Goal: Task Accomplishment & Management: Use online tool/utility

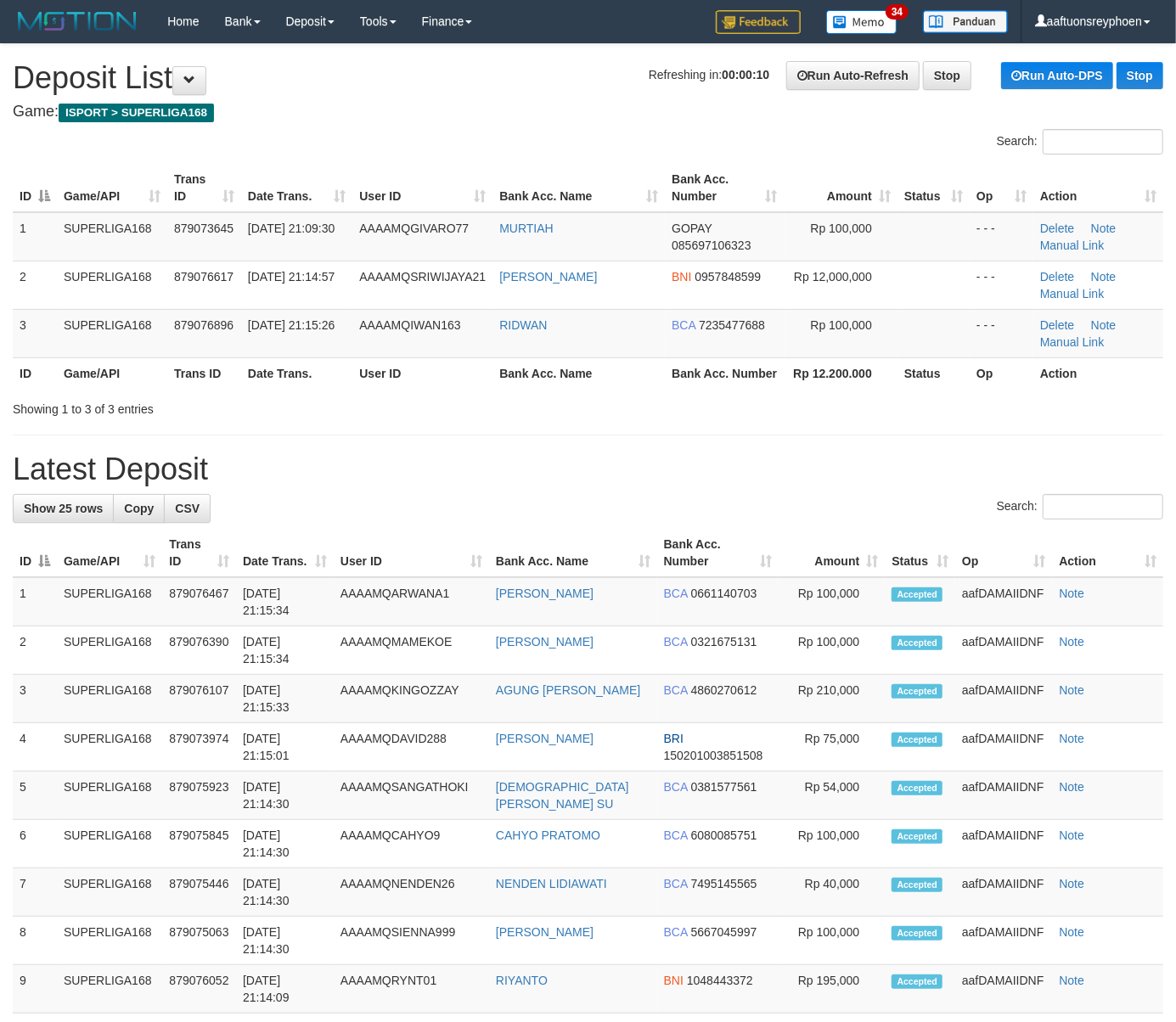
click at [594, 367] on th "Bank Acc. Name" at bounding box center [578, 372] width 173 height 31
drag, startPoint x: 594, startPoint y: 362, endPoint x: 548, endPoint y: 365, distance: 46.1
click at [591, 362] on th "Bank Acc. Name" at bounding box center [578, 372] width 173 height 31
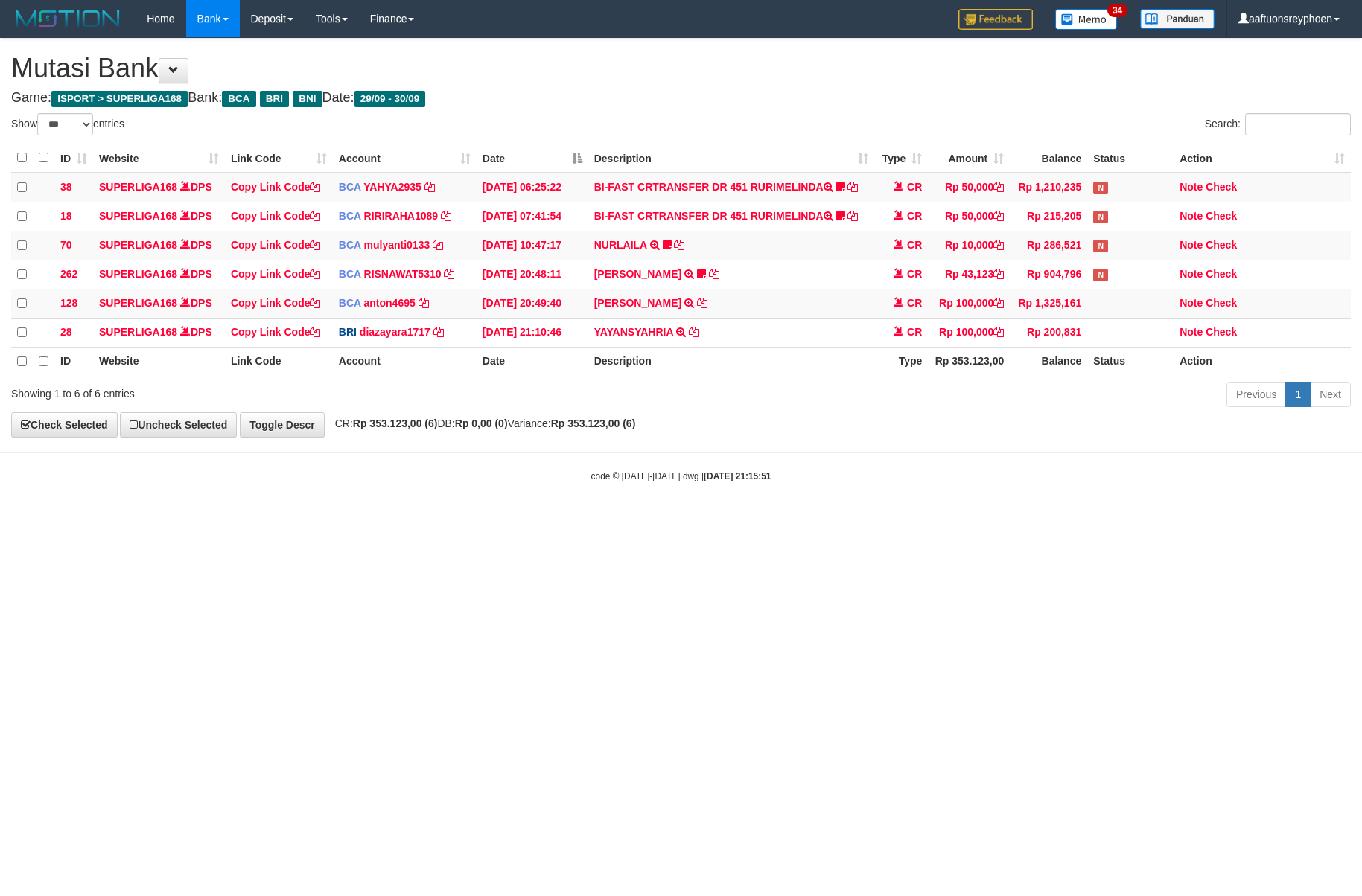
select select "***"
click at [1088, 469] on body "Toggle navigation Home Bank Account List Load By Website Group [ISPORT] SUPERLI…" at bounding box center [681, 260] width 1362 height 520
drag, startPoint x: 706, startPoint y: 481, endPoint x: 814, endPoint y: 470, distance: 108.6
click at [814, 470] on body "Toggle navigation Home Bank Account List Load By Website Group [ISPORT] SUPERLI…" at bounding box center [681, 260] width 1362 height 520
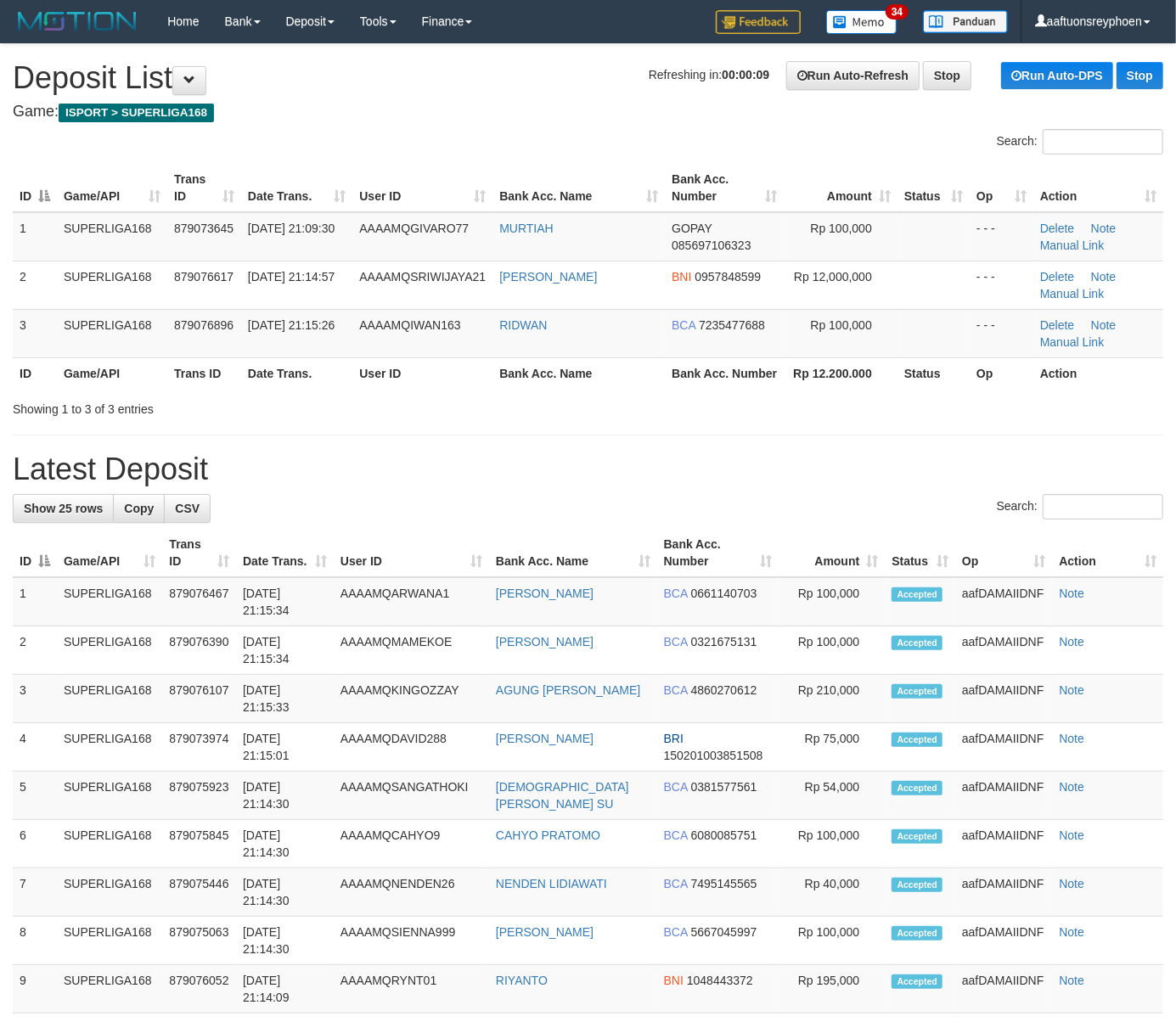
click at [78, 405] on div "Showing 1 to 3 of 3 entries" at bounding box center [245, 405] width 465 height 24
click at [76, 405] on div "Showing 1 to 3 of 3 entries" at bounding box center [245, 405] width 465 height 24
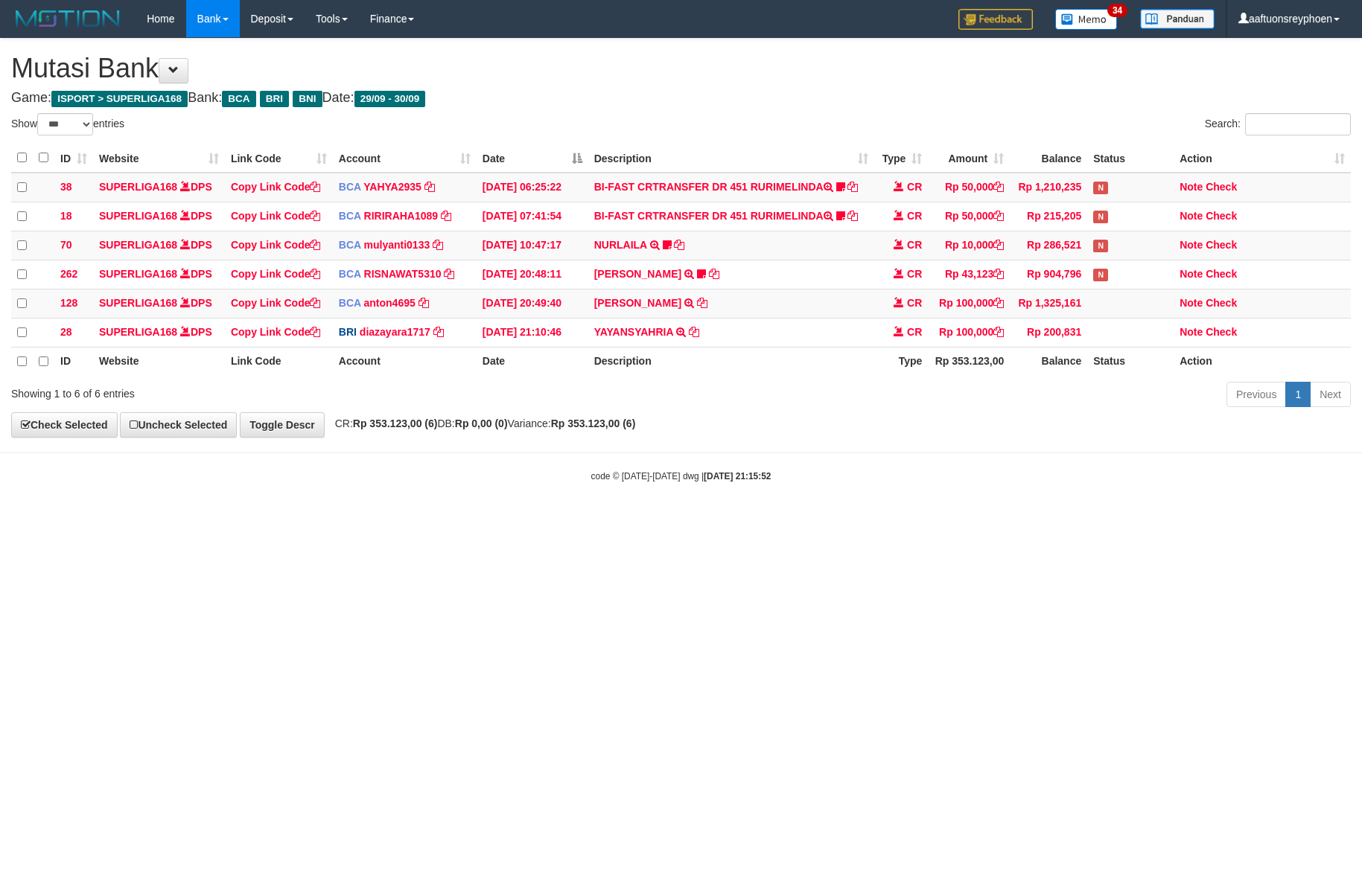
select select "***"
click at [767, 474] on div "code © 2012-2018 dwg | 2025/09/30 21:15:54" at bounding box center [681, 475] width 1362 height 15
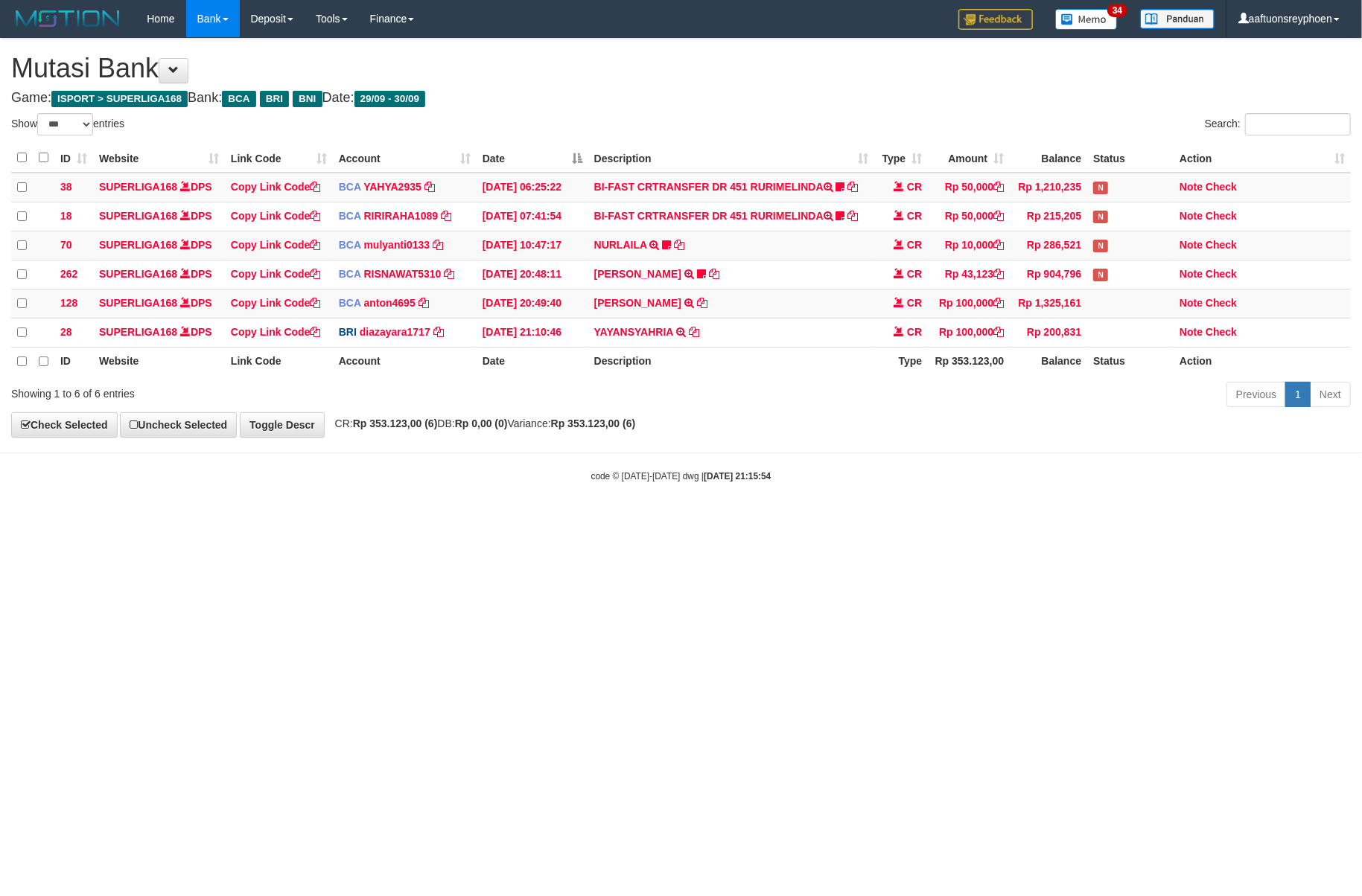
click at [748, 470] on body "Toggle navigation Home Bank Account List Load By Website Group [ISPORT] SUPERLI…" at bounding box center [681, 260] width 1362 height 520
select select "***"
drag, startPoint x: 794, startPoint y: 379, endPoint x: 754, endPoint y: 288, distance: 99.4
select select "***"
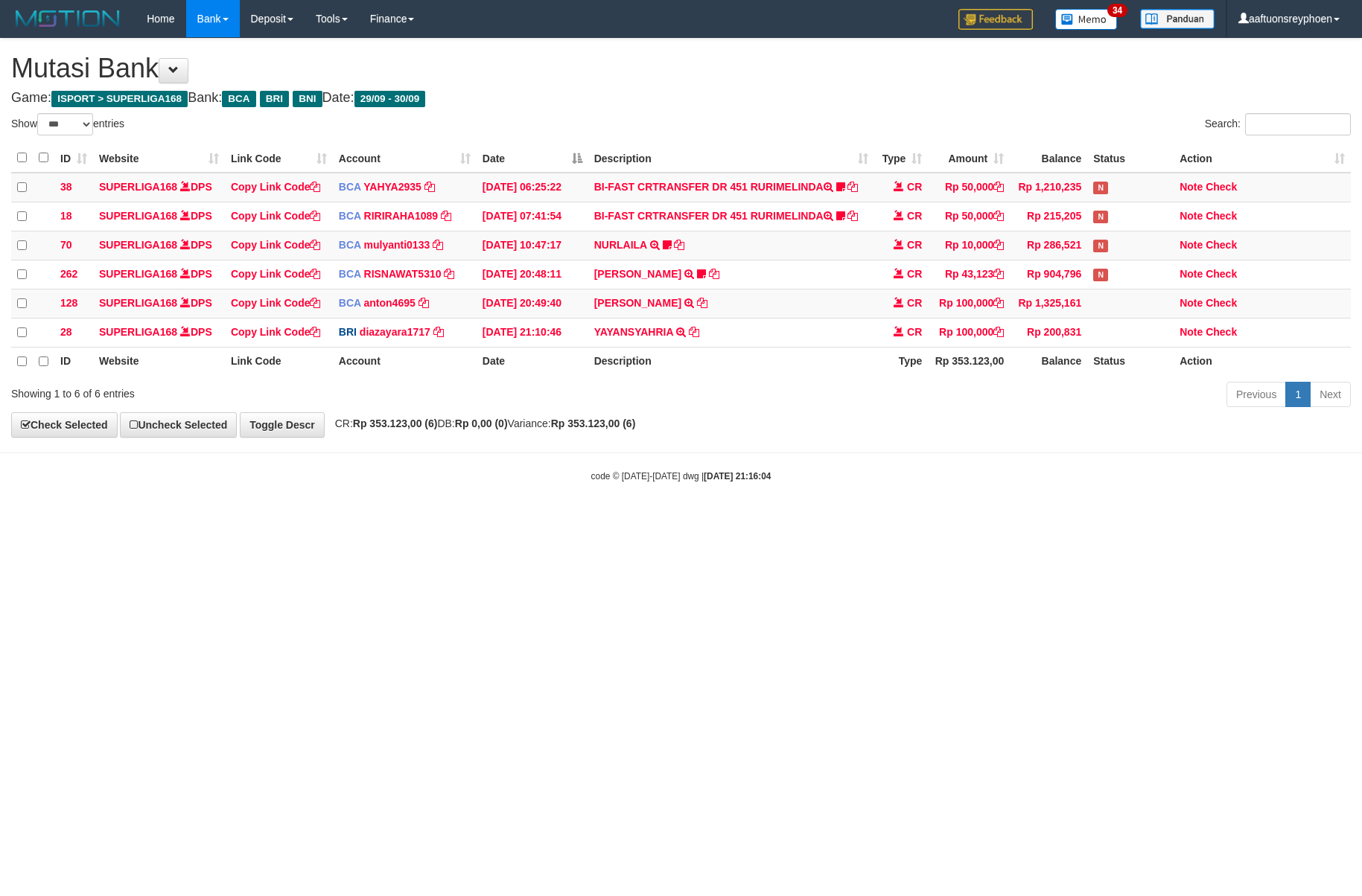
select select "***"
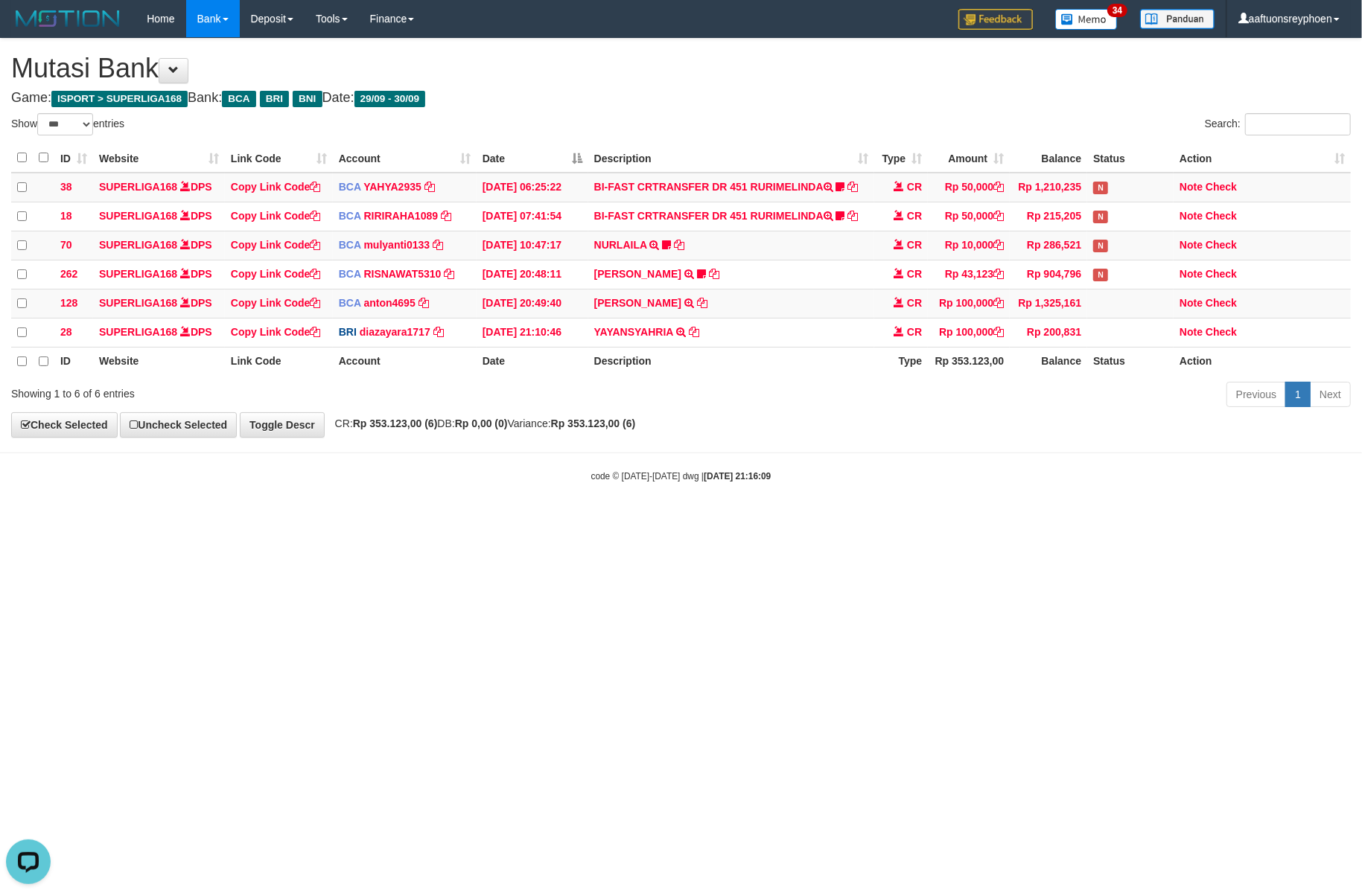
drag, startPoint x: 534, startPoint y: 444, endPoint x: 1125, endPoint y: 385, distance: 593.9
click at [629, 432] on body "Toggle navigation Home Bank Account List Load By Website Group [ISPORT] SUPERLI…" at bounding box center [681, 260] width 1362 height 520
drag, startPoint x: 922, startPoint y: 500, endPoint x: 1354, endPoint y: 414, distance: 440.5
click at [1028, 474] on body "Toggle navigation Home Bank Account List Load By Website Group [ISPORT] SUPERLI…" at bounding box center [681, 260] width 1362 height 520
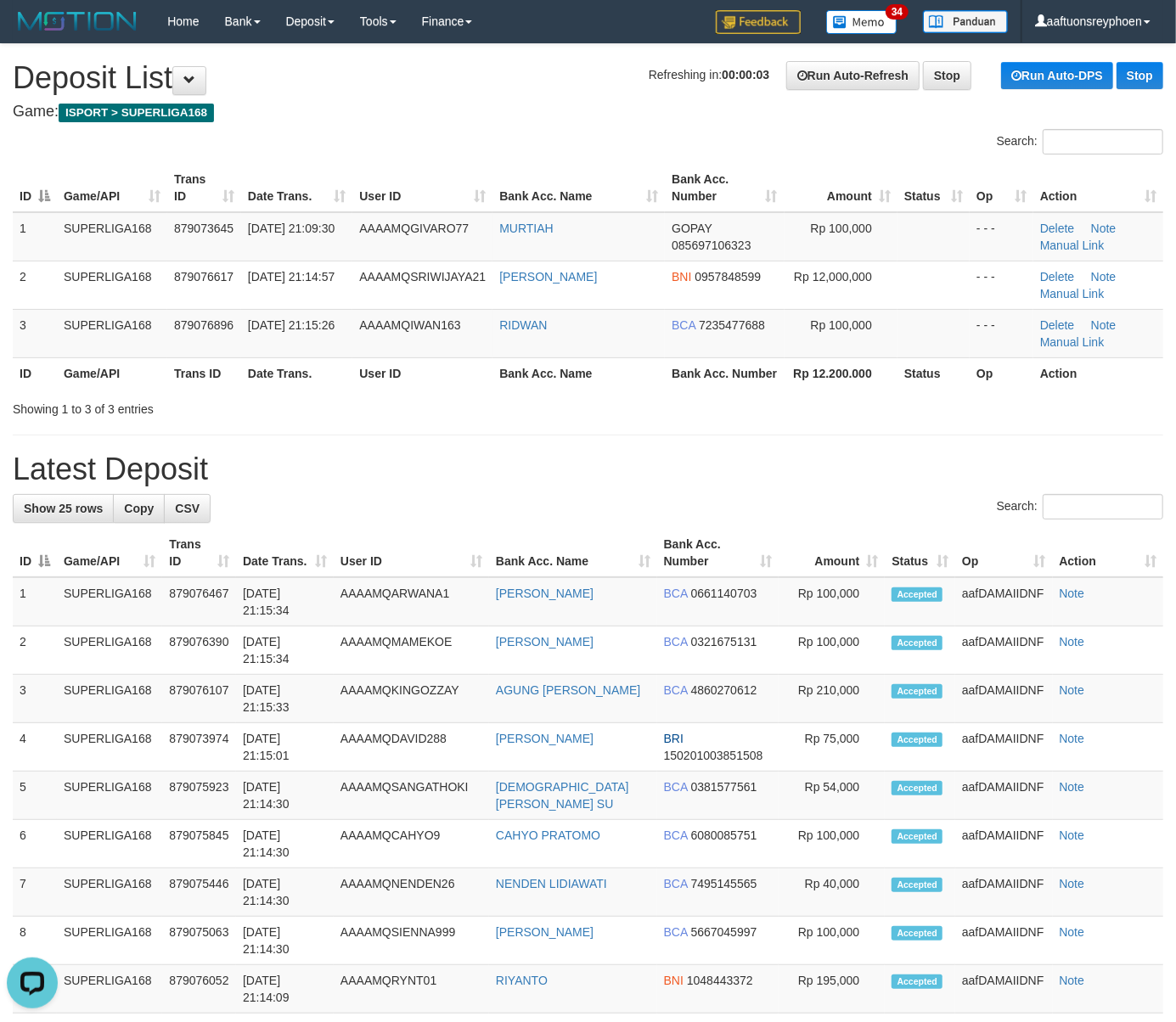
click at [157, 270] on td "SUPERLIGA168" at bounding box center [111, 284] width 110 height 48
drag, startPoint x: 100, startPoint y: 362, endPoint x: 2, endPoint y: 401, distance: 105.5
click at [76, 371] on th "Game/API" at bounding box center [111, 372] width 110 height 31
drag, startPoint x: 56, startPoint y: 407, endPoint x: 0, endPoint y: 418, distance: 57.1
click at [38, 407] on div "Showing 1 to 3 of 3 entries" at bounding box center [245, 405] width 465 height 24
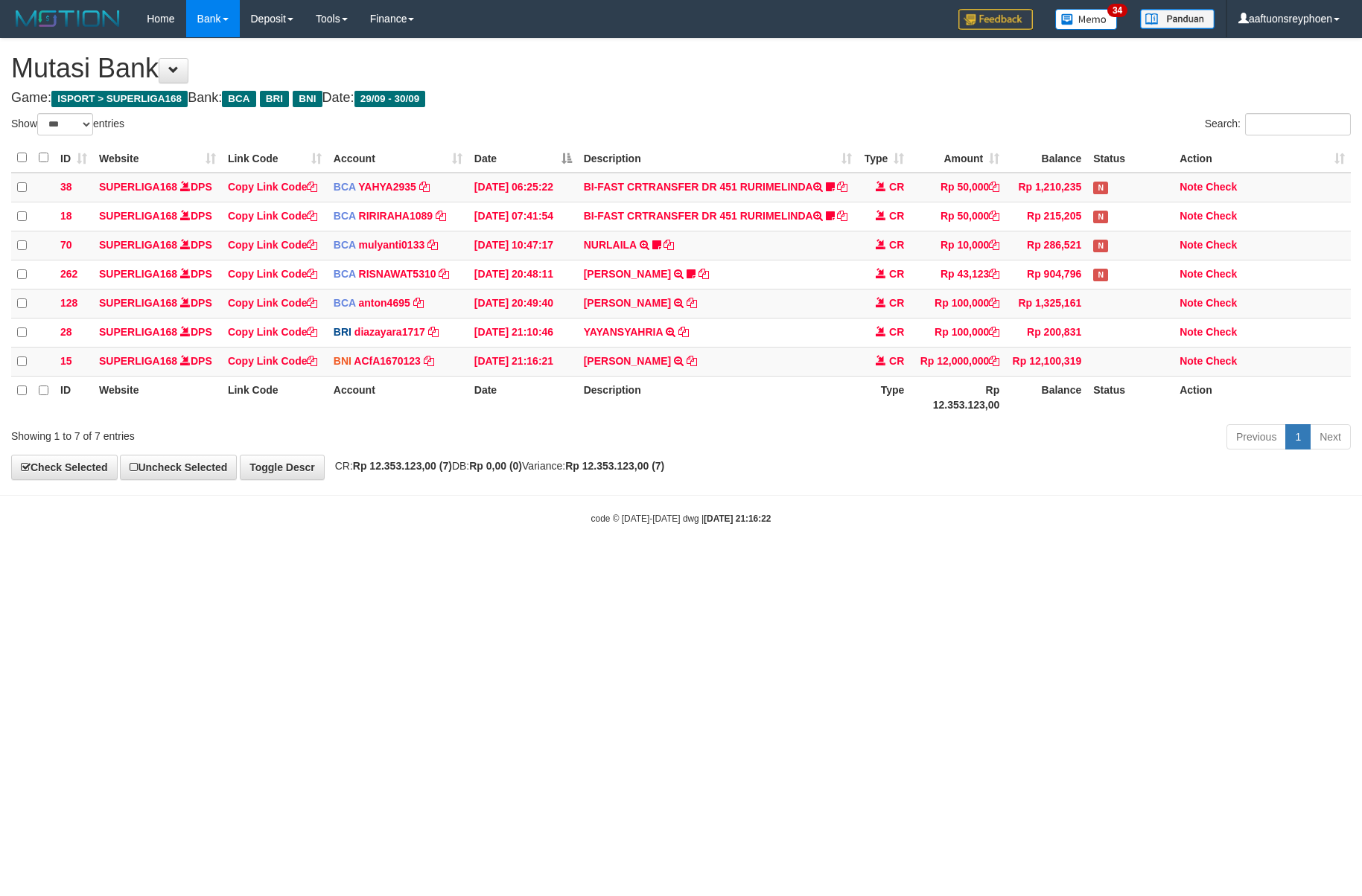
select select "***"
click at [948, 446] on div "**********" at bounding box center [681, 259] width 1362 height 441
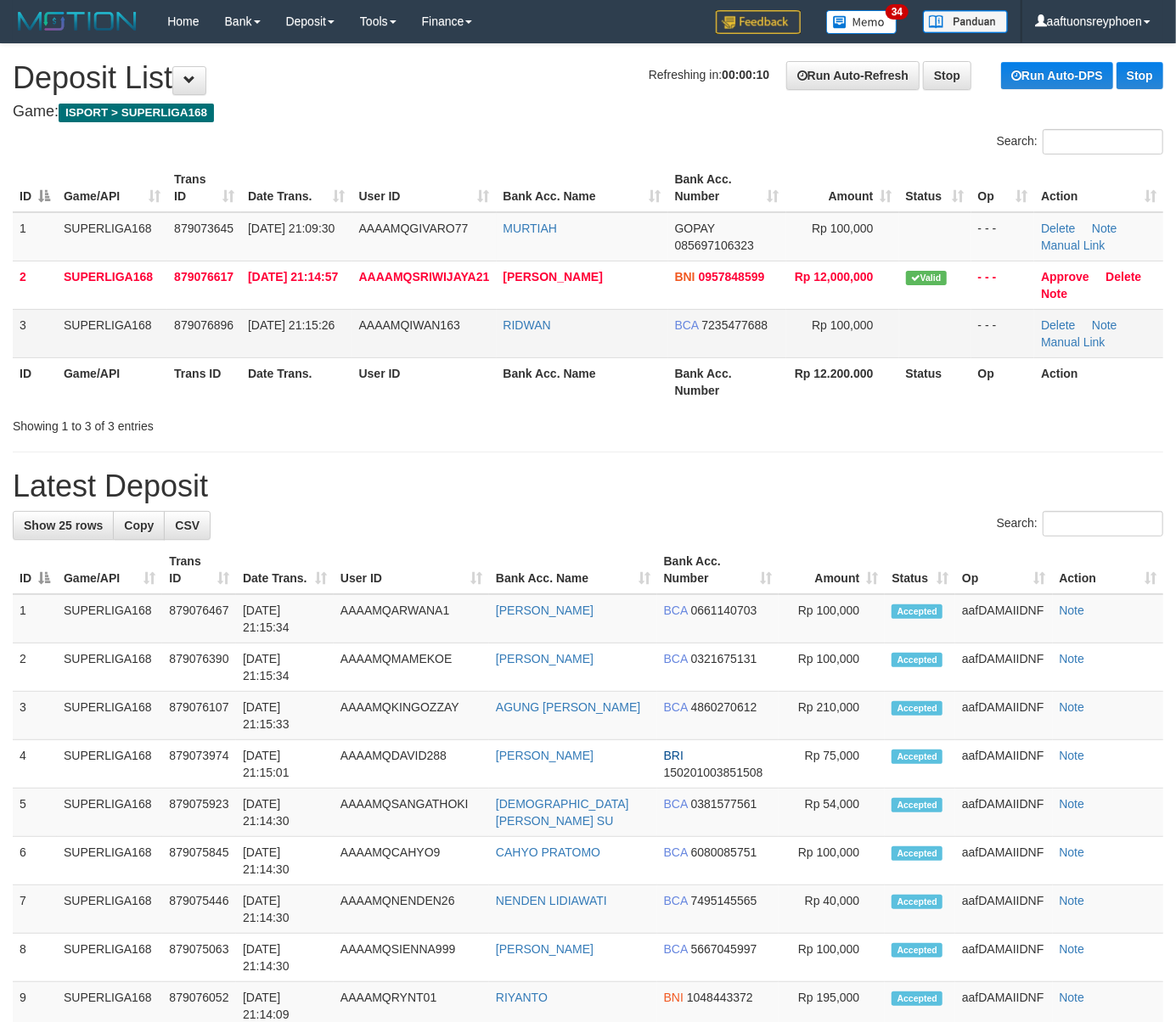
drag, startPoint x: 0, startPoint y: 0, endPoint x: 191, endPoint y: 354, distance: 402.2
click at [191, 354] on td "879076896" at bounding box center [204, 333] width 74 height 48
click at [418, 311] on td "AAAAMQIWAN163" at bounding box center [424, 333] width 144 height 48
click at [168, 387] on th "Trans ID" at bounding box center [204, 381] width 74 height 48
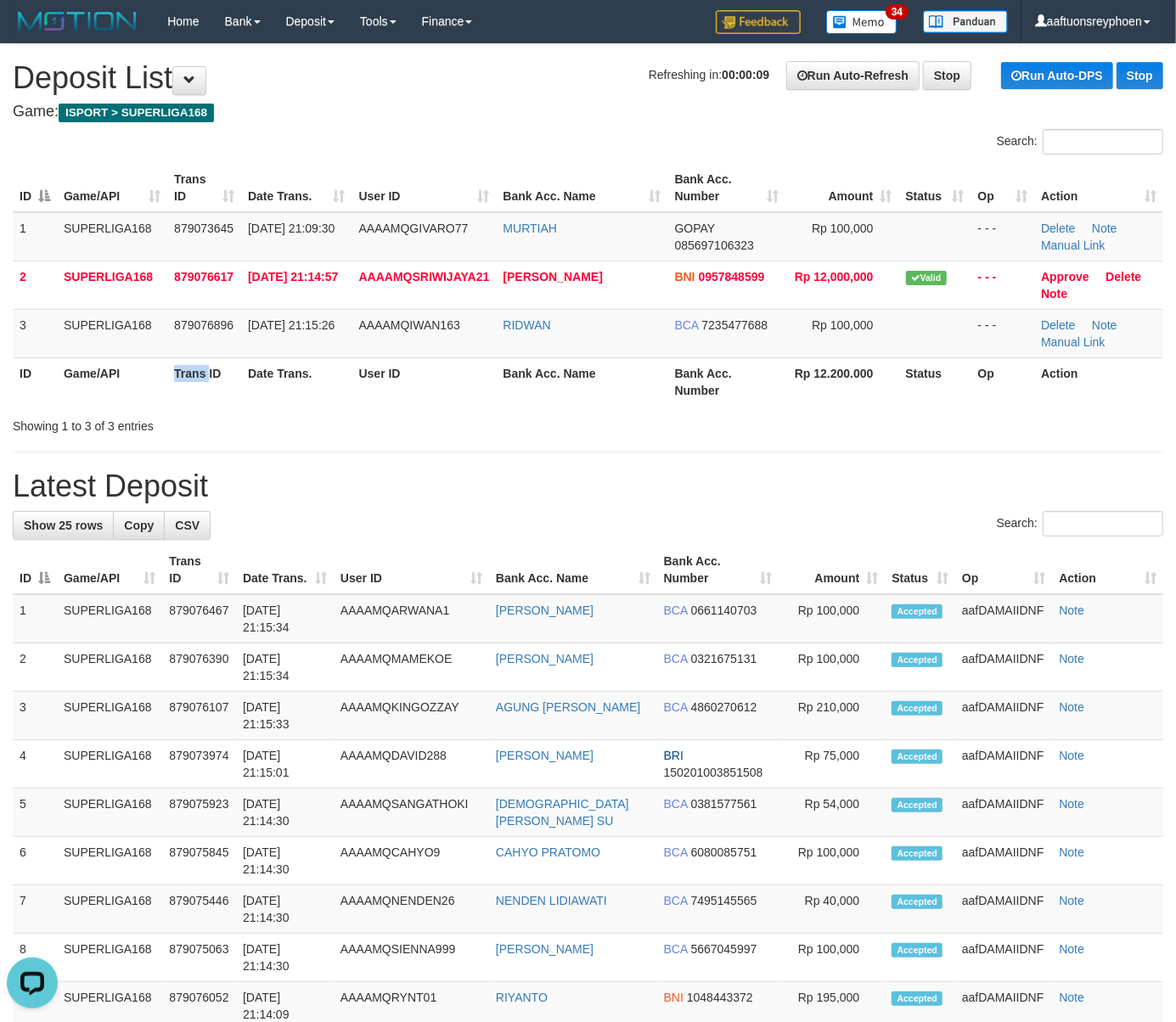
click at [168, 387] on th "Trans ID" at bounding box center [204, 381] width 74 height 48
click at [157, 367] on th "Game/API" at bounding box center [111, 381] width 110 height 48
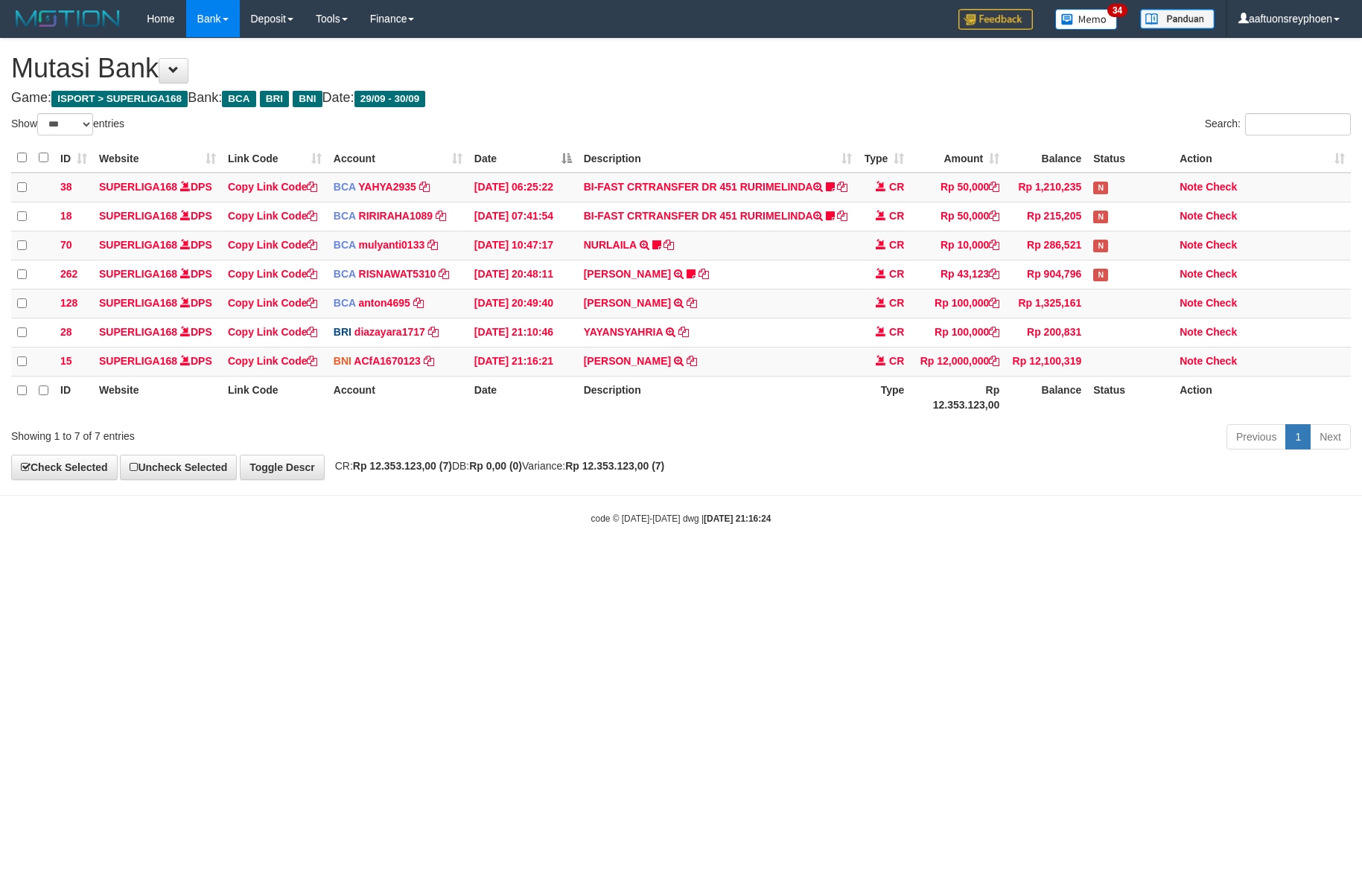
select select "***"
drag, startPoint x: 728, startPoint y: 521, endPoint x: 1354, endPoint y: 407, distance: 636.3
click at [810, 507] on body "Toggle navigation Home Bank Account List Load By Website Group [ISPORT] SUPERLI…" at bounding box center [681, 281] width 1362 height 563
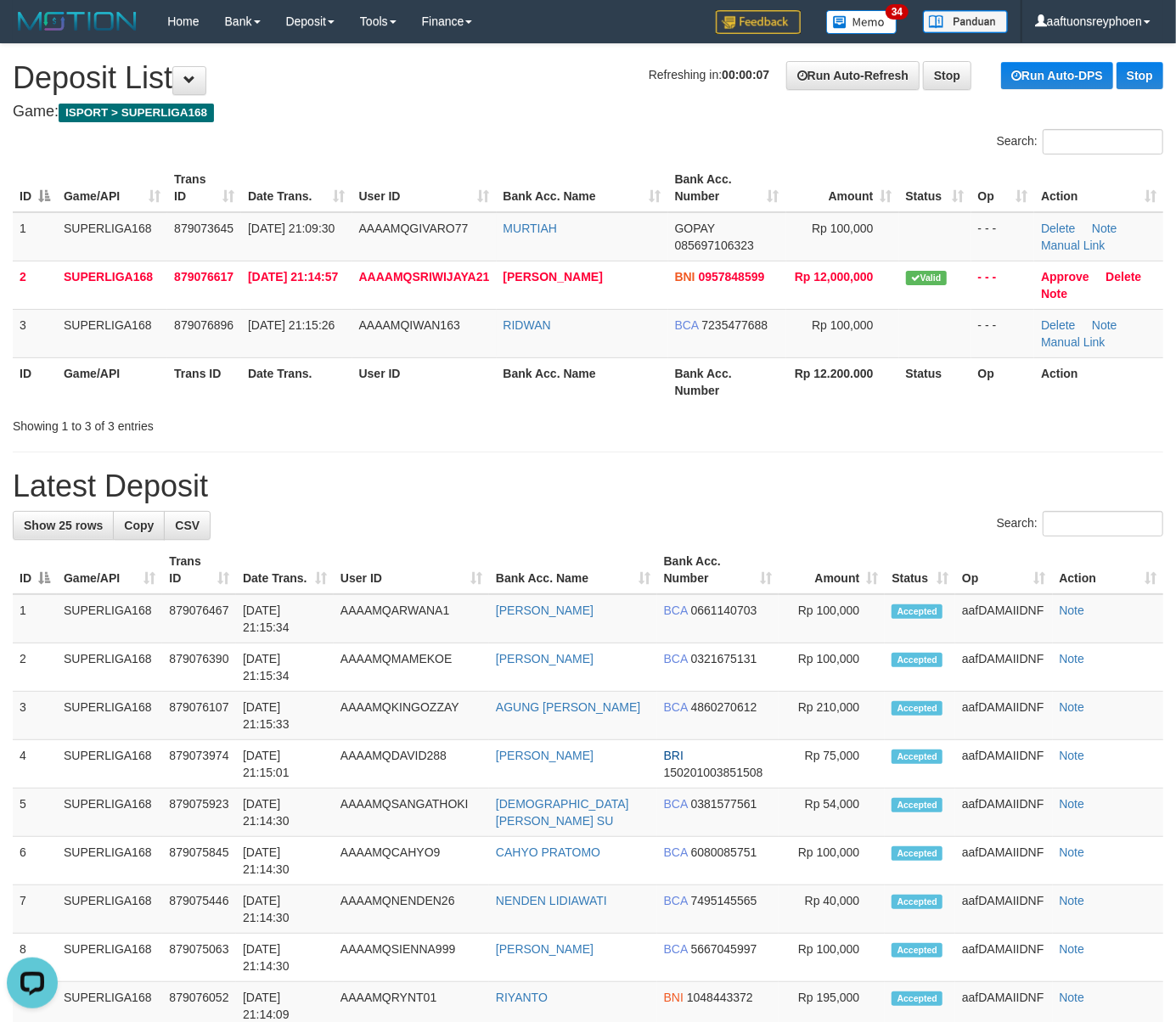
click at [48, 390] on th "ID" at bounding box center [35, 381] width 44 height 48
drag, startPoint x: 155, startPoint y: 404, endPoint x: 0, endPoint y: 455, distance: 163.2
click at [142, 411] on div "Search: ID Game/API Trans ID Date Trans. User ID Bank Acc. Name Bank Acc. Numbe…" at bounding box center [588, 282] width 1151 height 305
drag, startPoint x: 149, startPoint y: 433, endPoint x: 1, endPoint y: 448, distance: 148.8
click at [144, 431] on div "**********" at bounding box center [588, 981] width 1176 height 1873
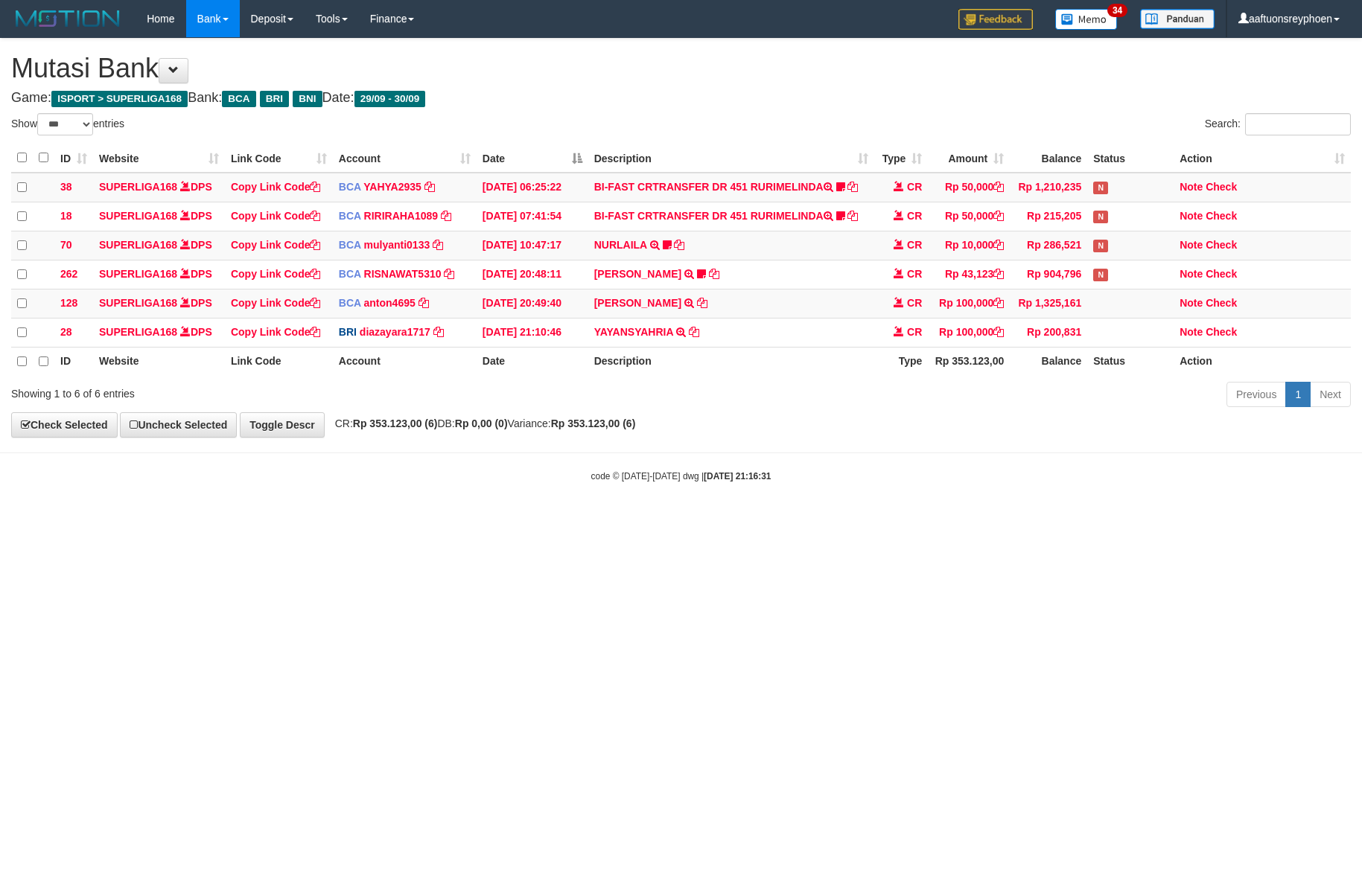
select select "***"
drag, startPoint x: 1088, startPoint y: 398, endPoint x: 1355, endPoint y: 355, distance: 270.4
click at [1140, 393] on div "Previous 1 Next" at bounding box center [965, 396] width 772 height 32
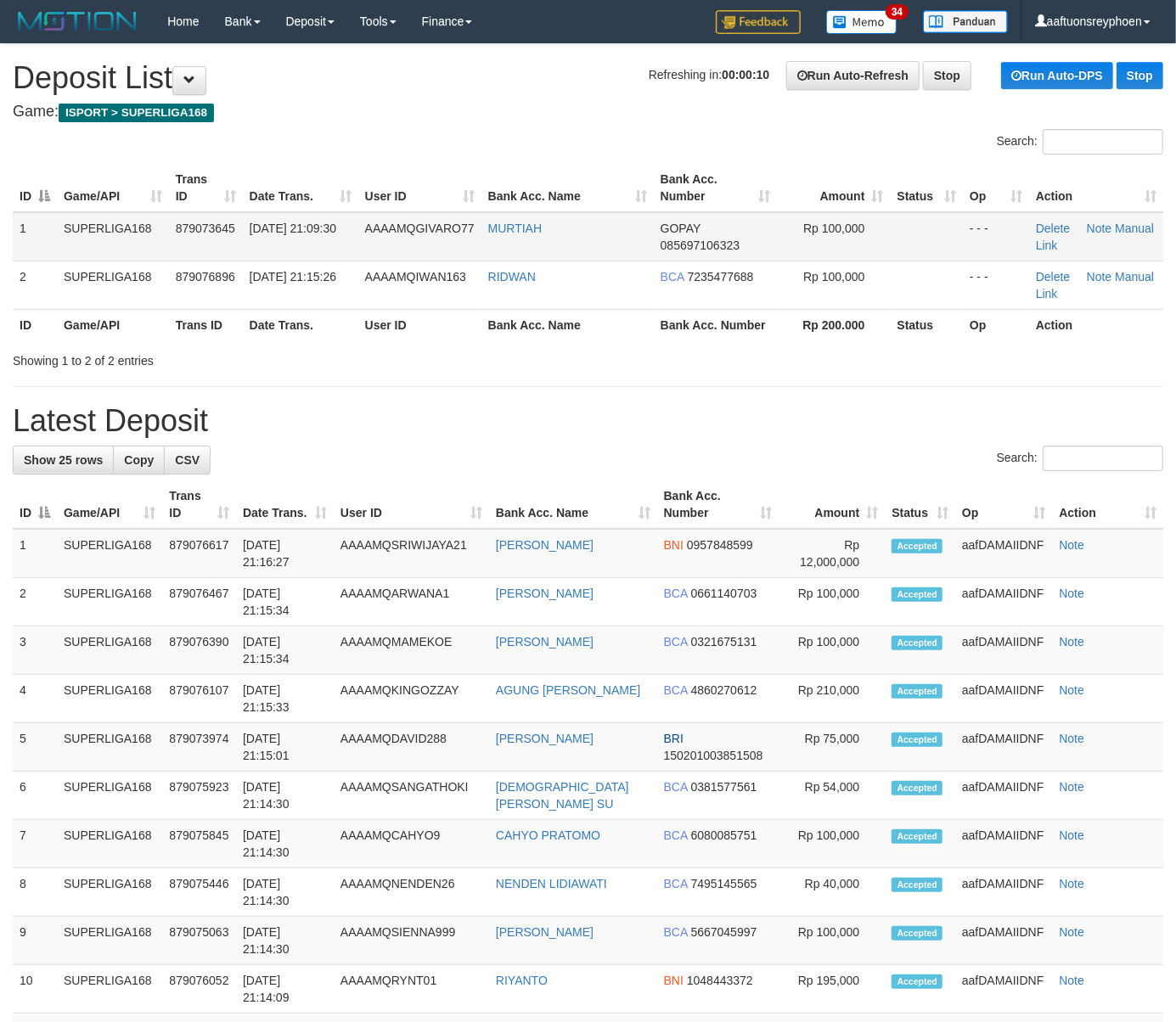
click at [397, 241] on td "AAAAMQGIVARO77" at bounding box center [420, 237] width 124 height 49
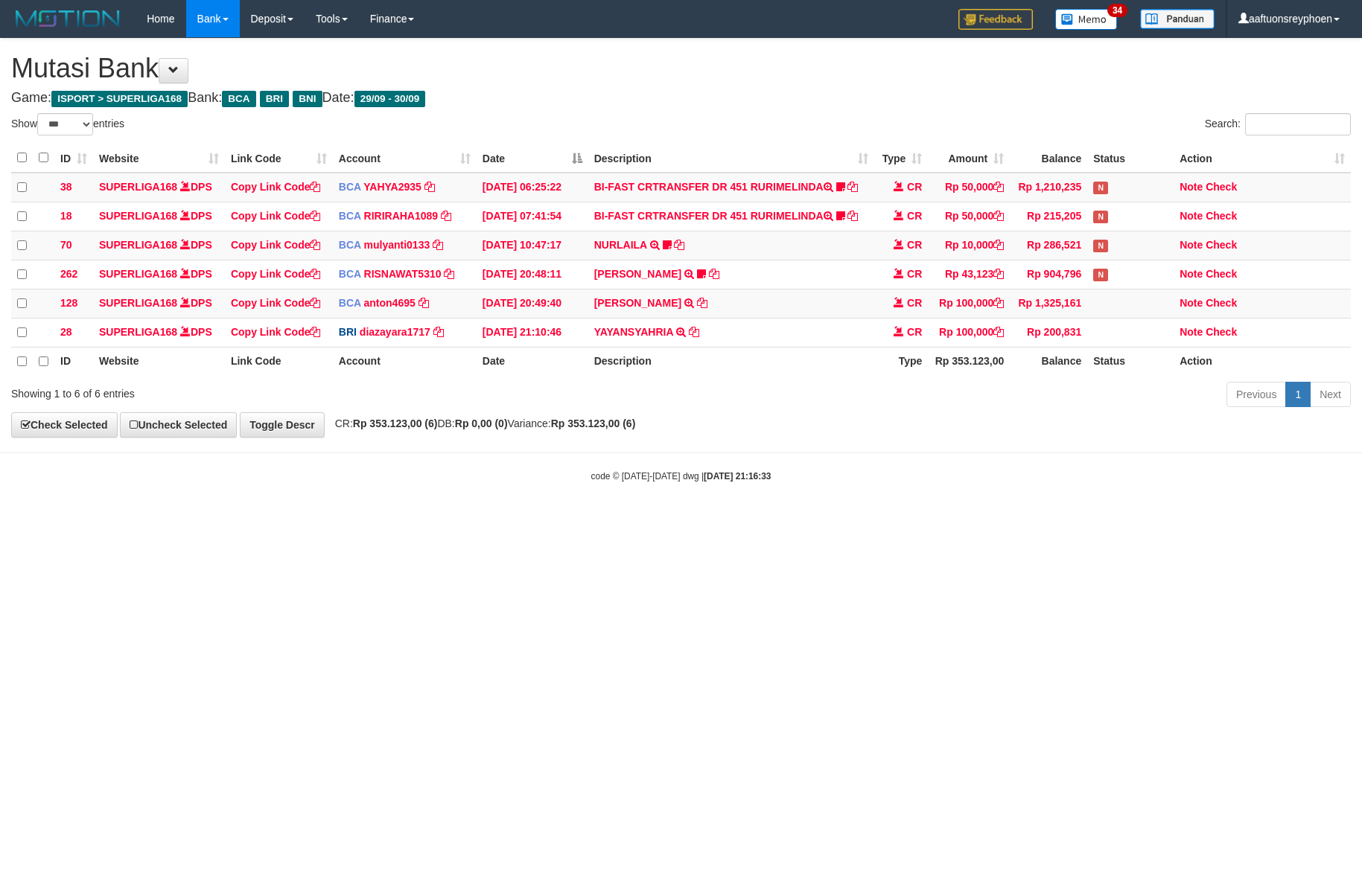
select select "***"
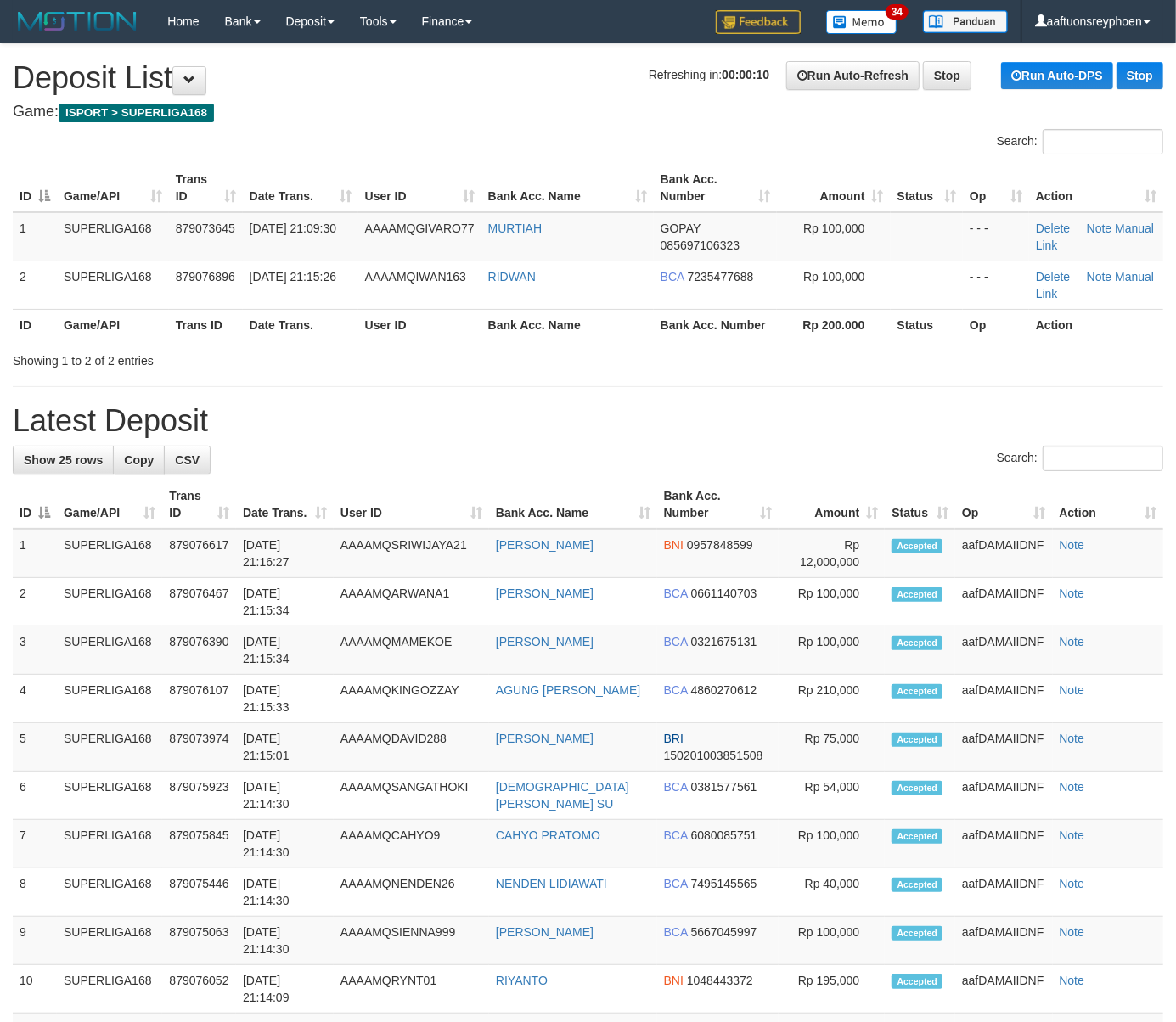
click at [260, 311] on th "Date Trans." at bounding box center [301, 324] width 115 height 31
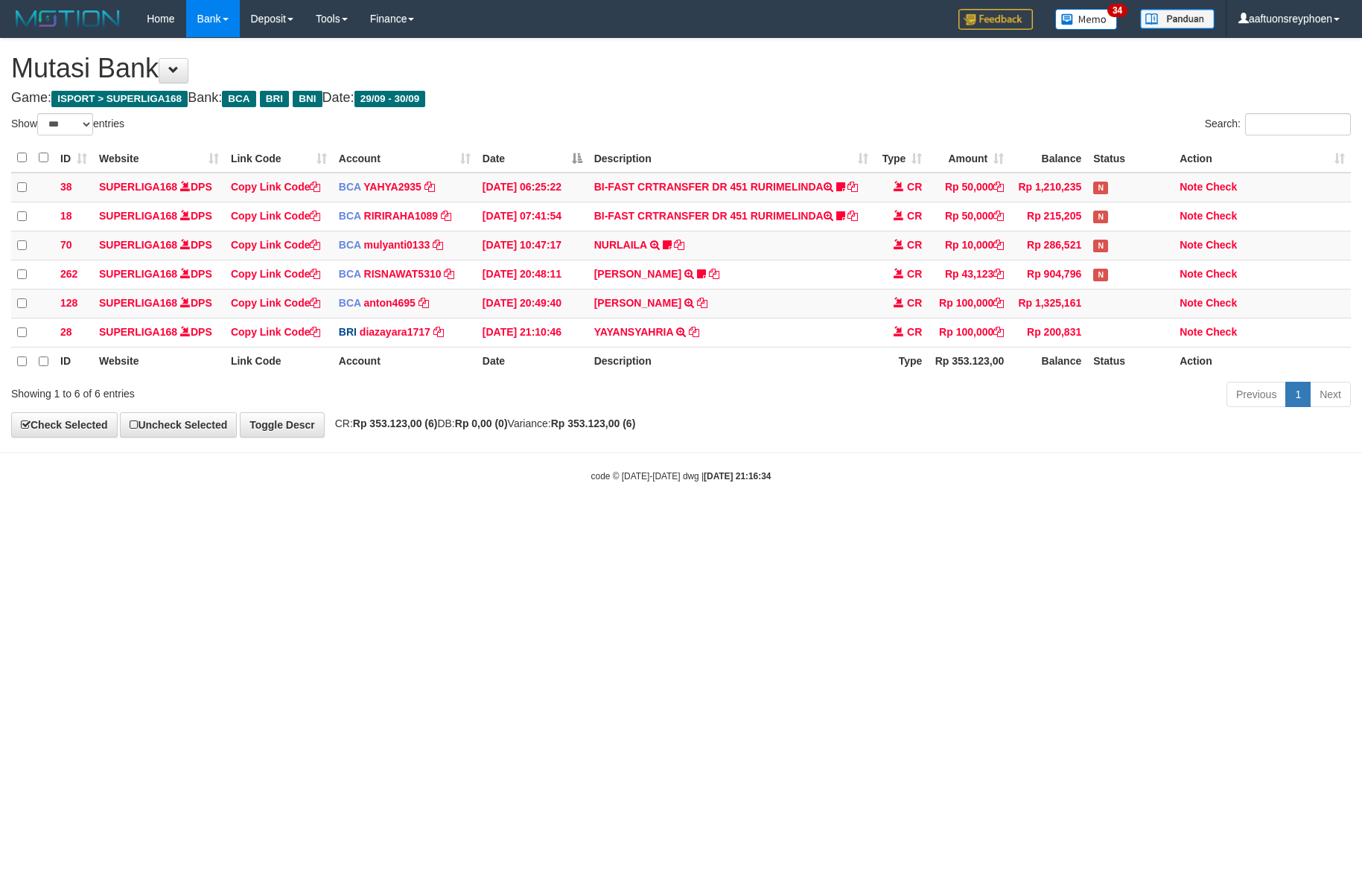
select select "***"
click at [820, 504] on body "Toggle navigation Home Bank Account List Load By Website Group [ISPORT] SUPERLI…" at bounding box center [681, 260] width 1362 height 520
drag, startPoint x: 829, startPoint y: 407, endPoint x: 1361, endPoint y: 312, distance: 540.4
click at [913, 392] on div "Previous 1 Next" at bounding box center [965, 396] width 772 height 32
drag, startPoint x: 1006, startPoint y: 400, endPoint x: 1361, endPoint y: 316, distance: 364.8
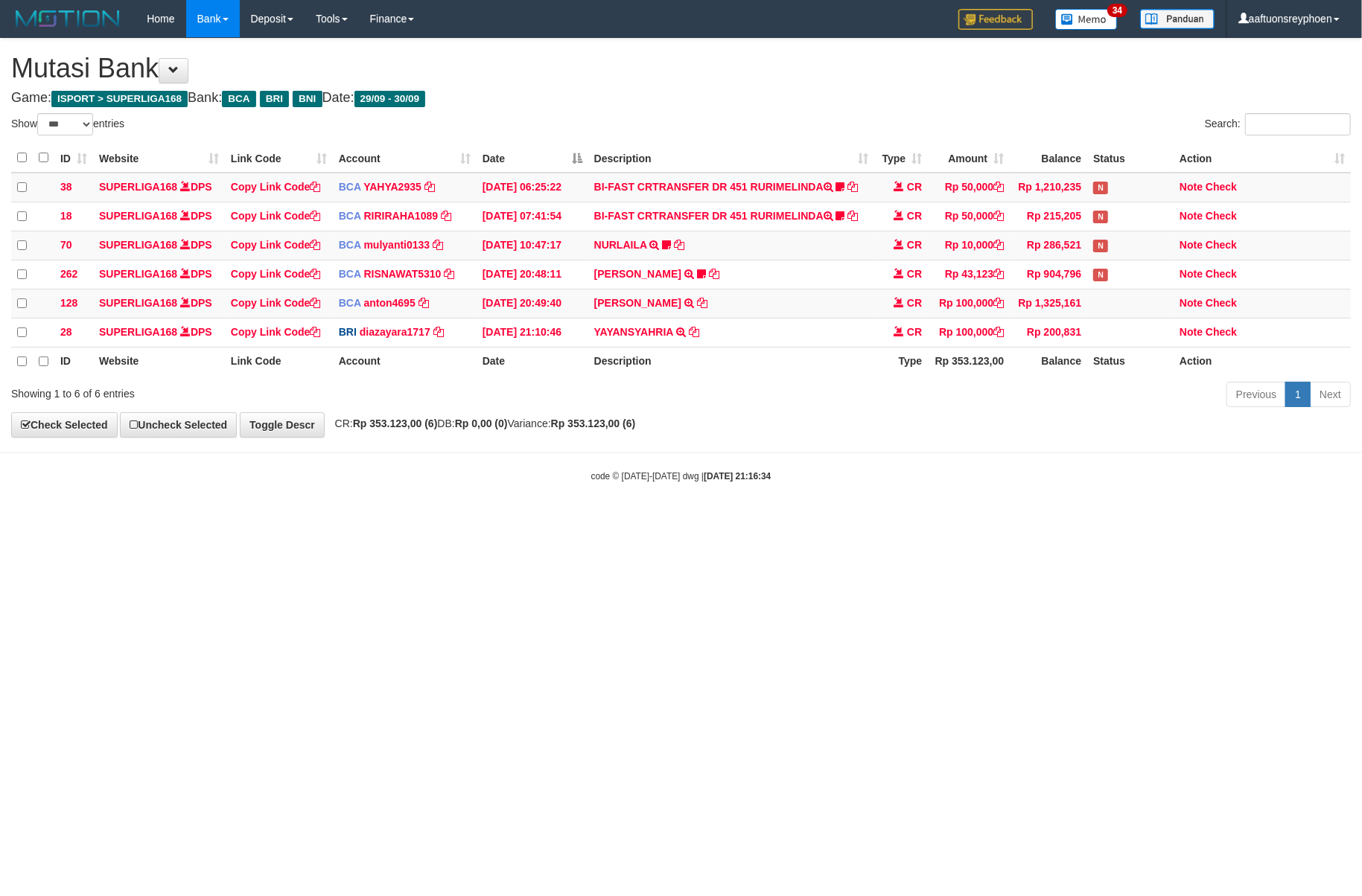
click at [1054, 376] on div "Show ** ** ** *** entries Search: ID Website Link Code Account Date Description…" at bounding box center [681, 263] width 1340 height 299
click at [963, 385] on div "Previous 1 Next" at bounding box center [965, 396] width 772 height 32
click at [960, 387] on div "Previous 1 Next" at bounding box center [965, 396] width 772 height 32
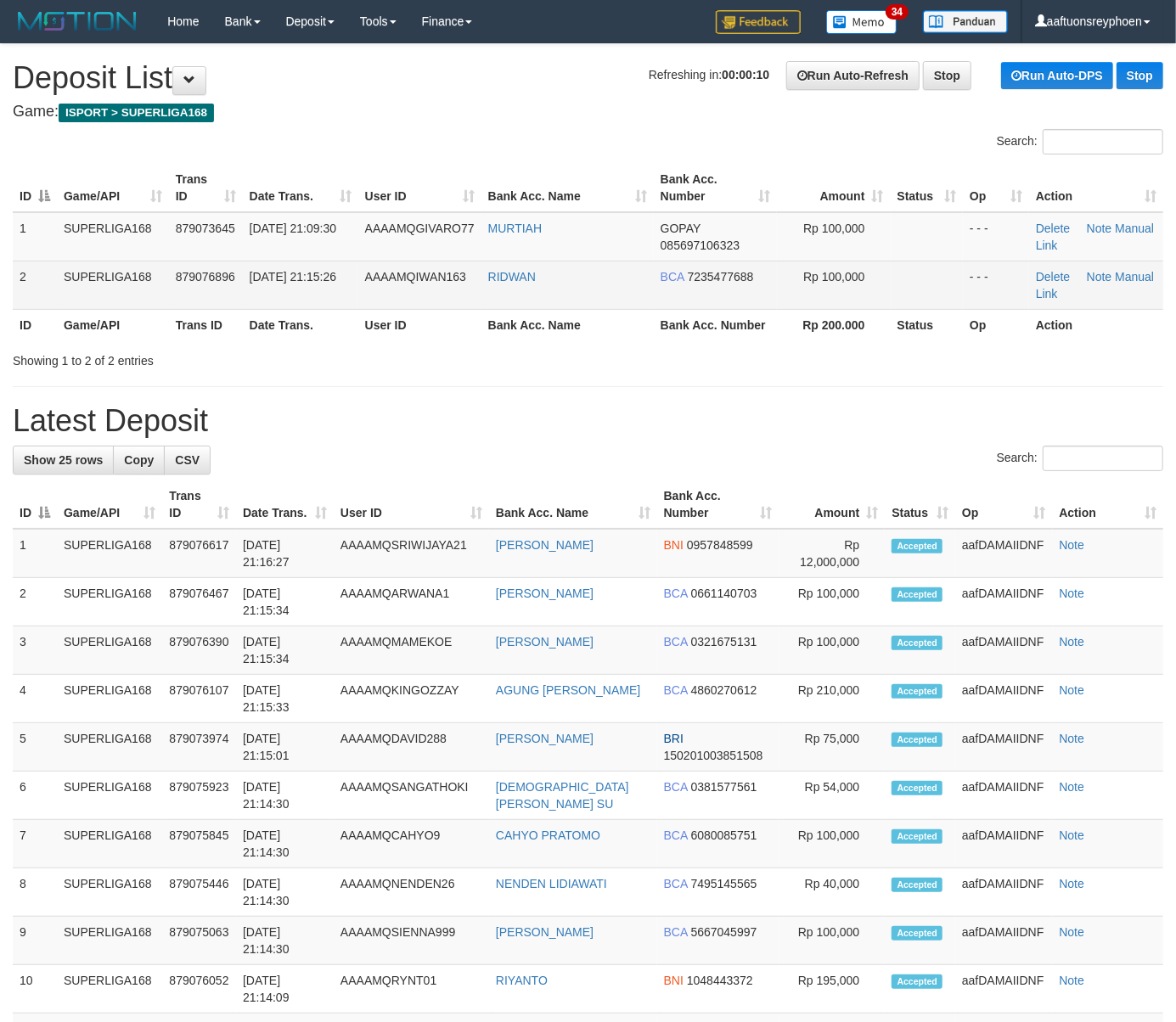
click at [207, 280] on span "879076896" at bounding box center [205, 276] width 59 height 13
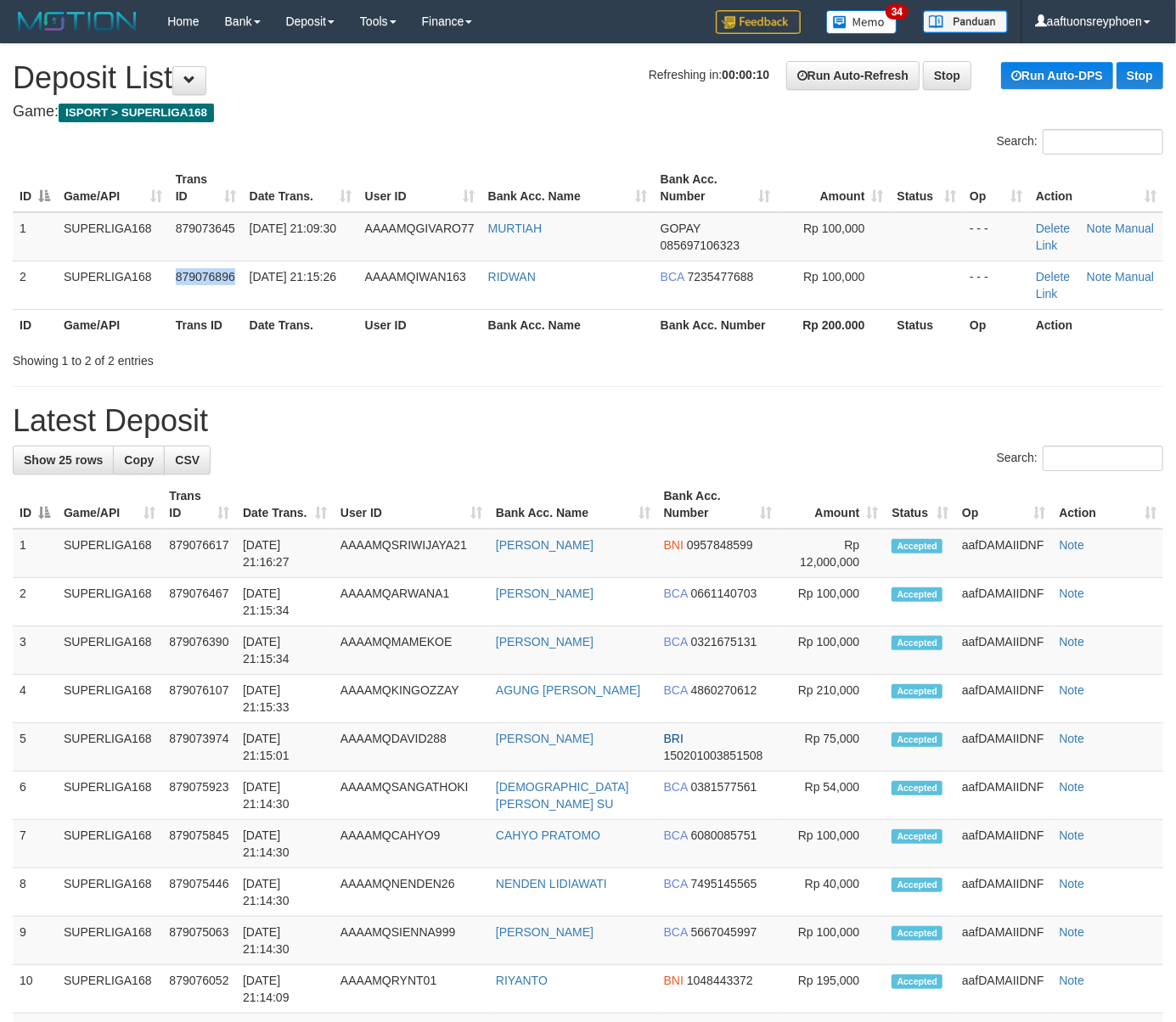
drag, startPoint x: 207, startPoint y: 280, endPoint x: 5, endPoint y: 326, distance: 207.2
click at [191, 280] on span "879076896" at bounding box center [205, 276] width 59 height 13
drag, startPoint x: 194, startPoint y: 312, endPoint x: 124, endPoint y: 320, distance: 70.5
click at [198, 310] on th "Trans ID" at bounding box center [206, 324] width 74 height 31
click at [193, 323] on th "Trans ID" at bounding box center [206, 324] width 74 height 31
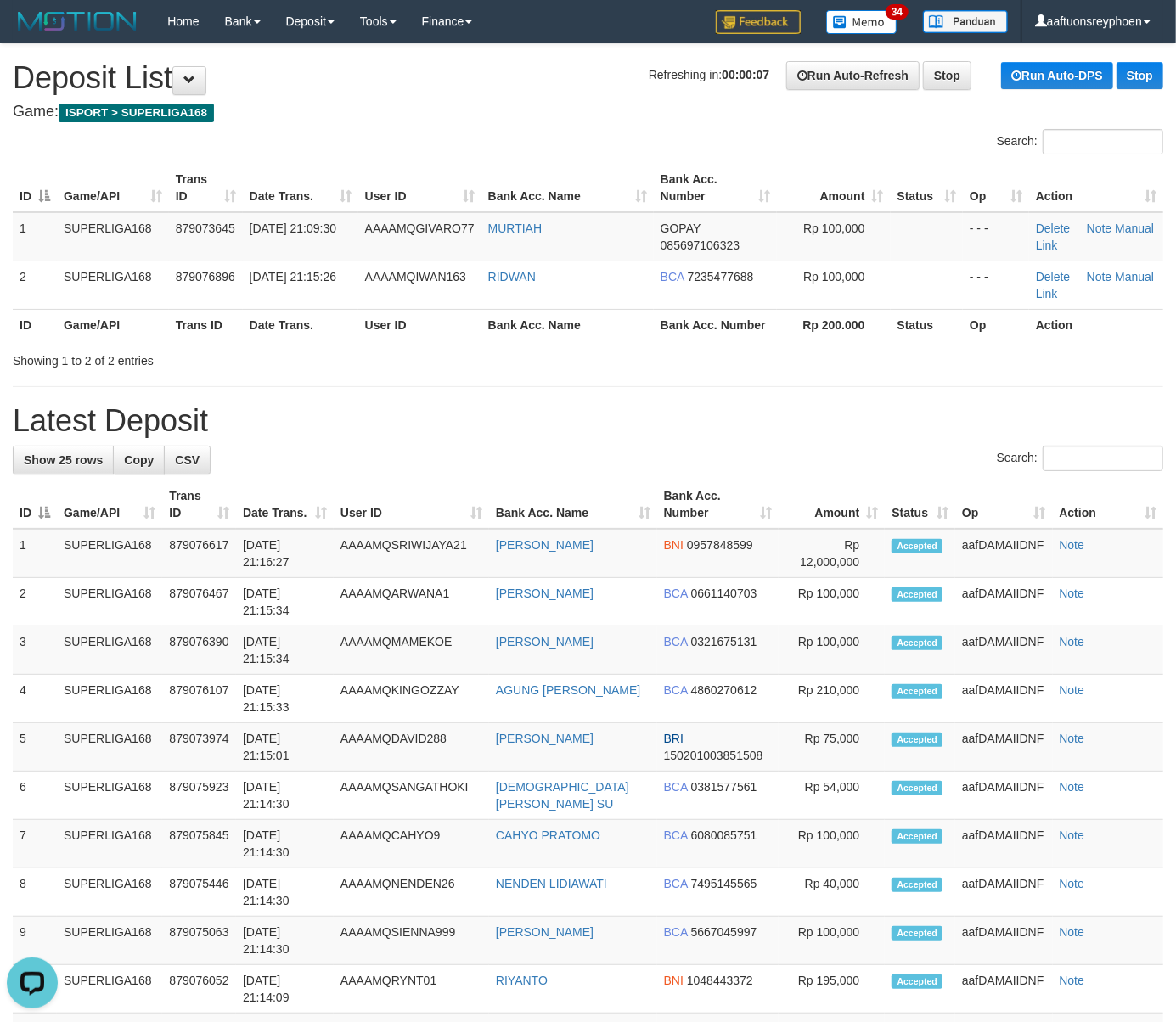
drag, startPoint x: 119, startPoint y: 344, endPoint x: 1, endPoint y: 391, distance: 127.0
click at [109, 346] on div "Search: ID Game/API Trans ID Date Trans. User ID Bank Acc. Name Bank Acc. Numbe…" at bounding box center [588, 249] width 1151 height 240
click at [125, 352] on div "Showing 1 to 2 of 2 entries" at bounding box center [245, 356] width 465 height 24
drag, startPoint x: 125, startPoint y: 352, endPoint x: 4, endPoint y: 387, distance: 126.0
click at [121, 352] on div "Showing 1 to 2 of 2 entries" at bounding box center [245, 356] width 465 height 24
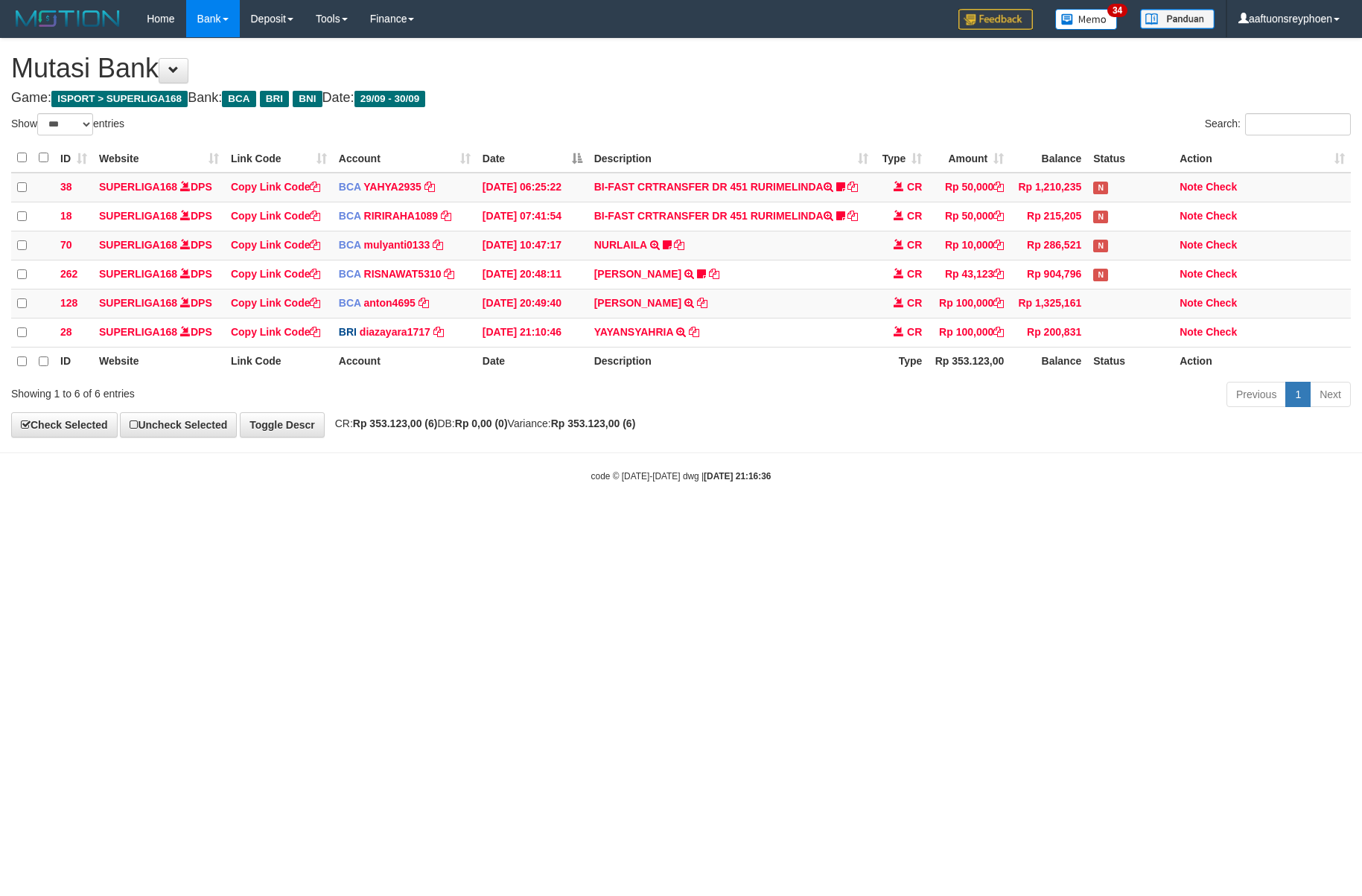
select select "***"
click at [961, 376] on th "Rp 353.123,00" at bounding box center [968, 361] width 82 height 29
drag, startPoint x: 953, startPoint y: 378, endPoint x: 1068, endPoint y: 369, distance: 115.4
click at [978, 376] on th "Rp 353.123,00" at bounding box center [968, 361] width 82 height 29
select select "***"
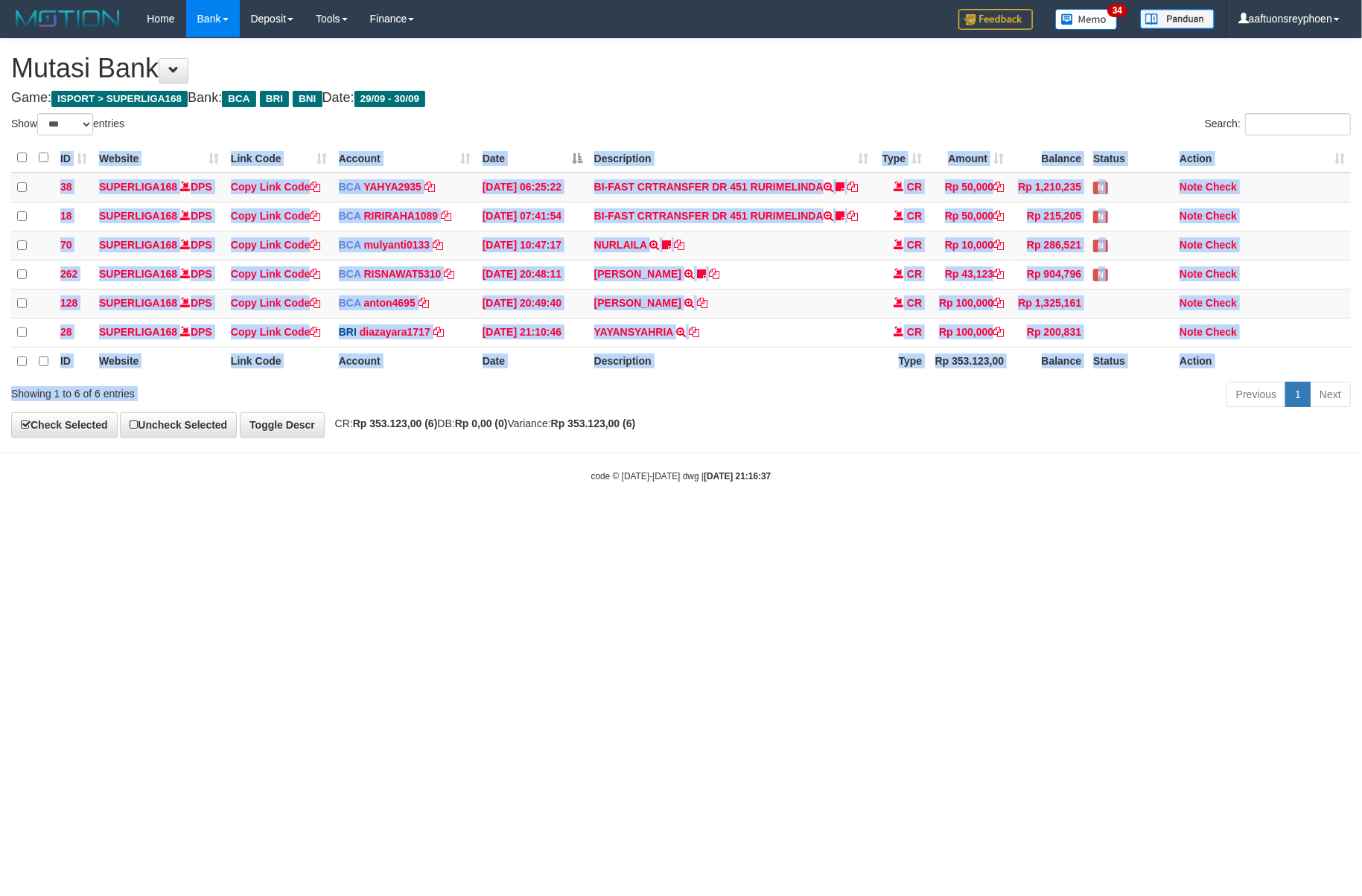
click at [1168, 372] on div "Show ** ** ** *** entries Search: ID Website Link Code Account Date Description…" at bounding box center [681, 263] width 1340 height 299
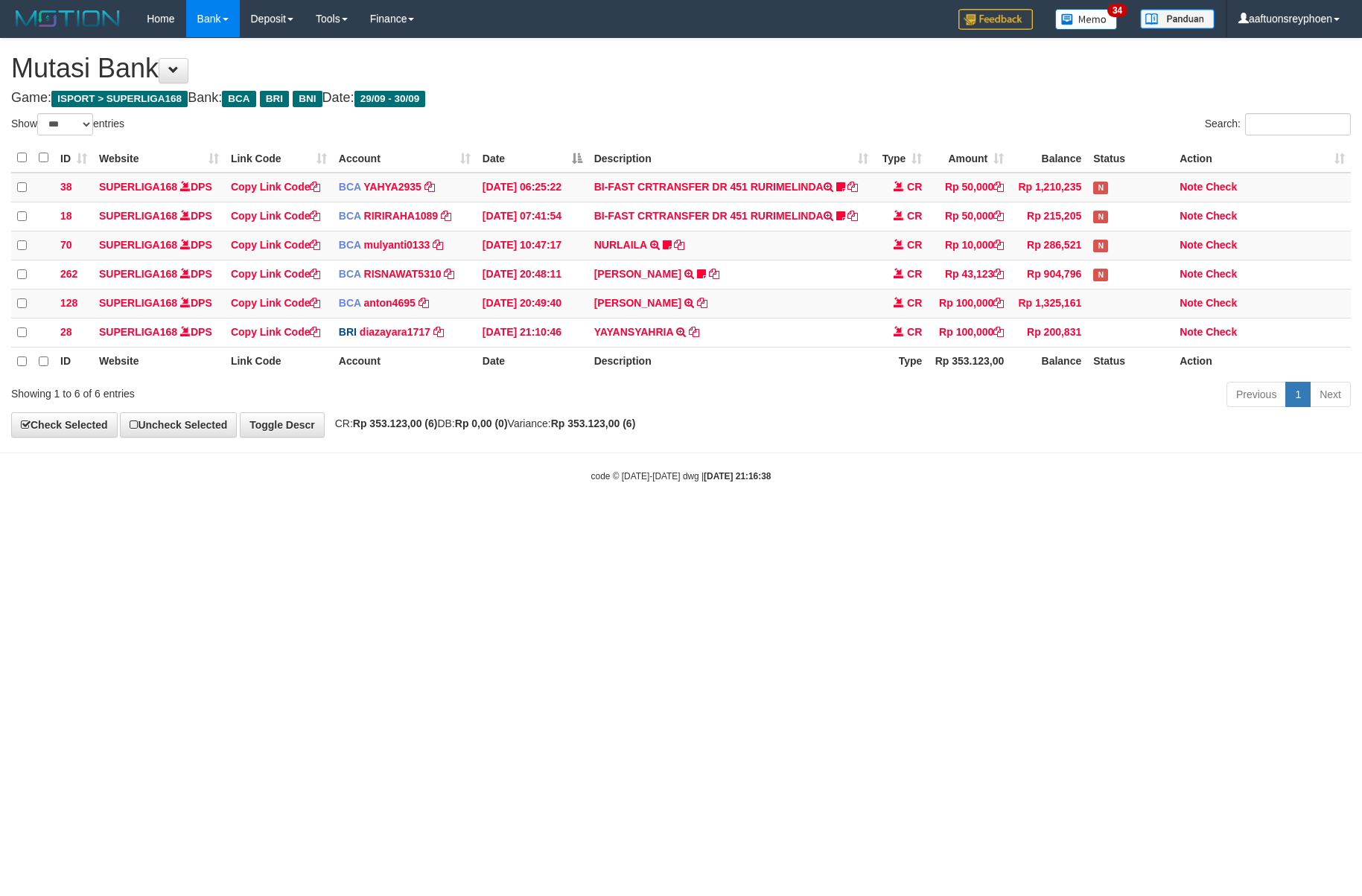
select select "***"
click at [1201, 387] on div "Previous 1 Next" at bounding box center [965, 396] width 772 height 32
drag, startPoint x: 1044, startPoint y: 511, endPoint x: 1197, endPoint y: 477, distance: 156.7
click at [1106, 497] on body "Toggle navigation Home Bank Account List Load By Website Group [ISPORT] SUPERLI…" at bounding box center [681, 260] width 1362 height 520
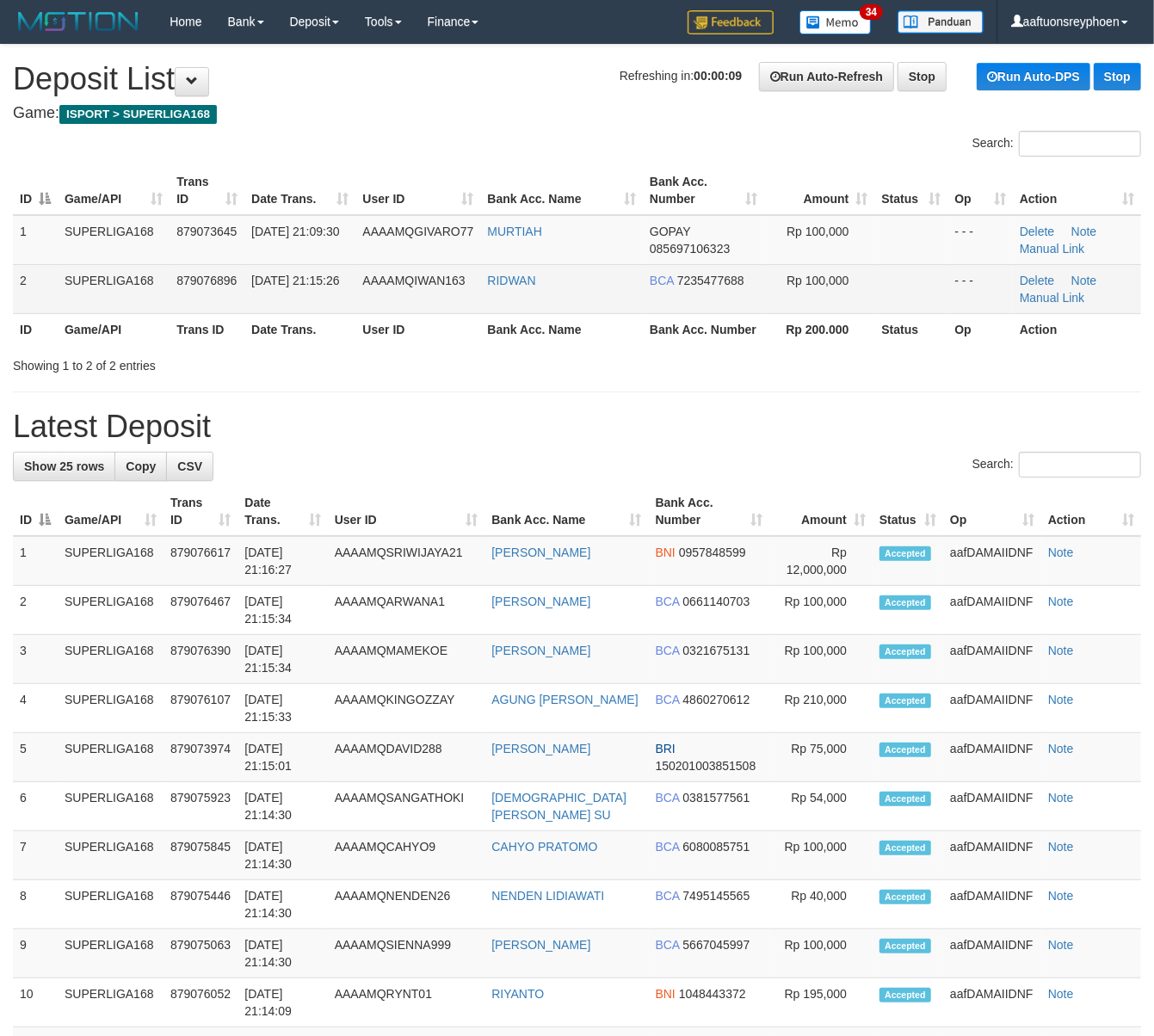
click at [348, 305] on td "30/09/2025 21:15:26" at bounding box center [300, 288] width 111 height 49
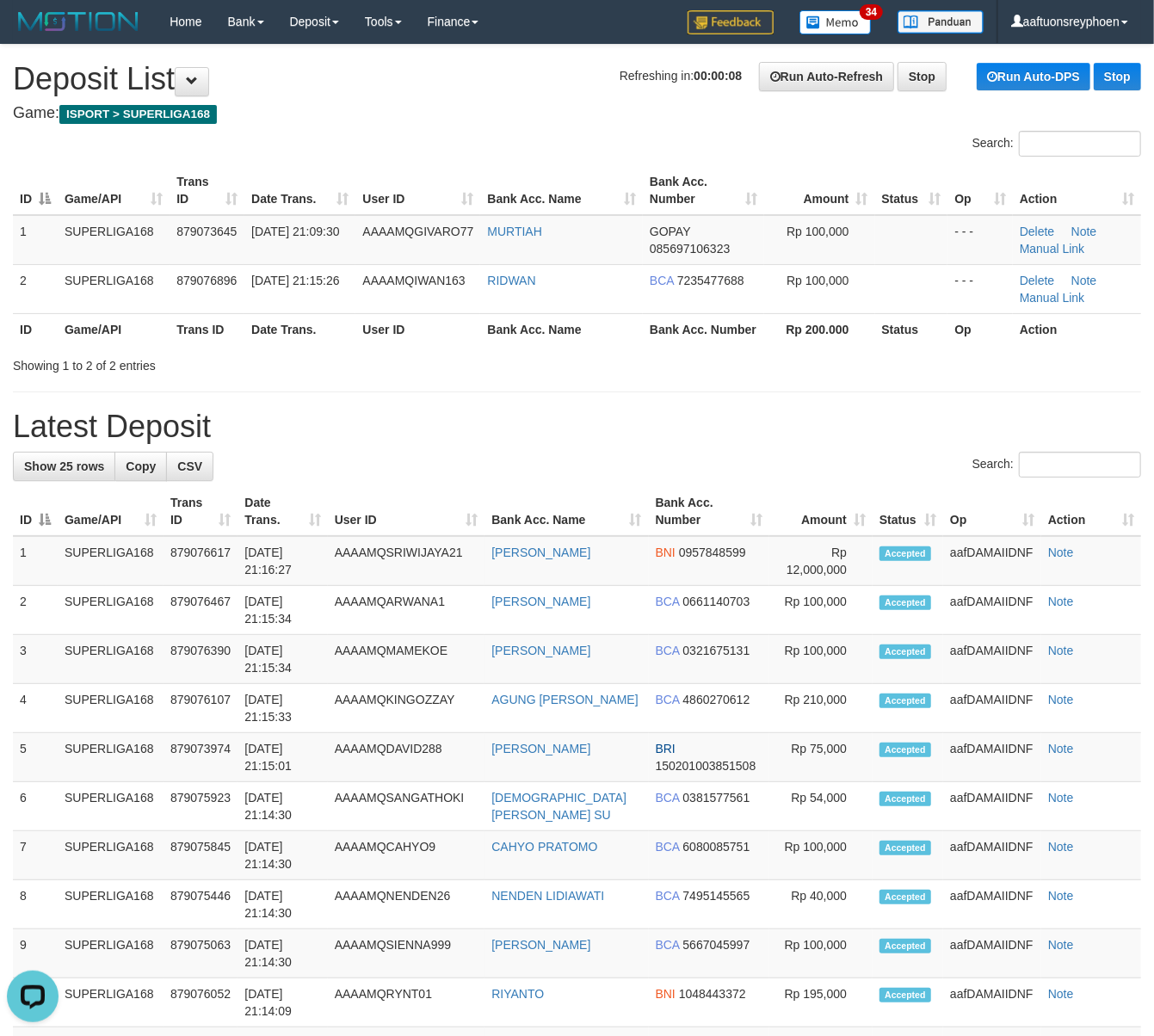
click at [462, 155] on div "Search:" at bounding box center [577, 146] width 1154 height 31
click at [316, 153] on div "Search:" at bounding box center [577, 146] width 1154 height 31
drag, startPoint x: 316, startPoint y: 153, endPoint x: 1, endPoint y: 245, distance: 328.2
click at [315, 153] on div "Search:" at bounding box center [577, 146] width 1154 height 31
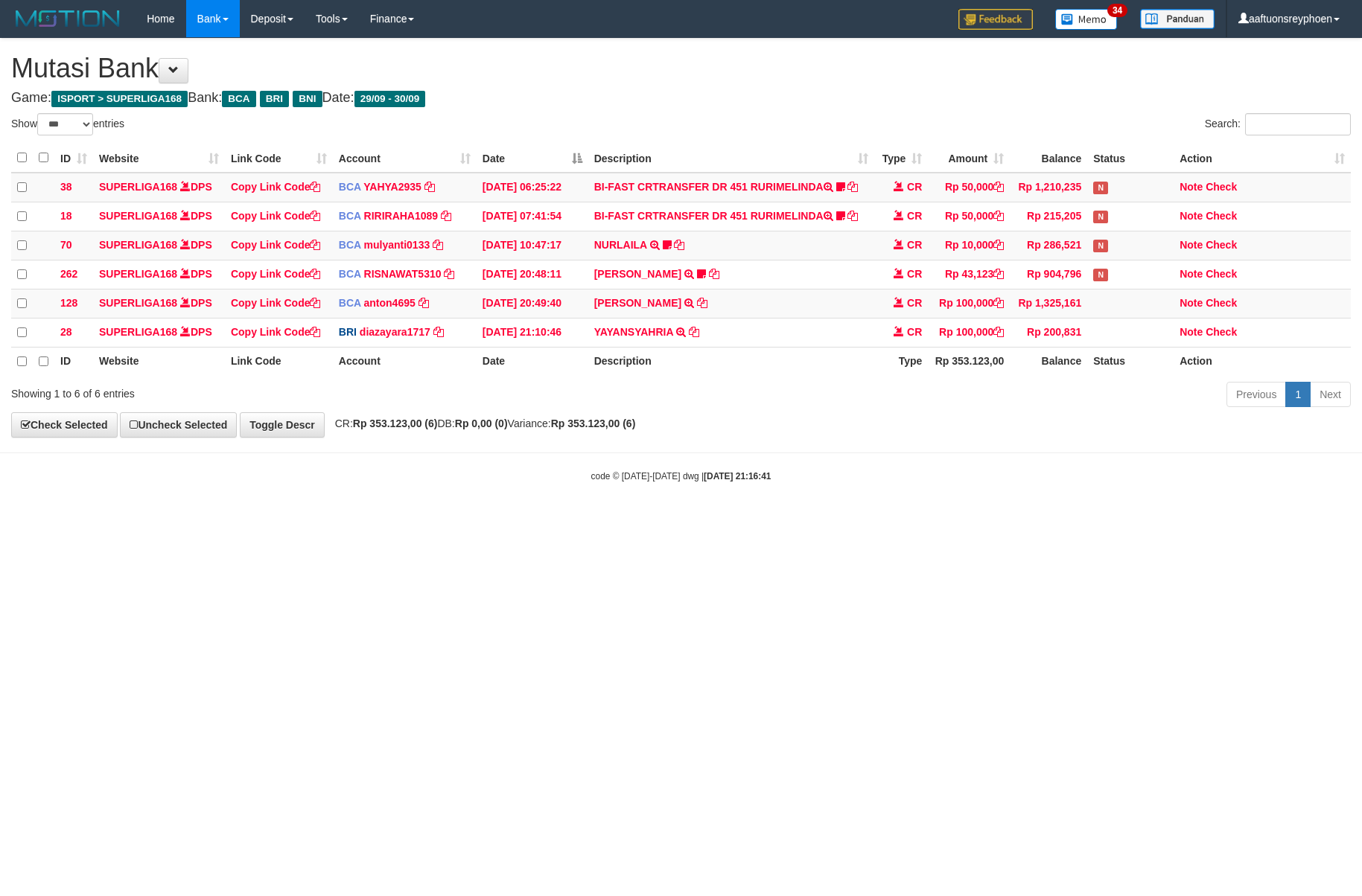
select select "***"
click at [1005, 515] on body "Toggle navigation Home Bank Account List Load By Website Group [ISPORT] SUPERLI…" at bounding box center [681, 260] width 1362 height 520
select select "***"
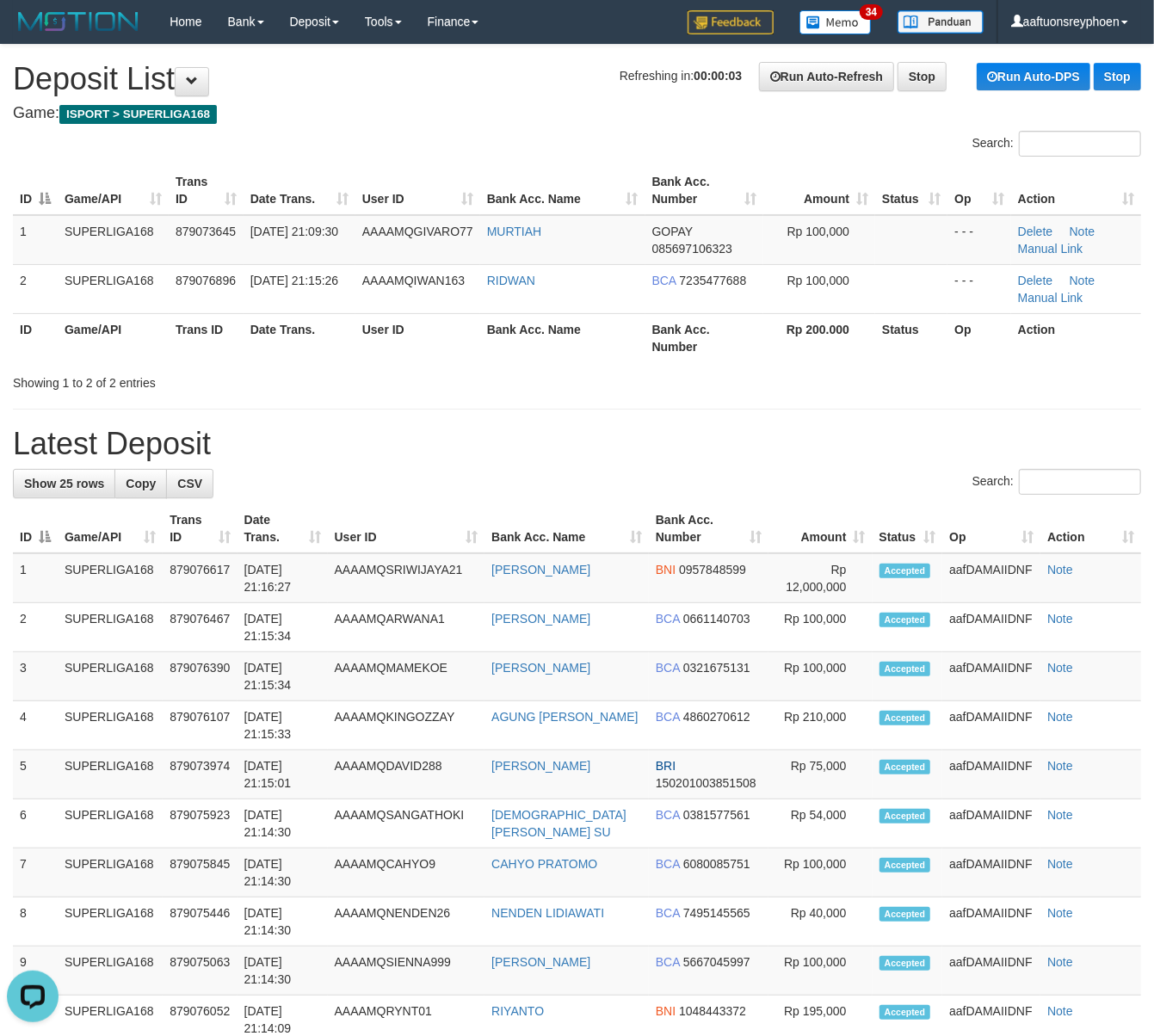
click at [60, 389] on div "Showing 1 to 2 of 2 entries" at bounding box center [241, 378] width 455 height 24
drag, startPoint x: 36, startPoint y: 421, endPoint x: 0, endPoint y: 432, distance: 37.6
click at [35, 421] on div "**********" at bounding box center [577, 970] width 1154 height 1850
click at [70, 449] on h1 "Latest Deposit" at bounding box center [577, 444] width 1128 height 34
drag, startPoint x: 70, startPoint y: 449, endPoint x: 4, endPoint y: 460, distance: 66.9
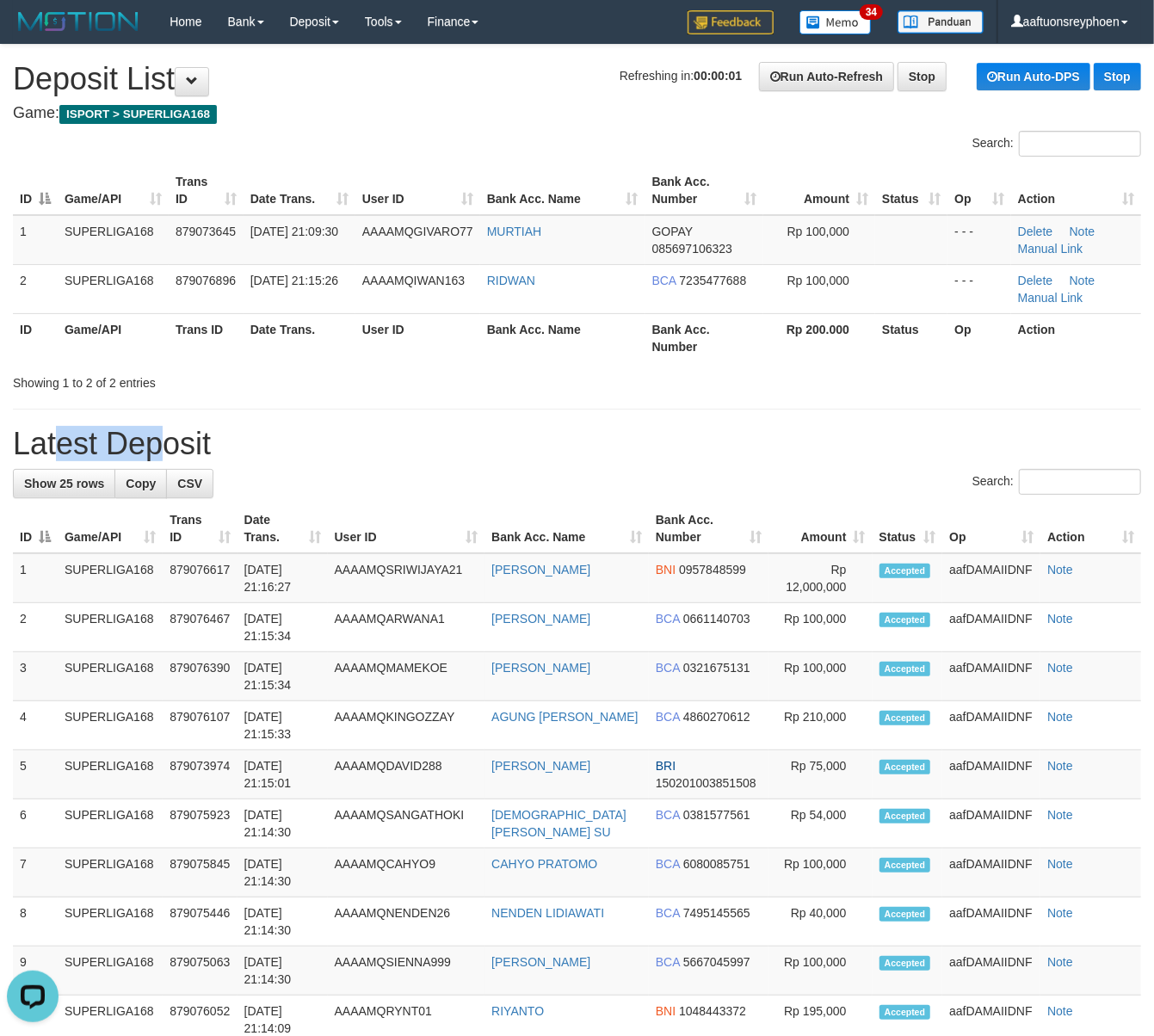
click at [69, 449] on h1 "Latest Deposit" at bounding box center [577, 444] width 1128 height 34
click at [298, 428] on h1 "Latest Deposit" at bounding box center [577, 444] width 1128 height 34
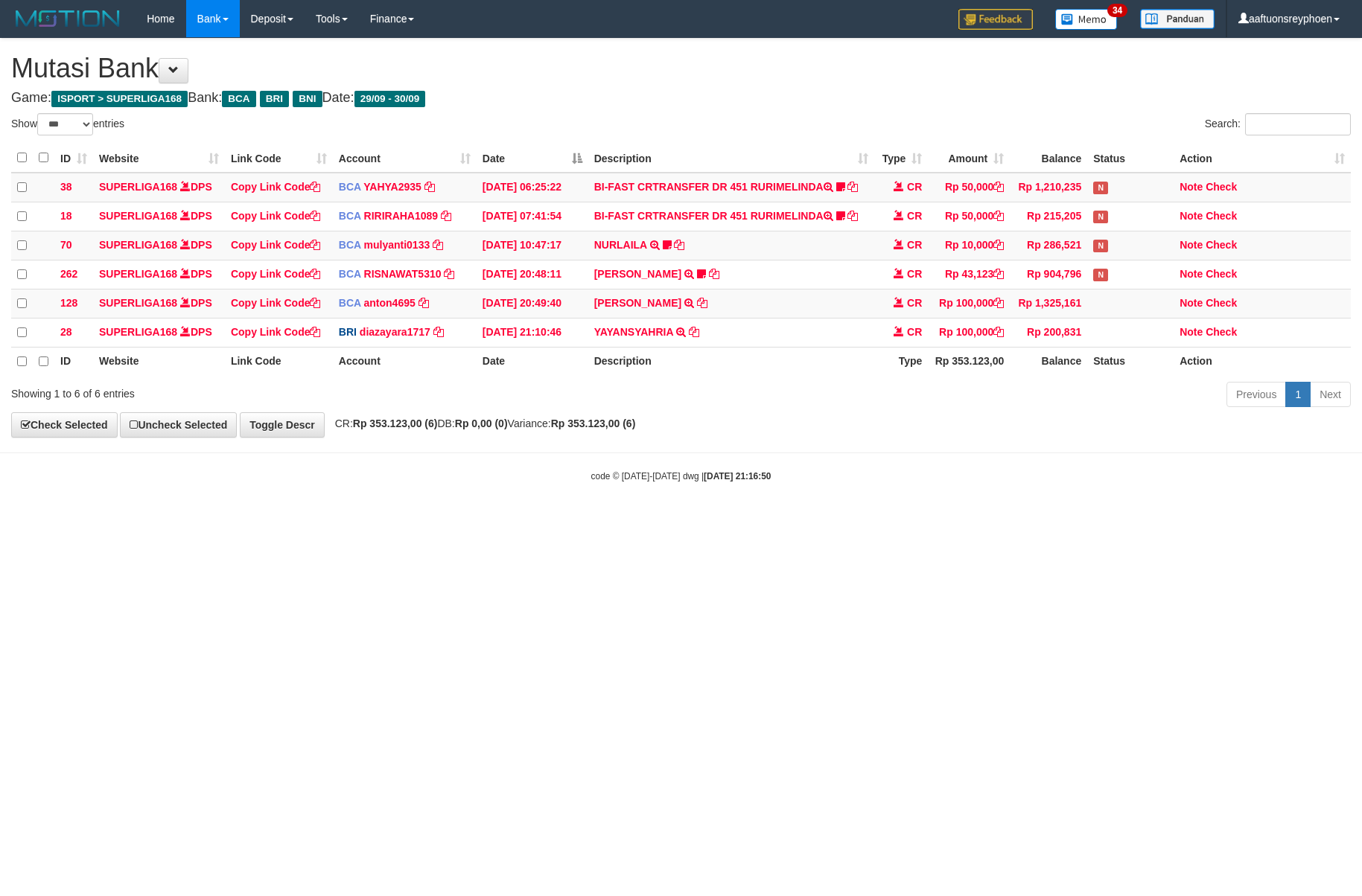
select select "***"
drag, startPoint x: 1168, startPoint y: 476, endPoint x: 1358, endPoint y: 424, distance: 197.0
click at [1255, 450] on body "Toggle navigation Home Bank Account List Load By Website Group [ISPORT] SUPERLI…" at bounding box center [681, 260] width 1362 height 520
drag, startPoint x: 907, startPoint y: 511, endPoint x: 990, endPoint y: 495, distance: 84.5
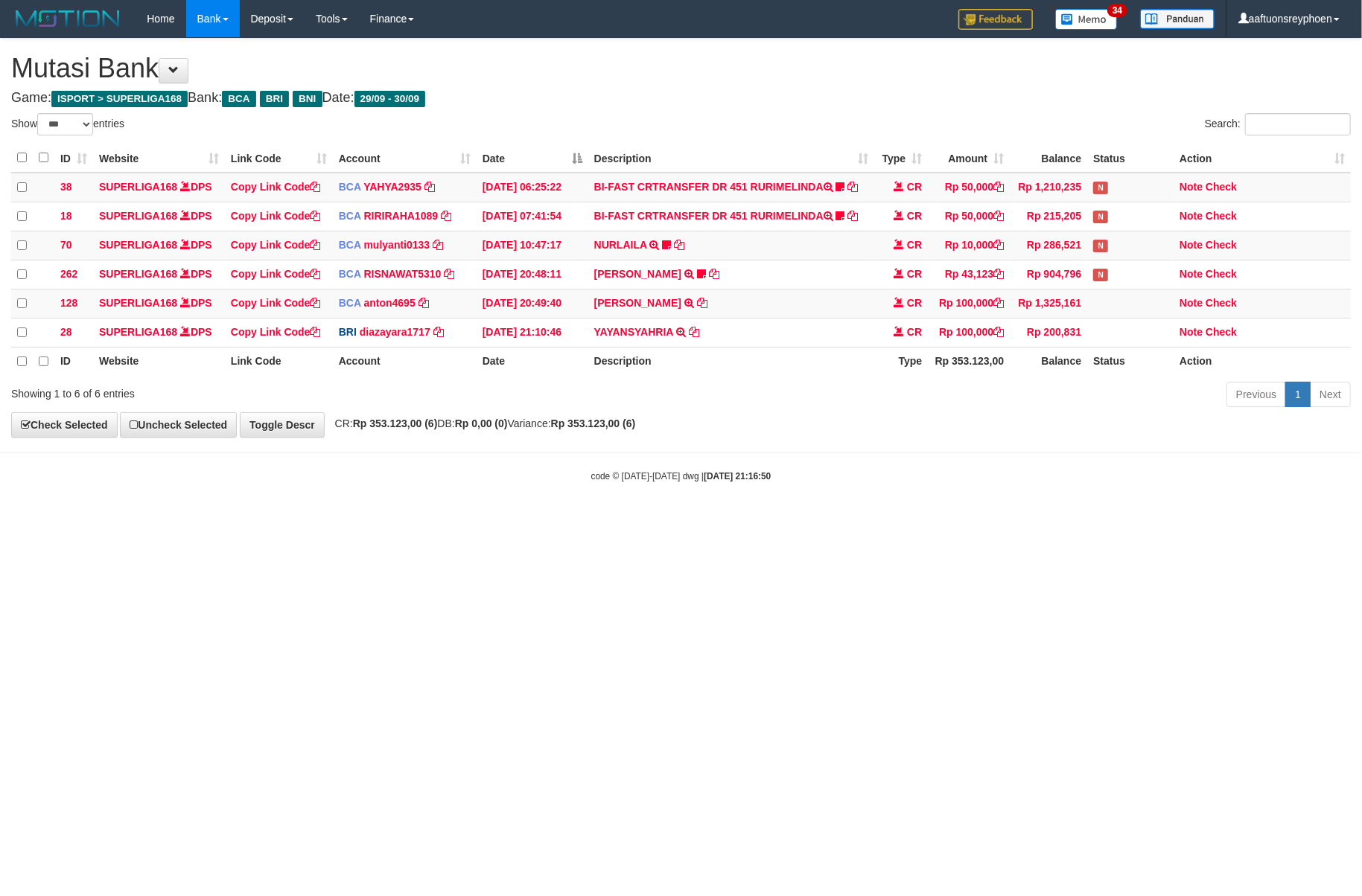
click at [909, 511] on body "Toggle navigation Home Bank Account List Load By Website Group [ISPORT] SUPERLI…" at bounding box center [681, 260] width 1362 height 520
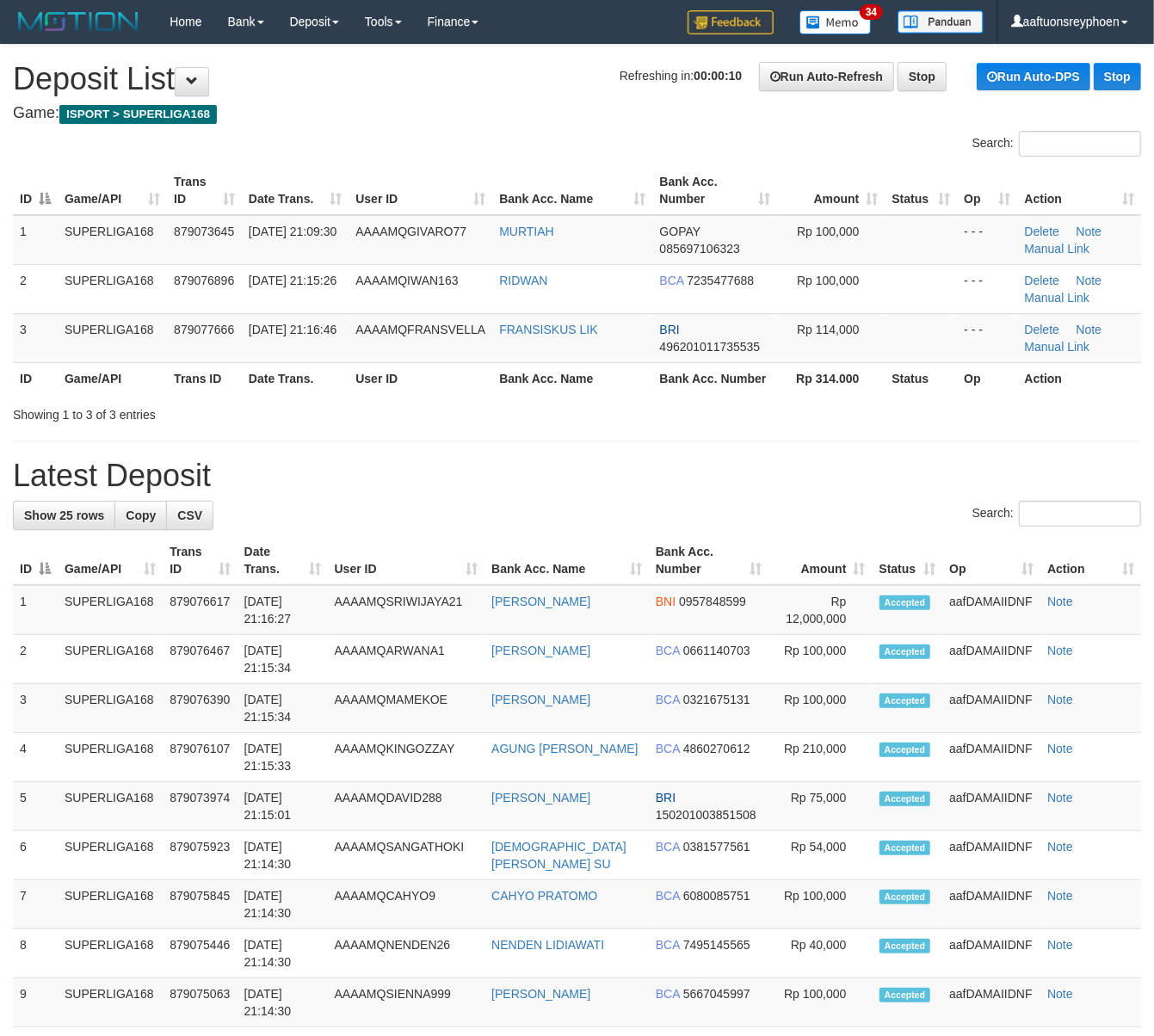
click at [212, 404] on div "Showing 1 to 3 of 3 entries" at bounding box center [241, 411] width 455 height 24
click at [272, 415] on div "Showing 1 to 3 of 3 entries" at bounding box center [241, 411] width 455 height 24
click at [99, 387] on th "Game/API" at bounding box center [112, 378] width 109 height 32
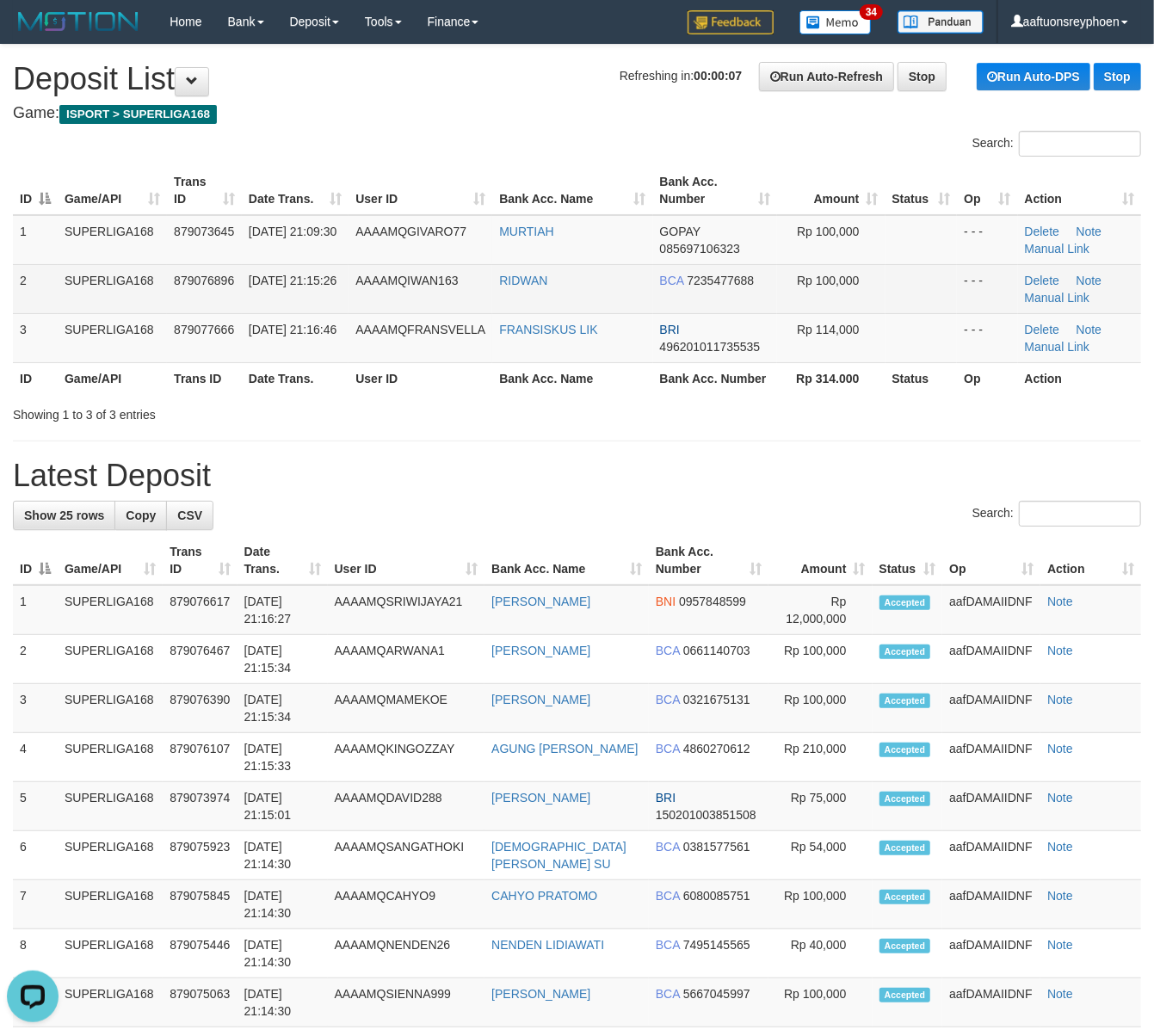
click at [329, 307] on td "[DATE] 21:15:26" at bounding box center [295, 288] width 107 height 49
click at [329, 307] on td "30/09/2025 21:15:26" at bounding box center [295, 288] width 107 height 49
click at [482, 267] on td "AAAAMQIWAN163" at bounding box center [421, 288] width 143 height 49
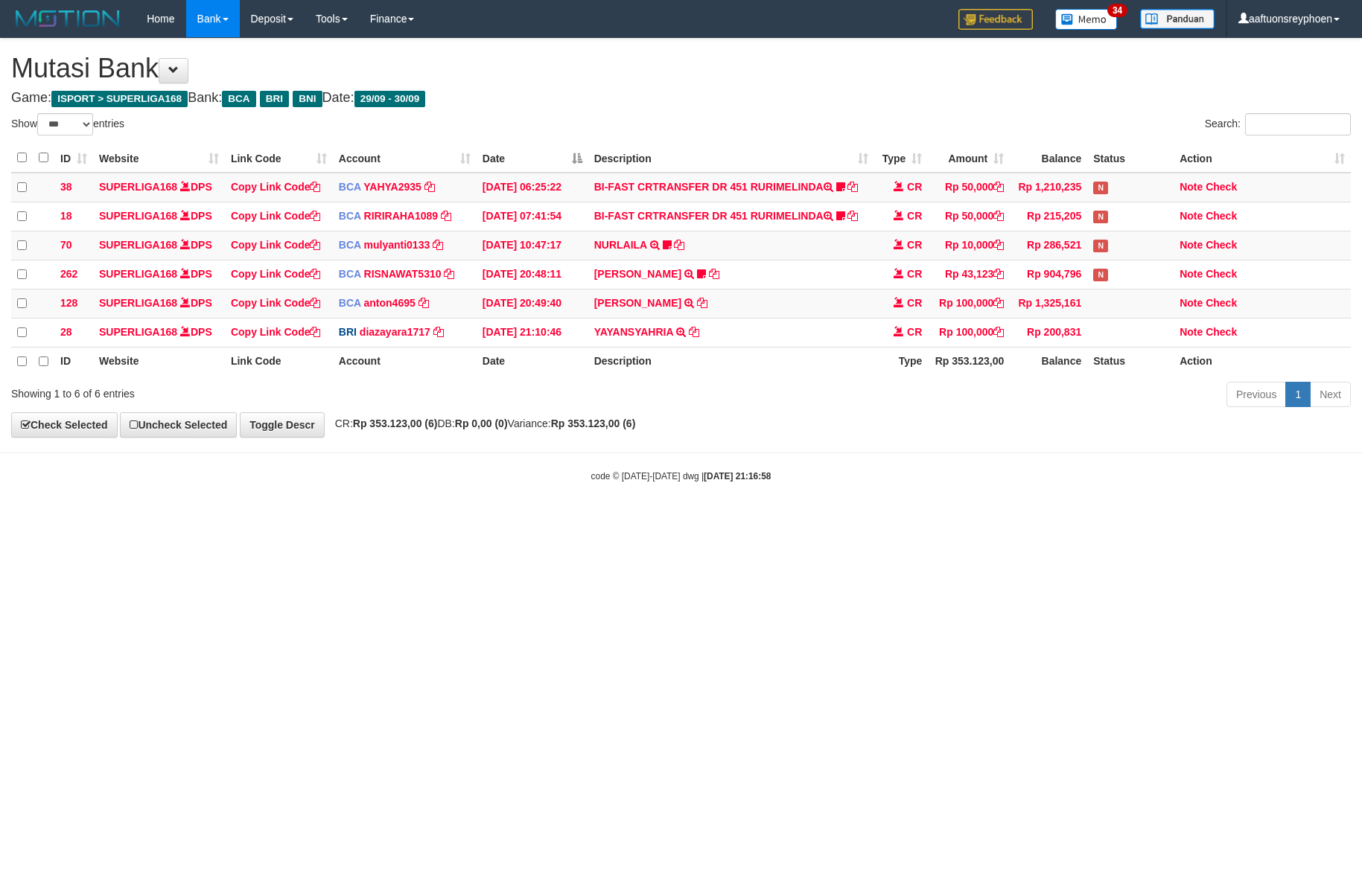
select select "***"
drag, startPoint x: 787, startPoint y: 513, endPoint x: 1342, endPoint y: 377, distance: 571.4
click at [800, 512] on body "Toggle navigation Home Bank Account List Load By Website Group [ISPORT] SUPERLI…" at bounding box center [681, 260] width 1362 height 520
drag, startPoint x: 826, startPoint y: 462, endPoint x: 1361, endPoint y: 355, distance: 545.6
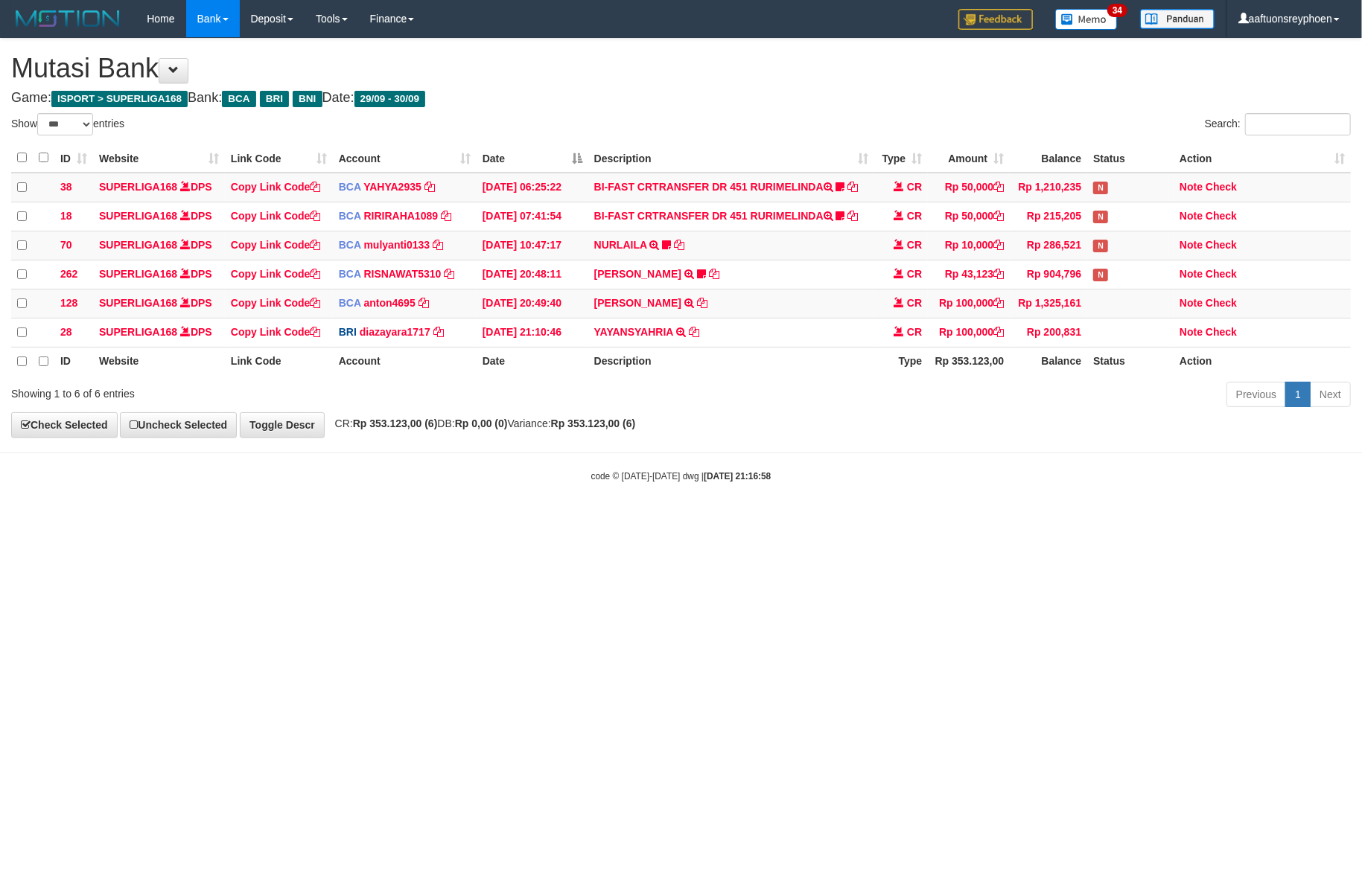
click at [947, 453] on body "Toggle navigation Home Bank Account List Load By Website Group [ISPORT] SUPERLI…" at bounding box center [681, 260] width 1362 height 520
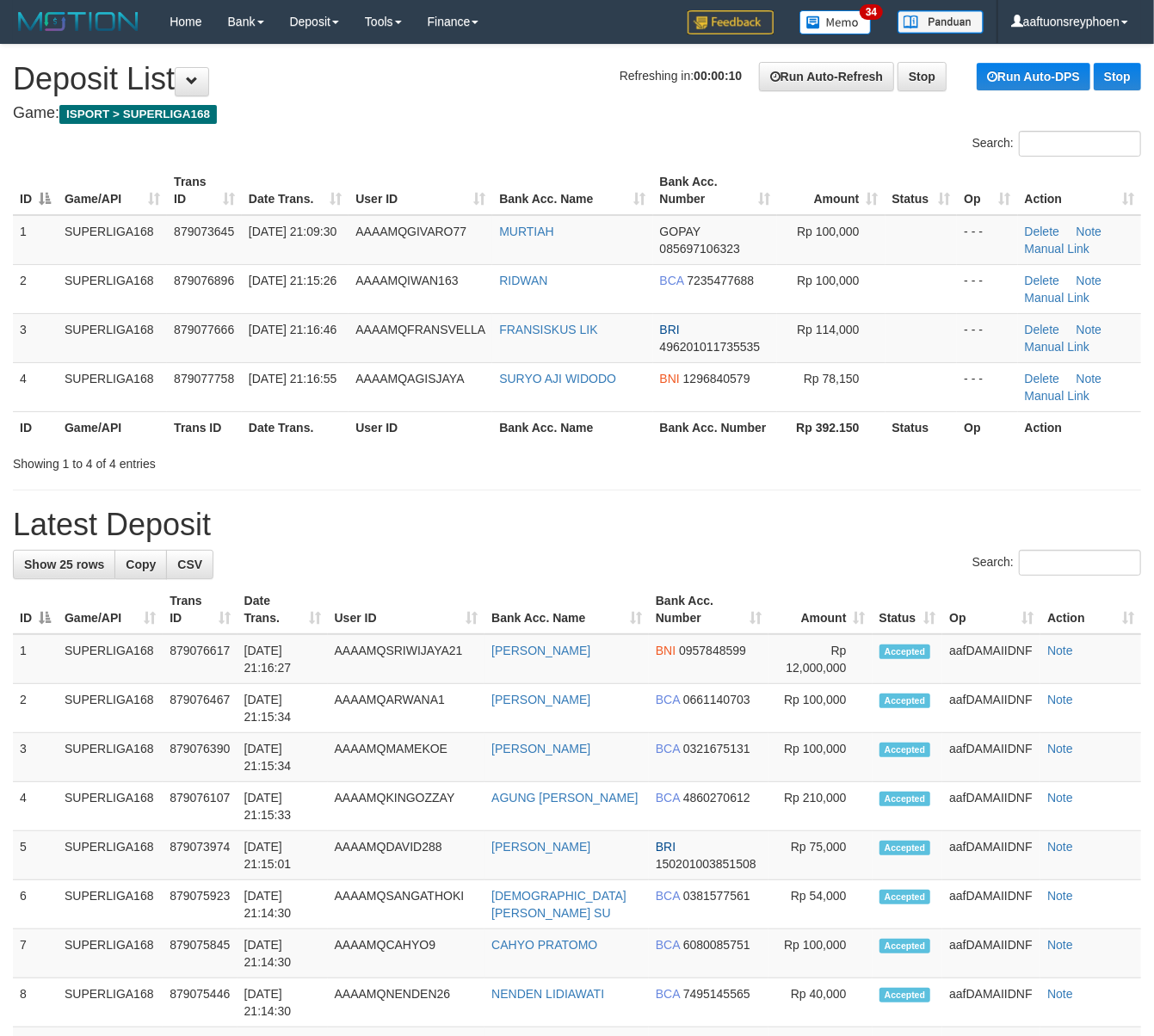
click at [503, 115] on h4 "Game: ISPORT > SUPERLIGA168" at bounding box center [577, 114] width 1128 height 17
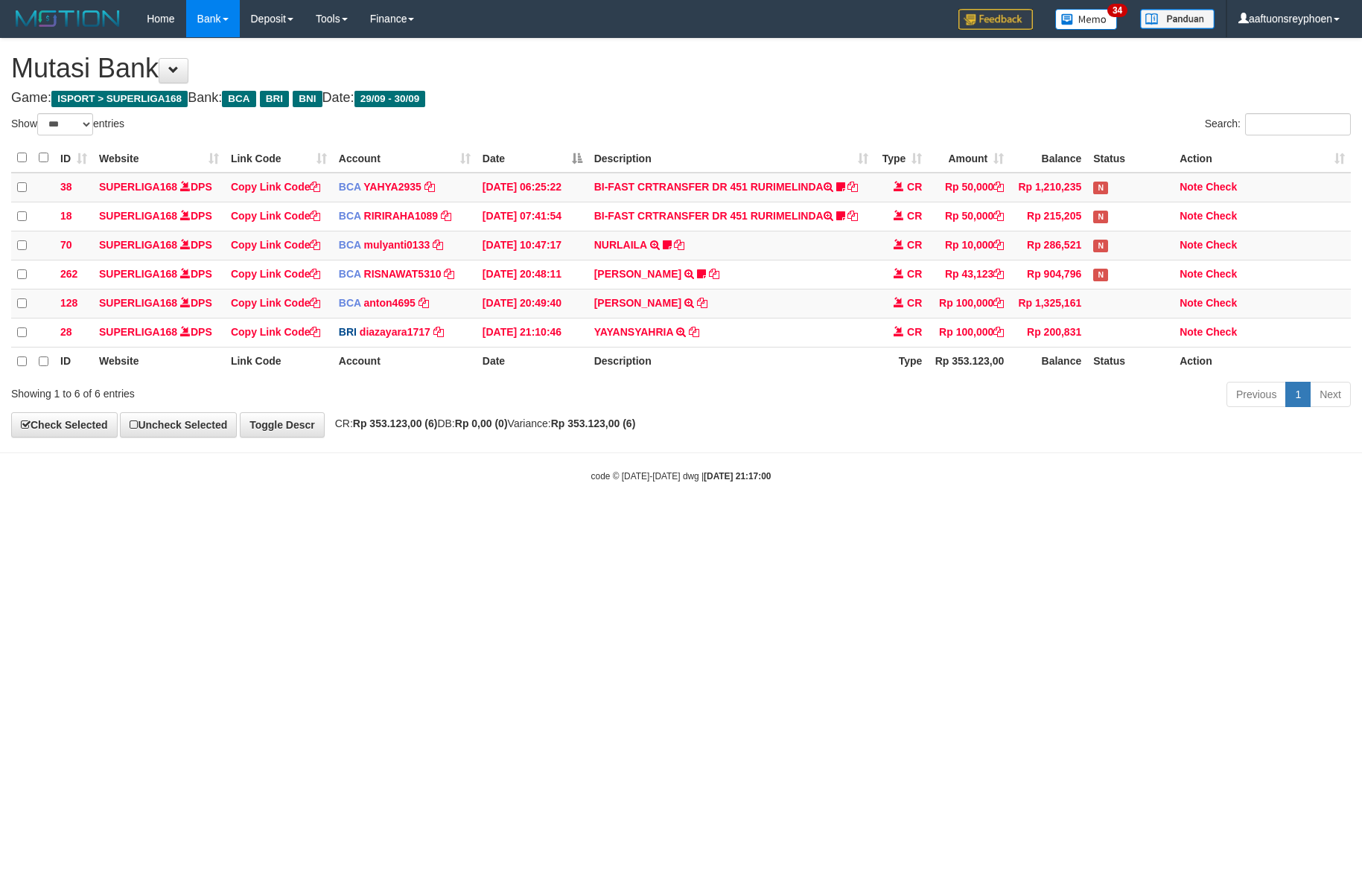
select select "***"
drag, startPoint x: 1303, startPoint y: 422, endPoint x: 1354, endPoint y: 408, distance: 52.9
click at [1333, 414] on div "**********" at bounding box center [681, 238] width 1362 height 398
drag, startPoint x: 738, startPoint y: 453, endPoint x: 1361, endPoint y: 333, distance: 634.5
click at [863, 431] on body "Toggle navigation Home Bank Account List Load By Website Group [ISPORT] SUPERLI…" at bounding box center [681, 260] width 1362 height 520
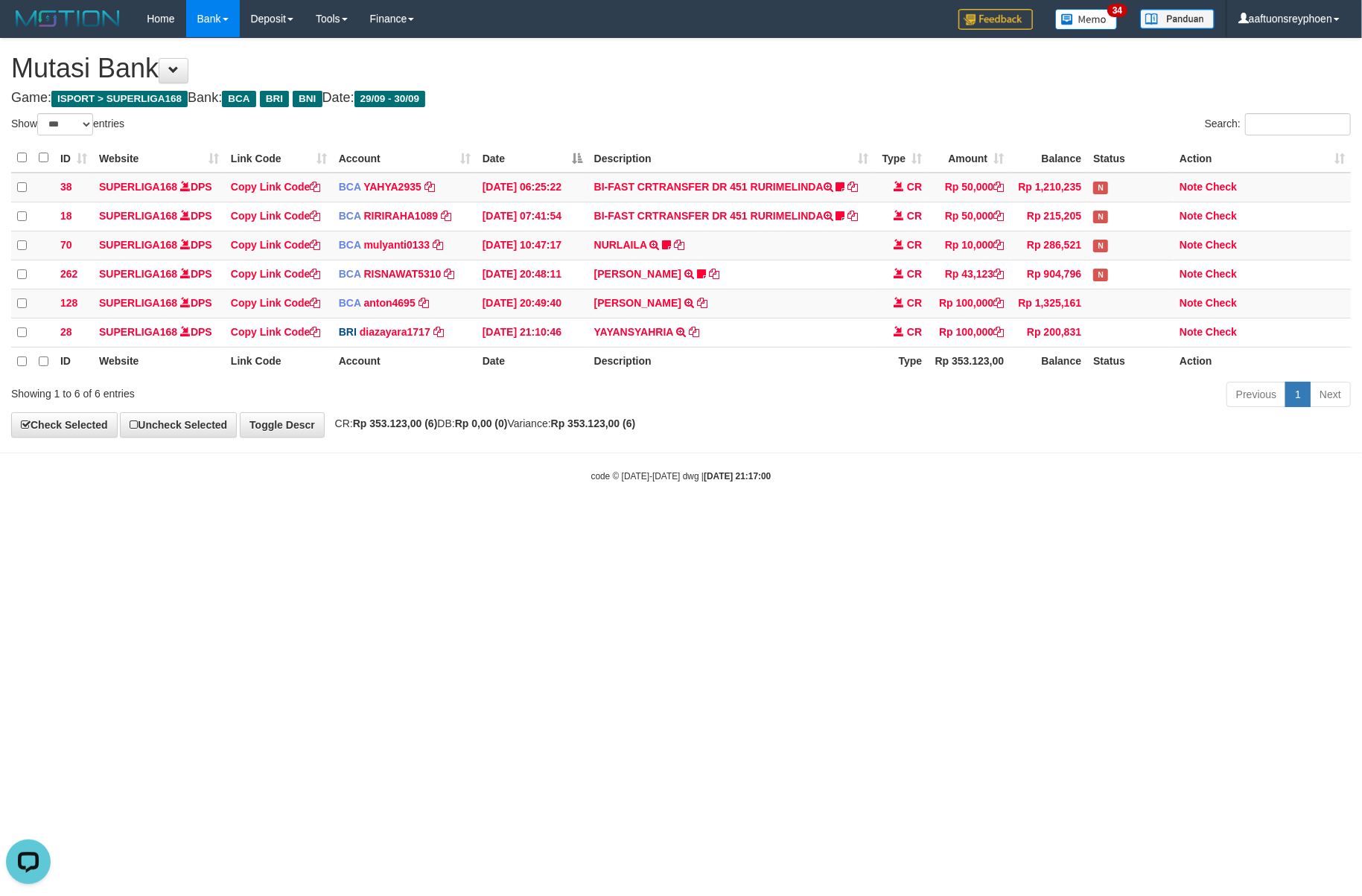
drag, startPoint x: 916, startPoint y: 486, endPoint x: 1359, endPoint y: 423, distance: 447.5
click at [1125, 463] on body "Toggle navigation Home Bank Account List Load By Website Group [ISPORT] SUPERLI…" at bounding box center [681, 260] width 1362 height 520
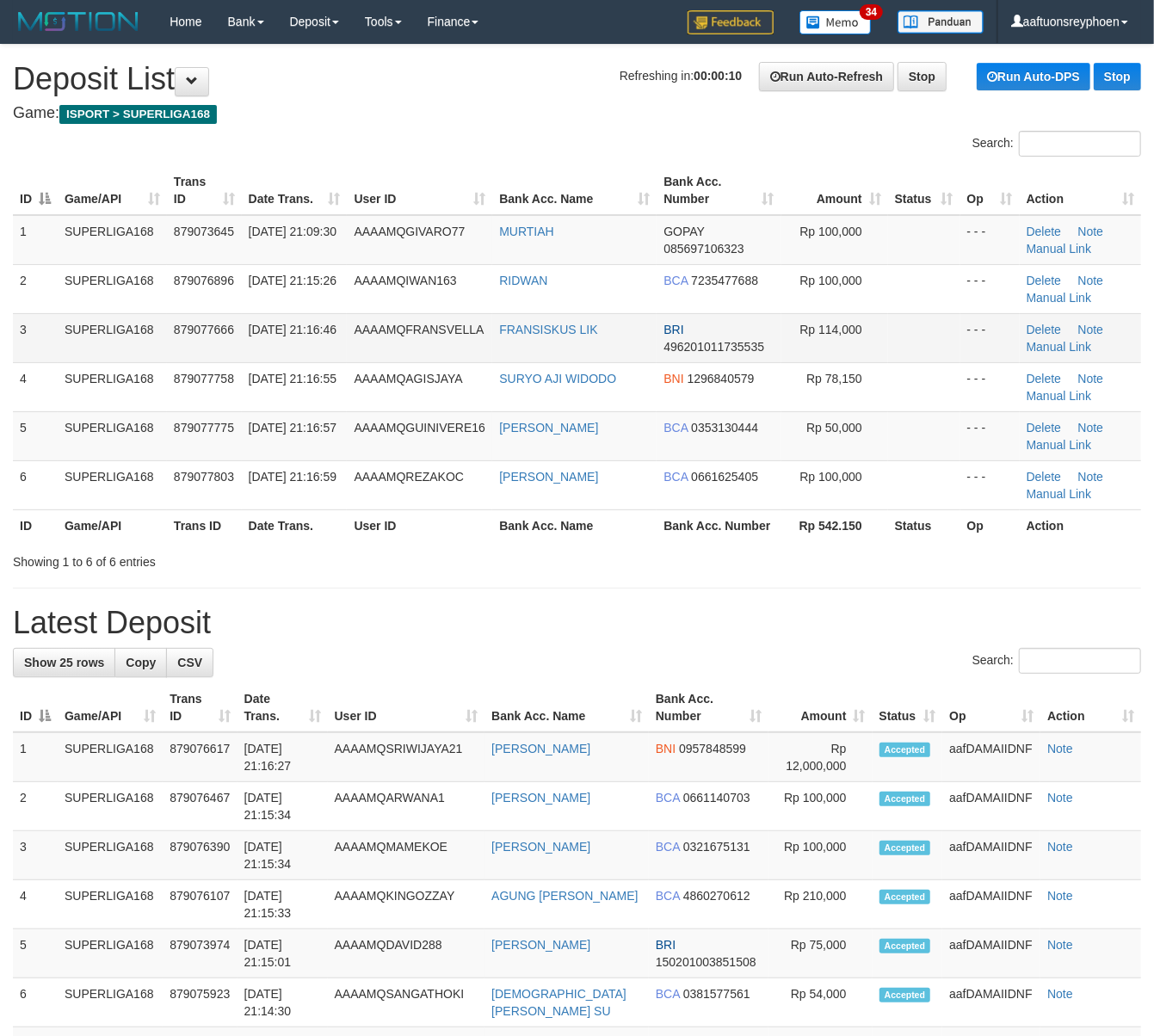
click at [128, 332] on td "SUPERLIGA168" at bounding box center [112, 337] width 109 height 49
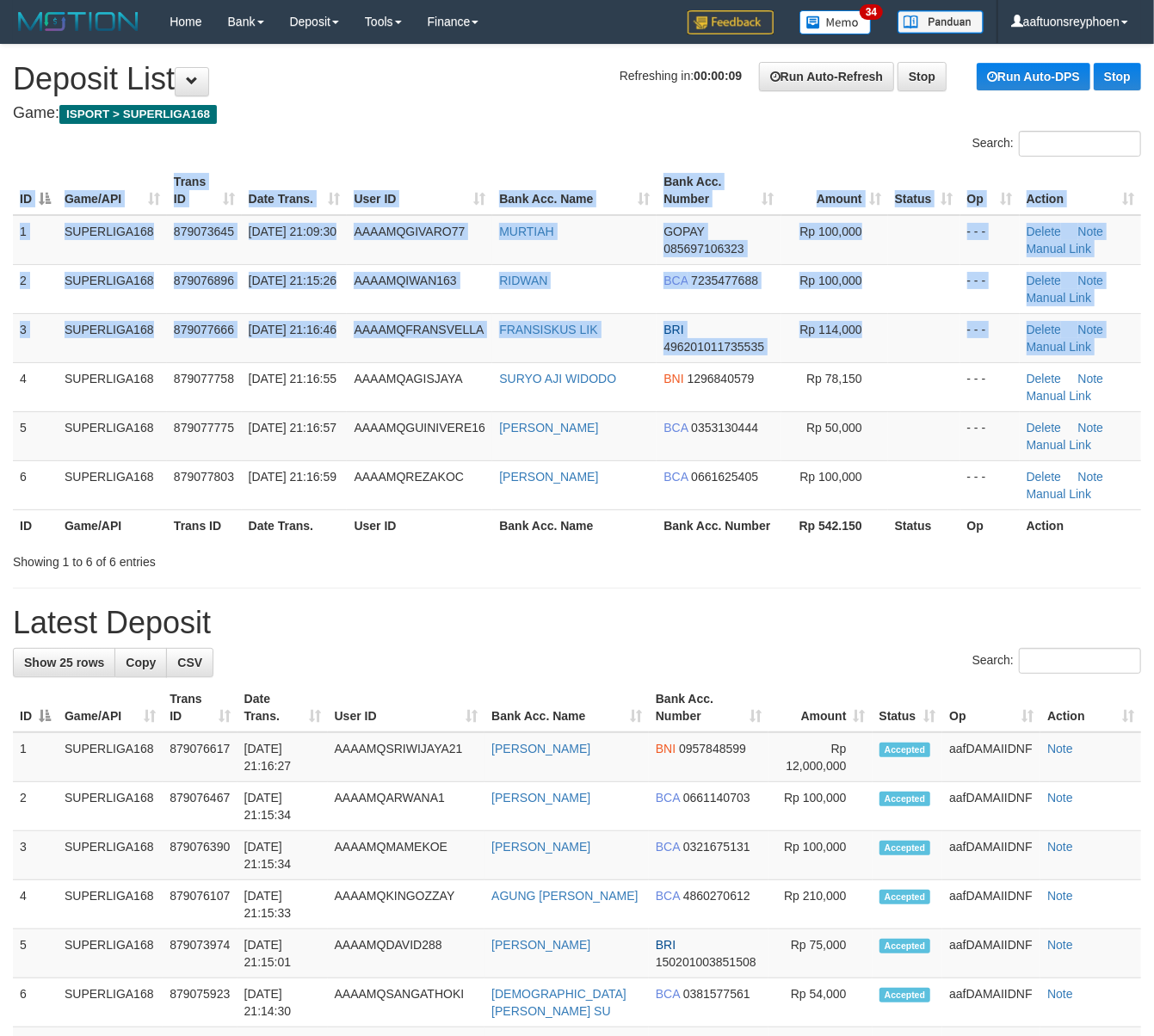
click at [7, 387] on div "ID Game/API Trans ID Date Trans. User ID Bank Acc. Name Bank Acc. Number Amount…" at bounding box center [577, 353] width 1154 height 385
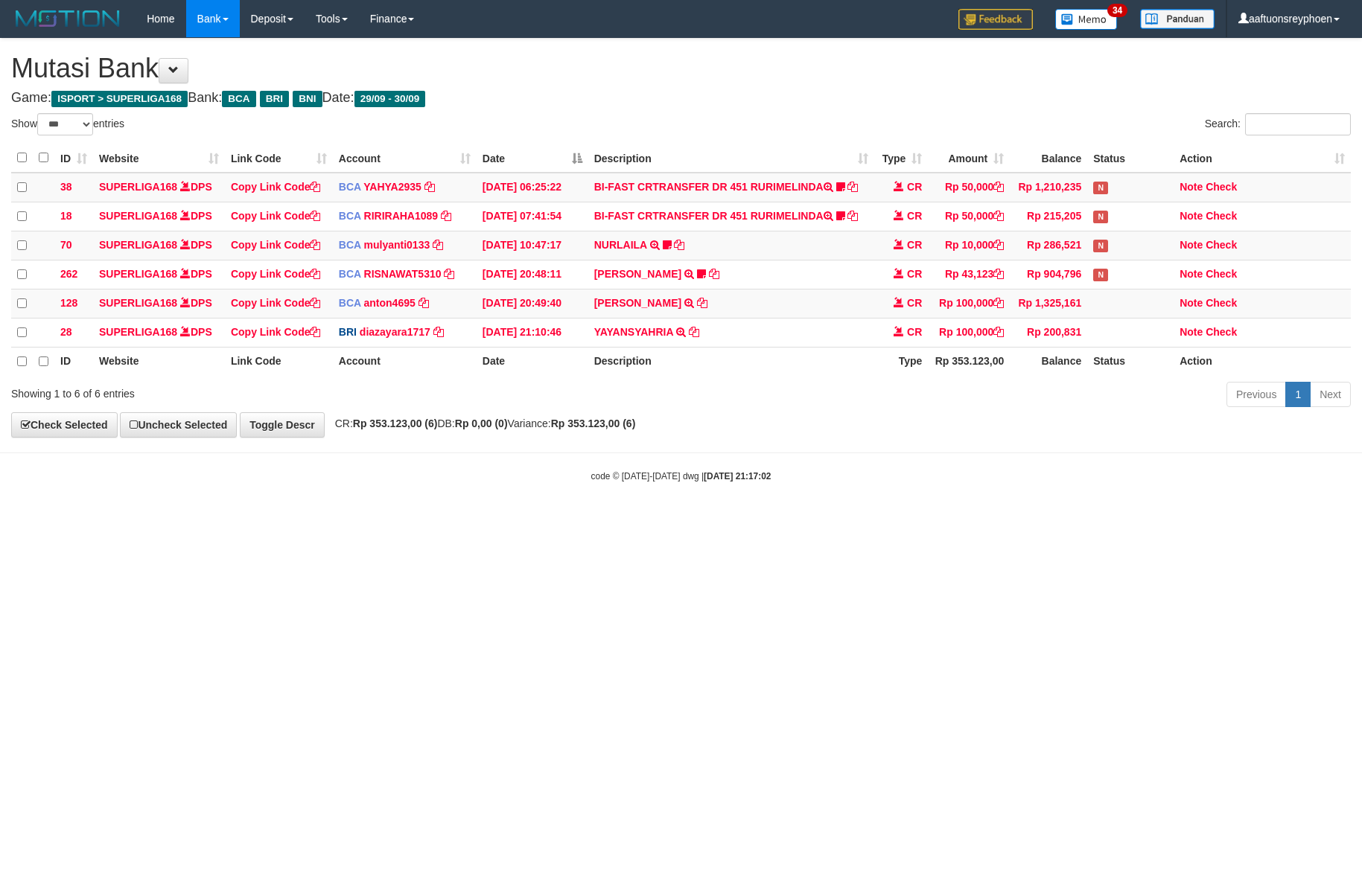
select select "***"
click at [949, 520] on html "Toggle navigation Home Bank Account List Load By Website Group [ISPORT] SUPERLI…" at bounding box center [681, 260] width 1362 height 520
select select "***"
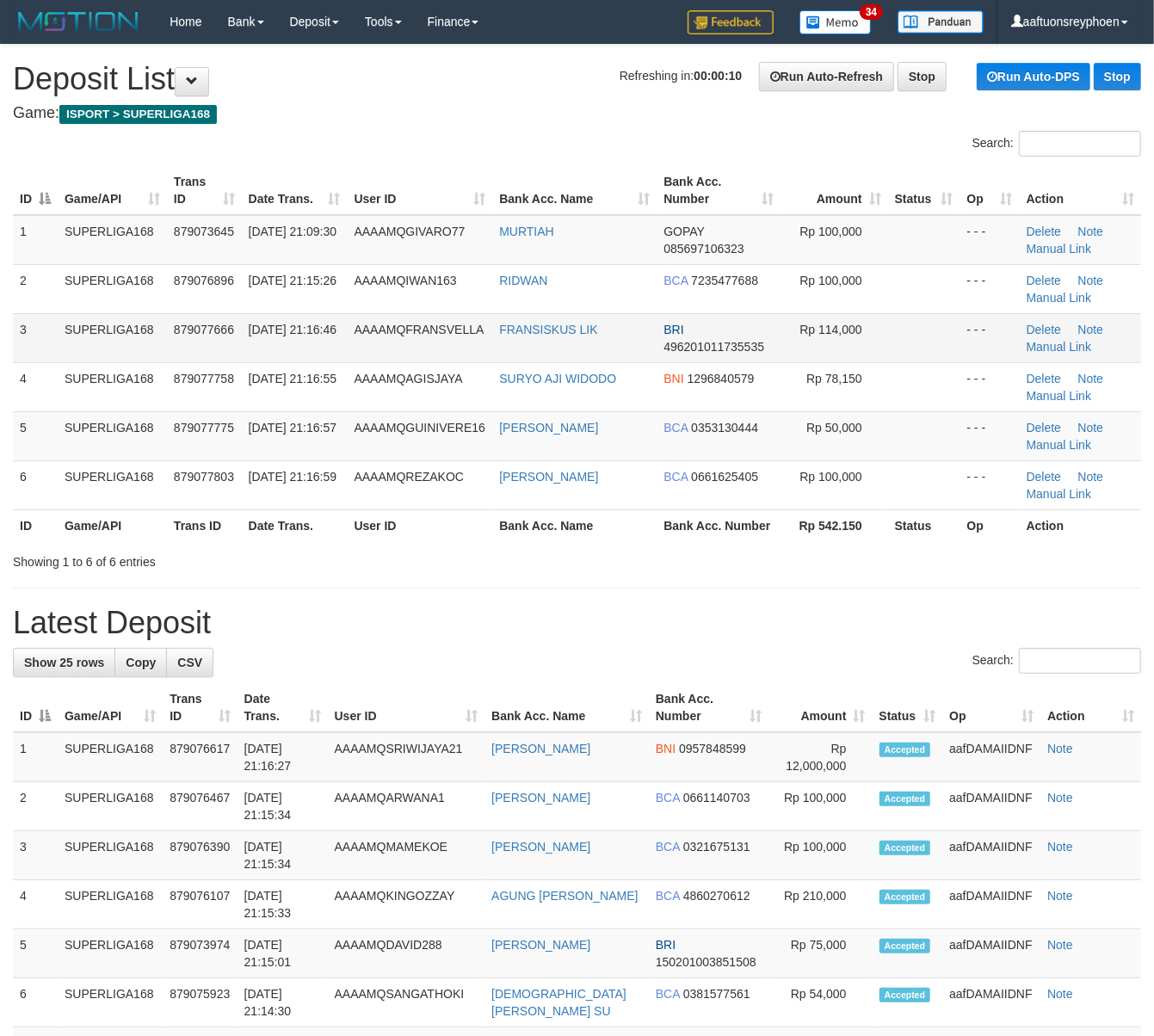
click at [77, 339] on td "SUPERLIGA168" at bounding box center [112, 337] width 109 height 49
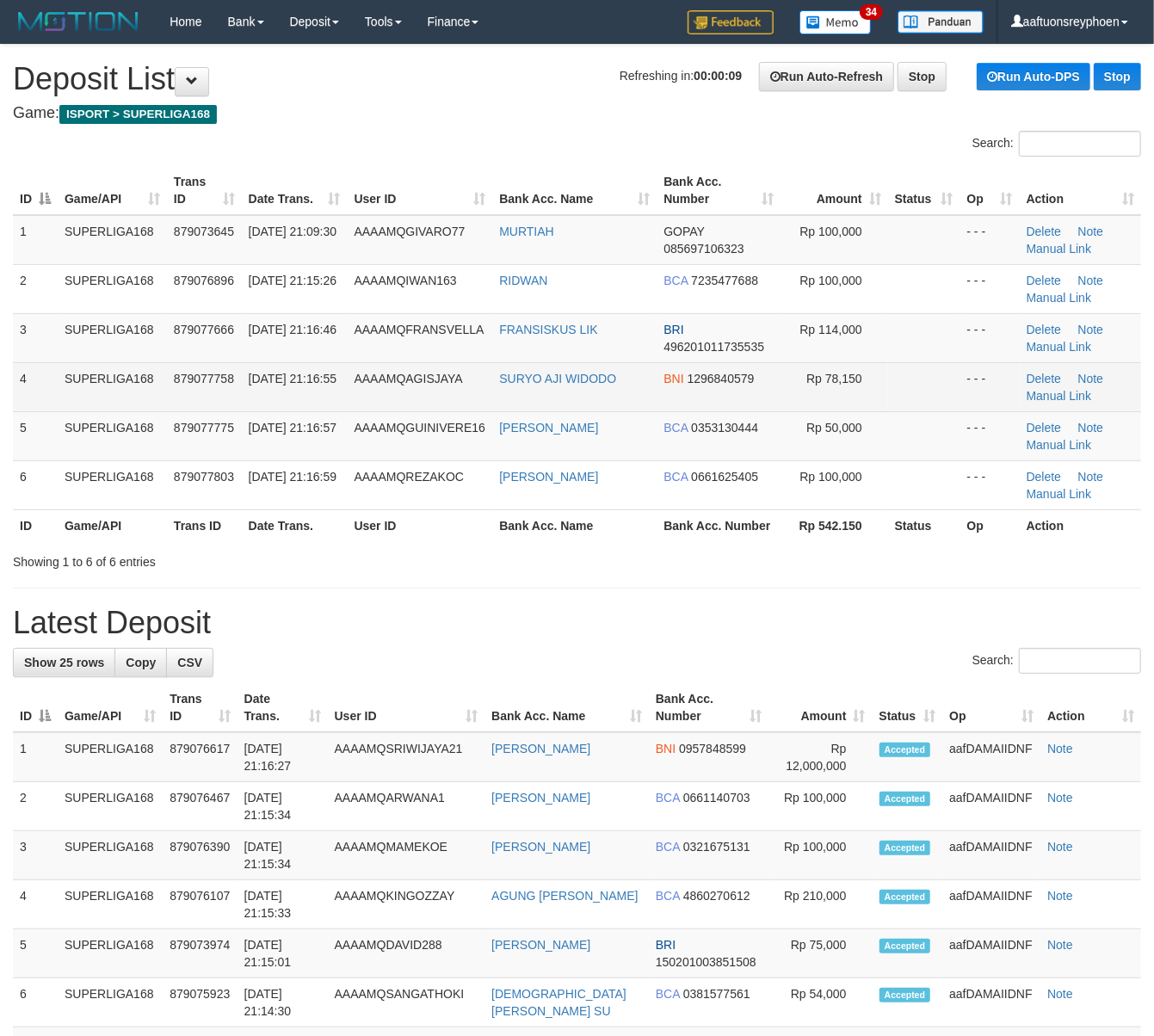
click at [156, 362] on td "SUPERLIGA168" at bounding box center [112, 386] width 109 height 49
drag, startPoint x: 156, startPoint y: 362, endPoint x: 5, endPoint y: 432, distance: 166.4
click at [155, 362] on td "SUPERLIGA168" at bounding box center [112, 386] width 109 height 49
click at [162, 366] on td "SUPERLIGA168" at bounding box center [112, 386] width 109 height 49
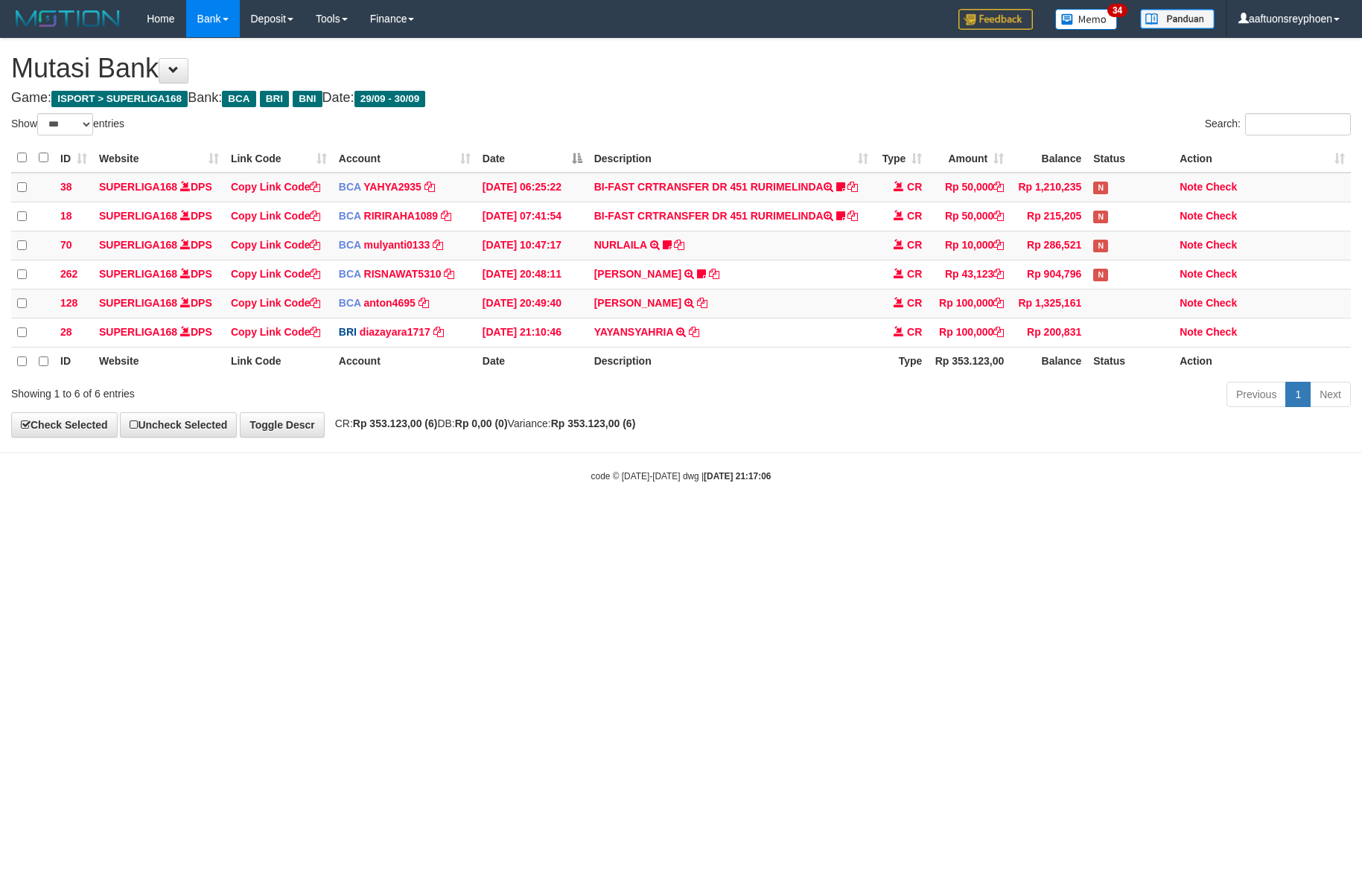
select select "***"
click at [1124, 368] on th "Status" at bounding box center [1130, 361] width 86 height 29
select select "***"
drag, startPoint x: 825, startPoint y: 427, endPoint x: 868, endPoint y: 423, distance: 43.2
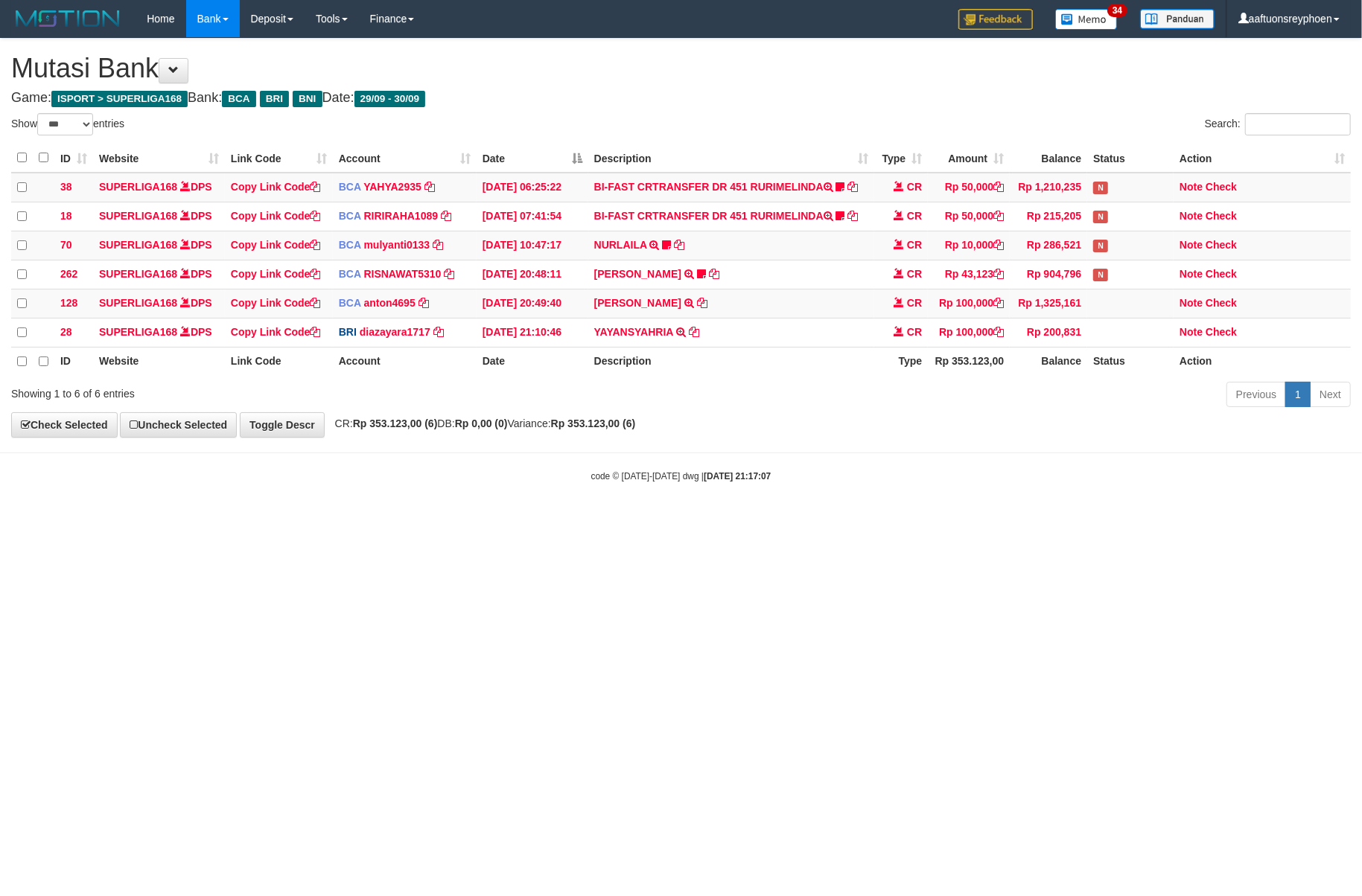
click at [843, 426] on div "**********" at bounding box center [681, 238] width 1362 height 398
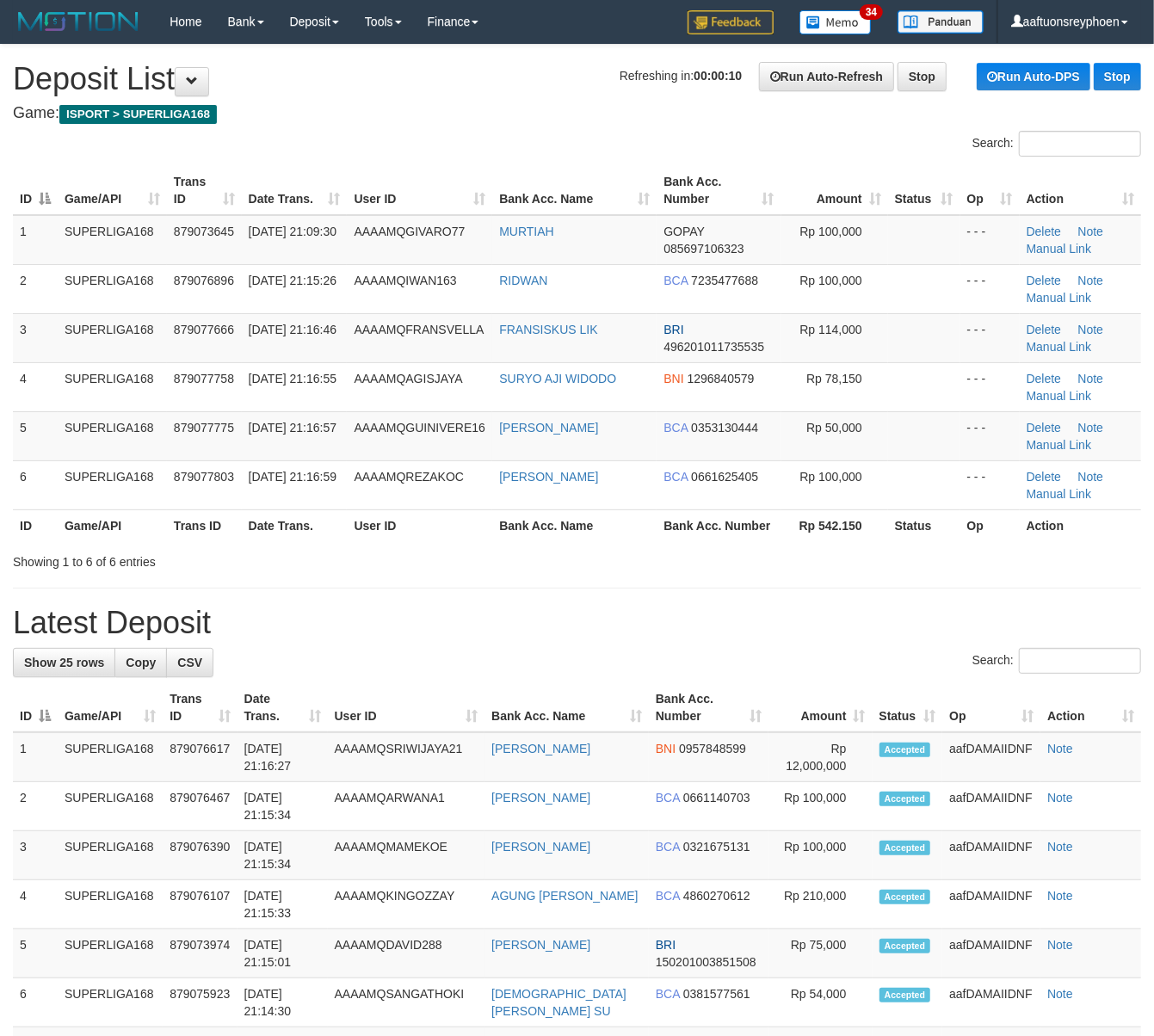
click at [420, 116] on h4 "Game: ISPORT > SUPERLIGA168" at bounding box center [577, 114] width 1128 height 17
click at [310, 215] on td "[DATE] 21:09:30" at bounding box center [294, 240] width 106 height 50
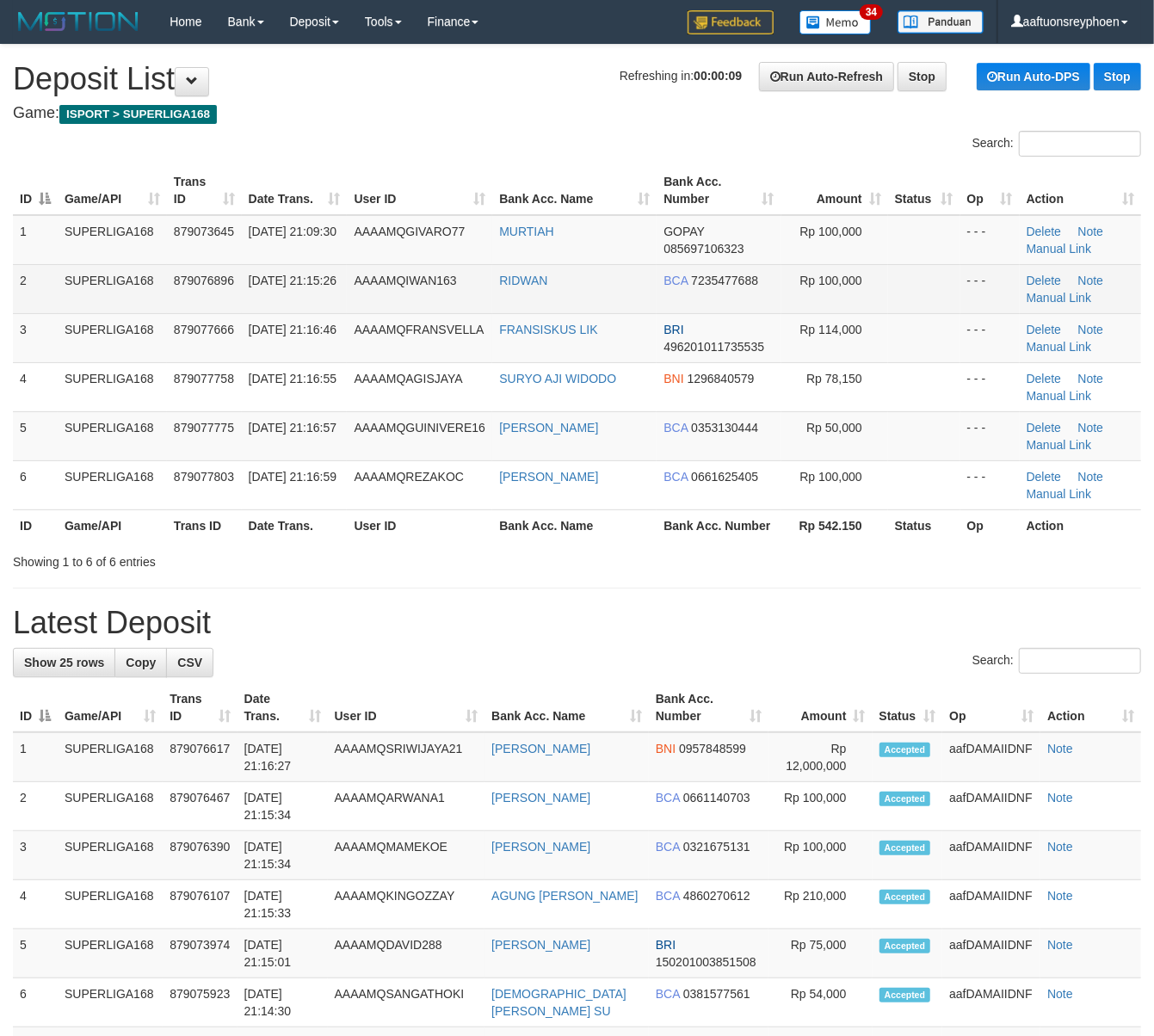
click at [428, 149] on div "Search:" at bounding box center [577, 146] width 1154 height 31
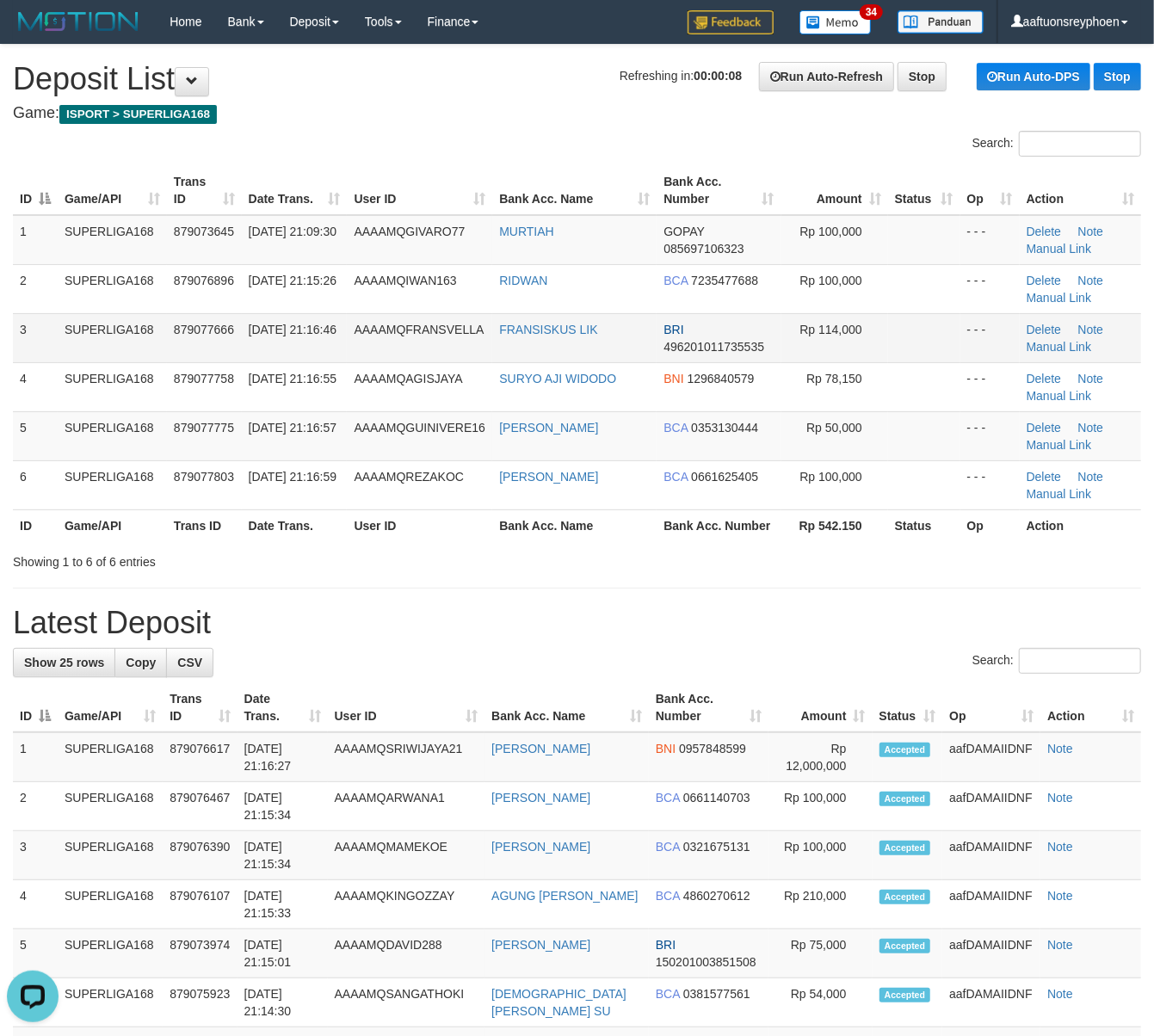
click at [67, 350] on td "SUPERLIGA168" at bounding box center [112, 337] width 109 height 49
click at [57, 353] on td "SUPERLIGA168" at bounding box center [112, 337] width 109 height 49
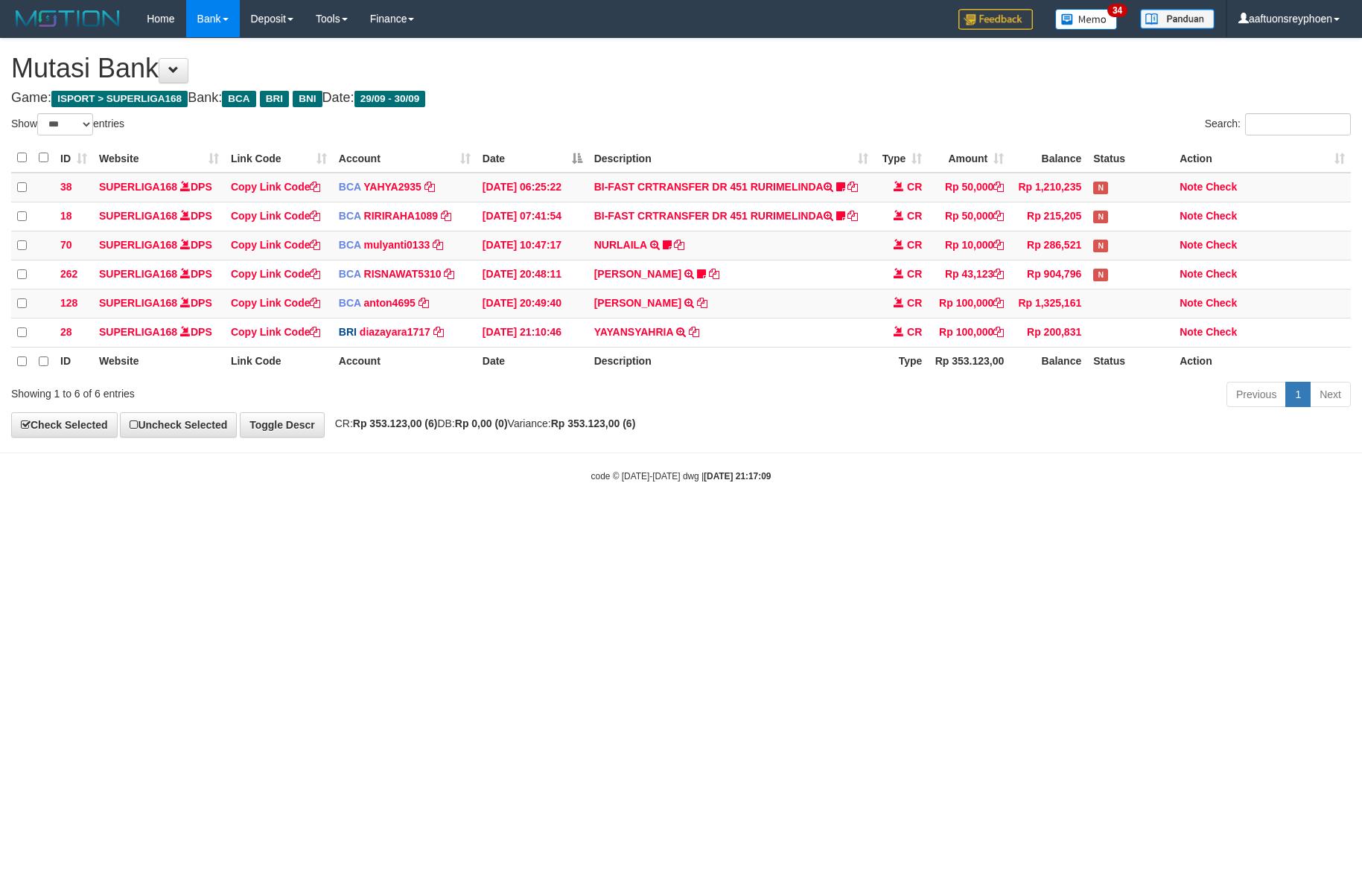
select select "***"
drag, startPoint x: 886, startPoint y: 506, endPoint x: 1348, endPoint y: 375, distance: 480.2
click at [1037, 465] on body "Toggle navigation Home Bank Account List Load By Website Group [ISPORT] SUPERLI…" at bounding box center [681, 260] width 1362 height 520
select select "***"
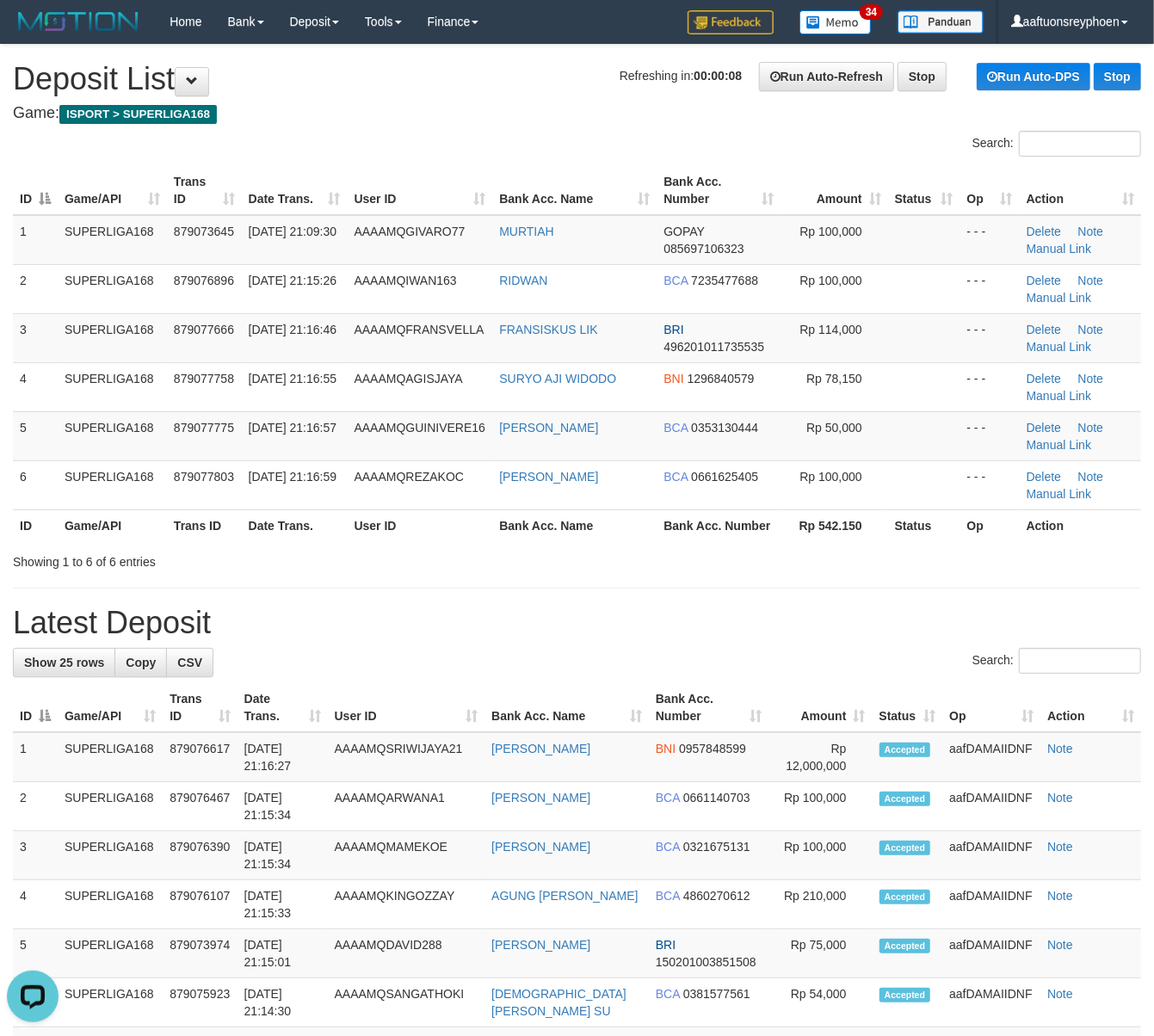
click at [22, 400] on td "4" at bounding box center [35, 386] width 45 height 49
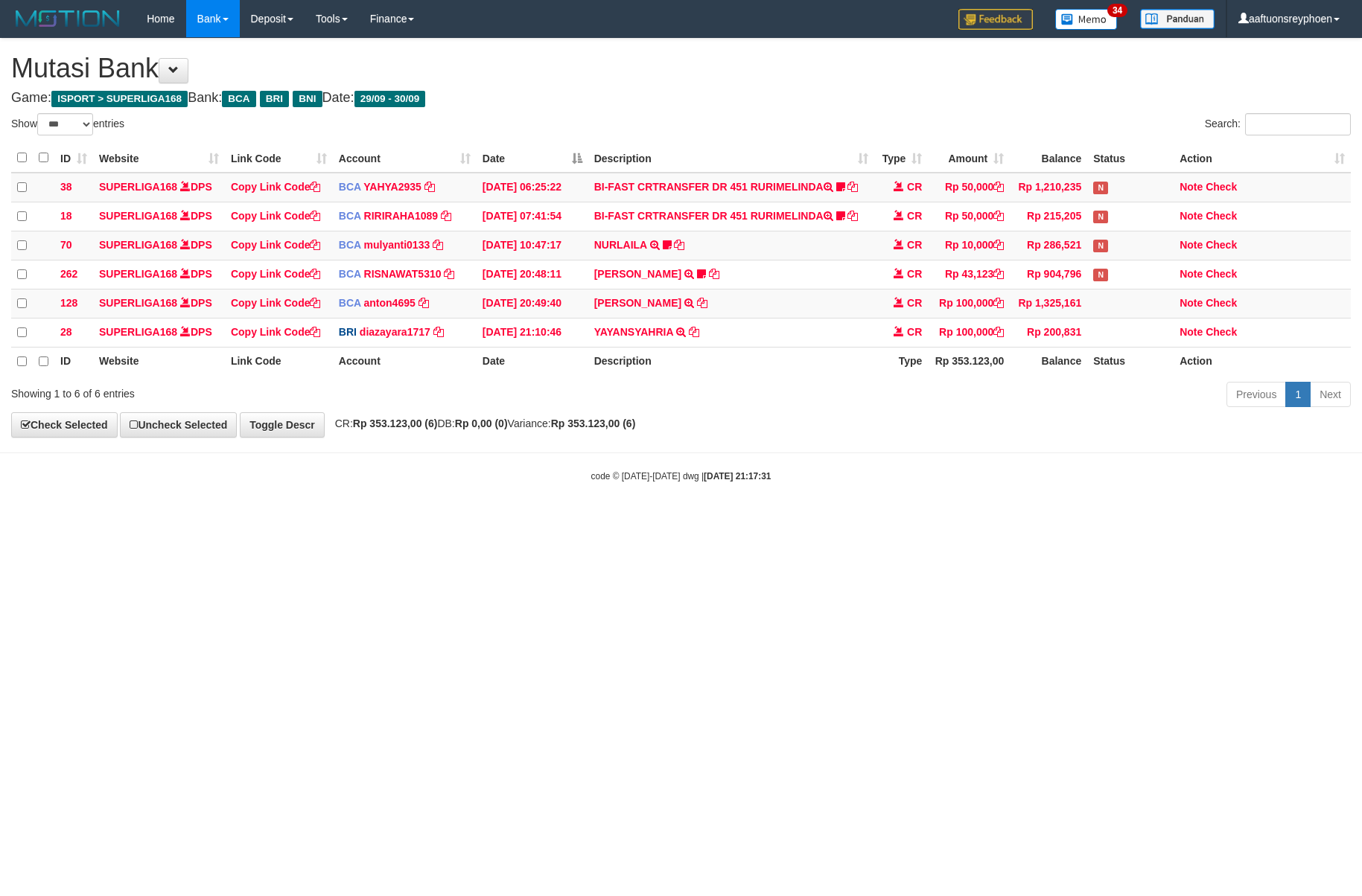
select select "***"
drag, startPoint x: 1032, startPoint y: 509, endPoint x: 1226, endPoint y: 489, distance: 195.0
click at [1187, 494] on body "Toggle navigation Home Bank Account List Load By Website Group [ISPORT] SUPERLI…" at bounding box center [681, 260] width 1362 height 520
select select "***"
click at [1076, 469] on body "Toggle navigation Home Bank Account List Load By Website Group [ISPORT] SUPERLI…" at bounding box center [681, 260] width 1362 height 520
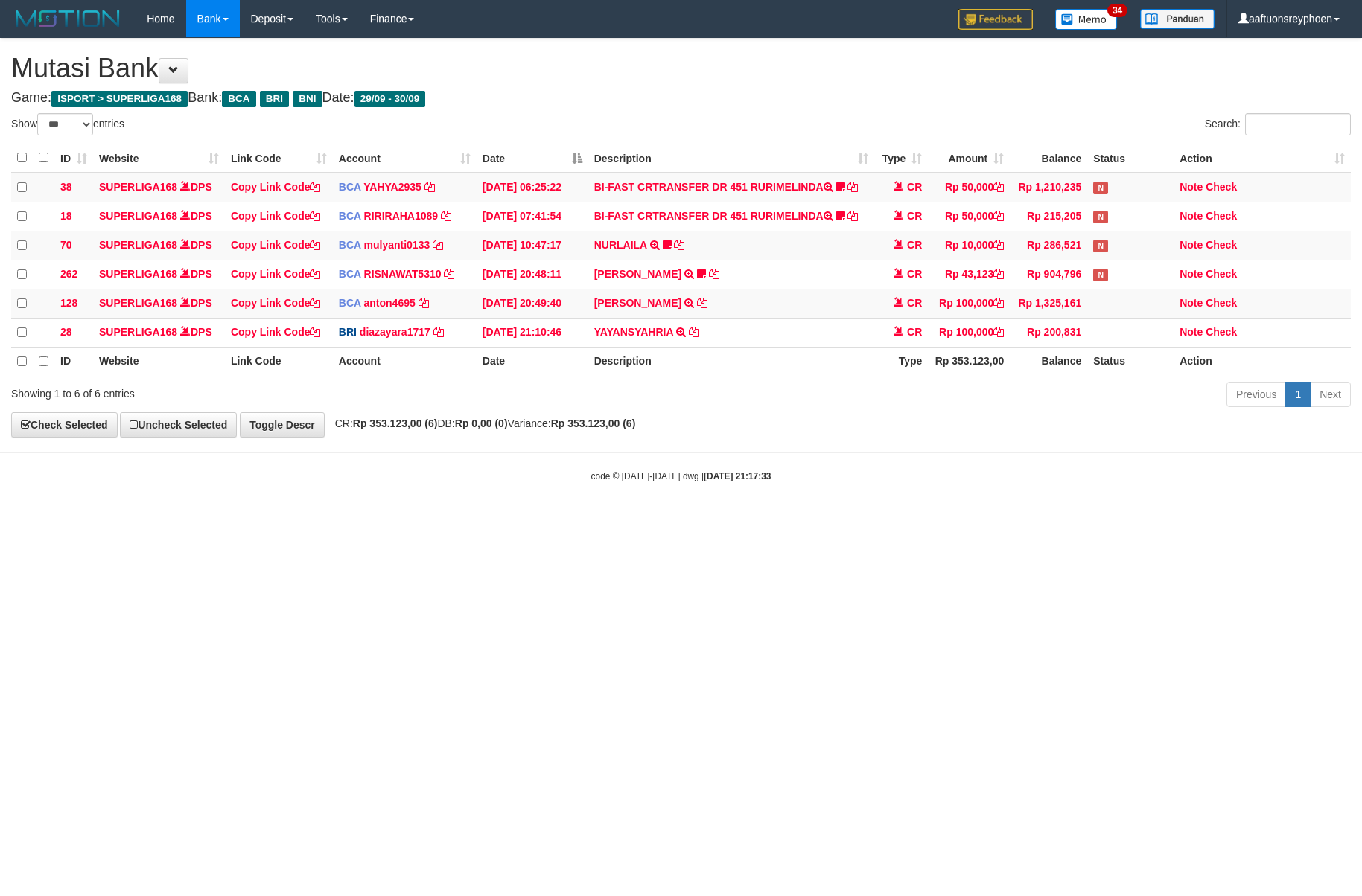
select select "***"
drag, startPoint x: 731, startPoint y: 573, endPoint x: 1355, endPoint y: 465, distance: 633.3
click at [872, 520] on html "Toggle navigation Home Bank Account List Load By Website Group [ISPORT] SUPERLI…" at bounding box center [681, 260] width 1362 height 520
select select "***"
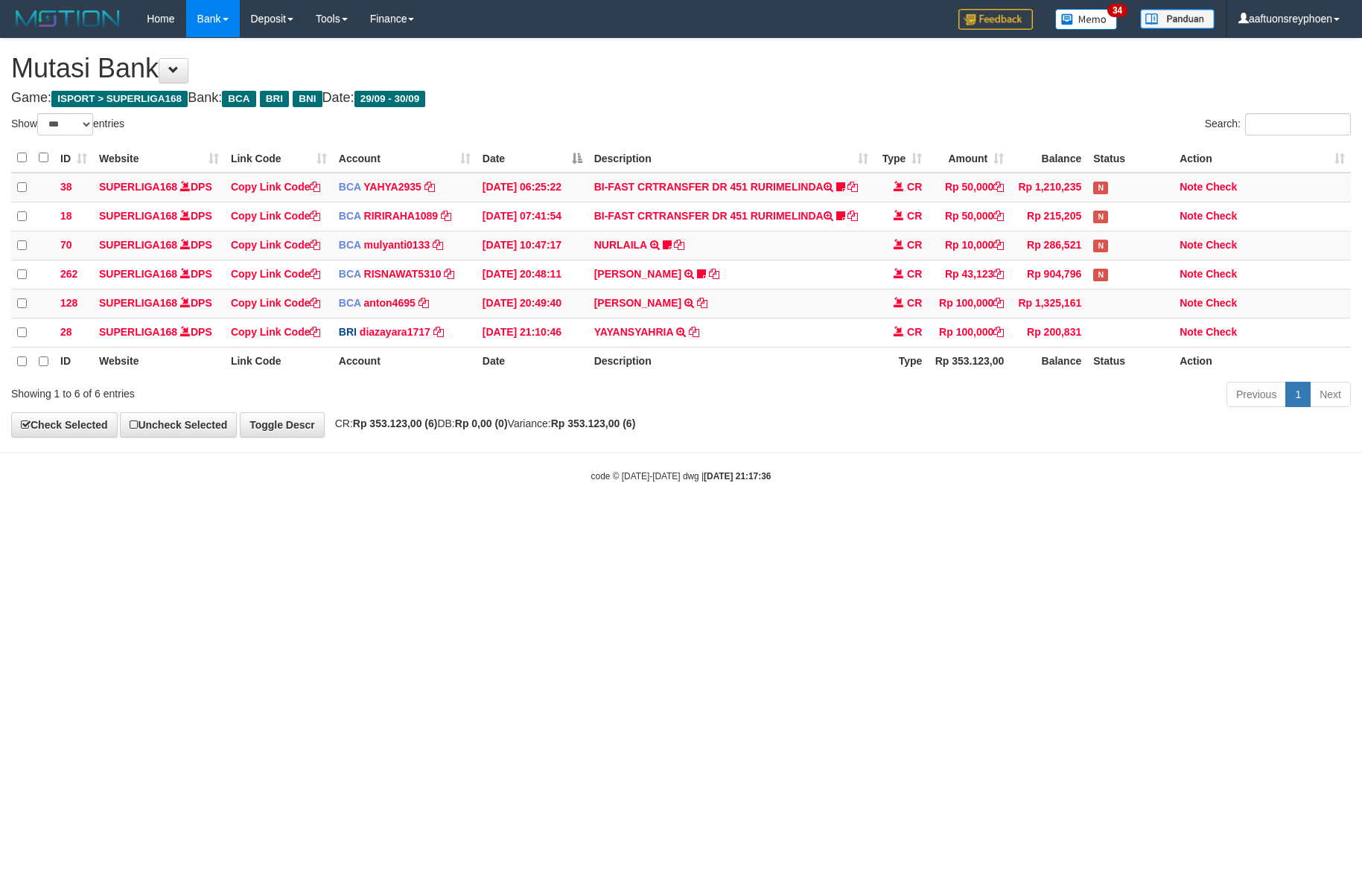
select select "***"
drag, startPoint x: 0, startPoint y: 0, endPoint x: 802, endPoint y: 521, distance: 956.4
click at [802, 520] on body "Toggle navigation Home Bank Account List Load By Website Group [ISPORT] SUPERLI…" at bounding box center [681, 260] width 1362 height 520
select select "***"
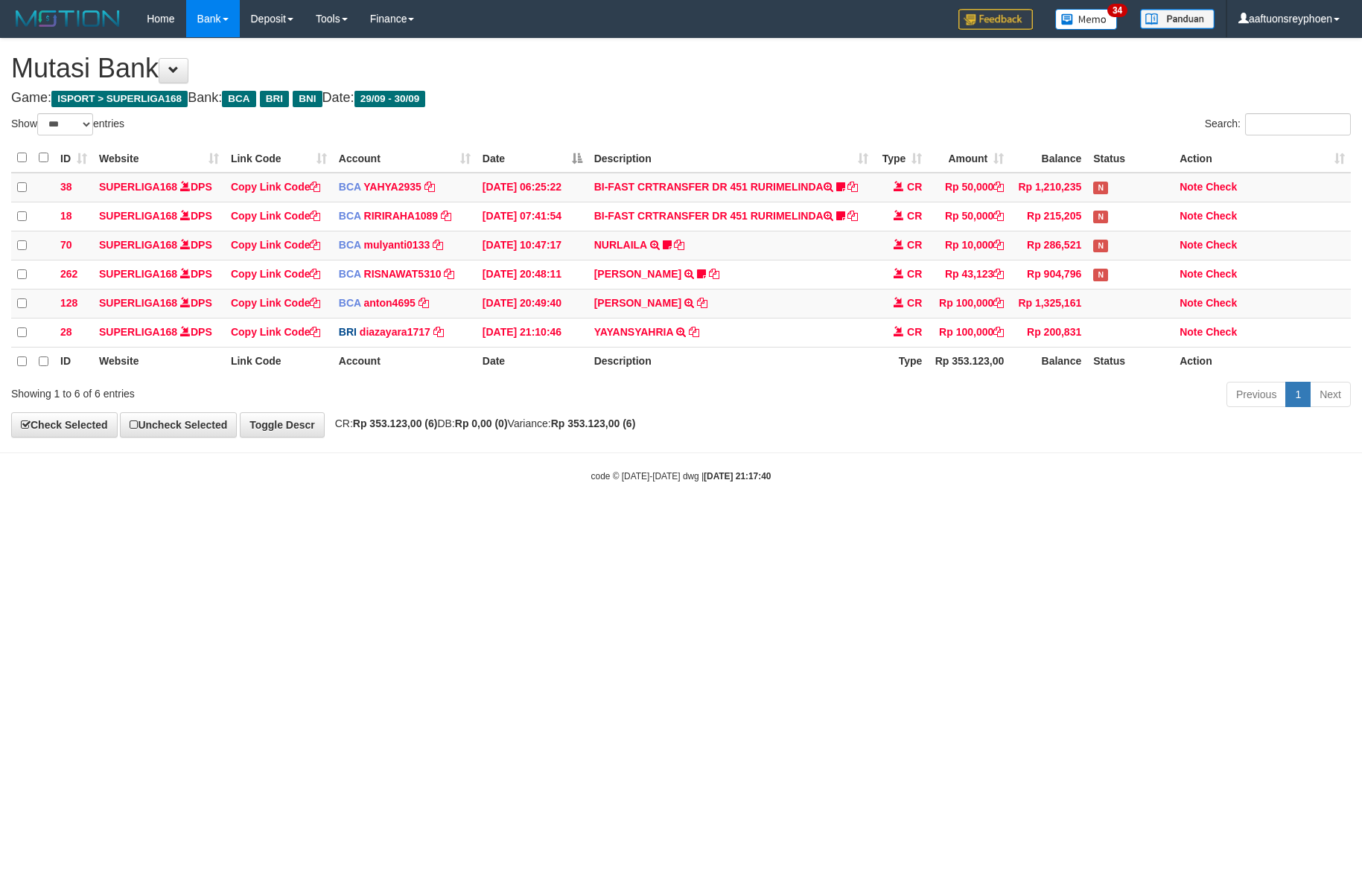
select select "***"
drag, startPoint x: 0, startPoint y: 0, endPoint x: 811, endPoint y: 519, distance: 962.9
click at [809, 519] on body "Toggle navigation Home Bank Account List Load By Website Group [ISPORT] SUPERLI…" at bounding box center [681, 260] width 1362 height 520
drag, startPoint x: 734, startPoint y: 509, endPoint x: 769, endPoint y: 506, distance: 35.1
click at [745, 509] on body "Toggle navigation Home Bank Account List Load By Website Group [ISPORT] SUPERLI…" at bounding box center [681, 260] width 1362 height 520
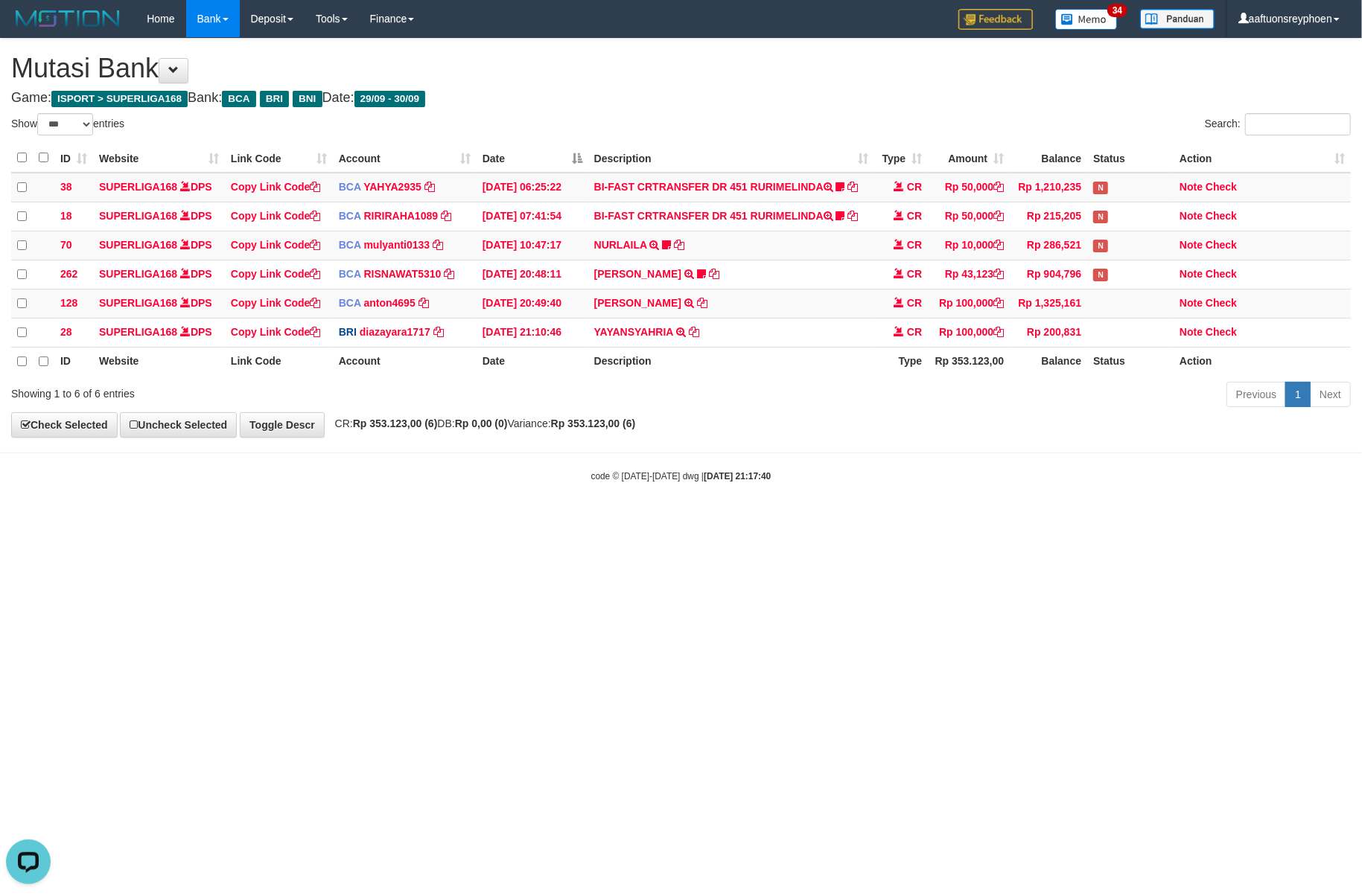
drag, startPoint x: 982, startPoint y: 500, endPoint x: 1105, endPoint y: 493, distance: 123.2
click at [1046, 496] on body "Toggle navigation Home Bank Account List Load By Website Group [ISPORT] SUPERLI…" at bounding box center [681, 260] width 1362 height 520
drag, startPoint x: 731, startPoint y: 476, endPoint x: 1354, endPoint y: 445, distance: 623.8
click at [757, 474] on div "code © 2012-2018 dwg | 2025/09/30 21:17:40" at bounding box center [681, 475] width 1362 height 15
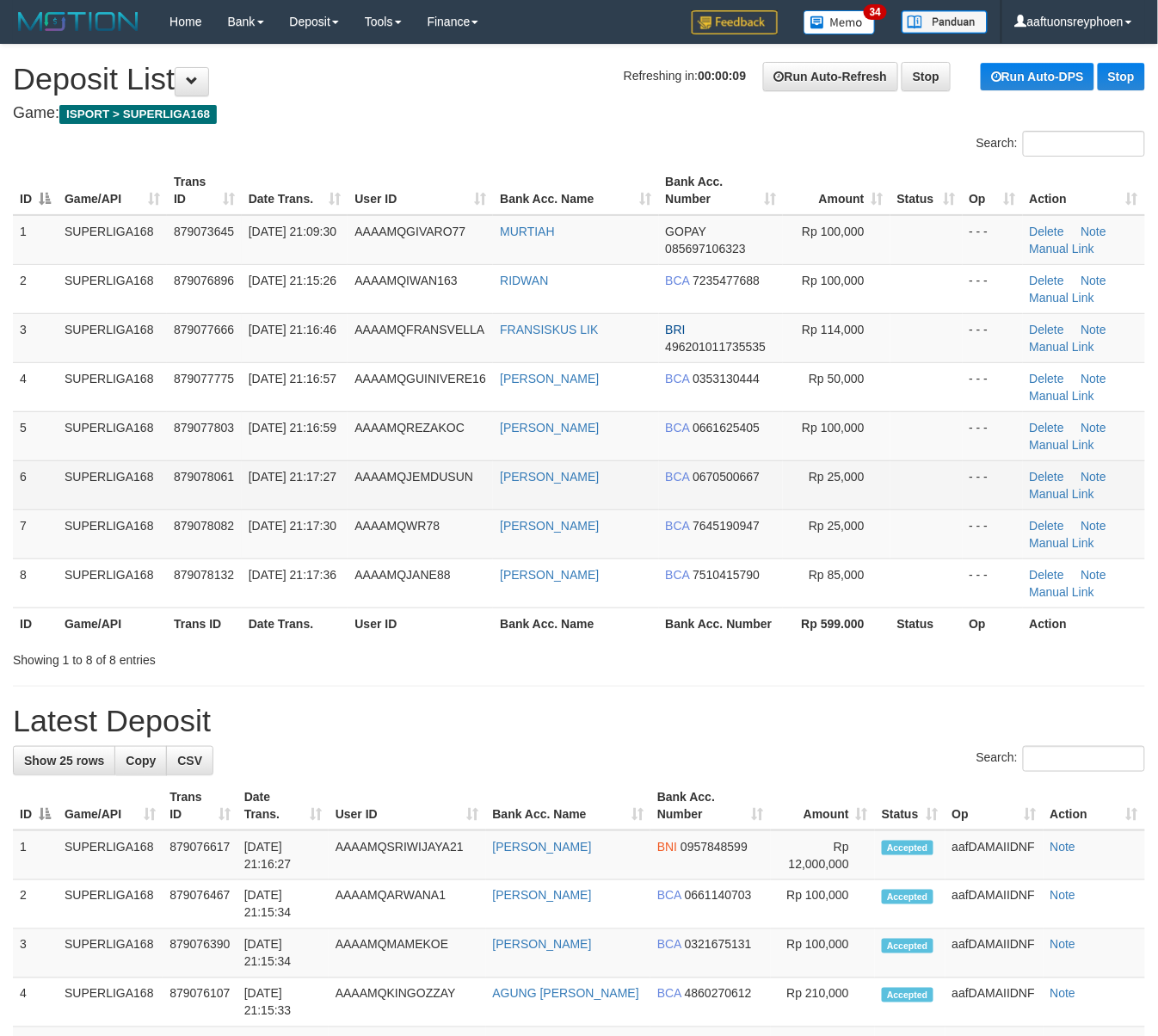
click at [64, 480] on td "SUPERLIGA168" at bounding box center [112, 485] width 109 height 49
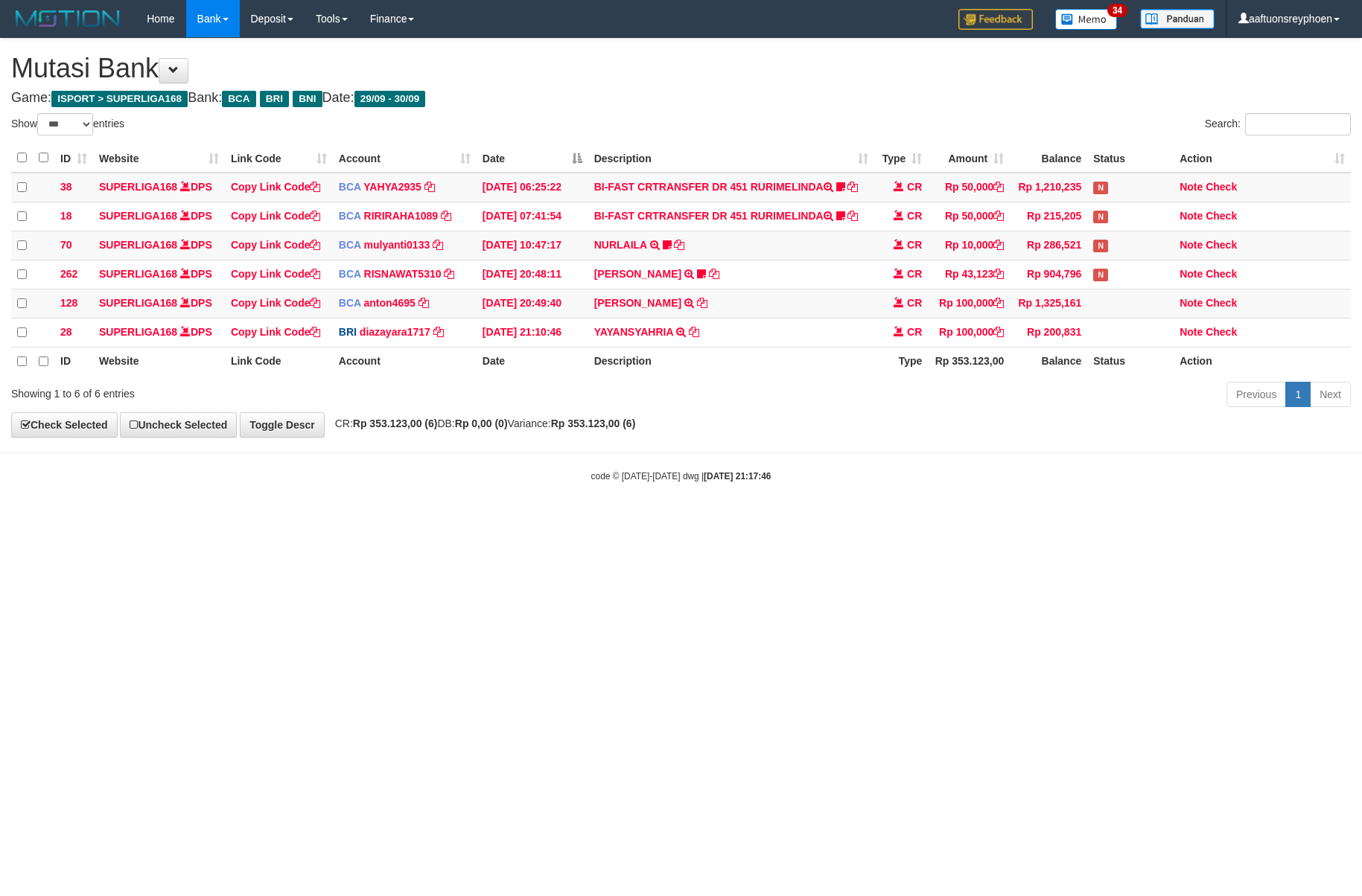
select select "***"
drag, startPoint x: 971, startPoint y: 498, endPoint x: 1039, endPoint y: 502, distance: 68.1
click at [996, 501] on body "Toggle navigation Home Bank Account List Load By Website Group [ISPORT] SUPERLI…" at bounding box center [681, 260] width 1362 height 520
drag, startPoint x: 891, startPoint y: 528, endPoint x: 1360, endPoint y: 482, distance: 471.3
click at [972, 515] on html "Toggle navigation Home Bank Account List Load By Website Group [ISPORT] SUPERLI…" at bounding box center [681, 260] width 1362 height 520
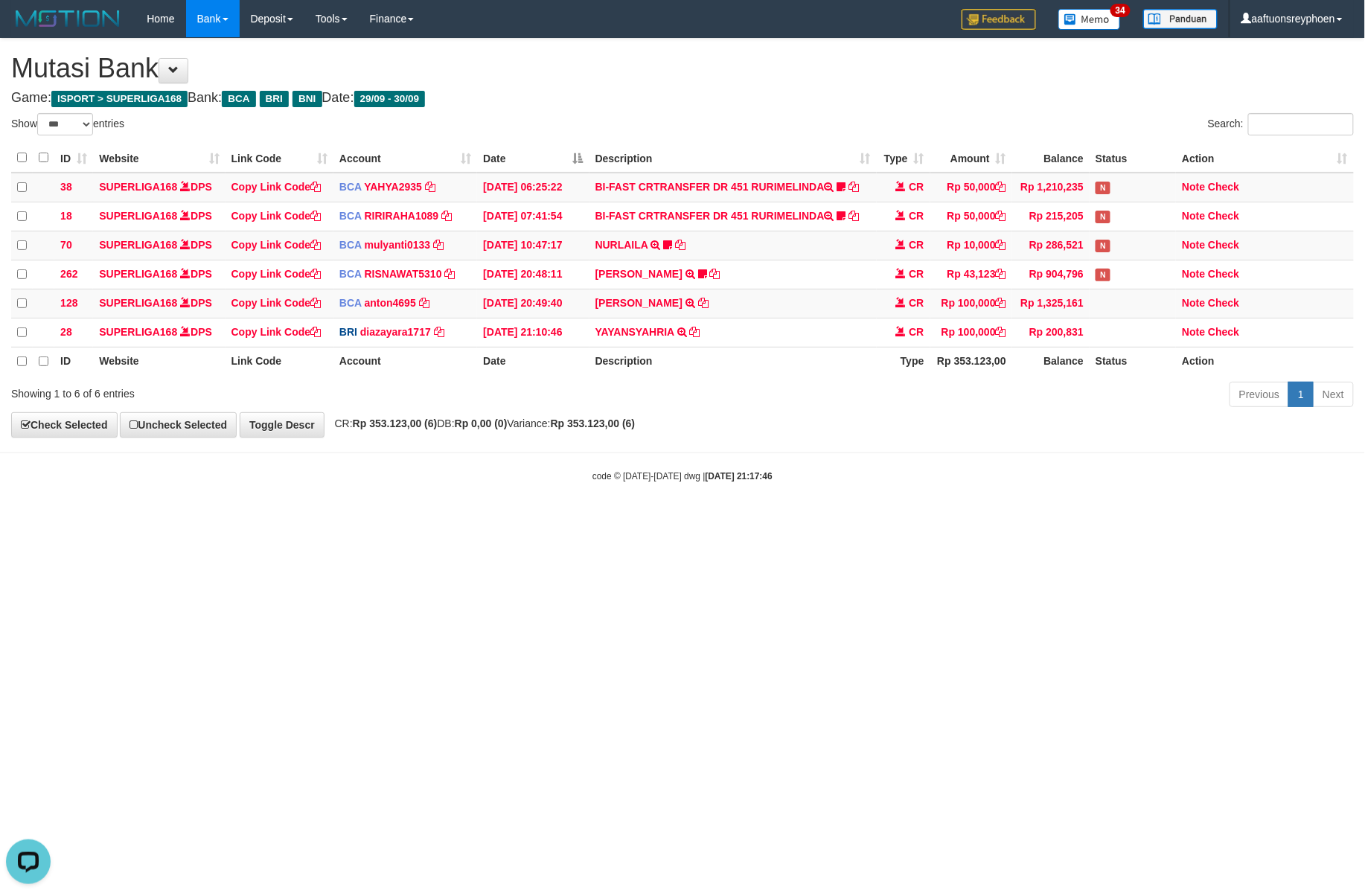
click at [786, 520] on html "Toggle navigation Home Bank Account List Load By Website Group [ISPORT] SUPERLI…" at bounding box center [682, 260] width 1365 height 520
drag, startPoint x: 707, startPoint y: 563, endPoint x: 1214, endPoint y: 487, distance: 512.7
click at [738, 520] on html "Toggle navigation Home Bank Account List Load By Website Group [ISPORT] SUPERLI…" at bounding box center [682, 260] width 1365 height 520
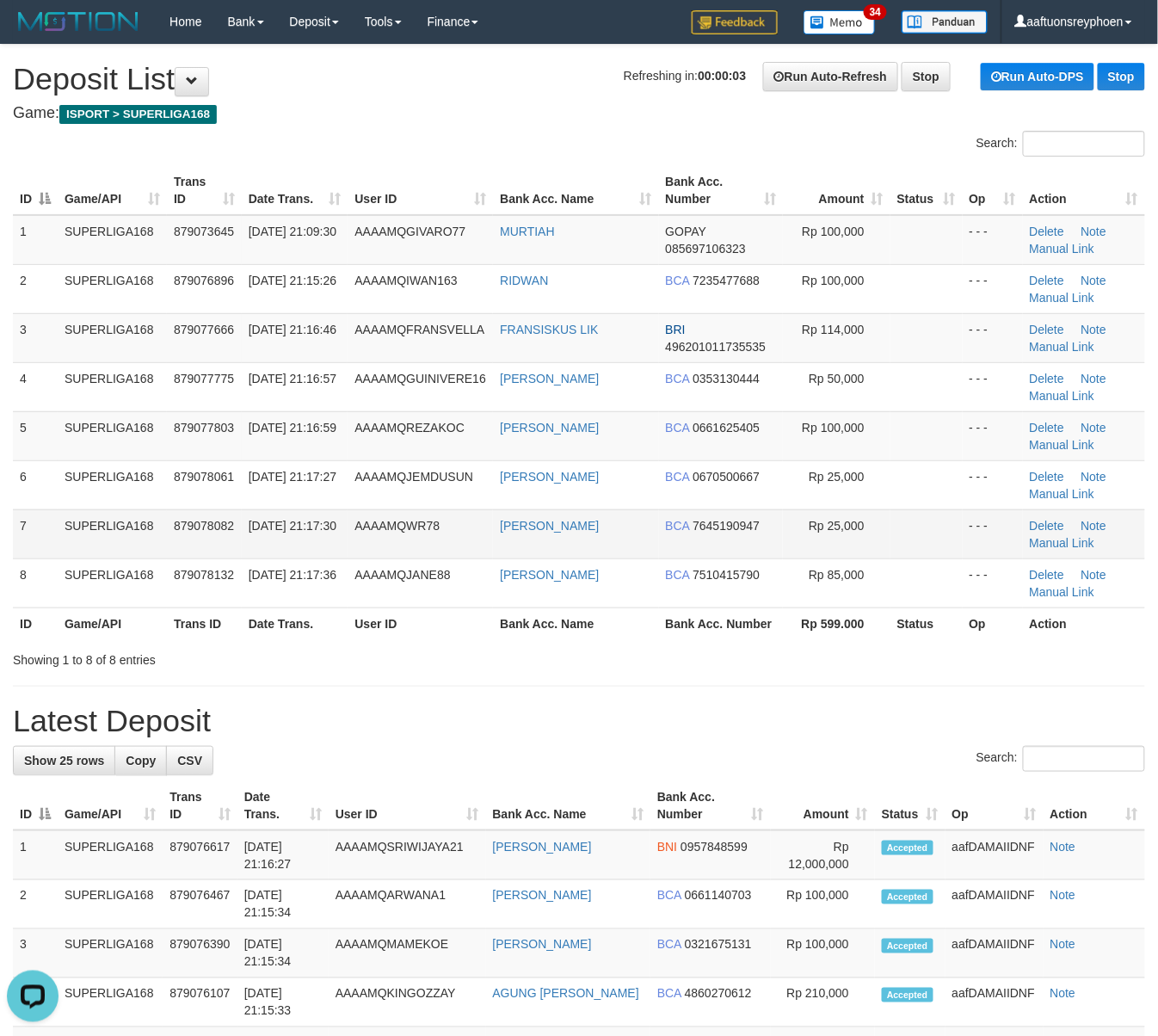
click at [351, 514] on td "AAAAMQWR78" at bounding box center [420, 533] width 145 height 49
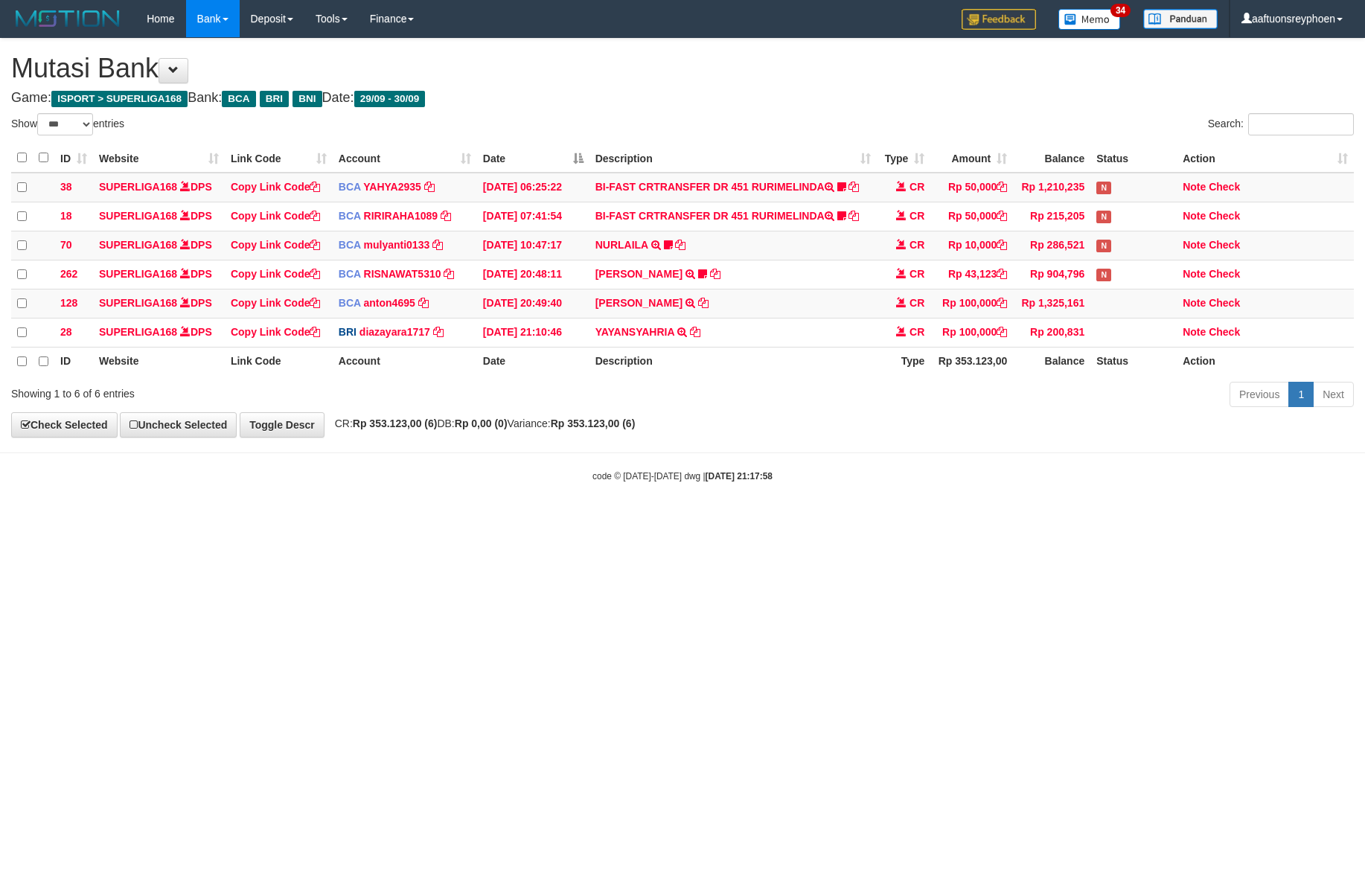
select select "***"
click at [725, 520] on html "Toggle navigation Home Bank Account List Load By Website Group [ISPORT] SUPERLI…" at bounding box center [682, 260] width 1365 height 520
drag, startPoint x: 721, startPoint y: 531, endPoint x: 1363, endPoint y: 461, distance: 645.8
click at [736, 520] on html "Toggle navigation Home Bank Account List Load By Website Group [ISPORT] SUPERLI…" at bounding box center [682, 260] width 1365 height 520
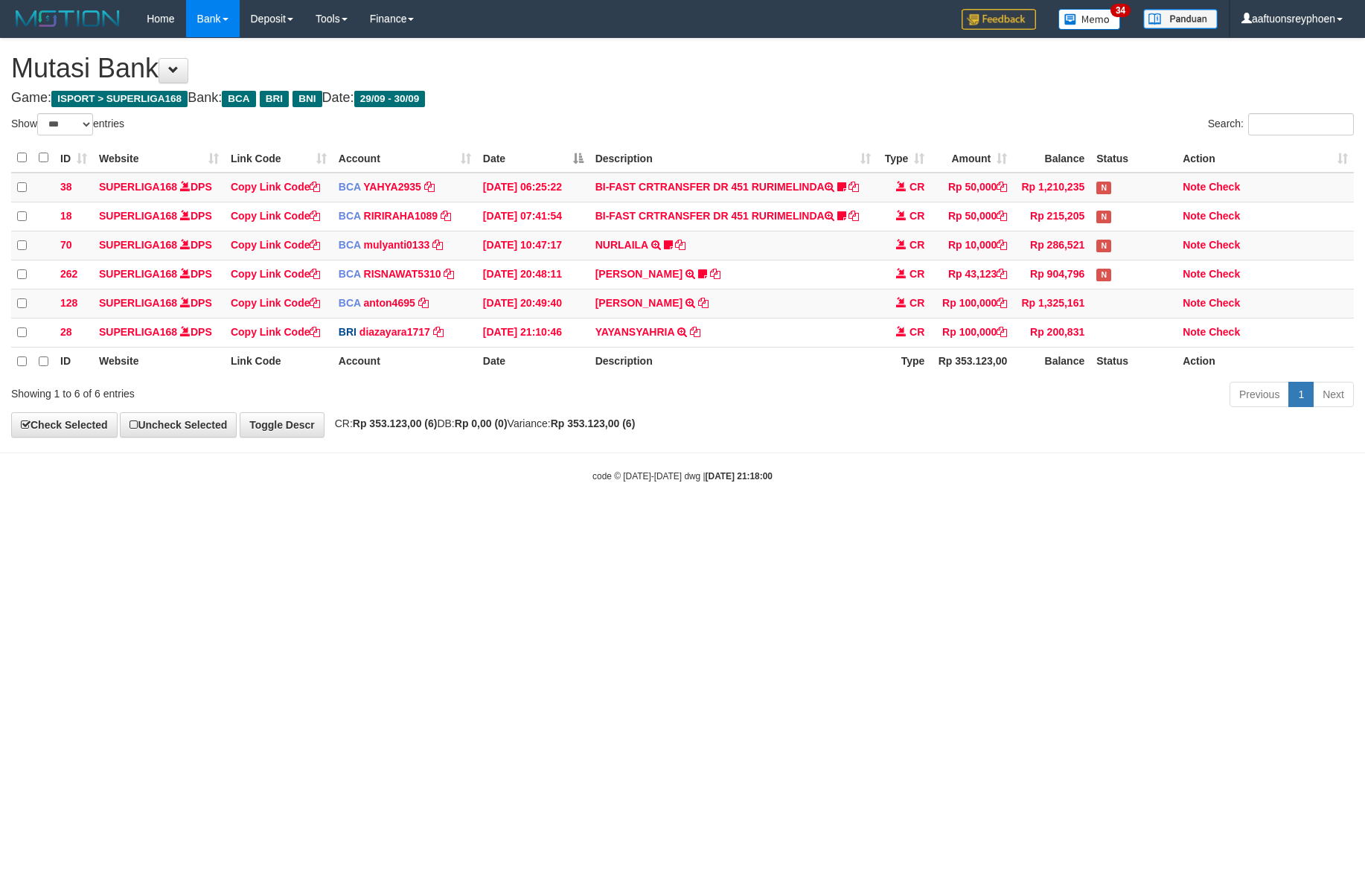
select select "***"
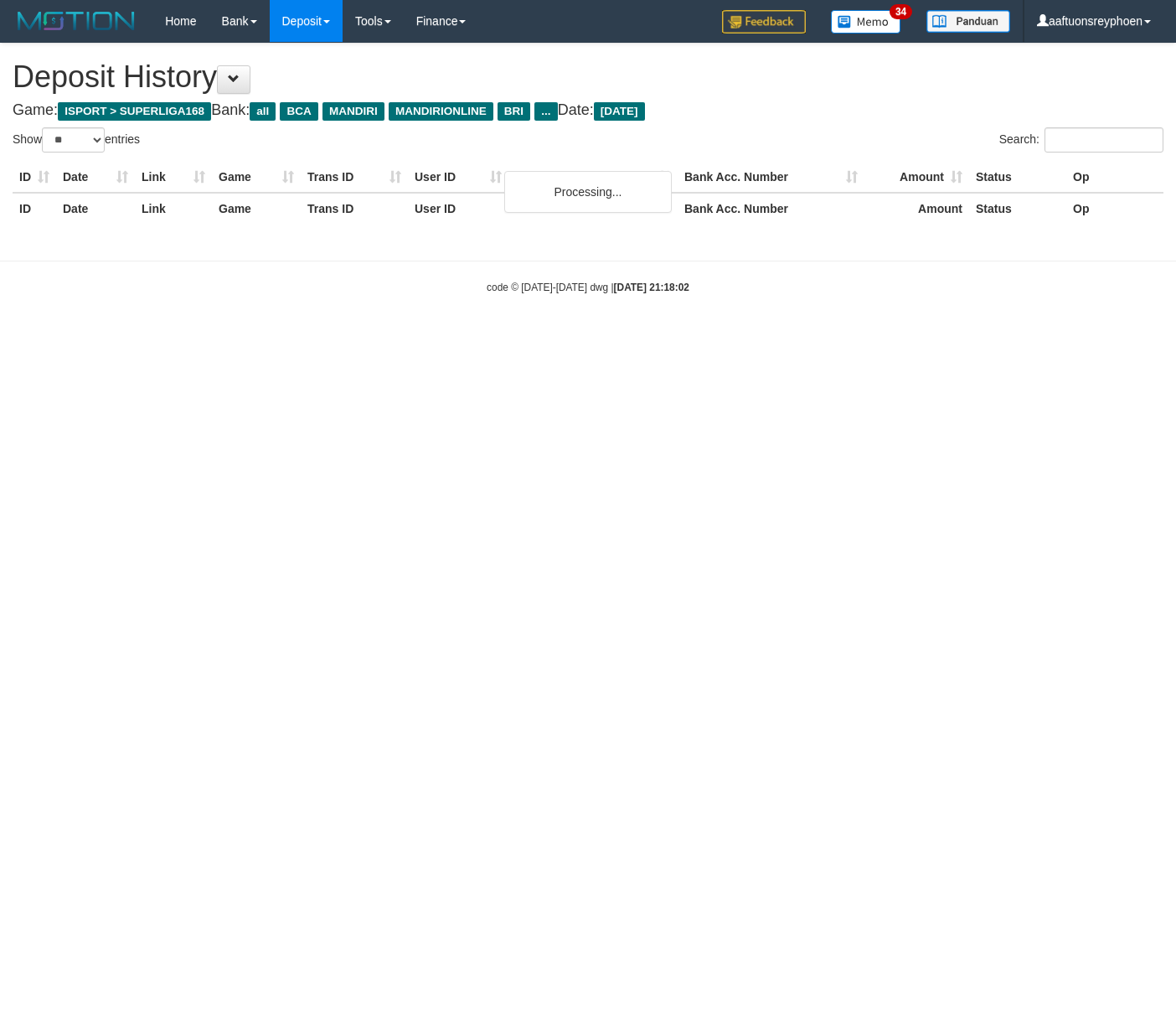
select select "**"
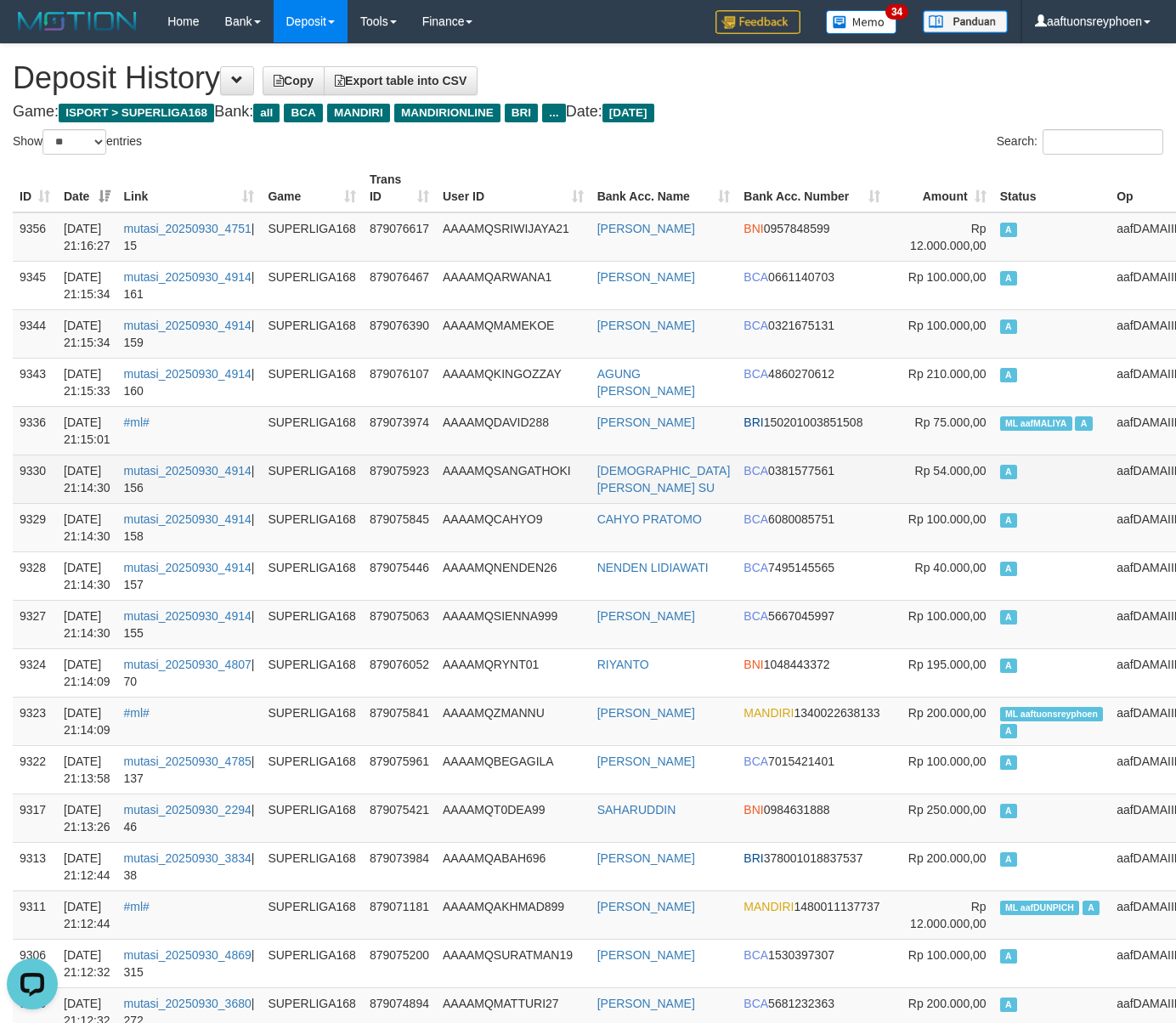
click at [1006, 503] on td "A" at bounding box center [1052, 478] width 117 height 48
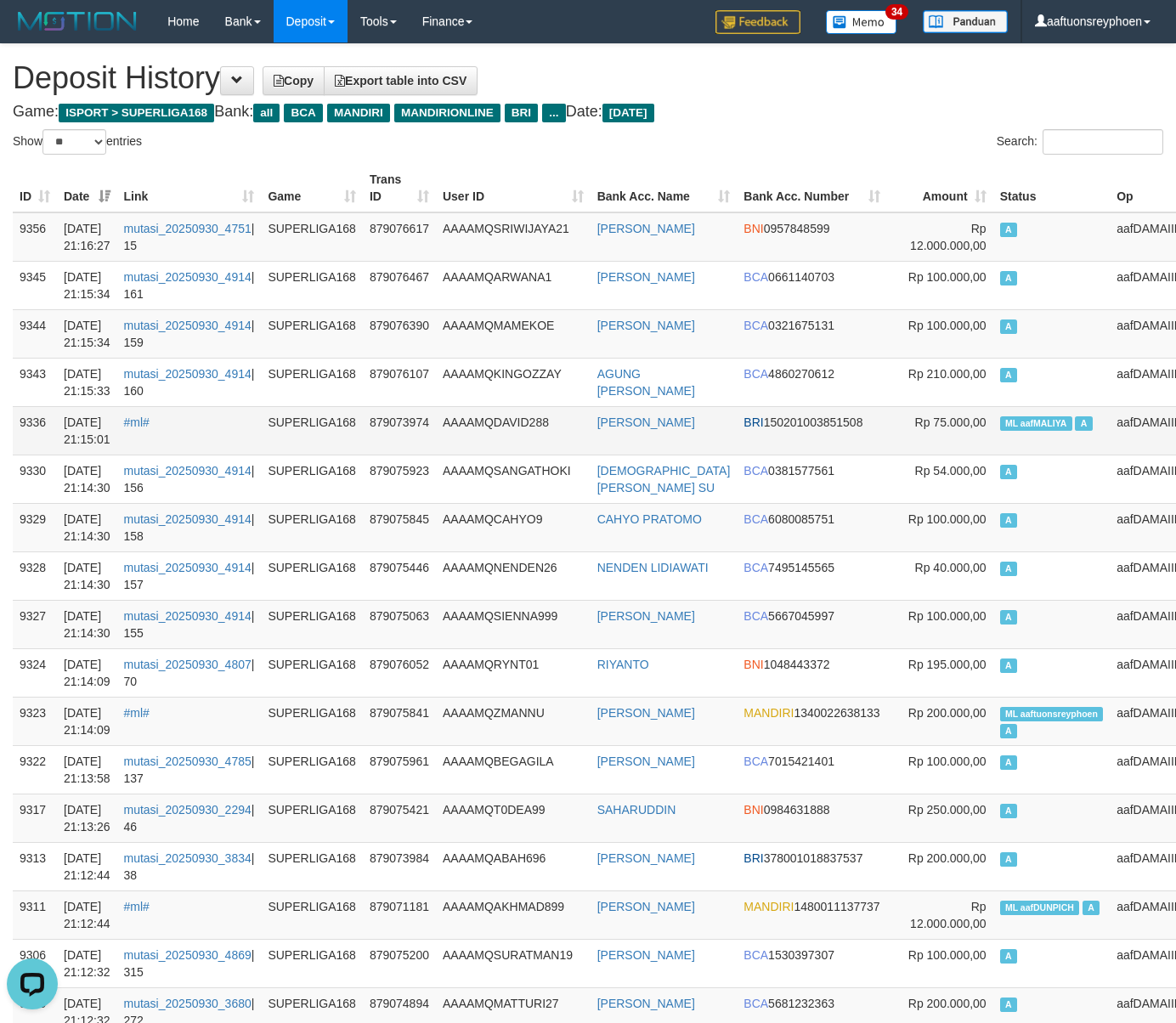
click at [1110, 455] on td "aafDAMAIIDNF" at bounding box center [1157, 429] width 95 height 48
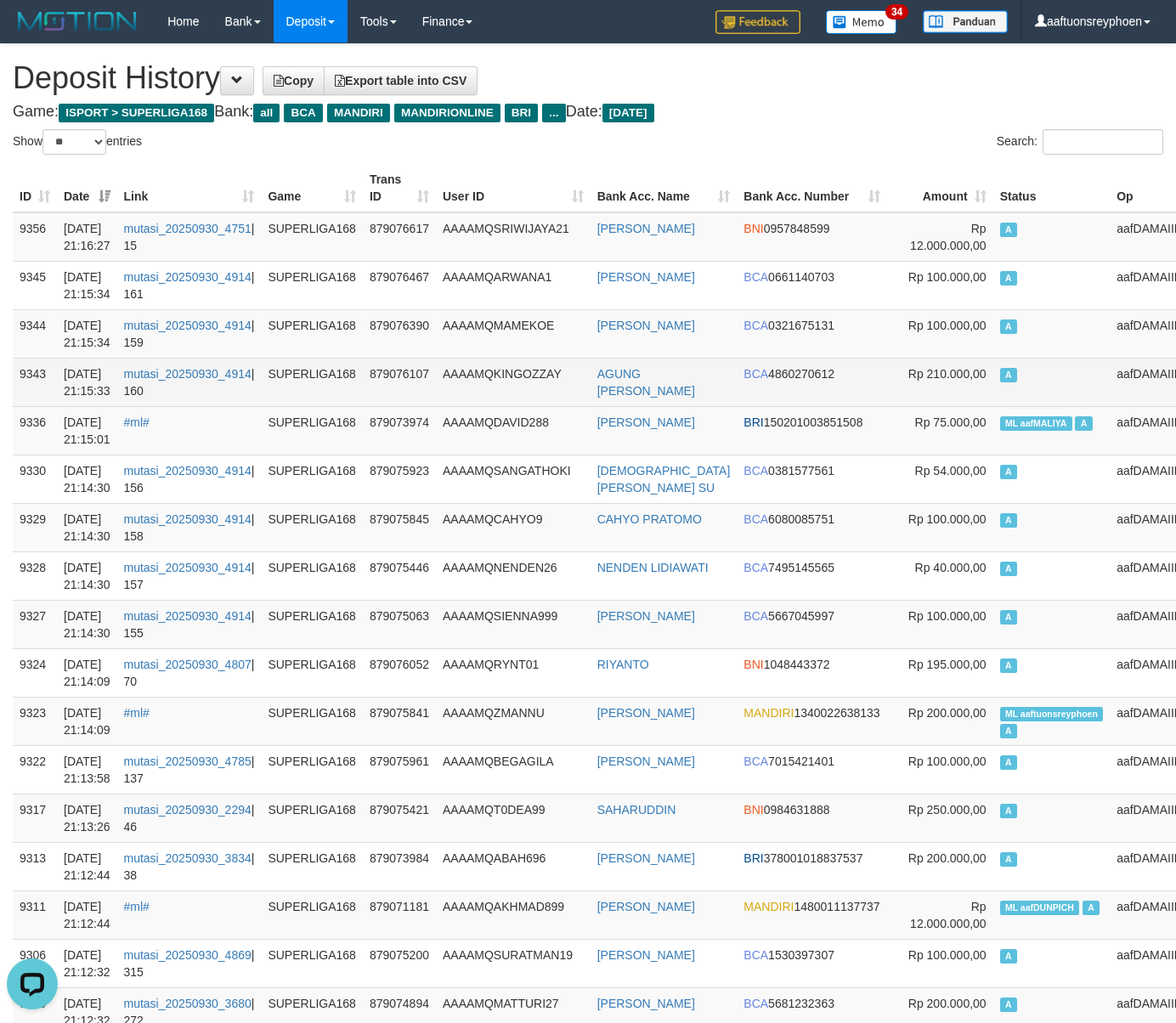
click at [994, 405] on td "A" at bounding box center [1052, 381] width 117 height 48
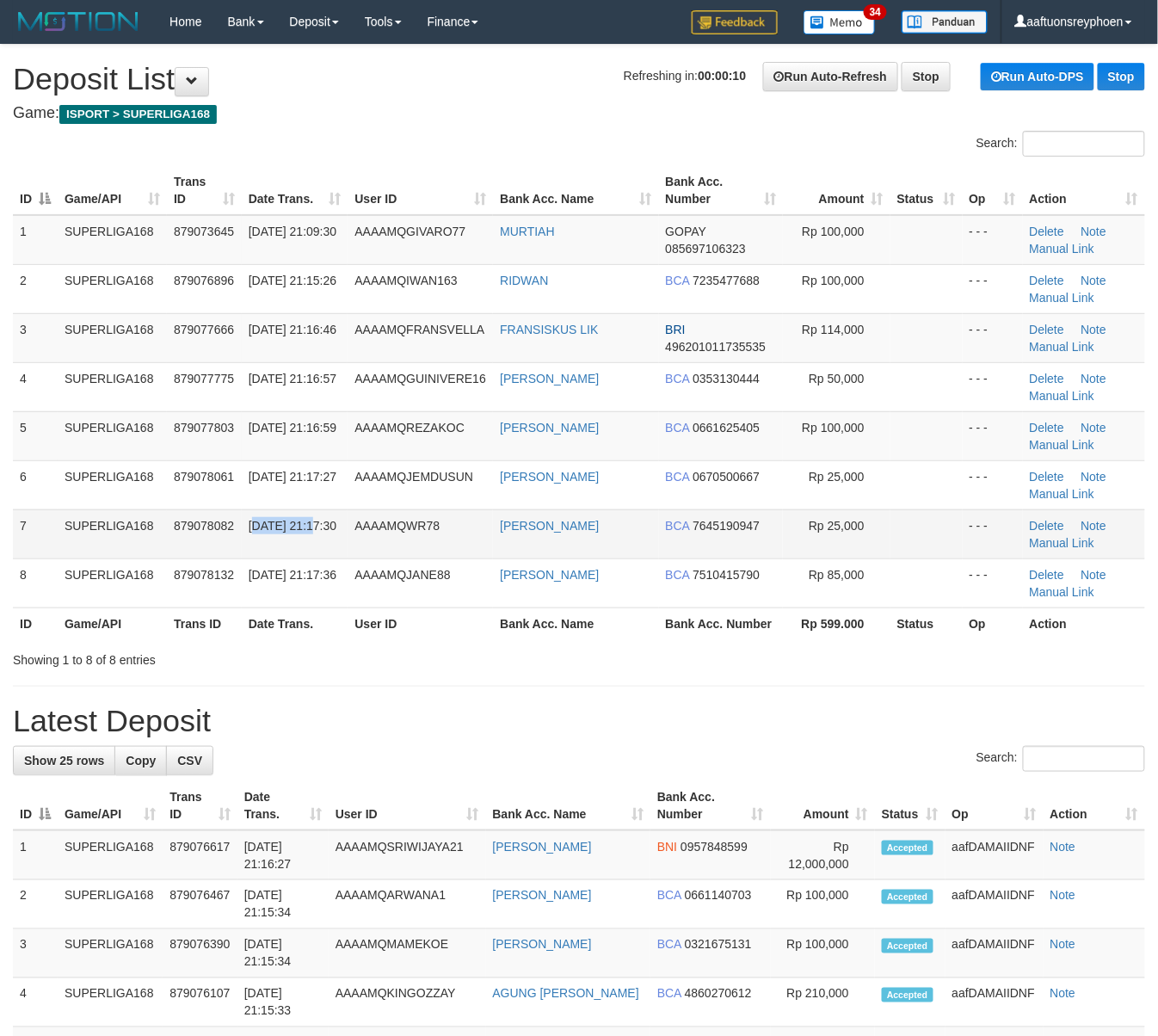
click at [255, 531] on span "30/09/2025 21:17:30" at bounding box center [292, 526] width 88 height 13
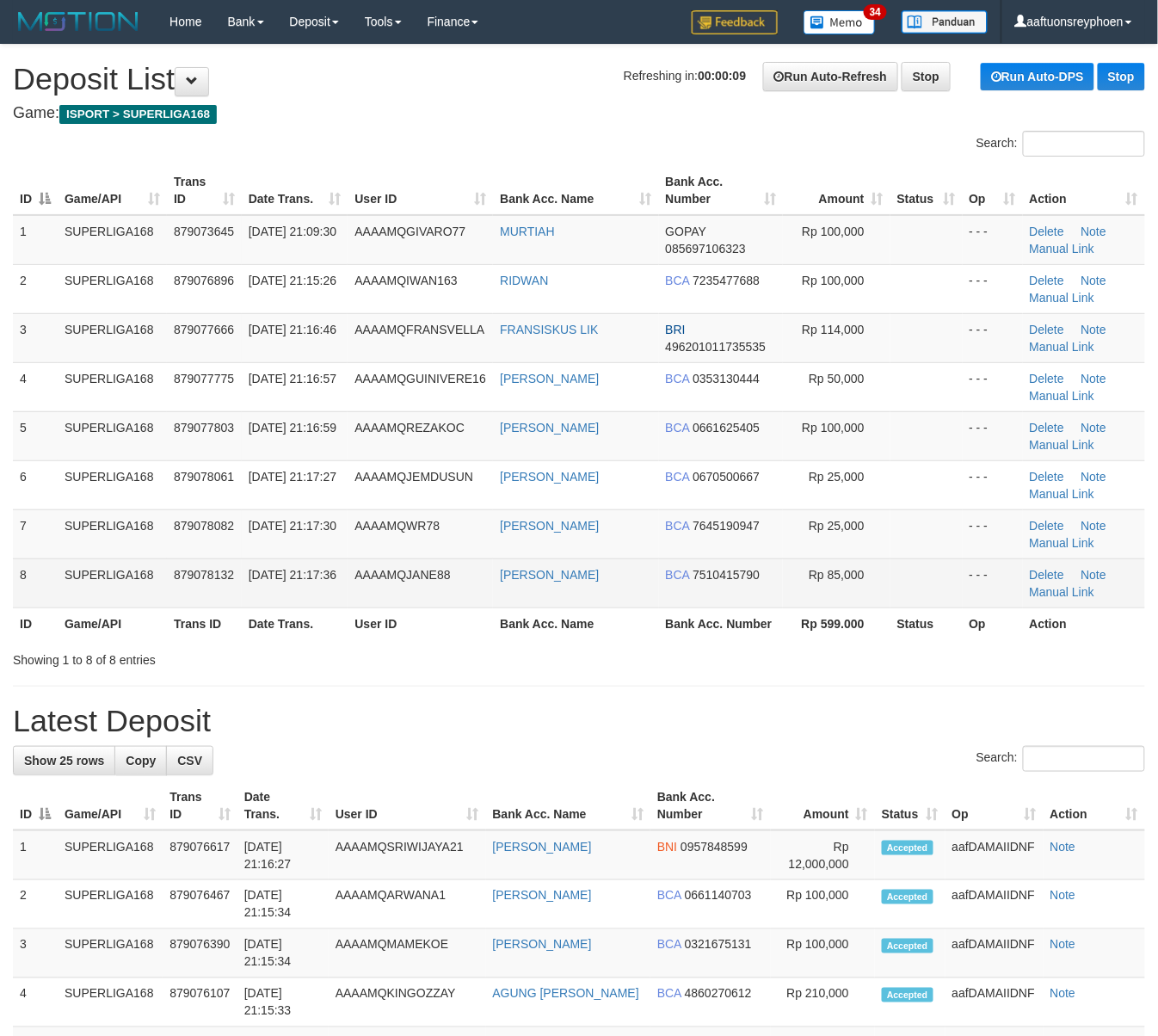
drag, startPoint x: 298, startPoint y: 531, endPoint x: 176, endPoint y: 565, distance: 126.6
click at [264, 532] on span "30/09/2025 21:17:30" at bounding box center [292, 526] width 88 height 13
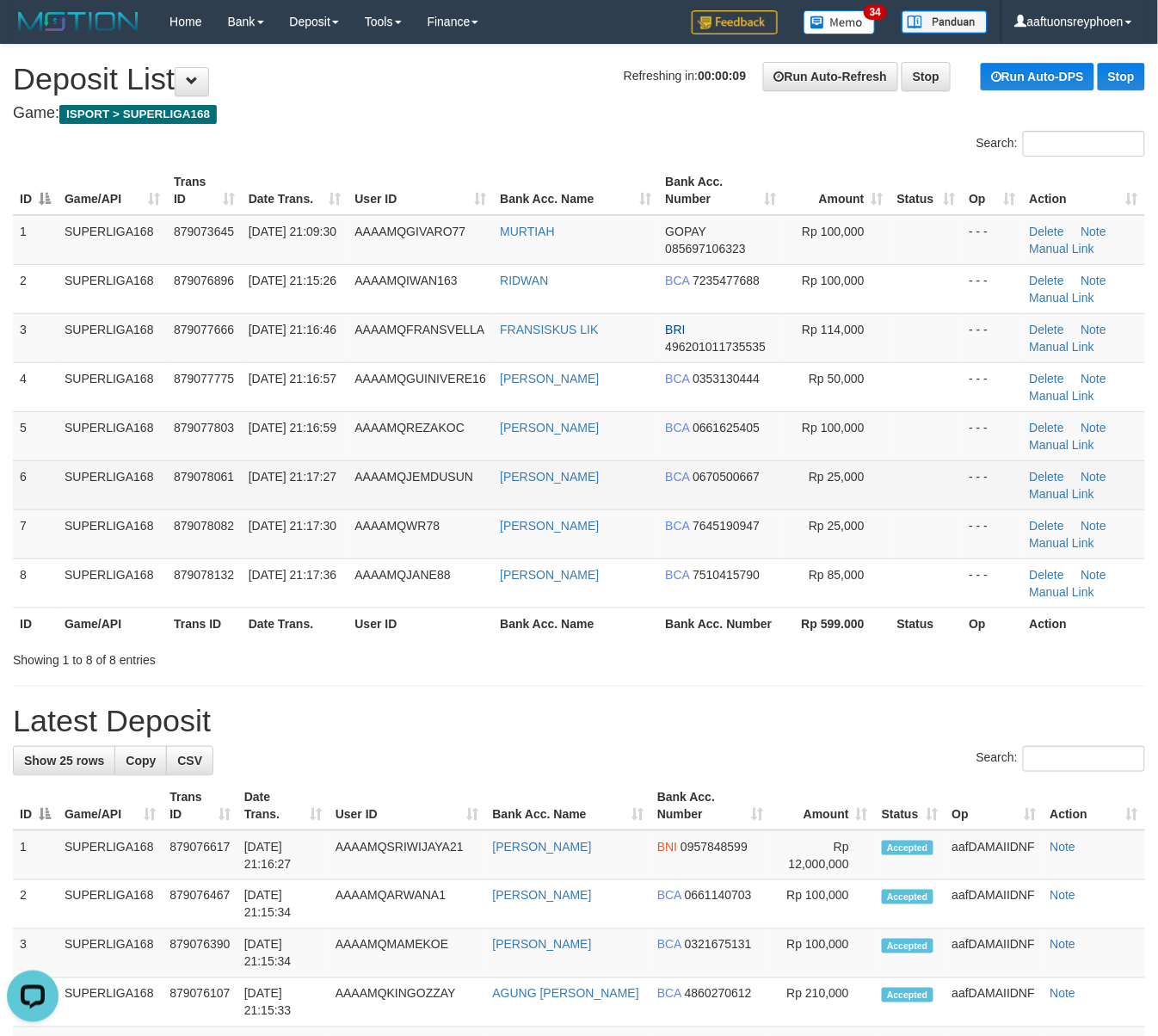
click at [378, 499] on td "AAAAMQJEMDUSUN" at bounding box center [420, 485] width 145 height 49
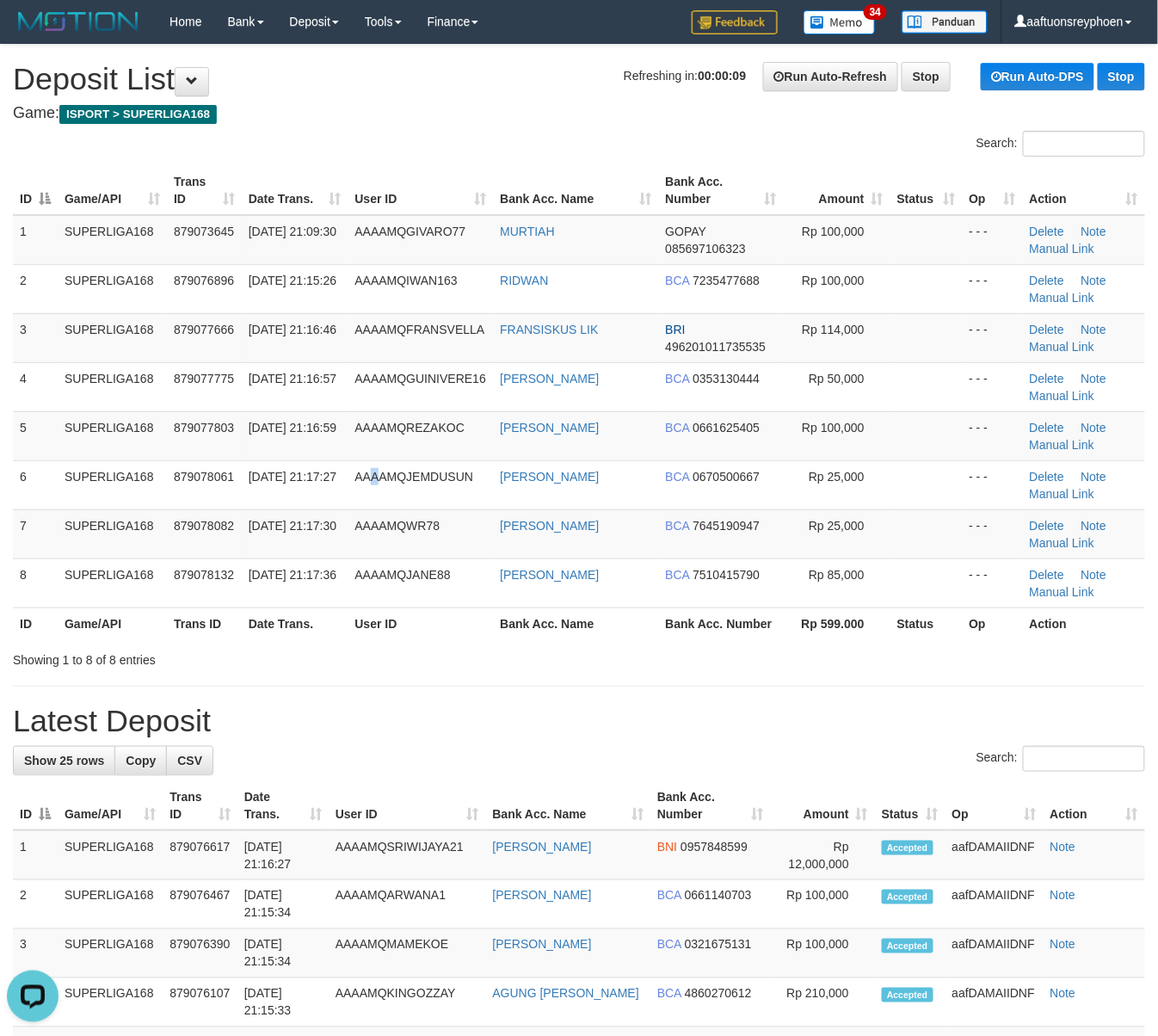
drag, startPoint x: 378, startPoint y: 499, endPoint x: 7, endPoint y: 542, distance: 373.5
click at [376, 499] on td "AAAAMQJEMDUSUN" at bounding box center [420, 485] width 145 height 49
click at [125, 513] on td "SUPERLIGA168" at bounding box center [112, 533] width 109 height 49
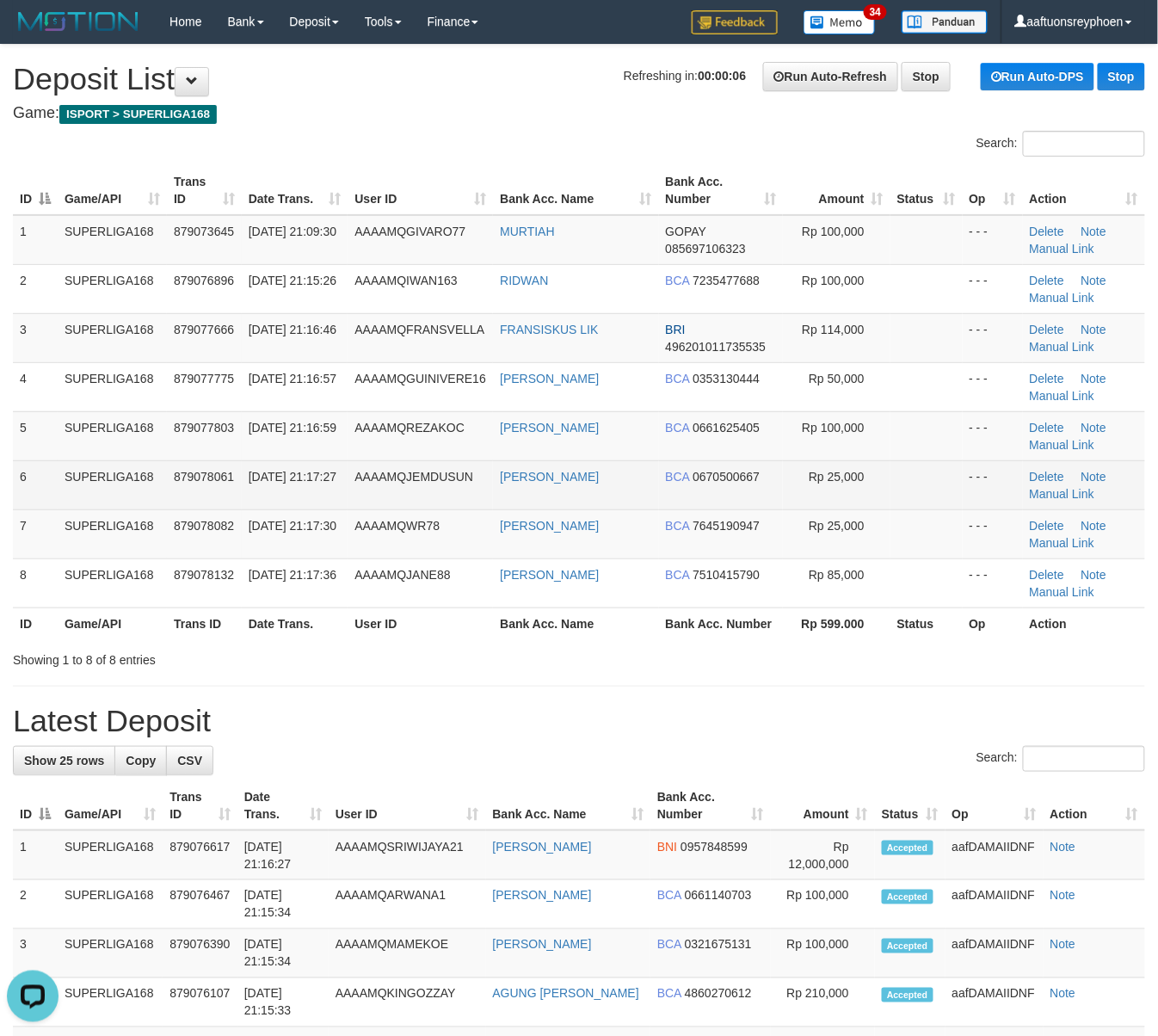
click at [53, 490] on td "6" at bounding box center [35, 485] width 45 height 49
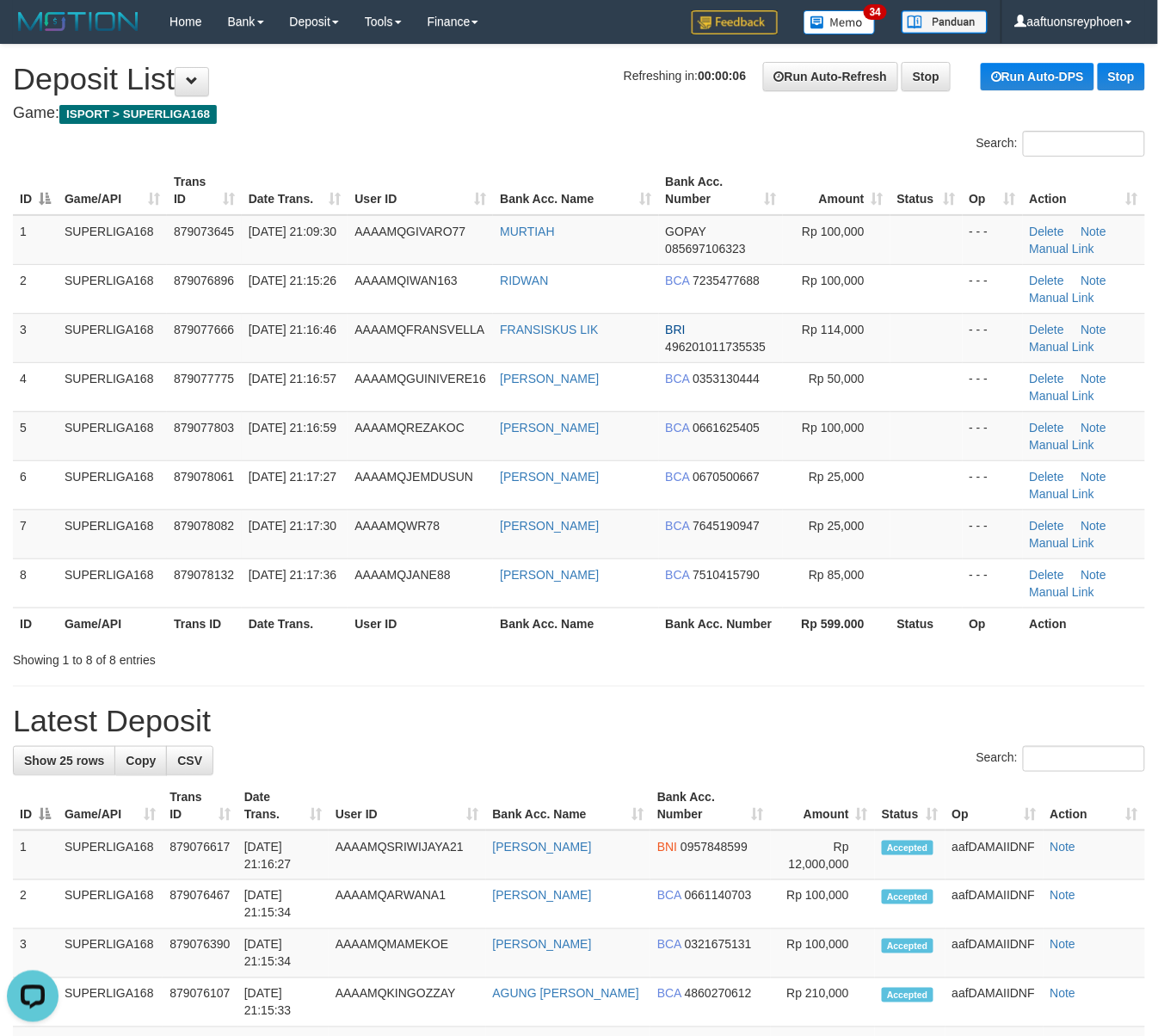
drag, startPoint x: 53, startPoint y: 490, endPoint x: 1, endPoint y: 496, distance: 52.3
click at [39, 490] on td "6" at bounding box center [35, 485] width 45 height 49
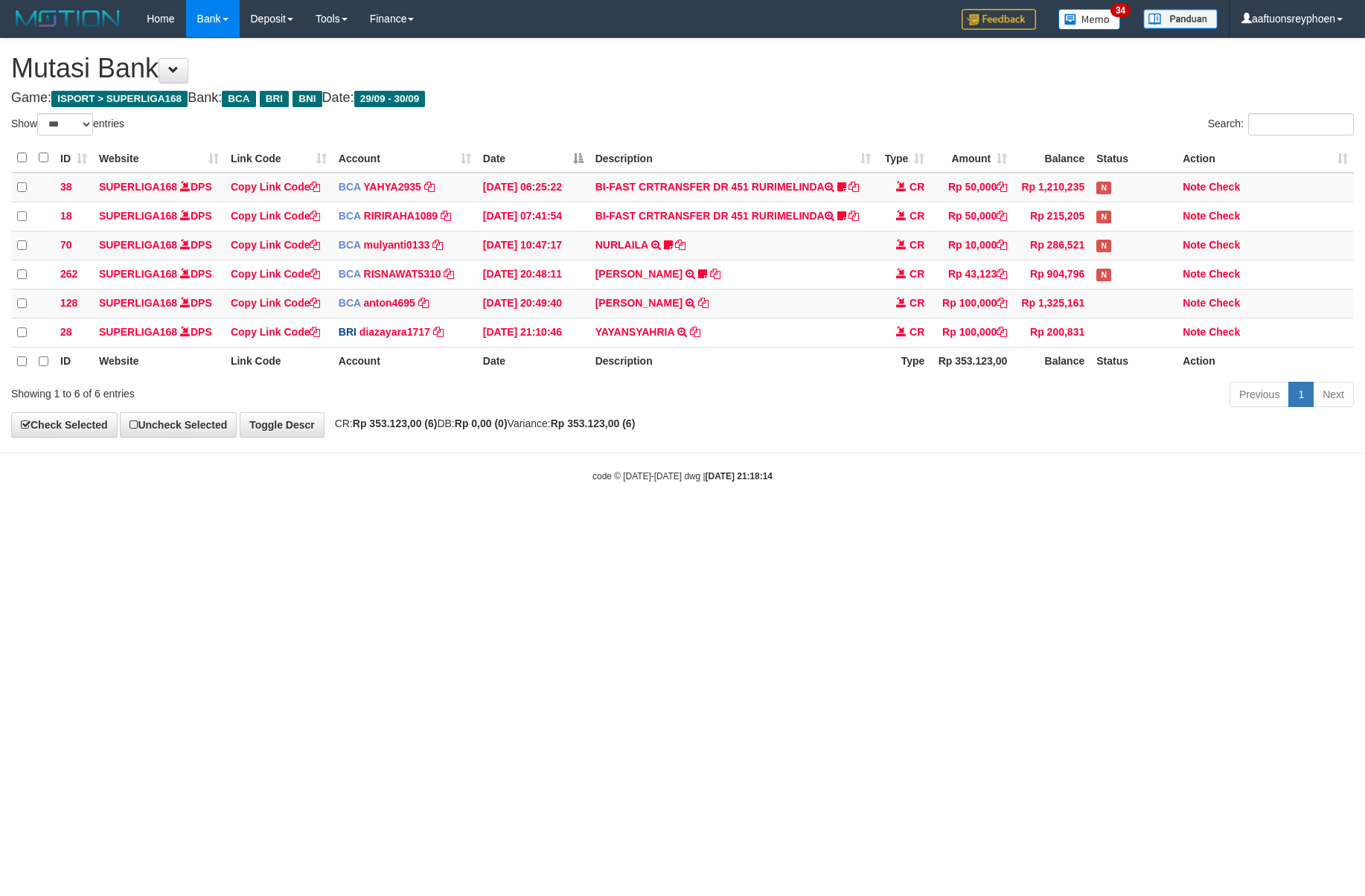
select select "***"
click at [938, 504] on body "Toggle navigation Home Bank Account List Load By Website Group [ISPORT] SUPERLI…" at bounding box center [682, 260] width 1365 height 520
drag, startPoint x: 737, startPoint y: 491, endPoint x: 1362, endPoint y: 430, distance: 628.0
click at [876, 476] on body "Toggle navigation Home Bank Account List Load By Website Group [ISPORT] SUPERLI…" at bounding box center [682, 260] width 1365 height 520
drag, startPoint x: 892, startPoint y: 403, endPoint x: 1318, endPoint y: 407, distance: 426.0
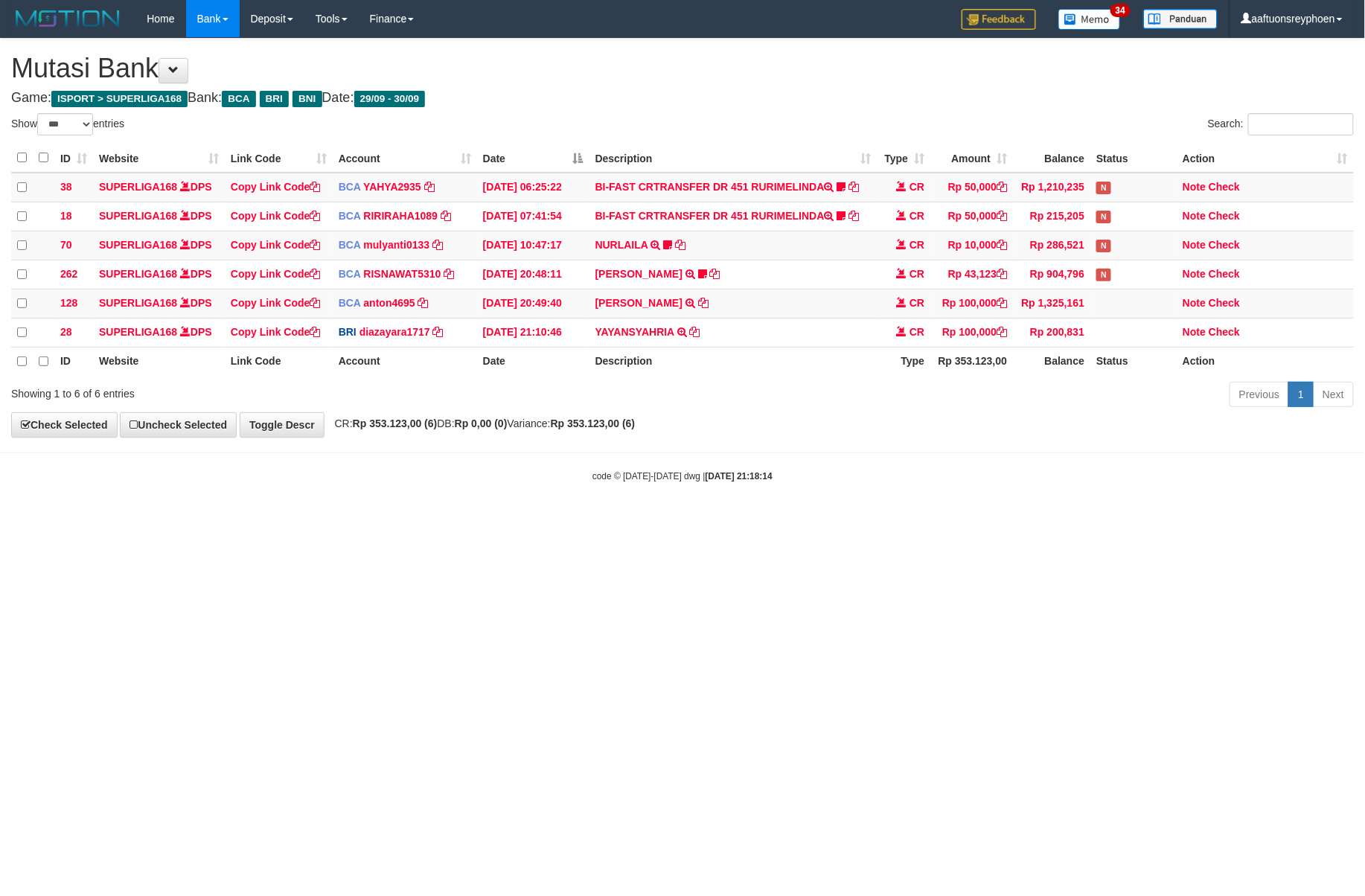
click at [976, 407] on div "Previous 1 Next" at bounding box center [966, 396] width 774 height 32
drag, startPoint x: 761, startPoint y: 500, endPoint x: 879, endPoint y: 482, distance: 119.4
click at [774, 497] on body "Toggle navigation Home Bank Account List Load By Website Group [ISPORT] SUPERLI…" at bounding box center [682, 260] width 1365 height 520
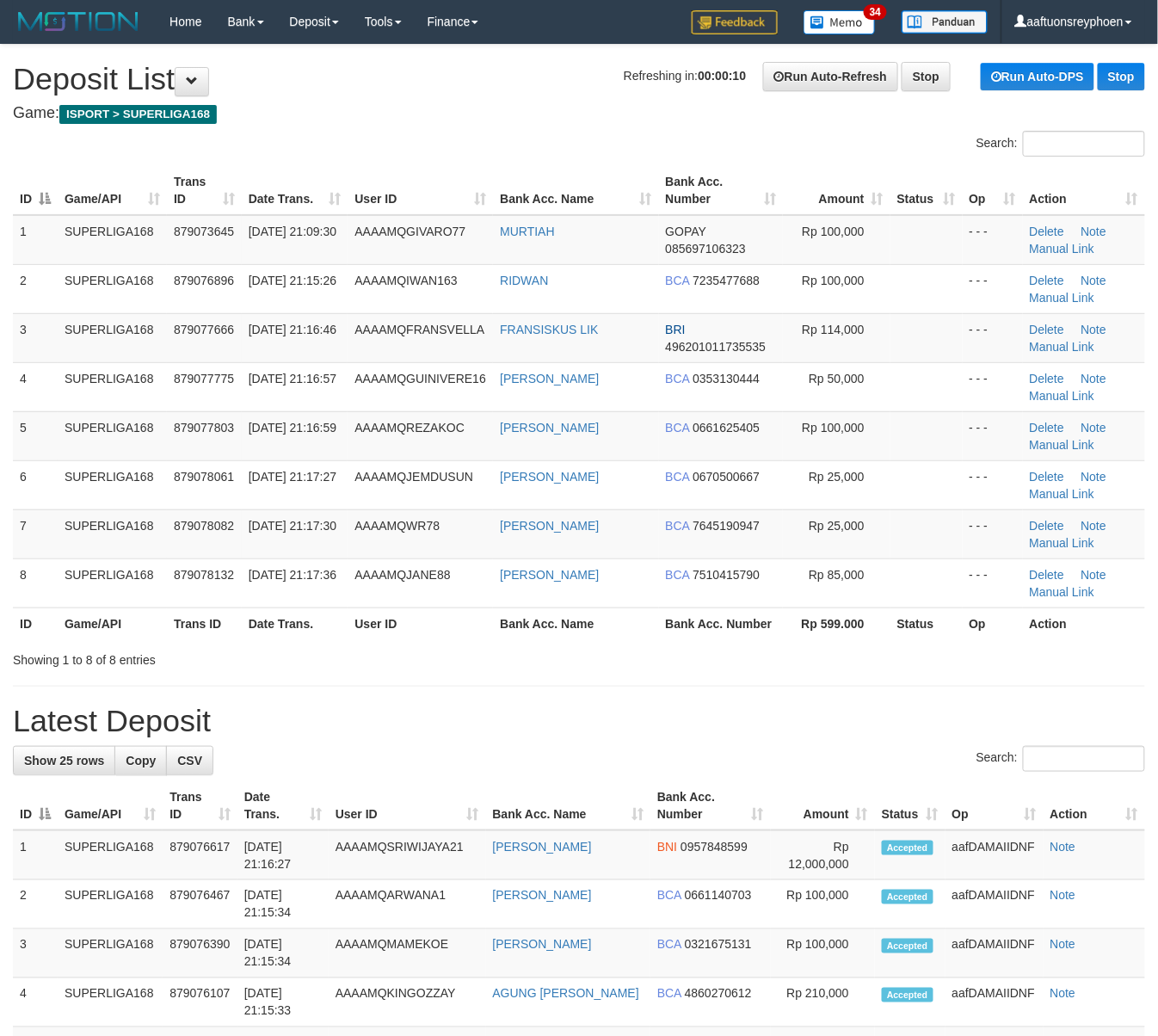
click at [11, 465] on div "ID Game/API Trans ID Date Trans. User ID Bank Acc. Name Bank Acc. Number Amount…" at bounding box center [579, 402] width 1158 height 484
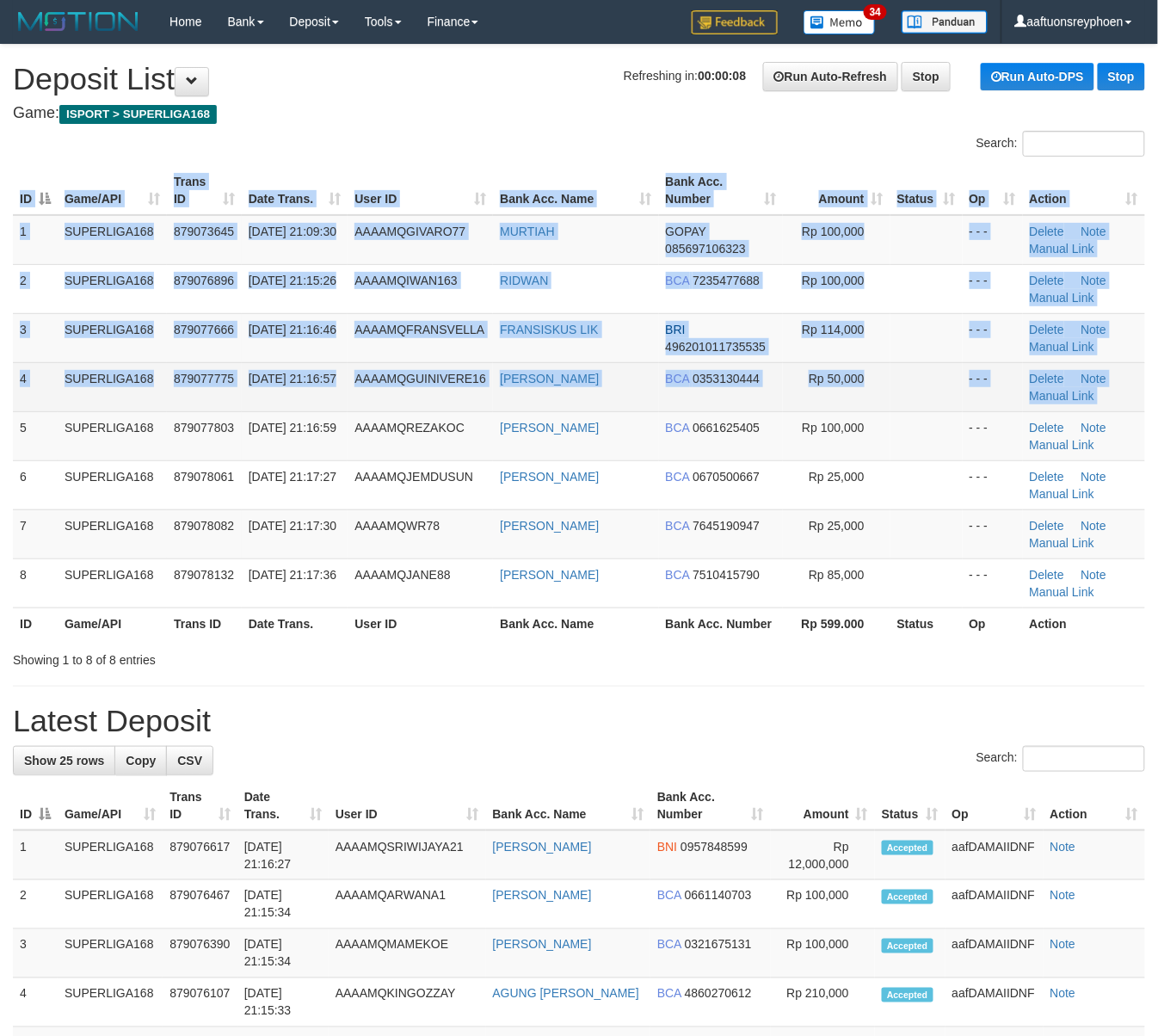
click at [219, 362] on td "879077775" at bounding box center [204, 386] width 75 height 49
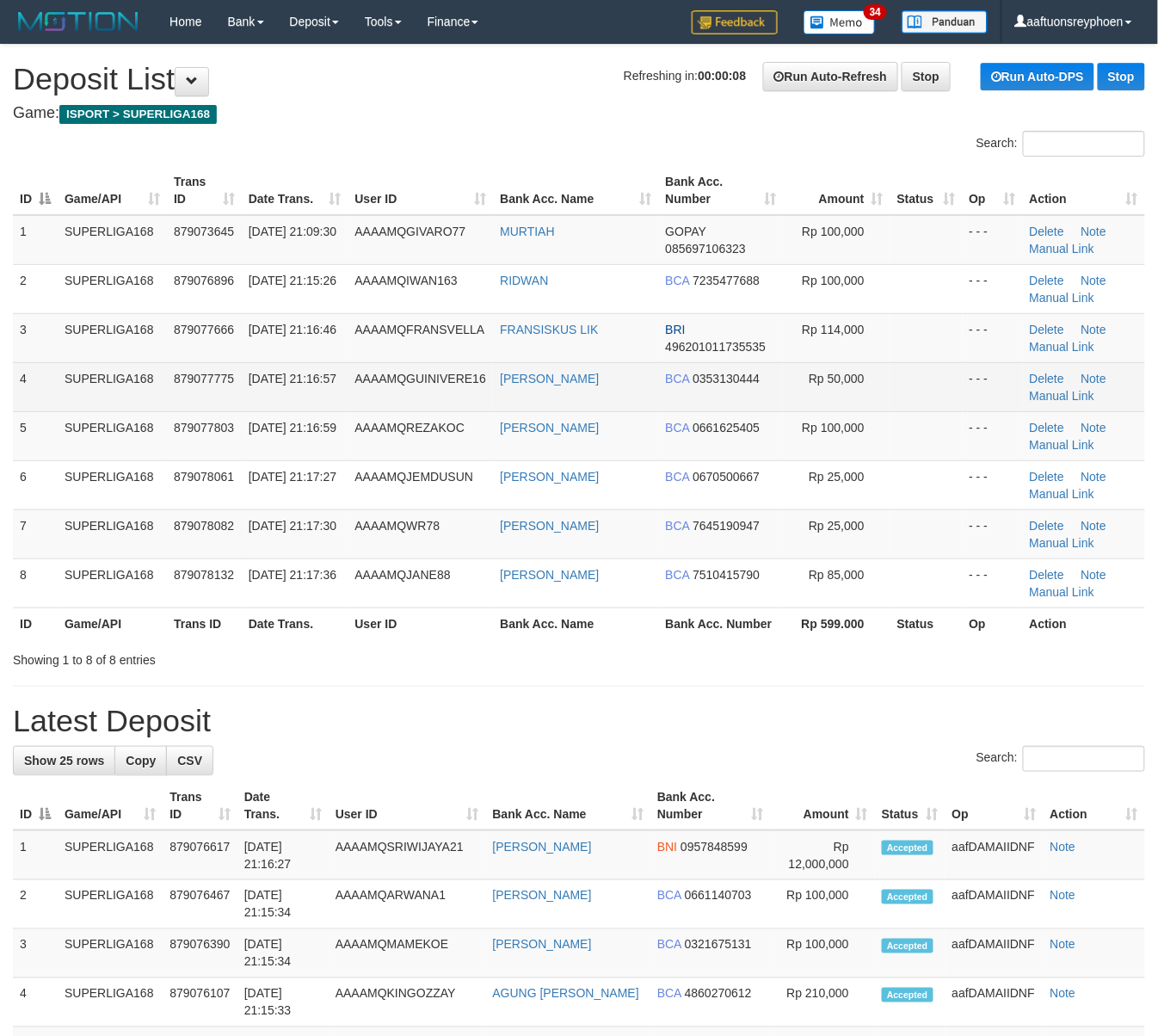
drag, startPoint x: 251, startPoint y: 363, endPoint x: 160, endPoint y: 393, distance: 95.8
click at [247, 363] on td "30/09/2025 21:16:57" at bounding box center [295, 386] width 107 height 49
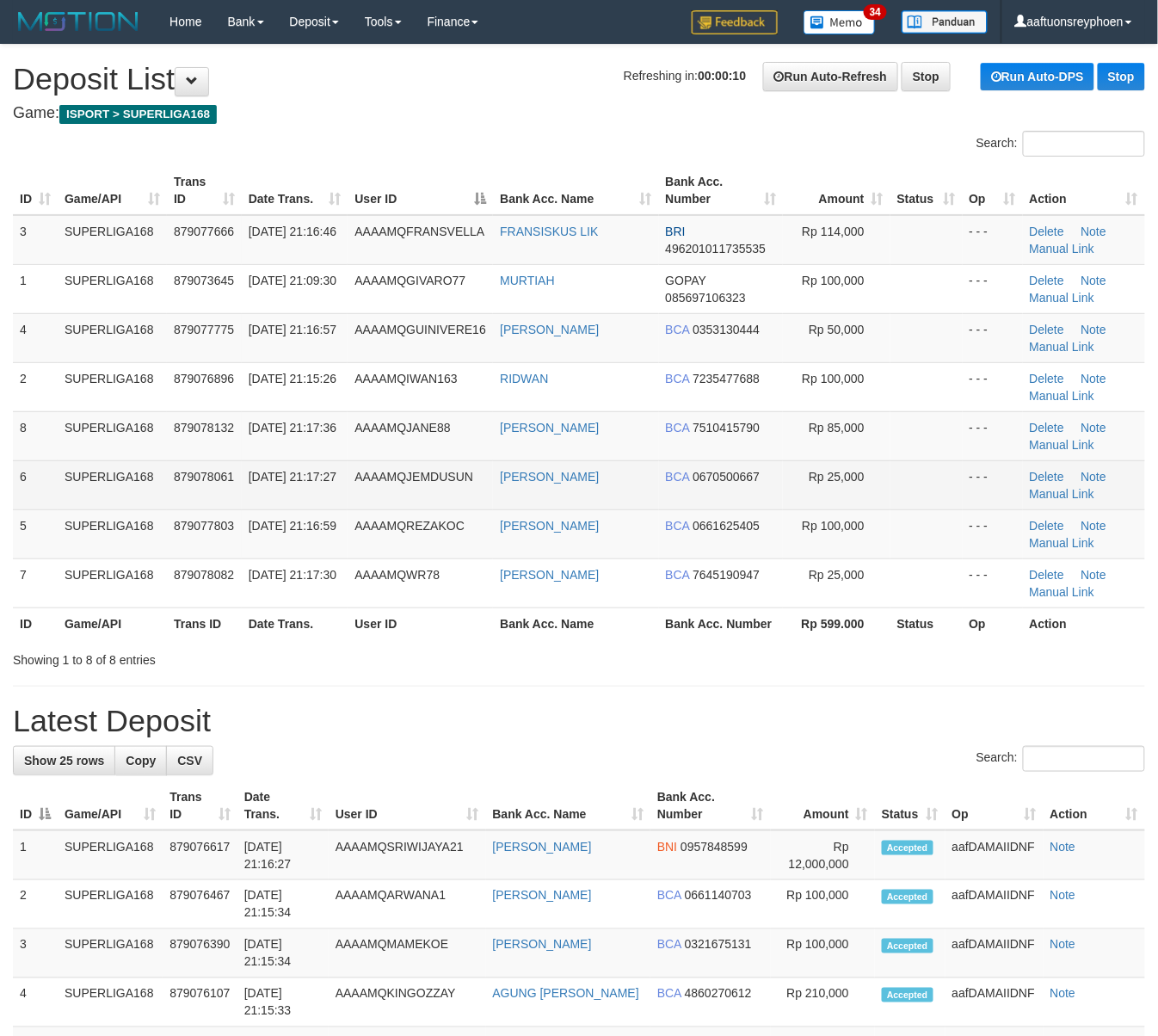
drag, startPoint x: 0, startPoint y: 0, endPoint x: 12, endPoint y: 358, distance: 358.2
click at [455, 196] on th "User ID" at bounding box center [420, 190] width 145 height 49
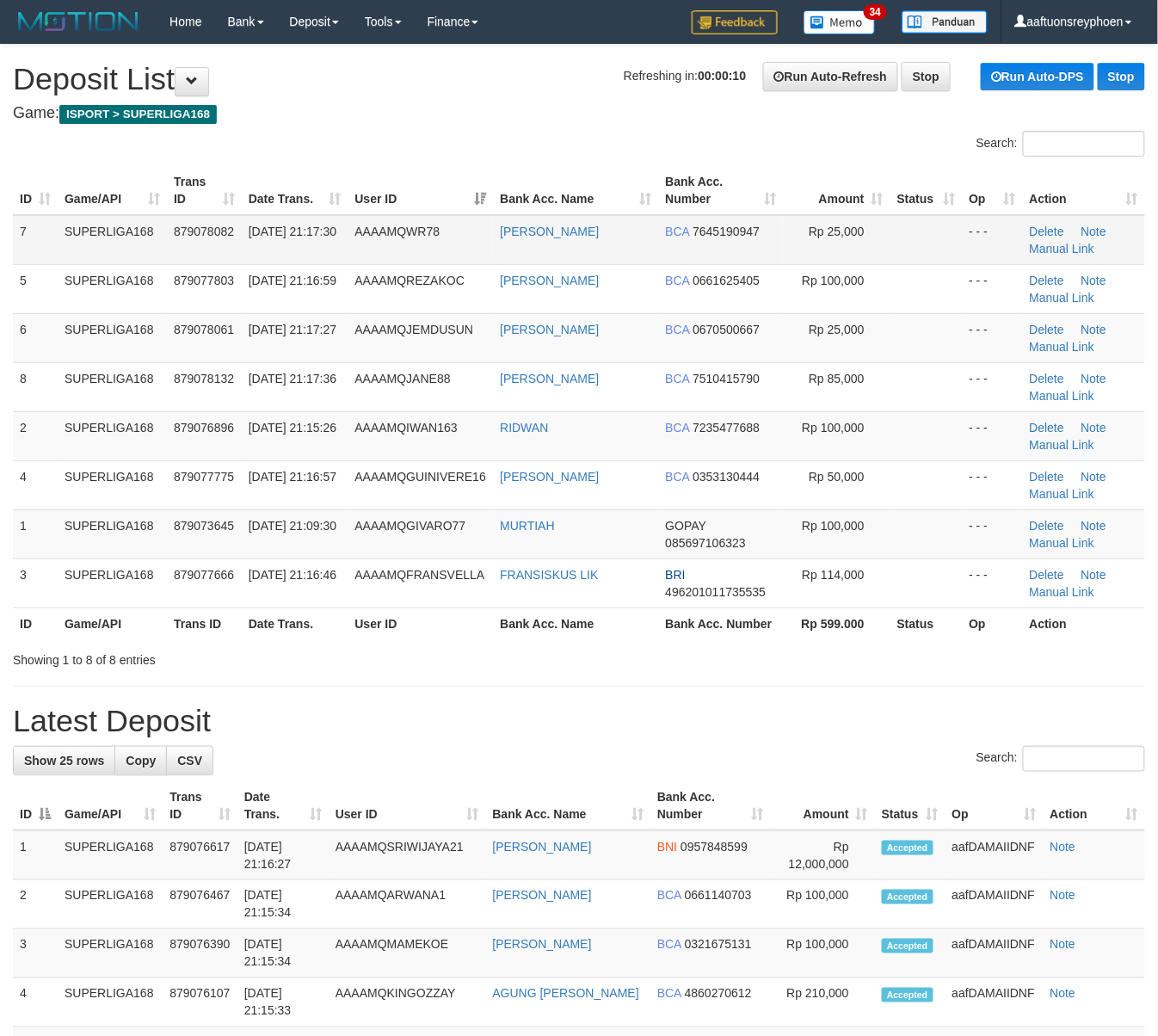
click at [155, 221] on td "SUPERLIGA168" at bounding box center [112, 240] width 109 height 50
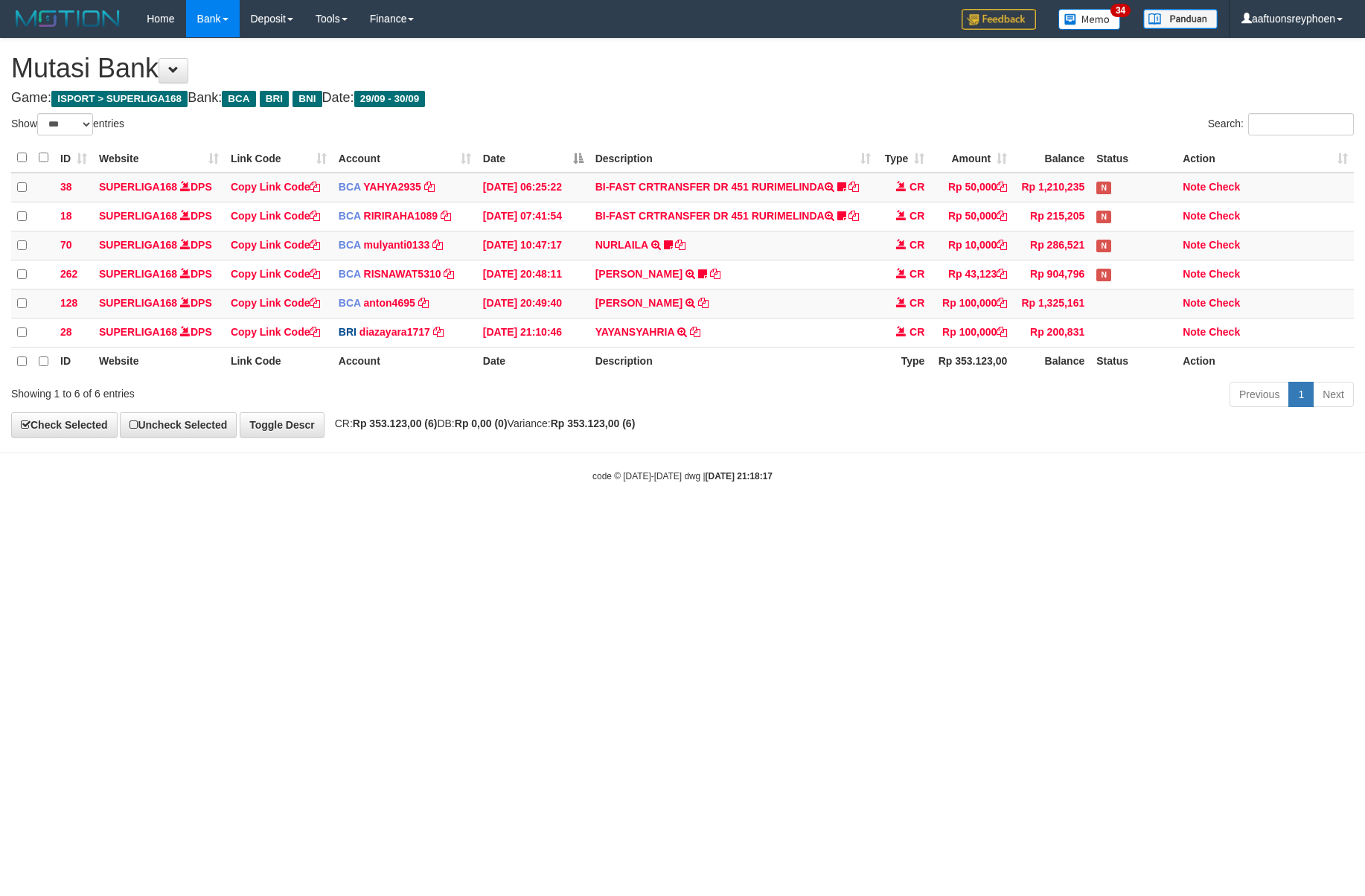
select select "***"
drag, startPoint x: 370, startPoint y: 542, endPoint x: 1362, endPoint y: 293, distance: 1022.8
click at [467, 506] on html "Toggle navigation Home Bank Account List Load By Website Group [ISPORT] SUPERLI…" at bounding box center [682, 260] width 1365 height 520
select select "***"
drag, startPoint x: 667, startPoint y: 611, endPoint x: 1207, endPoint y: 516, distance: 548.3
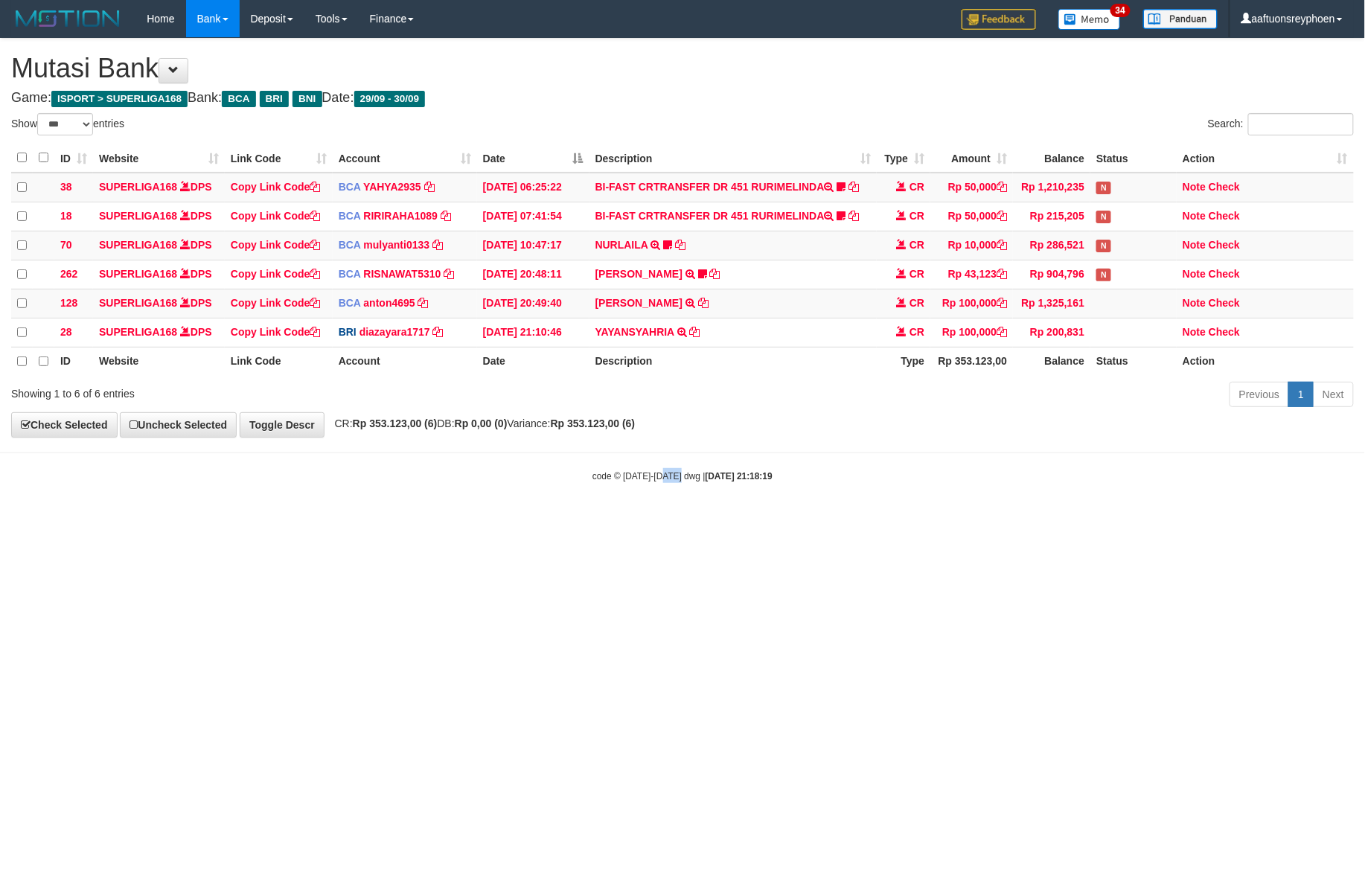
click at [718, 520] on html "Toggle navigation Home Bank Account List Load By Website Group [ISPORT] SUPERLI…" at bounding box center [682, 260] width 1365 height 520
drag, startPoint x: 781, startPoint y: 531, endPoint x: 887, endPoint y: 537, distance: 106.2
click at [789, 520] on html "Toggle navigation Home Bank Account List Load By Website Group [ISPORT] SUPERLI…" at bounding box center [682, 260] width 1365 height 520
drag, startPoint x: 850, startPoint y: 521, endPoint x: 931, endPoint y: 504, distance: 82.8
click at [898, 510] on body "Toggle navigation Home Bank Account List Load By Website Group [ISPORT] SUPERLI…" at bounding box center [682, 260] width 1365 height 520
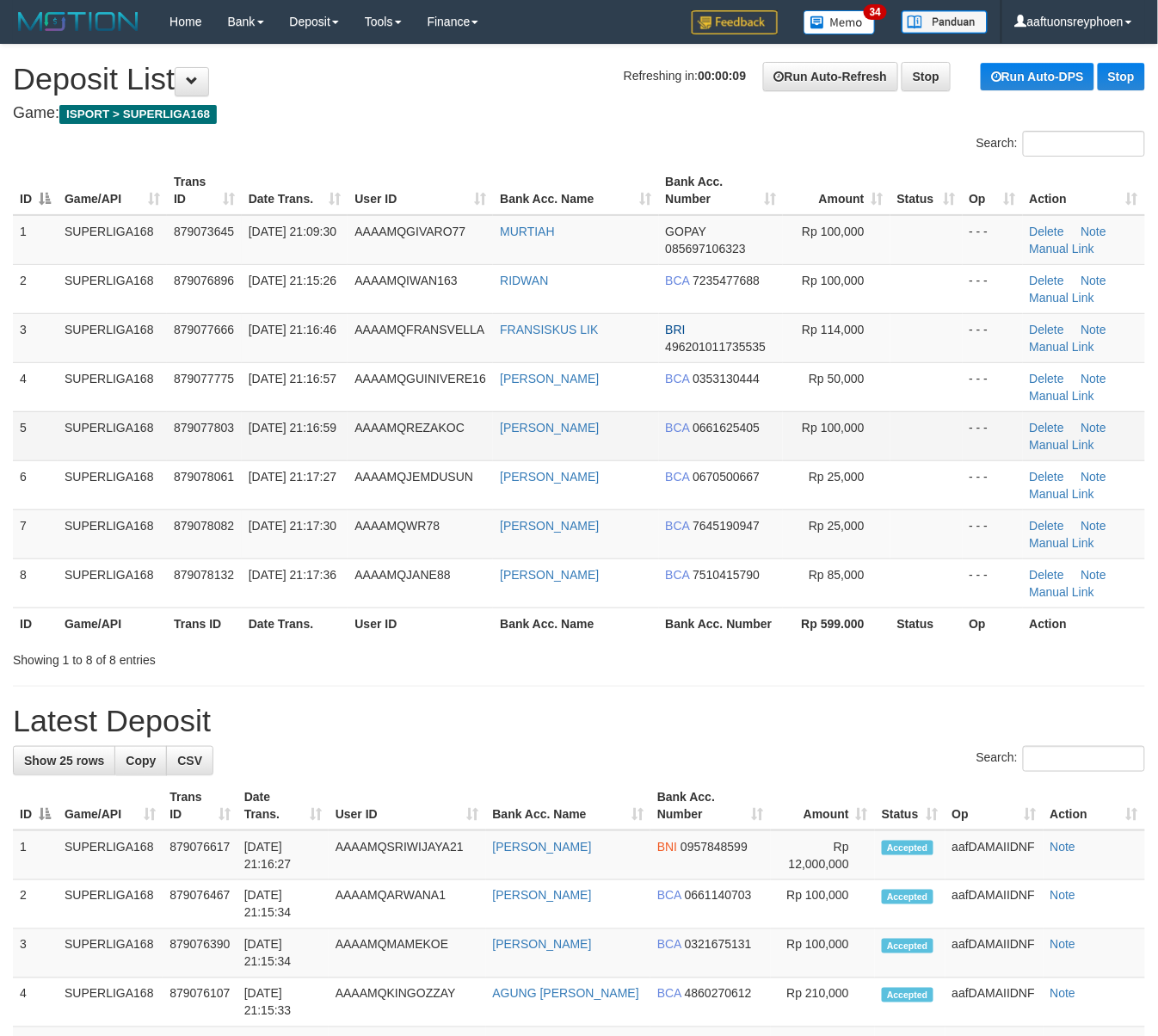
click at [101, 438] on td "SUPERLIGA168" at bounding box center [112, 435] width 109 height 49
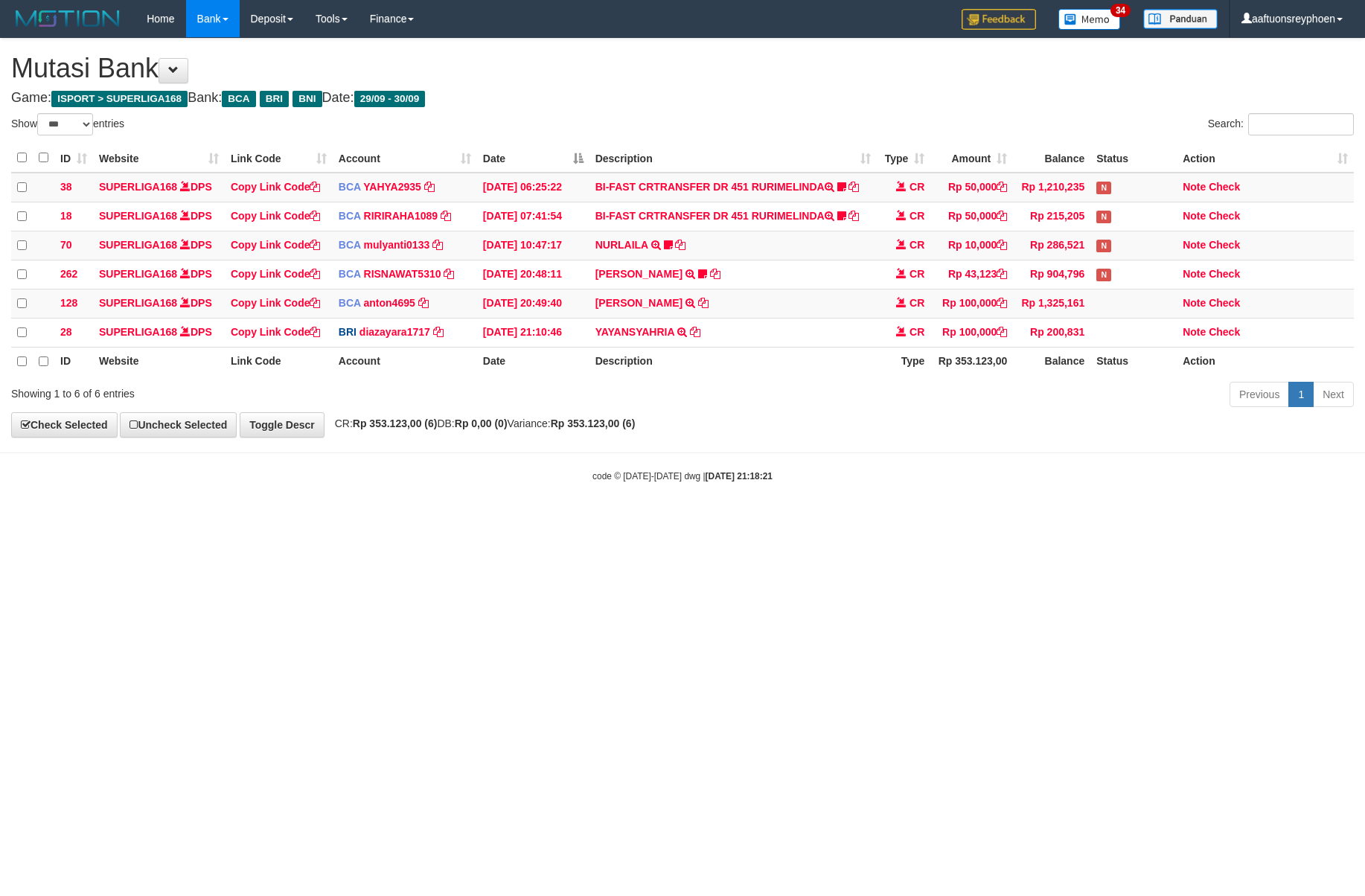
select select "***"
drag, startPoint x: 725, startPoint y: 480, endPoint x: 867, endPoint y: 448, distance: 145.6
click at [817, 460] on body "Toggle navigation Home Bank Account List Load By Website Group [ISPORT] SUPERLI…" at bounding box center [682, 260] width 1365 height 520
drag, startPoint x: 885, startPoint y: 447, endPoint x: 1365, endPoint y: 372, distance: 485.8
click at [920, 441] on body "Toggle navigation Home Bank Account List Load By Website Group [ISPORT] SUPERLI…" at bounding box center [682, 260] width 1365 height 520
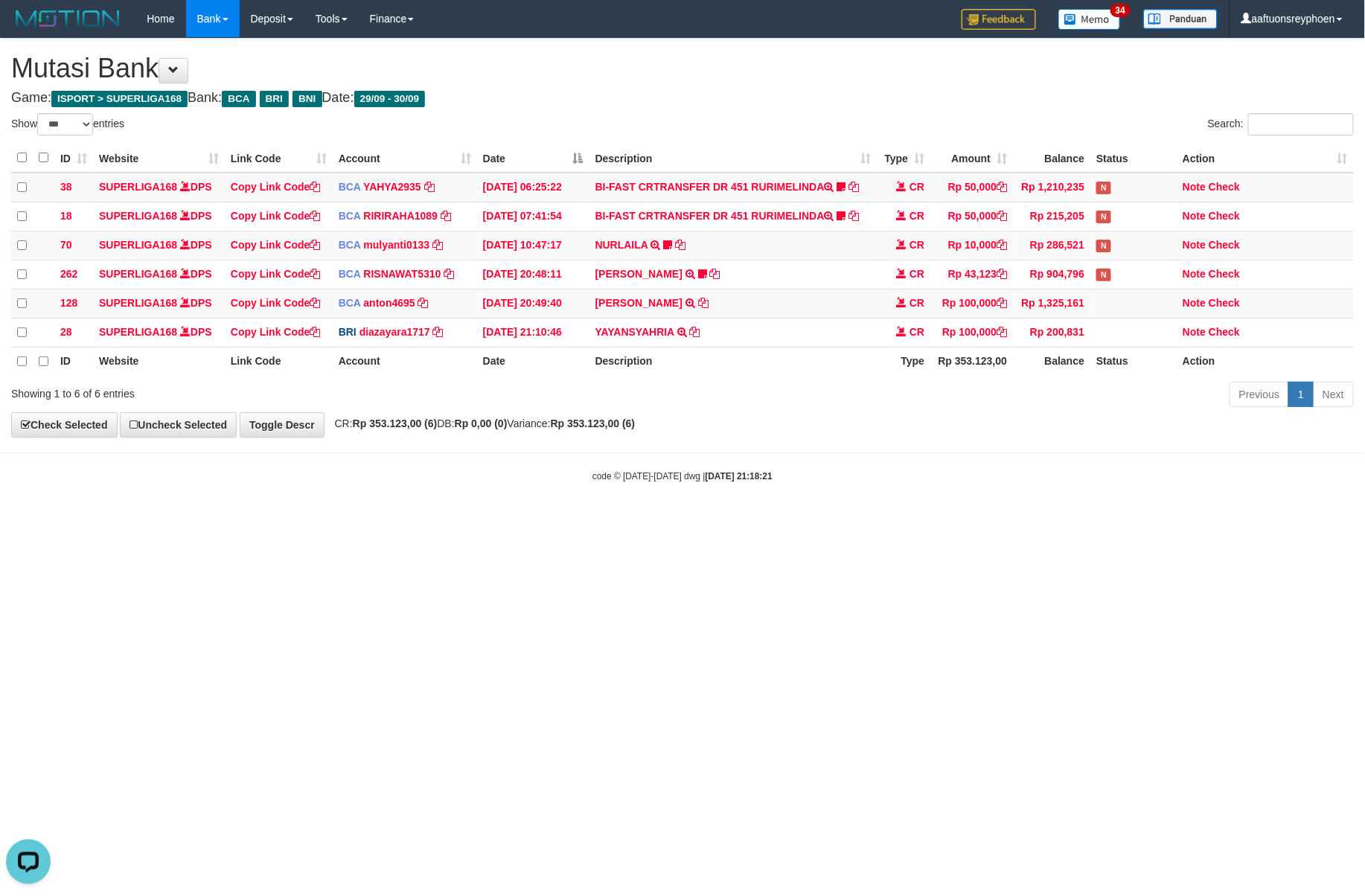
click at [807, 388] on div "Previous 1 Next" at bounding box center [966, 396] width 774 height 32
click at [865, 108] on div "**********" at bounding box center [682, 238] width 1365 height 398
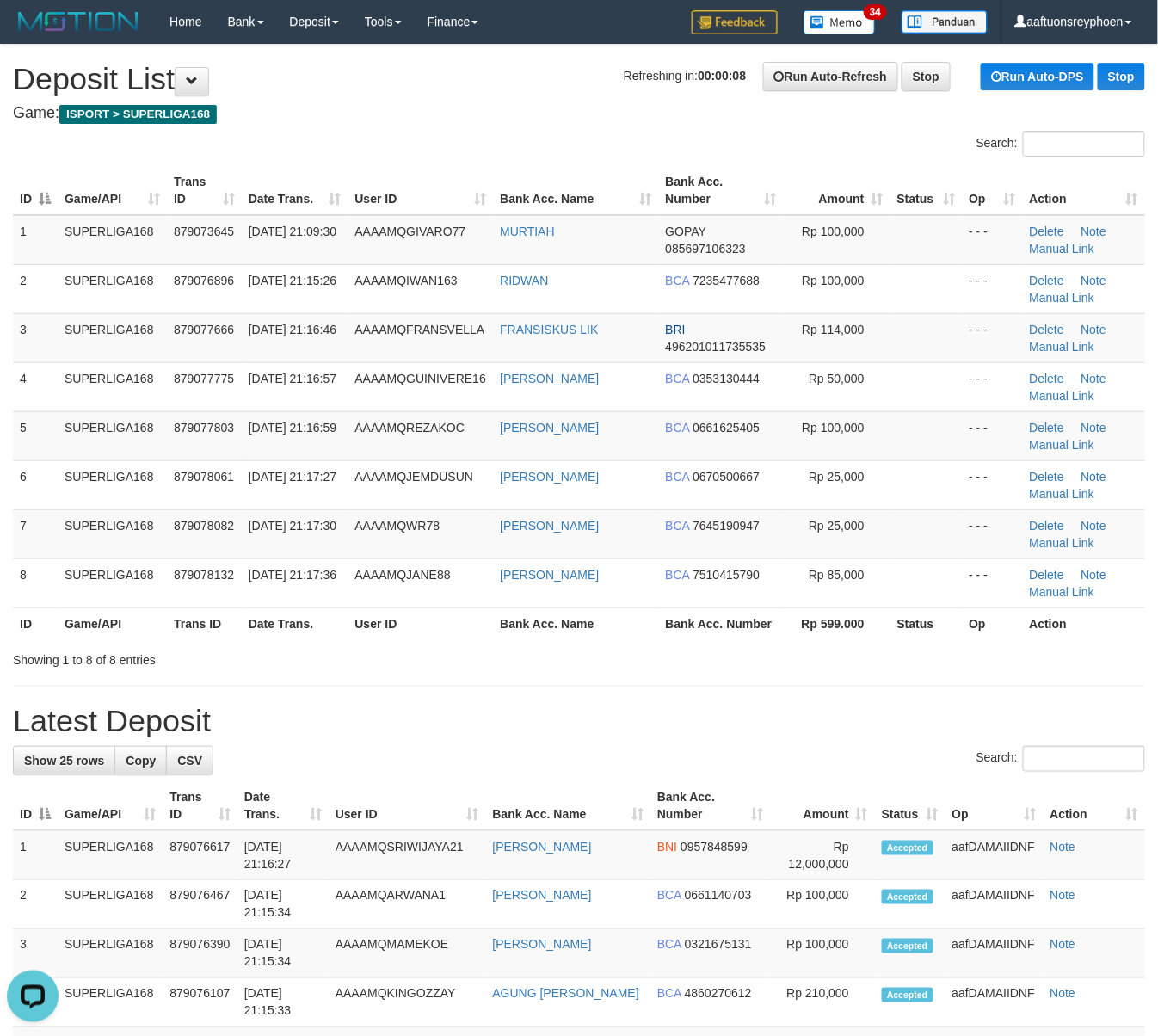
click at [556, 88] on h1 "Refreshing in: 00:00:08 Run Auto-Refresh Stop Run Auto-DPS Stop Deposit List" at bounding box center [579, 79] width 1132 height 34
click at [436, 95] on h1 "Refreshing in: 00:00:10 Run Auto-Refresh Stop Run Auto-DPS Stop Deposit List" at bounding box center [579, 79] width 1132 height 34
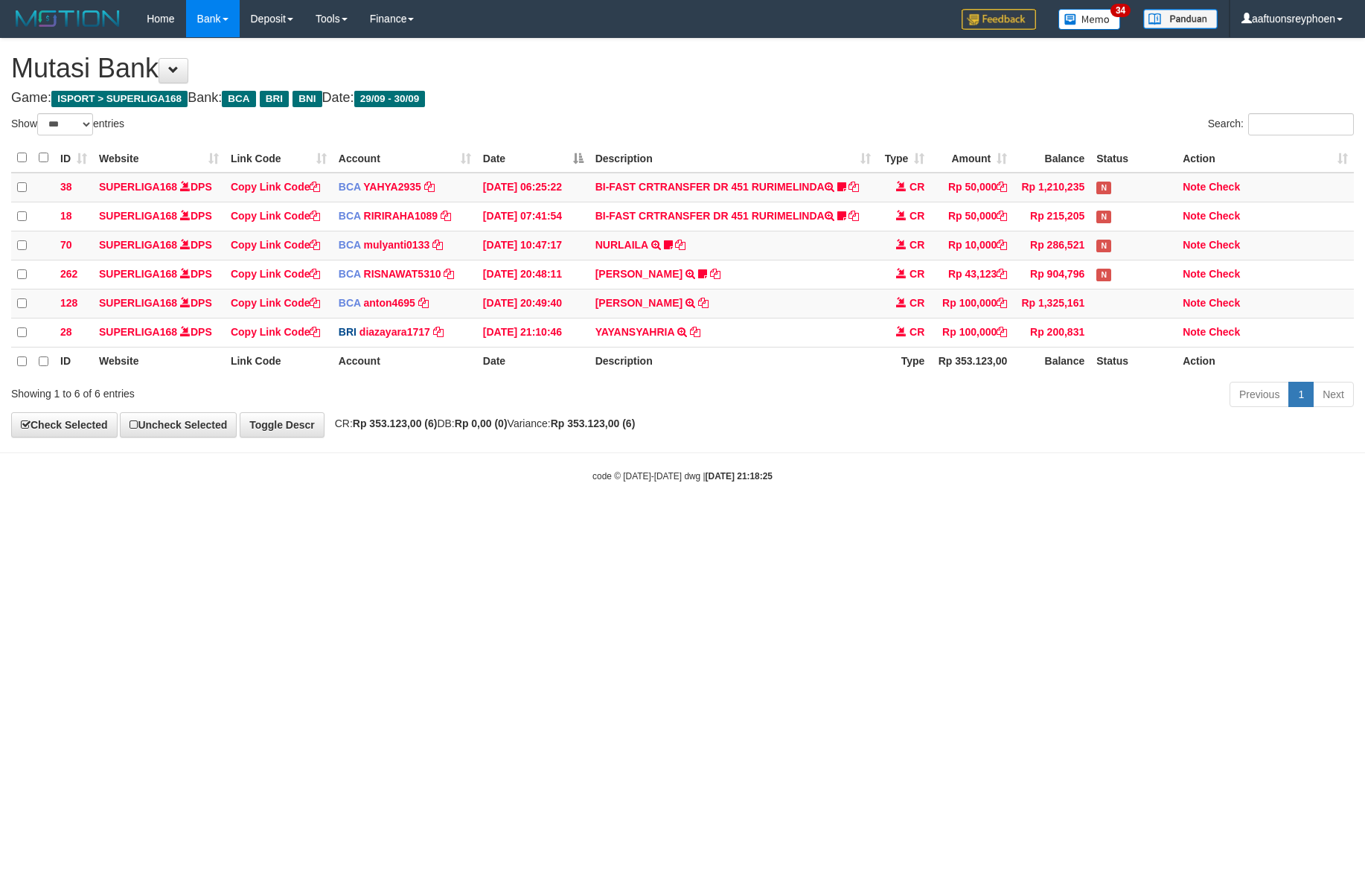
select select "***"
drag, startPoint x: 946, startPoint y: 524, endPoint x: 1356, endPoint y: 397, distance: 429.2
click at [1013, 497] on body "Toggle navigation Home Bank Account List Load By Website Group [ISPORT] SUPERLI…" at bounding box center [682, 260] width 1365 height 520
click at [642, 461] on body "Toggle navigation Home Bank Account List Load By Website Group [ISPORT] SUPERLI…" at bounding box center [682, 260] width 1365 height 520
click at [661, 420] on div "**********" at bounding box center [682, 238] width 1365 height 398
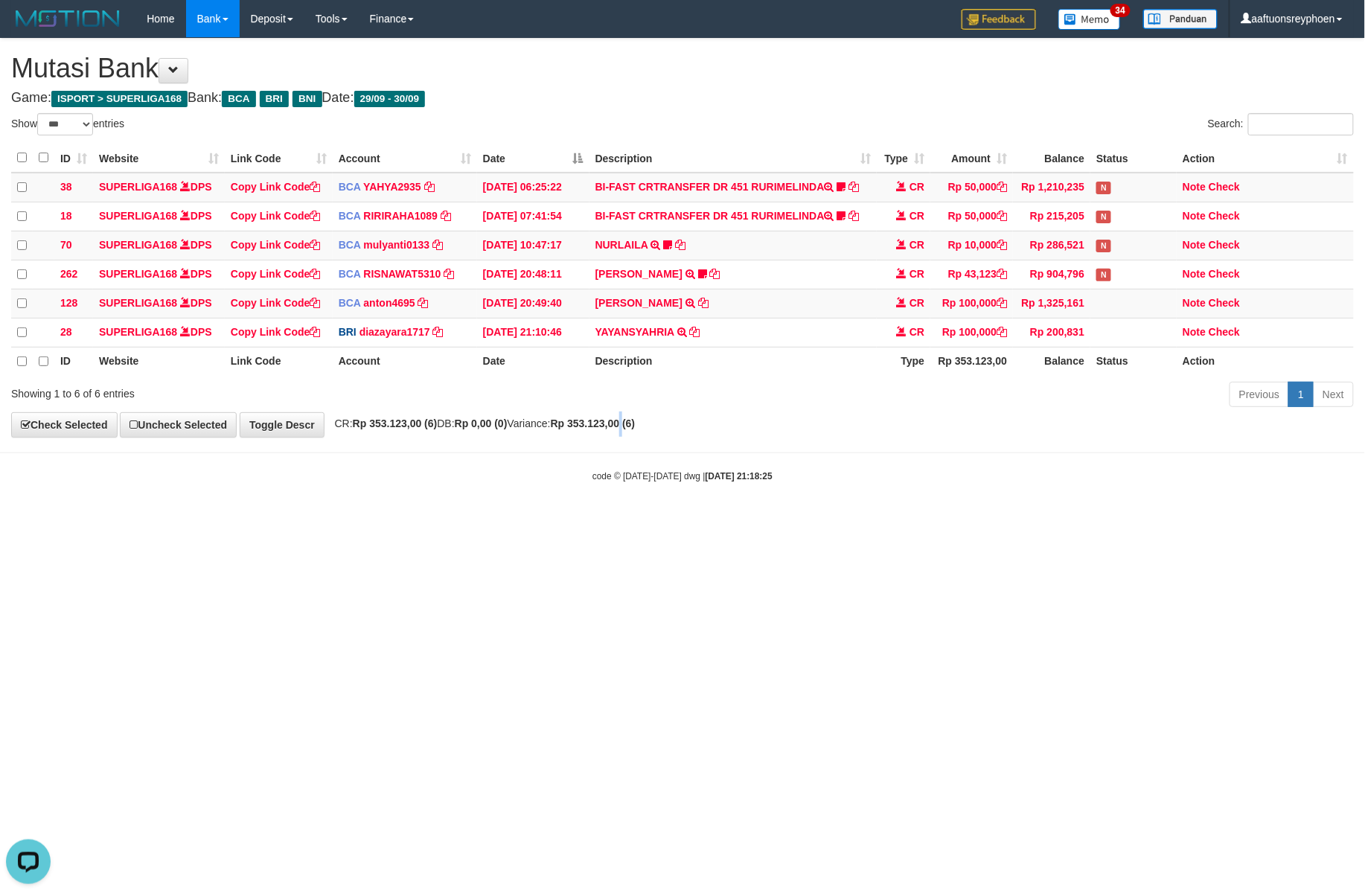
click at [661, 420] on div "**********" at bounding box center [682, 238] width 1365 height 398
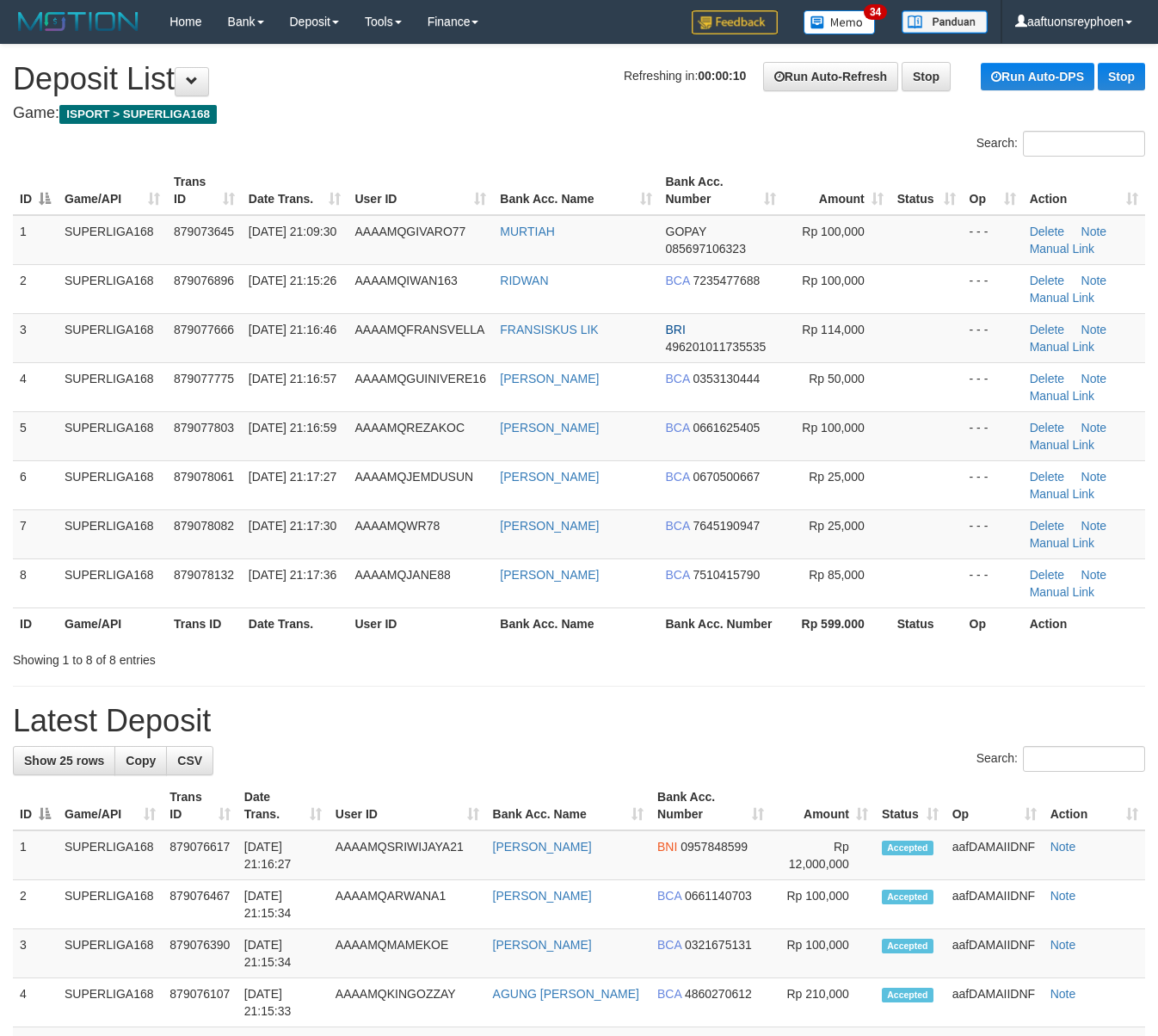
click at [569, 90] on h1 "Refreshing in: 00:00:10 Run Auto-Refresh Stop Run Auto-DPS Stop Deposit List" at bounding box center [579, 79] width 1132 height 34
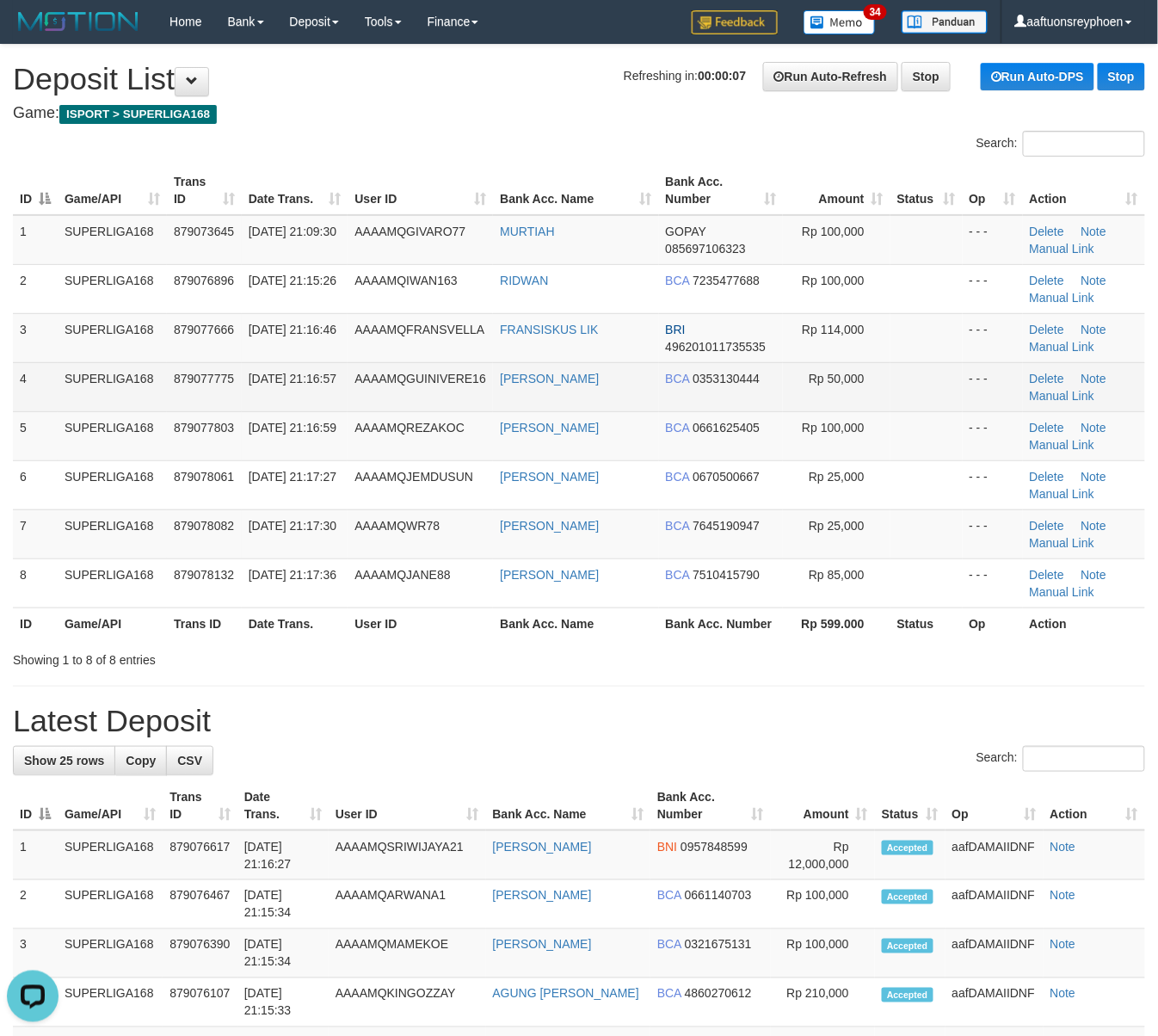
click at [55, 390] on td "4" at bounding box center [35, 386] width 45 height 49
drag, startPoint x: 55, startPoint y: 390, endPoint x: 1, endPoint y: 423, distance: 63.3
click at [47, 394] on td "4" at bounding box center [35, 386] width 45 height 49
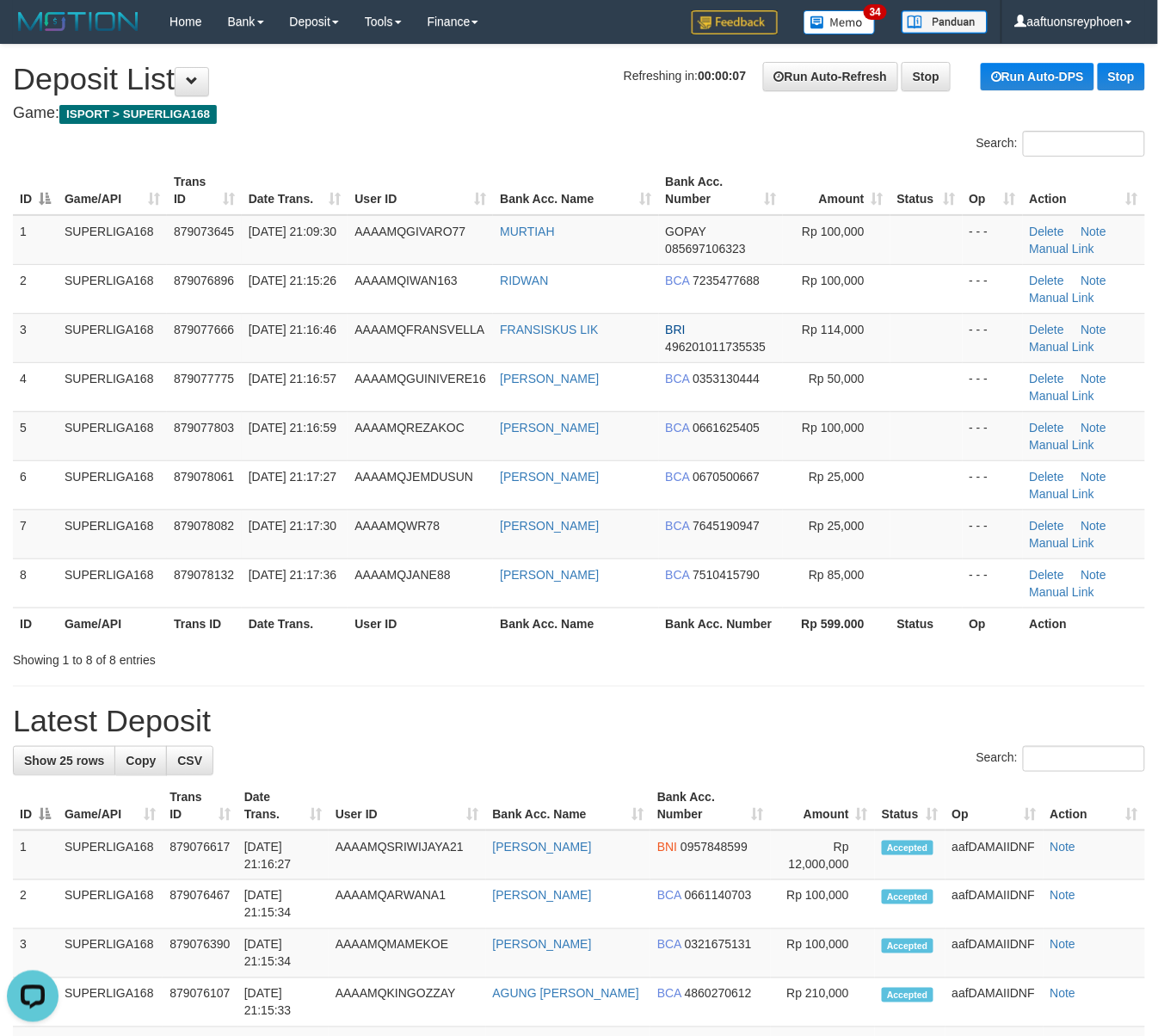
drag, startPoint x: 56, startPoint y: 435, endPoint x: -13, endPoint y: 469, distance: 76.9
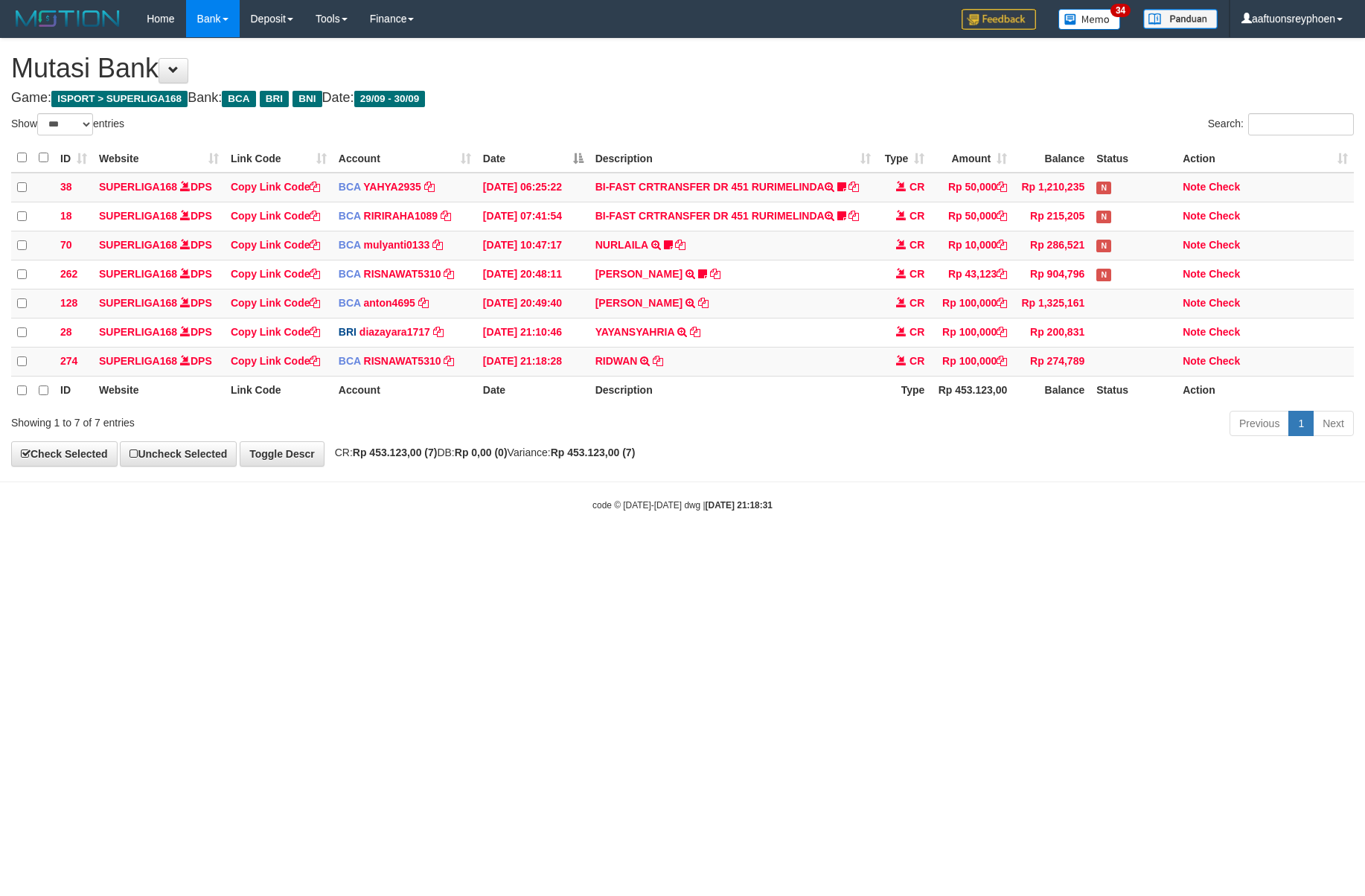
select select "***"
drag, startPoint x: 799, startPoint y: 565, endPoint x: 792, endPoint y: 558, distance: 9.9
click at [803, 550] on html "Toggle navigation Home Bank Account List Load By Website Group [ISPORT] SUPERLI…" at bounding box center [682, 274] width 1365 height 550
click at [739, 530] on body "Toggle navigation Home Bank Account List Load By Website Group [ISPORT] SUPERLI…" at bounding box center [682, 274] width 1365 height 550
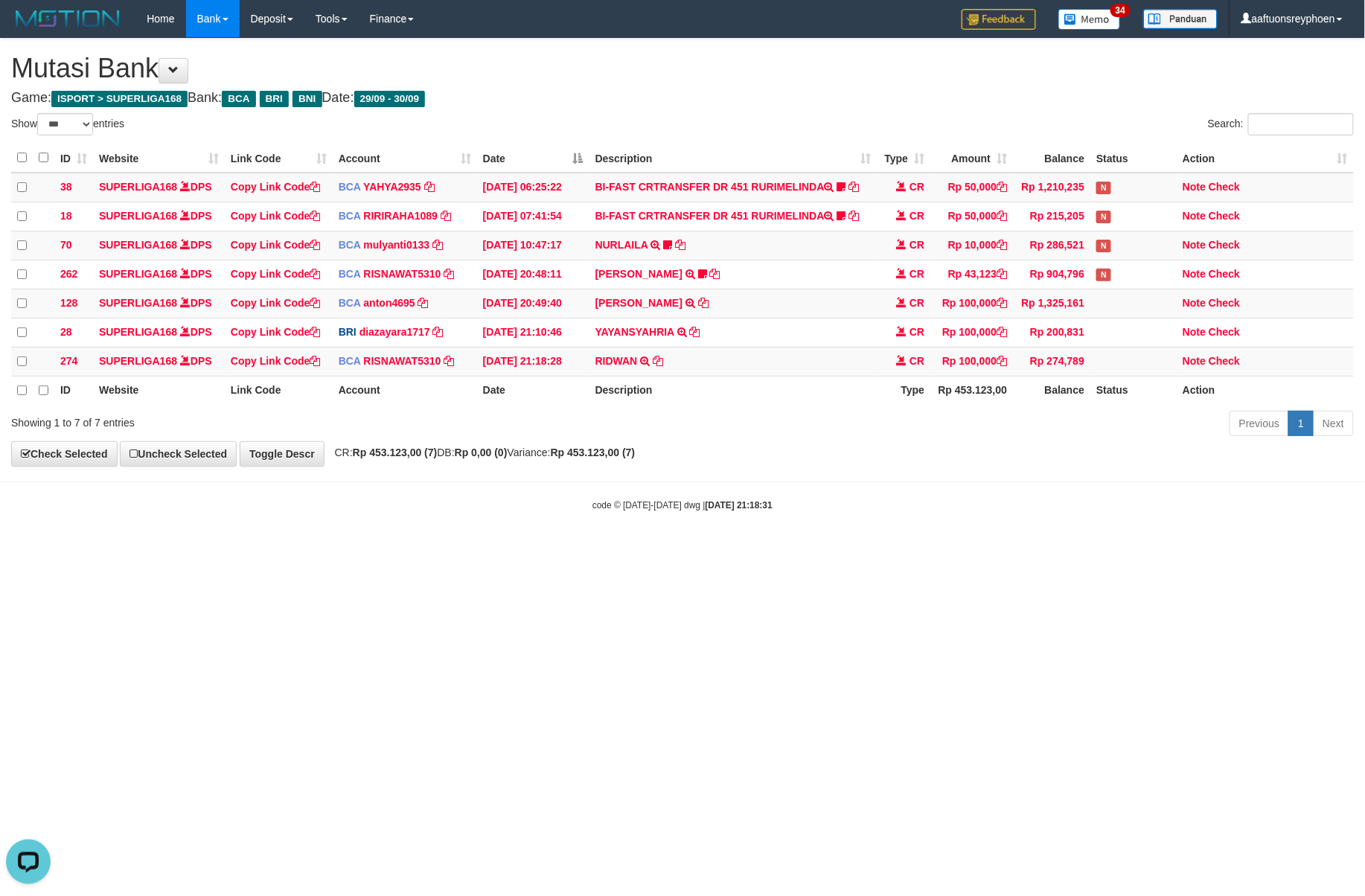
click at [738, 530] on body "Toggle navigation Home Bank Account List Load By Website Group [ISPORT] SUPERLI…" at bounding box center [682, 274] width 1365 height 550
click at [729, 524] on body "Toggle navigation Home Bank Account List Load By Website Group [ISPORT] SUPERLI…" at bounding box center [682, 274] width 1365 height 550
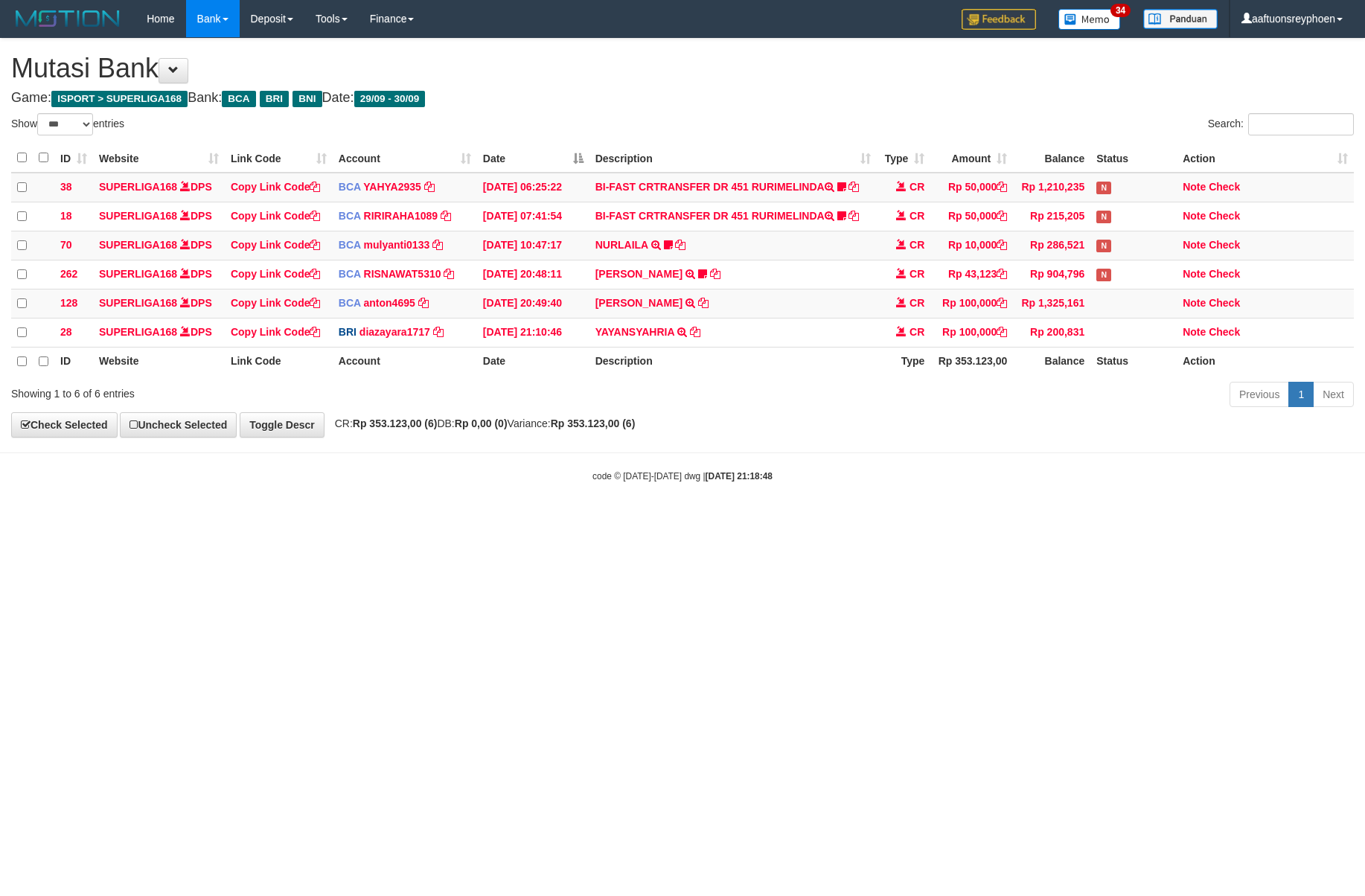
select select "***"
drag, startPoint x: 832, startPoint y: 550, endPoint x: 948, endPoint y: 549, distance: 116.0
click at [924, 520] on html "Toggle navigation Home Bank Account List Load By Website Group [ISPORT] SUPERLI…" at bounding box center [682, 260] width 1365 height 520
select select "***"
click at [1056, 491] on body "Toggle navigation Home Bank Account List Load By Website Group [ISPORT] SUPERLI…" at bounding box center [682, 260] width 1365 height 520
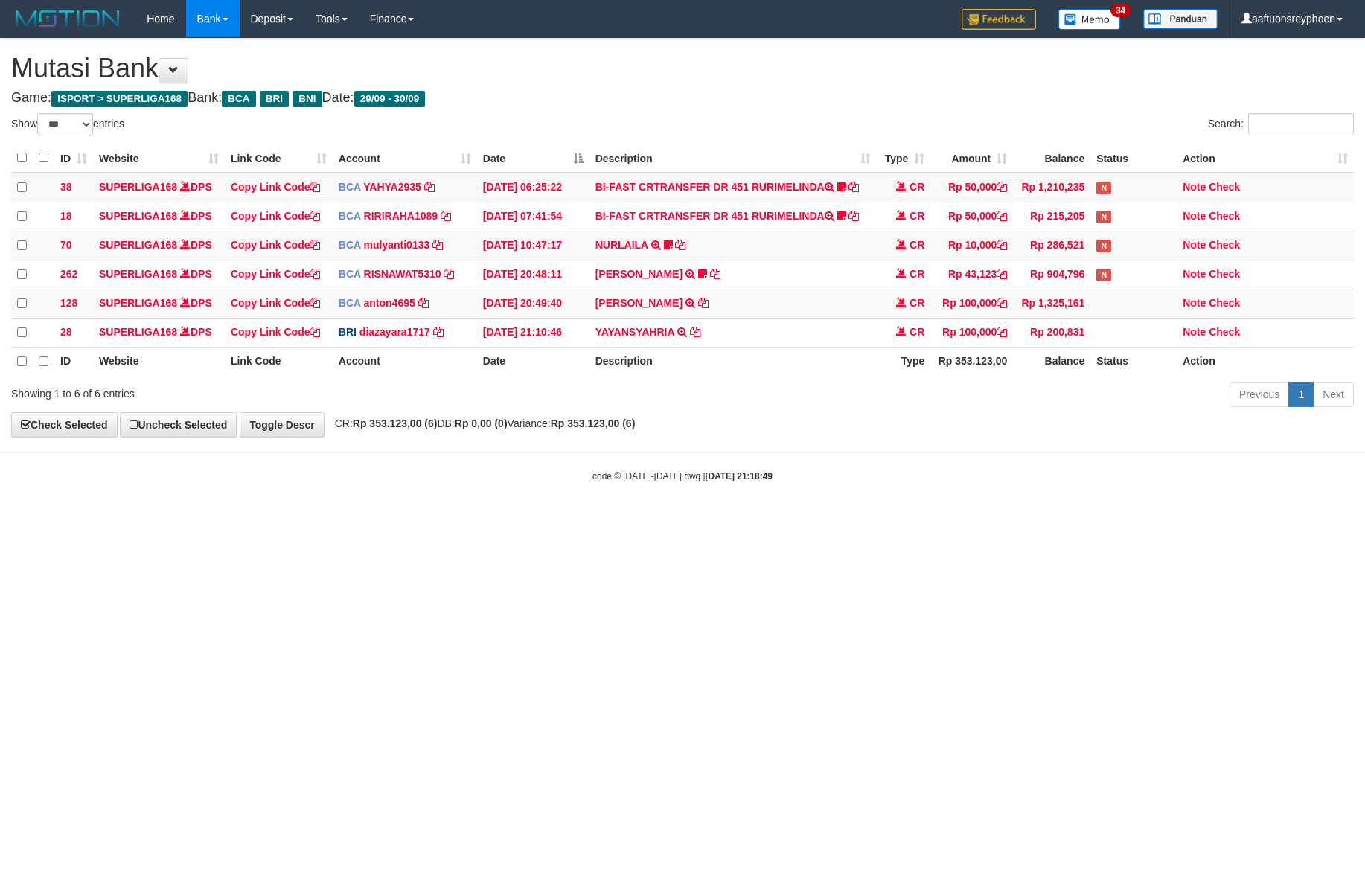
select select "***"
click at [811, 520] on html "Toggle navigation Home Bank Account List Load By Website Group [ISPORT] SUPERLI…" at bounding box center [682, 260] width 1365 height 520
select select "***"
click at [540, 520] on html "Toggle navigation Home Bank Account List Load By Website Group [ISPORT] SUPERLI…" at bounding box center [682, 260] width 1365 height 520
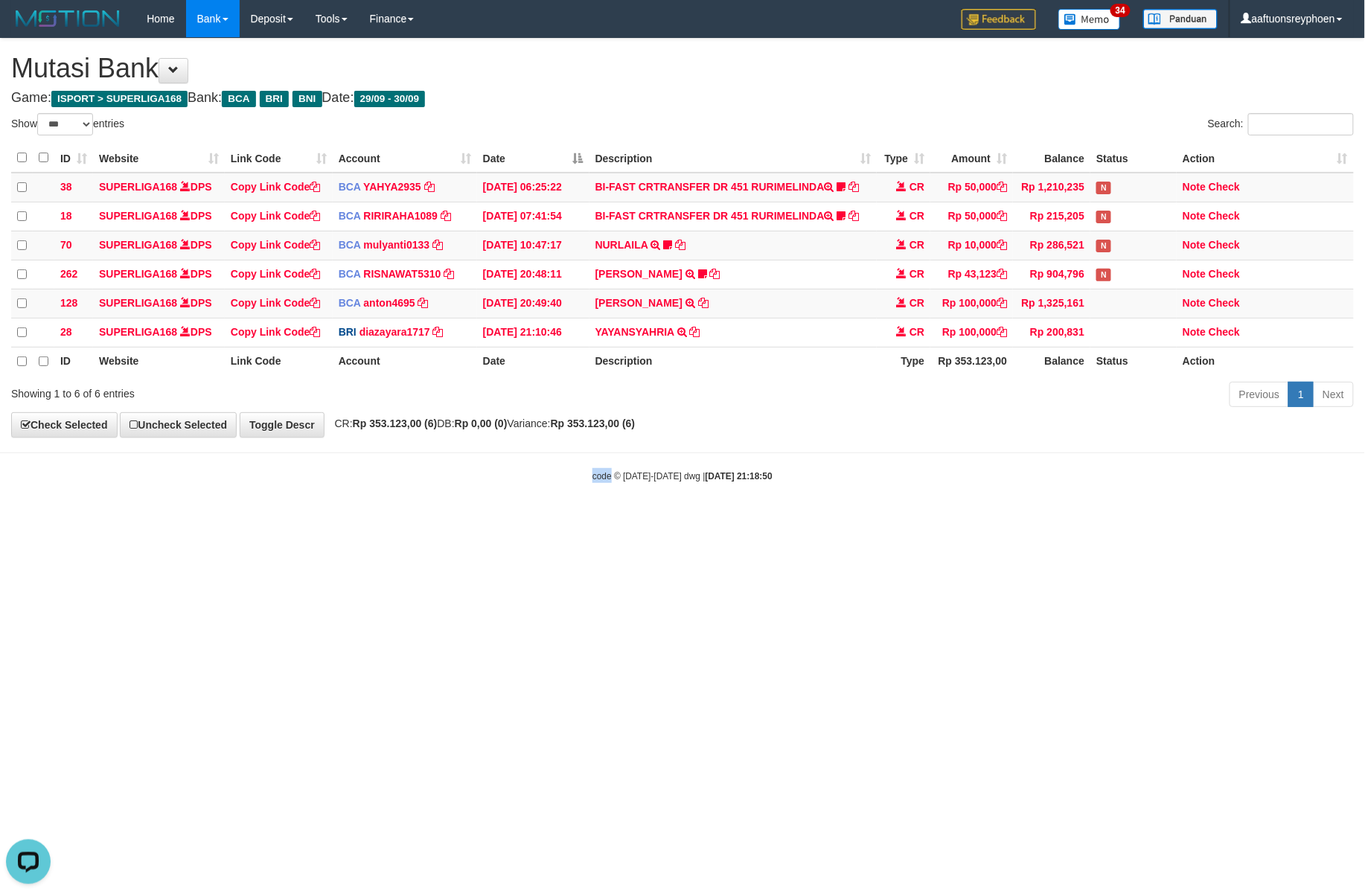
drag, startPoint x: 540, startPoint y: 555, endPoint x: 572, endPoint y: 575, distance: 37.7
click at [537, 520] on html "Toggle navigation Home Bank Account List Load By Website Group [ISPORT] SUPERLI…" at bounding box center [682, 260] width 1365 height 520
click at [1277, 469] on body "Toggle navigation Home Bank Account List Load By Website Group [ISPORT] SUPERLI…" at bounding box center [682, 260] width 1365 height 520
drag, startPoint x: 656, startPoint y: 542, endPoint x: 1205, endPoint y: 477, distance: 552.8
click at [775, 520] on html "Toggle navigation Home Bank Account List Load By Website Group [ISPORT] SUPERLI…" at bounding box center [682, 260] width 1365 height 520
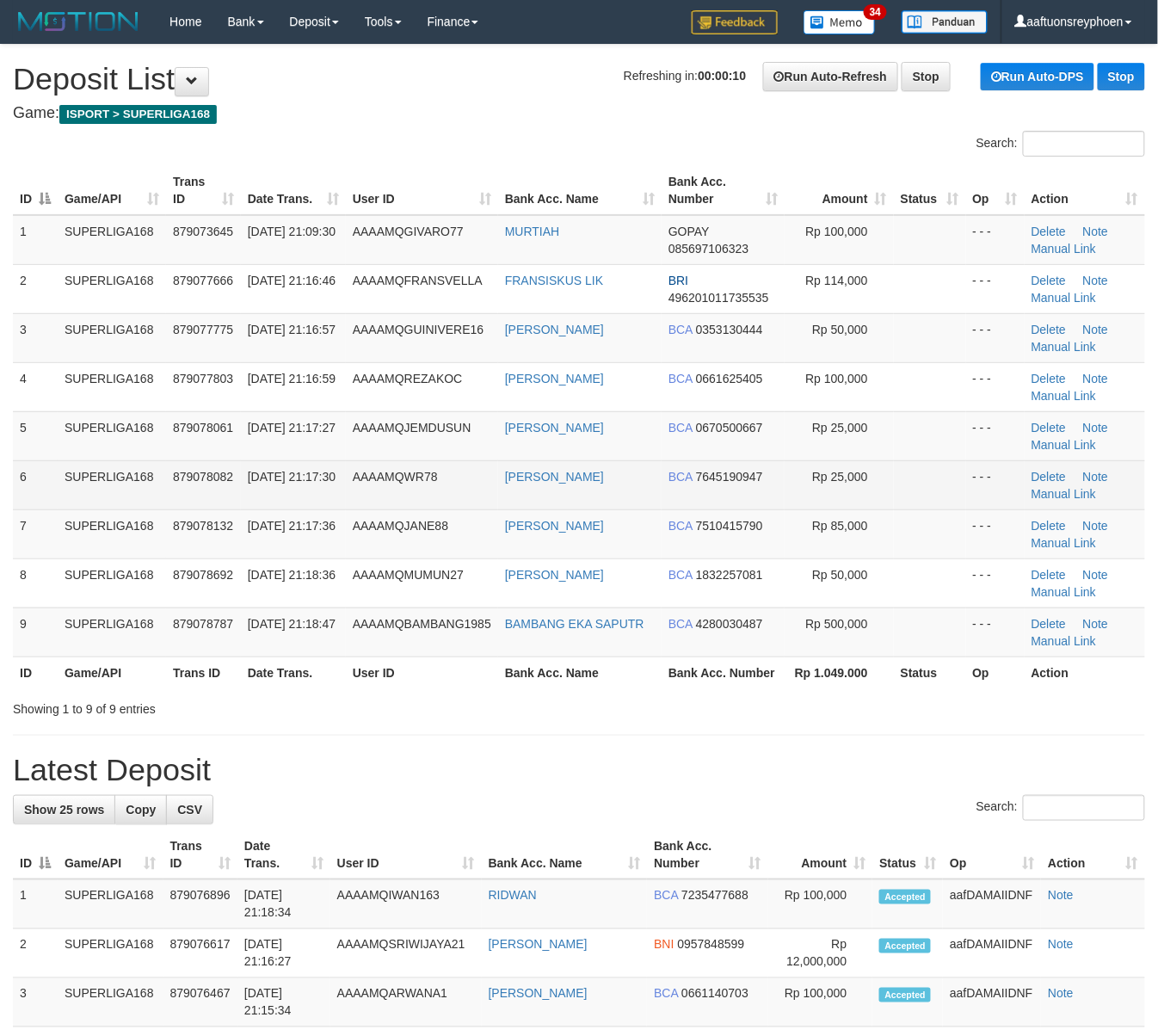
click at [39, 505] on td "6" at bounding box center [35, 485] width 45 height 49
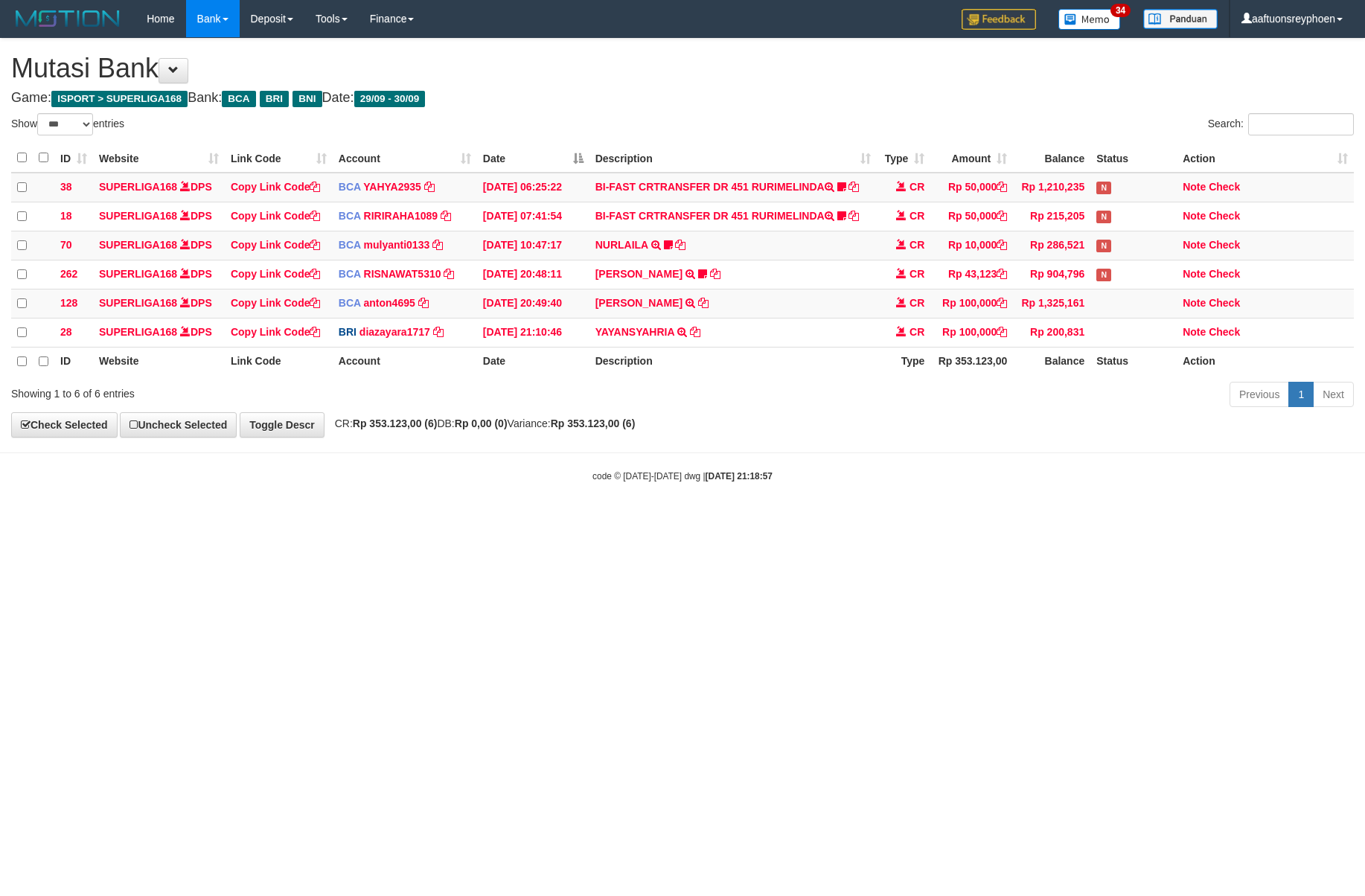
select select "***"
click at [873, 479] on div "code © 2012-2018 dwg | 2025/09/30 21:18:57" at bounding box center [682, 475] width 1365 height 15
drag, startPoint x: 849, startPoint y: 485, endPoint x: 903, endPoint y: 484, distance: 54.0
click at [888, 483] on div "code © 2012-2018 dwg | 2025/09/30 21:18:57" at bounding box center [682, 475] width 1365 height 15
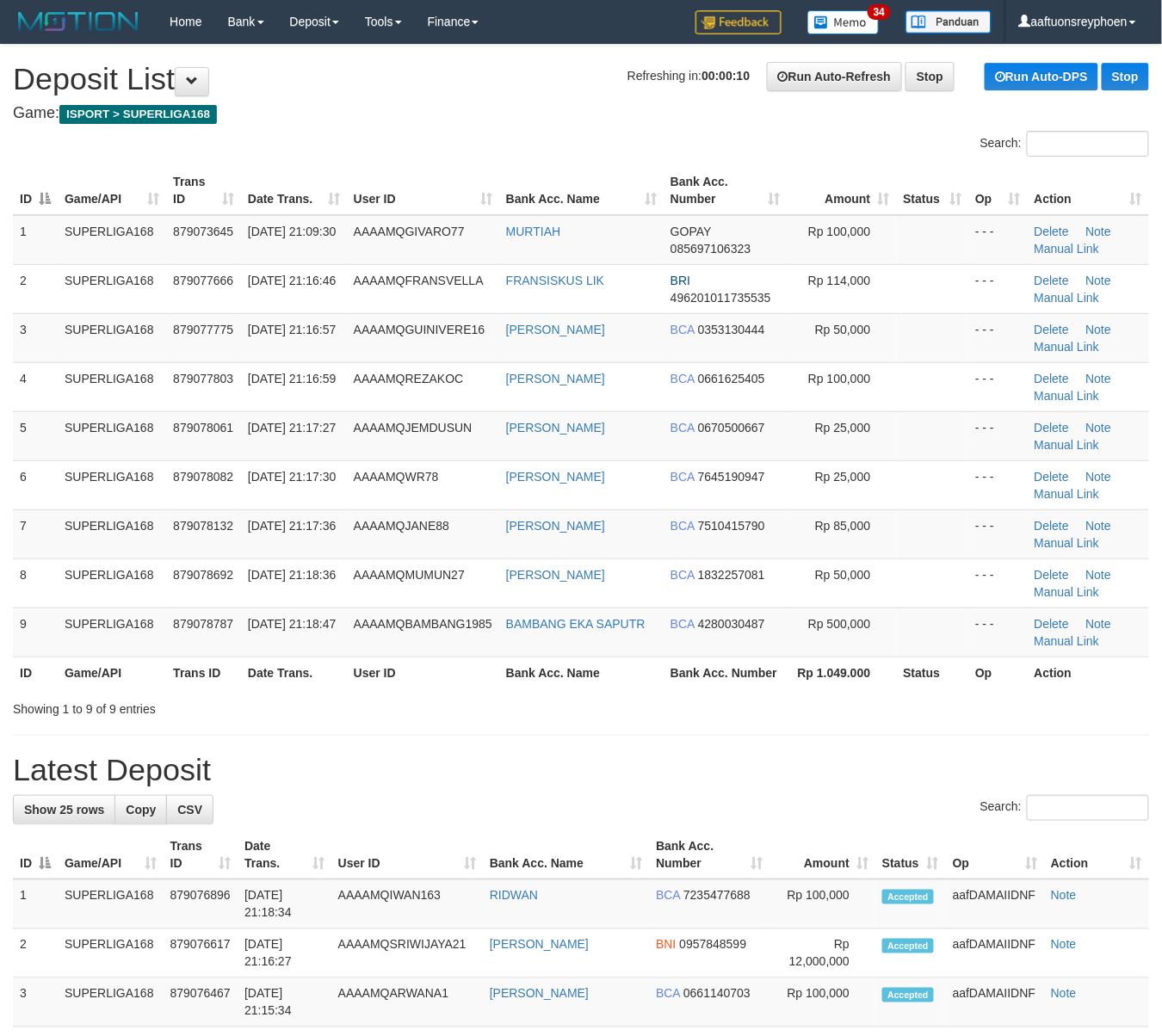
click at [25, 496] on tr "6 SUPERLIGA168 879078082 30/09/2025 21:17:30 AAAAMQWR78 JOSEP JORDAN BCA 764519…" at bounding box center [581, 485] width 1136 height 49
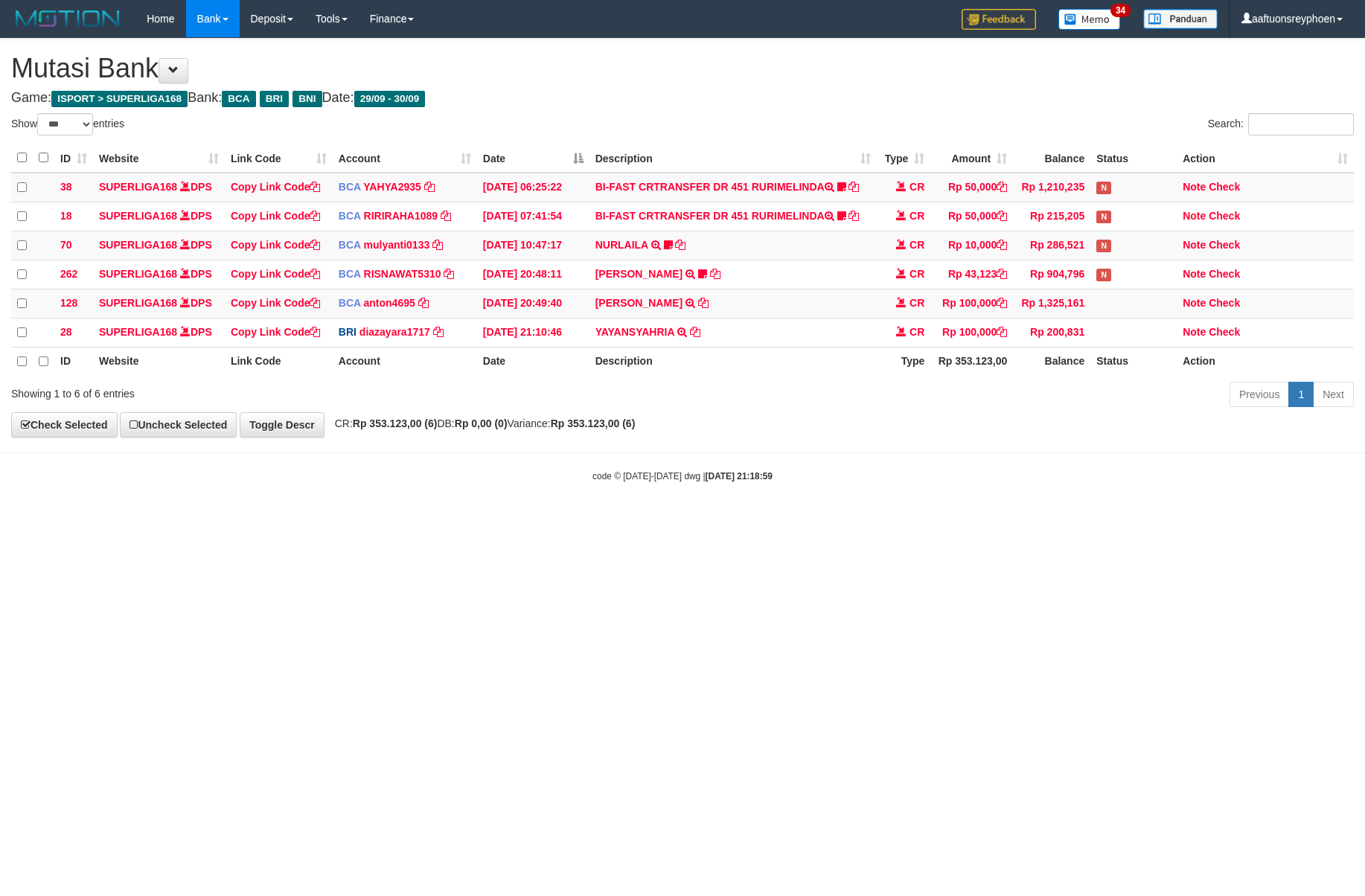
select select "***"
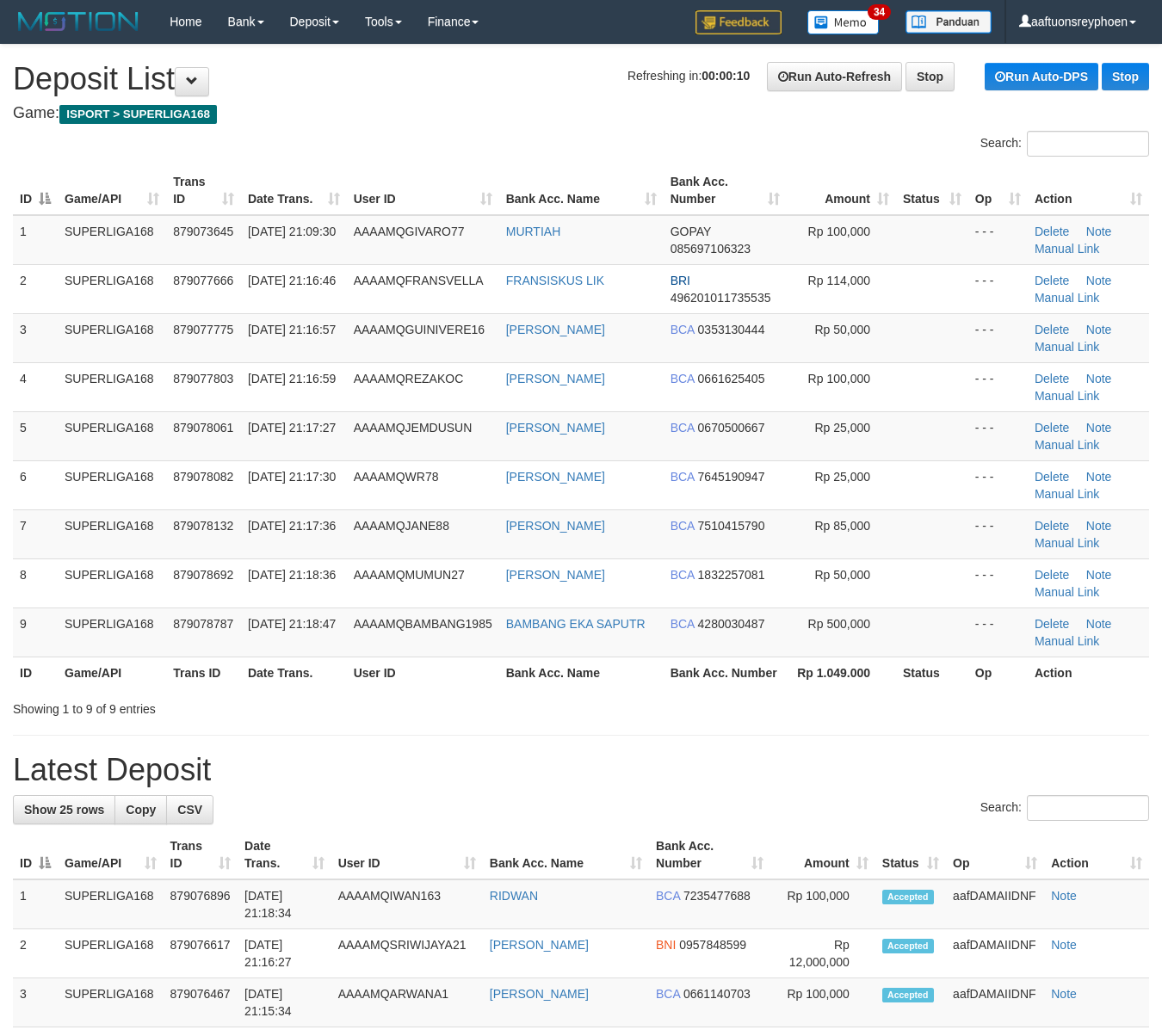
click at [60, 484] on td "SUPERLIGA168" at bounding box center [111, 485] width 108 height 49
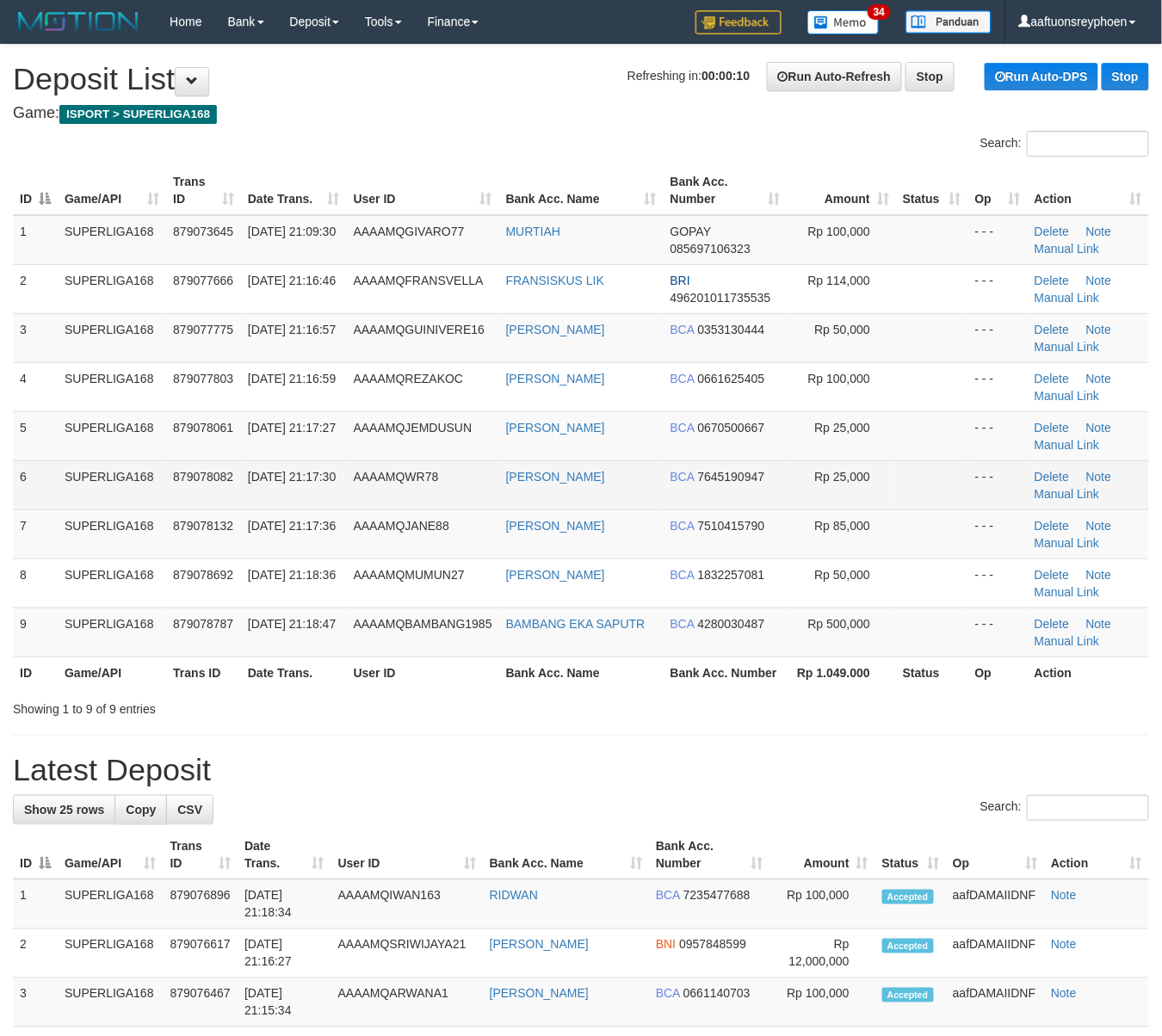
click at [266, 484] on span "30/09/2025 21:17:30" at bounding box center [291, 477] width 88 height 13
click at [264, 484] on span "30/09/2025 21:17:30" at bounding box center [291, 477] width 88 height 13
click at [127, 490] on td "SUPERLIGA168" at bounding box center [111, 485] width 108 height 49
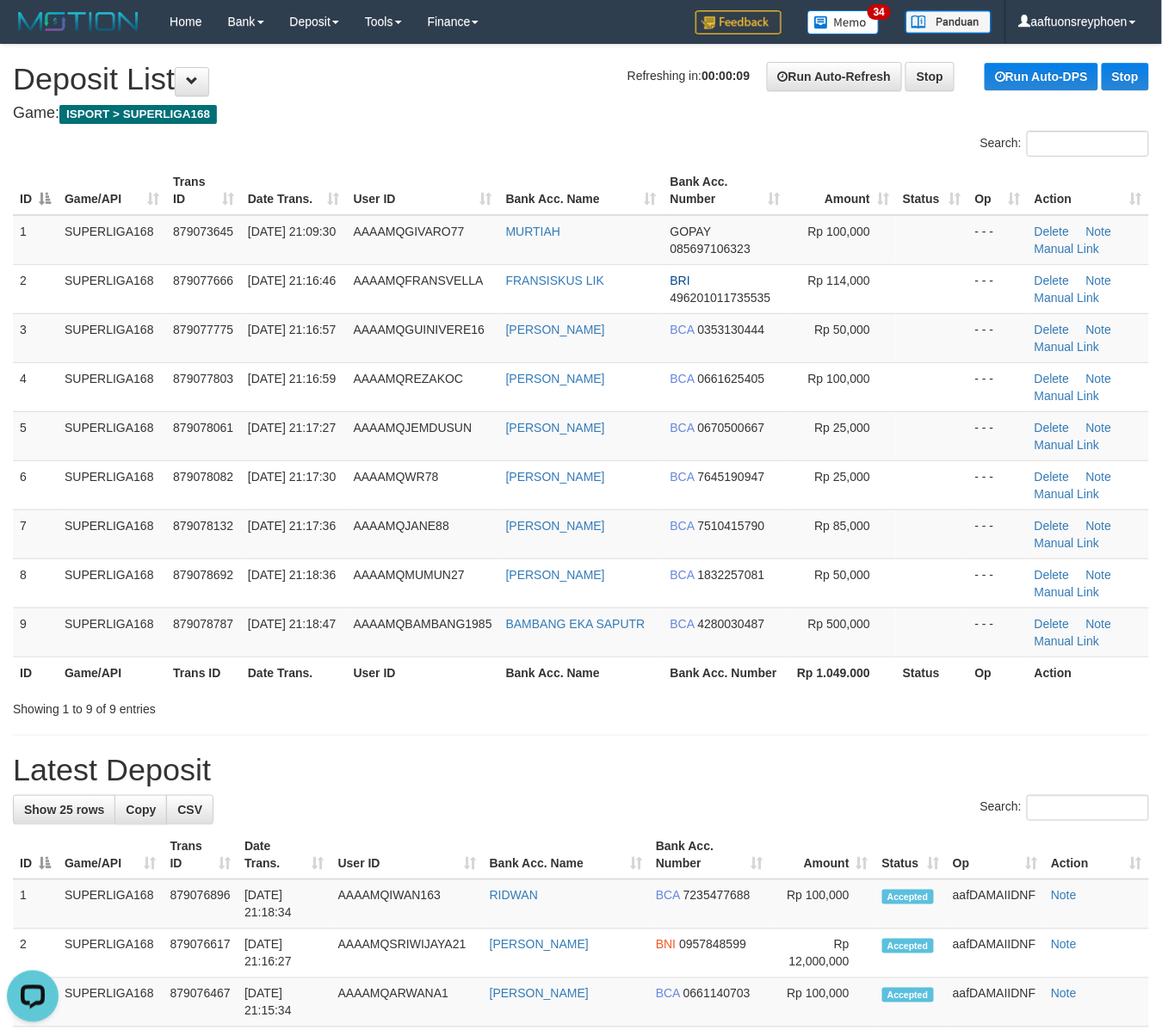
drag, startPoint x: 127, startPoint y: 490, endPoint x: 1, endPoint y: 513, distance: 128.1
click at [110, 490] on td "SUPERLIGA168" at bounding box center [111, 485] width 108 height 49
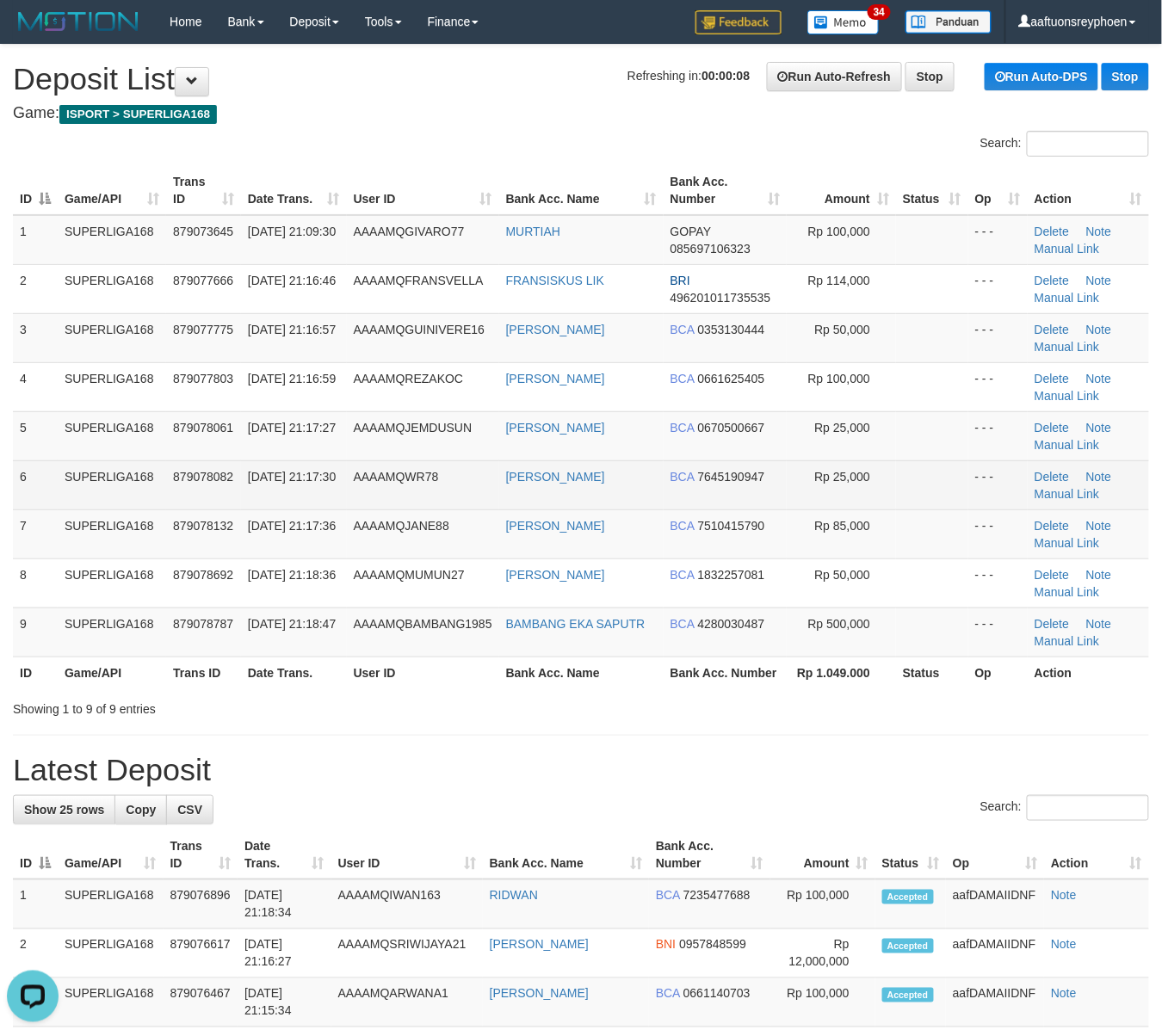
click at [140, 469] on td "SUPERLIGA168" at bounding box center [111, 485] width 108 height 49
drag, startPoint x: 60, startPoint y: 470, endPoint x: 0, endPoint y: 479, distance: 60.7
click at [42, 470] on tr "6 SUPERLIGA168 879078082 30/09/2025 21:17:30 AAAAMQWR78 JOSEP JORDAN BCA 764519…" at bounding box center [581, 485] width 1136 height 49
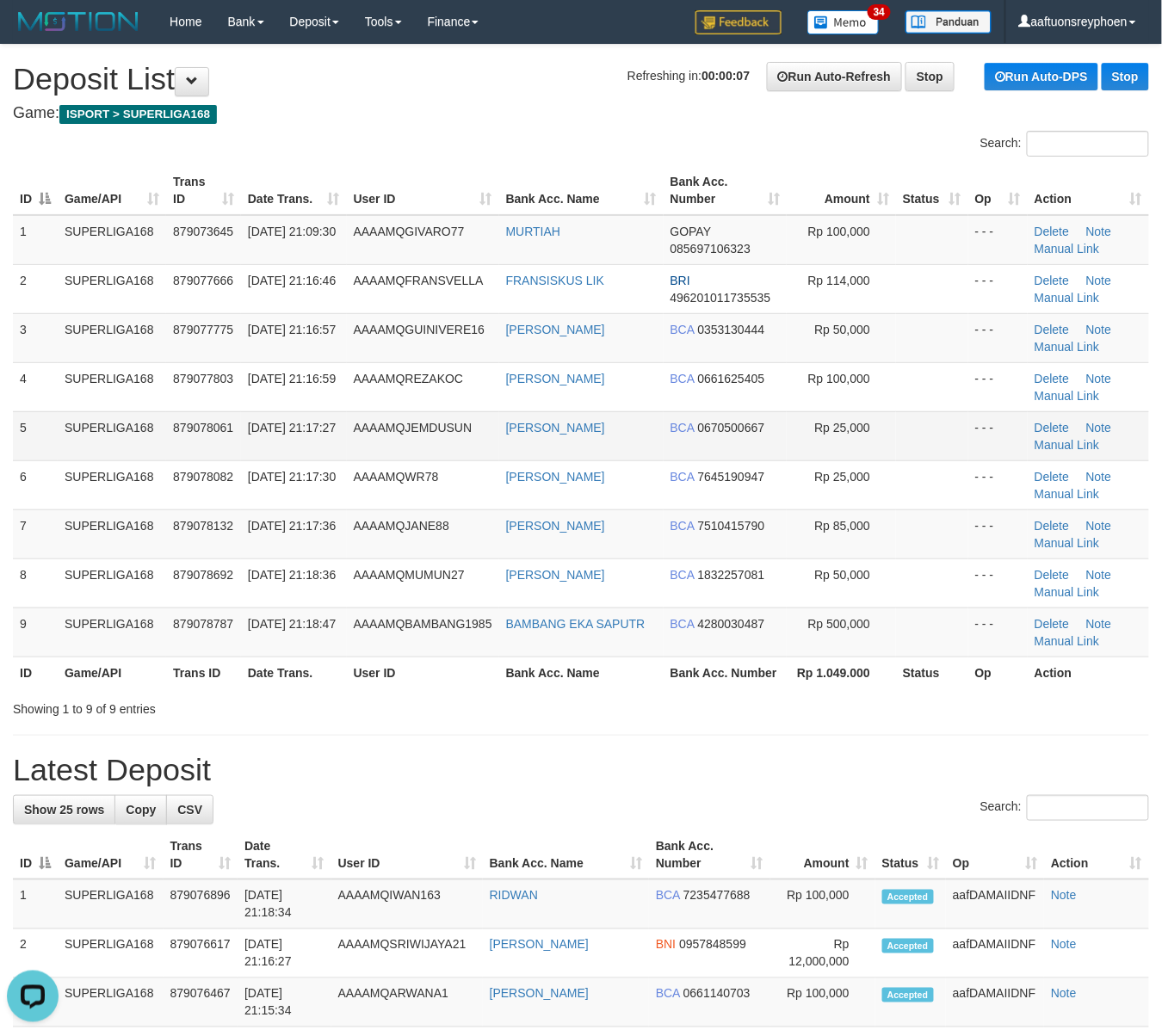
click at [204, 449] on td "879078061" at bounding box center [204, 435] width 75 height 49
drag, startPoint x: 204, startPoint y: 447, endPoint x: 5, endPoint y: 500, distance: 205.9
click at [176, 452] on td "879078061" at bounding box center [204, 435] width 75 height 49
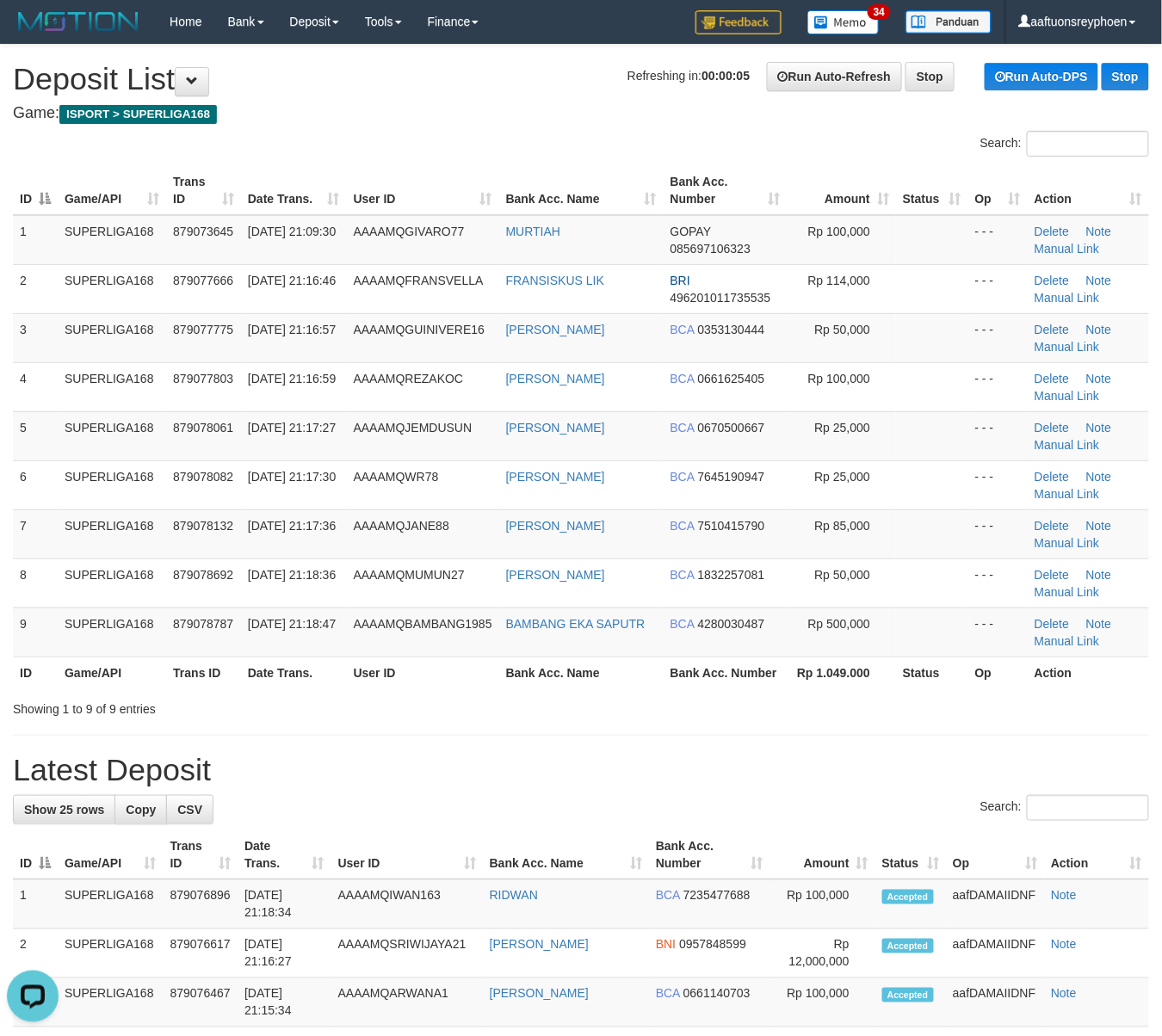
click at [420, 139] on div "Search:" at bounding box center [581, 146] width 1162 height 31
click at [420, 139] on div "Search:" at bounding box center [581, 146] width 1162 height 31
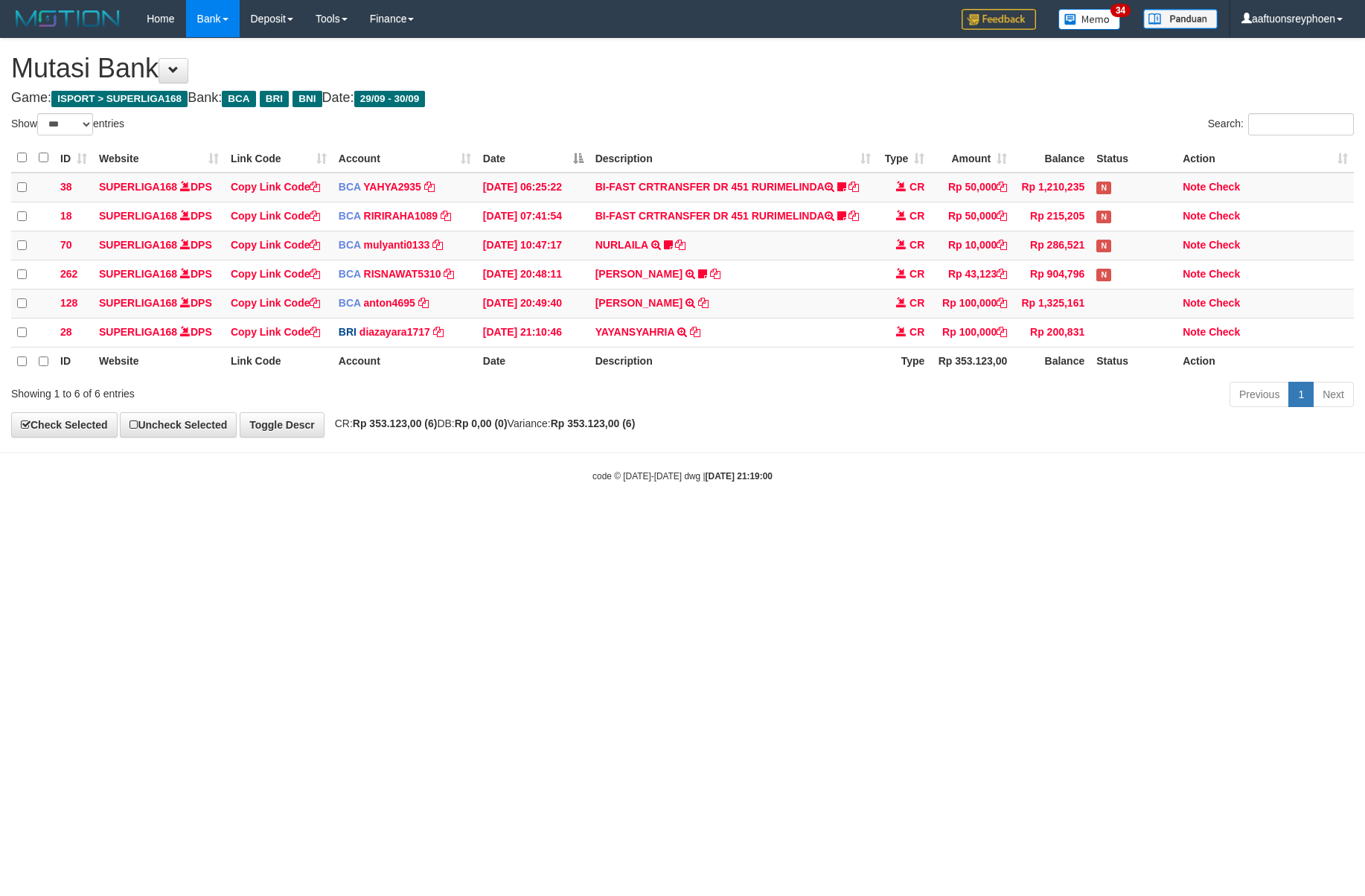
select select "***"
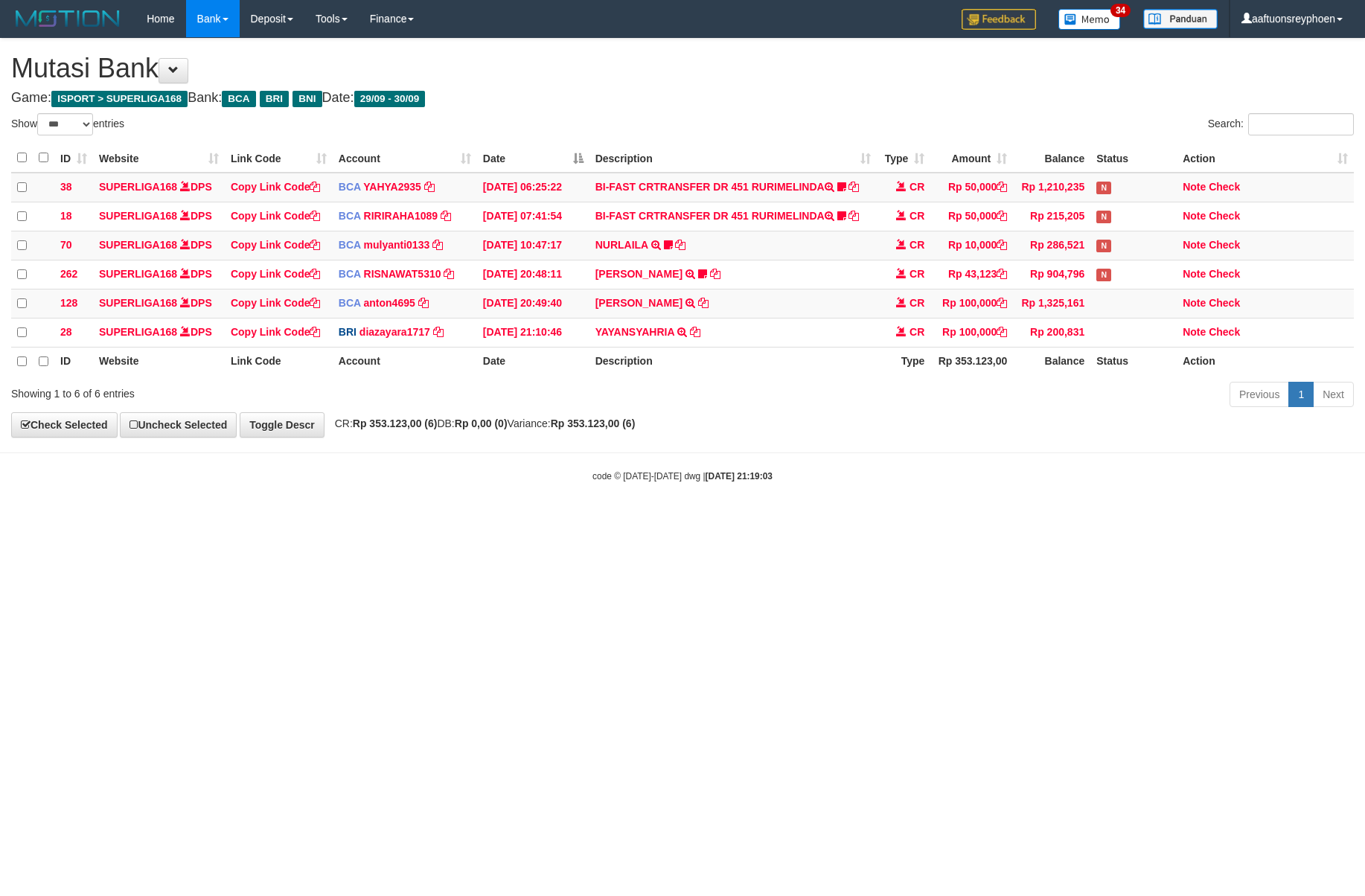
select select "***"
click at [1124, 487] on body "Toggle navigation Home Bank Account List Load By Website Group [ISPORT] SUPERLI…" at bounding box center [682, 260] width 1365 height 520
select select "***"
click at [981, 520] on html "Toggle navigation Home Bank Account List Load By Website Group [ISPORT] SUPERLI…" at bounding box center [682, 260] width 1365 height 520
select select "***"
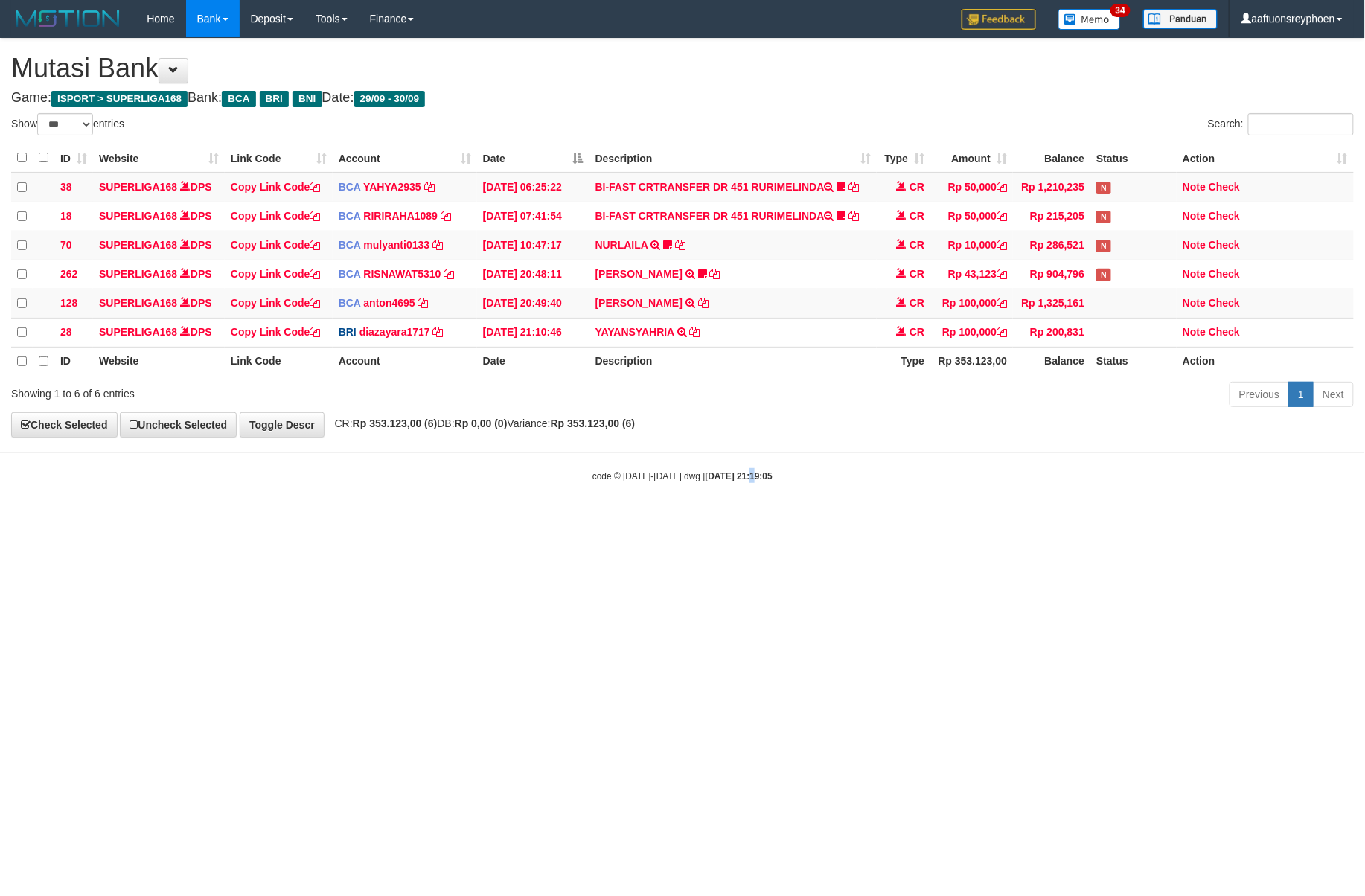
drag, startPoint x: 737, startPoint y: 557, endPoint x: 1230, endPoint y: 422, distance: 511.1
click at [896, 500] on html "Toggle navigation Home Bank Account List Load By Website Group [ISPORT] SUPERLI…" at bounding box center [682, 260] width 1365 height 520
drag, startPoint x: 599, startPoint y: 612, endPoint x: 640, endPoint y: 615, distance: 41.1
click at [614, 520] on html "Toggle navigation Home Bank Account List Load By Website Group [ISPORT] SUPERLI…" at bounding box center [682, 260] width 1365 height 520
drag, startPoint x: 640, startPoint y: 615, endPoint x: 1365, endPoint y: 515, distance: 731.9
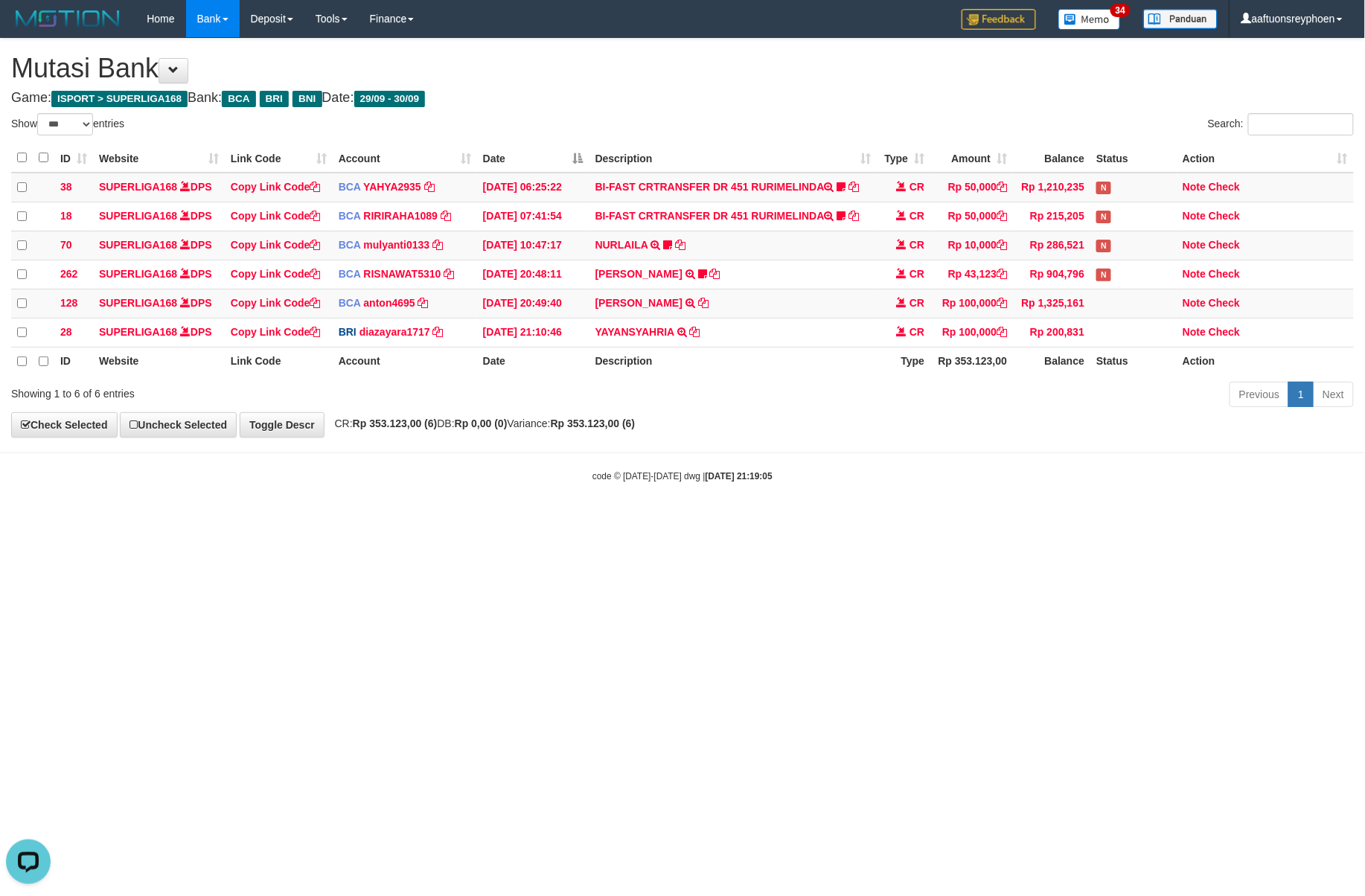
click at [721, 520] on html "Toggle navigation Home Bank Account List Load By Website Group [ISPORT] SUPERLI…" at bounding box center [682, 260] width 1365 height 520
click at [1052, 520] on html "Toggle navigation Home Bank Account List Load By Website Group [ISPORT] SUPERLI…" at bounding box center [682, 260] width 1365 height 520
drag, startPoint x: 1043, startPoint y: 609, endPoint x: 1361, endPoint y: 561, distance: 321.6
click at [1115, 520] on html "Toggle navigation Home Bank Account List Load By Website Group [ISPORT] SUPERLI…" at bounding box center [682, 260] width 1365 height 520
drag, startPoint x: 744, startPoint y: 503, endPoint x: 1350, endPoint y: 314, distance: 634.8
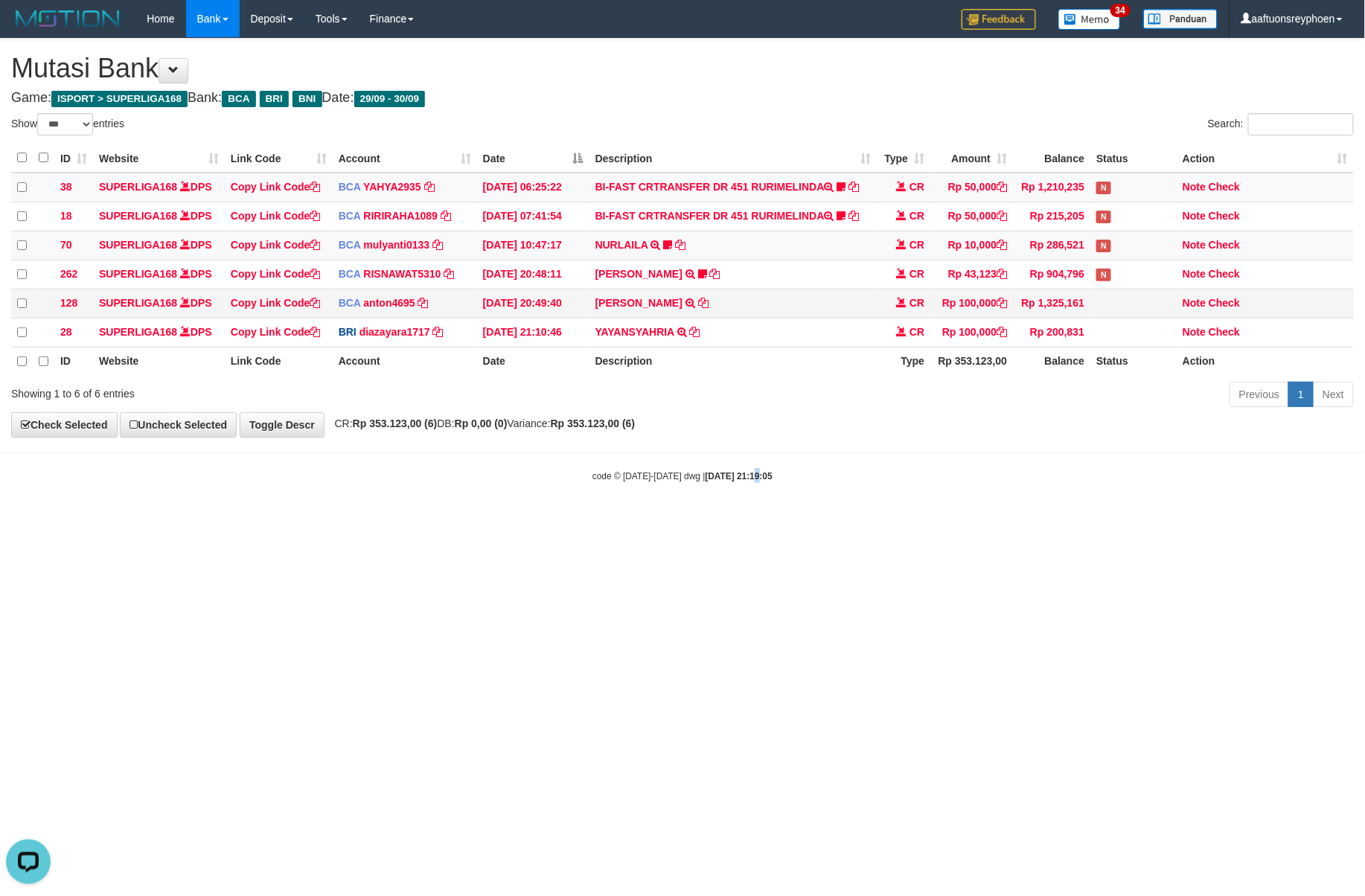
click at [823, 470] on body "Toggle navigation Home Bank Account List Load By Website Group [ISPORT] SUPERLI…" at bounding box center [682, 260] width 1365 height 520
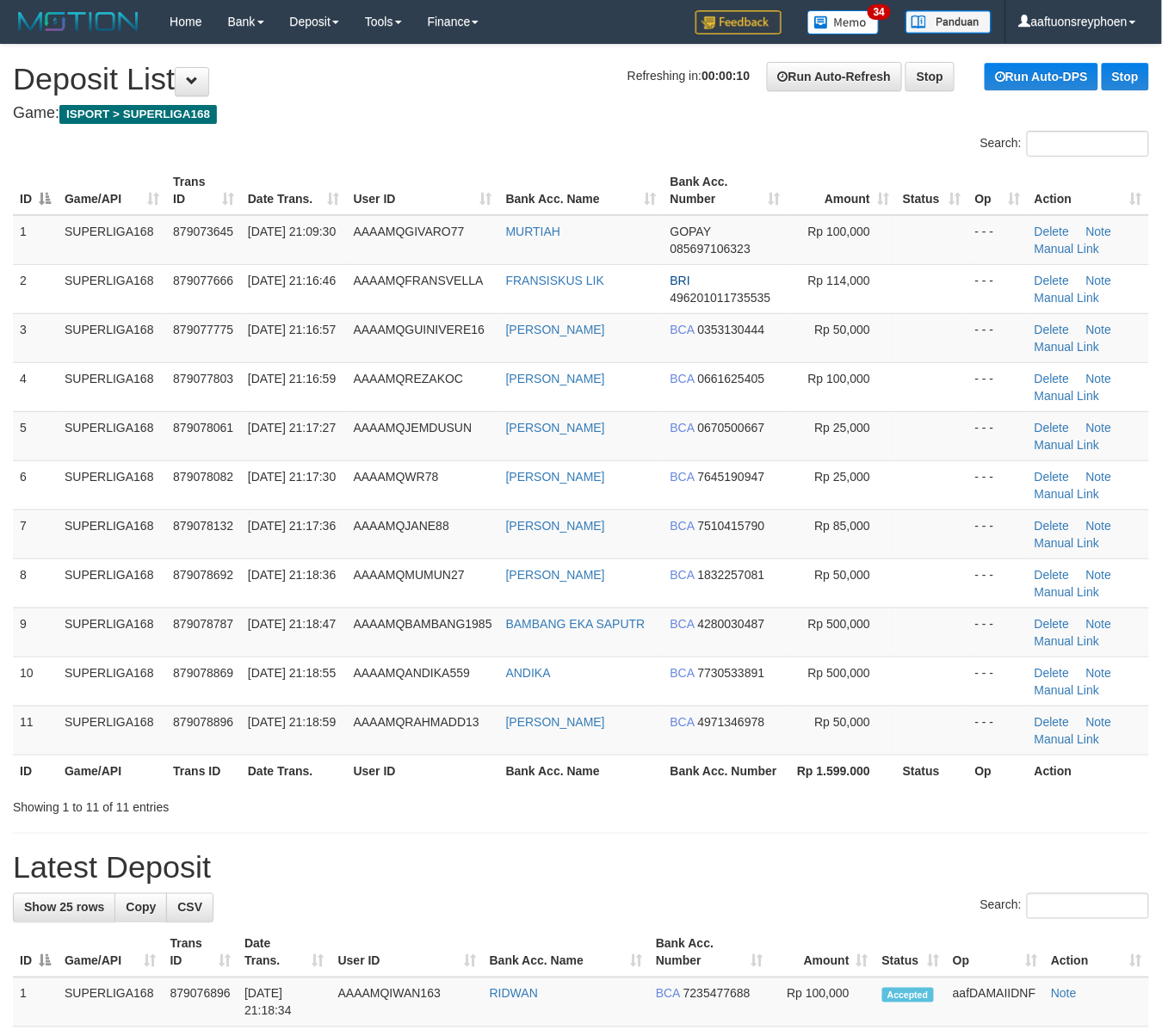
drag, startPoint x: 0, startPoint y: 0, endPoint x: 2, endPoint y: 369, distance: 369.0
click at [211, 294] on td "879077666" at bounding box center [204, 288] width 75 height 49
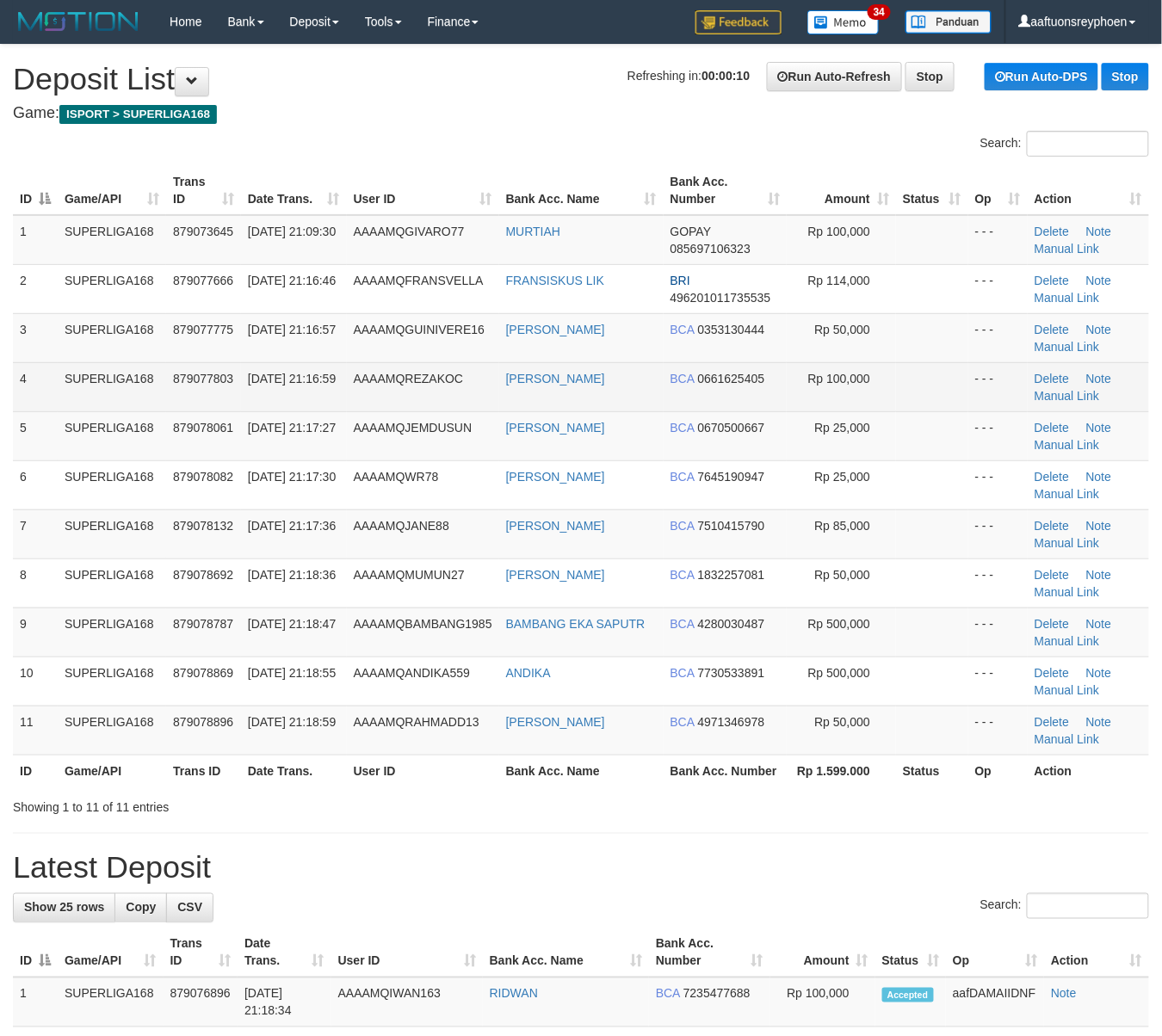
click at [213, 399] on td "879077803" at bounding box center [204, 386] width 75 height 49
drag, startPoint x: 208, startPoint y: 399, endPoint x: 191, endPoint y: 411, distance: 20.8
click at [201, 404] on td "879077803" at bounding box center [204, 386] width 75 height 49
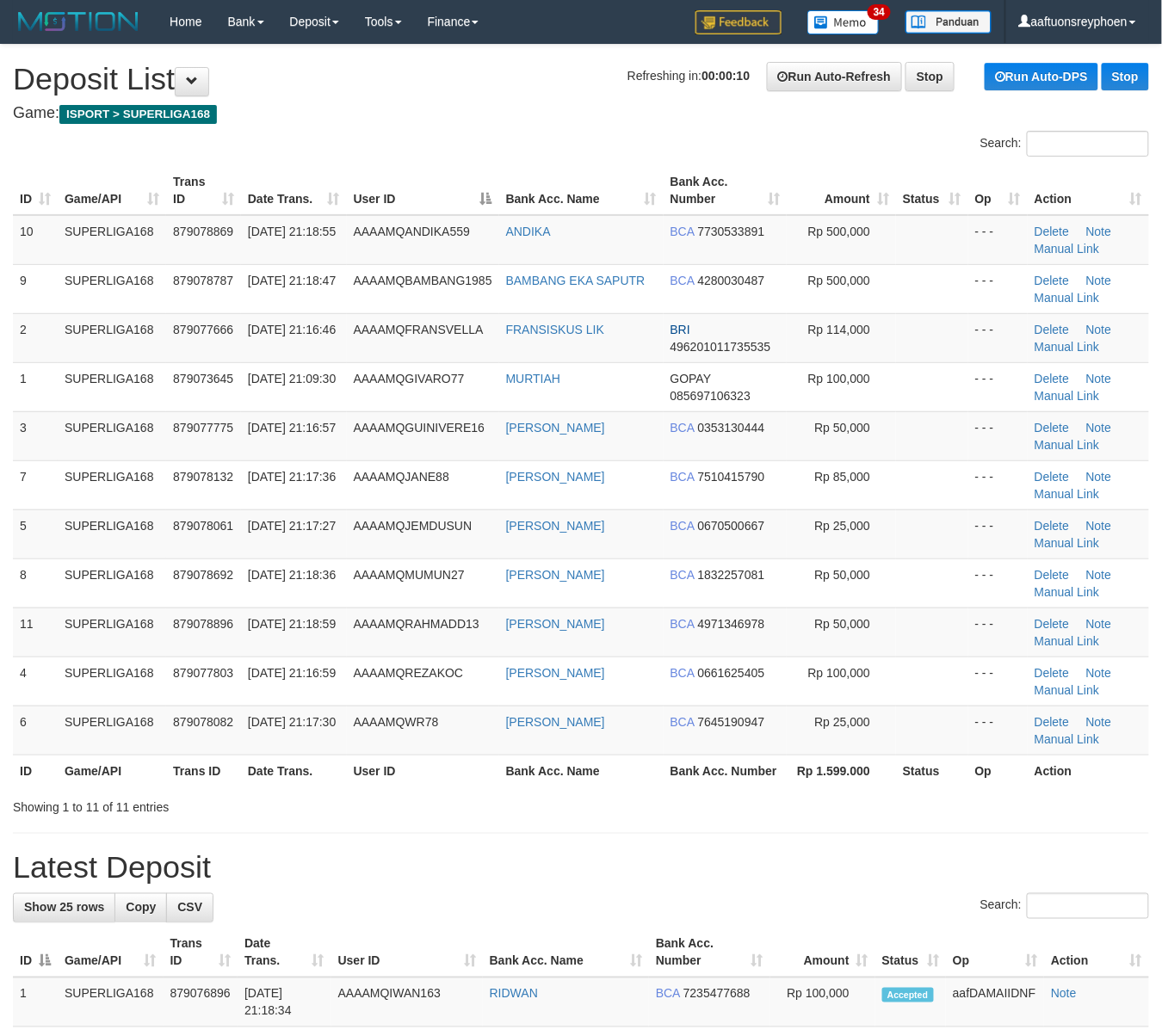
click at [353, 176] on th "User ID" at bounding box center [422, 190] width 152 height 49
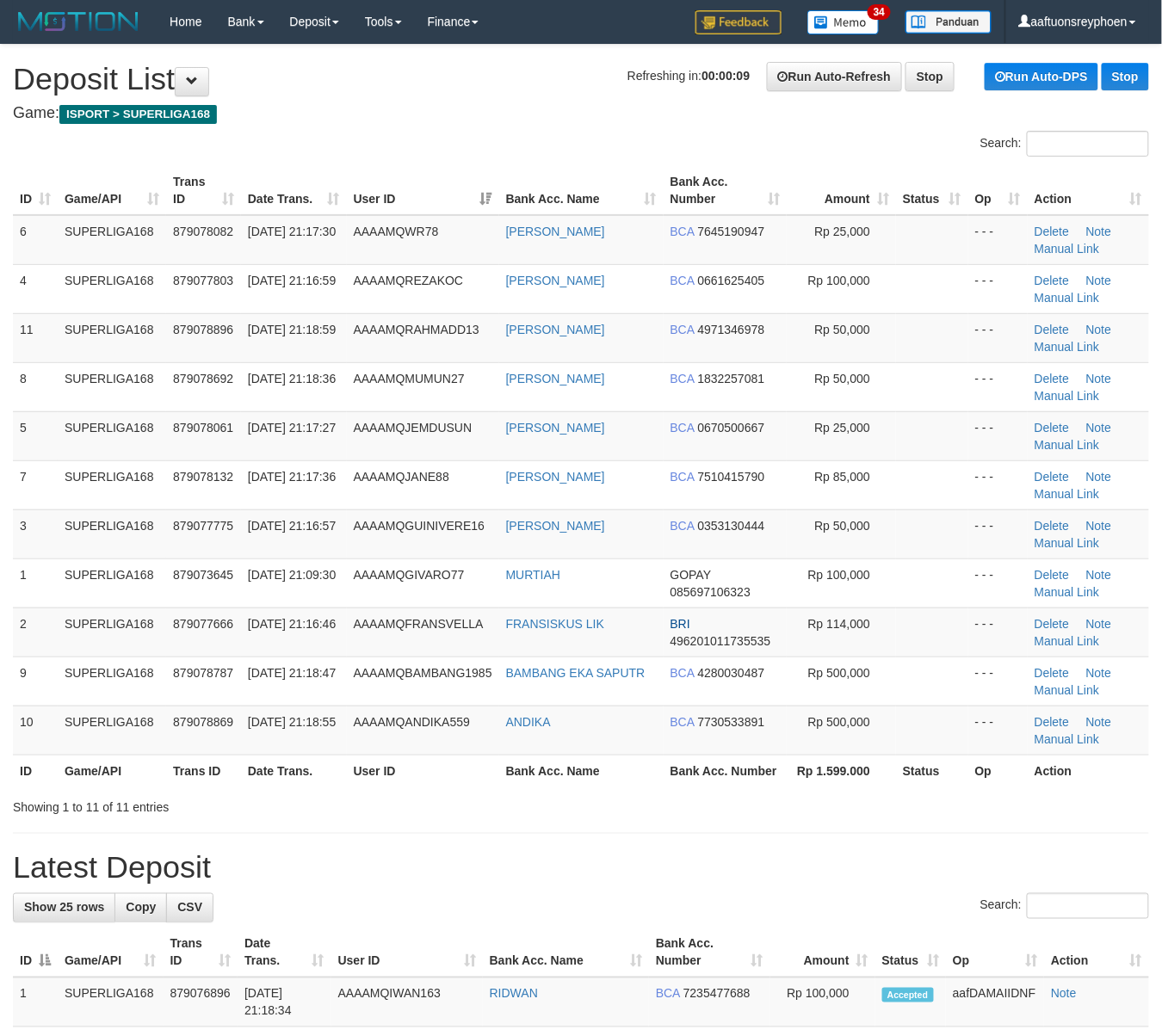
drag, startPoint x: 465, startPoint y: 121, endPoint x: 5, endPoint y: 266, distance: 482.3
click at [463, 121] on h4 "Game: ISPORT > SUPERLIGA168" at bounding box center [581, 114] width 1136 height 17
click at [541, 108] on h4 "Game: ISPORT > SUPERLIGA168" at bounding box center [581, 114] width 1136 height 17
drag, startPoint x: 541, startPoint y: 108, endPoint x: 0, endPoint y: 411, distance: 620.1
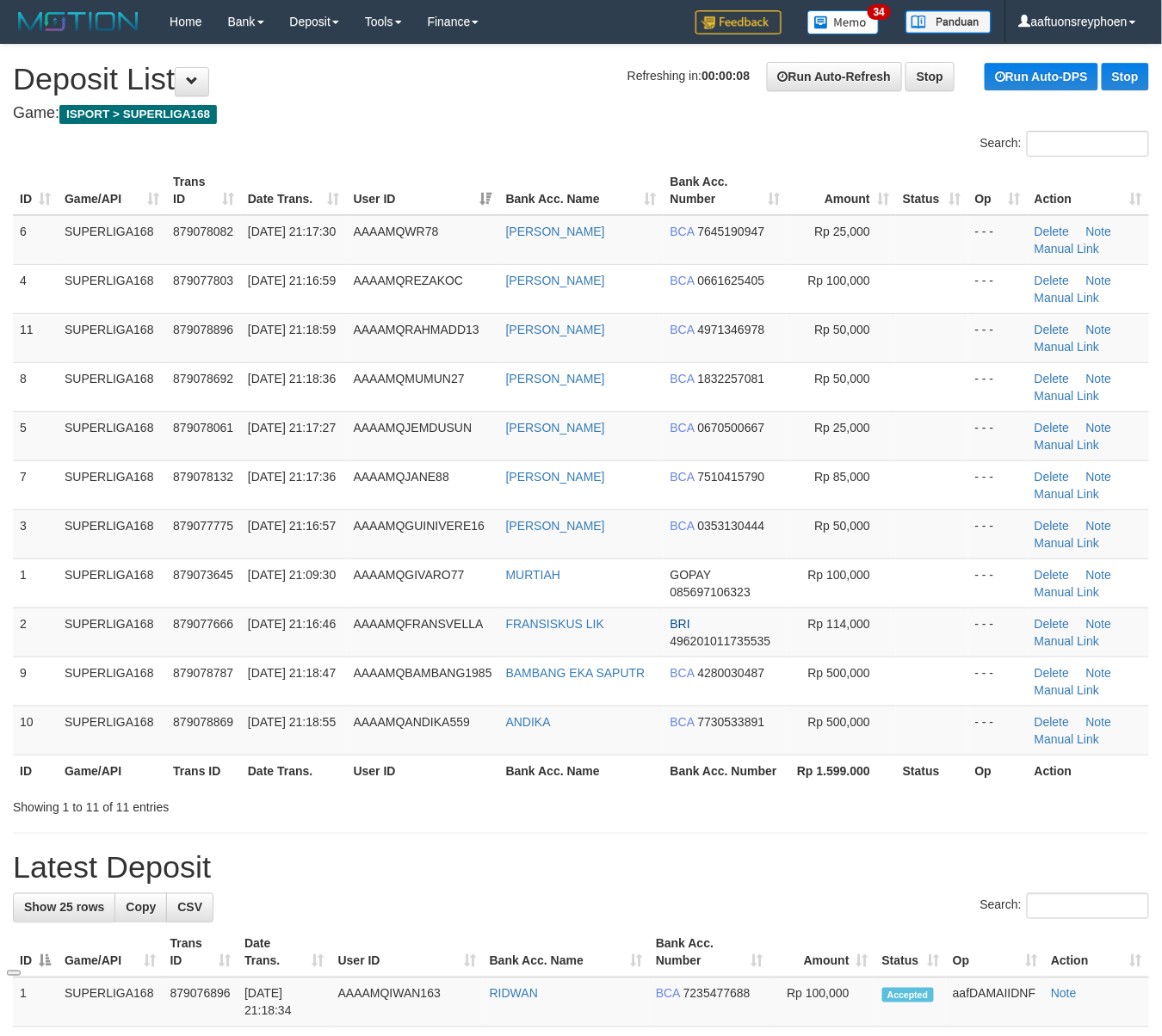
click at [540, 108] on h4 "Game: ISPORT > SUPERLIGA168" at bounding box center [581, 114] width 1136 height 17
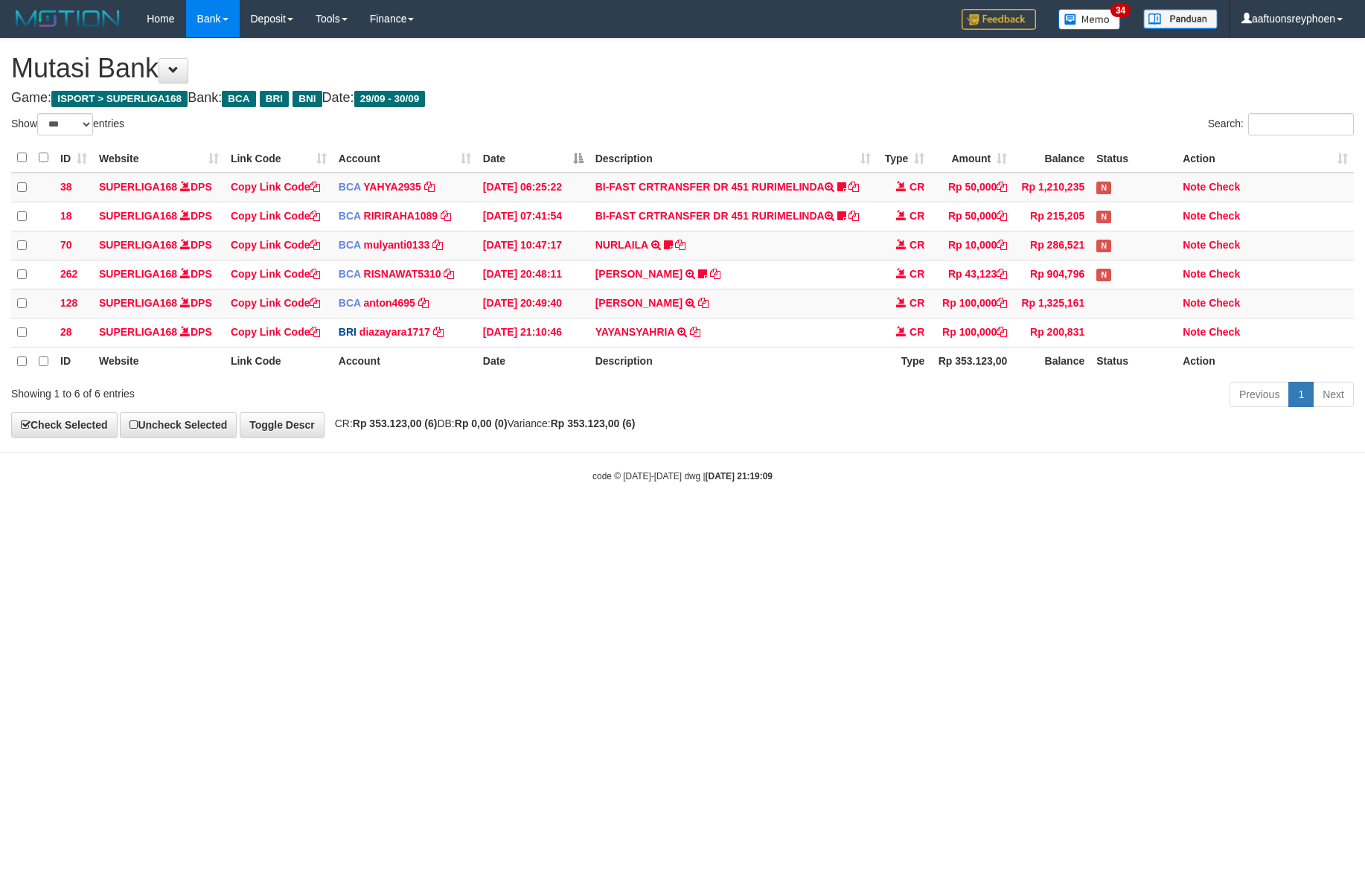
select select "***"
drag, startPoint x: 682, startPoint y: 550, endPoint x: 1262, endPoint y: 387, distance: 602.5
click at [861, 498] on html "Toggle navigation Home Bank Account List Load By Website Group [ISPORT] SUPERLI…" at bounding box center [682, 260] width 1365 height 520
drag, startPoint x: 978, startPoint y: 437, endPoint x: 1307, endPoint y: 394, distance: 331.8
click at [987, 436] on div "**********" at bounding box center [682, 238] width 1365 height 398
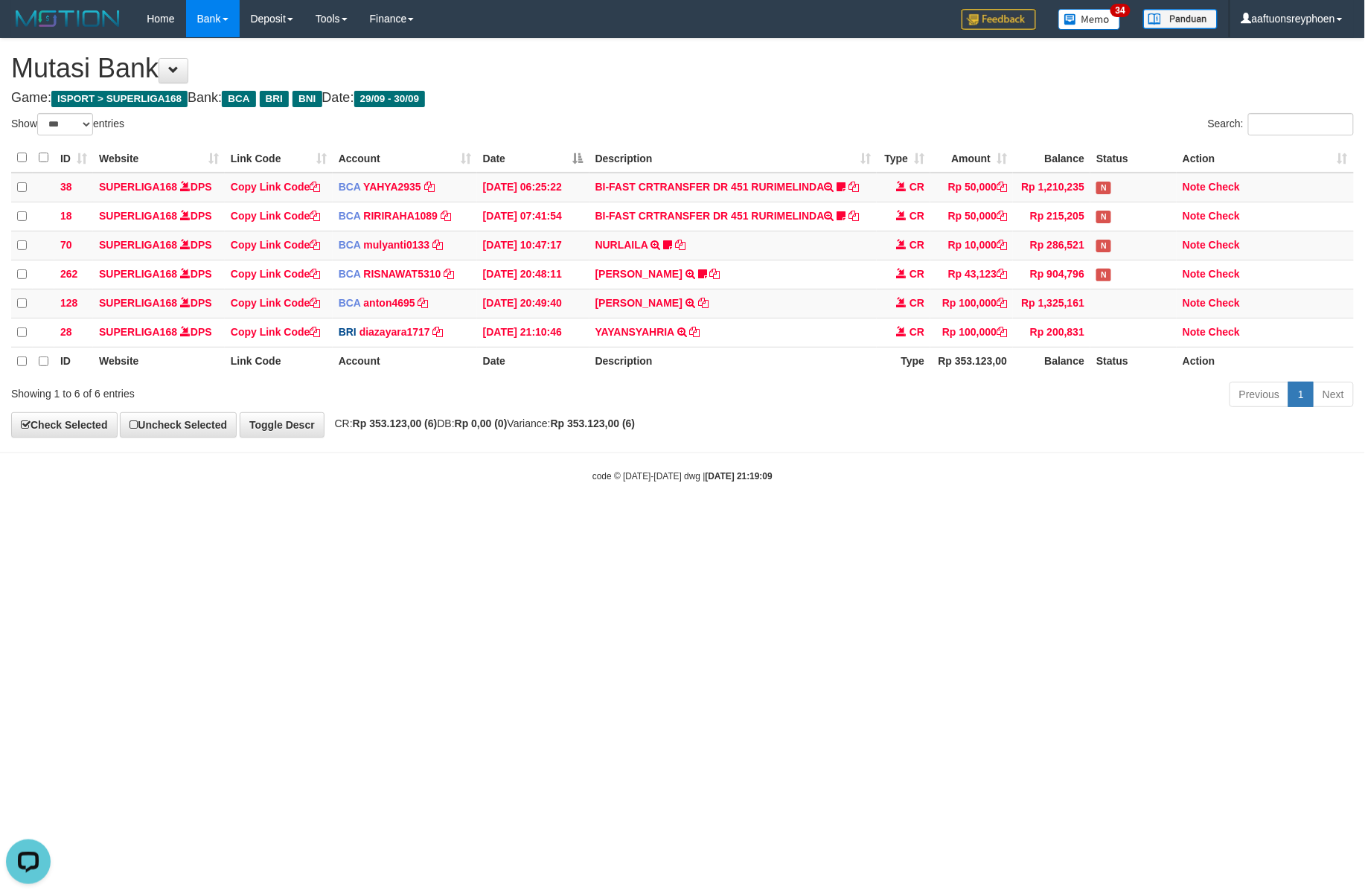
drag, startPoint x: 749, startPoint y: 394, endPoint x: 701, endPoint y: 430, distance: 60.0
click at [746, 403] on div "Previous 1 Next" at bounding box center [966, 396] width 774 height 32
drag, startPoint x: 688, startPoint y: 432, endPoint x: 834, endPoint y: 460, distance: 148.7
click at [712, 444] on body "Toggle navigation Home Bank Account List Load By Website Group [ISPORT] SUPERLI…" at bounding box center [682, 260] width 1365 height 520
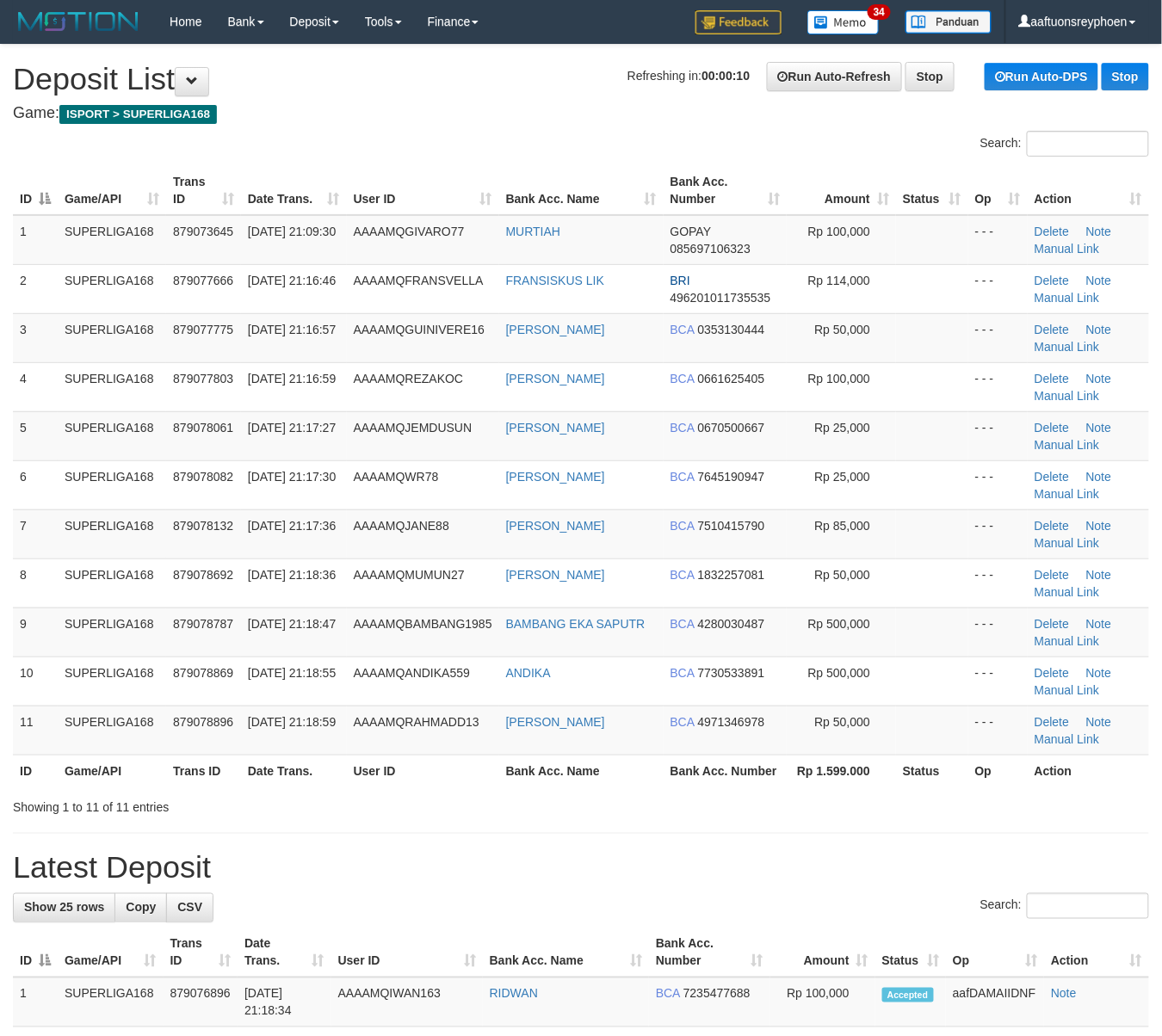
click at [585, 117] on h4 "Game: ISPORT > SUPERLIGA168" at bounding box center [581, 114] width 1136 height 17
drag, startPoint x: 0, startPoint y: 0, endPoint x: 499, endPoint y: 183, distance: 531.5
click at [580, 119] on h4 "Game: ISPORT > SUPERLIGA168" at bounding box center [581, 114] width 1136 height 17
click at [331, 247] on td "30/09/2025 21:09:30" at bounding box center [293, 240] width 106 height 50
drag, startPoint x: 322, startPoint y: 247, endPoint x: 7, endPoint y: 359, distance: 334.3
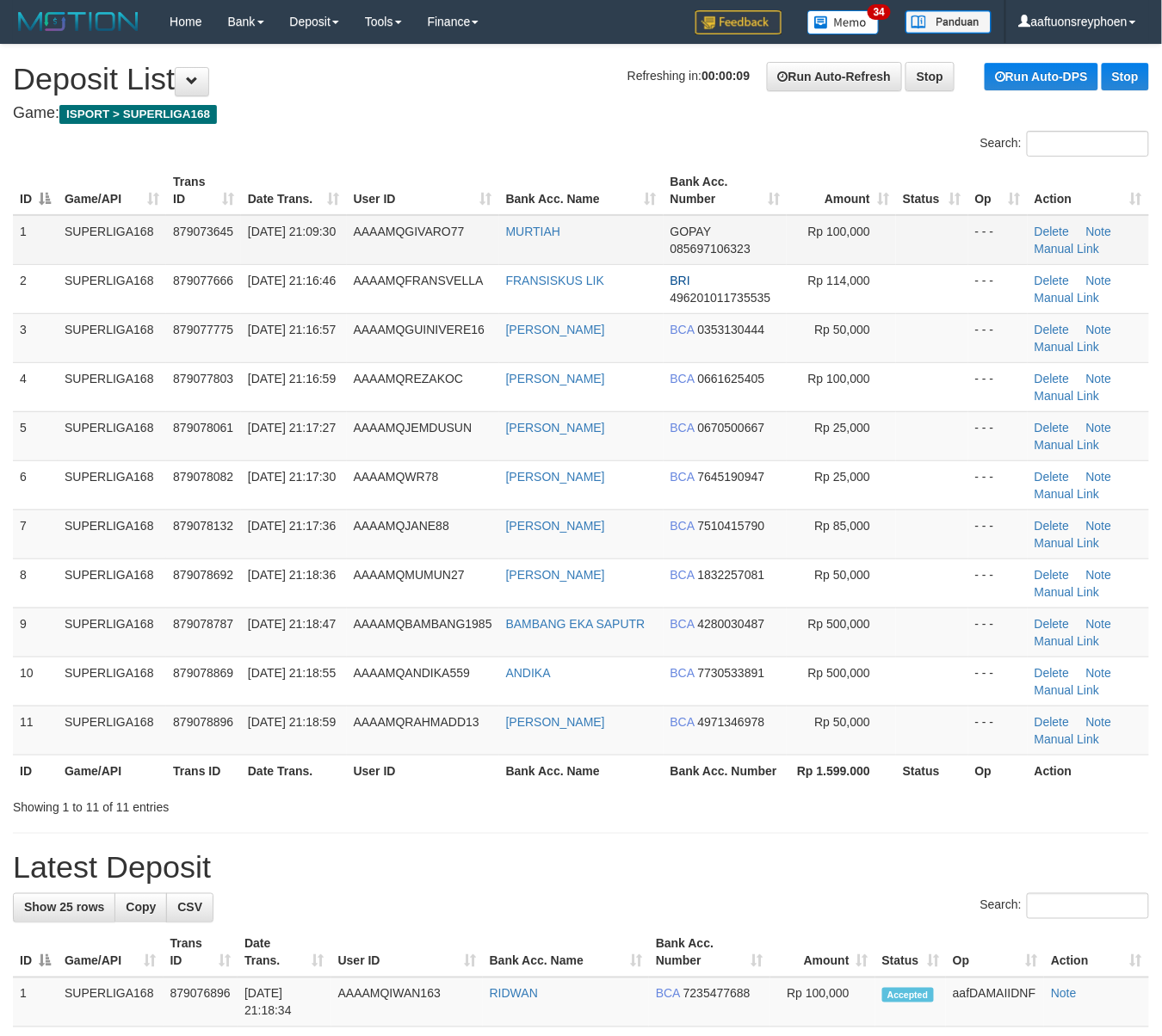
click at [320, 247] on td "30/09/2025 21:09:30" at bounding box center [293, 240] width 106 height 50
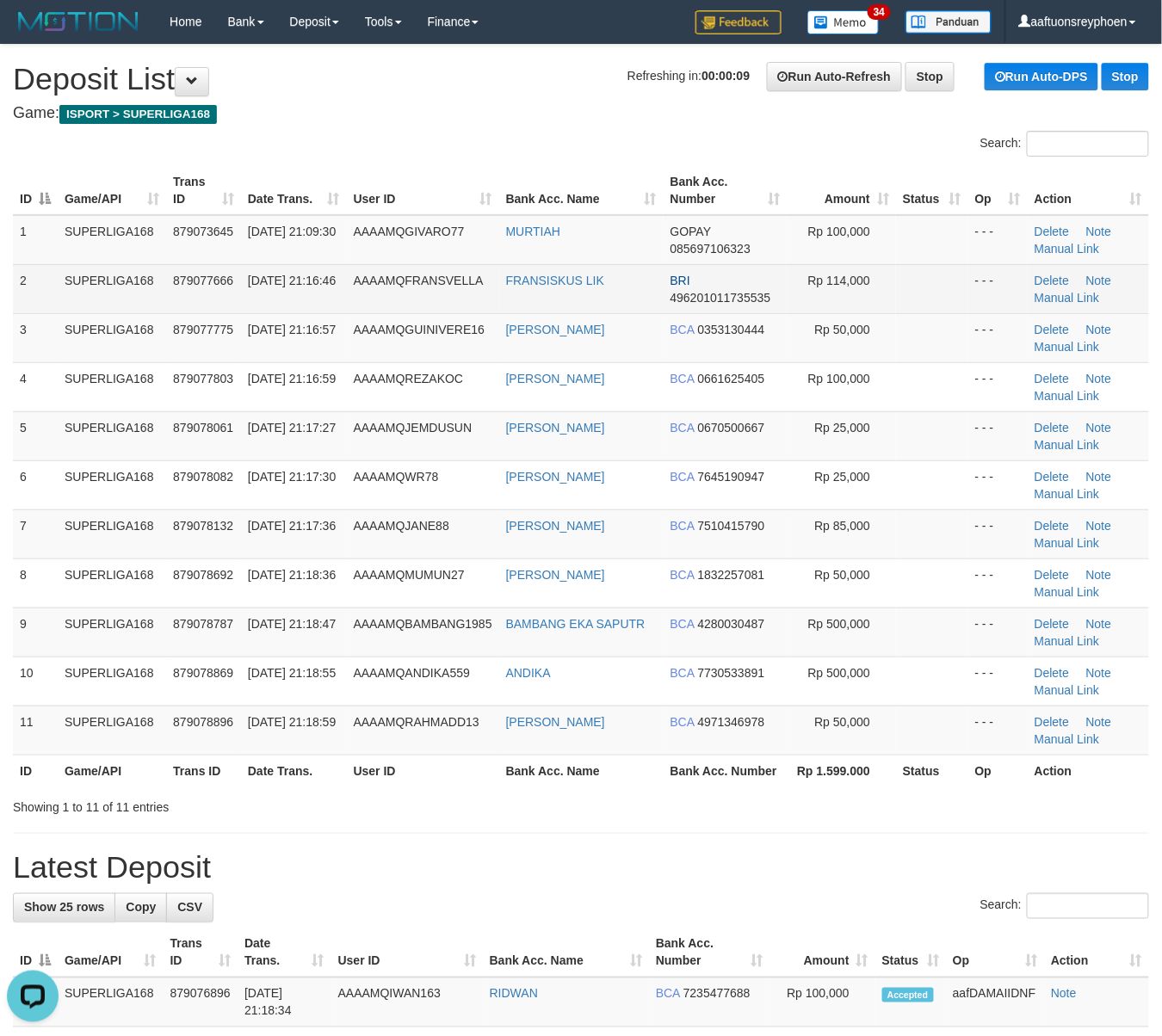
click at [293, 272] on td "30/09/2025 21:16:46" at bounding box center [293, 288] width 106 height 49
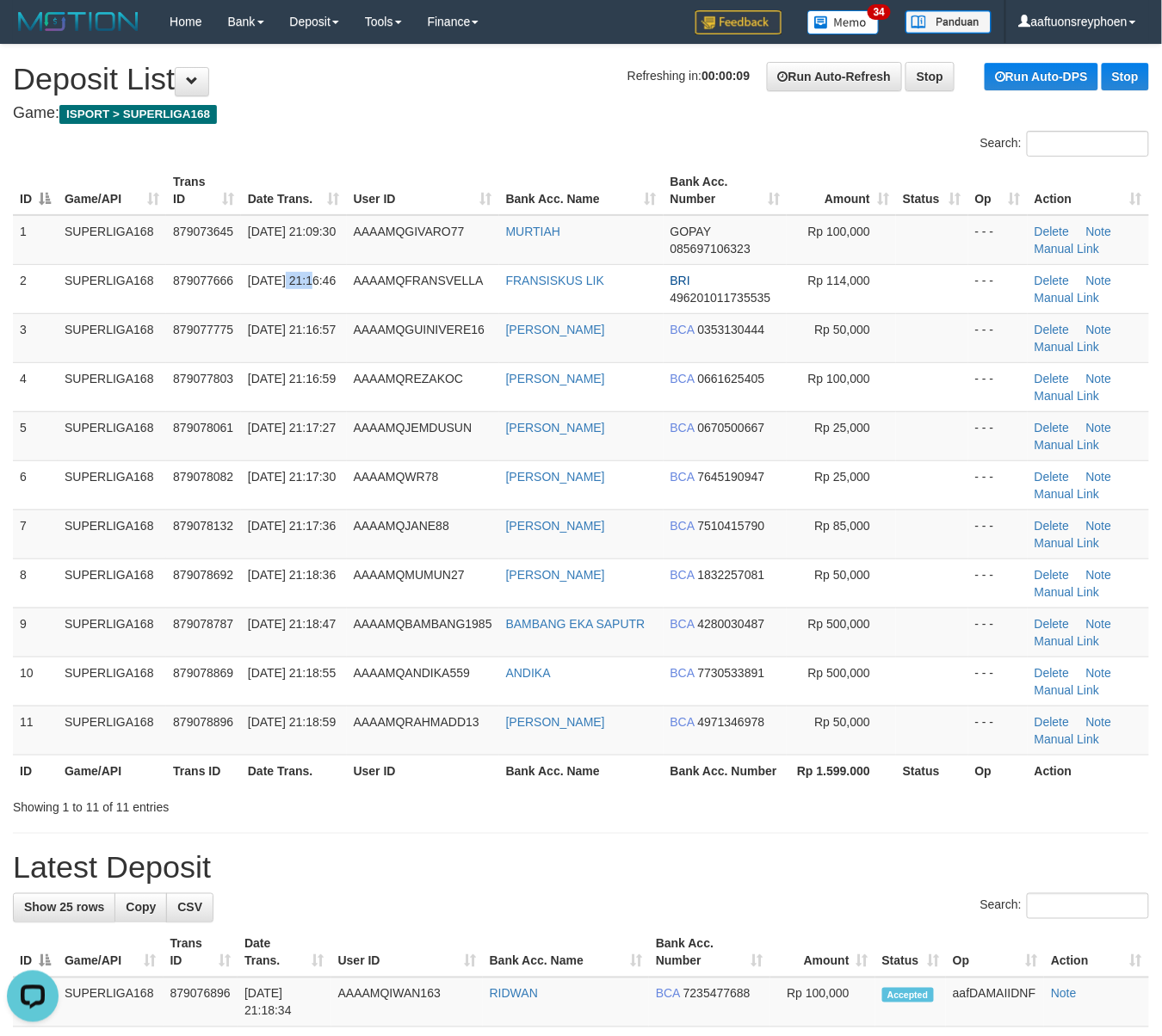
drag, startPoint x: 293, startPoint y: 272, endPoint x: 9, endPoint y: 384, distance: 305.3
click at [290, 275] on span "30/09/2025 21:16:46" at bounding box center [291, 280] width 88 height 13
click at [71, 346] on td "SUPERLIGA168" at bounding box center [111, 337] width 108 height 49
click at [81, 434] on td "SUPERLIGA168" at bounding box center [111, 435] width 108 height 49
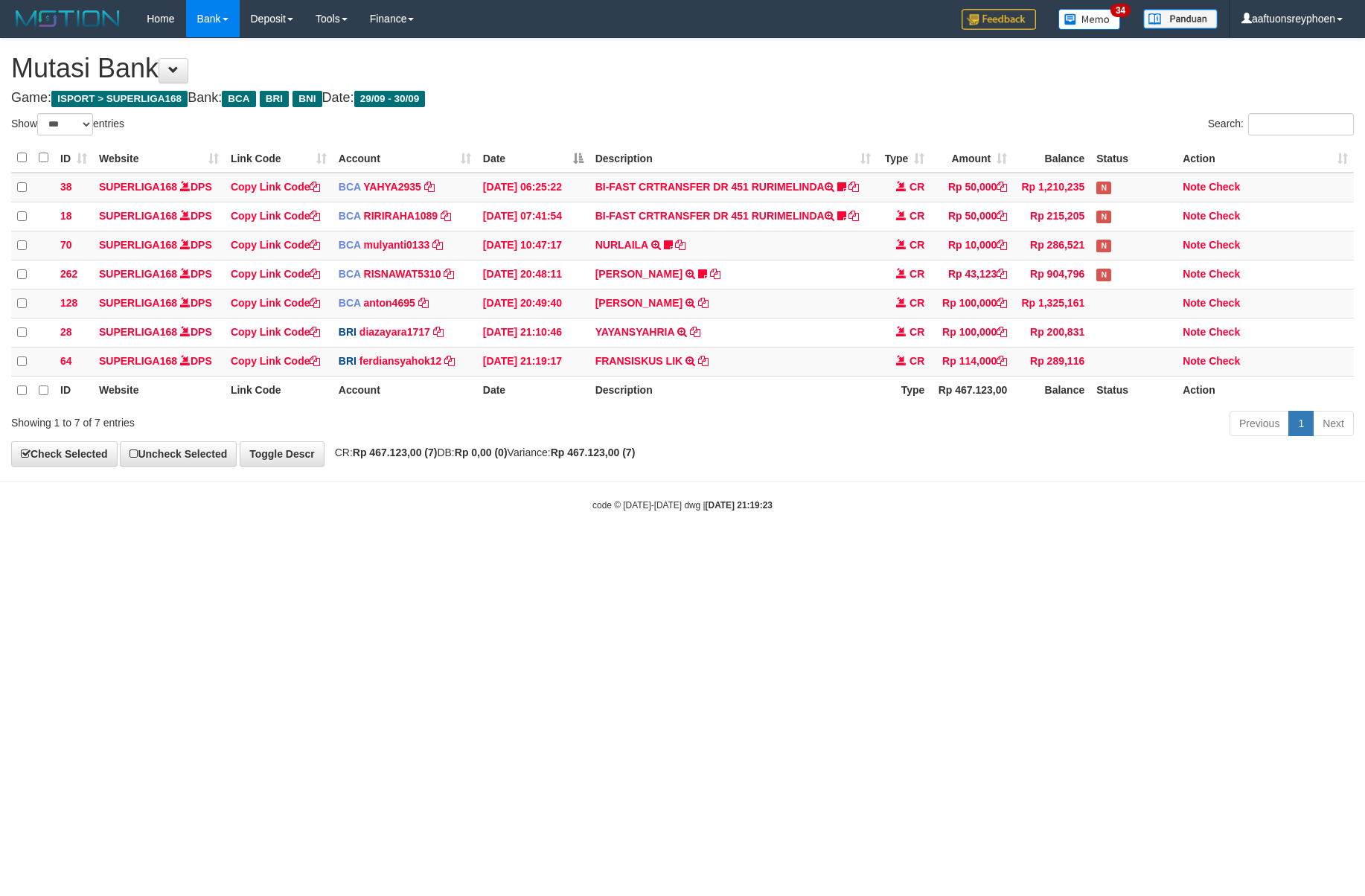
select select "***"
drag, startPoint x: 918, startPoint y: 468, endPoint x: 1364, endPoint y: 457, distance: 446.1
click at [961, 466] on div "**********" at bounding box center [682, 252] width 1365 height 427
drag, startPoint x: 972, startPoint y: 517, endPoint x: 999, endPoint y: 512, distance: 27.5
click at [989, 512] on div "code © 2012-2018 dwg | 2025/09/30 21:19:23" at bounding box center [682, 504] width 1365 height 15
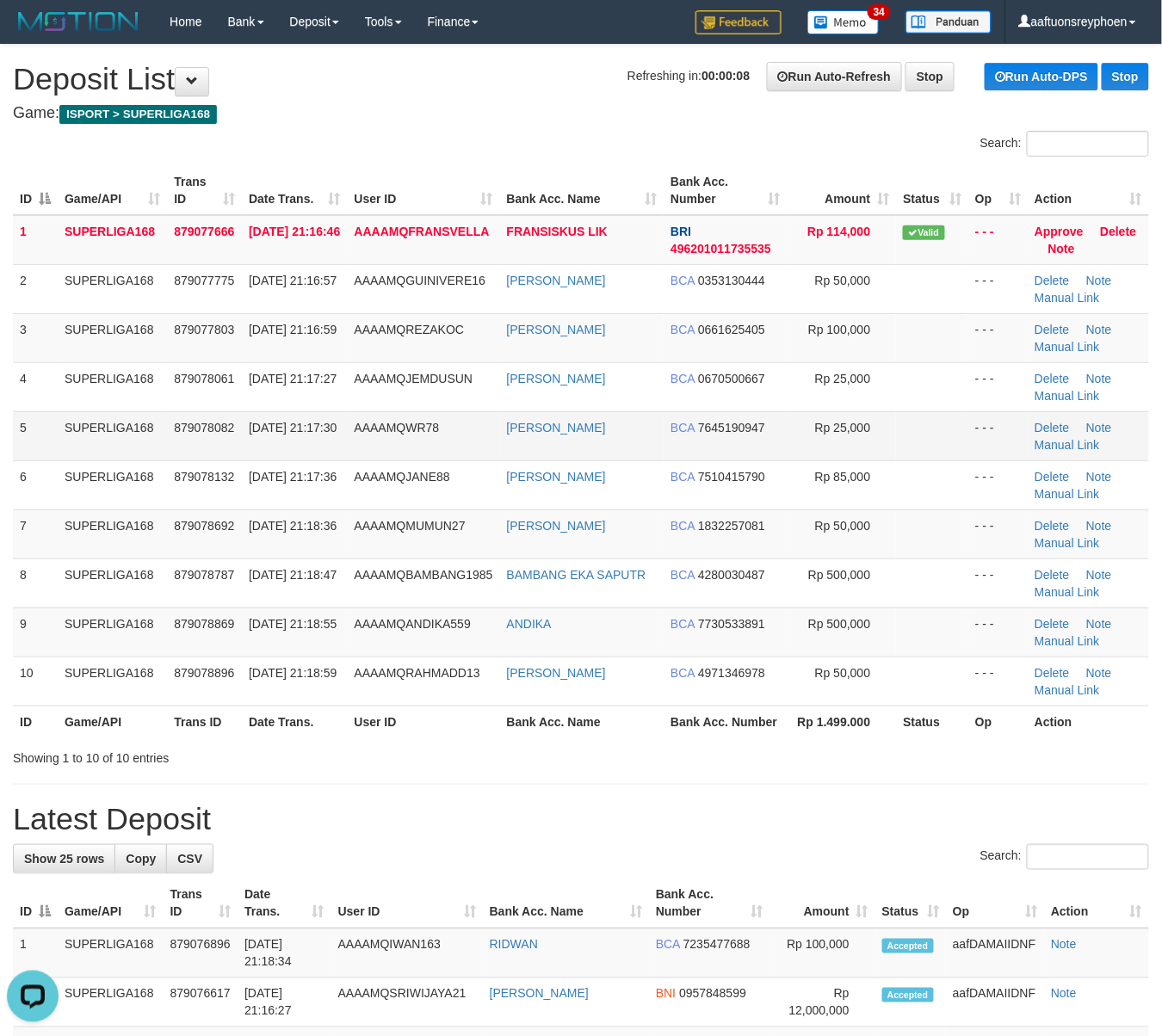
click at [125, 455] on td "SUPERLIGA168" at bounding box center [112, 435] width 109 height 49
drag, startPoint x: 136, startPoint y: 449, endPoint x: 1, endPoint y: 408, distance: 141.1
click at [135, 436] on td "SUPERLIGA168" at bounding box center [112, 435] width 109 height 49
click at [71, 449] on td "SUPERLIGA168" at bounding box center [112, 435] width 109 height 49
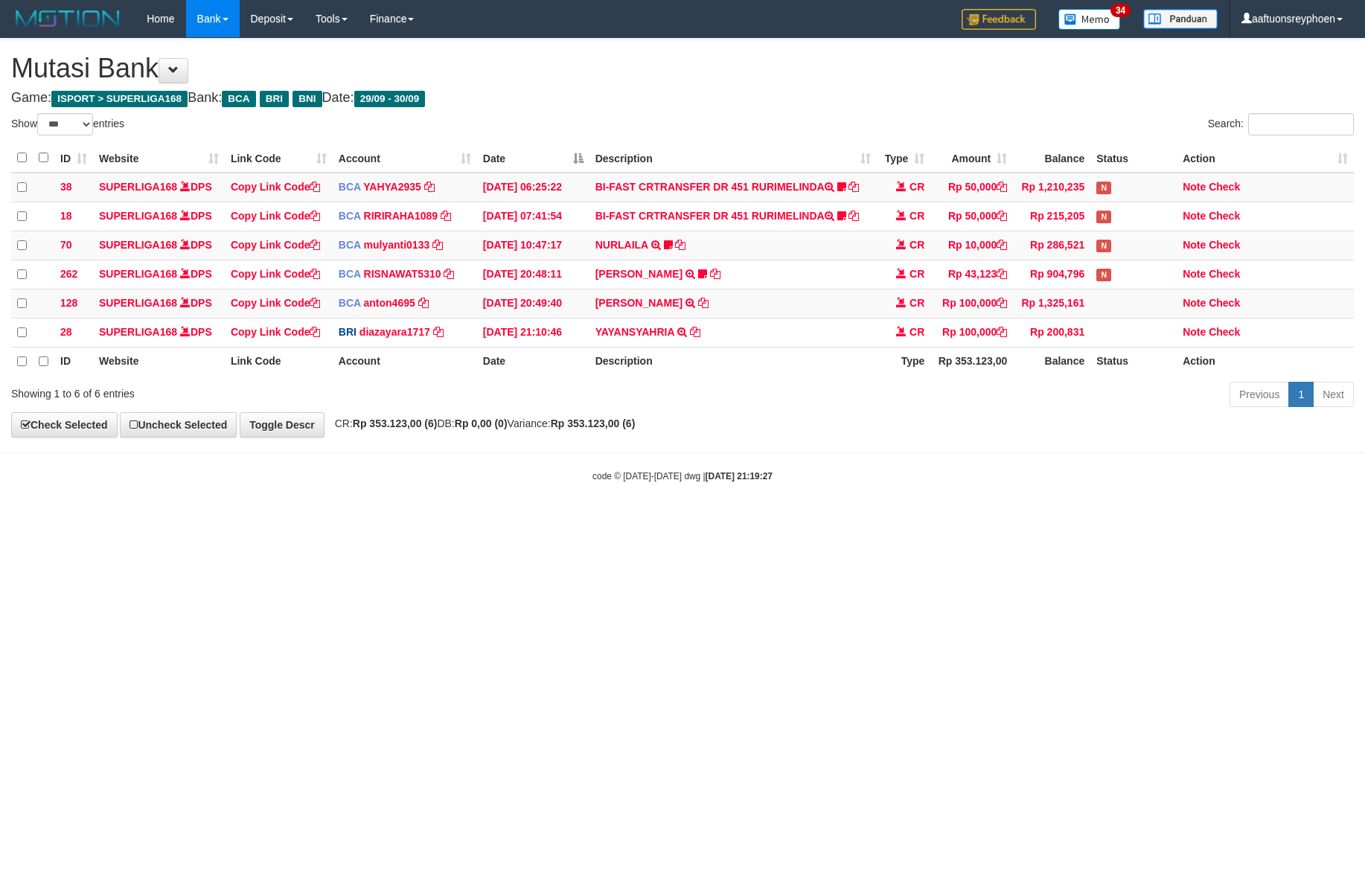
select select "***"
drag, startPoint x: 822, startPoint y: 537, endPoint x: 1031, endPoint y: 521, distance: 209.6
click at [846, 520] on html "Toggle navigation Home Bank Account List Load By Website Group [ISPORT] SUPERLI…" at bounding box center [682, 260] width 1365 height 520
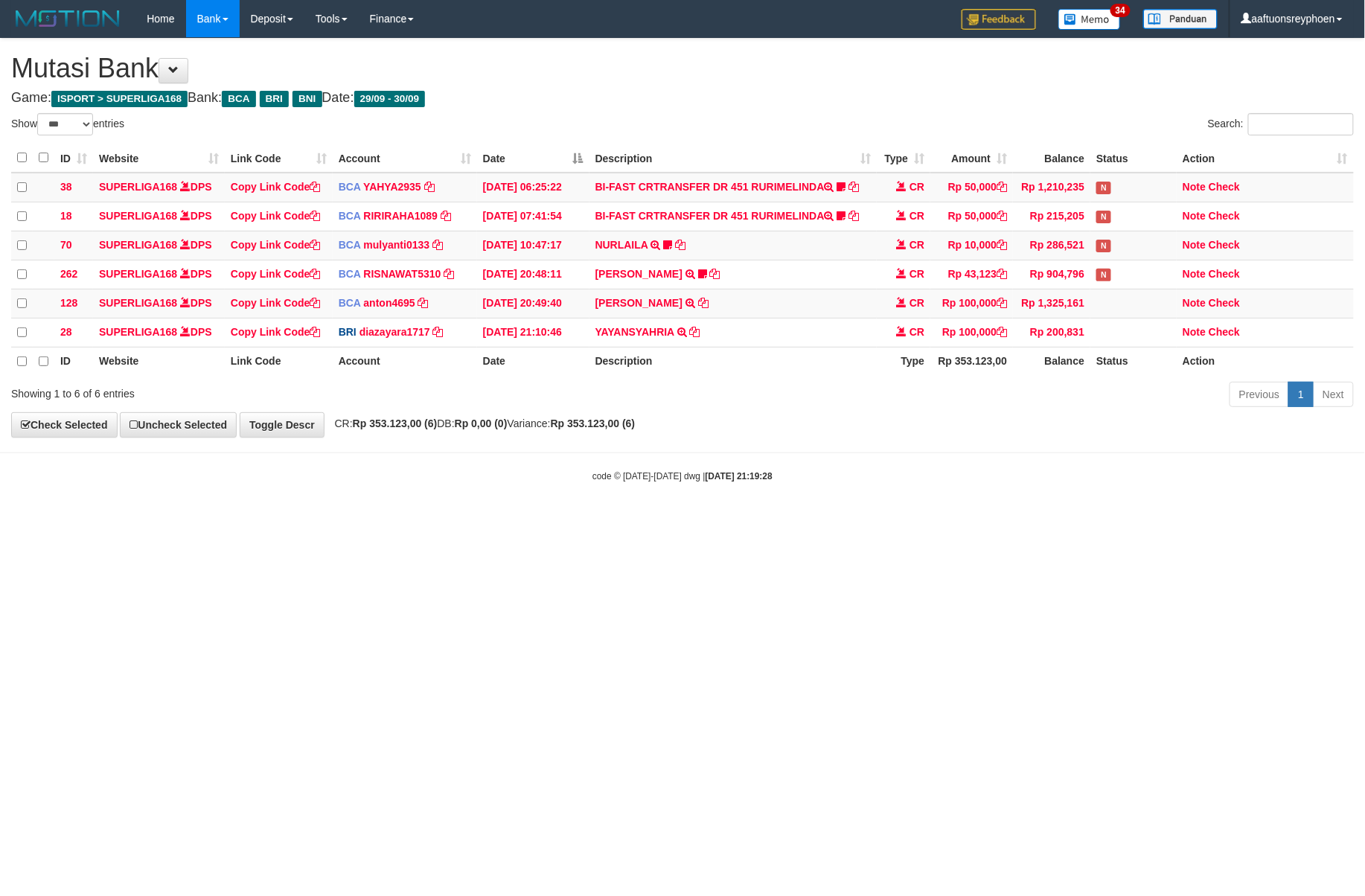
drag, startPoint x: 803, startPoint y: 531, endPoint x: 1344, endPoint y: 468, distance: 544.7
click at [838, 520] on html "Toggle navigation Home Bank Account List Load By Website Group [ISPORT] SUPERLI…" at bounding box center [682, 260] width 1365 height 520
drag, startPoint x: 1076, startPoint y: 504, endPoint x: 1359, endPoint y: 483, distance: 283.8
click at [1094, 503] on body "Toggle navigation Home Bank Account List Load By Website Group [ISPORT] SUPERLI…" at bounding box center [682, 260] width 1365 height 520
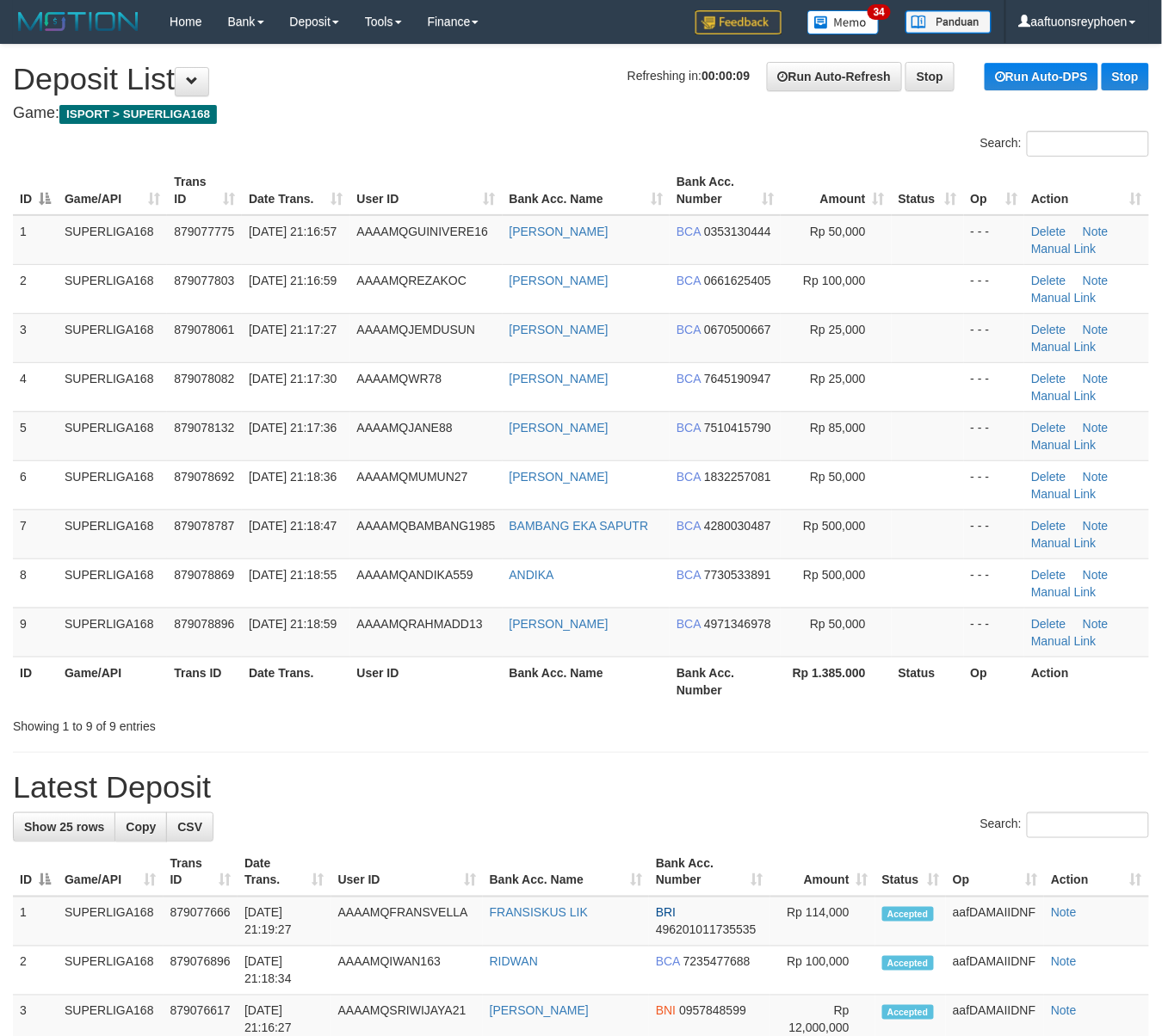
click at [2, 573] on div "ID Game/API Trans ID Date Trans. User ID Bank Acc. Name Bank Acc. Number Amount…" at bounding box center [581, 435] width 1162 height 550
click at [140, 517] on td "SUPERLIGA168" at bounding box center [112, 533] width 109 height 49
click at [139, 517] on td "SUPERLIGA168" at bounding box center [112, 533] width 109 height 49
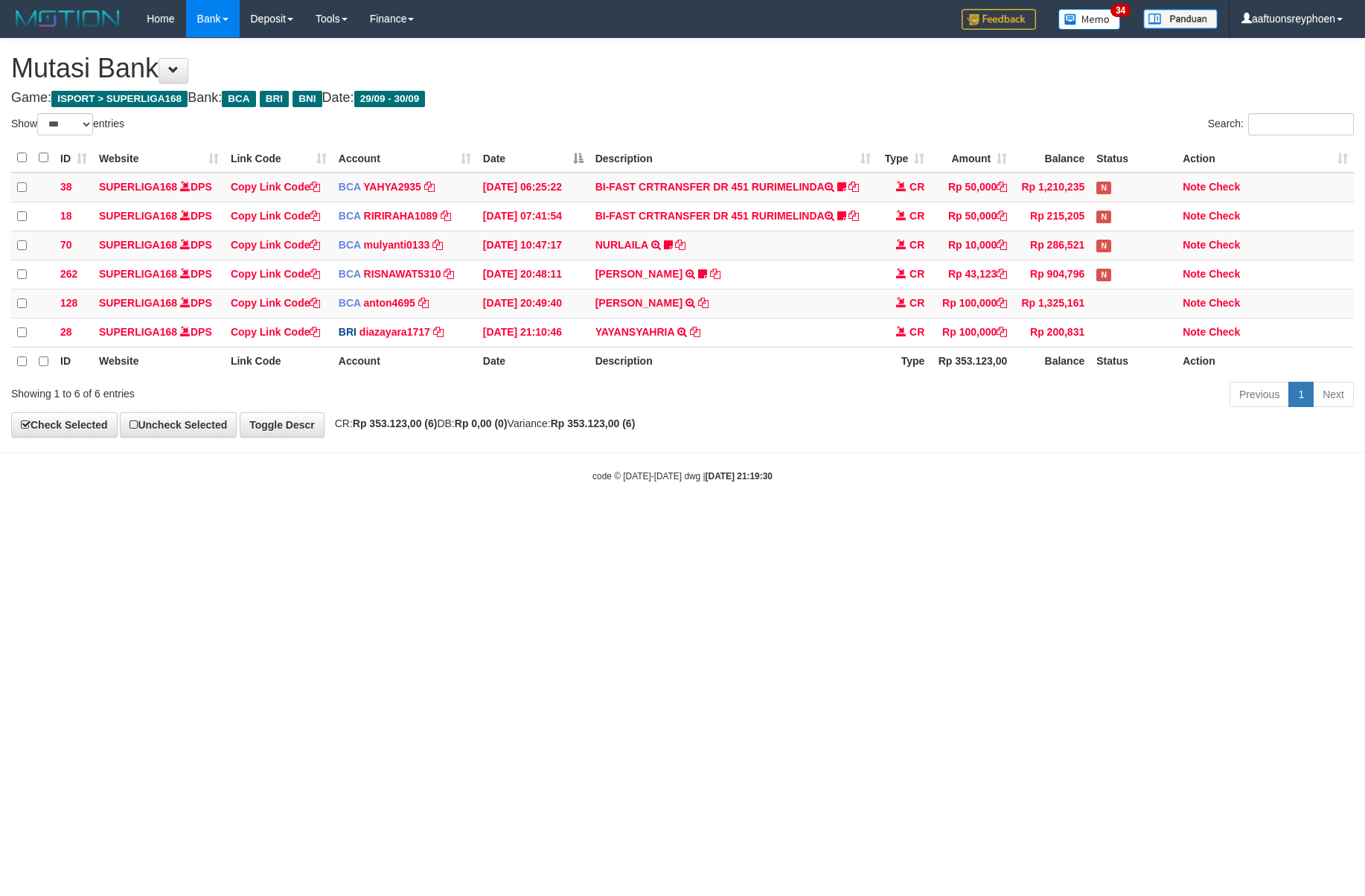
select select "***"
drag, startPoint x: 1019, startPoint y: 515, endPoint x: 1358, endPoint y: 497, distance: 339.5
click at [1096, 512] on body "Toggle navigation Home Bank Account List Load By Website Group [ISPORT] SUPERLI…" at bounding box center [682, 260] width 1365 height 520
drag, startPoint x: 975, startPoint y: 536, endPoint x: 1358, endPoint y: 496, distance: 385.1
click at [1090, 520] on html "Toggle navigation Home Bank Account List Load By Website Group [ISPORT] SUPERLI…" at bounding box center [682, 260] width 1365 height 520
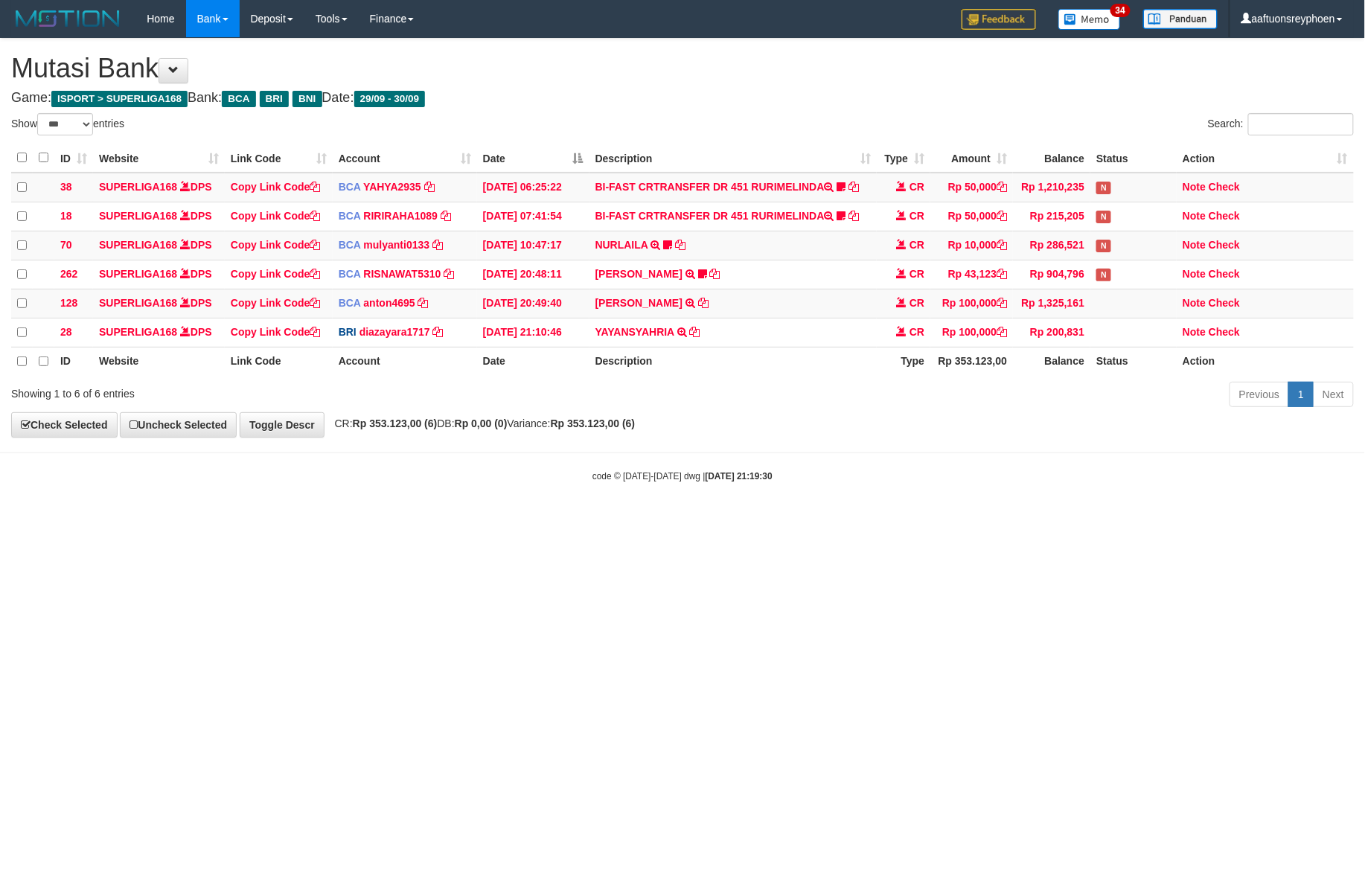
drag, startPoint x: 858, startPoint y: 511, endPoint x: 1177, endPoint y: 463, distance: 322.6
click at [866, 507] on body "Toggle navigation Home Bank Account List Load By Website Group [ISPORT] SUPERLI…" at bounding box center [682, 260] width 1365 height 520
drag, startPoint x: 1000, startPoint y: 478, endPoint x: 1129, endPoint y: 455, distance: 131.0
click at [1071, 462] on body "Toggle navigation Home Bank Account List Load By Website Group [ISPORT] SUPERLI…" at bounding box center [682, 260] width 1365 height 520
drag, startPoint x: 733, startPoint y: 516, endPoint x: 1359, endPoint y: 457, distance: 628.8
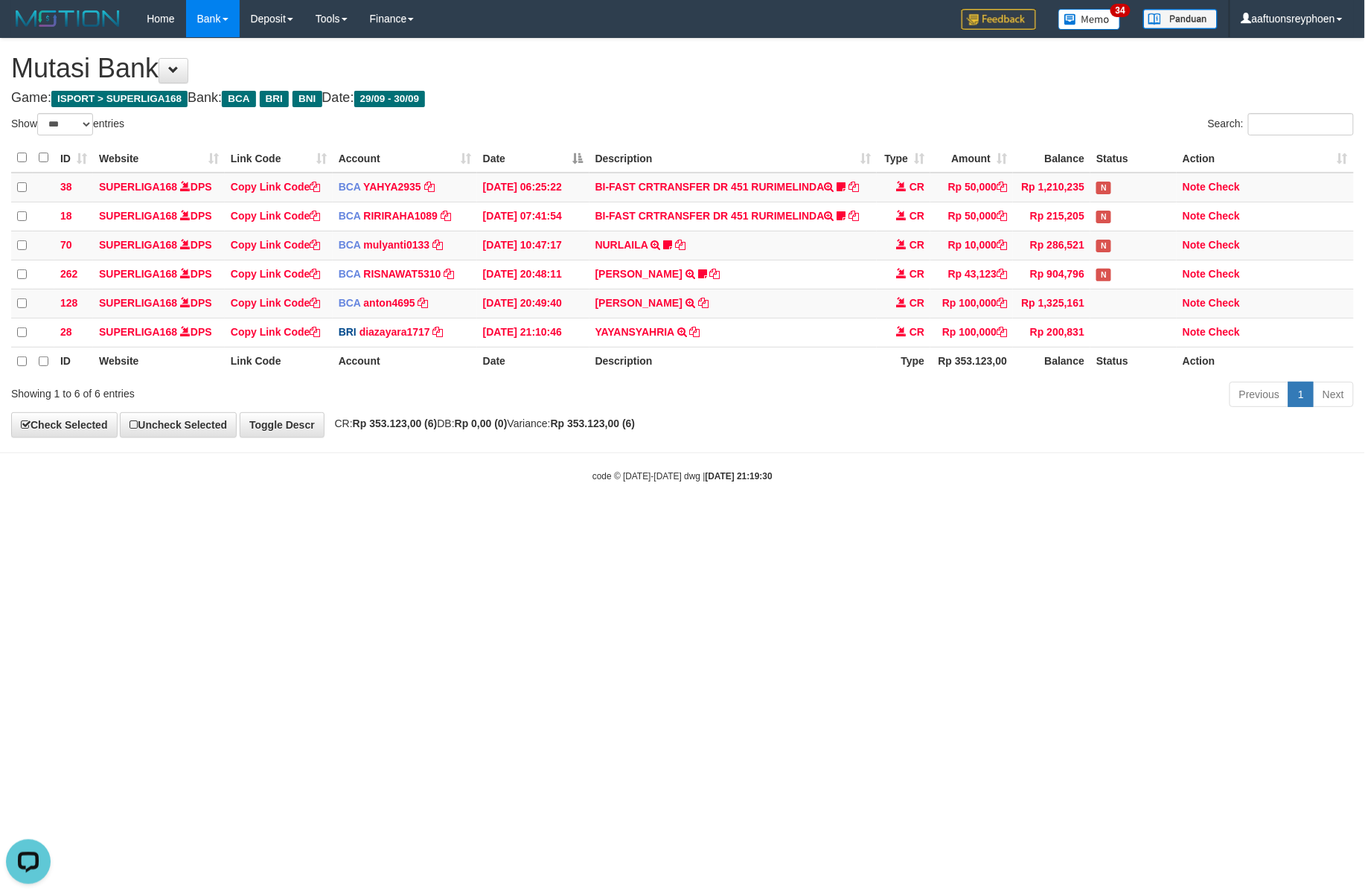
click at [823, 510] on body "Toggle navigation Home Bank Account List Load By Website Group [ISPORT] SUPERLI…" at bounding box center [682, 260] width 1365 height 520
drag, startPoint x: 959, startPoint y: 424, endPoint x: 1361, endPoint y: 405, distance: 402.4
click at [1025, 422] on div "**********" at bounding box center [682, 238] width 1365 height 398
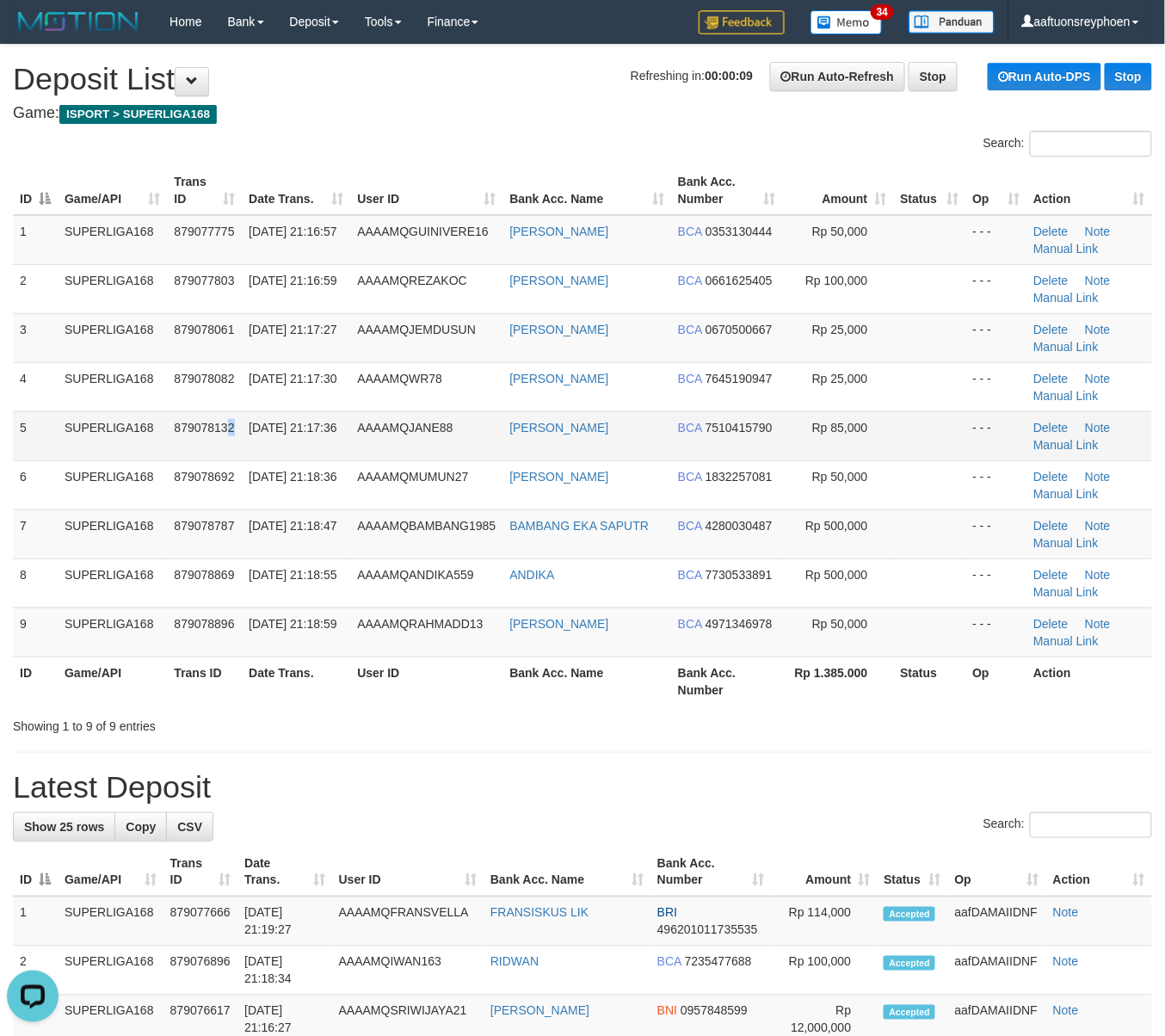
click at [227, 431] on span "879078132" at bounding box center [204, 427] width 60 height 13
click at [235, 425] on td "879078132" at bounding box center [205, 435] width 75 height 49
drag, startPoint x: 235, startPoint y: 425, endPoint x: 5, endPoint y: 431, distance: 230.1
click at [234, 425] on td "879078132" at bounding box center [205, 435] width 75 height 49
click at [194, 411] on td "879078132" at bounding box center [205, 435] width 75 height 49
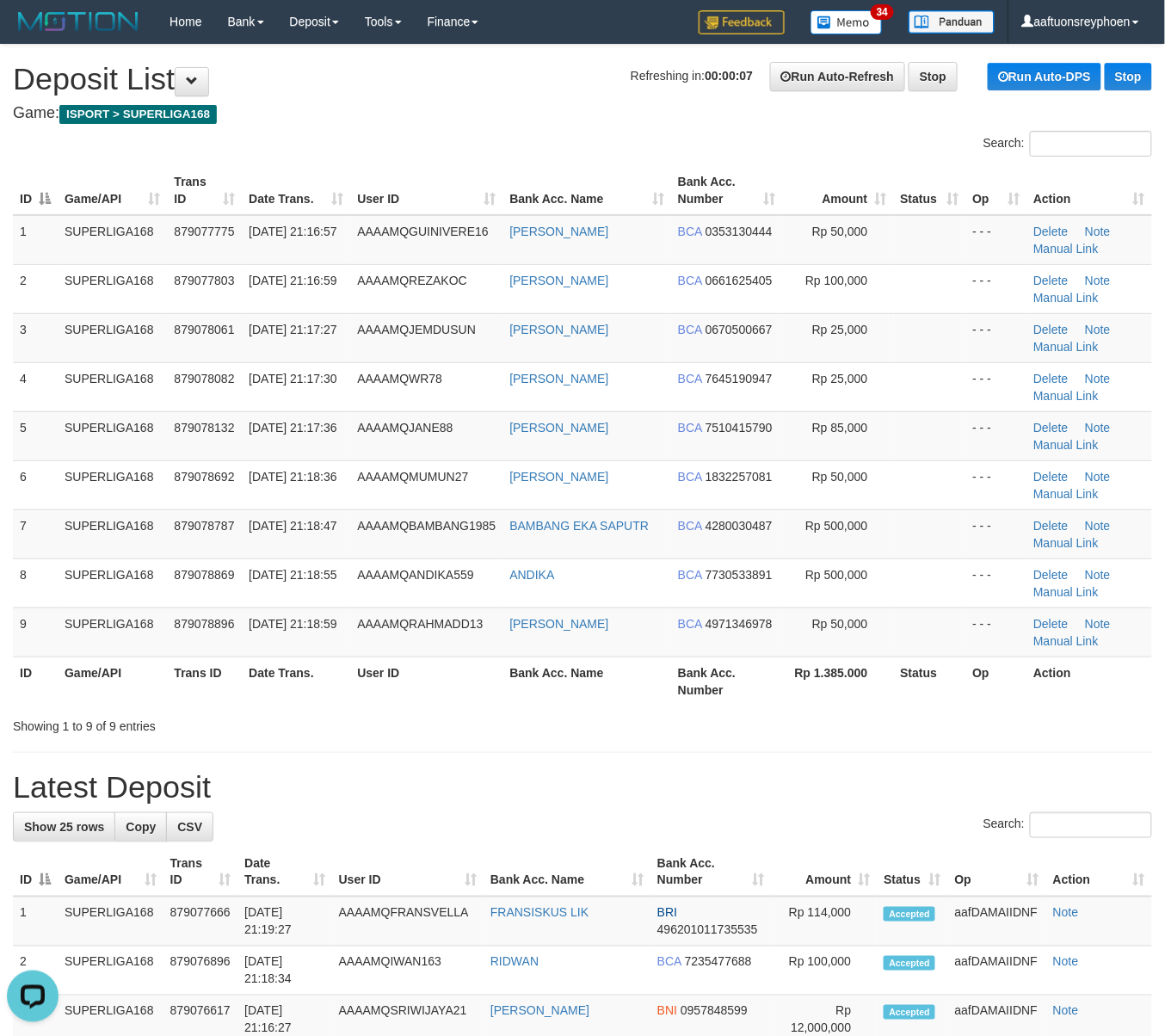
drag, startPoint x: 194, startPoint y: 411, endPoint x: 2, endPoint y: 435, distance: 193.5
click at [193, 411] on td "879078132" at bounding box center [205, 435] width 75 height 49
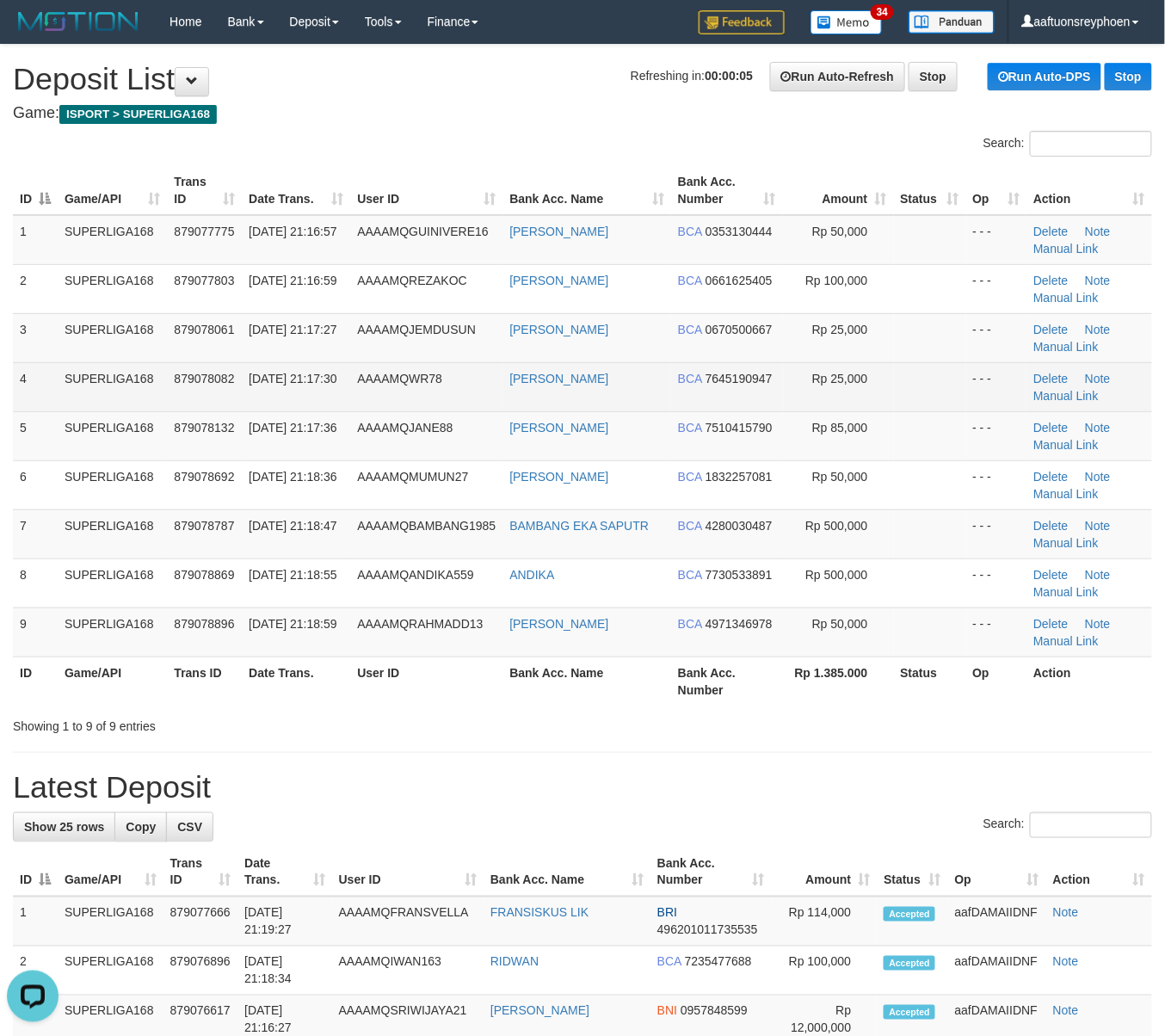
click at [127, 400] on td "SUPERLIGA168" at bounding box center [112, 386] width 109 height 49
click at [276, 404] on td "[DATE] 21:17:30" at bounding box center [295, 386] width 108 height 49
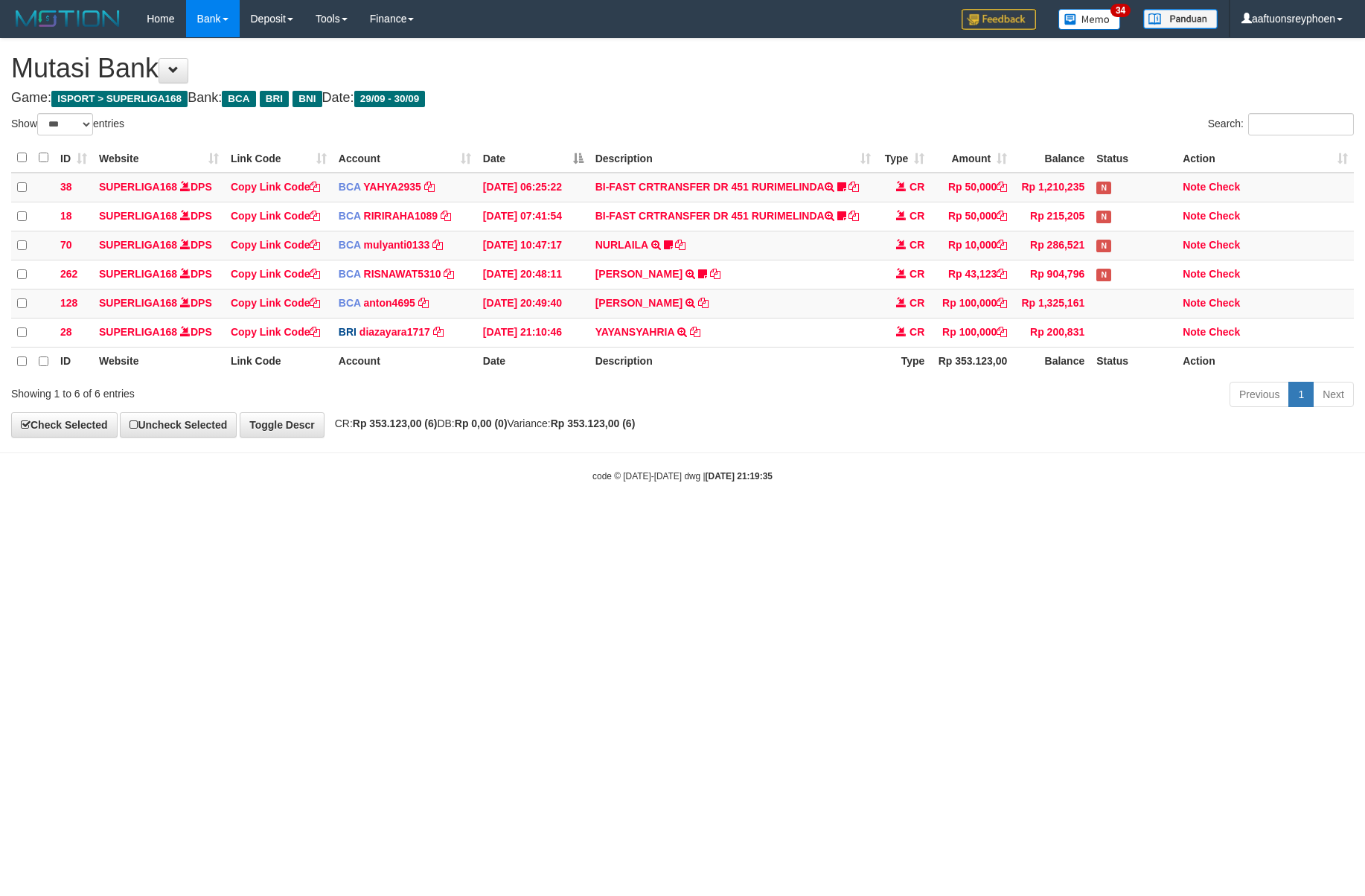
select select "***"
drag, startPoint x: 814, startPoint y: 494, endPoint x: 1169, endPoint y: 465, distance: 356.2
click at [822, 494] on body "Toggle navigation Home Bank Account List Load By Website Group [ISPORT] SUPERLI…" at bounding box center [682, 260] width 1365 height 520
click at [802, 444] on body "Toggle navigation Home Bank Account List Load By Website Group [ISPORT] SUPERLI…" at bounding box center [682, 260] width 1365 height 520
select select "***"
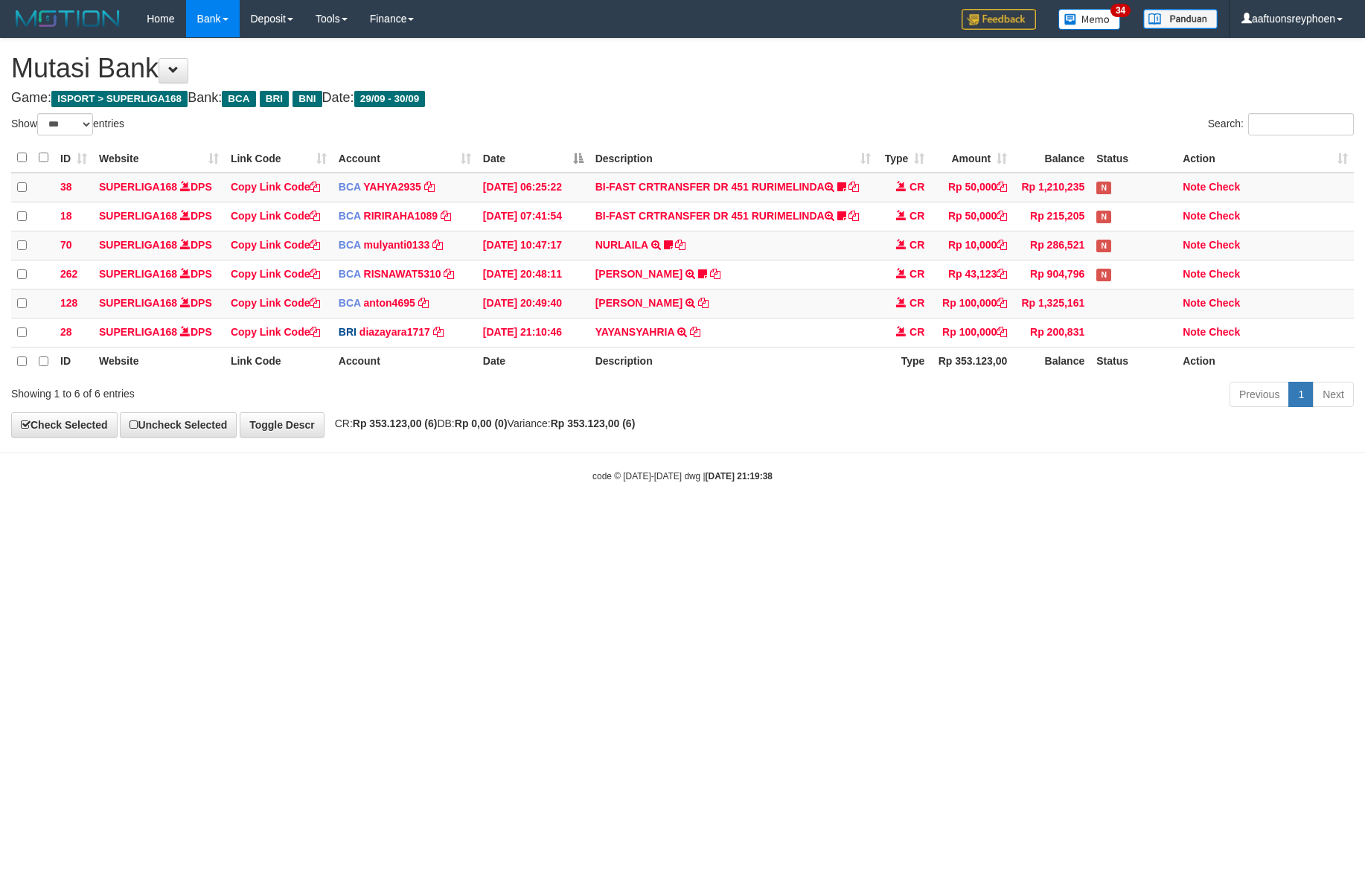
click at [983, 422] on div "**********" at bounding box center [682, 238] width 1365 height 398
click at [1149, 426] on div "**********" at bounding box center [682, 238] width 1365 height 398
drag, startPoint x: 1094, startPoint y: 476, endPoint x: 1358, endPoint y: 437, distance: 266.9
click at [1109, 474] on div "code © [DATE]-[DATE] dwg | [DATE] 21:19:38" at bounding box center [682, 475] width 1365 height 15
drag, startPoint x: 1034, startPoint y: 465, endPoint x: 1363, endPoint y: 444, distance: 329.7
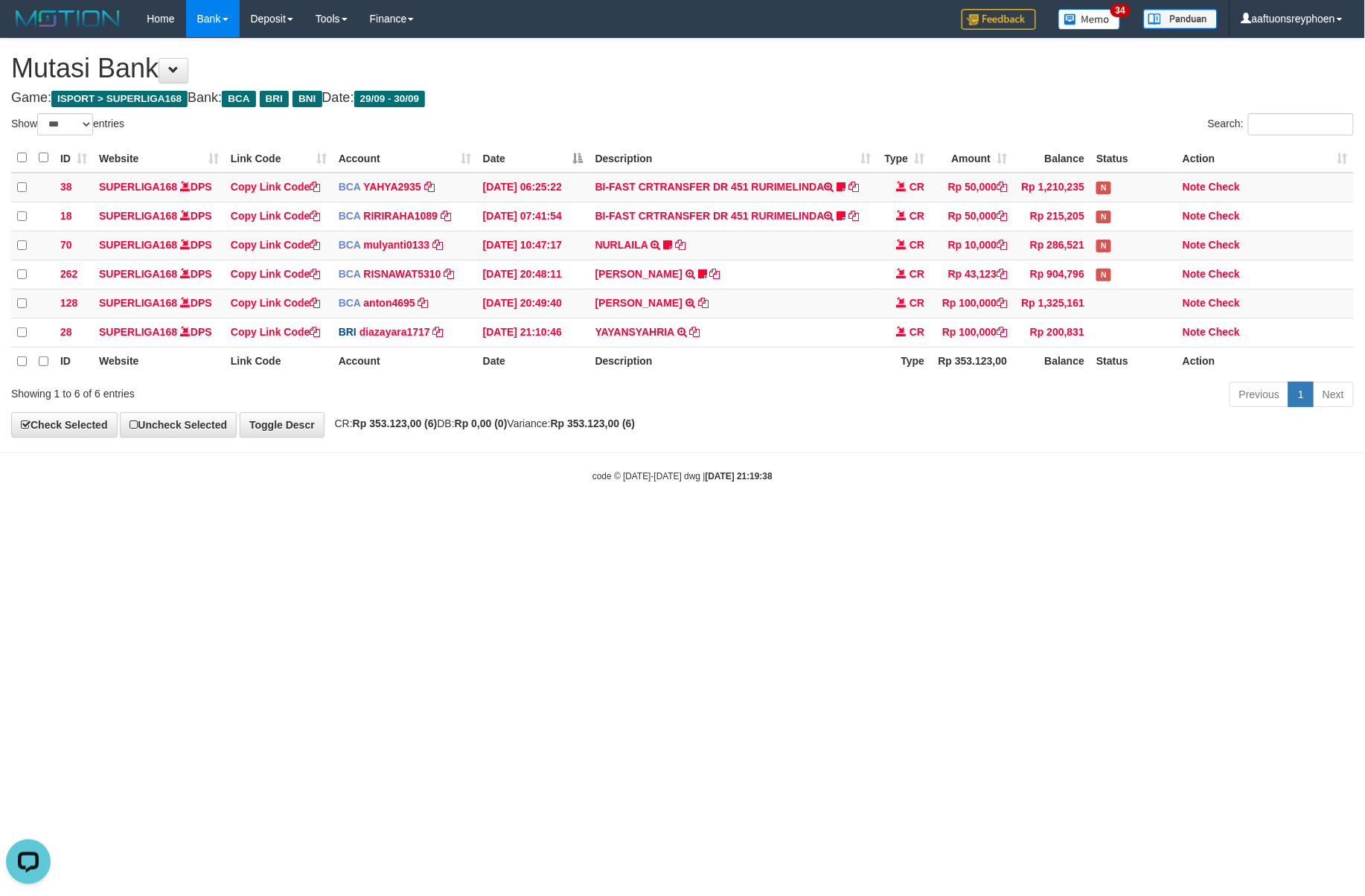
click at [1055, 467] on body "Toggle navigation Home Bank Account List Load By Website Group [ISPORT] SUPERLI…" at bounding box center [682, 260] width 1365 height 520
drag, startPoint x: 1009, startPoint y: 530, endPoint x: 1359, endPoint y: 518, distance: 350.2
click at [1026, 520] on html "Toggle navigation Home Bank Account List Load By Website Group [ISPORT] SUPERLI…" at bounding box center [682, 260] width 1365 height 520
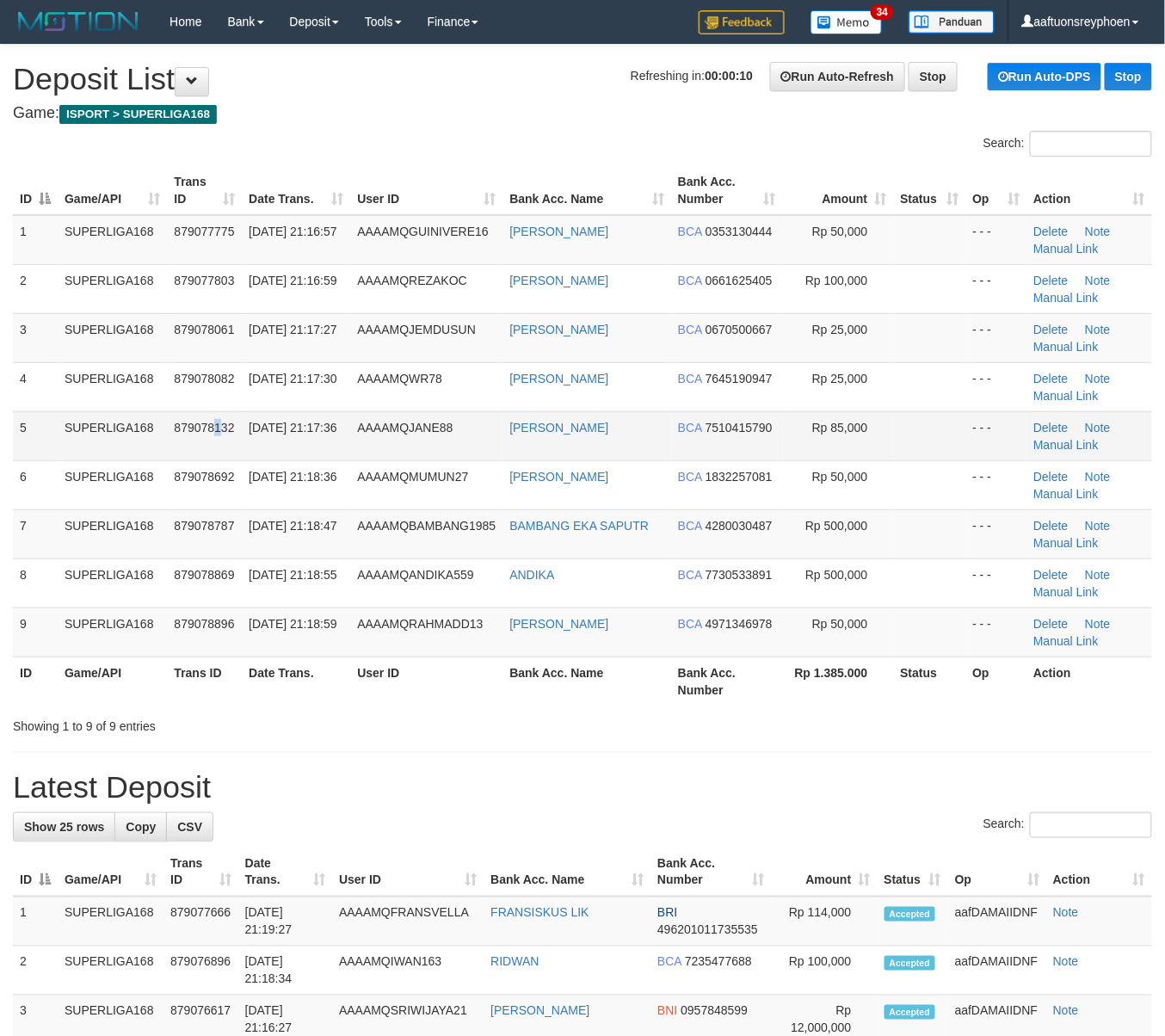
click at [213, 428] on span "879078132" at bounding box center [204, 427] width 60 height 13
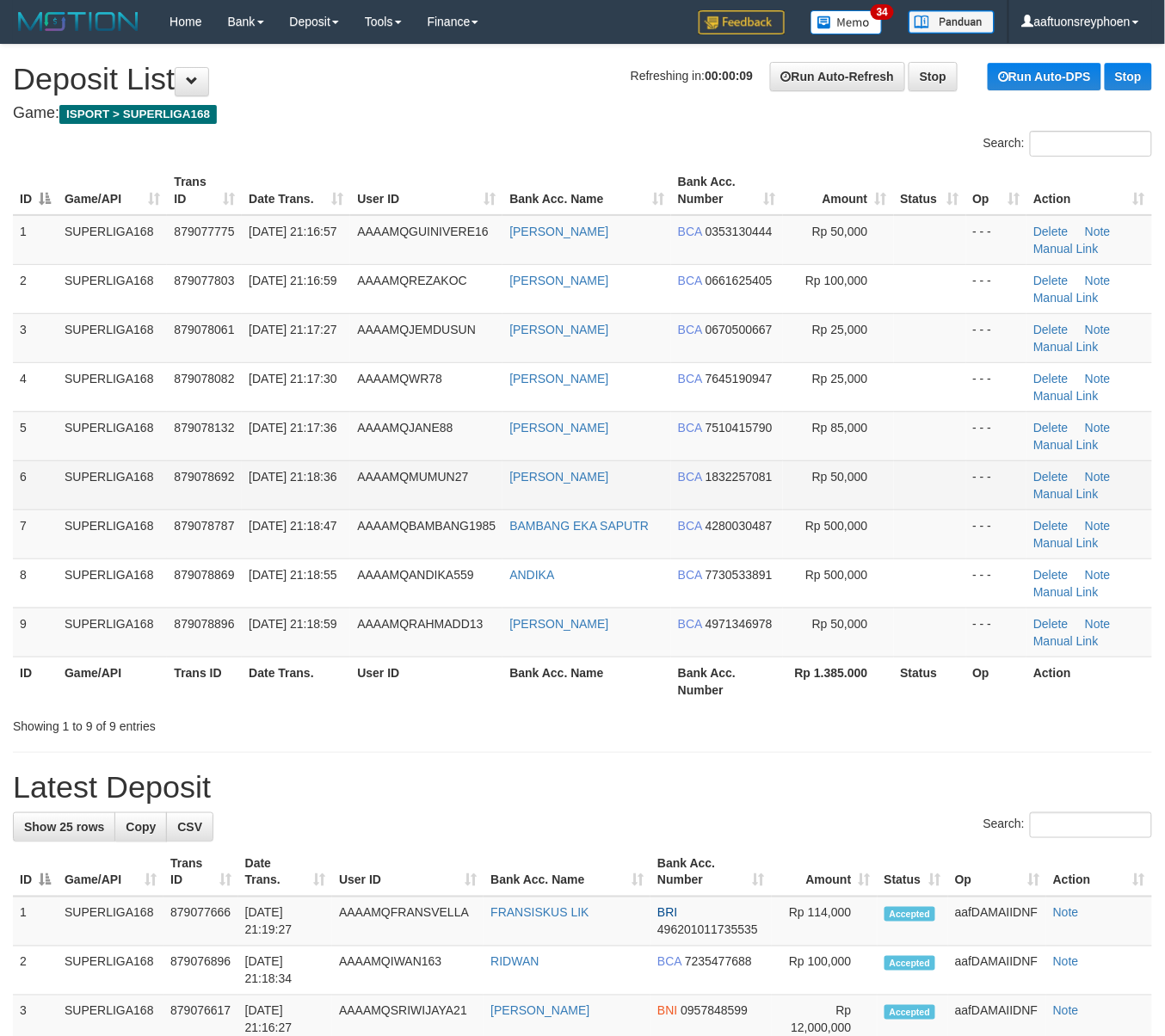
click at [82, 483] on td "SUPERLIGA168" at bounding box center [112, 485] width 109 height 49
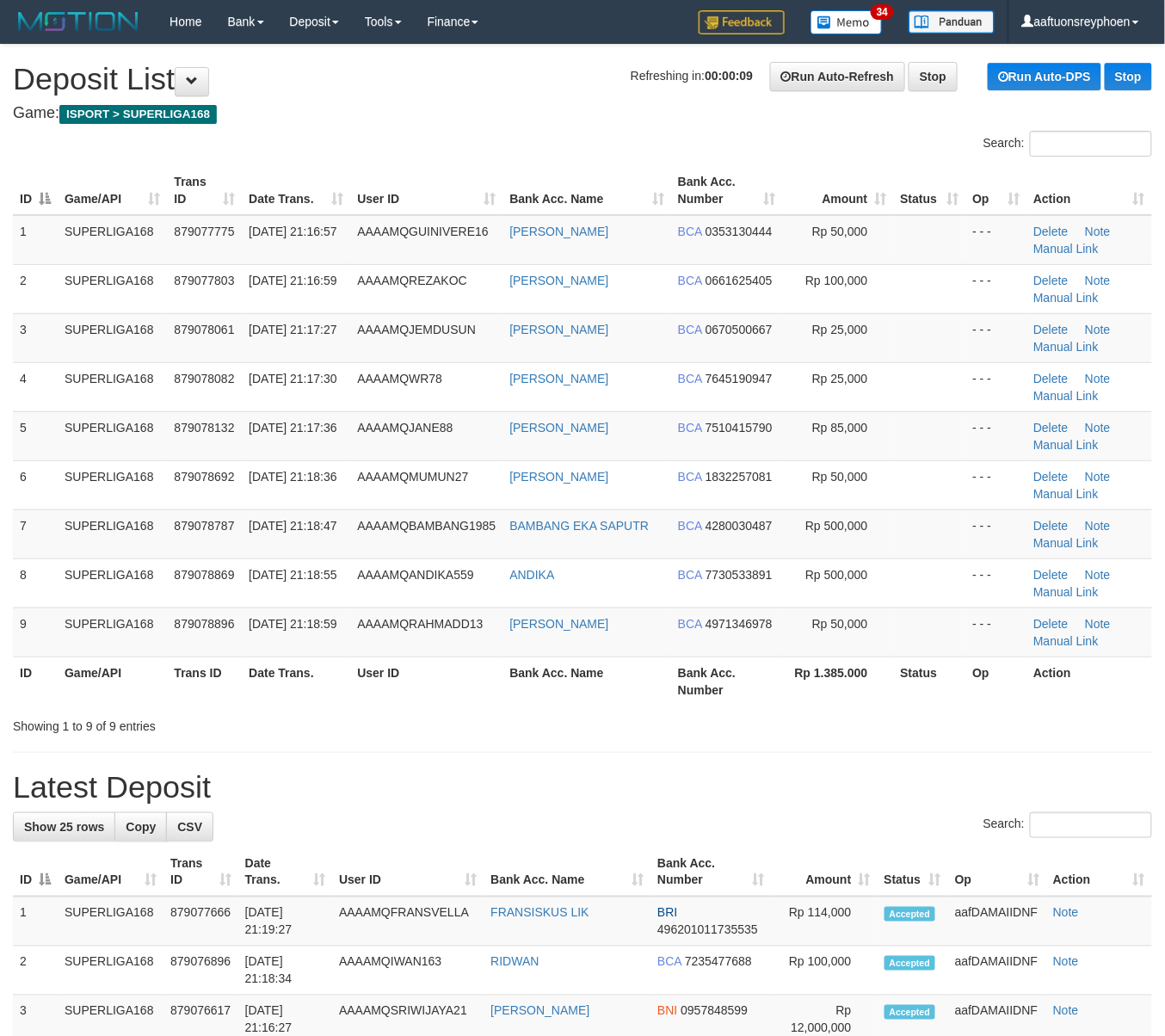
drag, startPoint x: 81, startPoint y: 480, endPoint x: 1, endPoint y: 487, distance: 80.3
click at [9, 486] on div "ID Game/API Trans ID Date Trans. User ID Bank Acc. Name Bank Acc. Number Amount…" at bounding box center [582, 435] width 1165 height 550
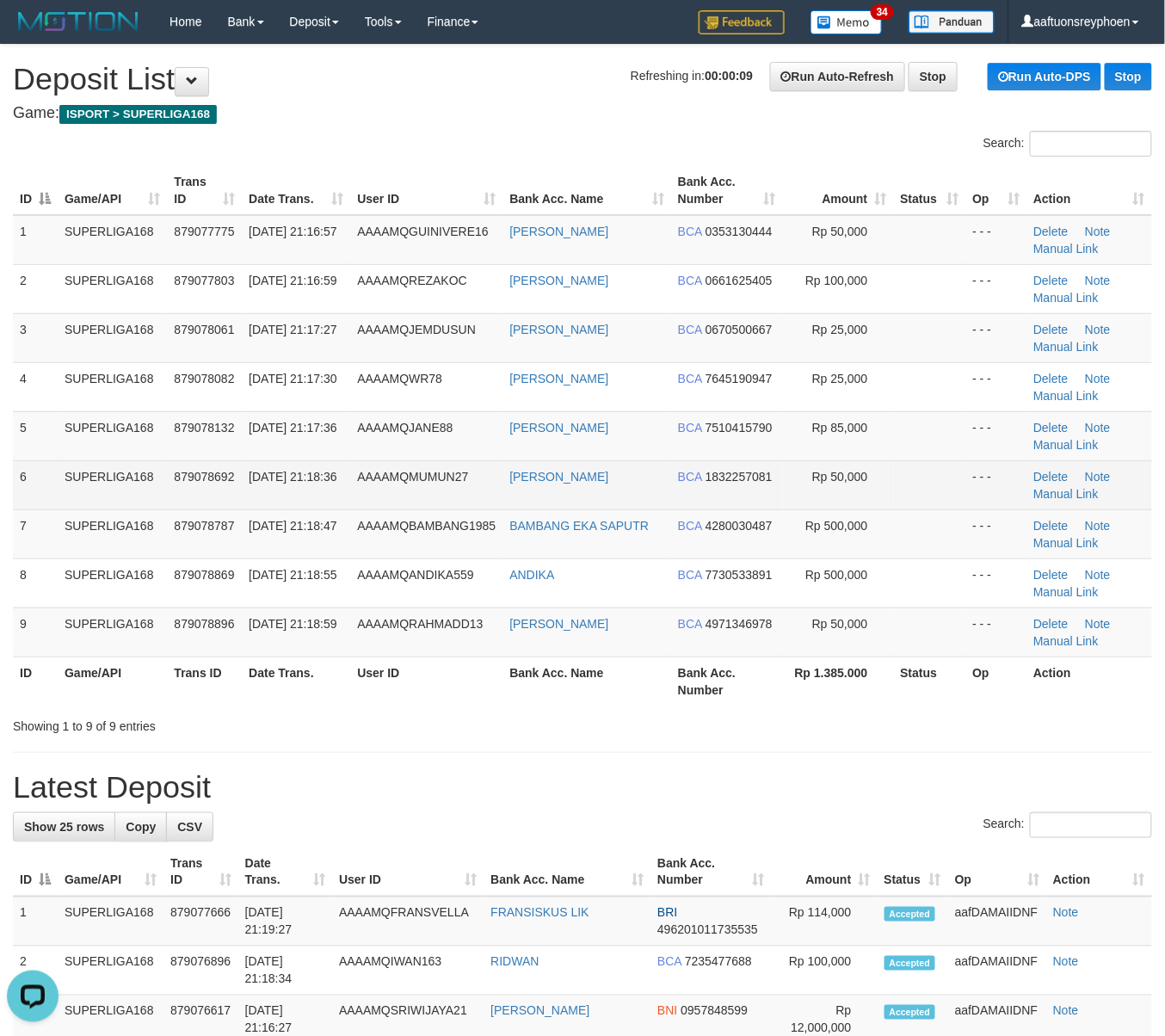
click at [177, 468] on td "879078692" at bounding box center [205, 485] width 75 height 49
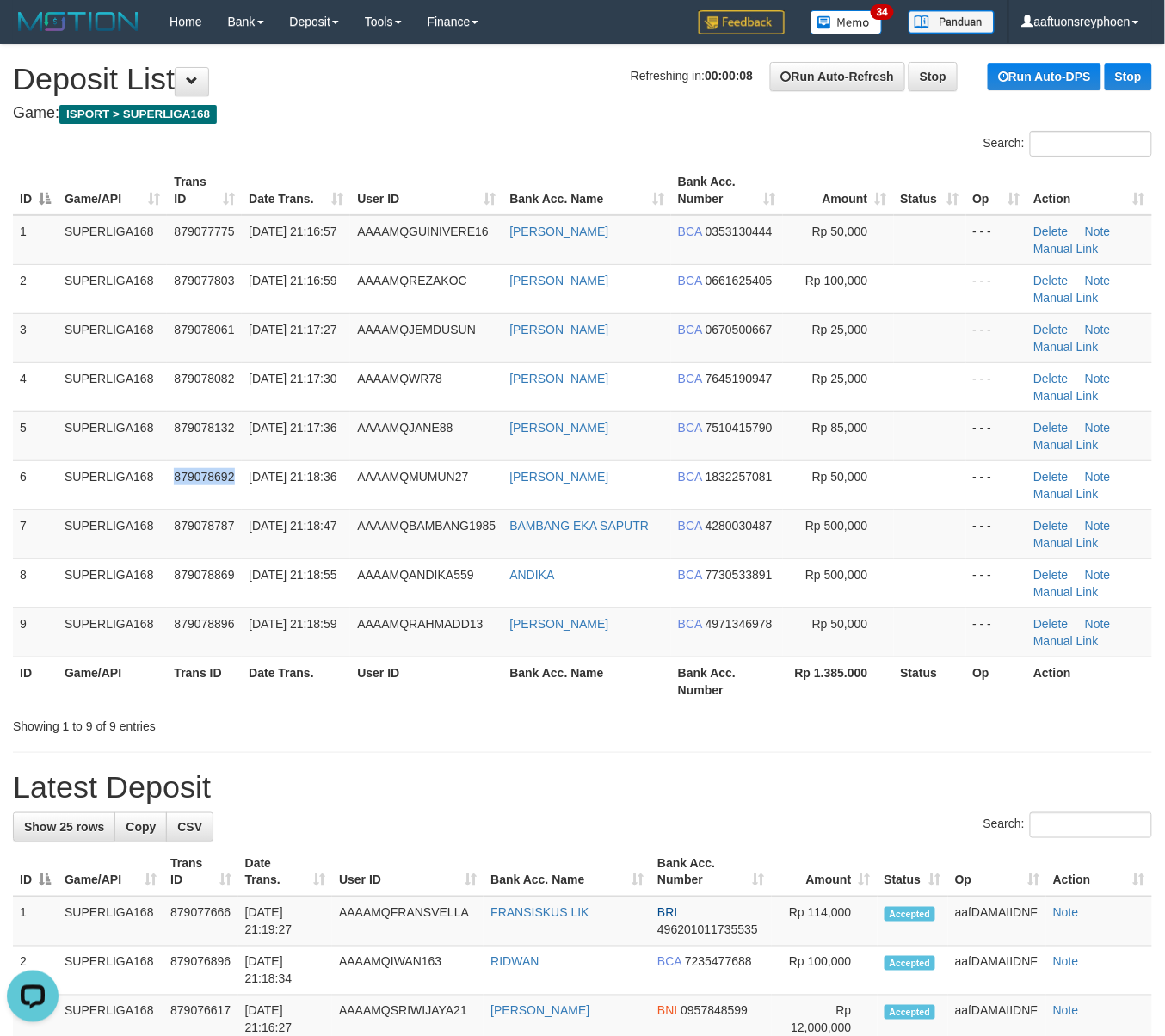
drag, startPoint x: 168, startPoint y: 468, endPoint x: 1, endPoint y: 523, distance: 175.8
click at [152, 479] on tr "6 SUPERLIGA168 879078692 [DATE] 21:18:36 AAAAMQMUMUN27 M HIDAYATULLOH BCA 18322…" at bounding box center [583, 485] width 1139 height 49
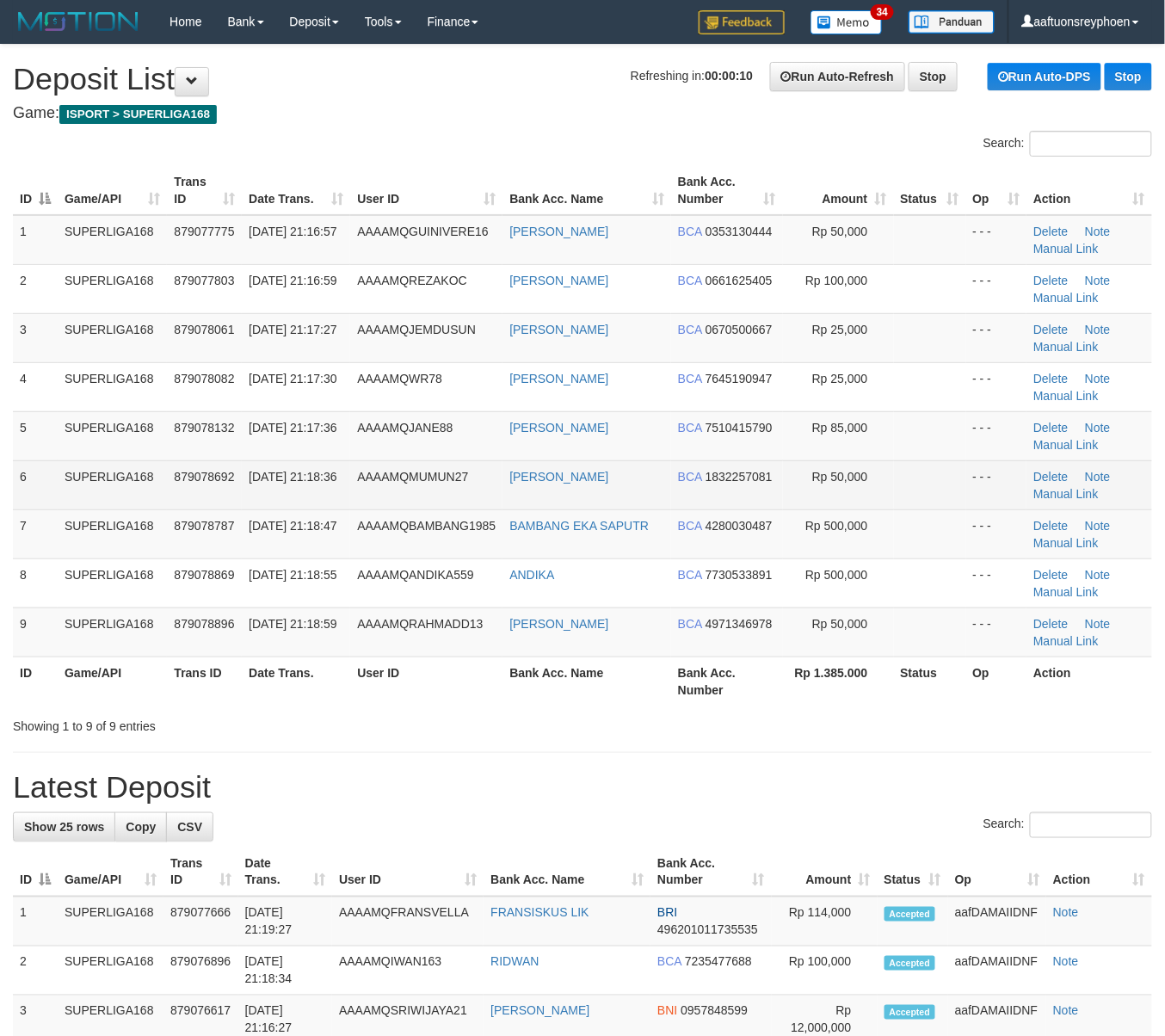
click at [125, 507] on td "SUPERLIGA168" at bounding box center [112, 485] width 109 height 49
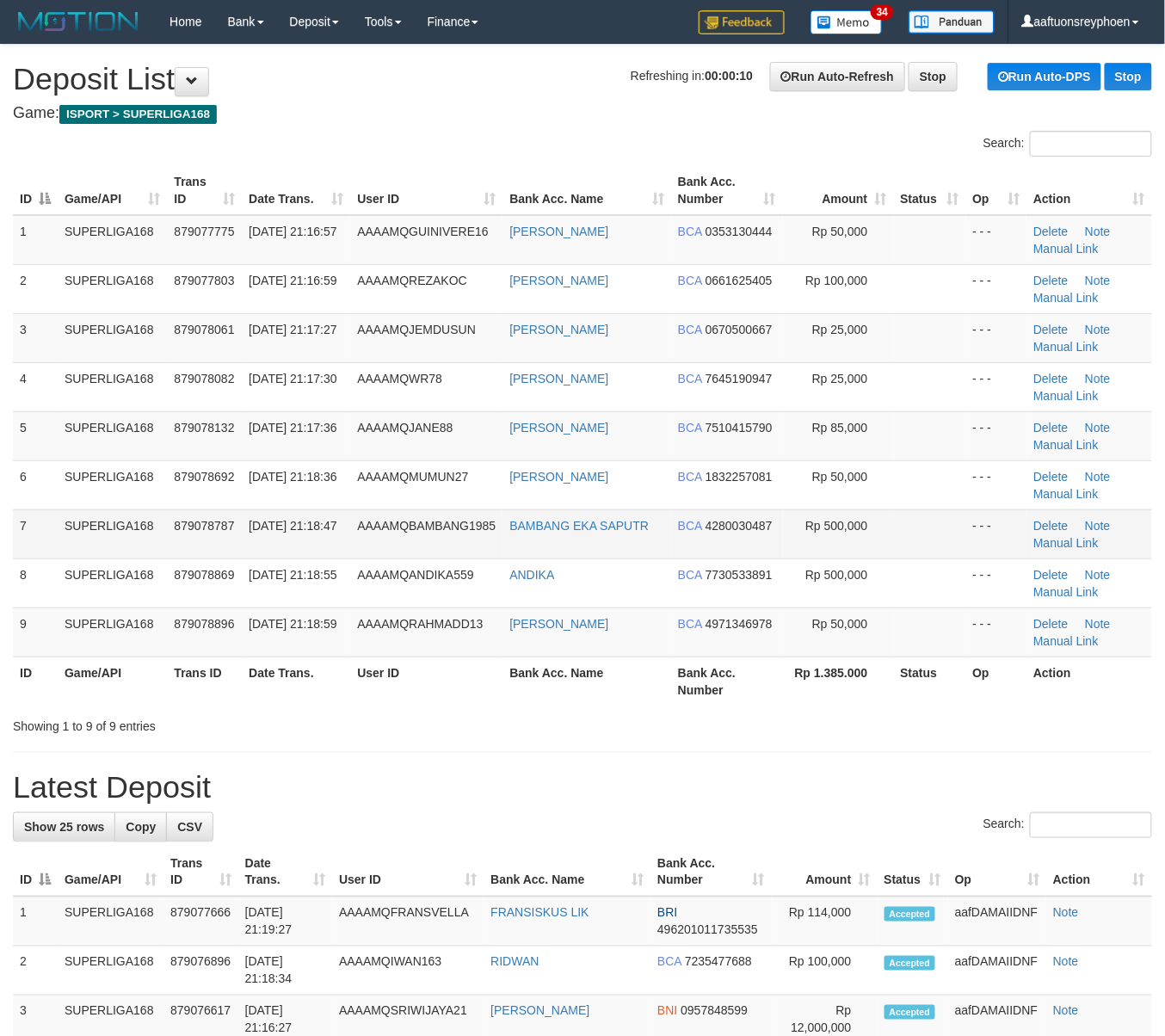
click at [117, 507] on td "SUPERLIGA168" at bounding box center [112, 485] width 109 height 49
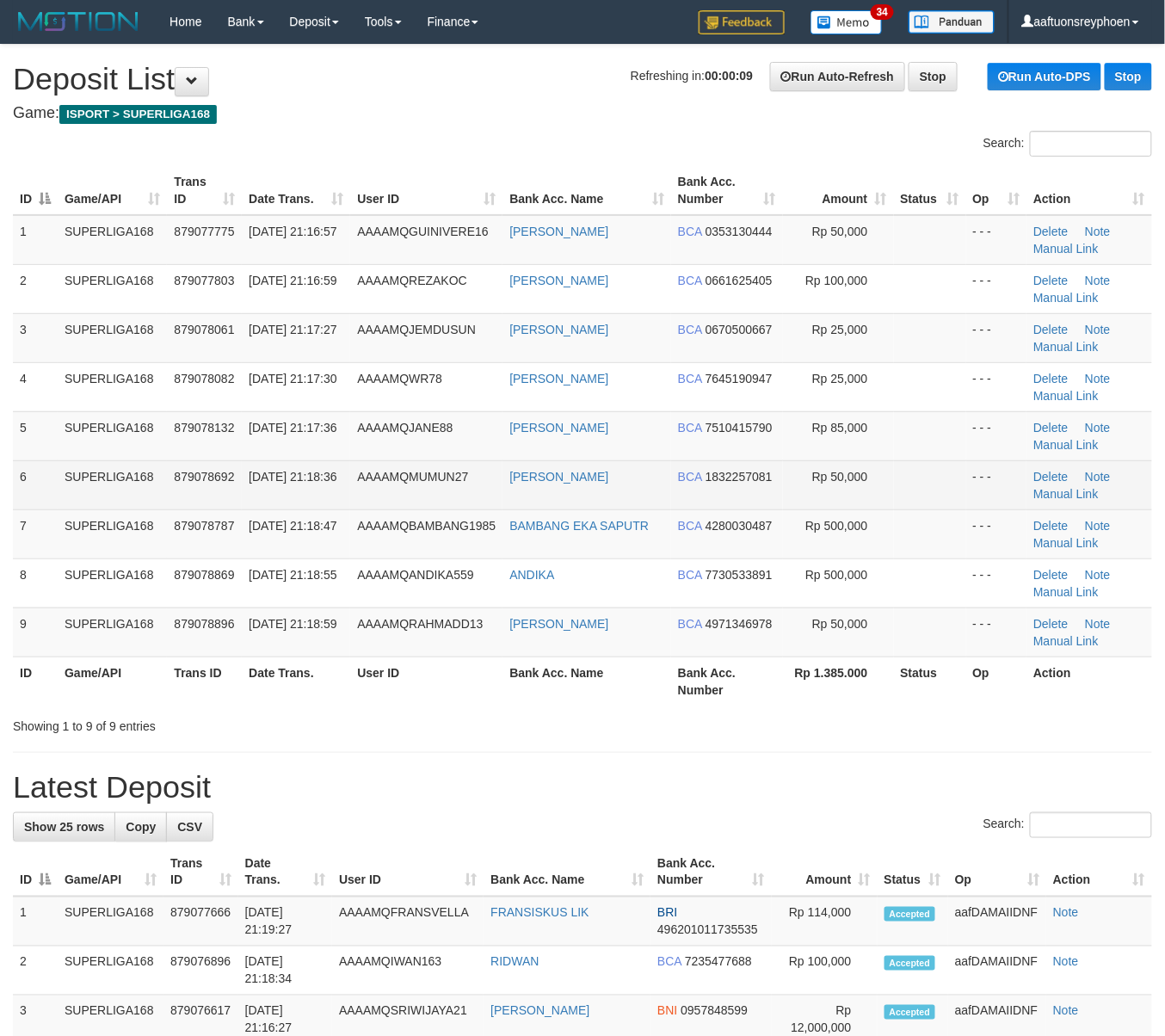
click at [150, 506] on td "SUPERLIGA168" at bounding box center [112, 485] width 109 height 49
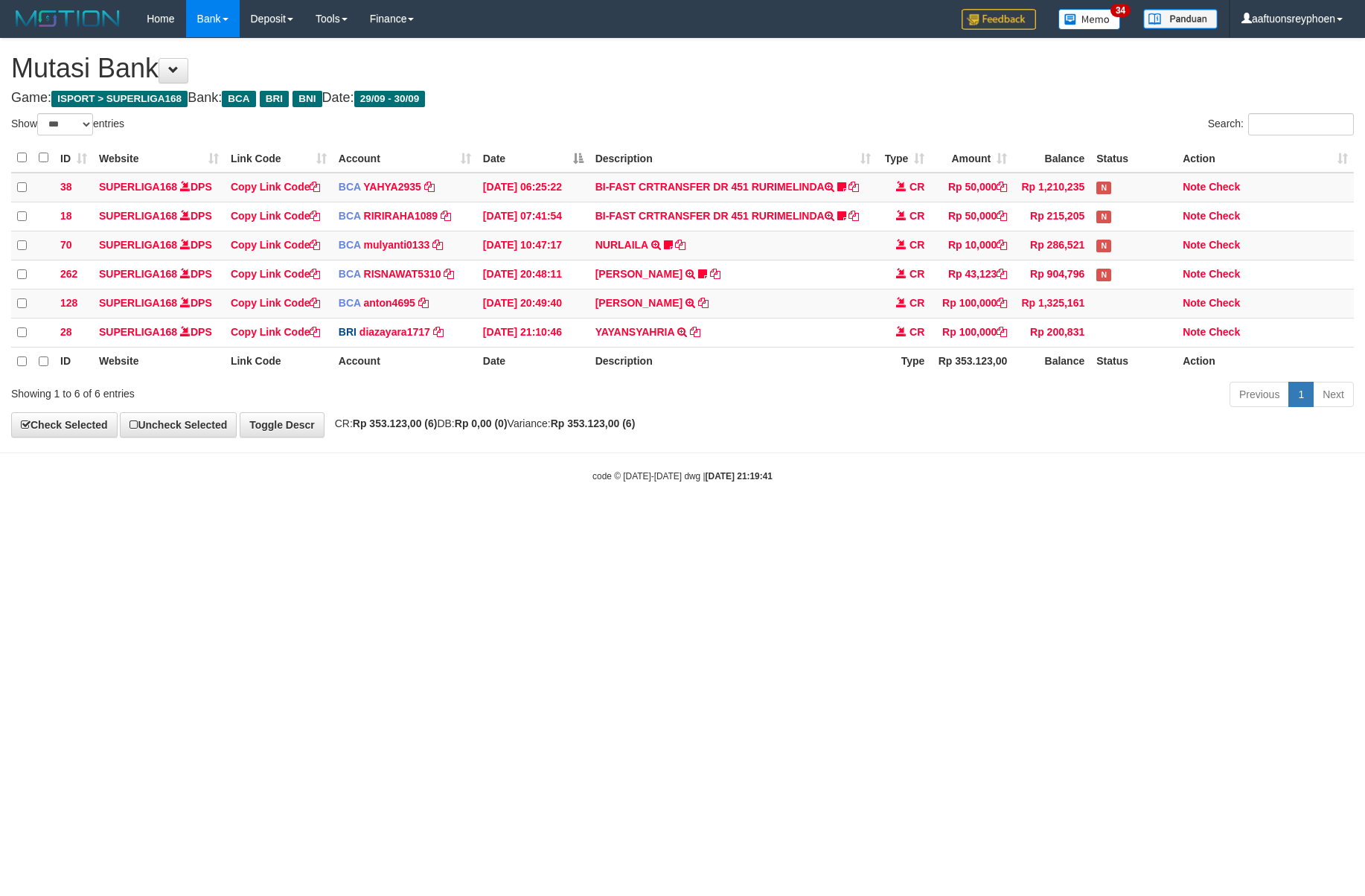
select select "***"
click at [1054, 482] on body "Toggle navigation Home Bank Account List Load By Website Group [ISPORT] SUPERLI…" at bounding box center [682, 260] width 1365 height 520
select select "***"
drag, startPoint x: 1134, startPoint y: 522, endPoint x: 1358, endPoint y: 498, distance: 225.3
click at [1147, 520] on html "Toggle navigation Home Bank Account List Load By Website Group [ISPORT] SUPERLI…" at bounding box center [682, 260] width 1365 height 520
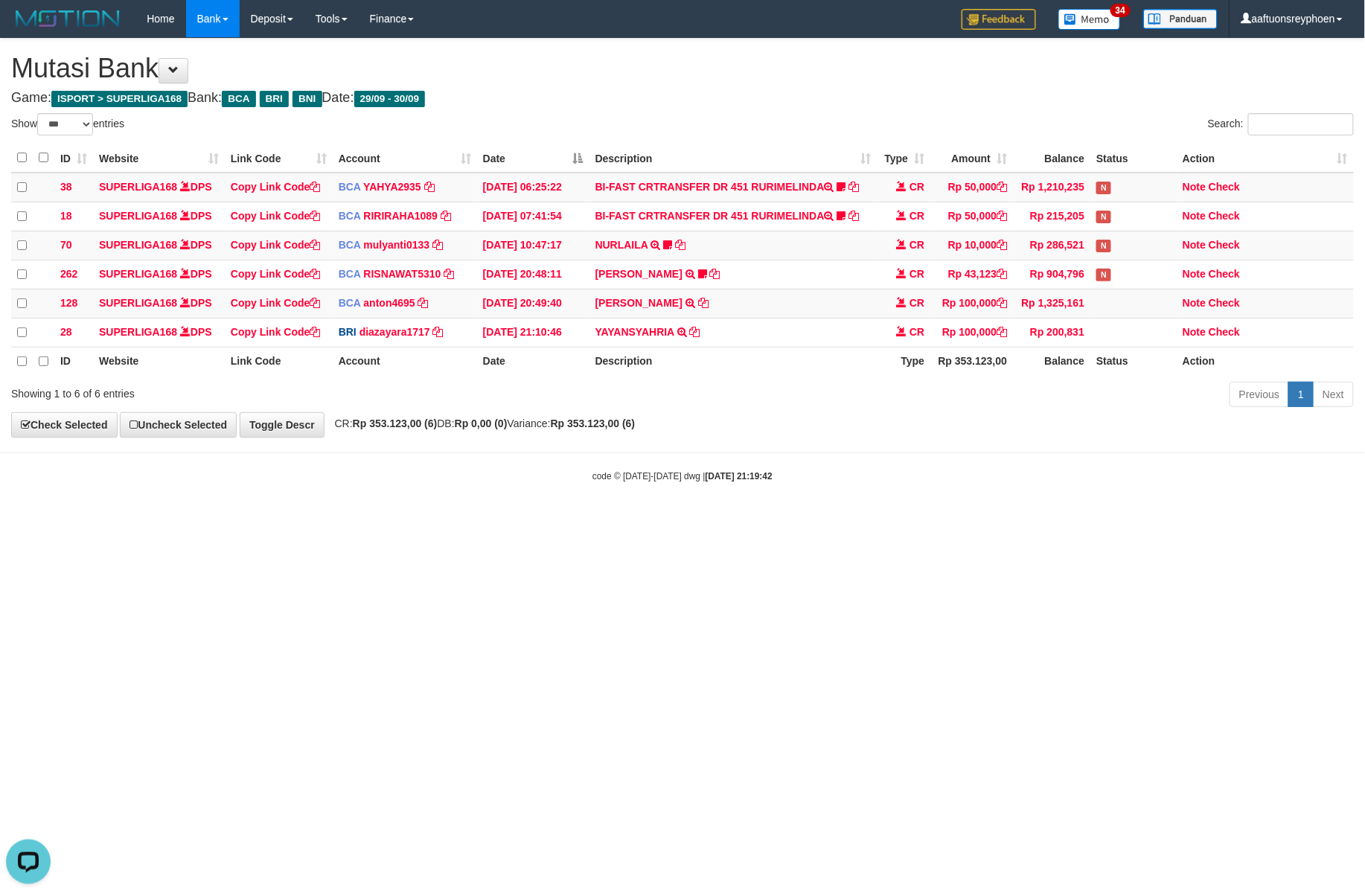
drag, startPoint x: 1091, startPoint y: 520, endPoint x: 1365, endPoint y: 492, distance: 275.4
click at [1129, 515] on body "Toggle navigation Home Bank Account List Load By Website Group [ISPORT] SUPERLI…" at bounding box center [682, 260] width 1365 height 520
drag, startPoint x: 892, startPoint y: 564, endPoint x: 1362, endPoint y: 536, distance: 470.8
click at [927, 520] on html "Toggle navigation Home Bank Account List Load By Website Group [ISPORT] SUPERLI…" at bounding box center [682, 260] width 1365 height 520
drag, startPoint x: 1196, startPoint y: 533, endPoint x: 1282, endPoint y: 528, distance: 86.1
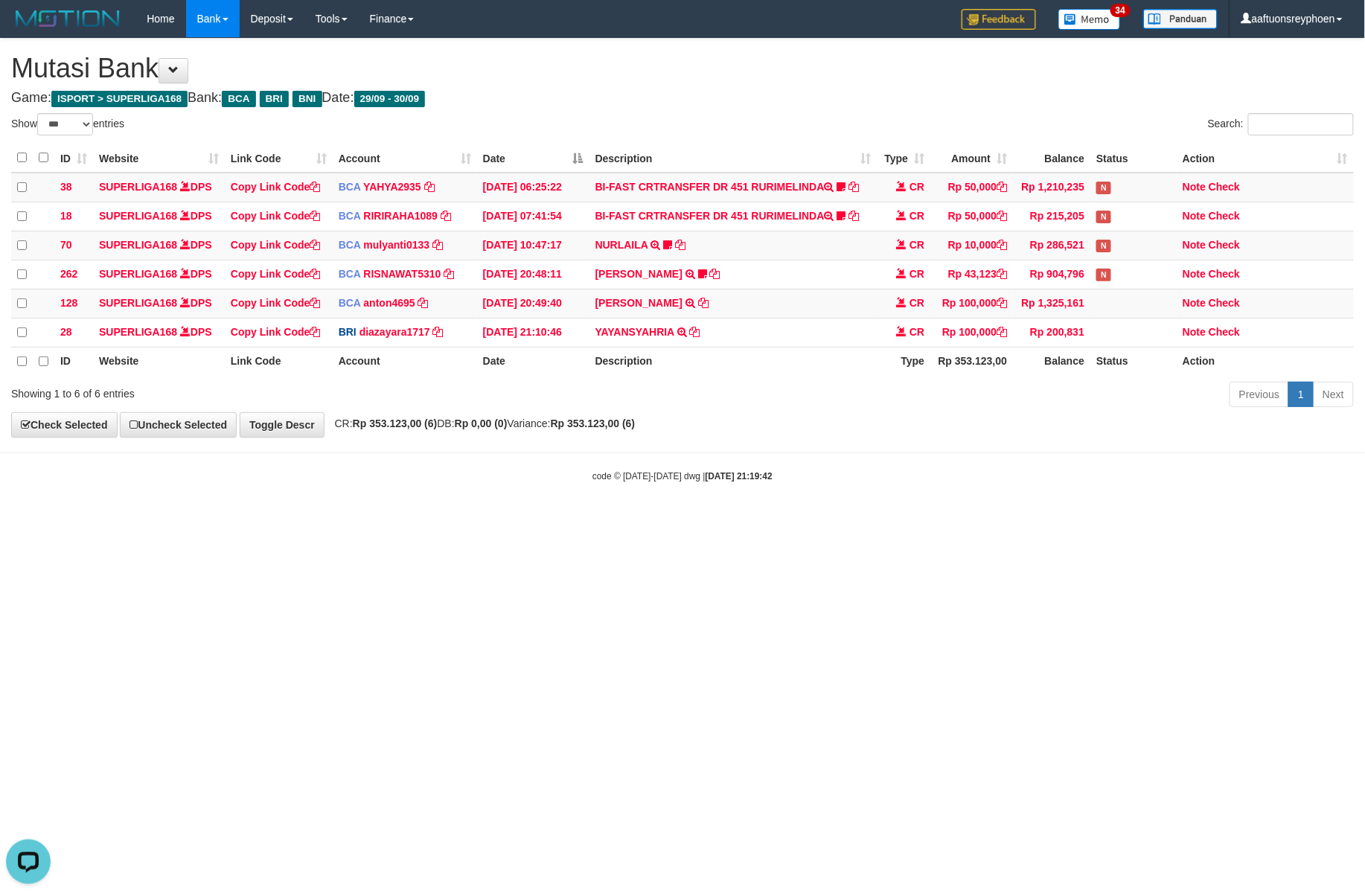
click at [1242, 520] on html "Toggle navigation Home Bank Account List Load By Website Group [ISPORT] SUPERLI…" at bounding box center [682, 260] width 1365 height 520
drag, startPoint x: 1100, startPoint y: 550, endPoint x: 1359, endPoint y: 540, distance: 259.2
click at [1188, 520] on html "Toggle navigation Home Bank Account List Load By Website Group [ISPORT] SUPERLI…" at bounding box center [682, 260] width 1365 height 520
drag, startPoint x: 1065, startPoint y: 560, endPoint x: 1165, endPoint y: 550, distance: 100.5
click at [1120, 520] on html "Toggle navigation Home Bank Account List Load By Website Group [ISPORT] SUPERLI…" at bounding box center [682, 260] width 1365 height 520
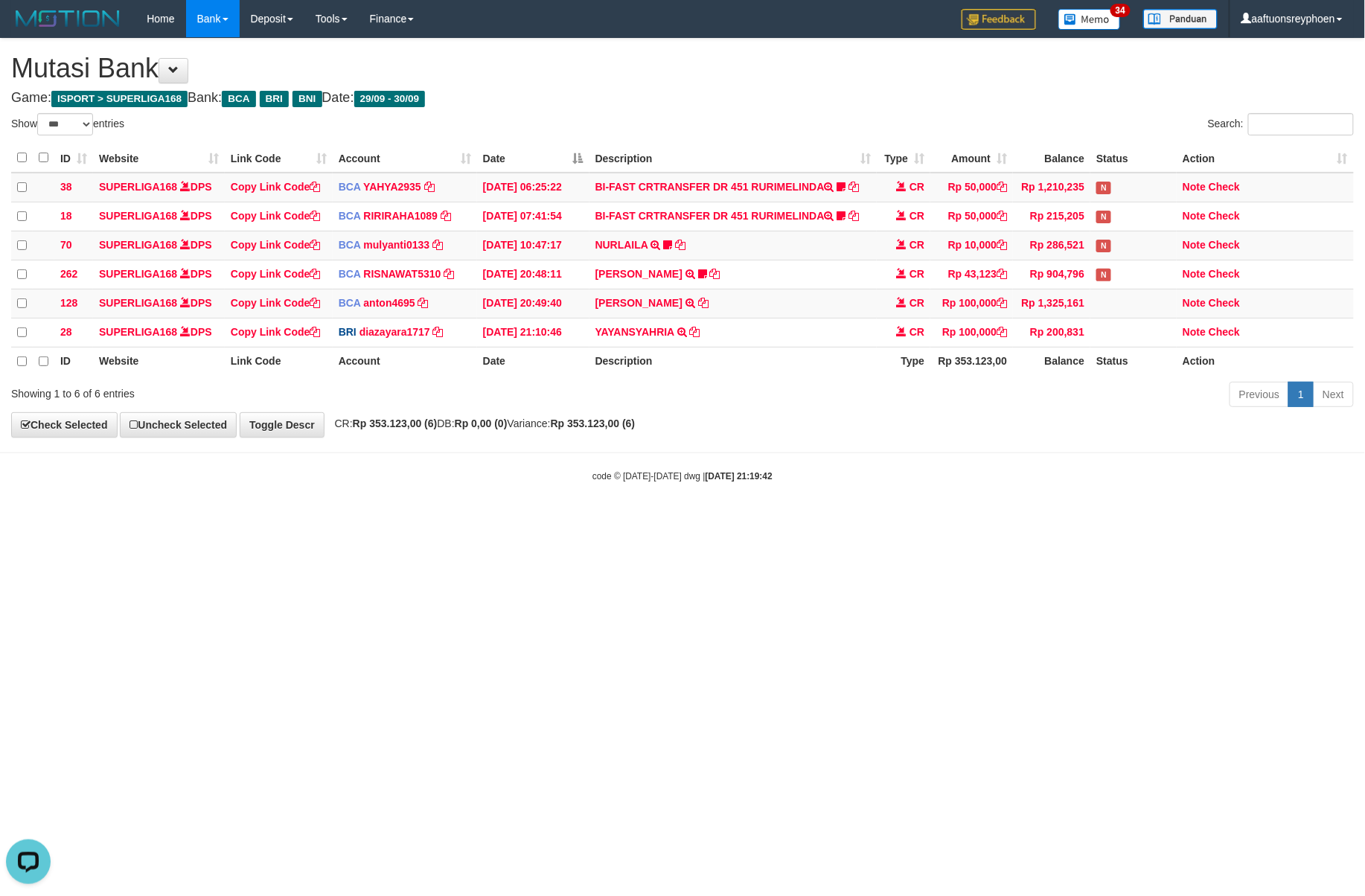
drag, startPoint x: 1011, startPoint y: 527, endPoint x: 1203, endPoint y: 516, distance: 192.3
click at [1097, 520] on html "Toggle navigation Home Bank Account List Load By Website Group [ISPORT] SUPERLI…" at bounding box center [682, 260] width 1365 height 520
drag, startPoint x: 1091, startPoint y: 512, endPoint x: 1417, endPoint y: 510, distance: 326.0
click at [1365, 510] on html "Toggle navigation Home Bank Account List Load By Website Group [ISPORT] SUPERLI…" at bounding box center [682, 260] width 1365 height 520
drag, startPoint x: 913, startPoint y: 522, endPoint x: 1342, endPoint y: 465, distance: 432.8
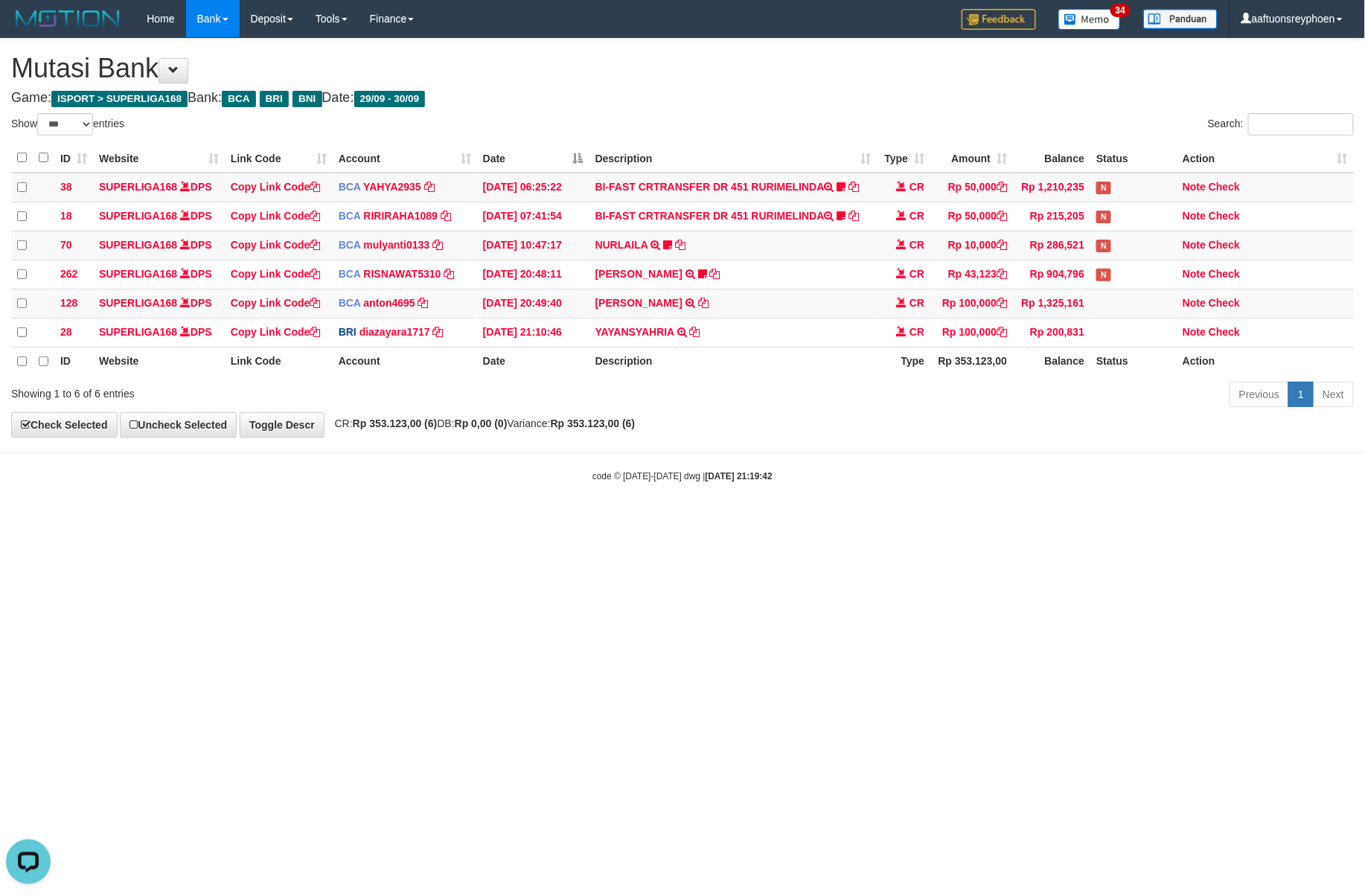
click at [990, 512] on body "Toggle navigation Home Bank Account List Load By Website Group [ISPORT] SUPERLI…" at bounding box center [682, 260] width 1365 height 520
drag, startPoint x: 892, startPoint y: 493, endPoint x: 1363, endPoint y: 442, distance: 473.8
click at [972, 482] on body "Toggle navigation Home Bank Account List Load By Website Group [ISPORT] SUPERLI…" at bounding box center [682, 260] width 1365 height 520
drag, startPoint x: 796, startPoint y: 474, endPoint x: 834, endPoint y: 474, distance: 38.0
click at [826, 474] on div "code © 2012-2018 dwg | 2025/09/30 21:19:42" at bounding box center [682, 475] width 1365 height 15
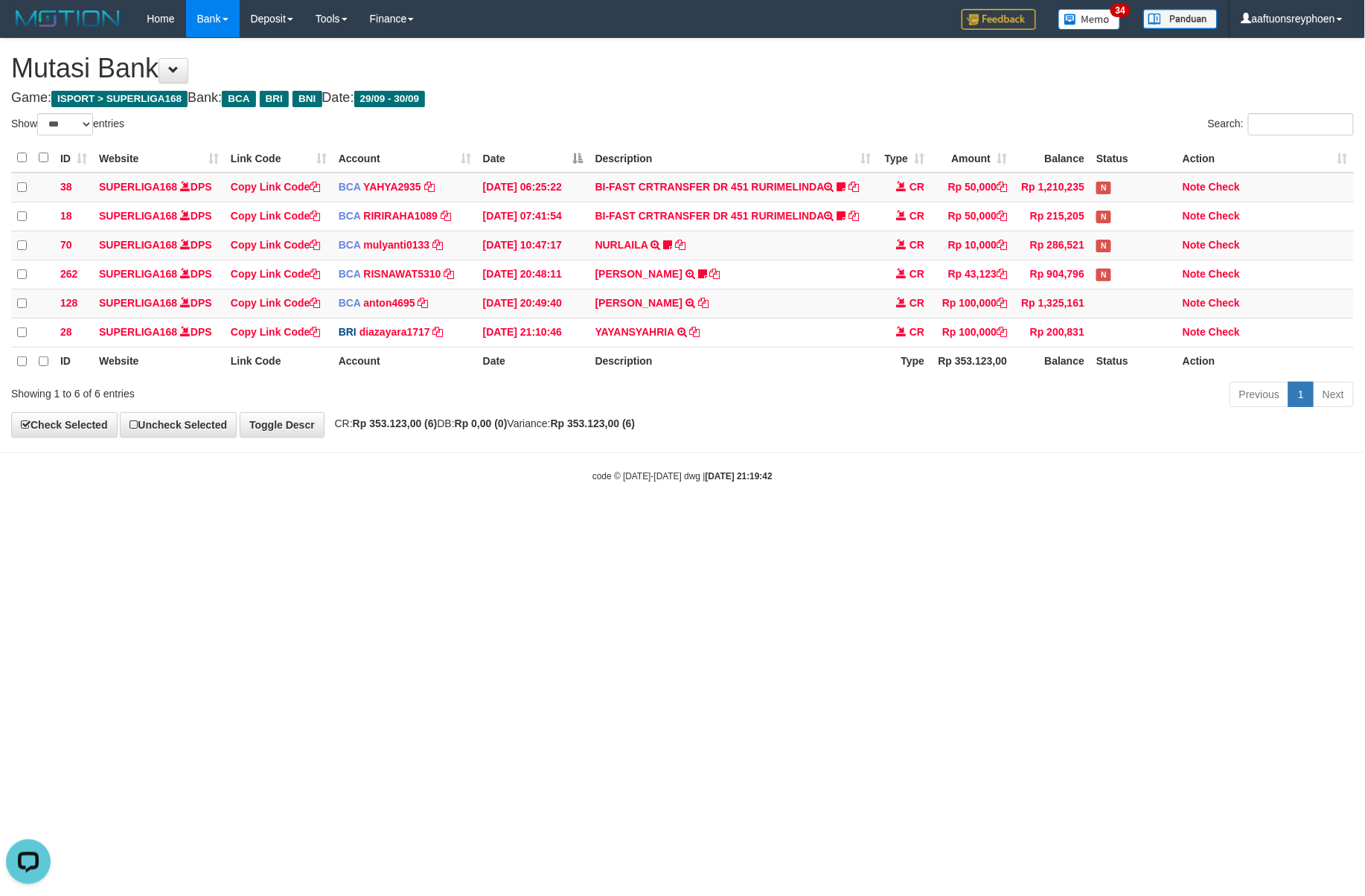
click at [1032, 489] on body "Toggle navigation Home Bank Account List Load By Website Group [ISPORT] SUPERLI…" at bounding box center [682, 260] width 1365 height 520
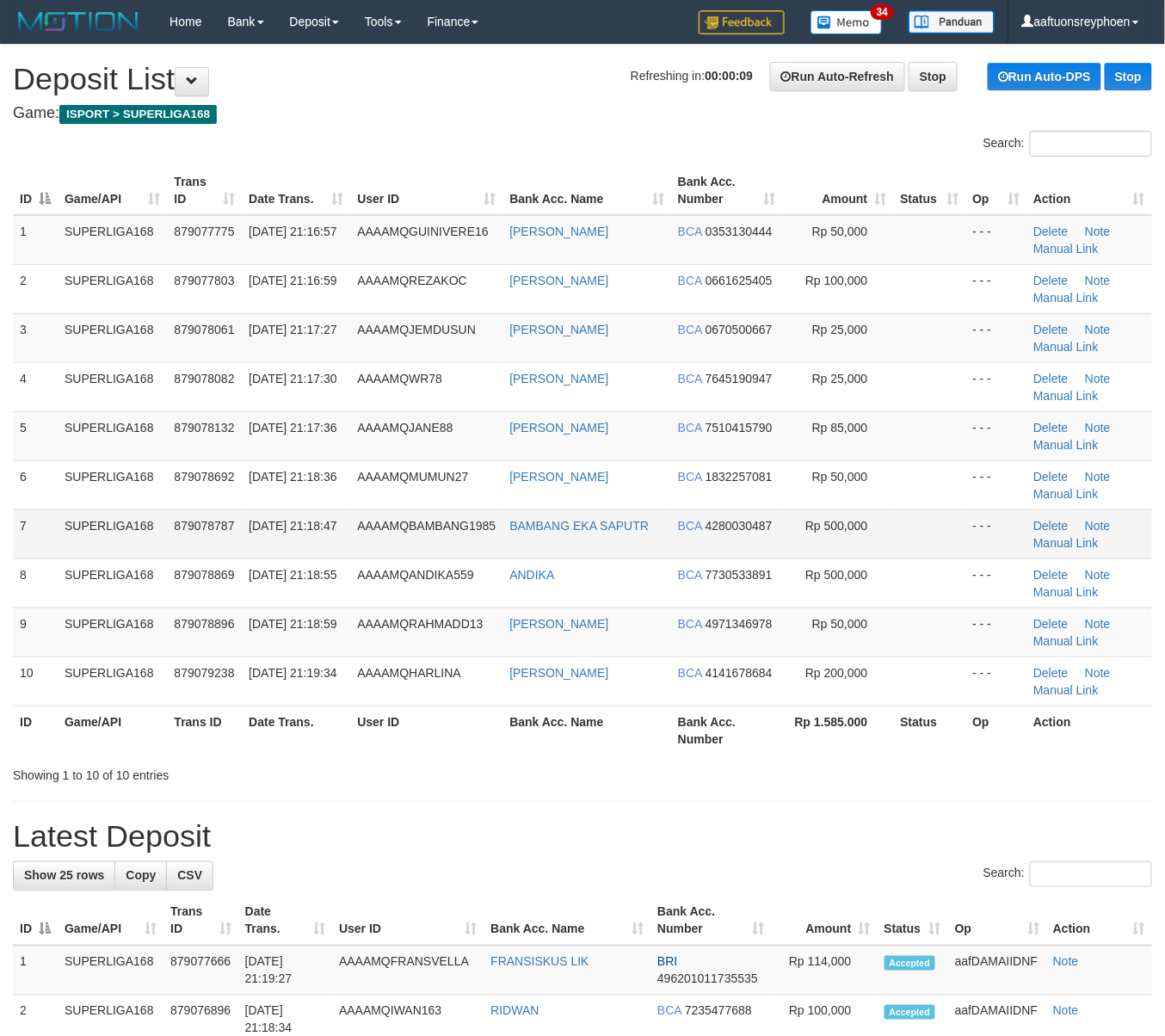
click at [19, 522] on td "7" at bounding box center [35, 533] width 45 height 49
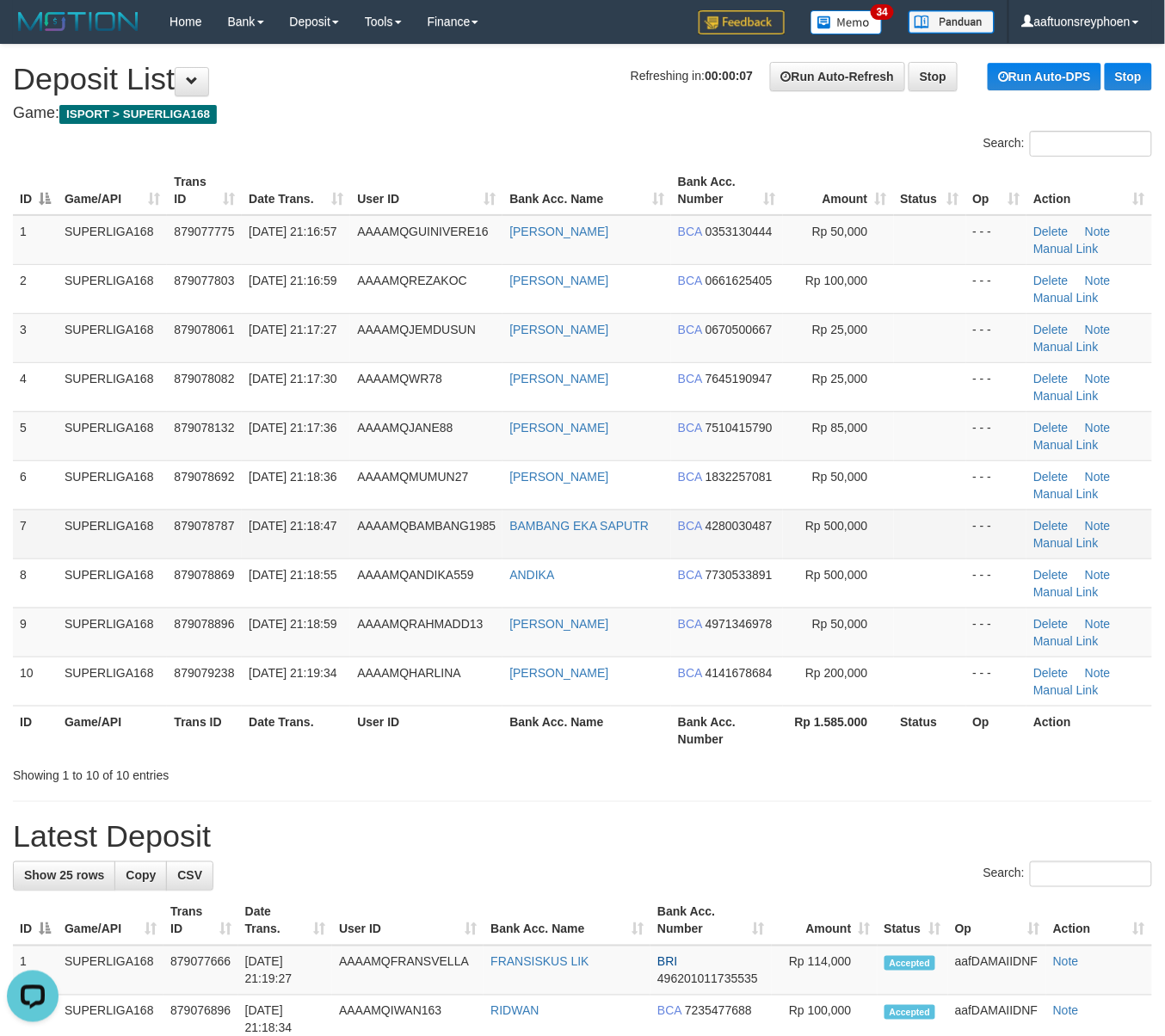
click at [19, 522] on td "7" at bounding box center [35, 533] width 45 height 49
click at [90, 555] on td "SUPERLIGA168" at bounding box center [112, 533] width 109 height 49
click at [311, 538] on td "30/09/2025 21:18:47" at bounding box center [295, 533] width 108 height 49
drag, startPoint x: 313, startPoint y: 538, endPoint x: 2, endPoint y: 559, distance: 311.7
click at [311, 538] on td "30/09/2025 21:18:47" at bounding box center [295, 533] width 108 height 49
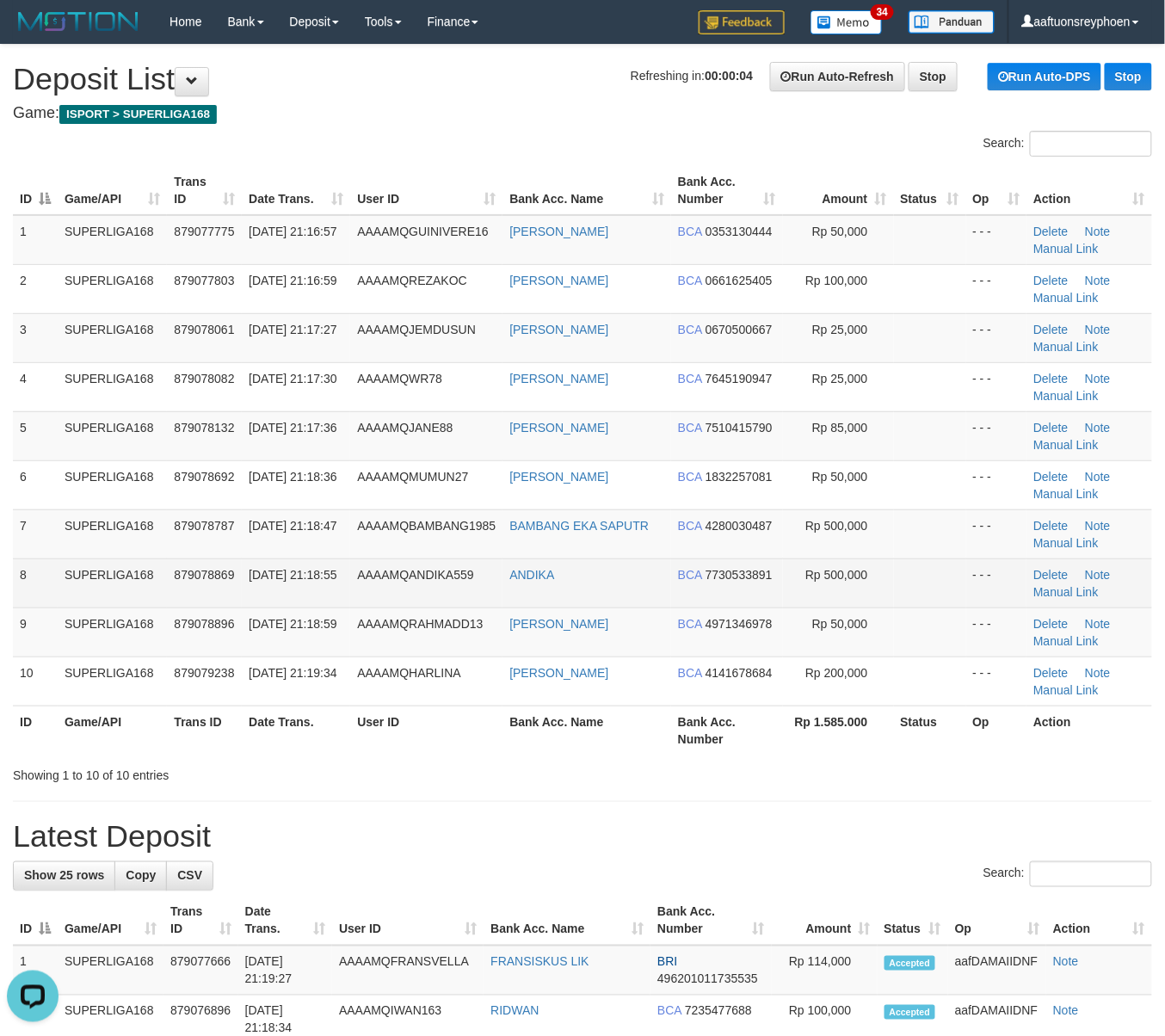
click at [176, 561] on td "879078869" at bounding box center [205, 582] width 75 height 49
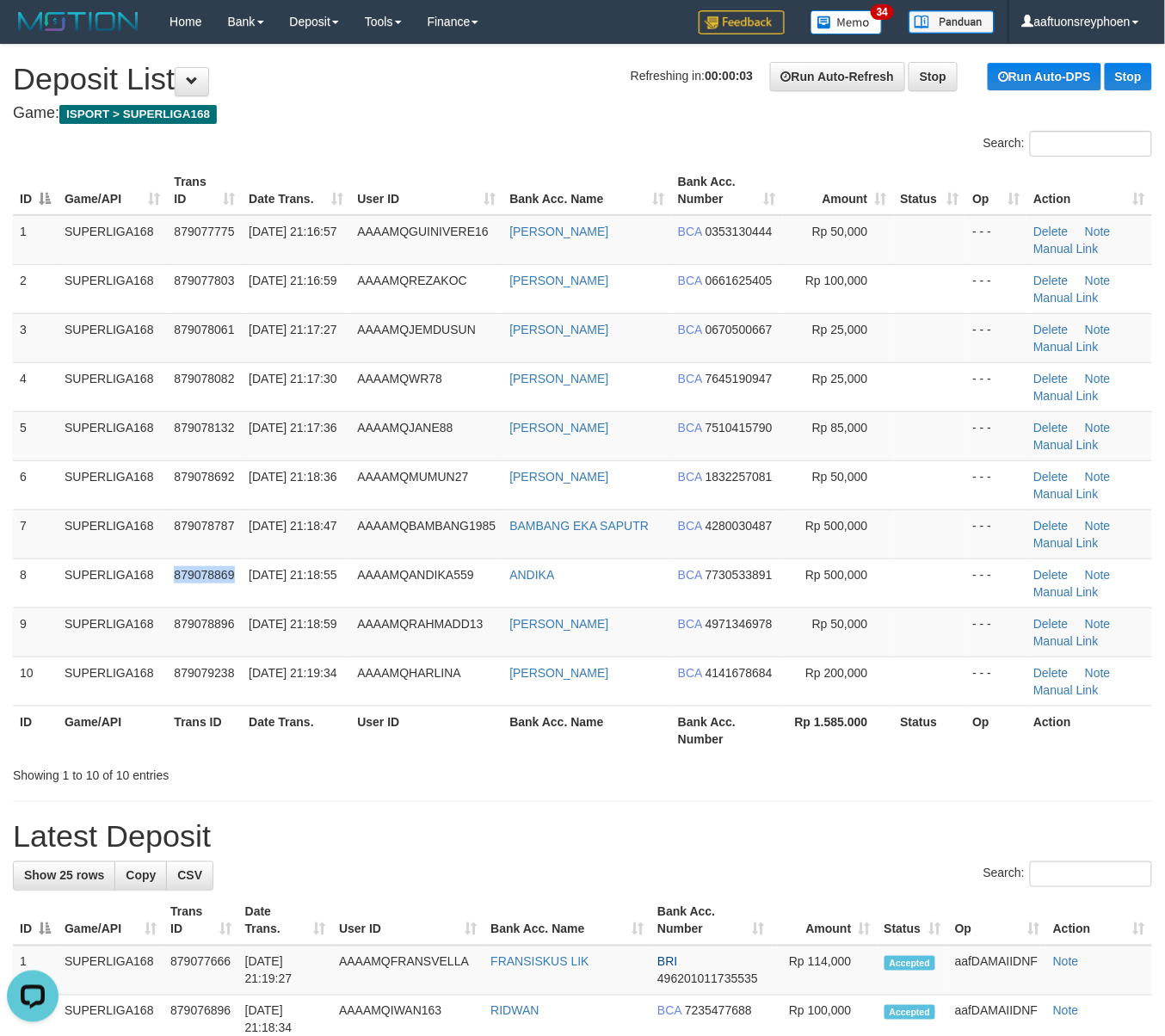
drag, startPoint x: 176, startPoint y: 561, endPoint x: 5, endPoint y: 580, distance: 172.1
click at [168, 561] on td "879078869" at bounding box center [205, 582] width 75 height 49
drag, startPoint x: 79, startPoint y: 541, endPoint x: 4, endPoint y: 548, distance: 75.3
click at [65, 540] on td "SUPERLIGA168" at bounding box center [112, 533] width 109 height 49
drag, startPoint x: 84, startPoint y: 523, endPoint x: 4, endPoint y: 535, distance: 80.9
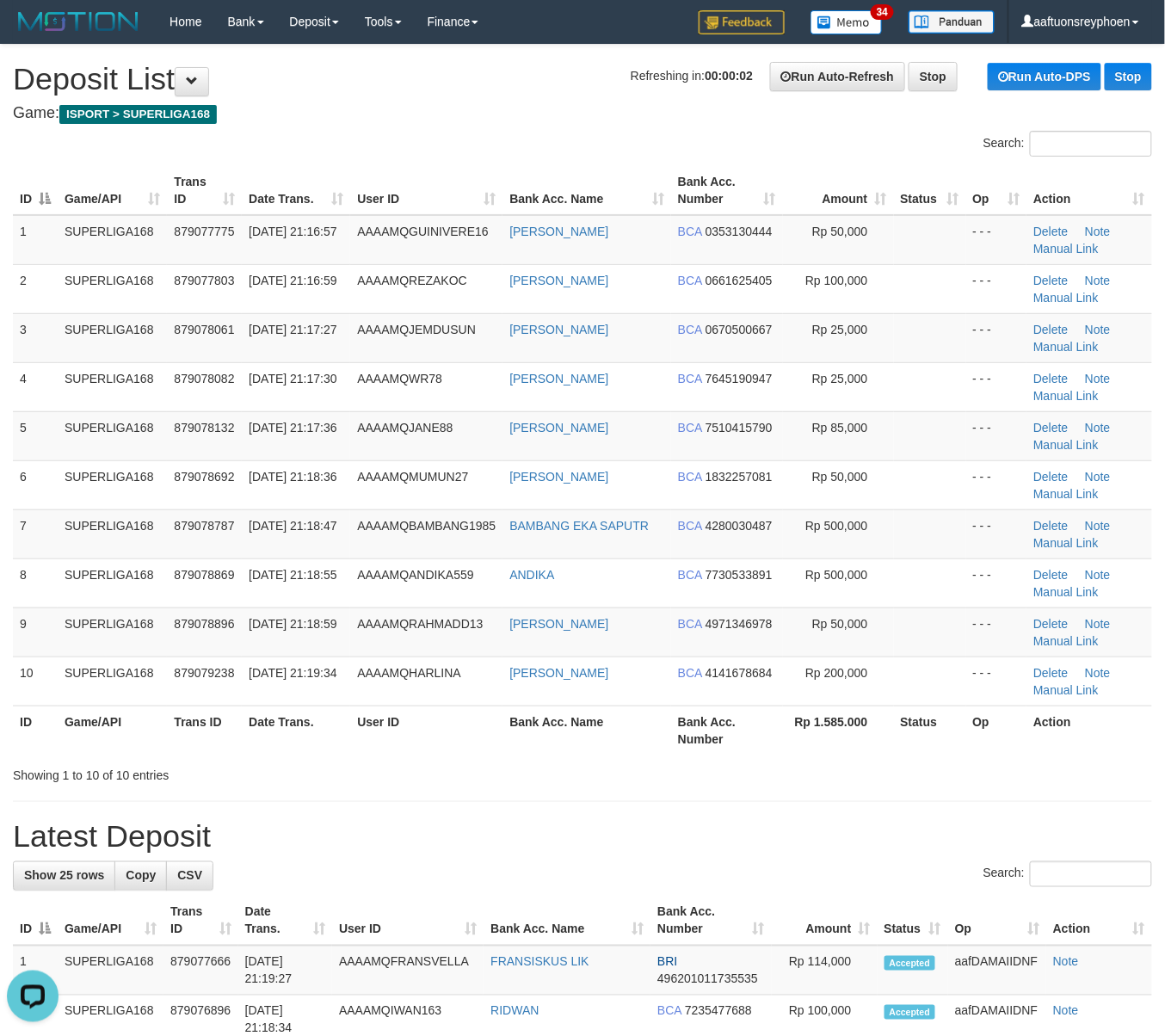
click at [83, 523] on td "SUPERLIGA168" at bounding box center [112, 533] width 109 height 49
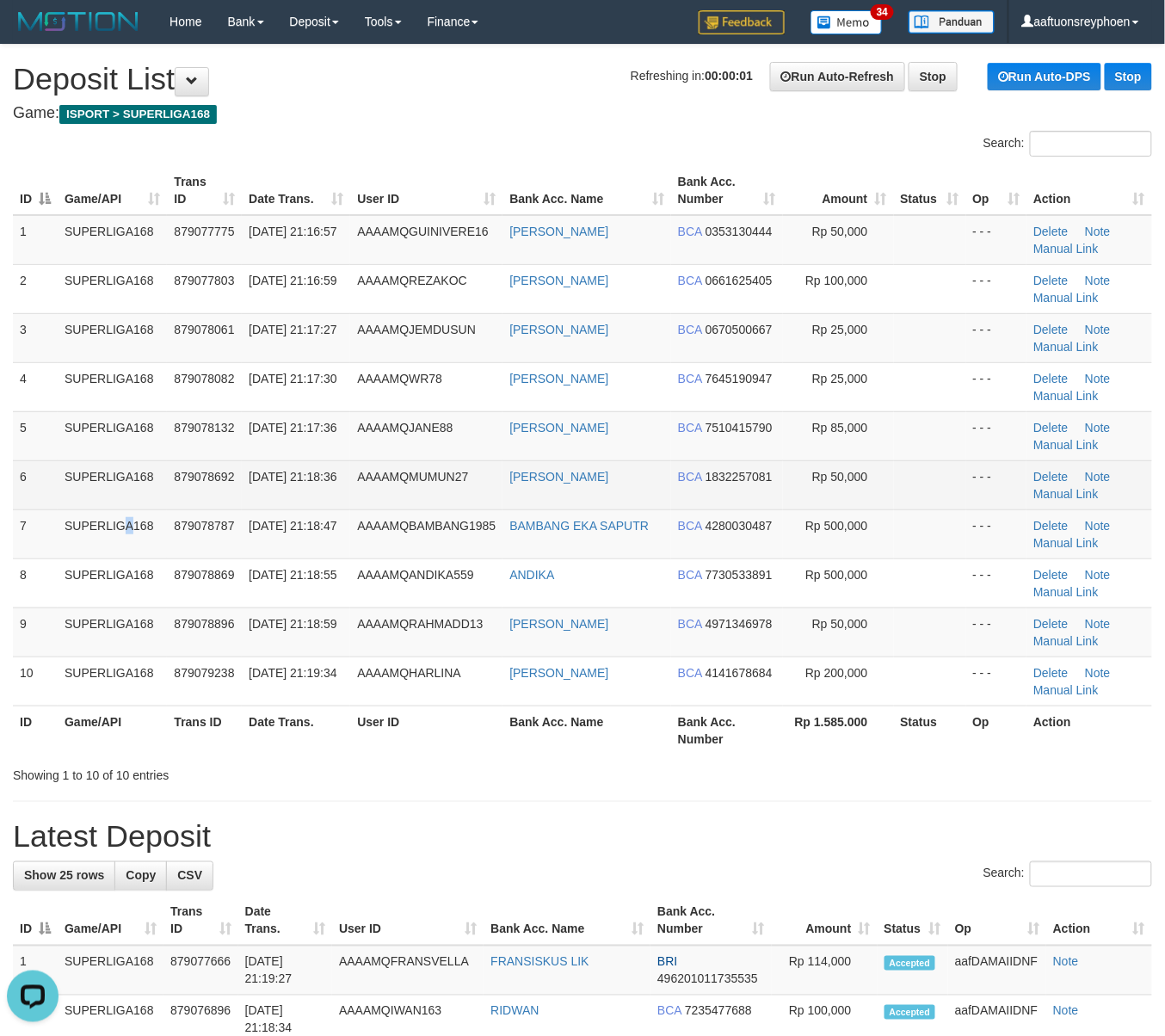
click at [64, 507] on tr "6 SUPERLIGA168 879078692 30/09/2025 21:18:36 AAAAMQMUMUN27 M HIDAYATULLOH BCA 1…" at bounding box center [583, 485] width 1139 height 49
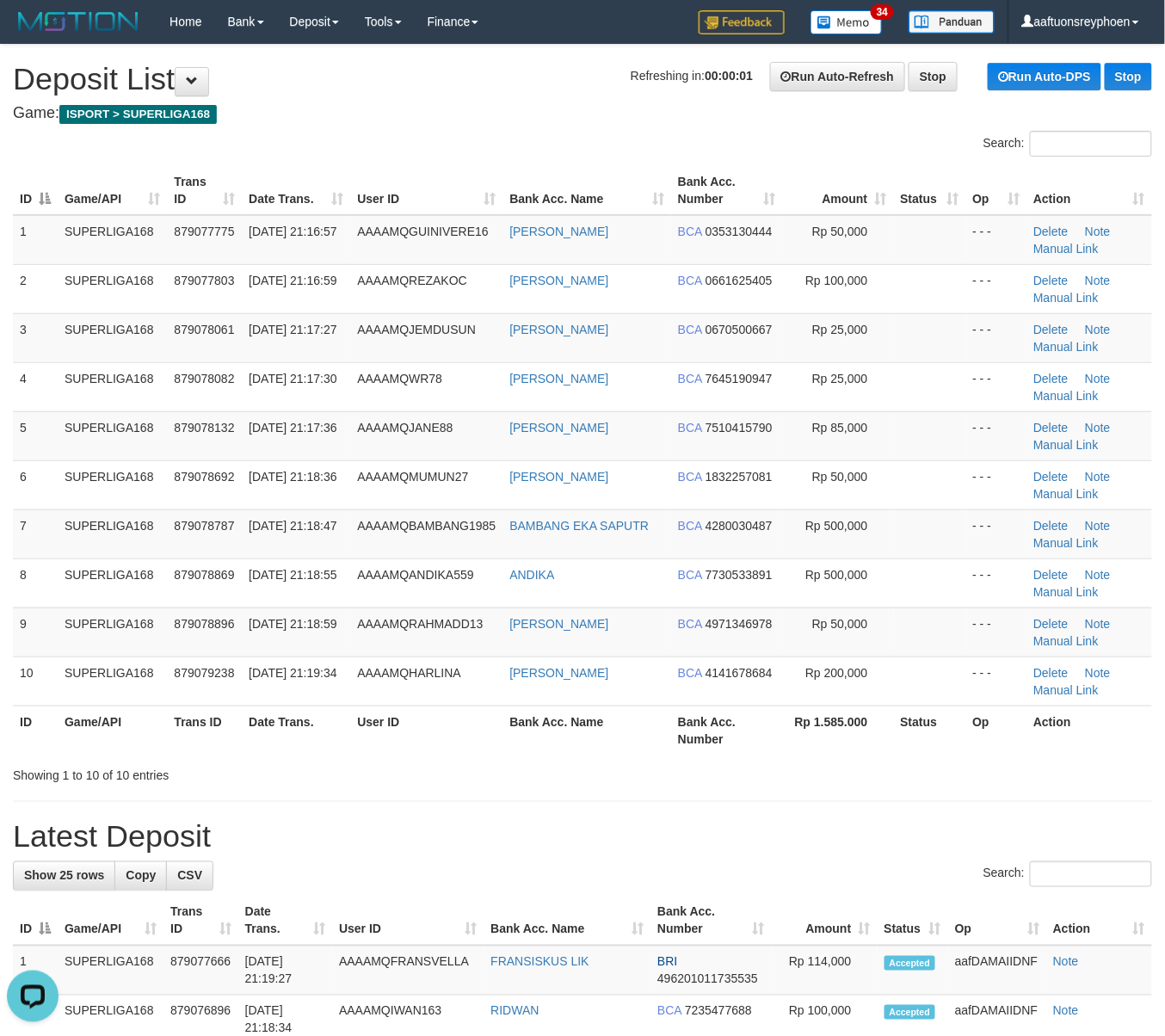
drag, startPoint x: 71, startPoint y: 507, endPoint x: 0, endPoint y: 527, distance: 73.8
click at [58, 509] on td "SUPERLIGA168" at bounding box center [112, 485] width 109 height 49
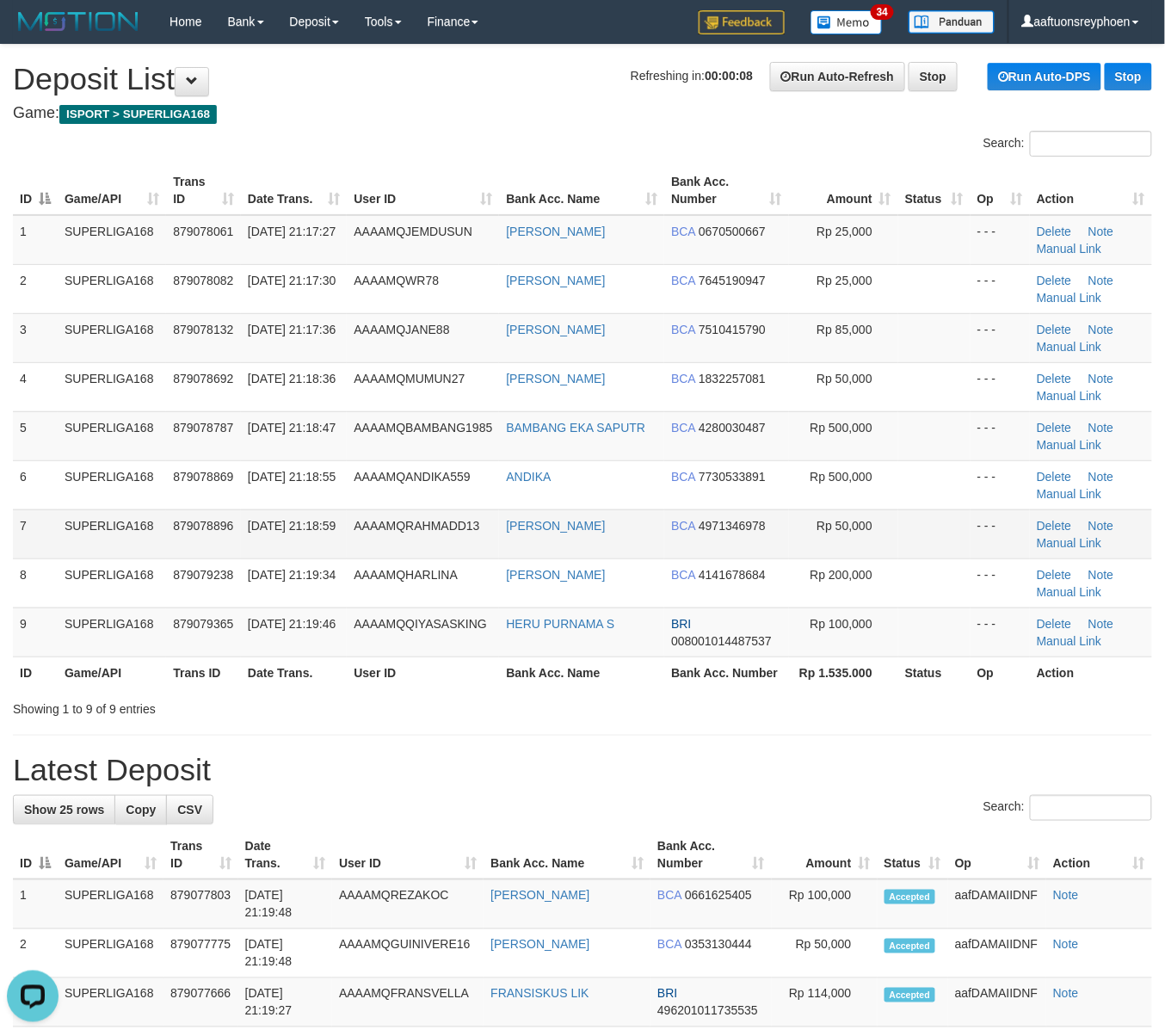
click at [358, 549] on td "AAAAMQRAHMADD13" at bounding box center [422, 533] width 152 height 49
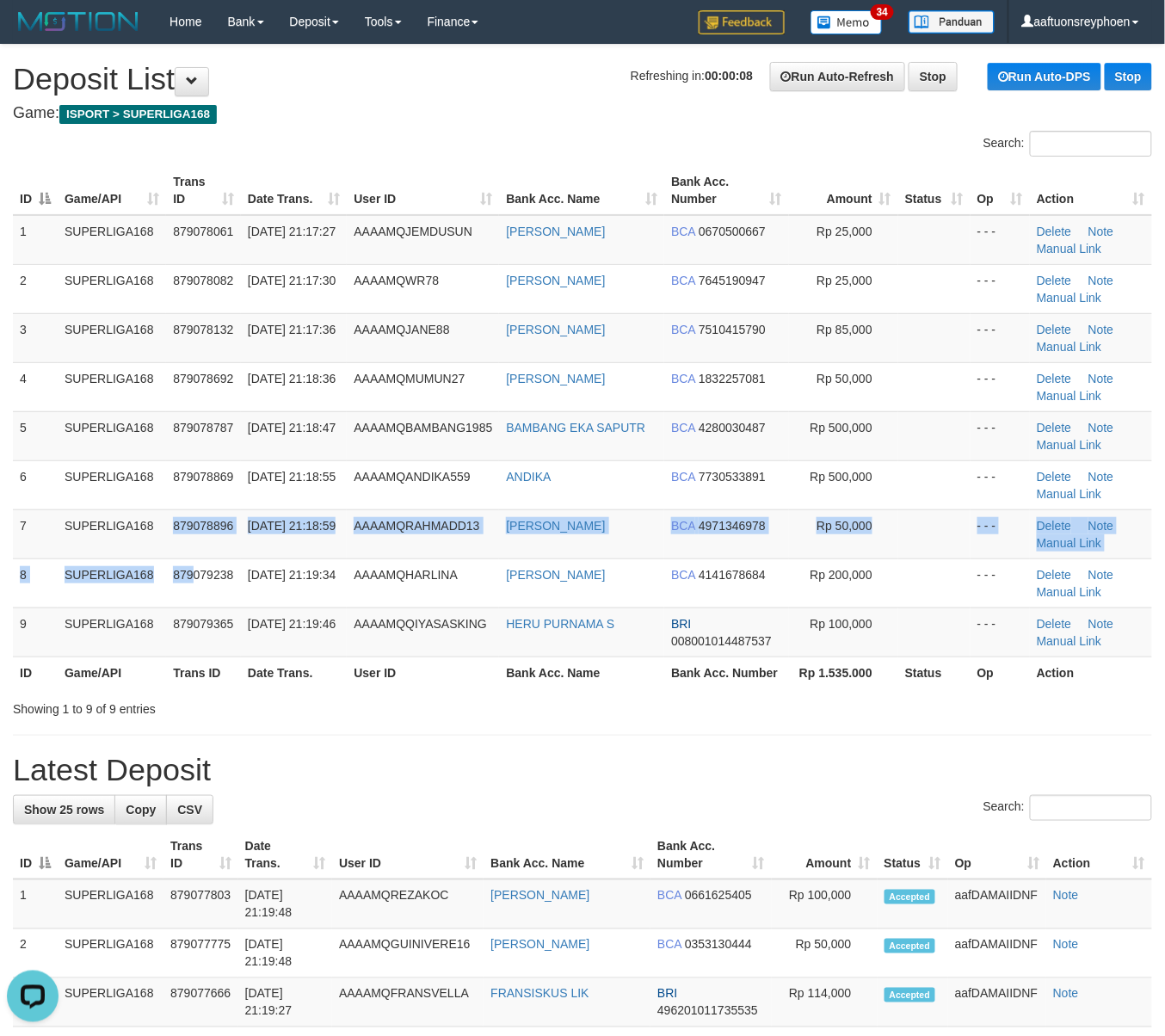
drag, startPoint x: 186, startPoint y: 558, endPoint x: 1, endPoint y: 590, distance: 187.7
click at [108, 570] on tr "8 SUPERLIGA168 879079238 30/09/2025 21:19:34 AAAAMQHARLINA STEVAN KALALO BCA 41…" at bounding box center [583, 582] width 1139 height 49
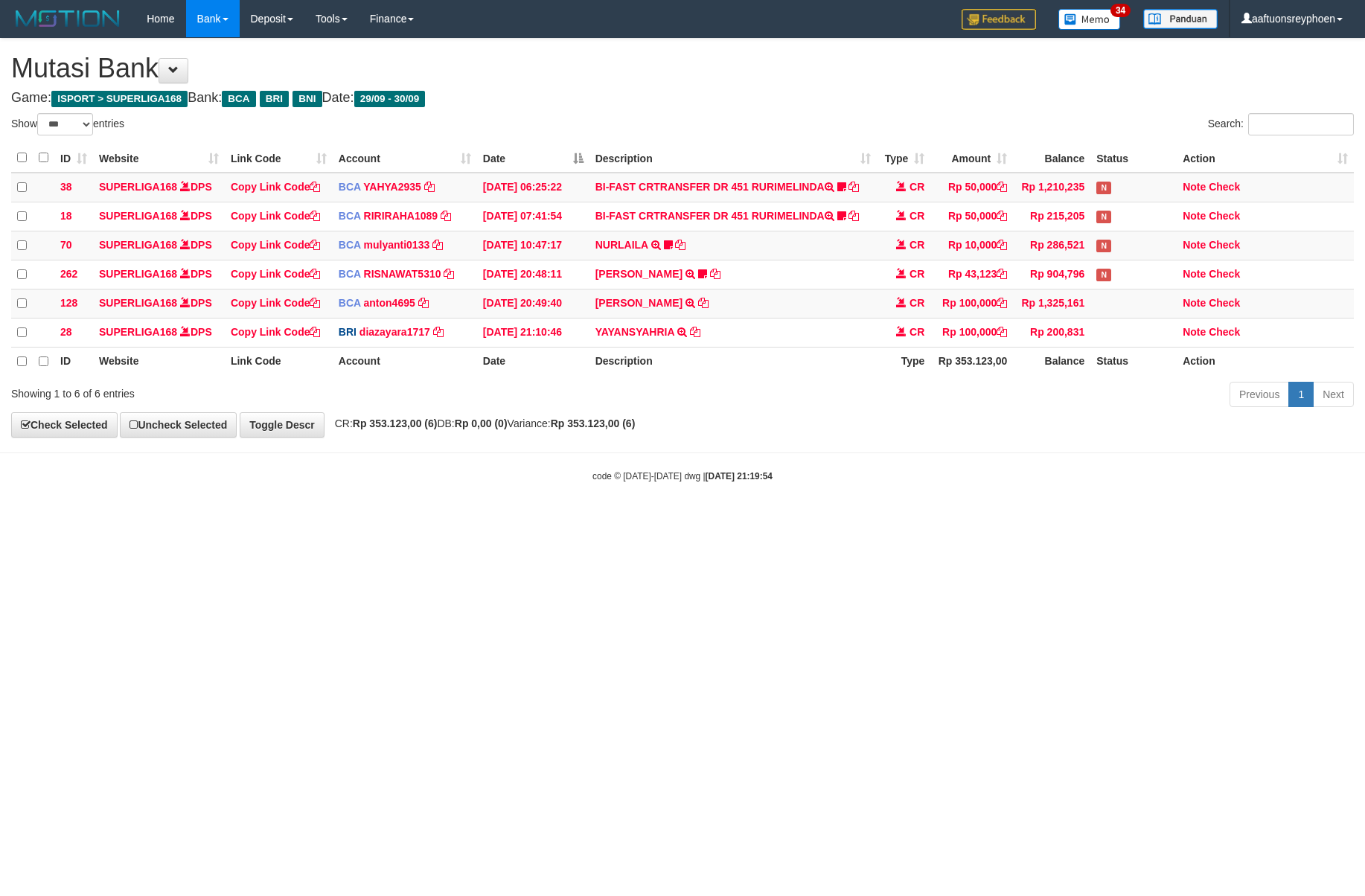
select select "***"
click at [769, 520] on html "Toggle navigation Home Bank Account List Load By Website Group [ISPORT] SUPERLI…" at bounding box center [682, 260] width 1365 height 520
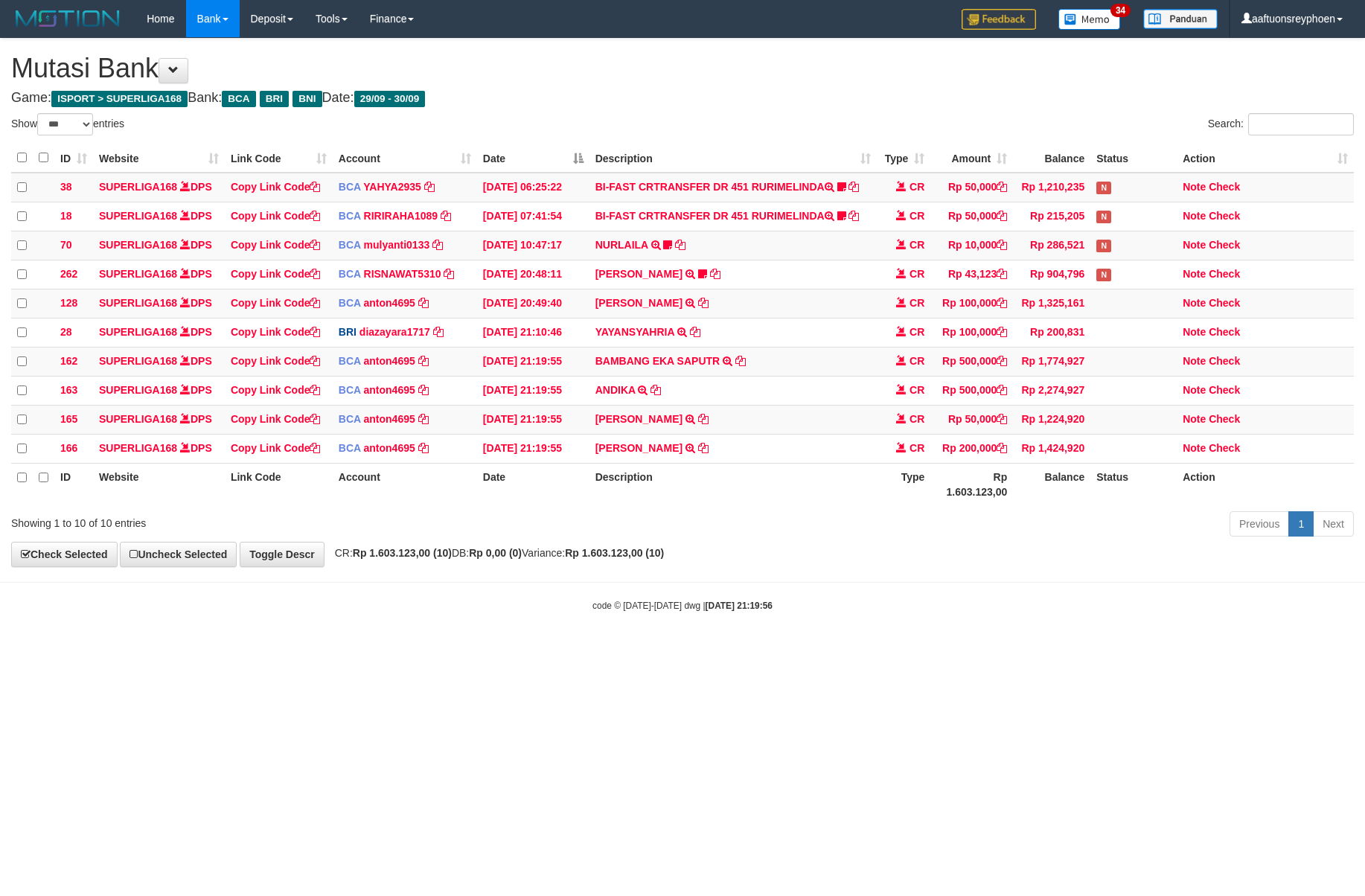
select select "***"
click at [870, 565] on div "**********" at bounding box center [682, 303] width 1365 height 527
drag, startPoint x: 894, startPoint y: 540, endPoint x: 1223, endPoint y: 521, distance: 329.5
click at [1019, 527] on div "Previous 1 Next" at bounding box center [966, 526] width 774 height 32
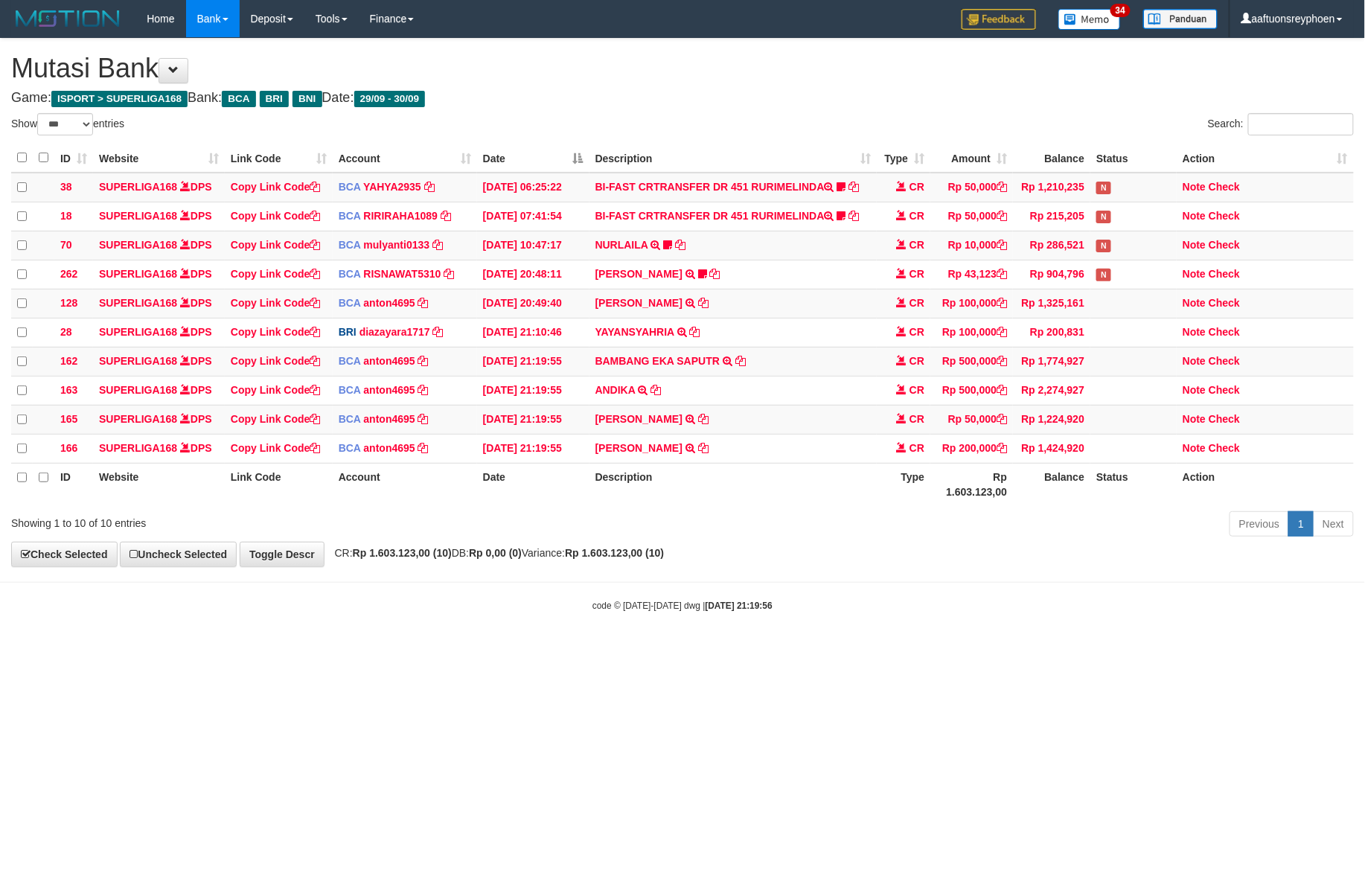
drag, startPoint x: 917, startPoint y: 587, endPoint x: 928, endPoint y: 597, distance: 14.9
click at [922, 583] on hr at bounding box center [682, 582] width 1365 height 1
click at [935, 593] on body "Toggle navigation Home Bank Account List Load By Website Group [ISPORT] SUPERLI…" at bounding box center [682, 325] width 1365 height 650
select select "***"
drag, startPoint x: 793, startPoint y: 565, endPoint x: 1359, endPoint y: 540, distance: 566.6
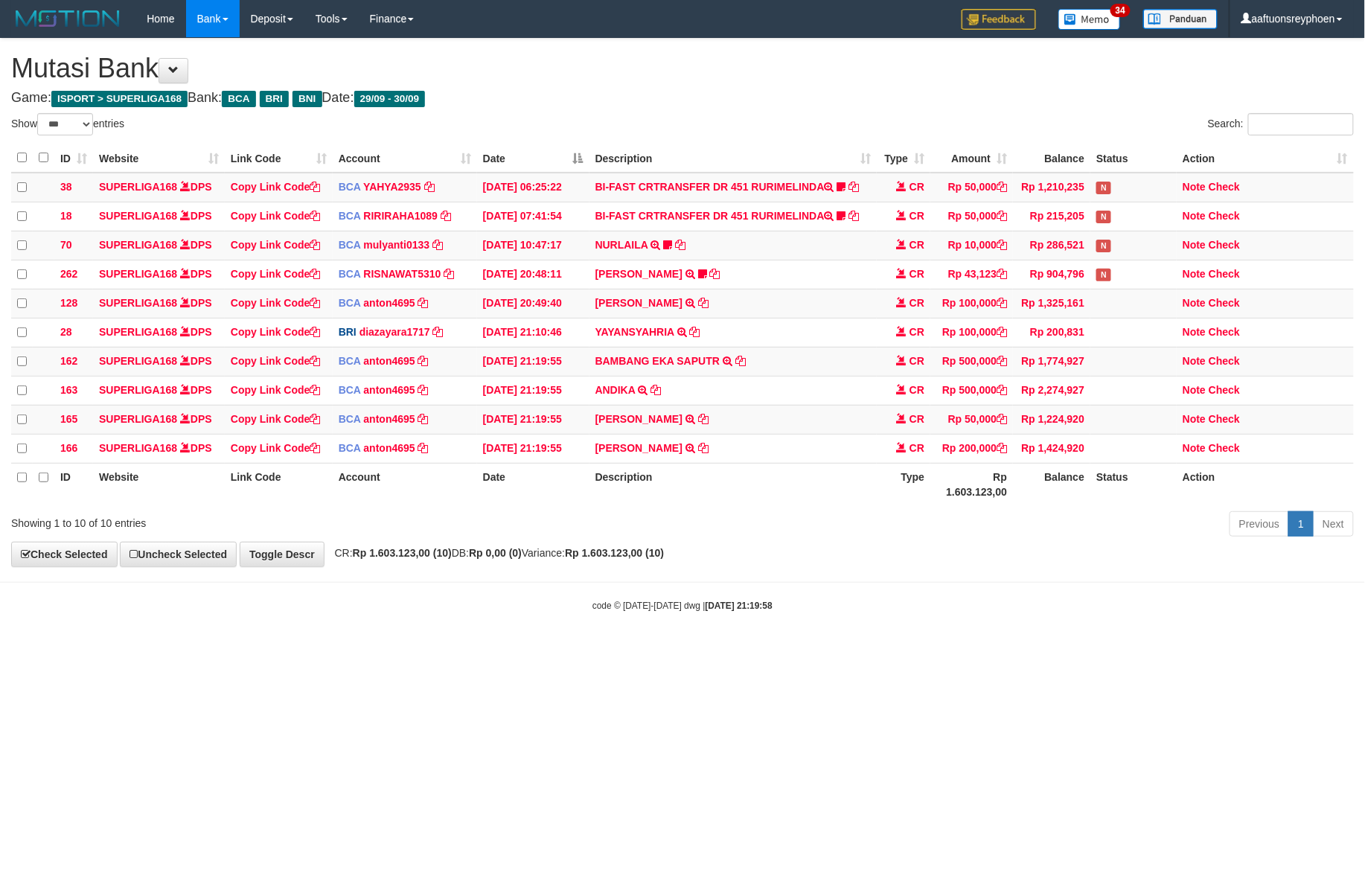
click at [822, 565] on div "**********" at bounding box center [682, 303] width 1365 height 527
drag, startPoint x: 783, startPoint y: 566, endPoint x: 1363, endPoint y: 528, distance: 581.2
click at [916, 555] on div "**********" at bounding box center [682, 303] width 1365 height 527
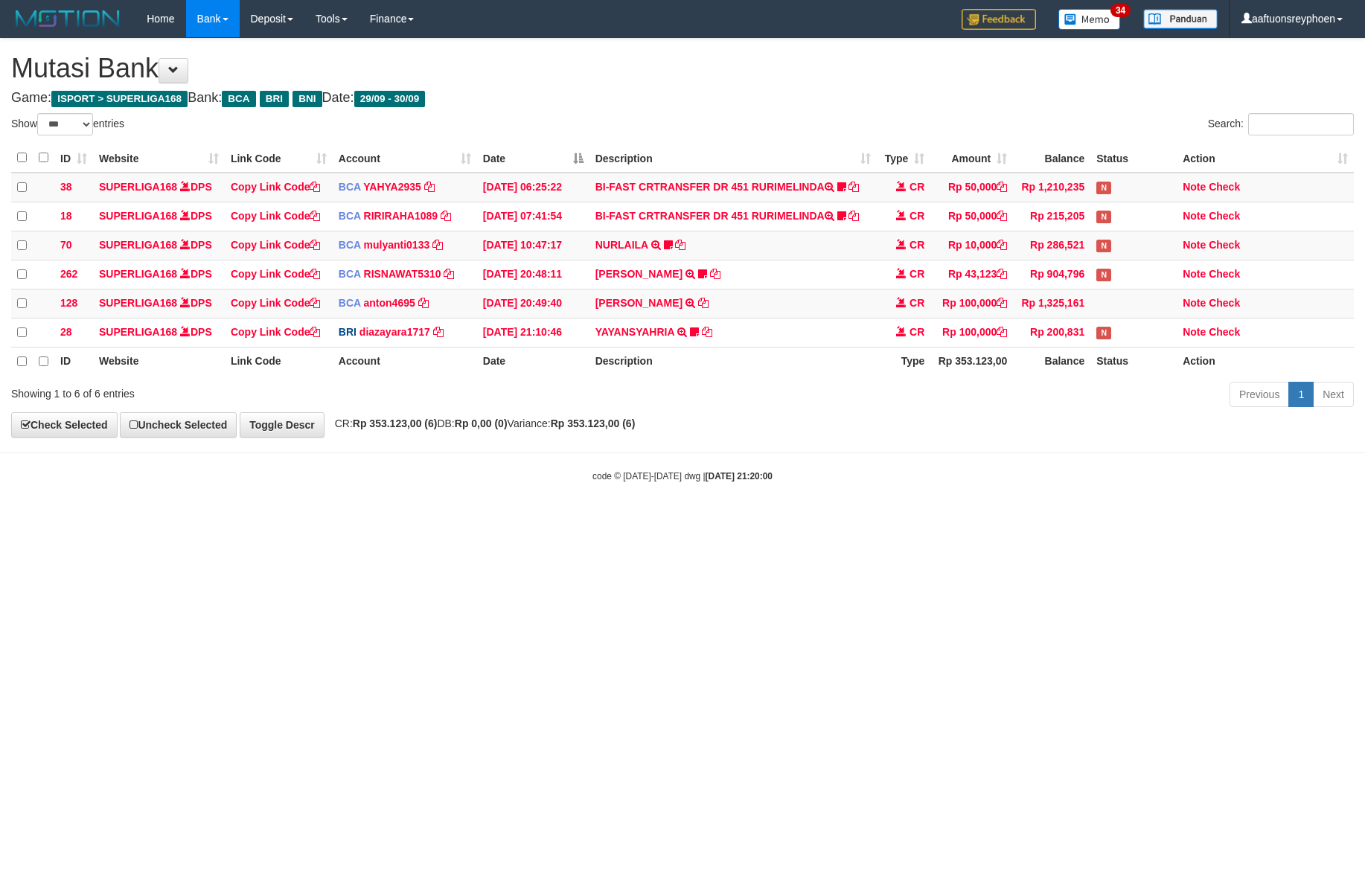
select select "***"
click at [777, 520] on html "Toggle navigation Home Bank Account List Load By Website Group [ISPORT] SUPERLI…" at bounding box center [682, 260] width 1365 height 520
select select "***"
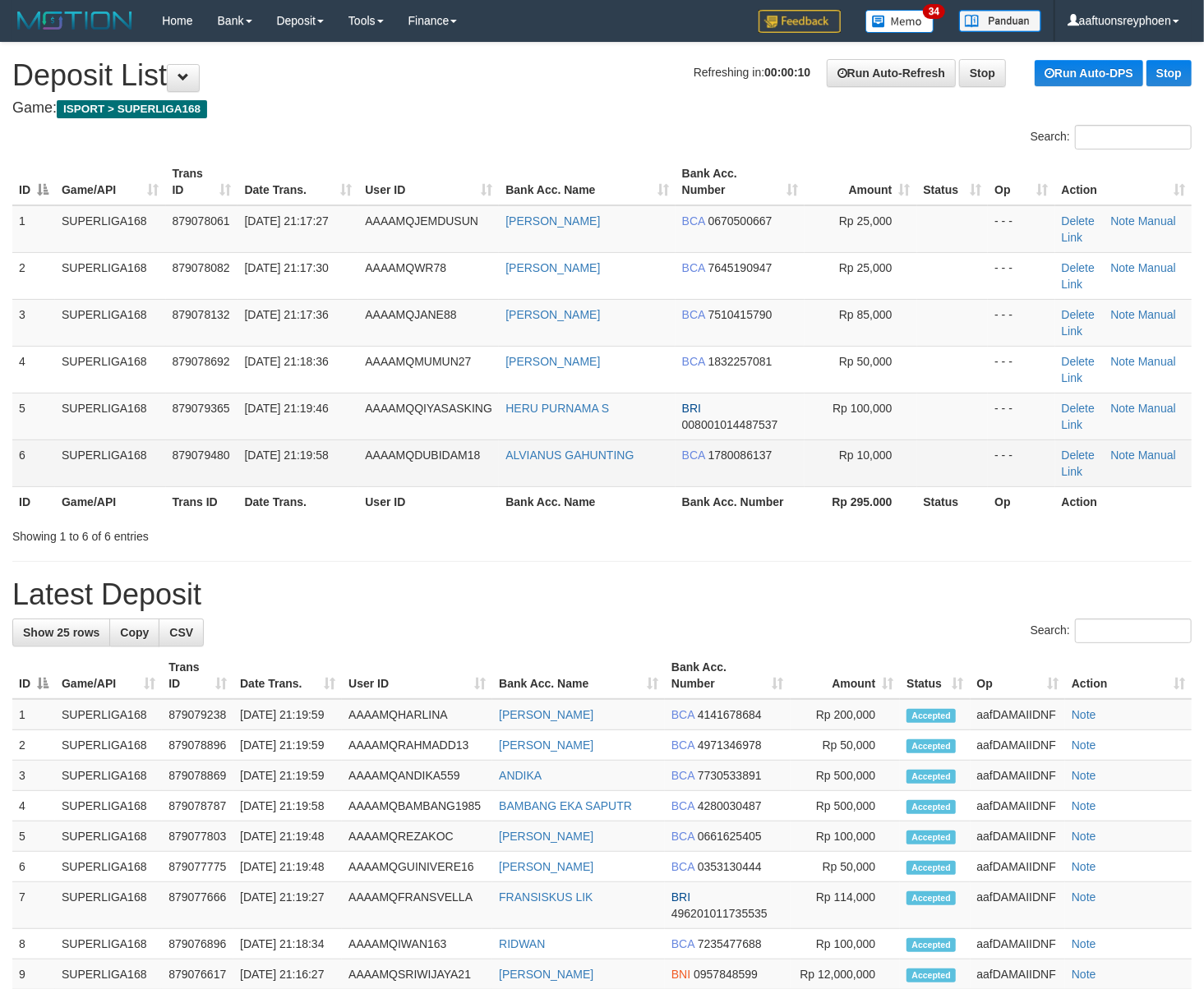
click at [351, 450] on tr "6 SUPERLIGA168 879079480 30/09/2025 21:19:58 AAAAMQDUBIDAM18 ALVIANUS GAHUNTING…" at bounding box center [602, 463] width 1179 height 47
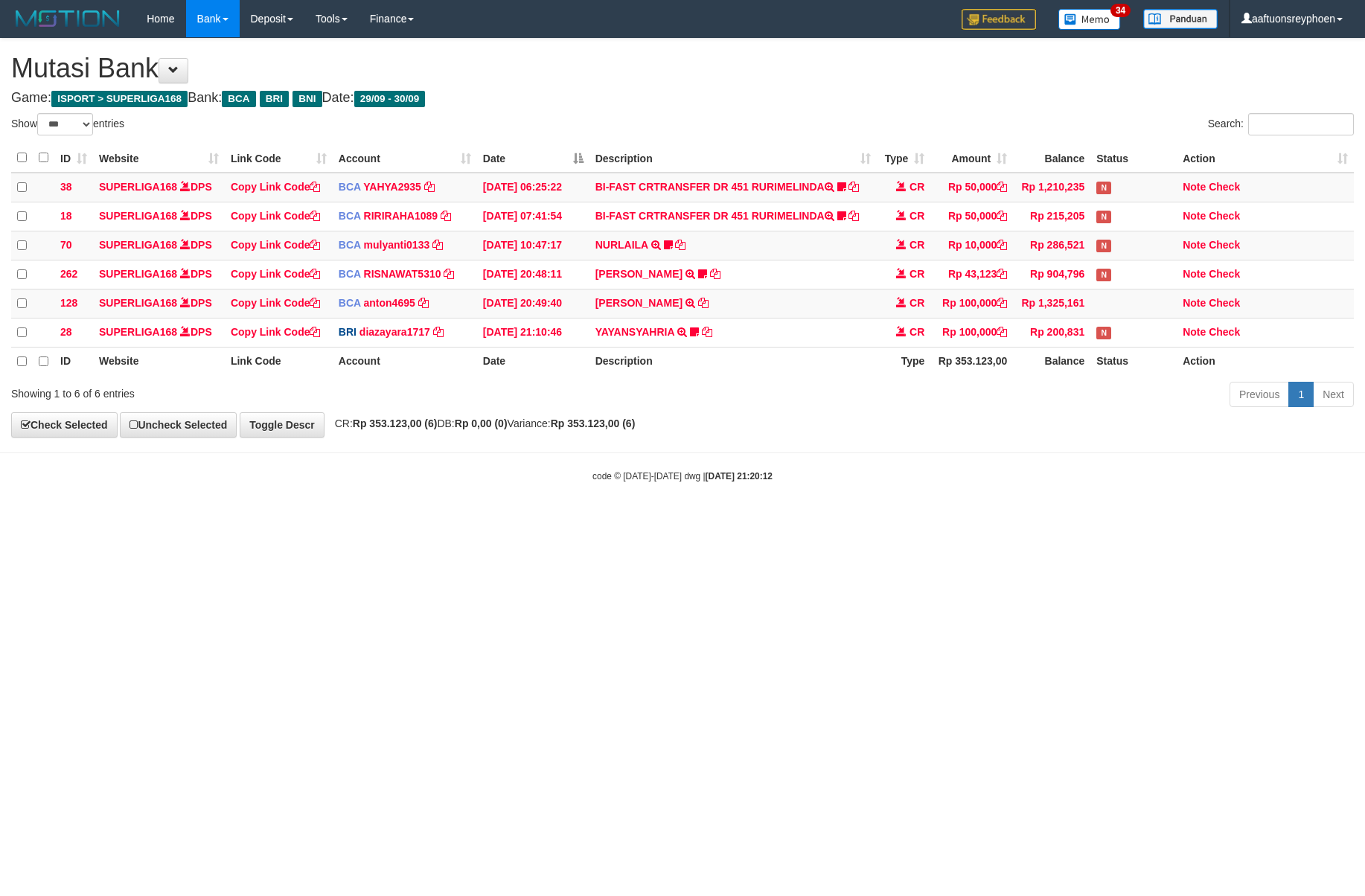
select select "***"
click at [692, 332] on icon at bounding box center [694, 331] width 9 height 11
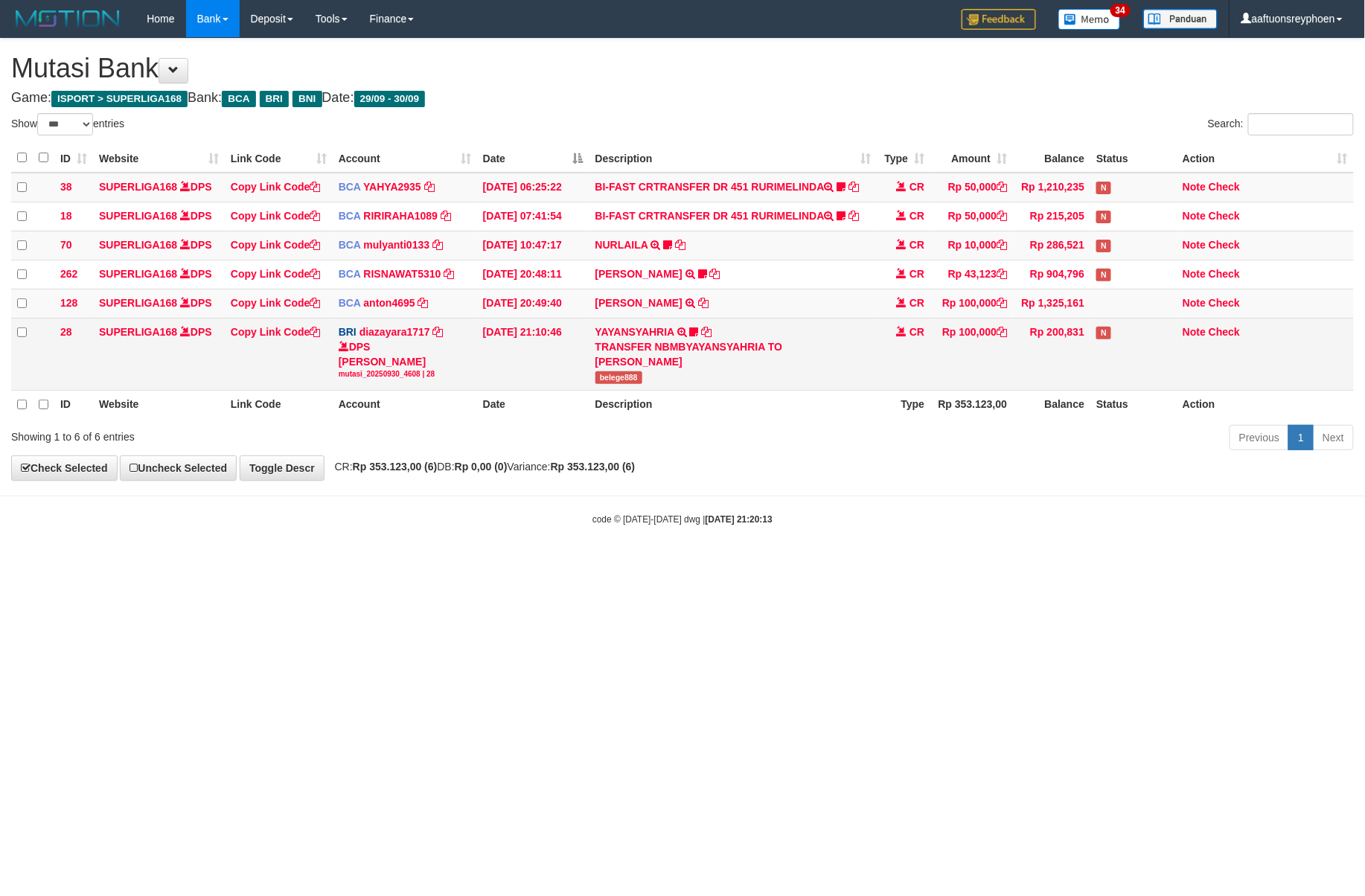
click at [623, 384] on span "belege888" at bounding box center [618, 377] width 47 height 12
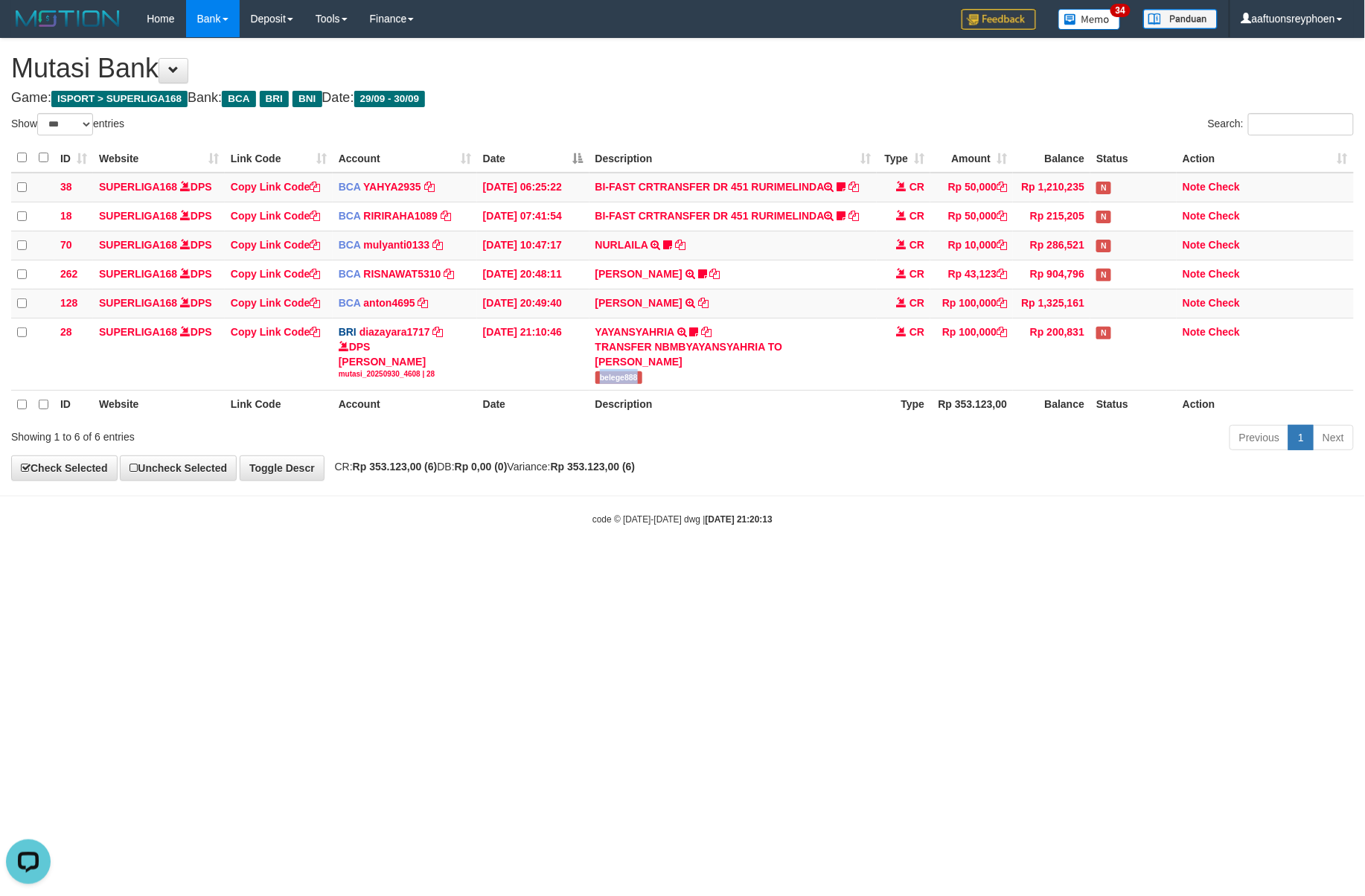
copy span "belege888"
drag, startPoint x: 770, startPoint y: 560, endPoint x: 853, endPoint y: 560, distance: 83.0
click at [833, 560] on body "Toggle navigation Home Bank Account List Load By Website Group [ISPORT] SUPERLI…" at bounding box center [682, 282] width 1365 height 564
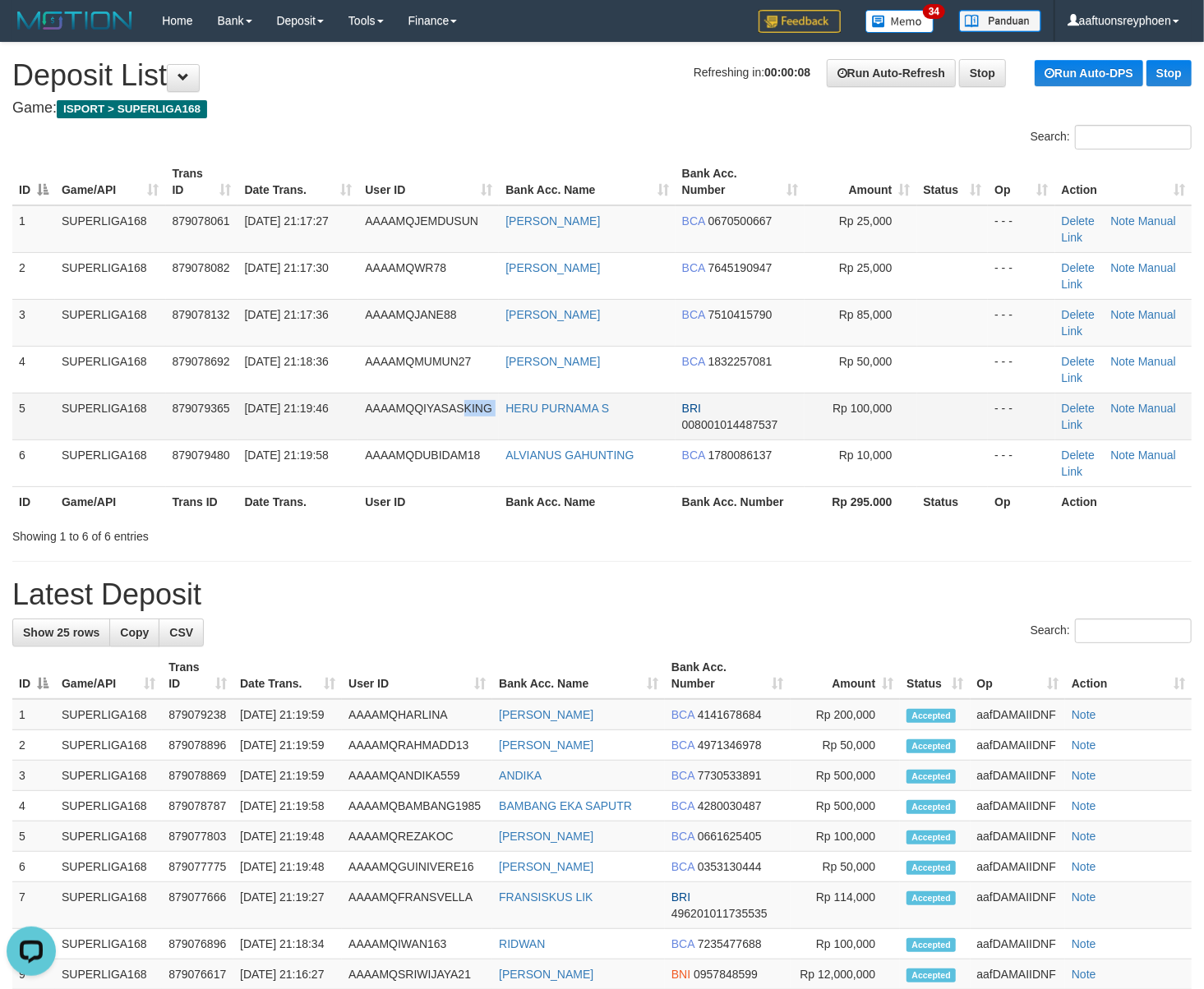
click at [503, 424] on tr "5 SUPERLIGA168 879079365 30/09/2025 21:19:46 AAAAMQQIYASASKING HERU PURNAMA S B…" at bounding box center [602, 415] width 1179 height 47
drag, startPoint x: 320, startPoint y: 520, endPoint x: 319, endPoint y: 529, distance: 9.1
click at [320, 520] on div "ID Game/API Trans ID Date Trans. User ID Bank Acc. Name Bank Acc. Number Amount…" at bounding box center [602, 337] width 1204 height 368
click at [215, 523] on div "Search: ID Game/API Trans ID Date Trans. User ID Bank Acc. Name Bank Acc. Numbe…" at bounding box center [602, 335] width 1179 height 420
click at [144, 418] on td "SUPERLIGA168" at bounding box center [110, 415] width 111 height 47
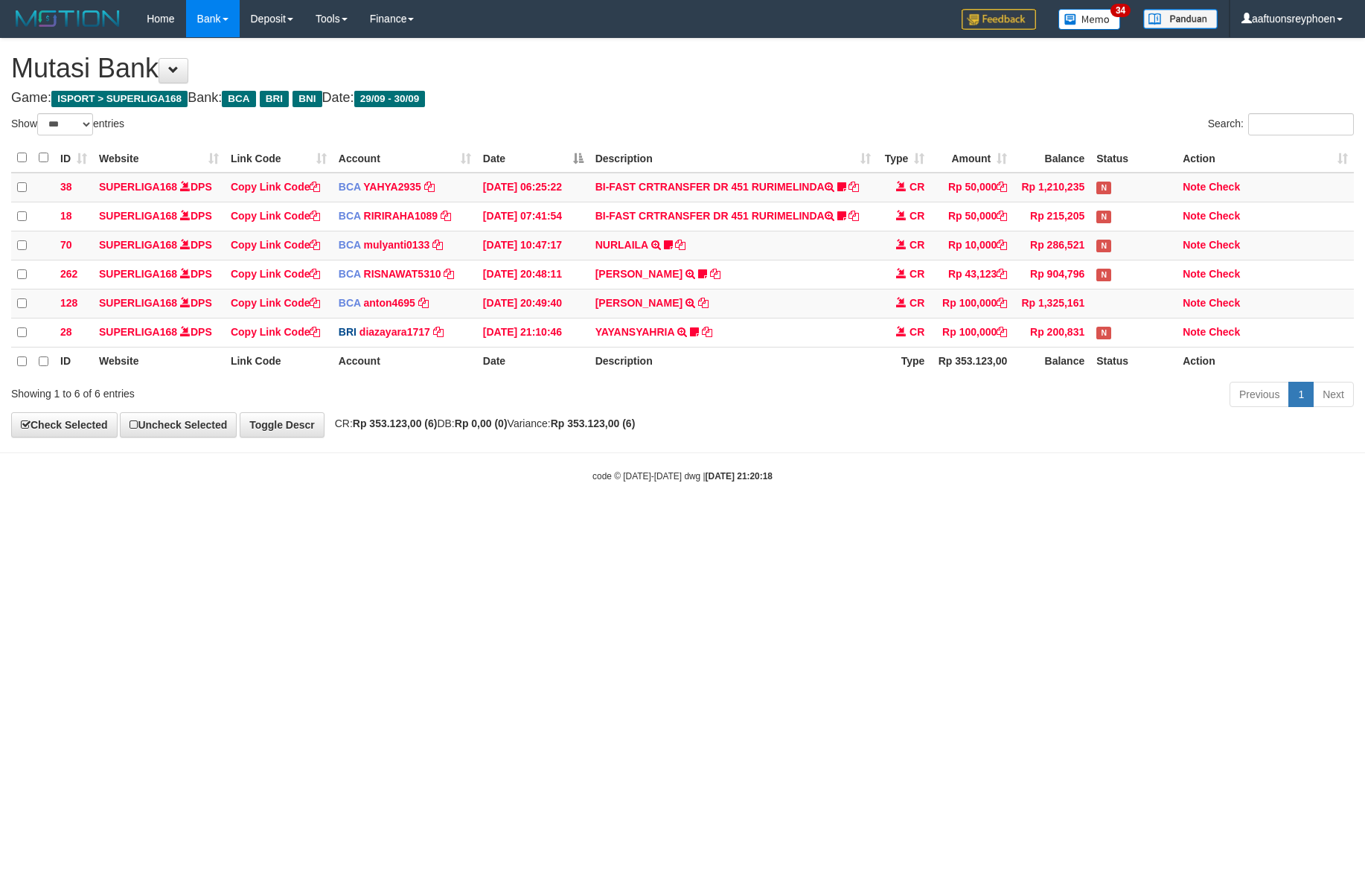
select select "***"
drag, startPoint x: 1105, startPoint y: 526, endPoint x: 1357, endPoint y: 462, distance: 260.0
click at [1206, 498] on html "Toggle navigation Home Bank Account List Load By Website Group [ISPORT] SUPERLI…" at bounding box center [682, 260] width 1365 height 520
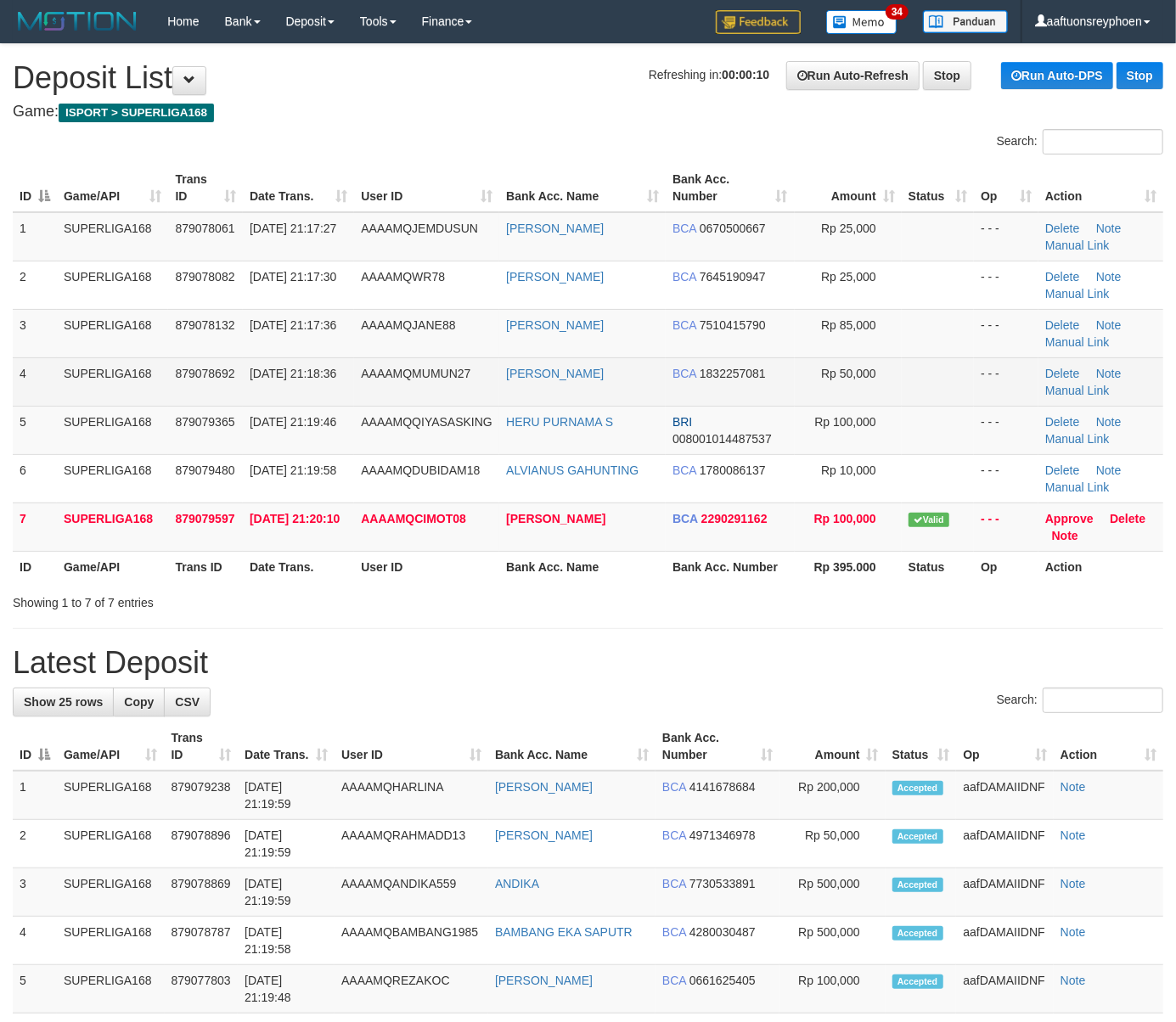
click at [211, 377] on span "879078692" at bounding box center [204, 373] width 59 height 13
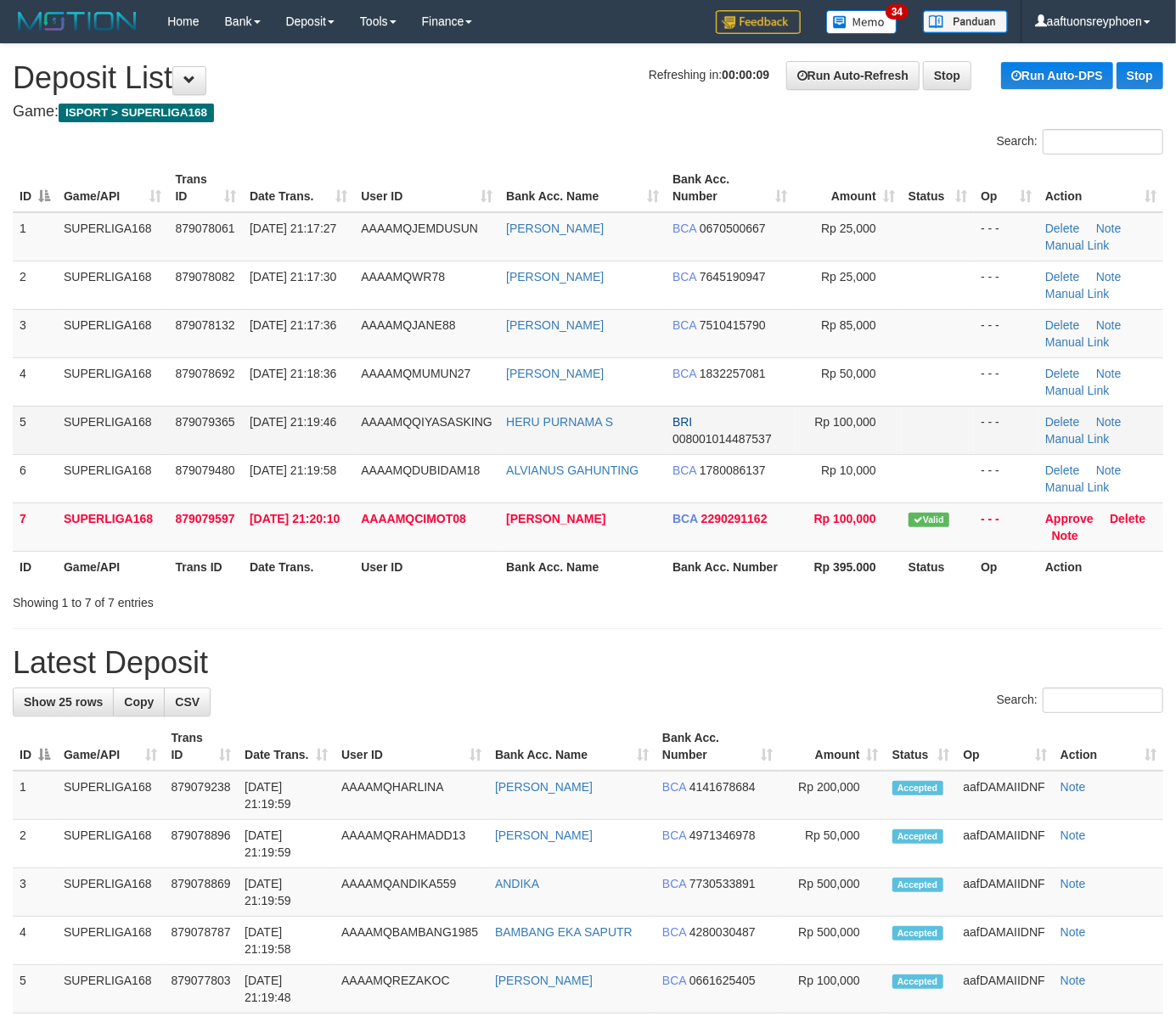
click at [53, 429] on td "5" at bounding box center [35, 429] width 44 height 48
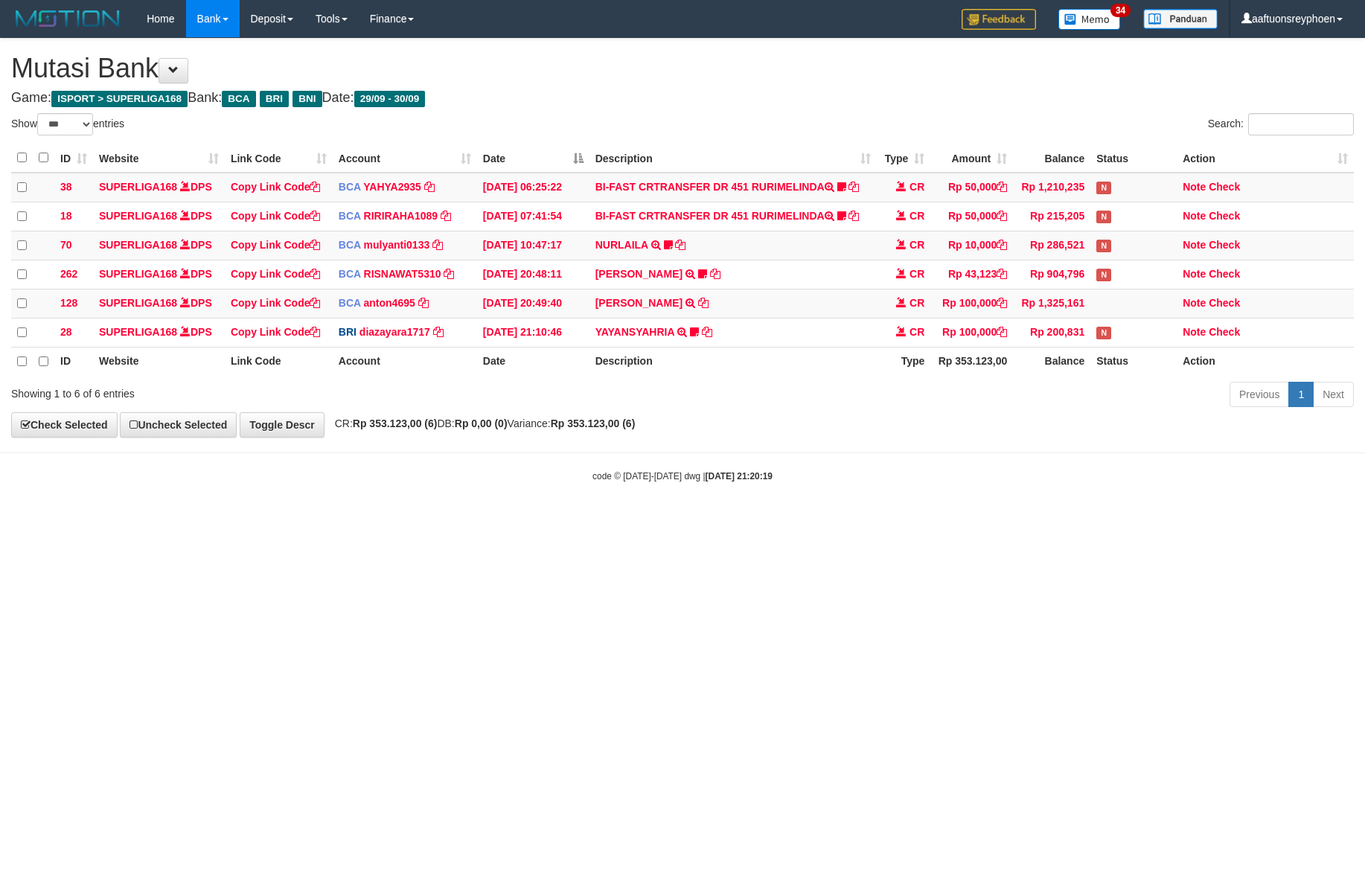
select select "***"
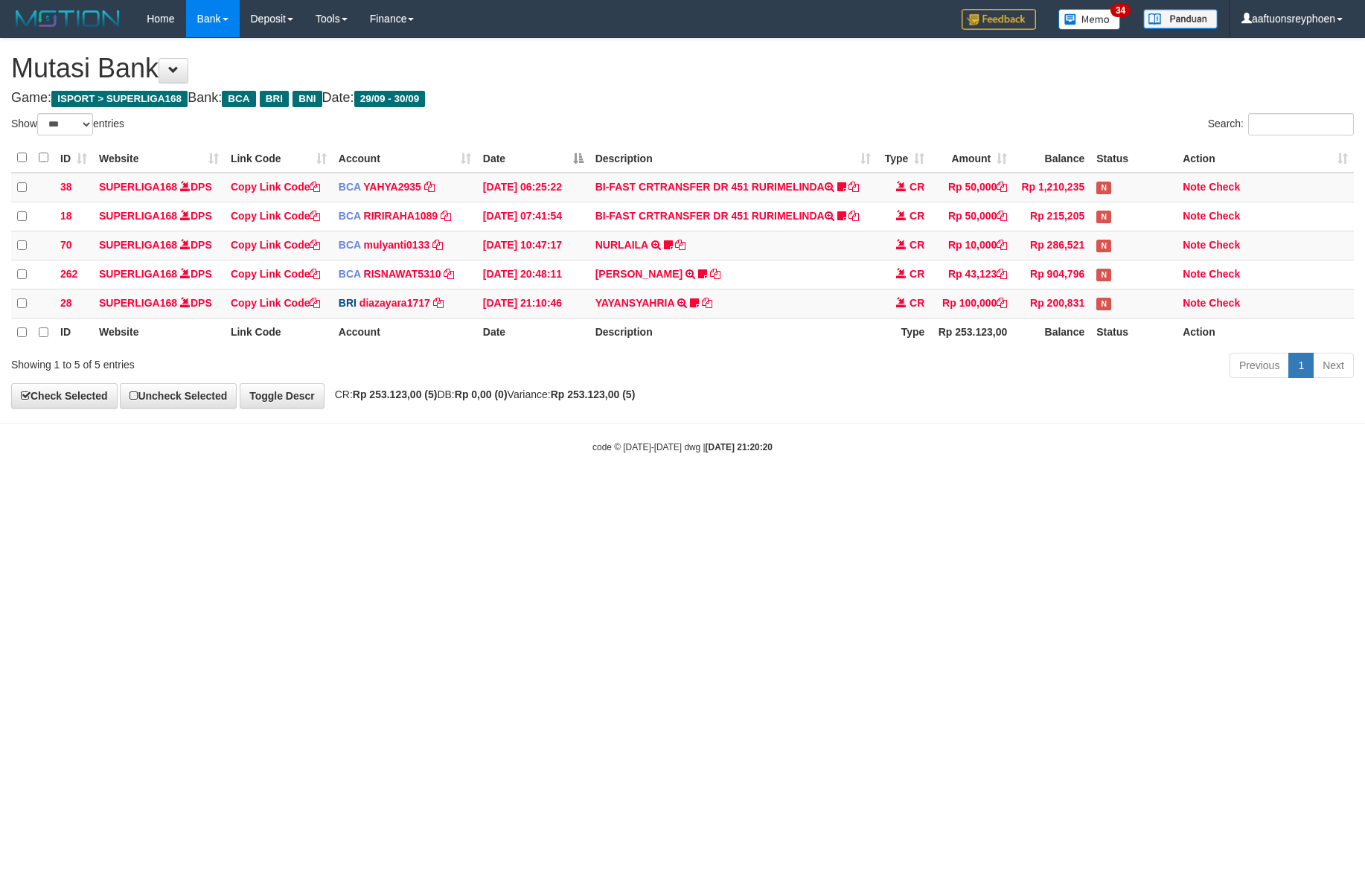
select select "***"
drag, startPoint x: 1058, startPoint y: 522, endPoint x: 1263, endPoint y: 494, distance: 206.9
click at [1155, 491] on html "Toggle navigation Home Bank Account List Load By Website Group [ISPORT] SUPERLI…" at bounding box center [682, 245] width 1365 height 491
click at [1270, 489] on html "Toggle navigation Home Bank Account List Load By Website Group [ISPORT] SUPERLI…" at bounding box center [682, 245] width 1365 height 491
click at [796, 491] on html "Toggle navigation Home Bank Account List Load By Website Group [ISPORT] SUPERLI…" at bounding box center [682, 245] width 1365 height 491
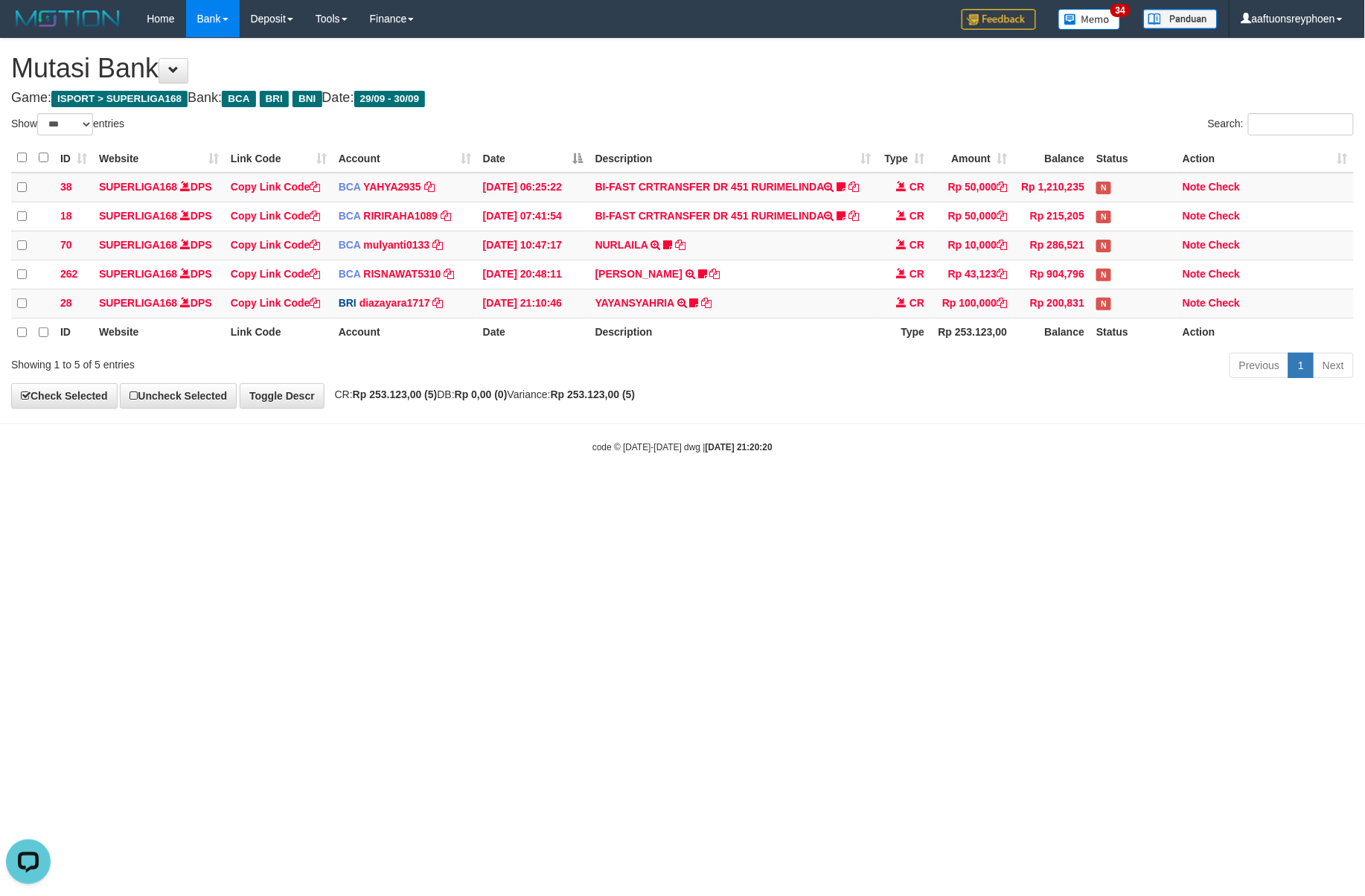
drag, startPoint x: 789, startPoint y: 527, endPoint x: 1356, endPoint y: 504, distance: 567.5
click at [811, 491] on html "Toggle navigation Home Bank Account List Load By Website Group [ISPORT] SUPERLI…" at bounding box center [682, 245] width 1365 height 491
select select "***"
drag, startPoint x: 1067, startPoint y: 512, endPoint x: 1151, endPoint y: 504, distance: 84.4
click at [1110, 491] on html "Toggle navigation Home Bank Account List Load By Website Group [ISPORT] SUPERLI…" at bounding box center [682, 245] width 1365 height 491
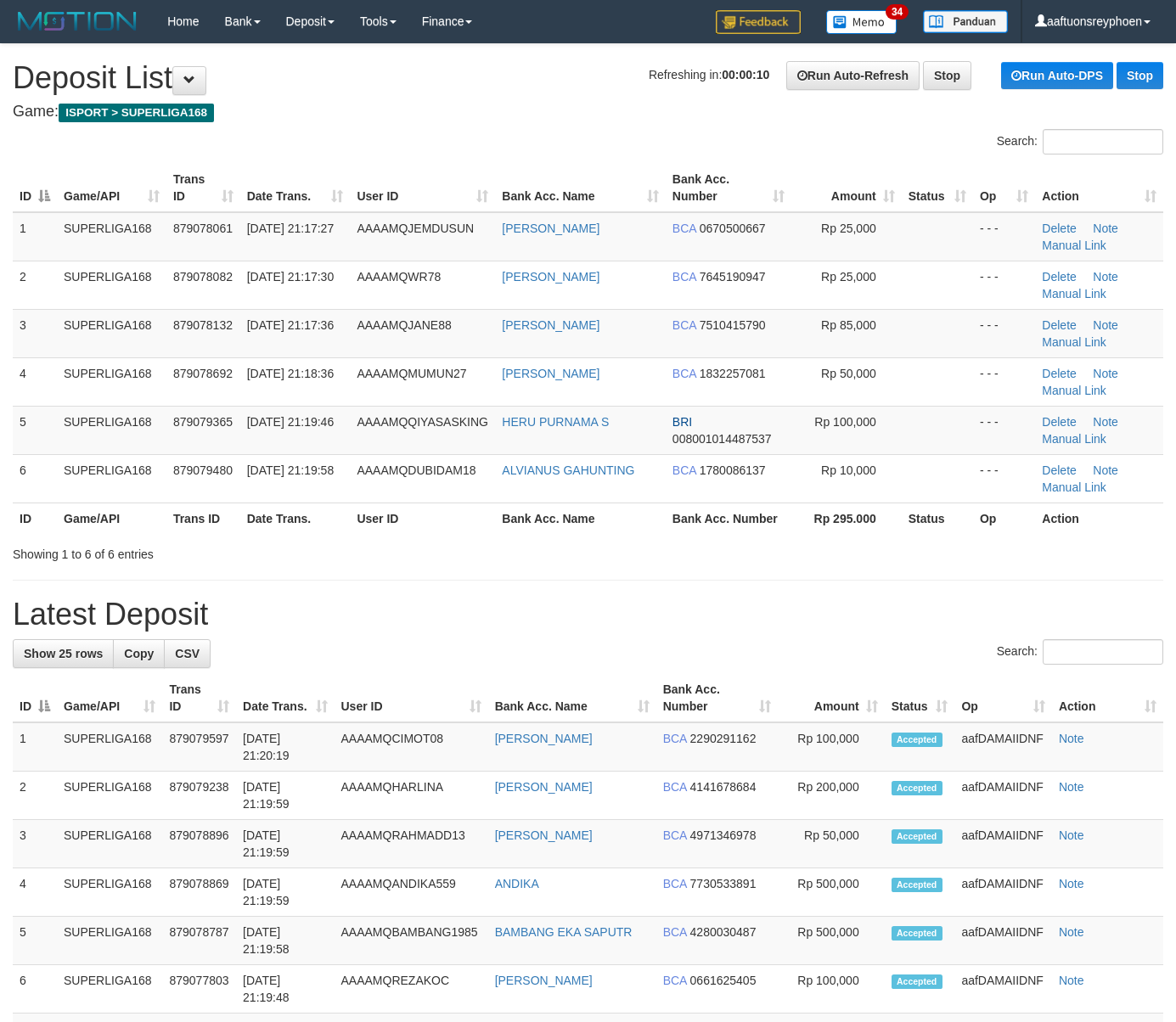
click at [388, 479] on td "AAAAMQDUBIDAM18" at bounding box center [422, 478] width 145 height 48
drag, startPoint x: 221, startPoint y: 490, endPoint x: 0, endPoint y: 520, distance: 223.0
click at [199, 492] on td "879079480" at bounding box center [203, 478] width 74 height 48
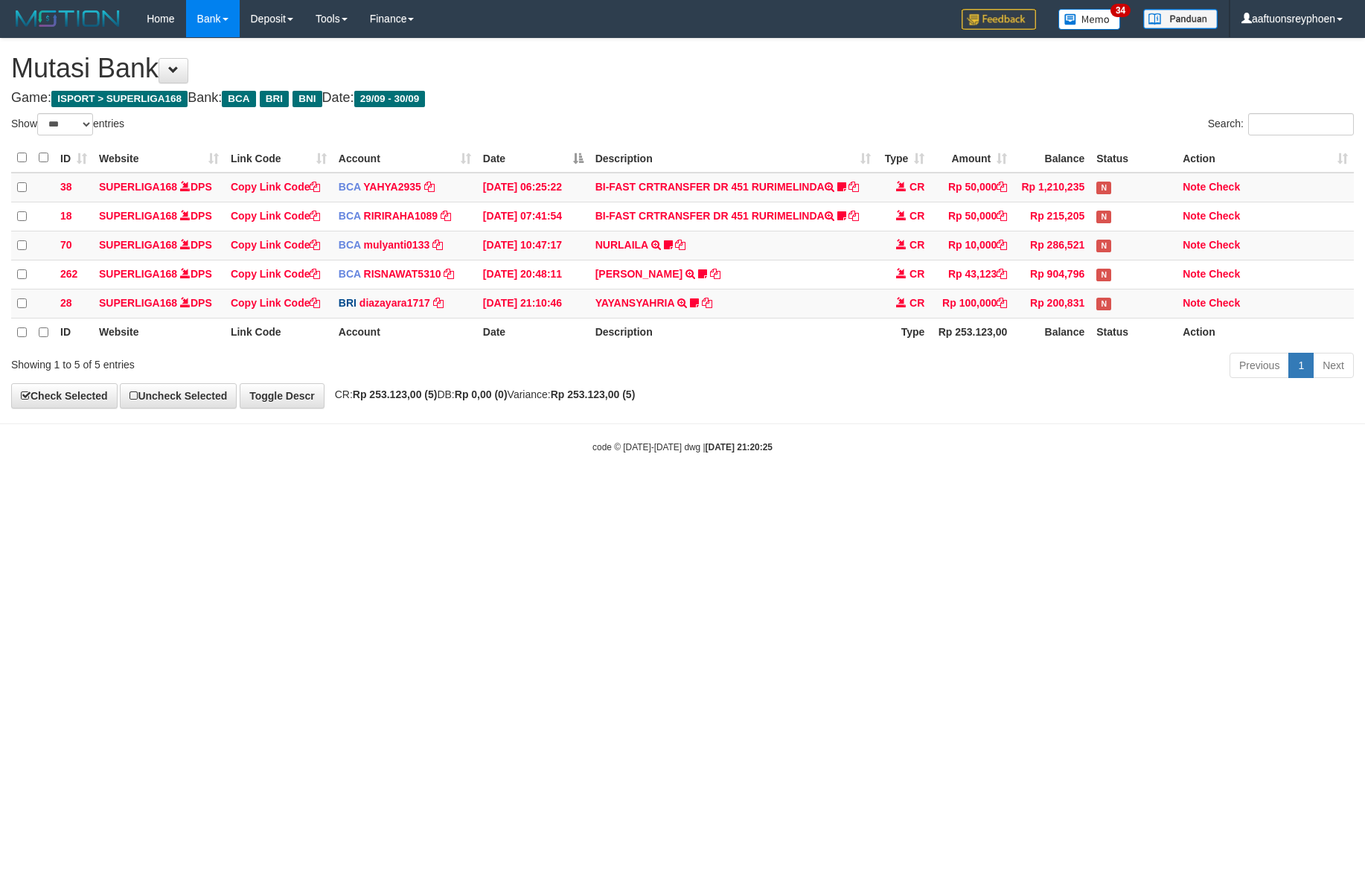
select select "***"
drag, startPoint x: 799, startPoint y: 552, endPoint x: 833, endPoint y: 536, distance: 37.6
click at [828, 491] on html "Toggle navigation Home Bank Account List Load By Website Group [ISPORT] SUPERLI…" at bounding box center [682, 245] width 1365 height 491
drag, startPoint x: 753, startPoint y: 495, endPoint x: 1362, endPoint y: 452, distance: 610.5
click at [898, 483] on body "Toggle navigation Home Bank Account List Load By Website Group [ISPORT] SUPERLI…" at bounding box center [682, 245] width 1365 height 491
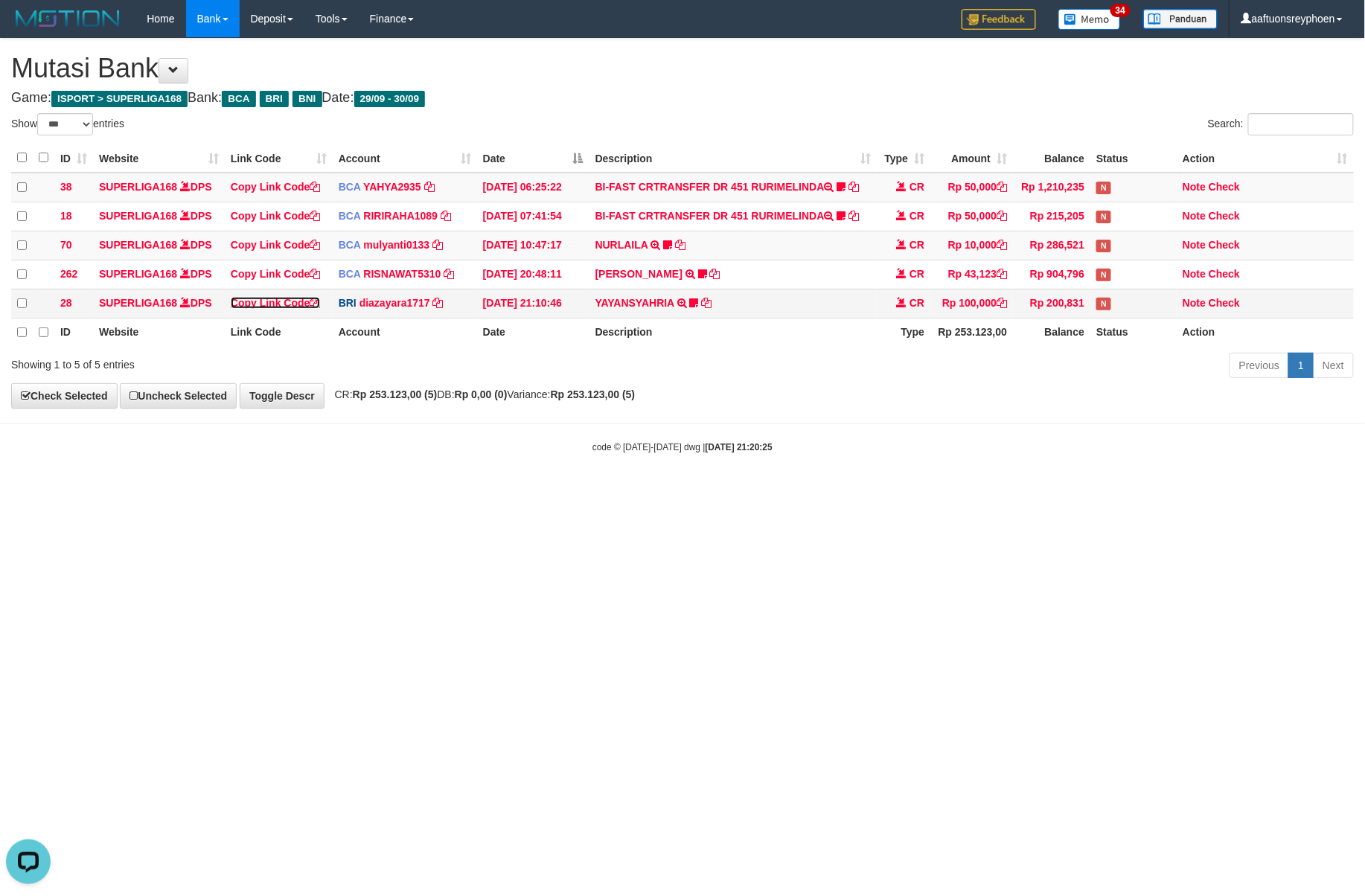
click at [299, 303] on link "Copy Link Code" at bounding box center [275, 303] width 90 height 12
copy strong "0:25"
drag, startPoint x: 299, startPoint y: 303, endPoint x: 1355, endPoint y: 478, distance: 1070.4
click at [302, 303] on link "Copy Link Code" at bounding box center [275, 303] width 90 height 12
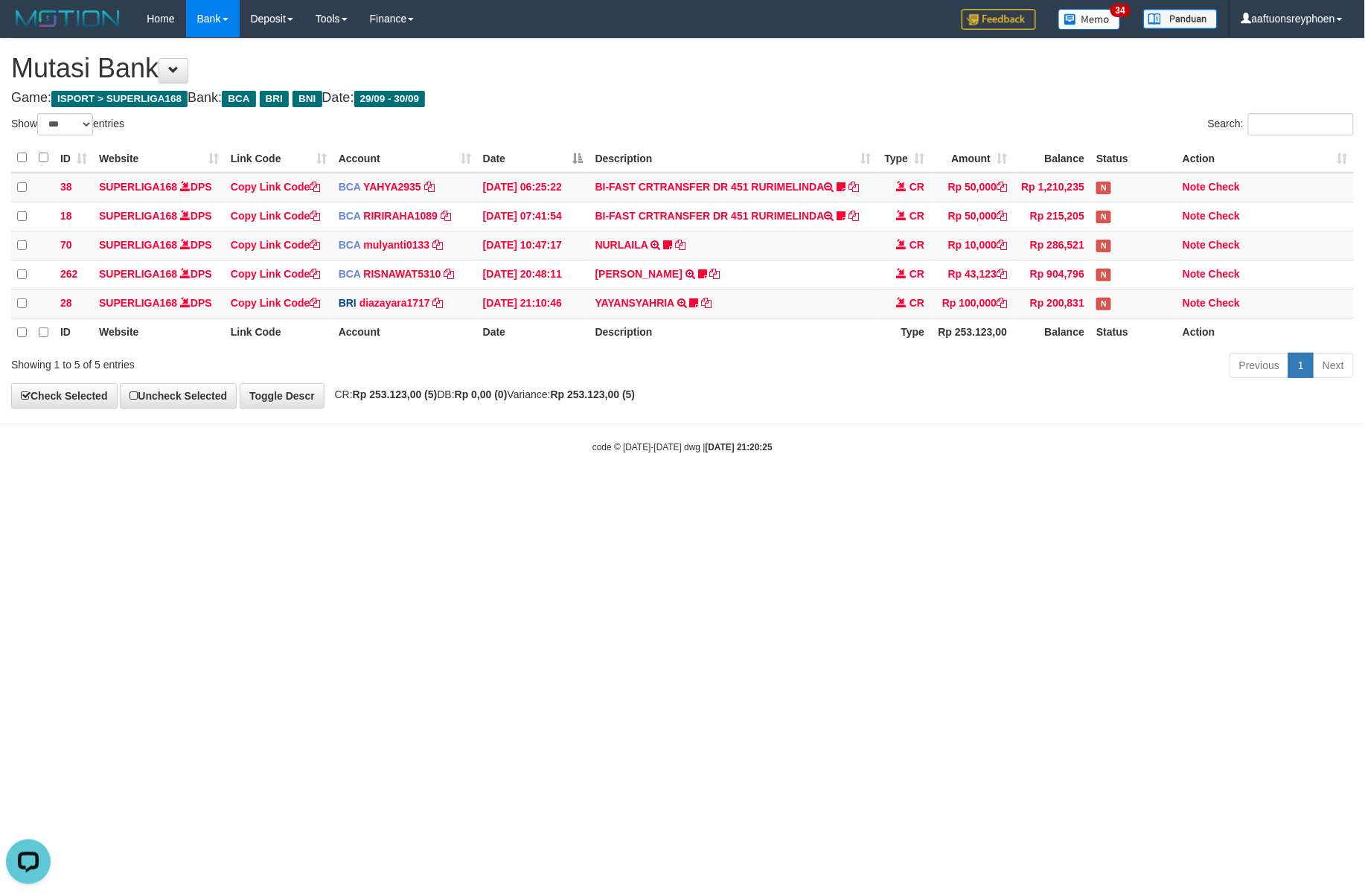
drag, startPoint x: 969, startPoint y: 540, endPoint x: 1323, endPoint y: 447, distance: 366.0
click at [998, 491] on html "Toggle navigation Home Bank Account List Load By Website Group [ISPORT] SUPERLI…" at bounding box center [682, 245] width 1365 height 491
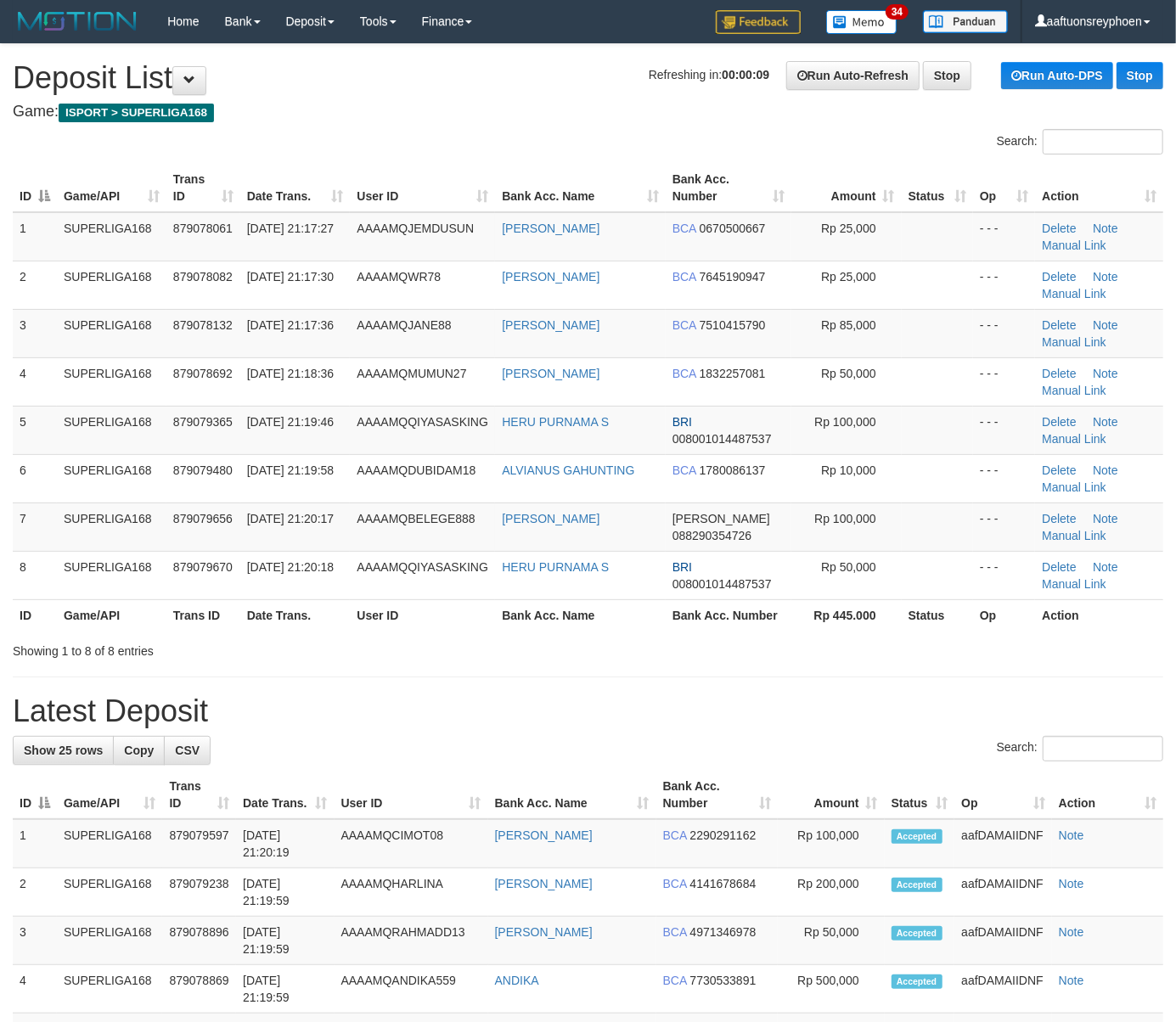
drag, startPoint x: 520, startPoint y: 596, endPoint x: 611, endPoint y: 615, distance: 93.0
click at [523, 599] on td "HERU PURNAMA S" at bounding box center [580, 574] width 171 height 48
drag, startPoint x: 1064, startPoint y: 537, endPoint x: 823, endPoint y: 551, distance: 241.4
click at [1064, 537] on link "Manual Link" at bounding box center [1074, 536] width 64 height 13
click at [218, 180] on th "Trans ID" at bounding box center [203, 188] width 74 height 48
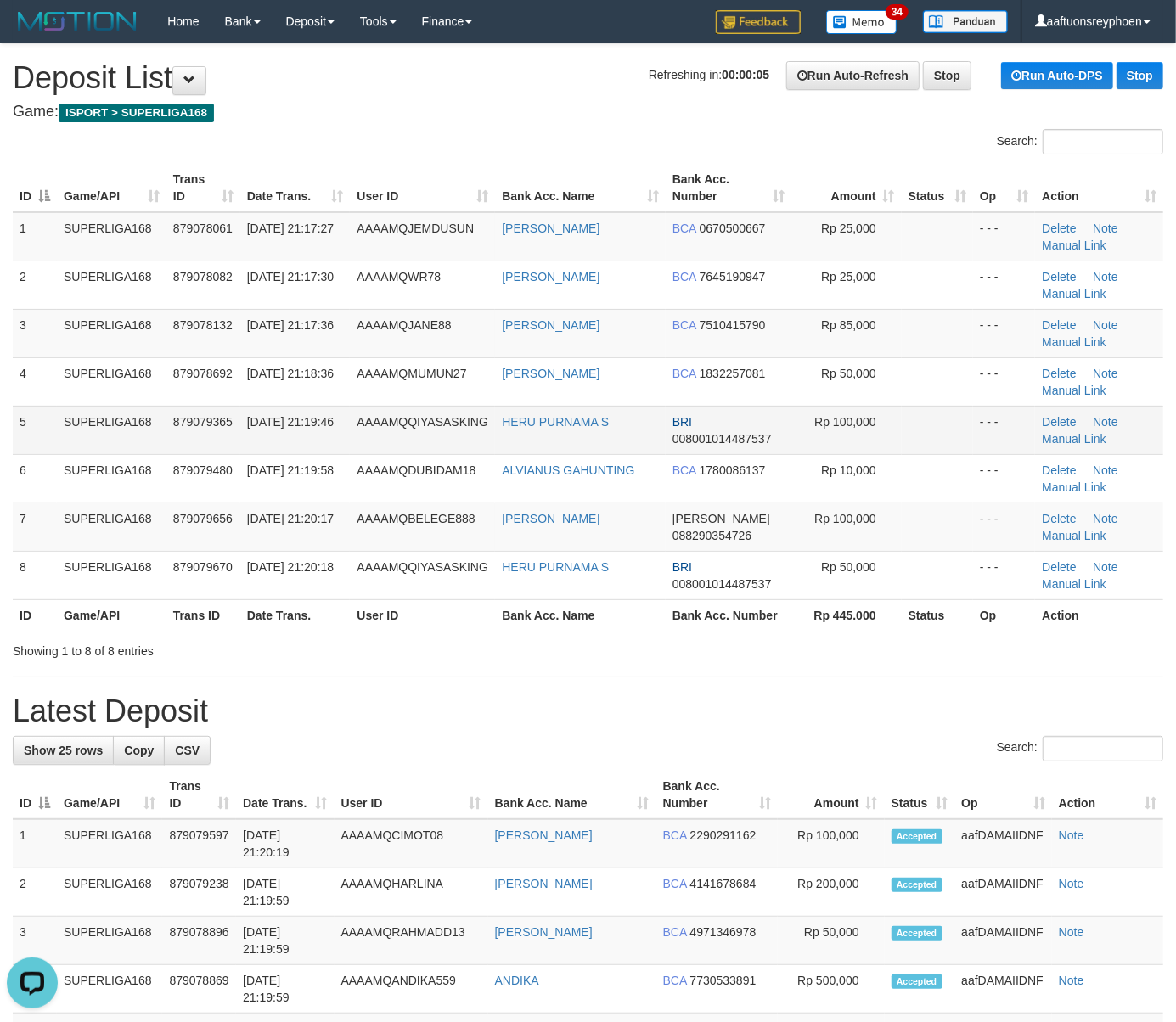
click at [223, 191] on th "Trans ID" at bounding box center [203, 188] width 74 height 48
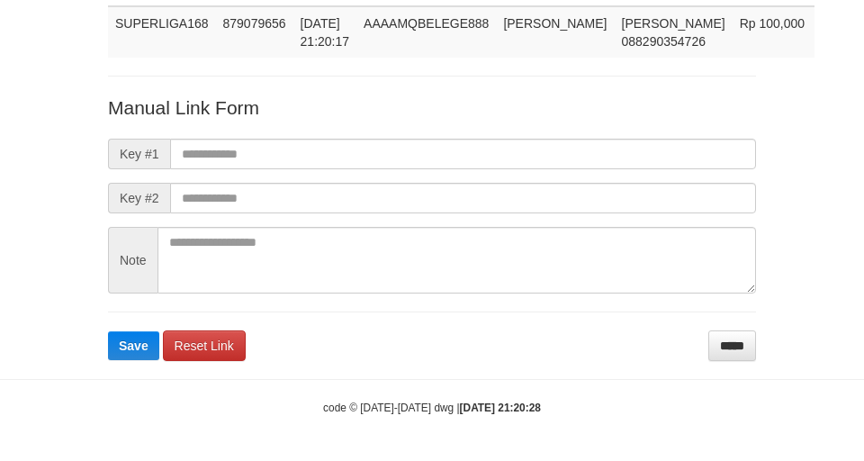
scroll to position [131, 0]
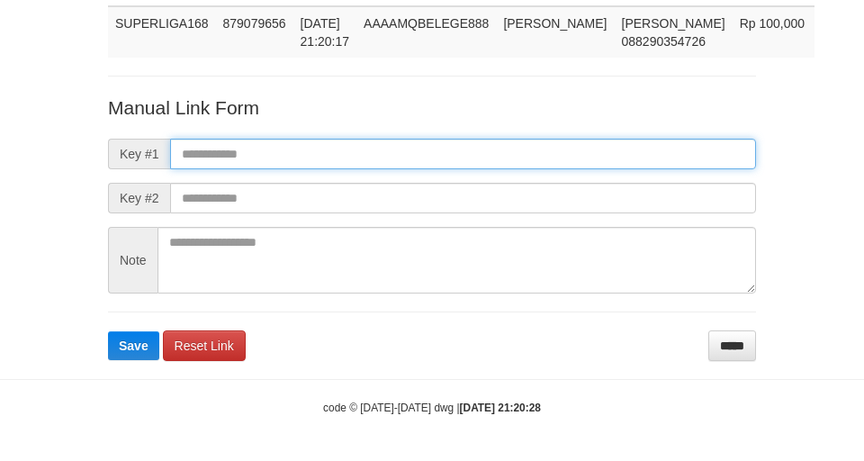
click at [293, 156] on input "text" at bounding box center [463, 154] width 586 height 31
paste input "**********"
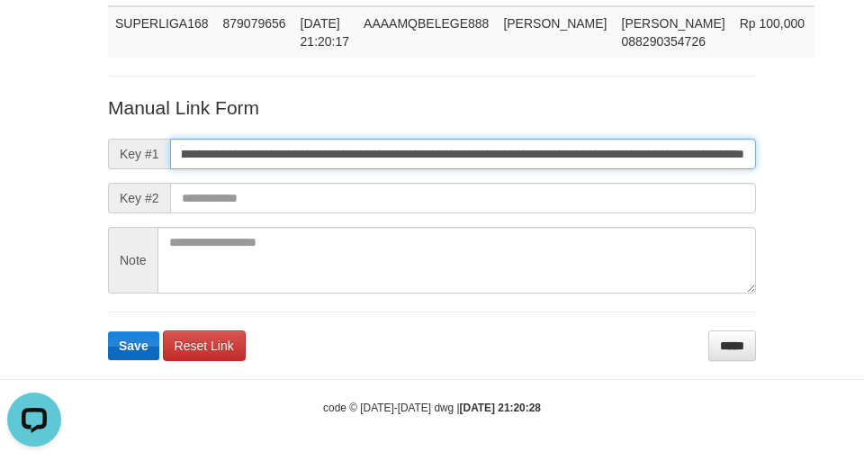
scroll to position [0, 0]
type input "**********"
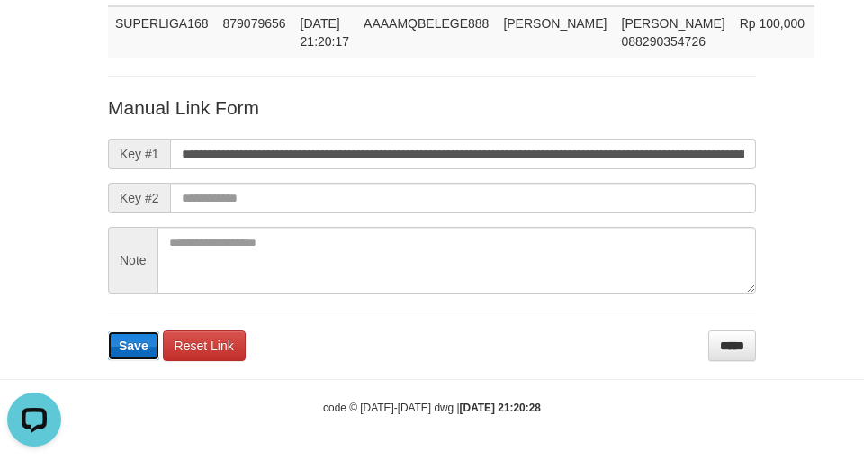
click at [141, 350] on span "Save" at bounding box center [134, 346] width 30 height 14
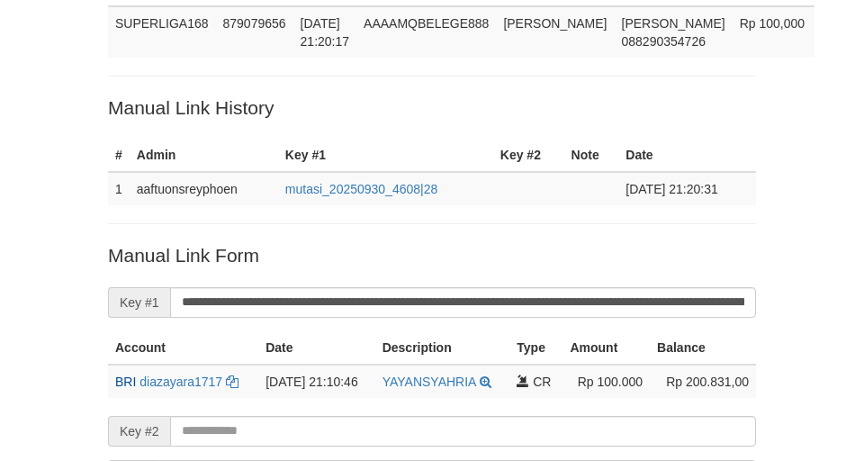
click at [236, 88] on div "Deposit Detail Game/API Trans ID Date Trans. User ID Bank Acc. Name Bank Acc. N…" at bounding box center [432, 252] width 675 height 683
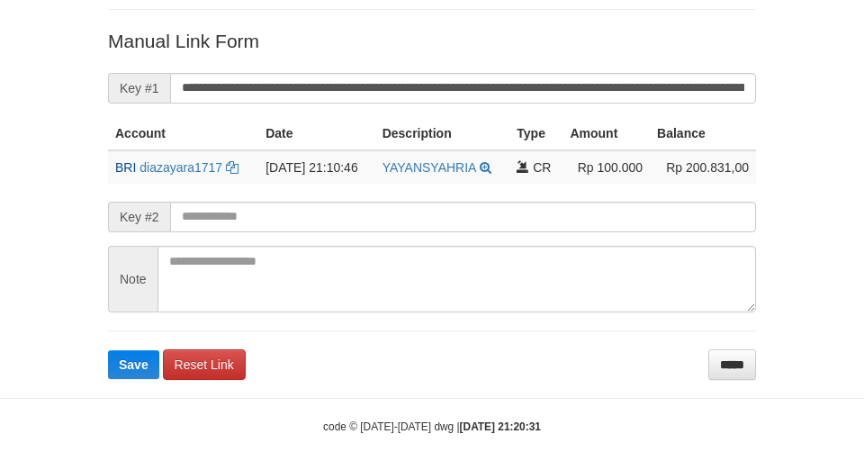
scroll to position [365, 0]
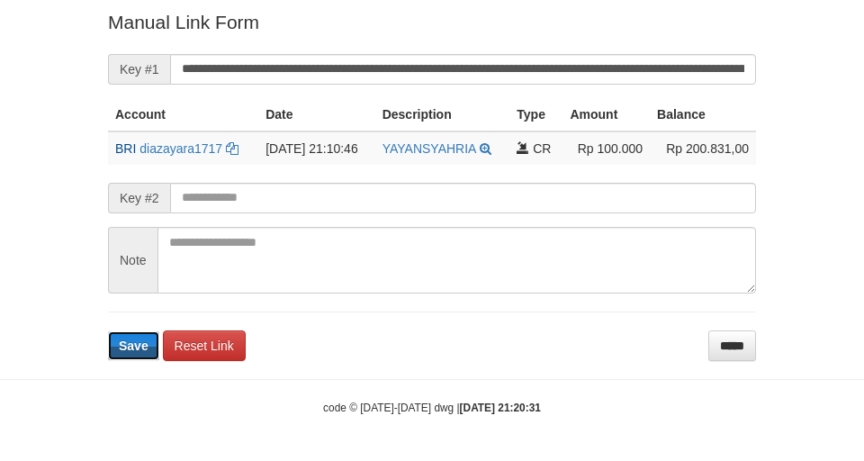
click at [113, 343] on button "Save" at bounding box center [133, 345] width 51 height 29
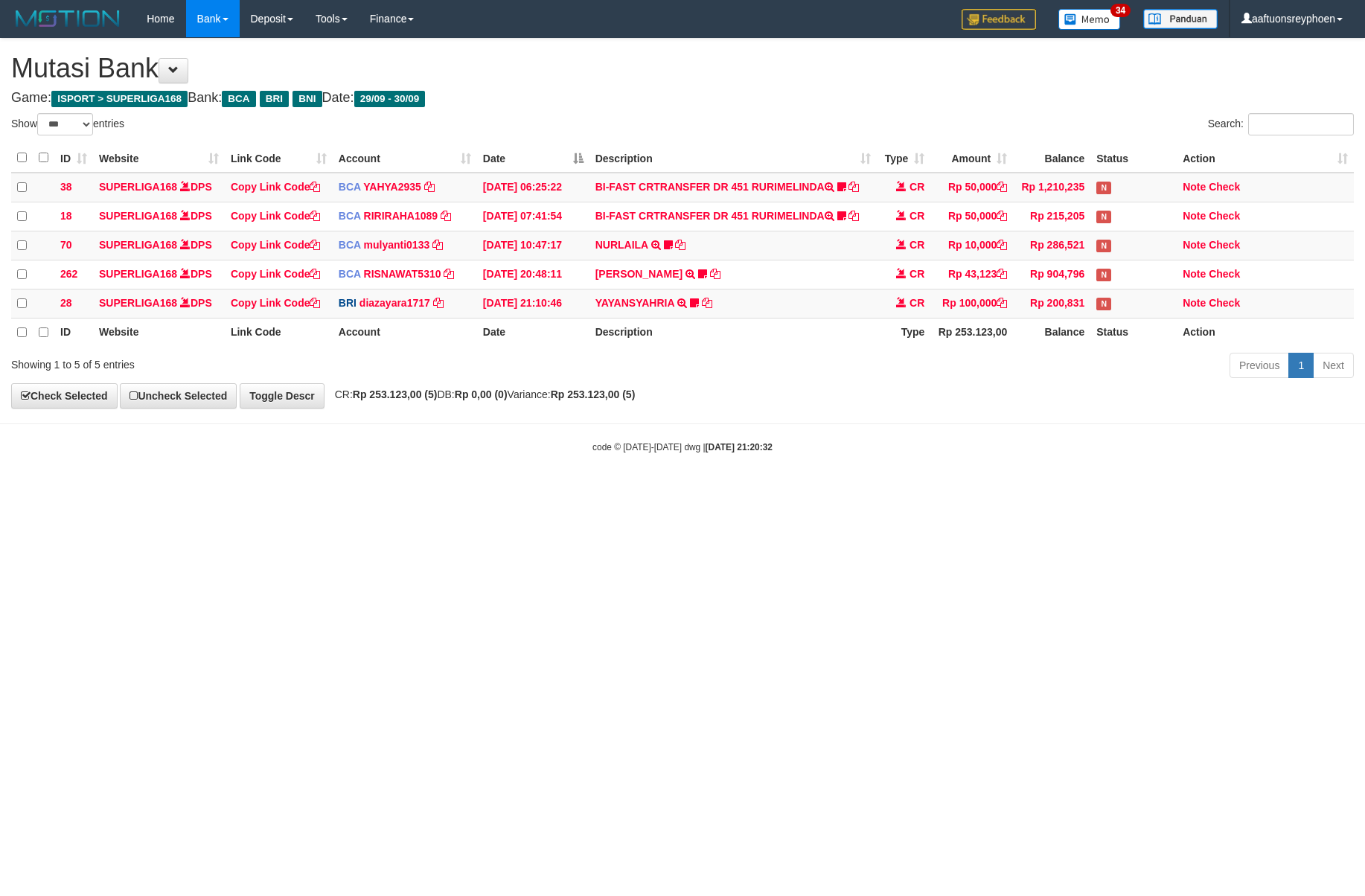
select select "***"
drag, startPoint x: 1005, startPoint y: 572, endPoint x: 1357, endPoint y: 510, distance: 357.4
click at [1065, 491] on html "Toggle navigation Home Bank Account List Load By Website Group [ISPORT] SUPERLI…" at bounding box center [682, 245] width 1365 height 491
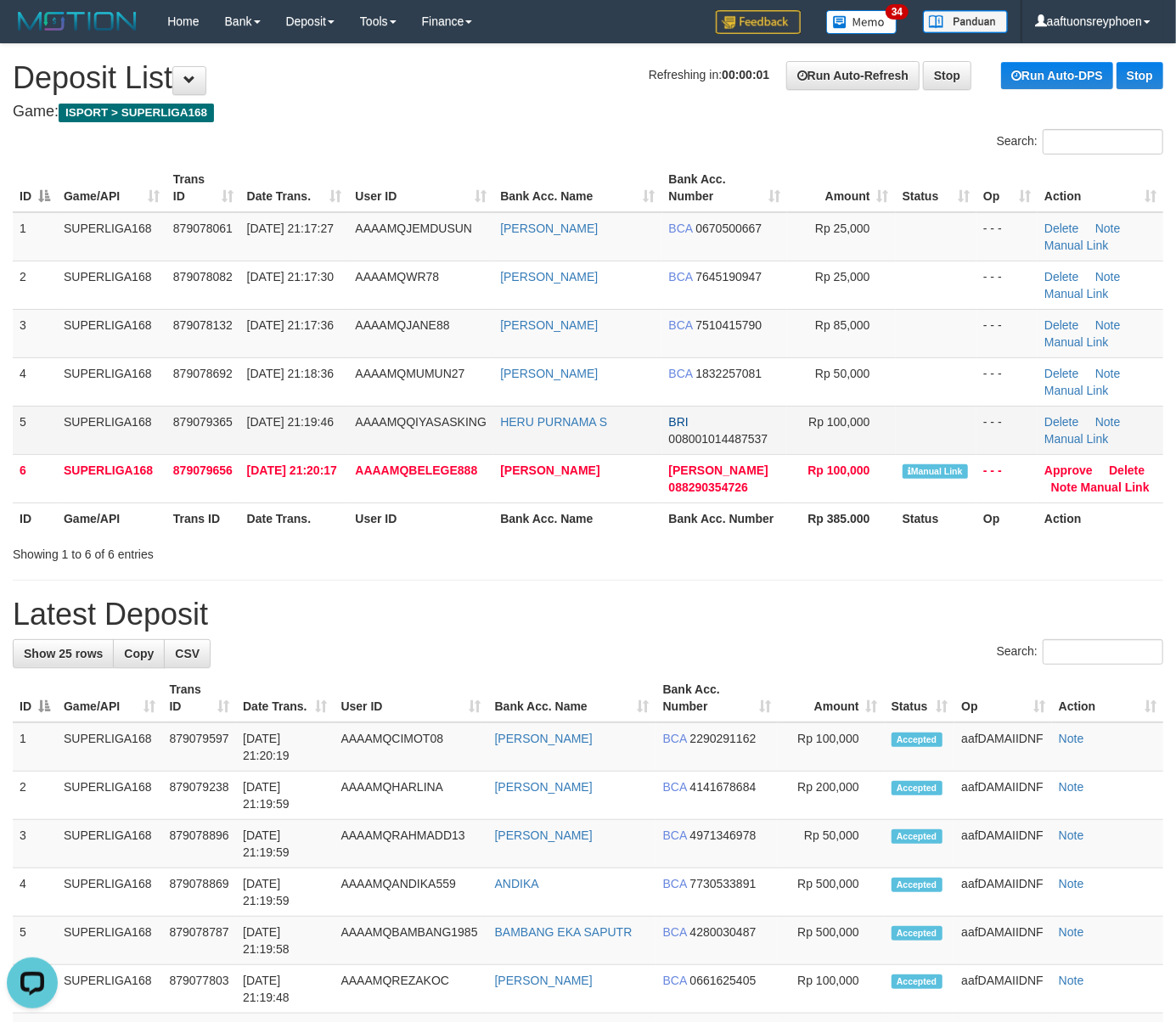
drag, startPoint x: 115, startPoint y: 442, endPoint x: 181, endPoint y: 436, distance: 66.3
click at [127, 439] on td "SUPERLIGA168" at bounding box center [111, 429] width 109 height 48
drag, startPoint x: 181, startPoint y: 436, endPoint x: 5, endPoint y: 501, distance: 187.6
click at [144, 447] on tr "5 SUPERLIGA168 879079365 30/09/2025 21:19:46 AAAAMQQIYASASKING HERU PURNAMA S B…" at bounding box center [588, 429] width 1151 height 48
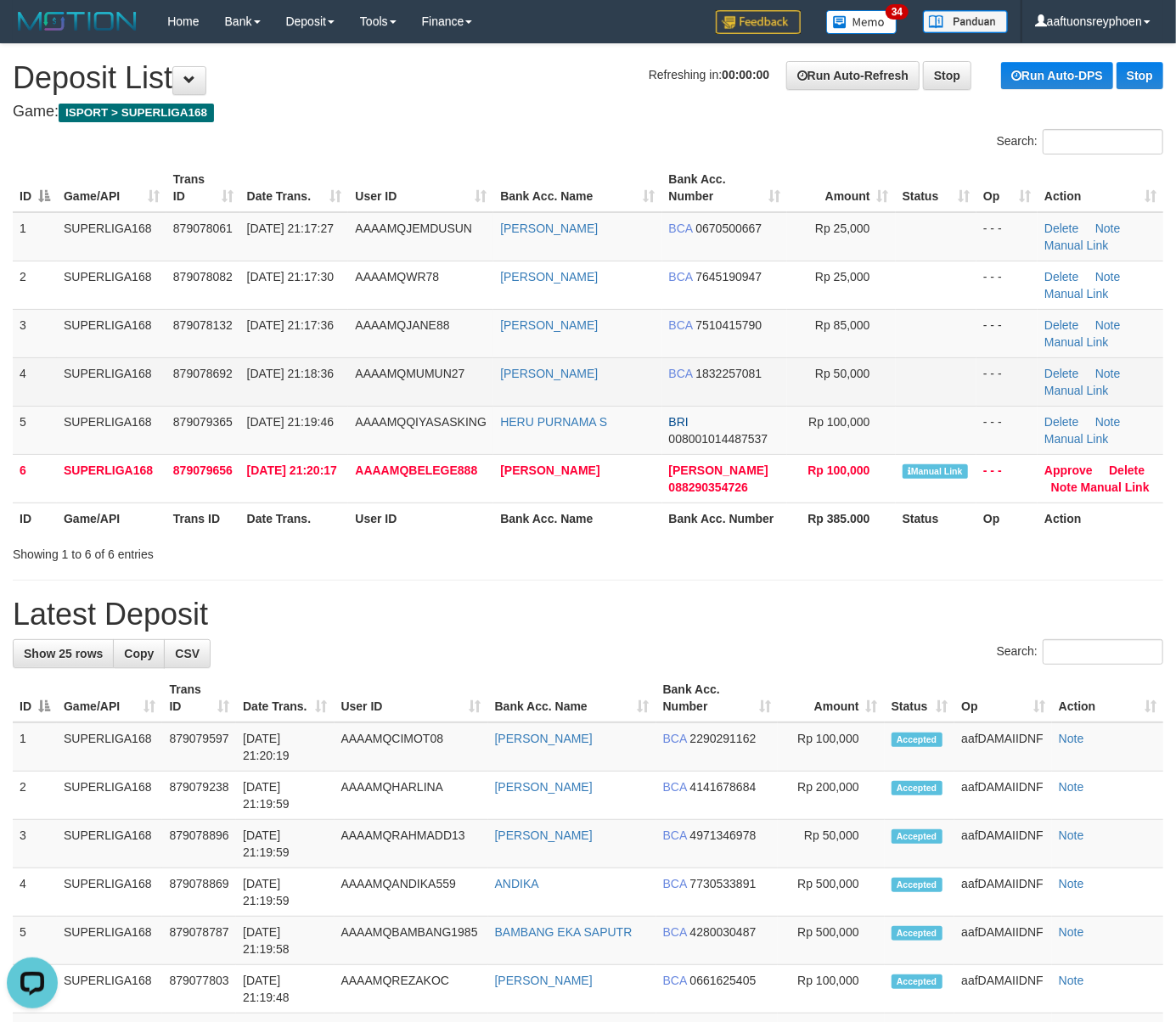
click at [307, 391] on td "30/09/2025 21:18:36" at bounding box center [294, 381] width 108 height 48
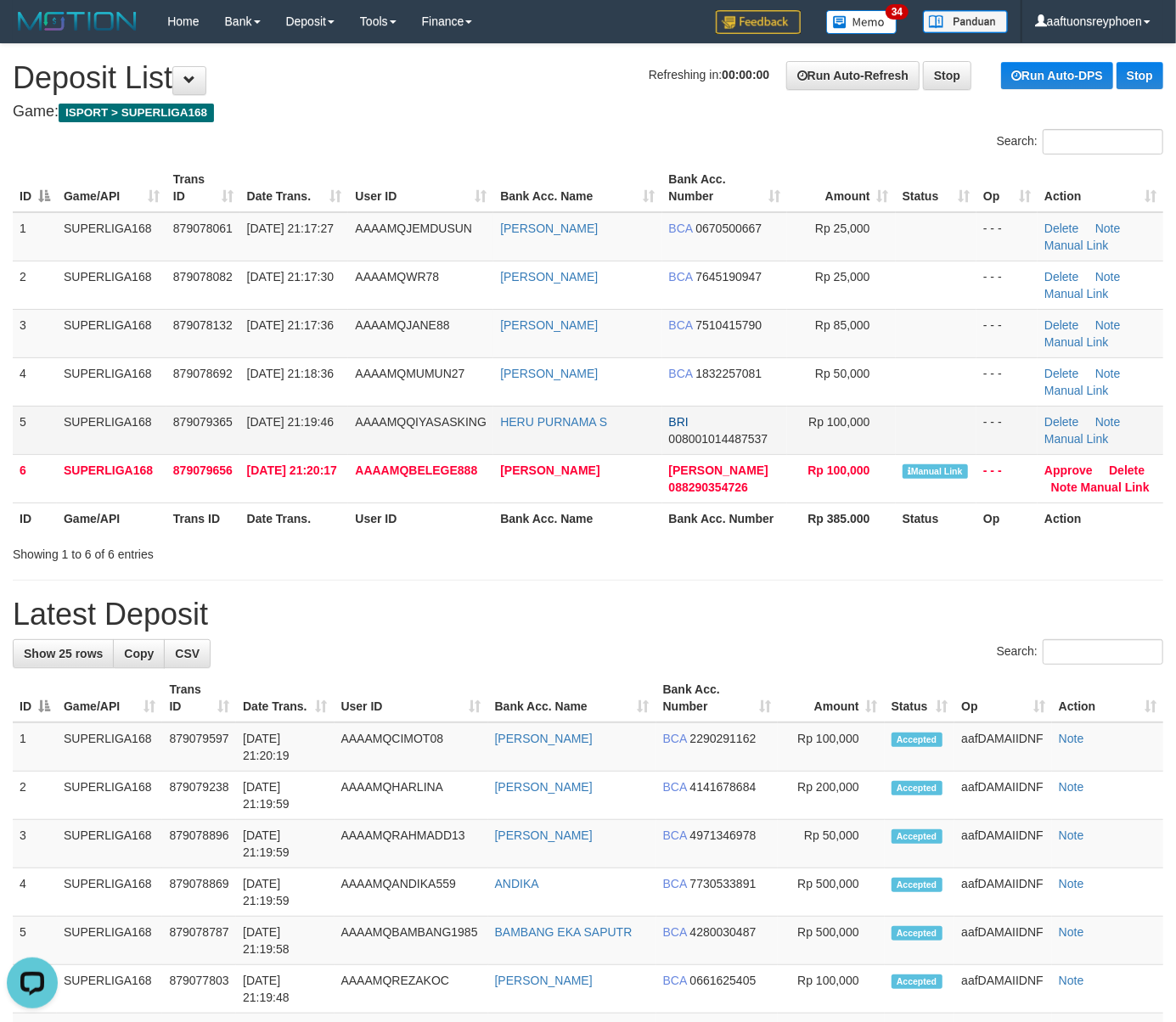
click at [272, 426] on span "30/09/2025 21:19:46" at bounding box center [290, 421] width 87 height 13
drag, startPoint x: 273, startPoint y: 425, endPoint x: 10, endPoint y: 437, distance: 263.3
click at [270, 425] on span "30/09/2025 21:19:46" at bounding box center [290, 421] width 87 height 13
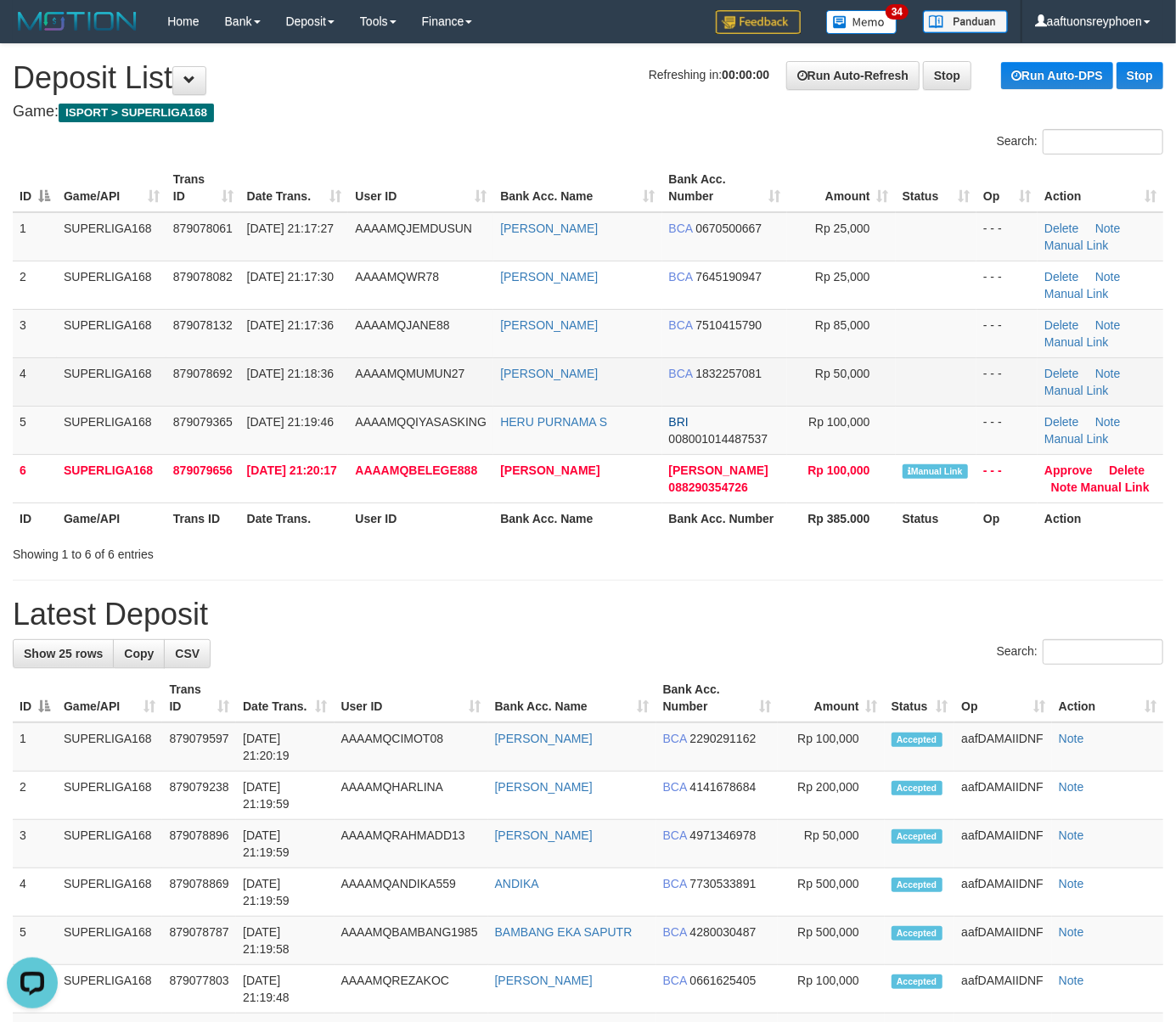
click at [226, 385] on td "879078692" at bounding box center [203, 381] width 74 height 48
click at [223, 386] on td "879078692" at bounding box center [203, 381] width 74 height 48
drag, startPoint x: 223, startPoint y: 386, endPoint x: 154, endPoint y: 402, distance: 70.8
click at [222, 386] on td "879078692" at bounding box center [203, 381] width 74 height 48
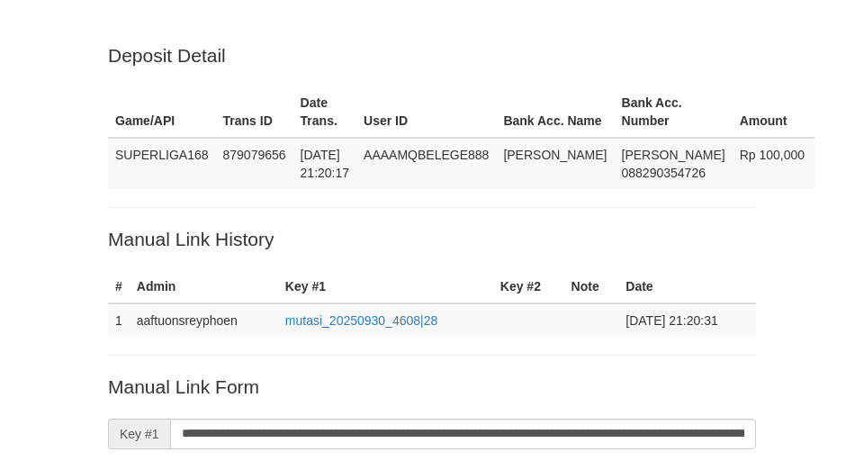
scroll to position [365, 0]
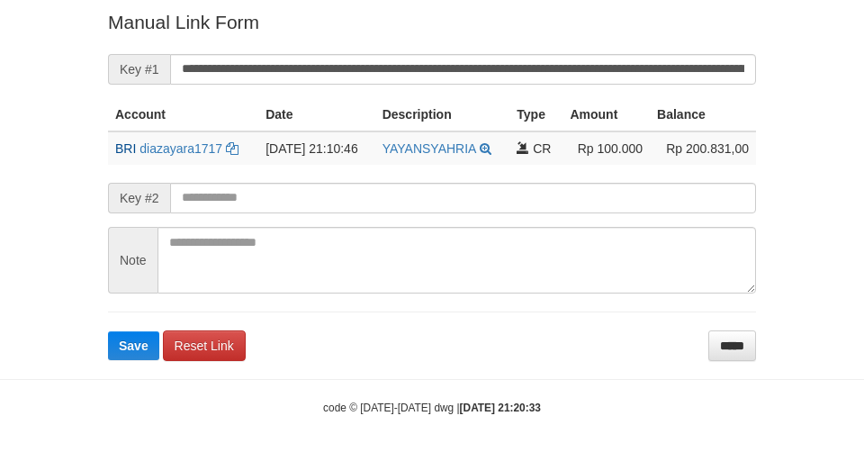
click at [123, 360] on form "**********" at bounding box center [432, 184] width 648 height 351
click at [127, 344] on span "Save" at bounding box center [134, 346] width 30 height 14
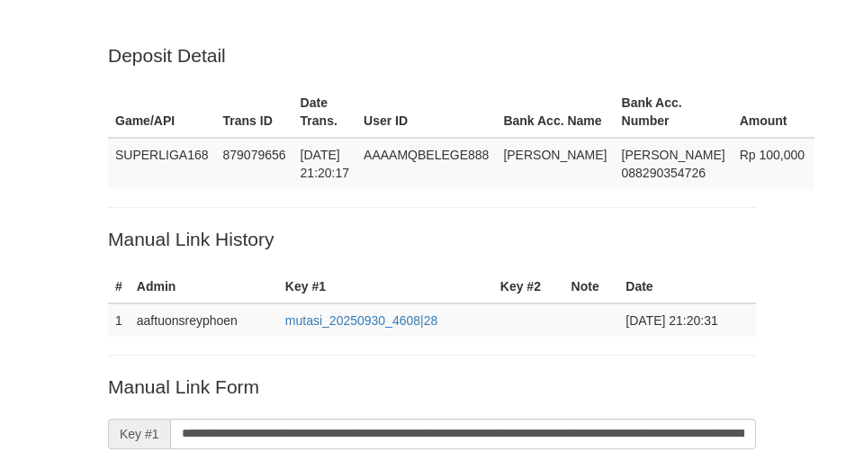
scroll to position [365, 0]
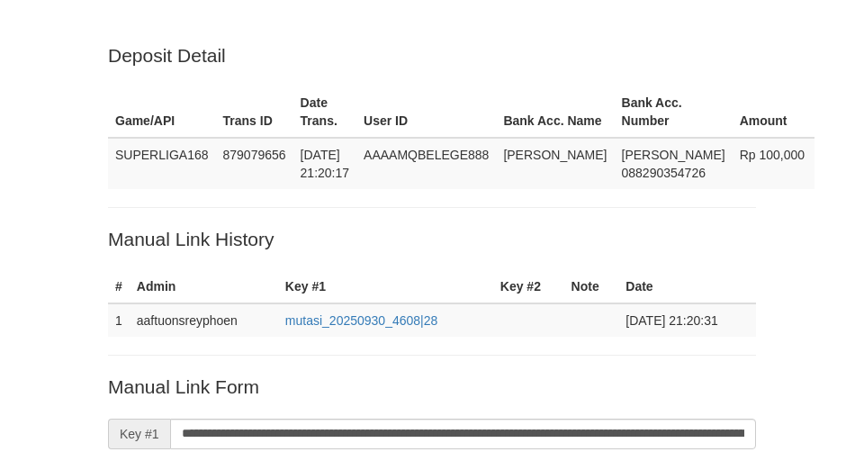
scroll to position [365, 0]
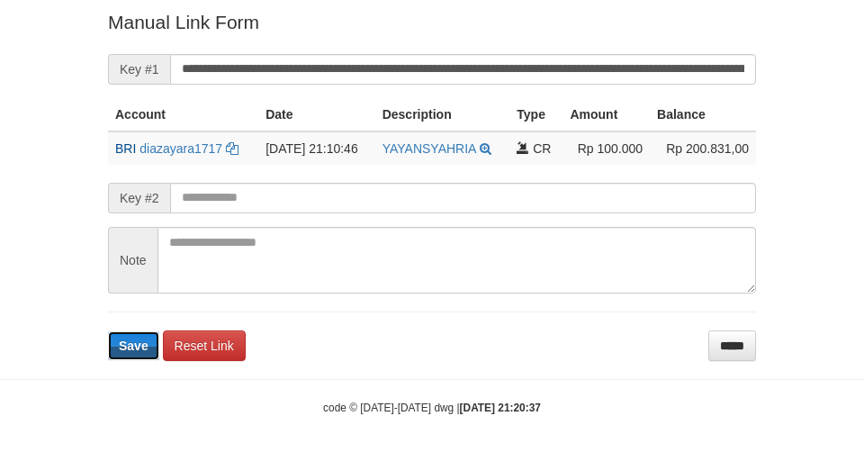
click at [126, 346] on span "Save" at bounding box center [134, 346] width 30 height 14
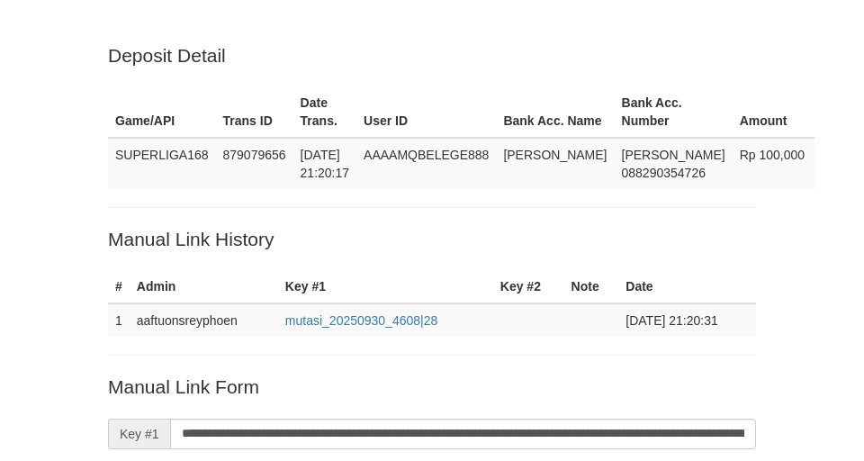
scroll to position [365, 0]
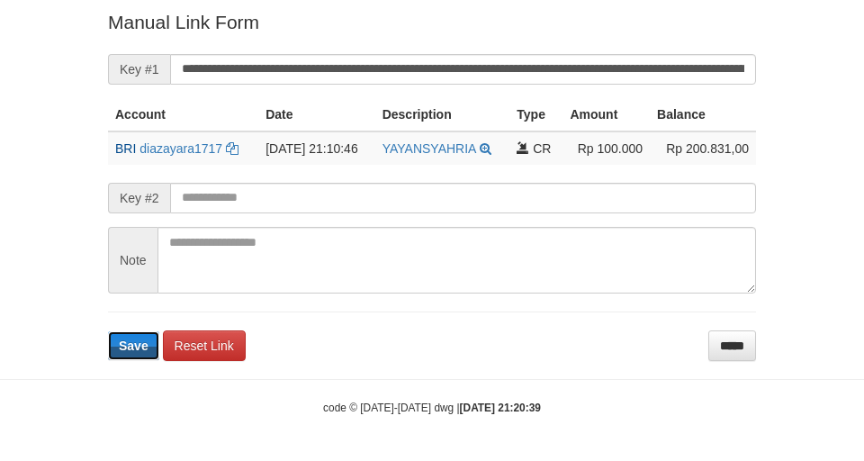
click at [124, 346] on span "Save" at bounding box center [134, 346] width 30 height 14
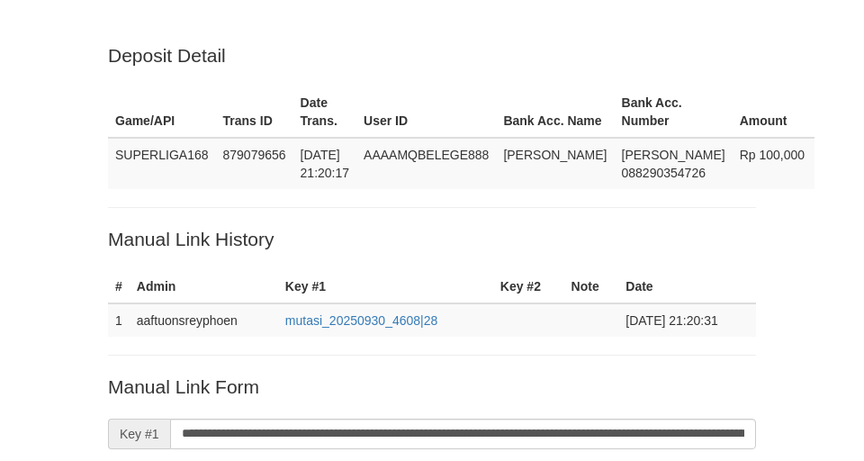
scroll to position [365, 0]
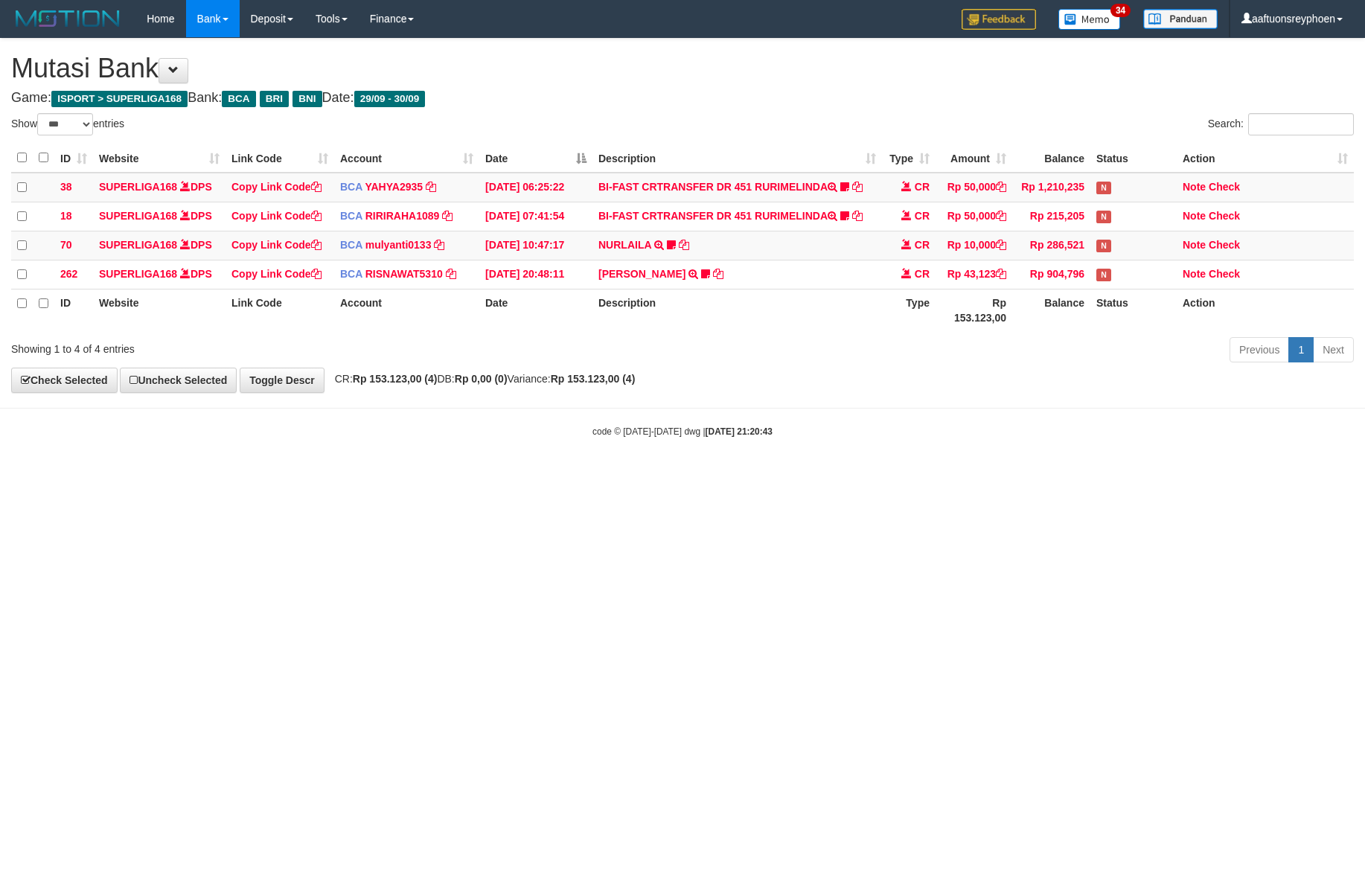
select select "***"
click at [1048, 475] on html "Toggle navigation Home Bank Account List Load By Website Group [ISPORT] SUPERLI…" at bounding box center [682, 237] width 1365 height 475
select select "***"
click at [1091, 433] on body "Toggle navigation Home Bank Account List Load By Website Group [ISPORT] SUPERLI…" at bounding box center [682, 237] width 1365 height 475
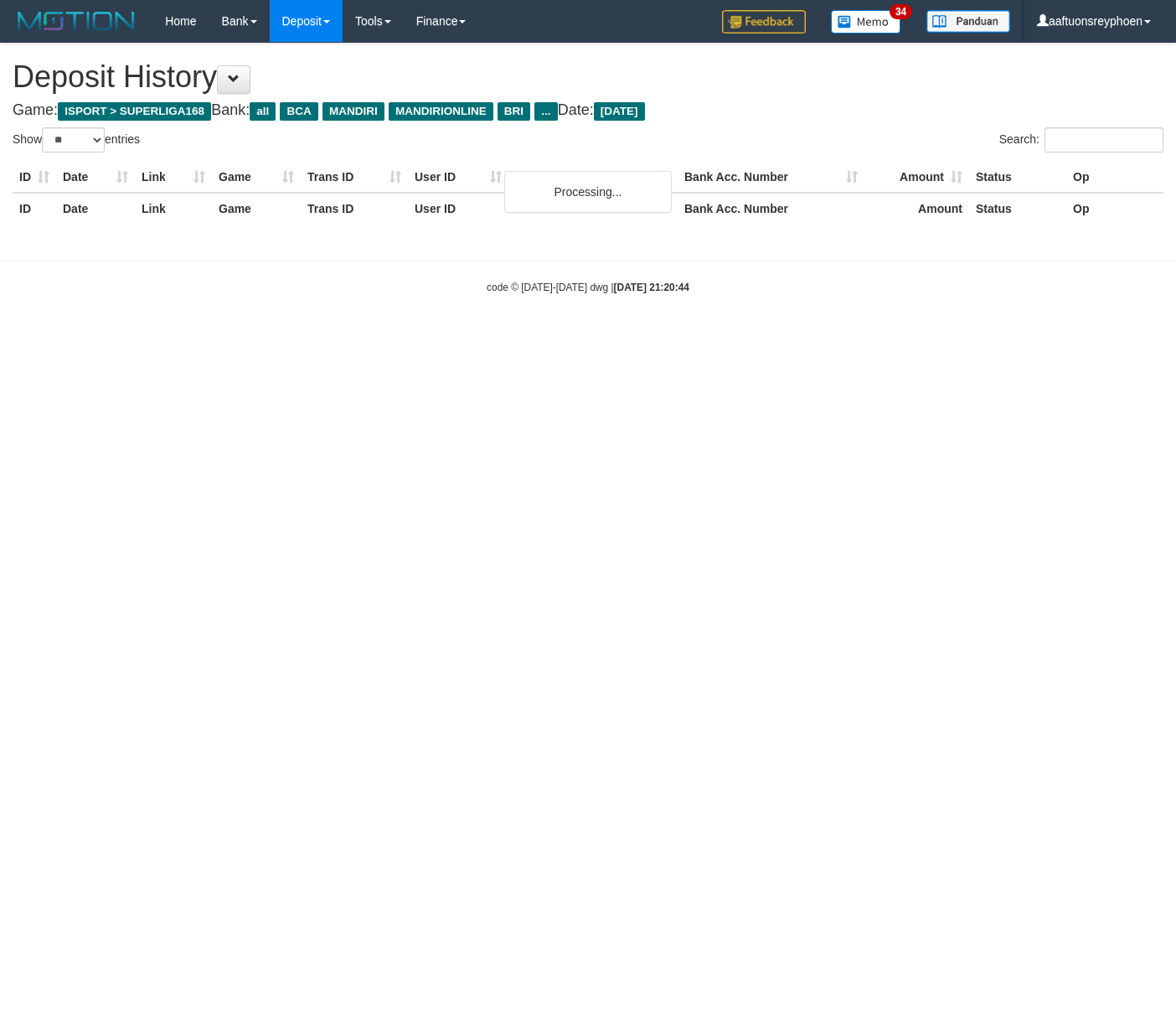
select select "**"
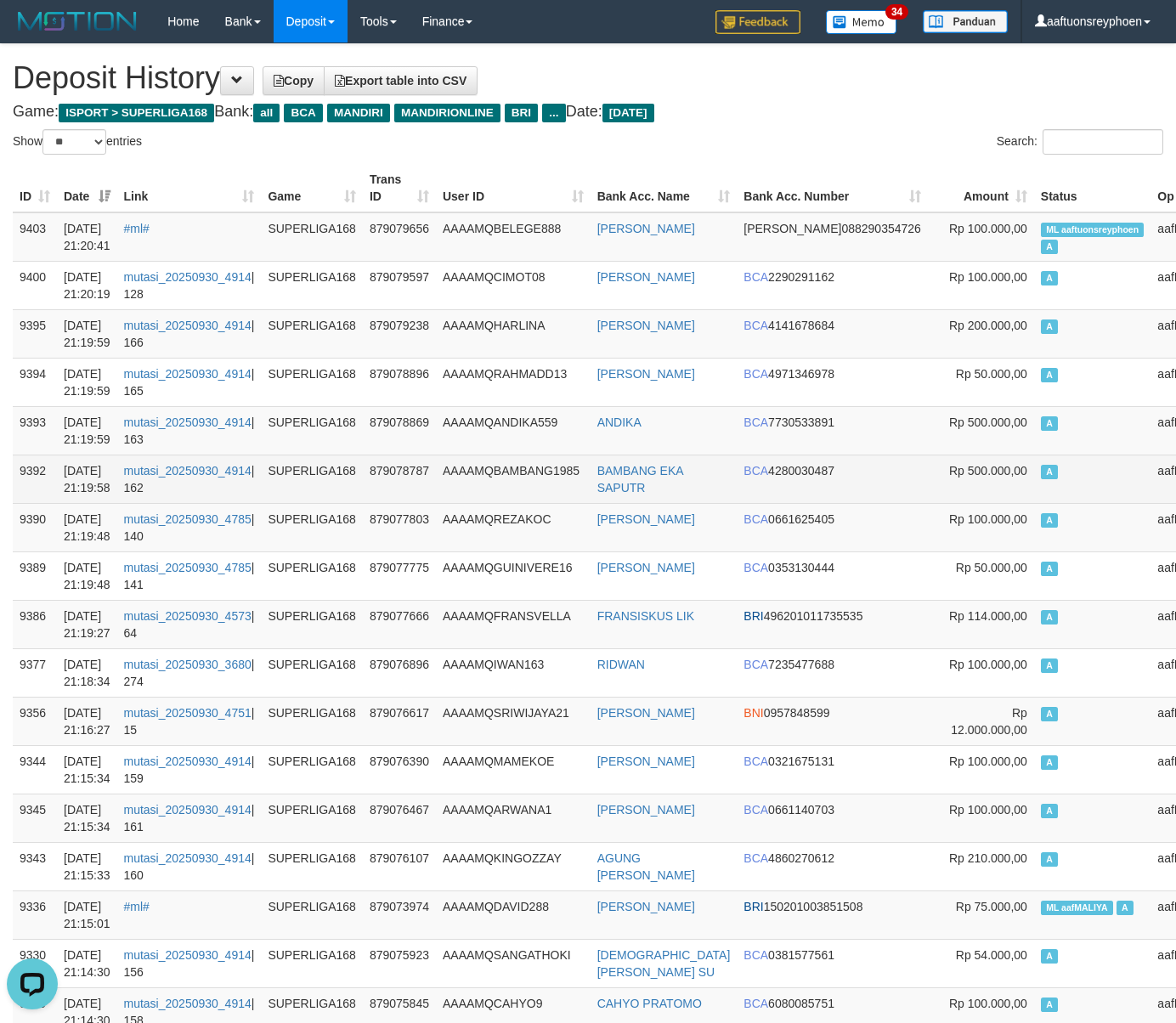
drag, startPoint x: 986, startPoint y: 494, endPoint x: 188, endPoint y: 498, distance: 798.0
click at [1034, 494] on td "A" at bounding box center [1093, 478] width 117 height 48
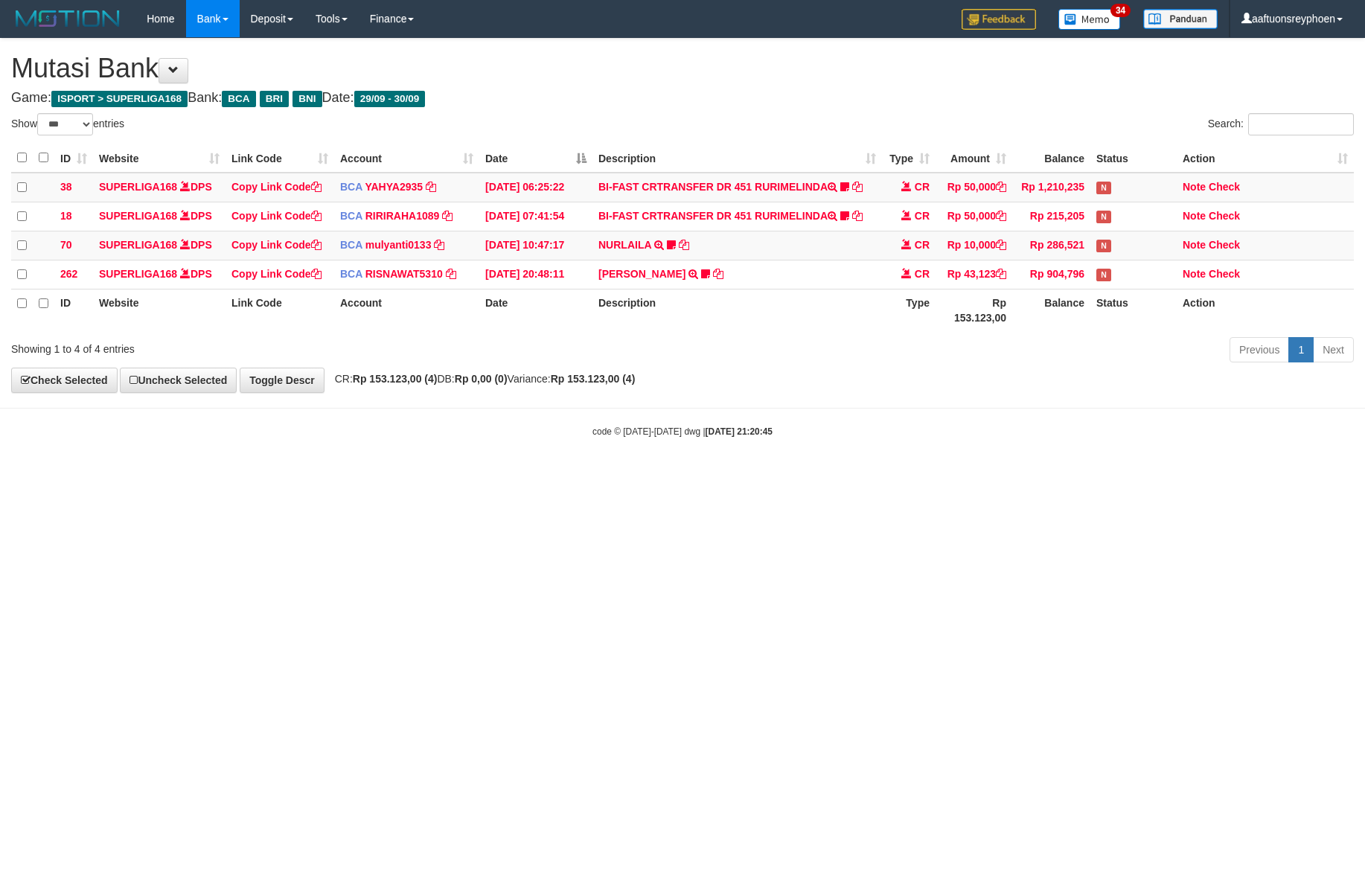
select select "***"
drag, startPoint x: 1221, startPoint y: 405, endPoint x: 1364, endPoint y: 394, distance: 143.4
click at [1252, 405] on body "Toggle navigation Home Bank Account List Load By Website Group [ISPORT] SUPERLI…" at bounding box center [682, 237] width 1365 height 475
select select "***"
drag, startPoint x: 676, startPoint y: 518, endPoint x: 734, endPoint y: 522, distance: 58.1
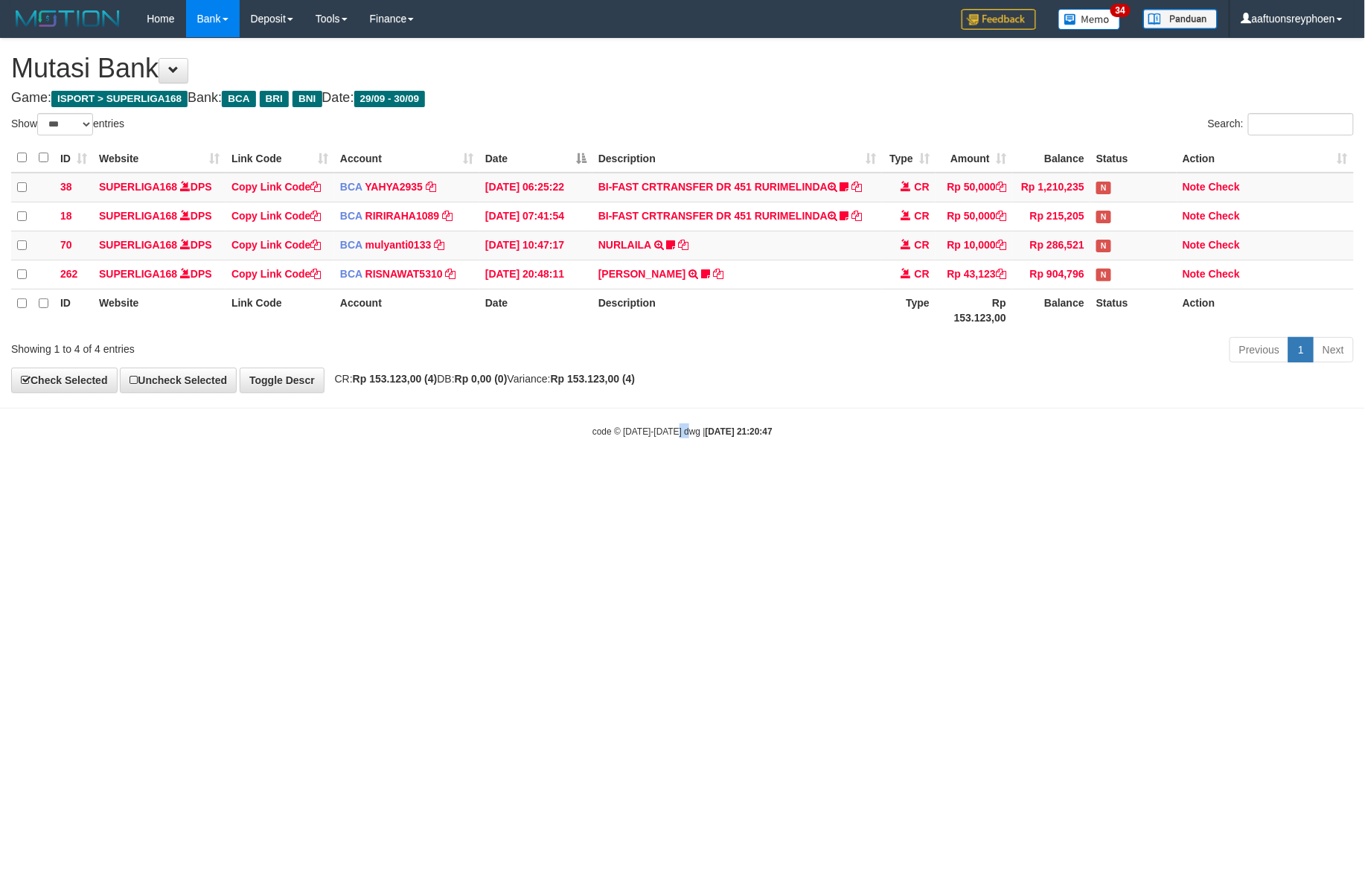
click at [694, 475] on html "Toggle navigation Home Bank Account List Load By Website Group [ISPORT] SUPERLI…" at bounding box center [682, 237] width 1365 height 475
drag, startPoint x: 565, startPoint y: 543, endPoint x: 623, endPoint y: 564, distance: 61.7
click at [602, 475] on html "Toggle navigation Home Bank Account List Load By Website Group [ISPORT] SUPERLI…" at bounding box center [682, 237] width 1365 height 475
click at [620, 475] on html "Toggle navigation Home Bank Account List Load By Website Group [ISPORT] SUPERLI…" at bounding box center [682, 237] width 1365 height 475
drag, startPoint x: 1270, startPoint y: 489, endPoint x: 826, endPoint y: 575, distance: 452.3
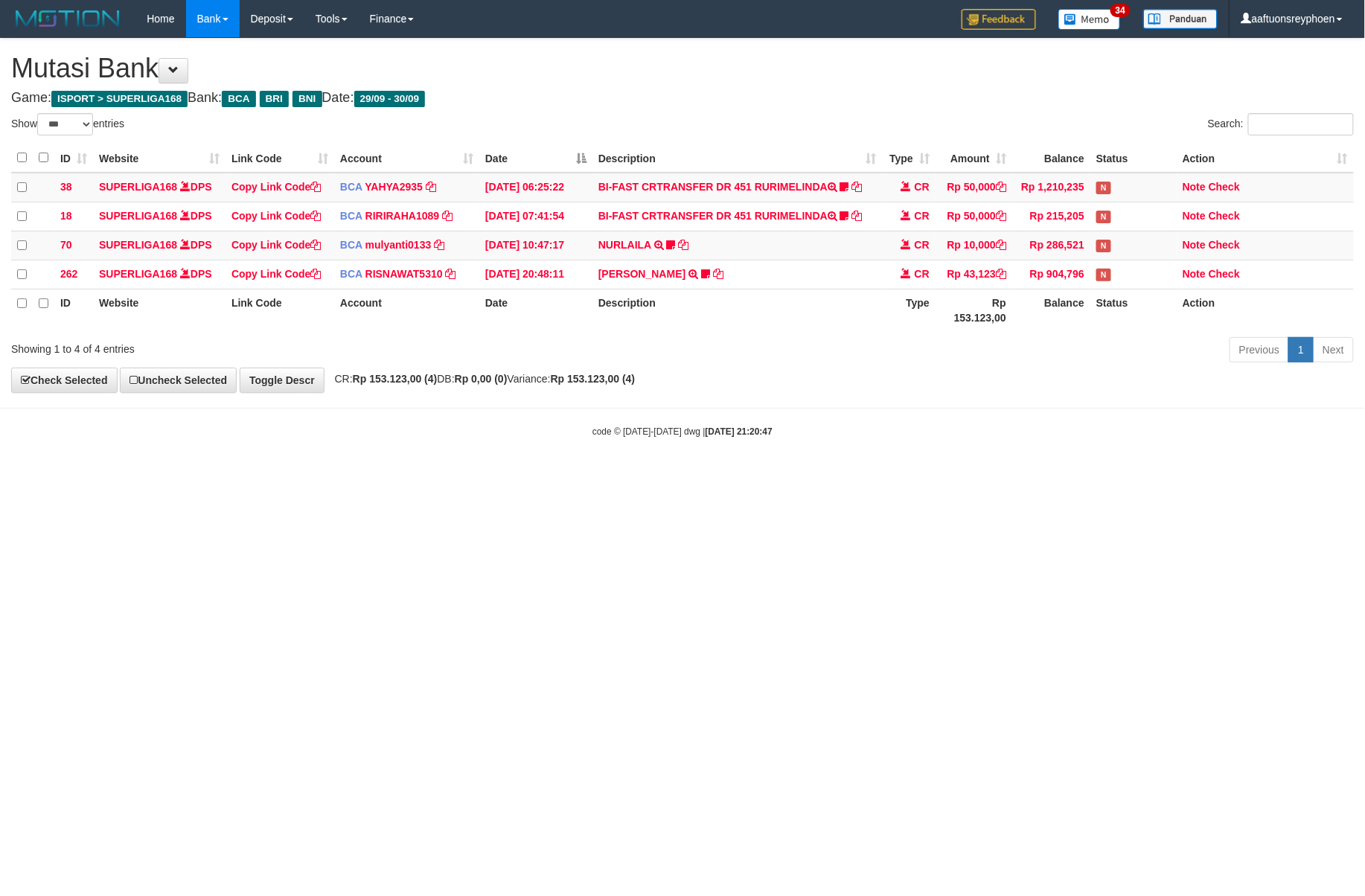
click at [1245, 475] on html "Toggle navigation Home Bank Account List Load By Website Group [ISPORT] SUPERLI…" at bounding box center [682, 237] width 1365 height 475
click at [421, 475] on html "Toggle navigation Home Bank Account List Load By Website Group [ISPORT] SUPERLI…" at bounding box center [682, 237] width 1365 height 475
drag, startPoint x: 665, startPoint y: 679, endPoint x: 653, endPoint y: 682, distance: 12.4
click at [662, 475] on html "Toggle navigation Home Bank Account List Load By Website Group [ISPORT] SUPERLI…" at bounding box center [682, 237] width 1365 height 475
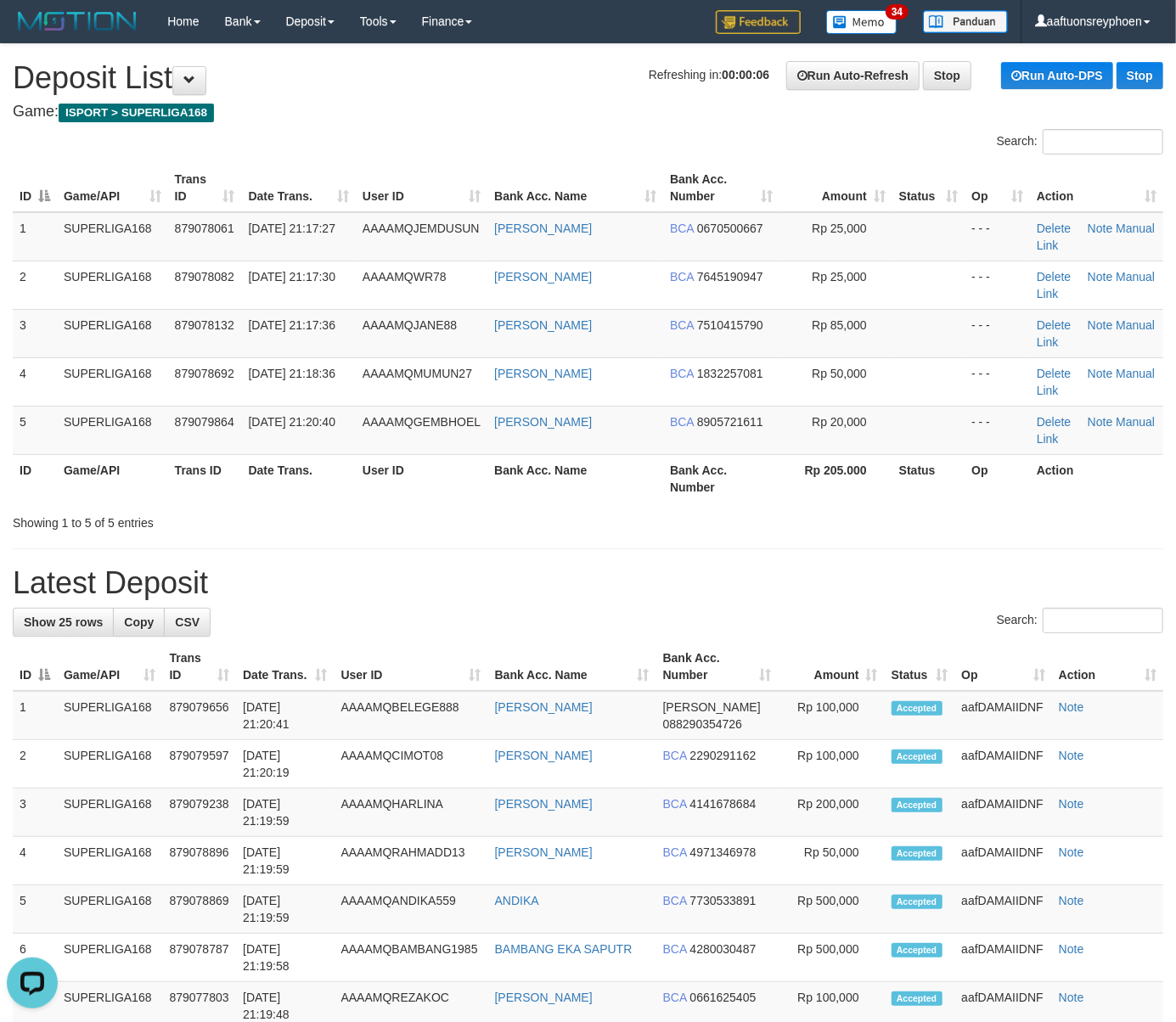
click at [141, 475] on th "Game/API" at bounding box center [112, 478] width 111 height 48
drag, startPoint x: 141, startPoint y: 475, endPoint x: 4, endPoint y: 504, distance: 140.0
click at [129, 476] on th "Game/API" at bounding box center [112, 478] width 111 height 48
click at [327, 455] on th "Date Trans." at bounding box center [299, 478] width 114 height 48
drag, startPoint x: 323, startPoint y: 453, endPoint x: 10, endPoint y: 532, distance: 322.8
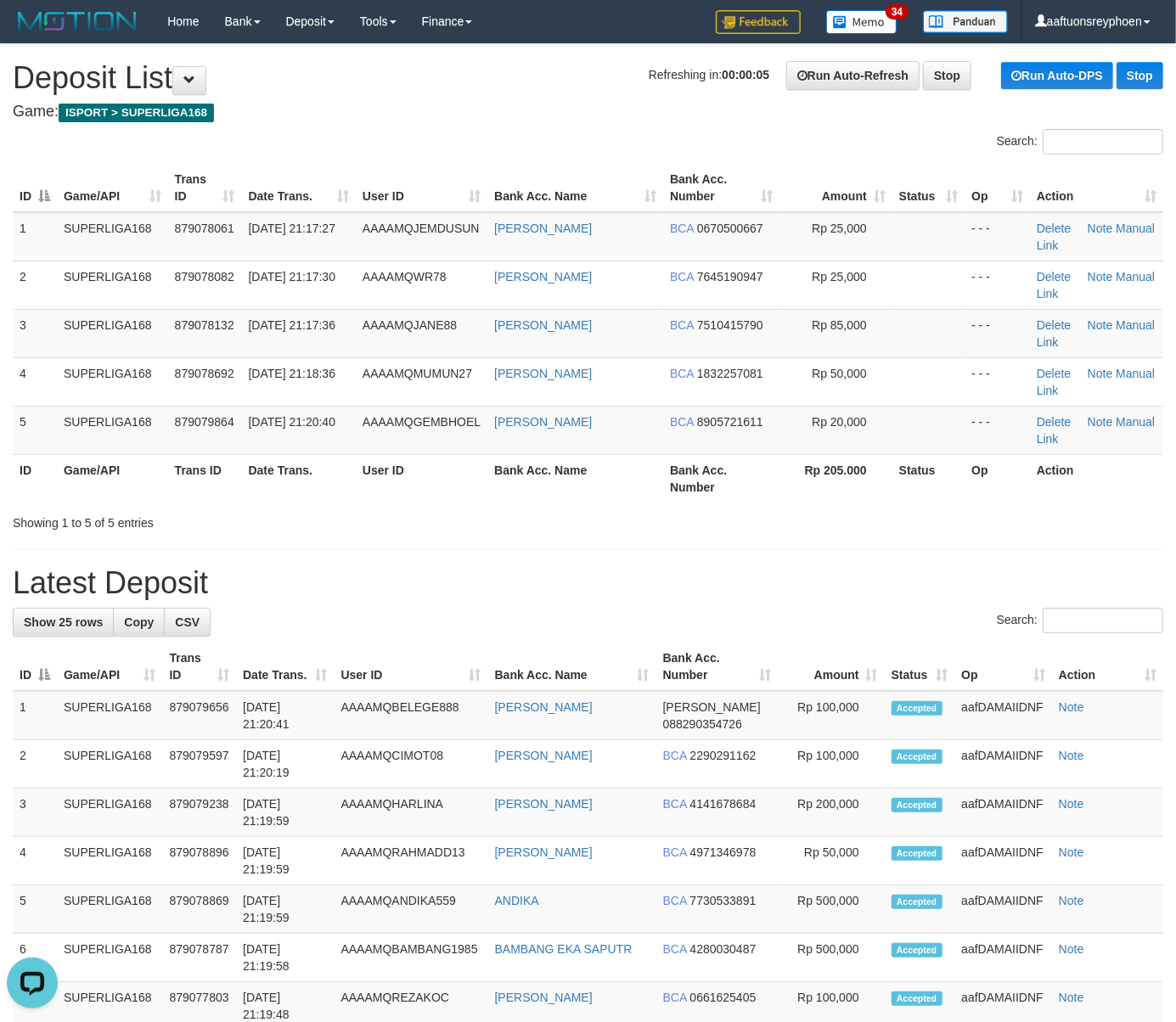
click at [279, 458] on th "Date Trans." at bounding box center [299, 478] width 114 height 48
drag, startPoint x: 165, startPoint y: 497, endPoint x: 148, endPoint y: 500, distance: 17.3
click at [159, 497] on tr "ID Game/API Trans ID Date Trans. User ID Bank Acc. Name Bank Acc. Number Rp 205…" at bounding box center [588, 478] width 1151 height 48
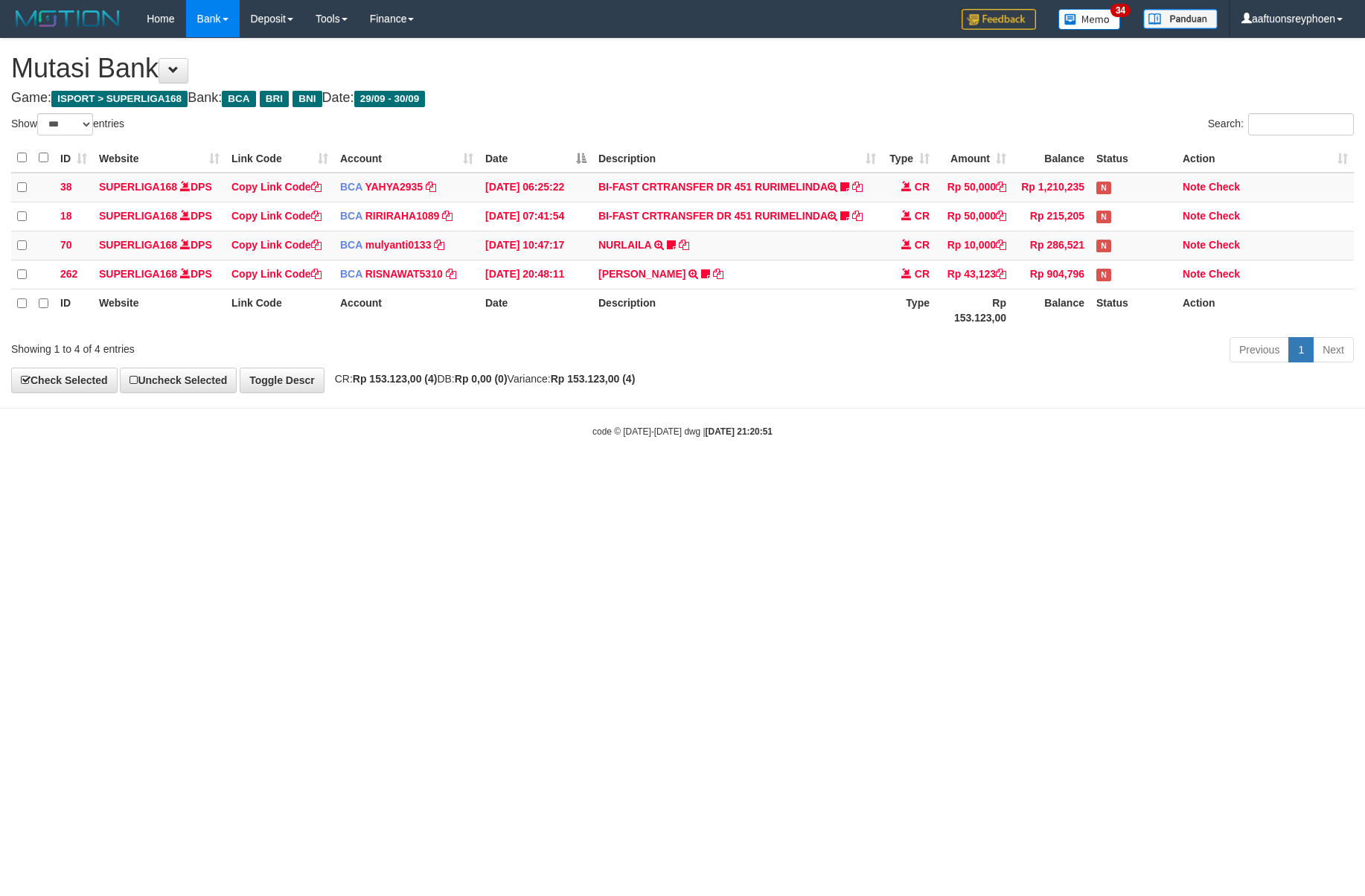
select select "***"
click at [721, 475] on html "Toggle navigation Home Bank Account List Load By Website Group [ISPORT] SUPERLI…" at bounding box center [682, 237] width 1365 height 475
drag, startPoint x: 709, startPoint y: 632, endPoint x: 1358, endPoint y: 528, distance: 657.3
click at [889, 475] on html "Toggle navigation Home Bank Account List Load By Website Group [ISPORT] SUPERLI…" at bounding box center [682, 237] width 1365 height 475
select select "***"
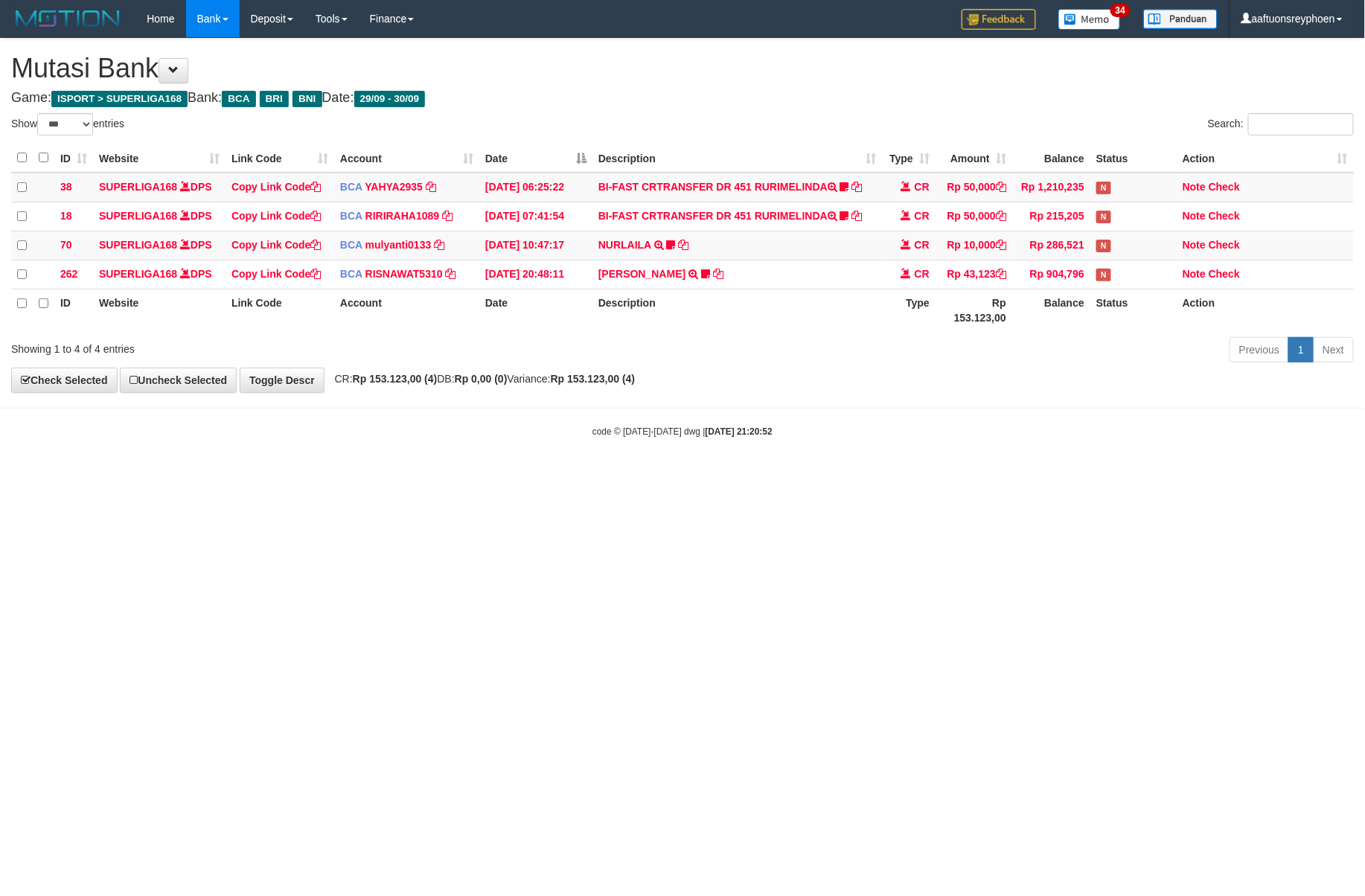
click at [902, 475] on html "Toggle navigation Home Bank Account List Load By Website Group [ISPORT] SUPERLI…" at bounding box center [682, 237] width 1365 height 475
drag, startPoint x: 746, startPoint y: 611, endPoint x: 939, endPoint y: 575, distance: 196.3
click at [888, 475] on html "Toggle navigation Home Bank Account List Load By Website Group [ISPORT] SUPERLI…" at bounding box center [682, 237] width 1365 height 475
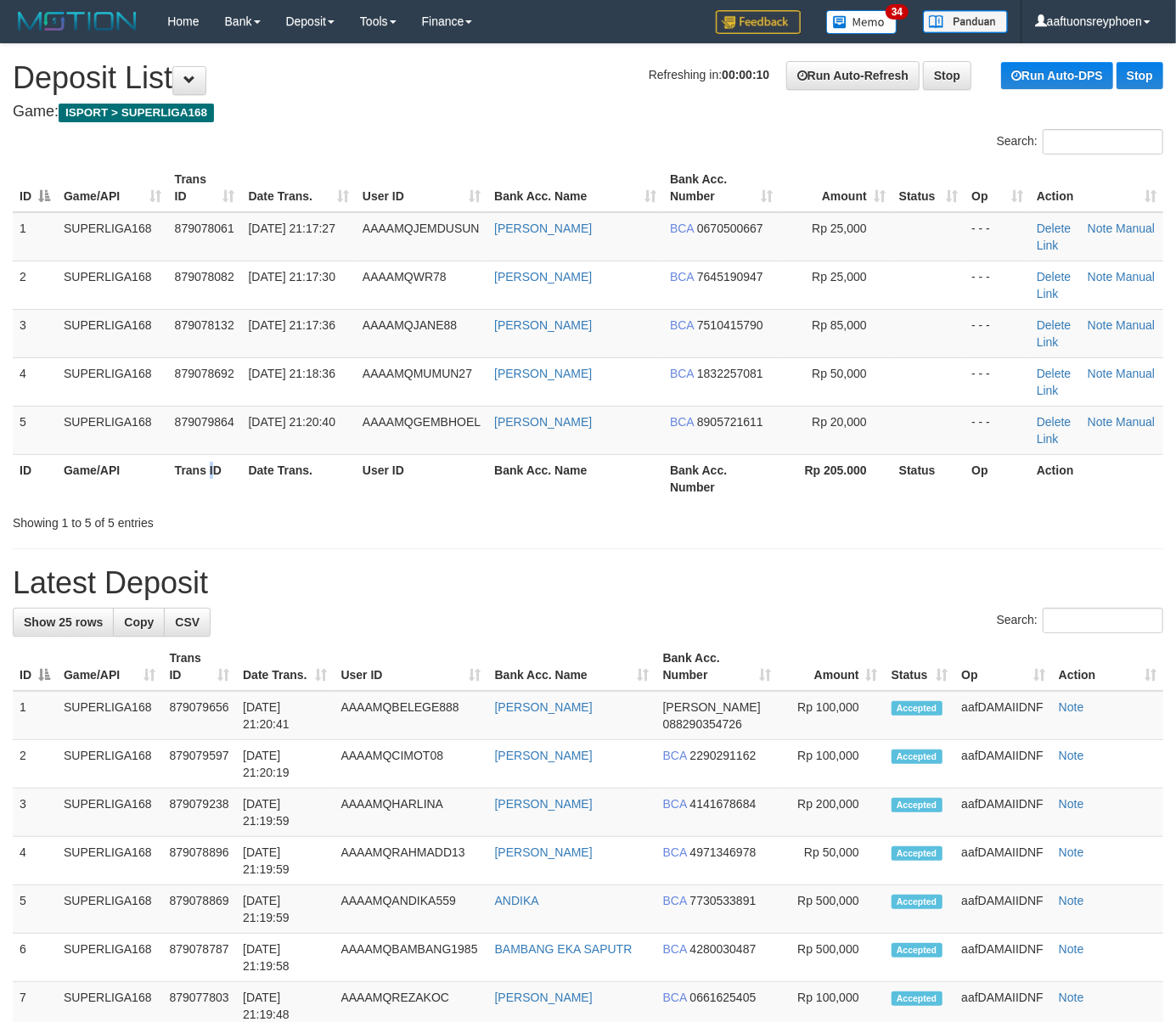
click at [184, 486] on th "Trans ID" at bounding box center [205, 478] width 74 height 48
drag, startPoint x: 406, startPoint y: 511, endPoint x: 718, endPoint y: 555, distance: 315.1
click at [532, 532] on div "Showing 1 to 5 of 5 entries" at bounding box center [588, 519] width 1176 height 24
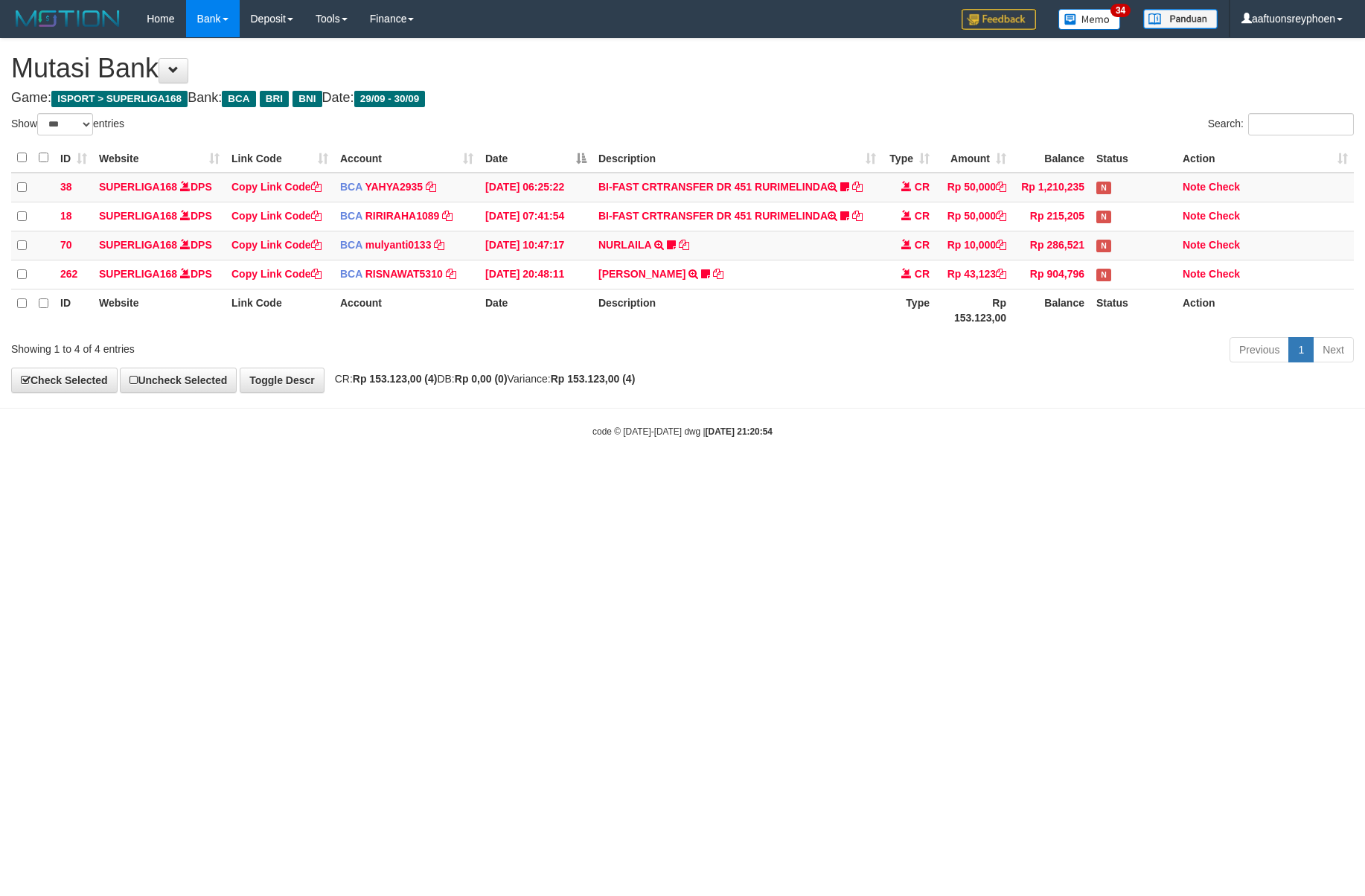
select select "***"
drag, startPoint x: 933, startPoint y: 487, endPoint x: 1364, endPoint y: 445, distance: 433.0
click at [990, 475] on html "Toggle navigation Home Bank Account List Load By Website Group [ISPORT] SUPERLI…" at bounding box center [682, 237] width 1365 height 475
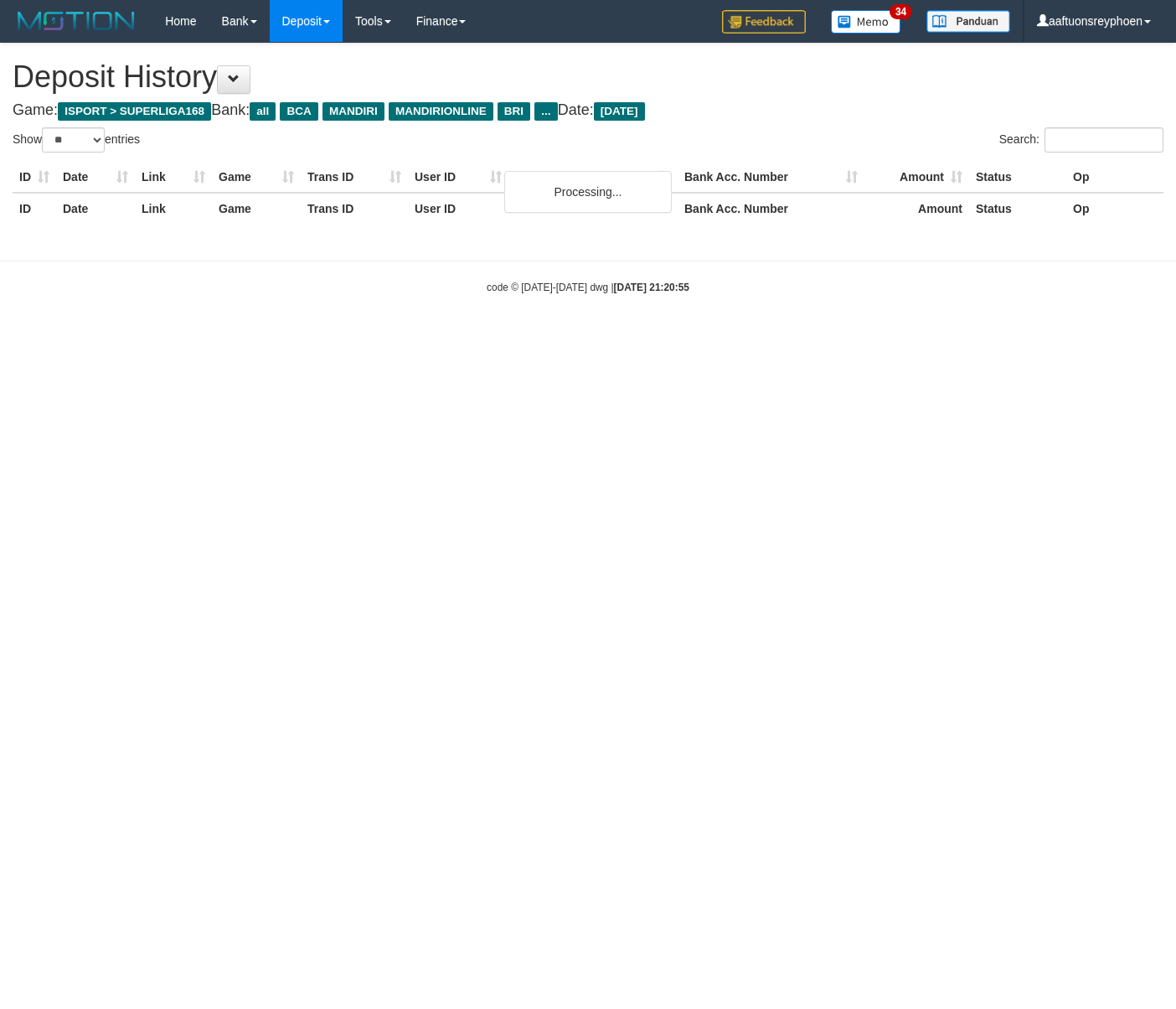
select select "**"
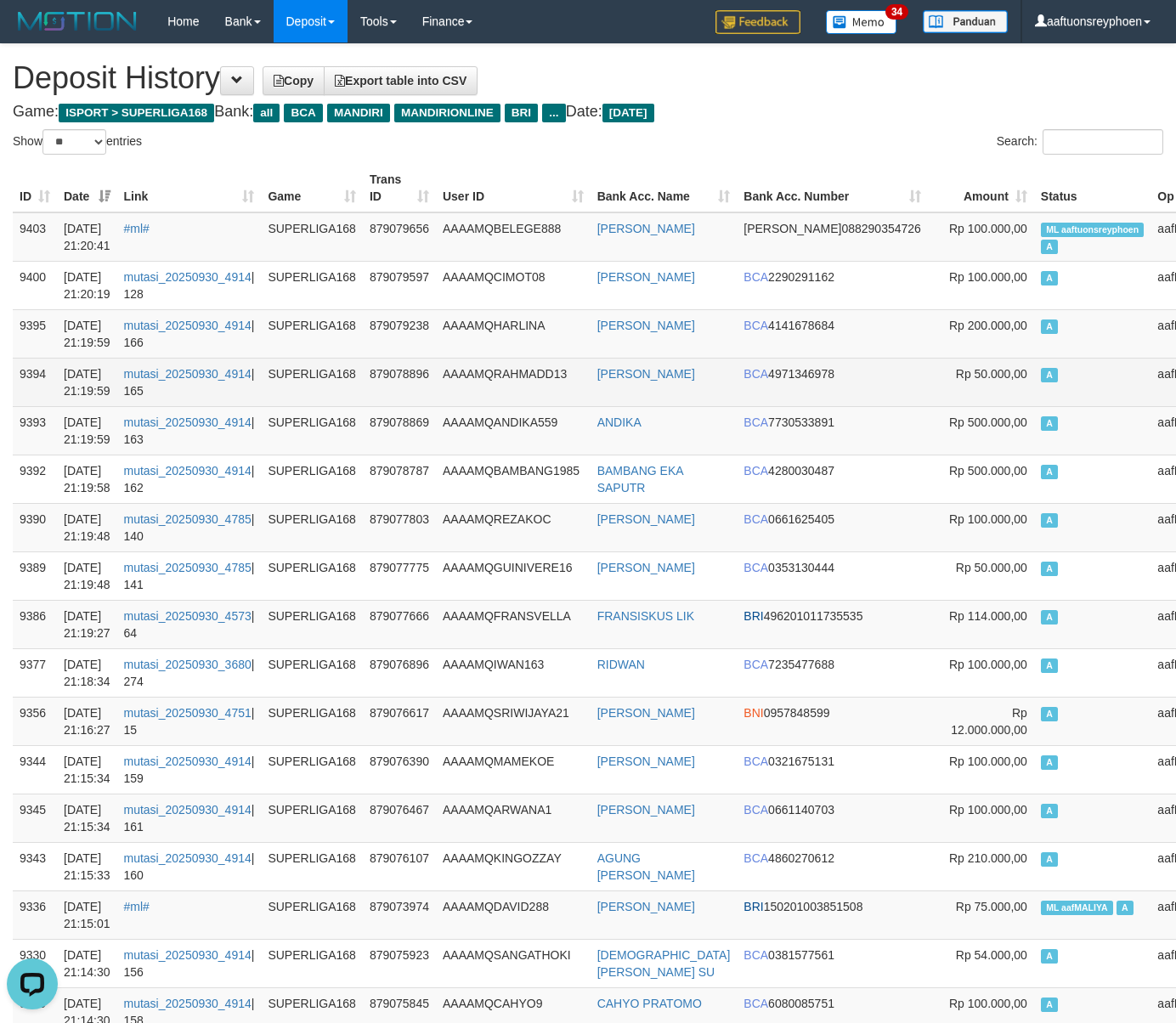
click at [1034, 394] on td "A" at bounding box center [1093, 381] width 117 height 48
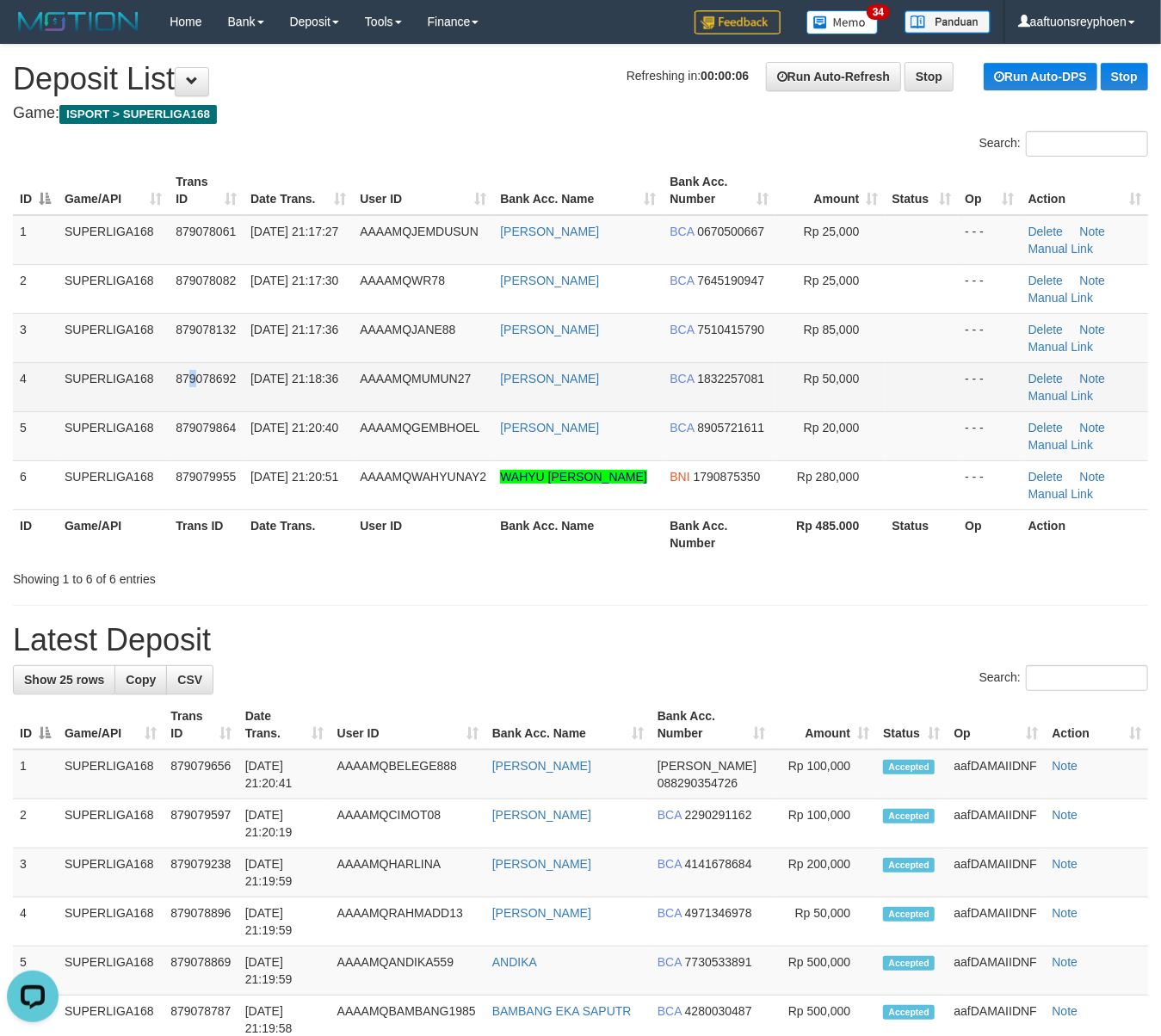
click at [189, 383] on span "879078692" at bounding box center [205, 378] width 60 height 13
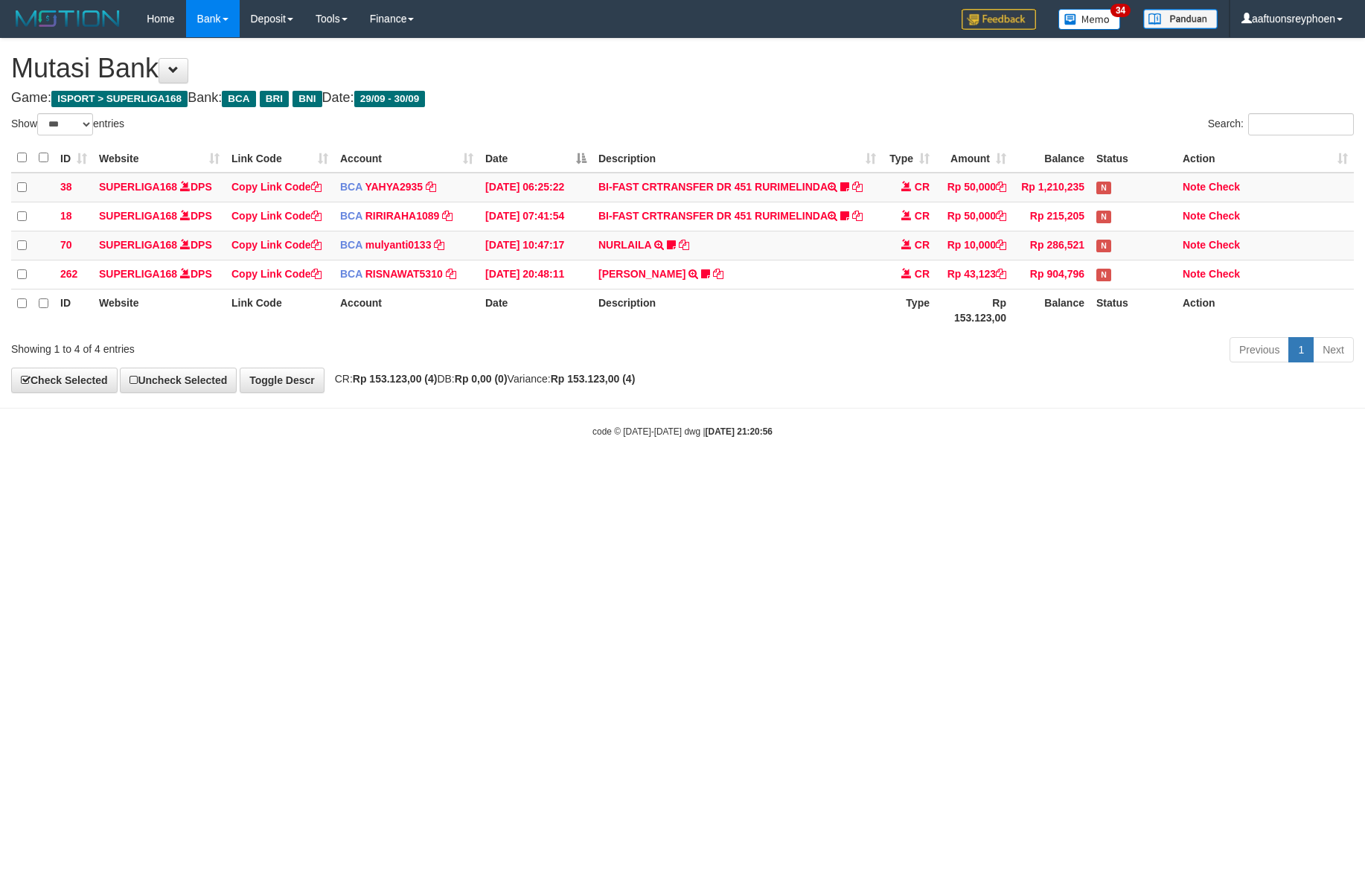
select select "***"
drag, startPoint x: 852, startPoint y: 536, endPoint x: 1364, endPoint y: 487, distance: 514.3
click at [922, 475] on html "Toggle navigation Home Bank Account List Load By Website Group [ISPORT] SUPERLI…" at bounding box center [682, 237] width 1365 height 475
drag, startPoint x: 450, startPoint y: 679, endPoint x: 481, endPoint y: 680, distance: 31.0
click at [454, 475] on html "Toggle navigation Home Bank Account List Load By Website Group [ISPORT] SUPERLI…" at bounding box center [682, 237] width 1365 height 475
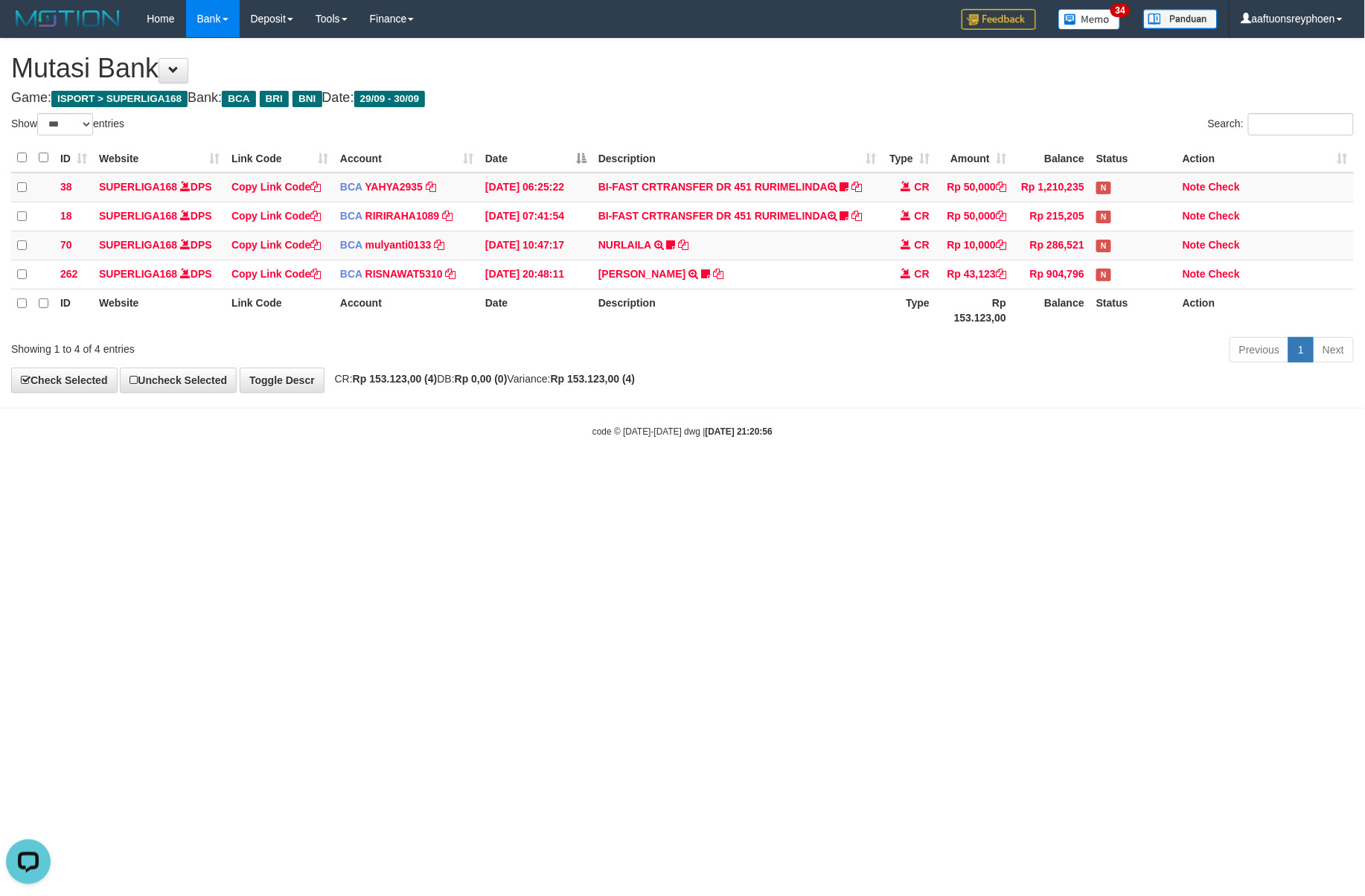
drag, startPoint x: 448, startPoint y: 671, endPoint x: 1164, endPoint y: 554, distance: 725.5
click at [466, 475] on html "Toggle navigation Home Bank Account List Load By Website Group [ISPORT] SUPERLI…" at bounding box center [682, 237] width 1365 height 475
select select "***"
drag, startPoint x: 313, startPoint y: 621, endPoint x: 403, endPoint y: 608, distance: 90.9
click at [328, 475] on html "Toggle navigation Home Bank Account List Load By Website Group [ISPORT] SUPERLI…" at bounding box center [682, 237] width 1365 height 475
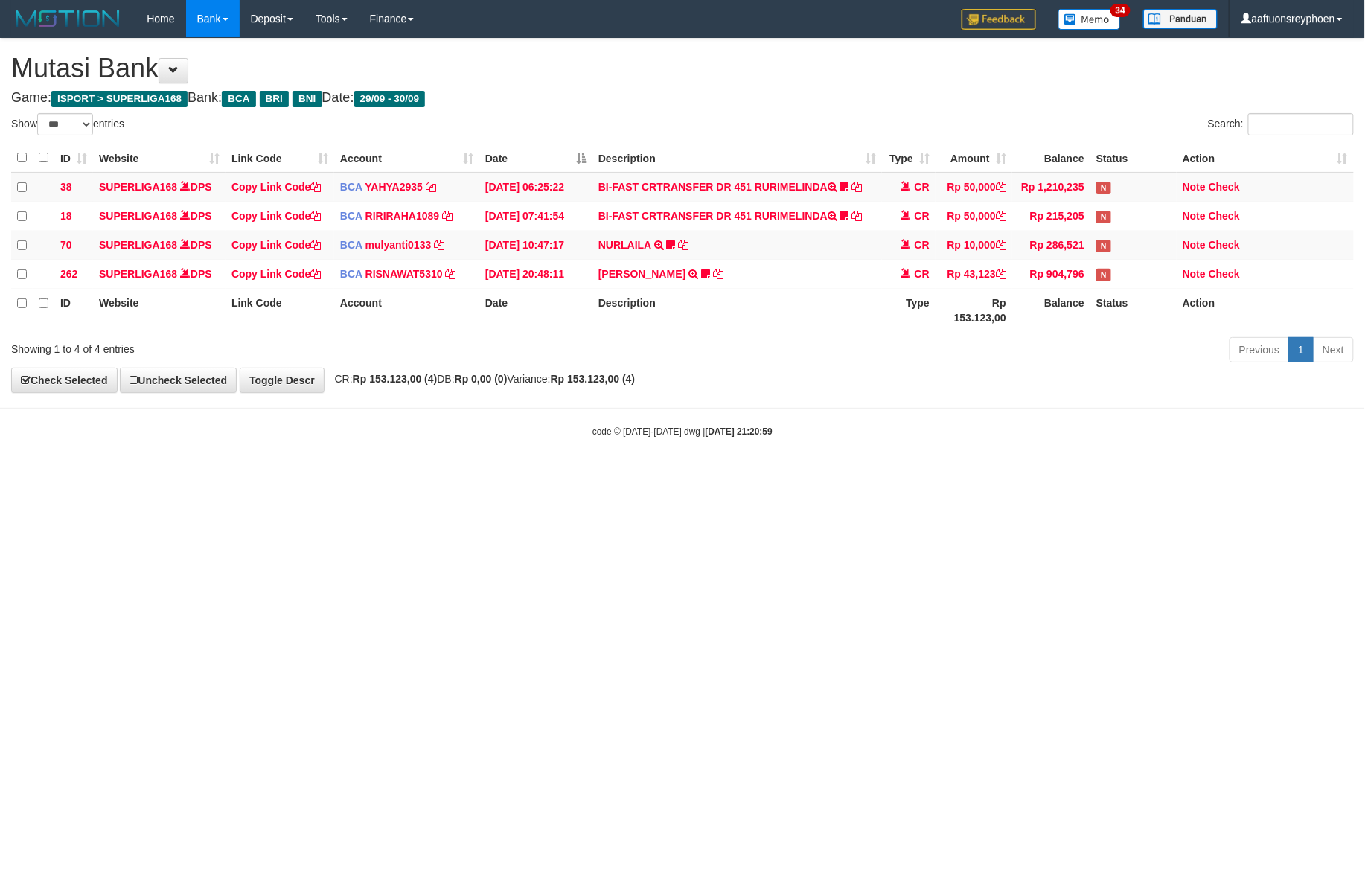
drag, startPoint x: 407, startPoint y: 584, endPoint x: 478, endPoint y: 570, distance: 72.4
click at [478, 475] on html "Toggle navigation Home Bank Account List Load By Website Group [ISPORT] SUPERLI…" at bounding box center [682, 237] width 1365 height 475
select select "***"
drag, startPoint x: 861, startPoint y: 489, endPoint x: 959, endPoint y: 487, distance: 98.0
click at [933, 475] on html "Toggle navigation Home Bank Account List Load By Website Group [ISPORT] SUPERLI…" at bounding box center [682, 237] width 1365 height 475
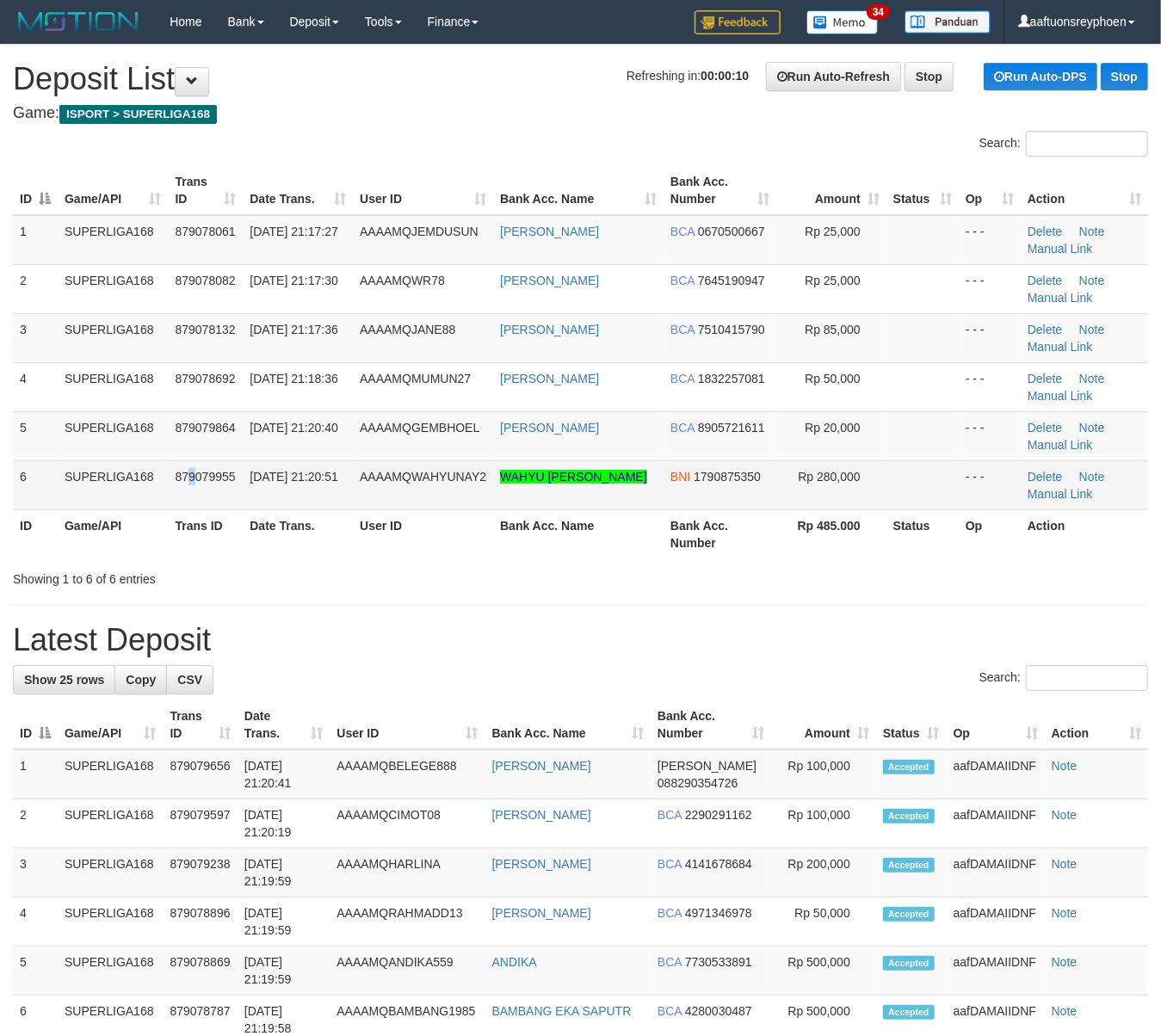
click at [190, 477] on span "879079955" at bounding box center [205, 477] width 60 height 13
click at [77, 489] on td "SUPERLIGA168" at bounding box center [113, 485] width 111 height 49
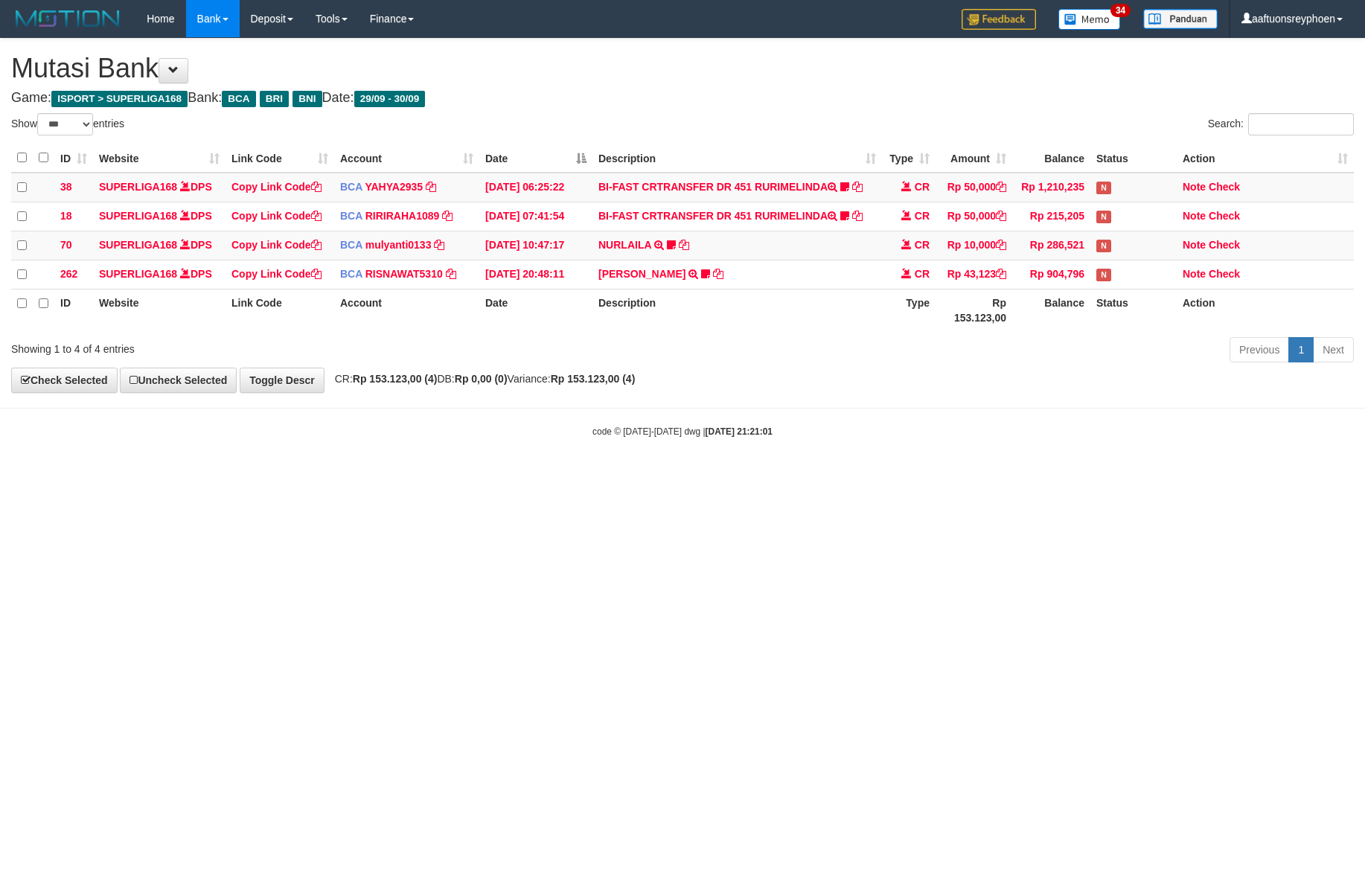
select select "***"
drag, startPoint x: 833, startPoint y: 478, endPoint x: 1361, endPoint y: 462, distance: 528.2
click at [890, 475] on body "Toggle navigation Home Bank Account List Load By Website Group [ISPORT] SUPERLI…" at bounding box center [682, 237] width 1365 height 475
drag, startPoint x: 864, startPoint y: 489, endPoint x: 1365, endPoint y: 431, distance: 504.3
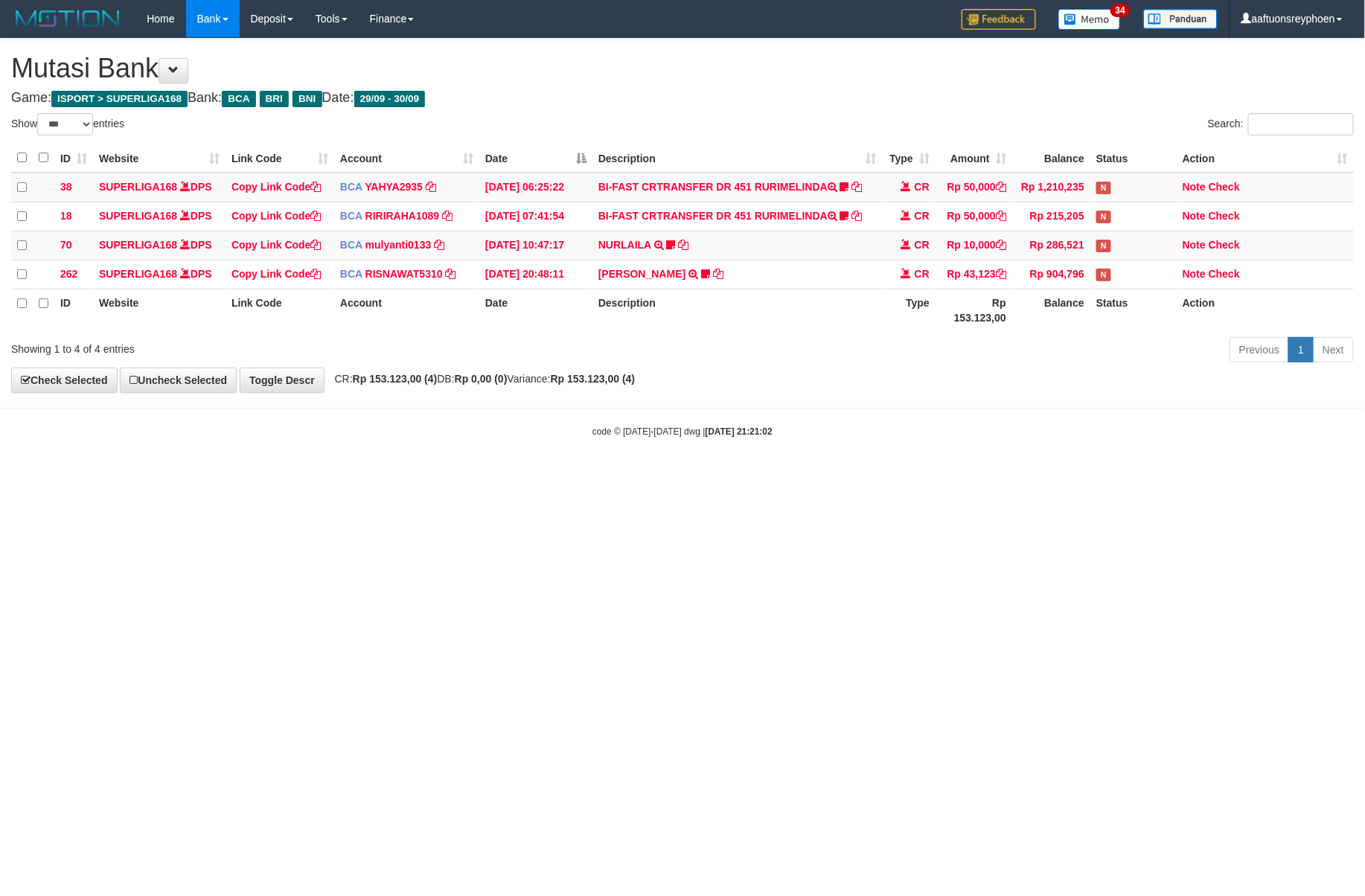
click at [907, 475] on html "Toggle navigation Home Bank Account List Load By Website Group [ISPORT] SUPERLI…" at bounding box center [682, 237] width 1365 height 475
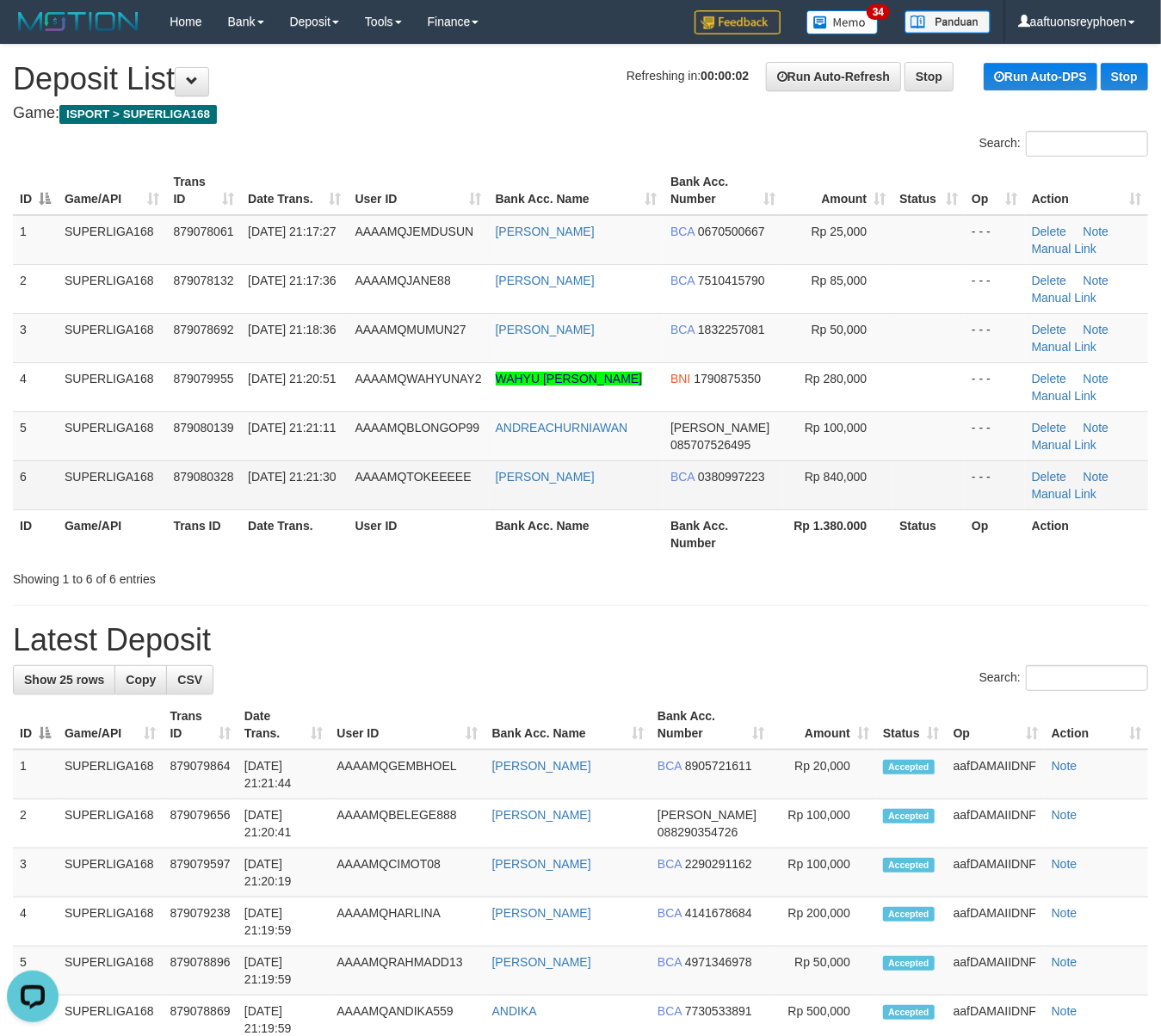
click at [118, 493] on td "SUPERLIGA168" at bounding box center [111, 485] width 108 height 49
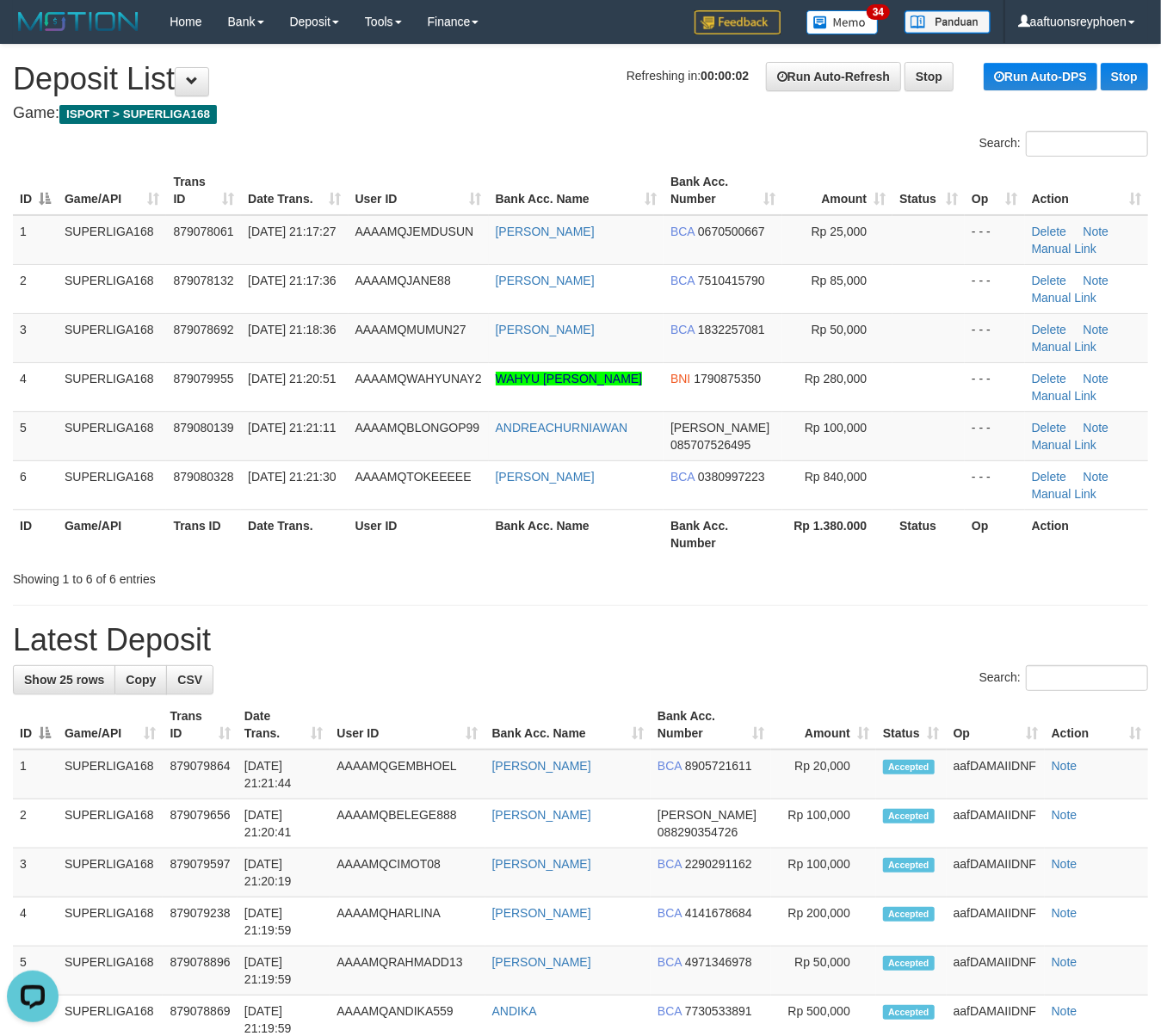
drag, startPoint x: 118, startPoint y: 493, endPoint x: 2, endPoint y: 511, distance: 117.4
click at [107, 494] on td "SUPERLIGA168" at bounding box center [111, 485] width 108 height 49
drag, startPoint x: 194, startPoint y: 482, endPoint x: 8, endPoint y: 488, distance: 186.1
click at [177, 479] on span "879080328" at bounding box center [203, 477] width 60 height 13
drag, startPoint x: 31, startPoint y: 483, endPoint x: -13, endPoint y: 483, distance: 44.0
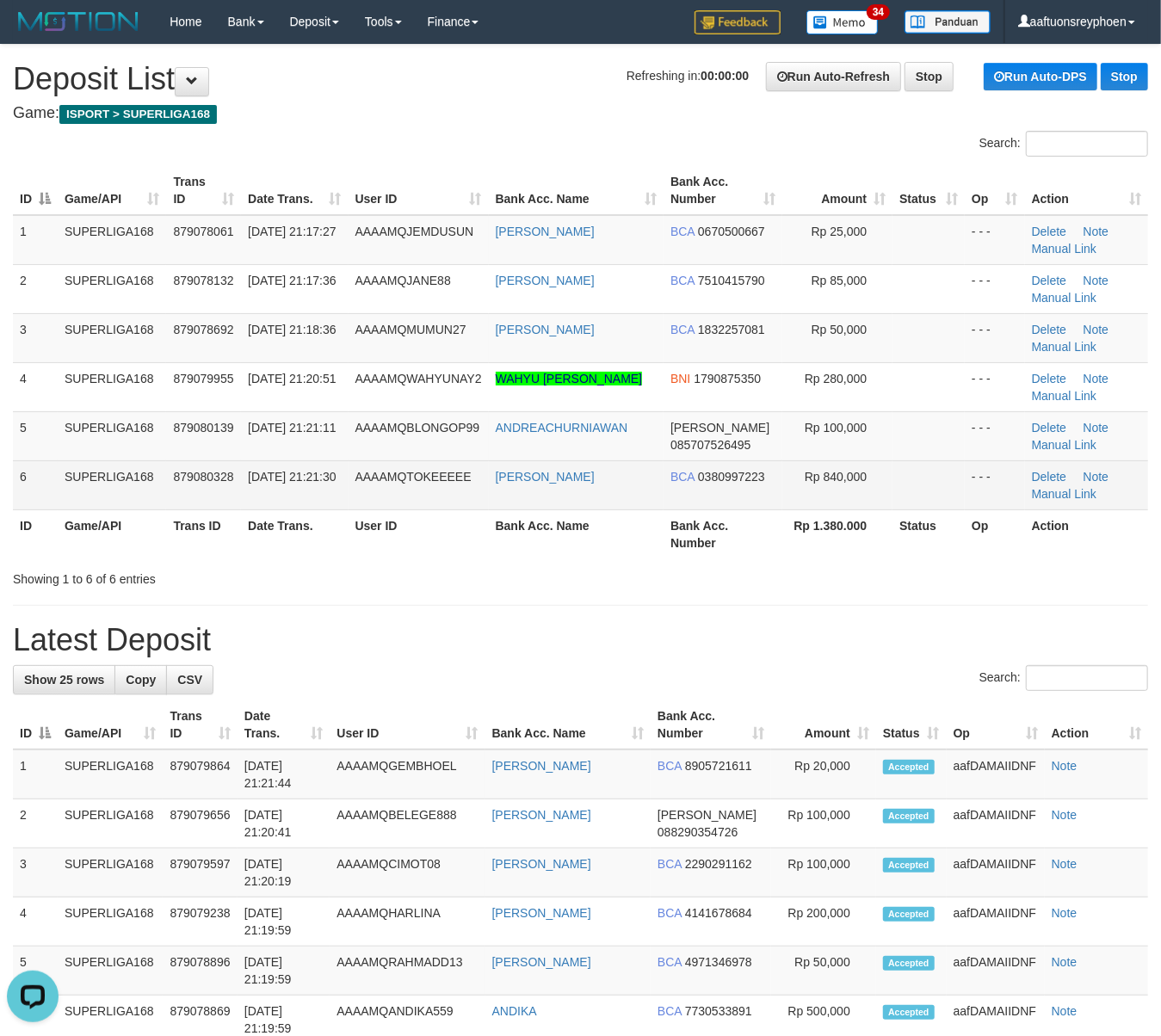
click at [80, 507] on td "SUPERLIGA168" at bounding box center [111, 485] width 108 height 49
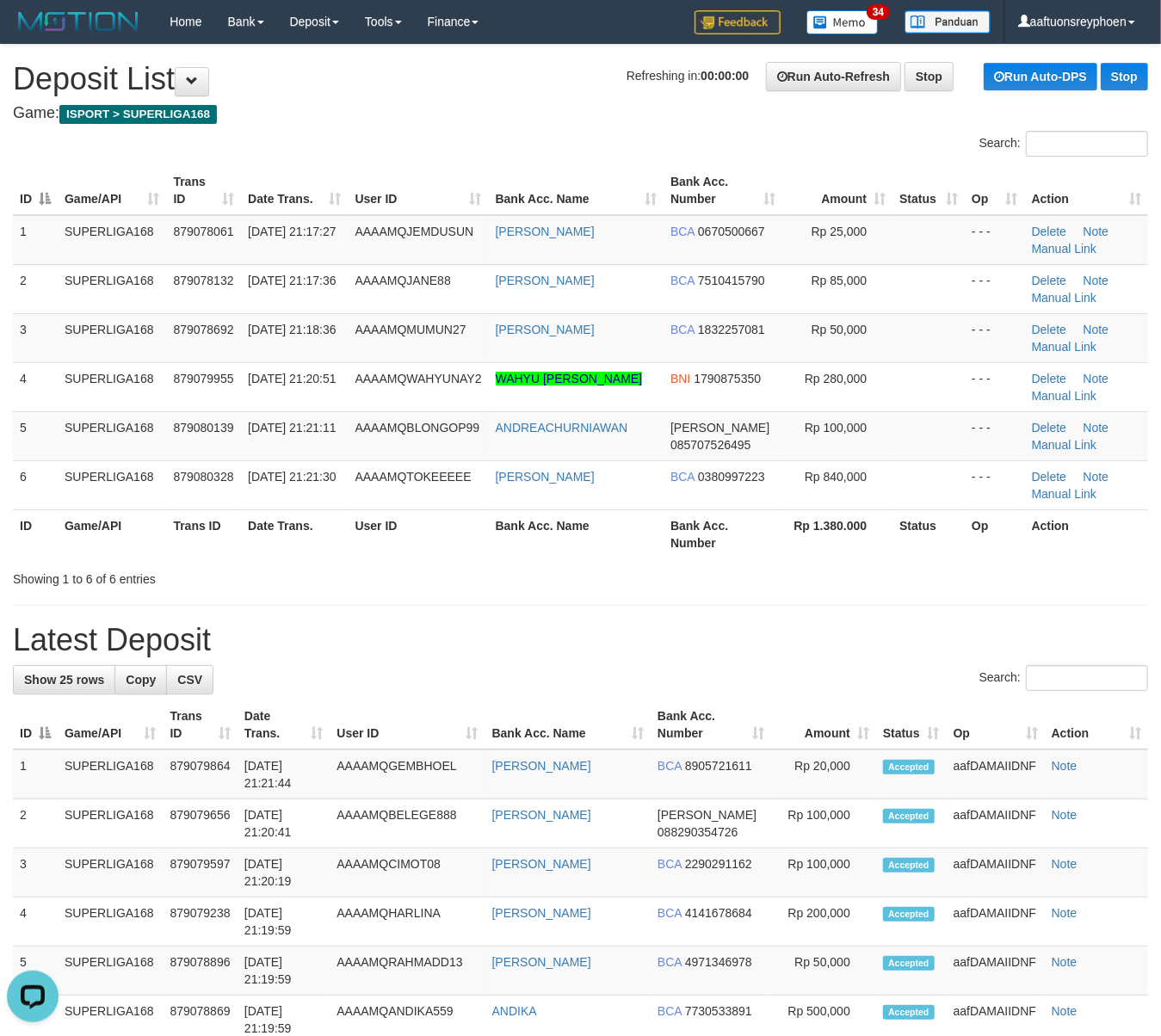
drag, startPoint x: 7, startPoint y: 522, endPoint x: -62, endPoint y: 524, distance: 69.0
click at [86, 444] on td "SUPERLIGA168" at bounding box center [111, 435] width 108 height 49
drag, startPoint x: 86, startPoint y: 444, endPoint x: 5, endPoint y: 460, distance: 82.6
click at [77, 444] on td "SUPERLIGA168" at bounding box center [111, 435] width 108 height 49
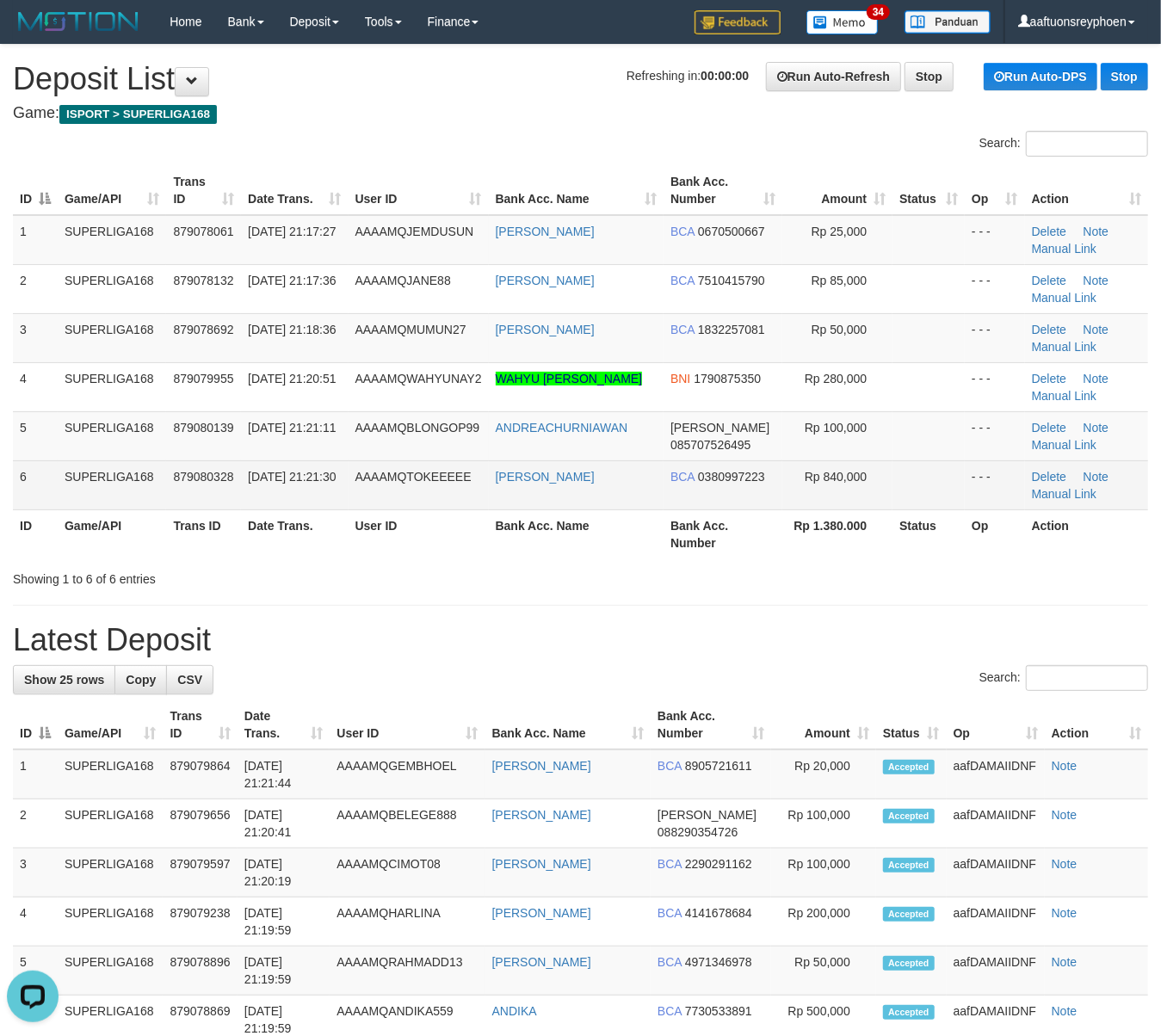
drag, startPoint x: 81, startPoint y: 477, endPoint x: 48, endPoint y: 476, distance: 33.0
click at [73, 476] on td "SUPERLIGA168" at bounding box center [111, 485] width 108 height 49
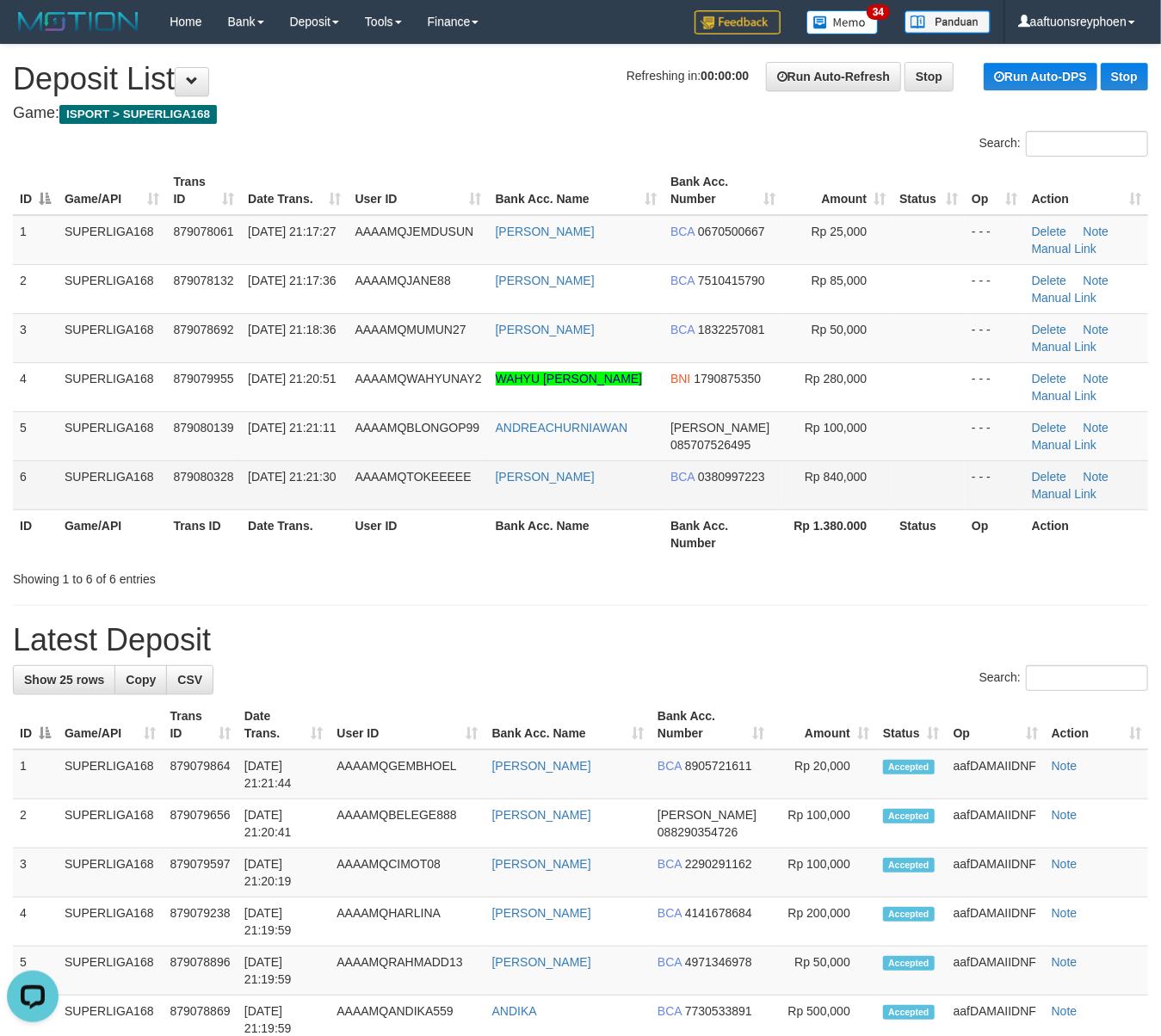
click at [214, 484] on td "879080328" at bounding box center [204, 485] width 75 height 49
drag, startPoint x: 214, startPoint y: 484, endPoint x: 0, endPoint y: 520, distance: 217.0
click at [206, 483] on td "879080328" at bounding box center [204, 485] width 75 height 49
click at [177, 486] on td "879080328" at bounding box center [204, 485] width 75 height 49
click at [151, 484] on tr "6 SUPERLIGA168 879080328 [DATE] 21:21:30 AAAAMQTOKEEEEE [PERSON_NAME] BCA 03809…" at bounding box center [581, 485] width 1135 height 49
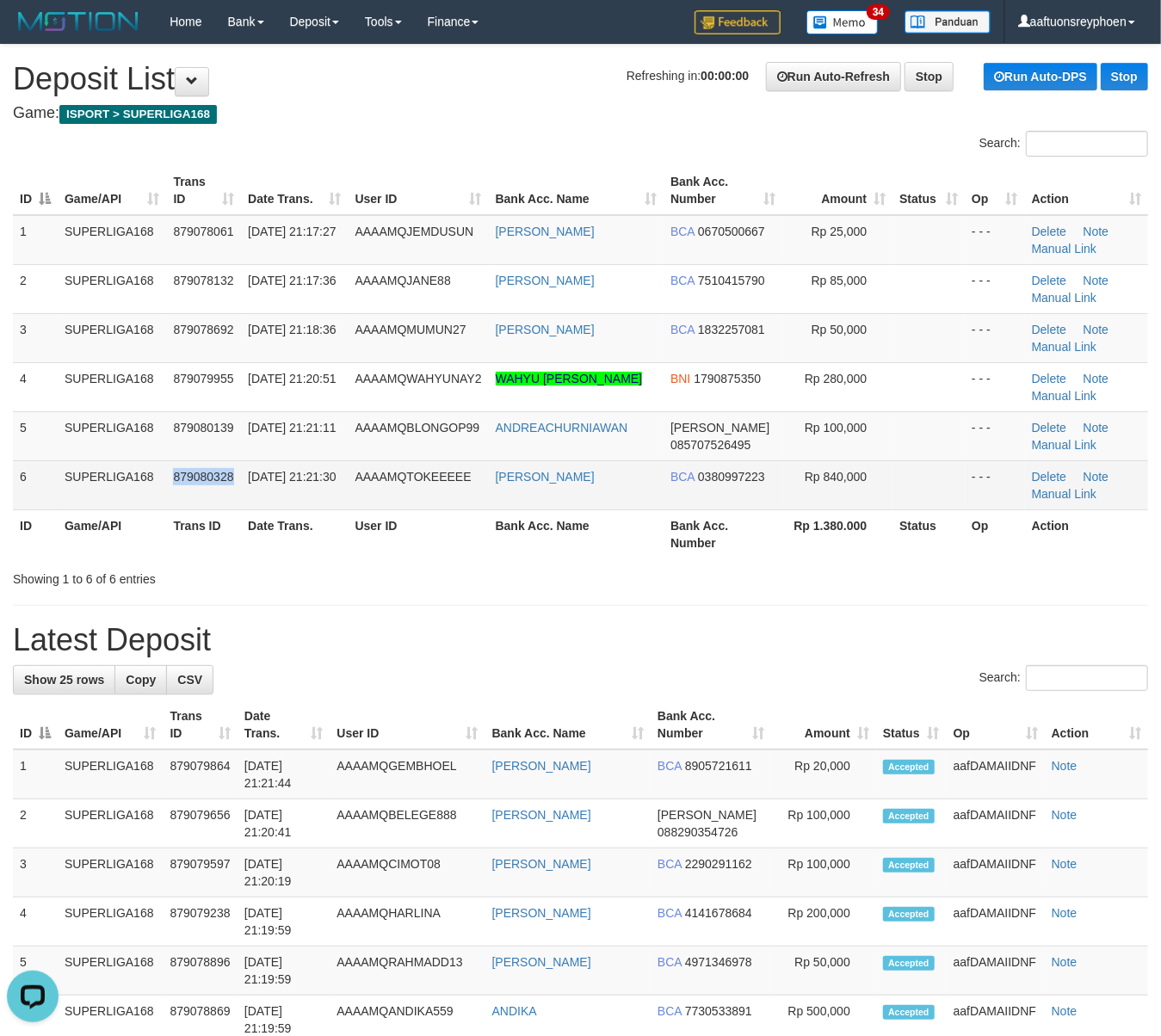
click at [181, 472] on span "879080328" at bounding box center [203, 477] width 60 height 13
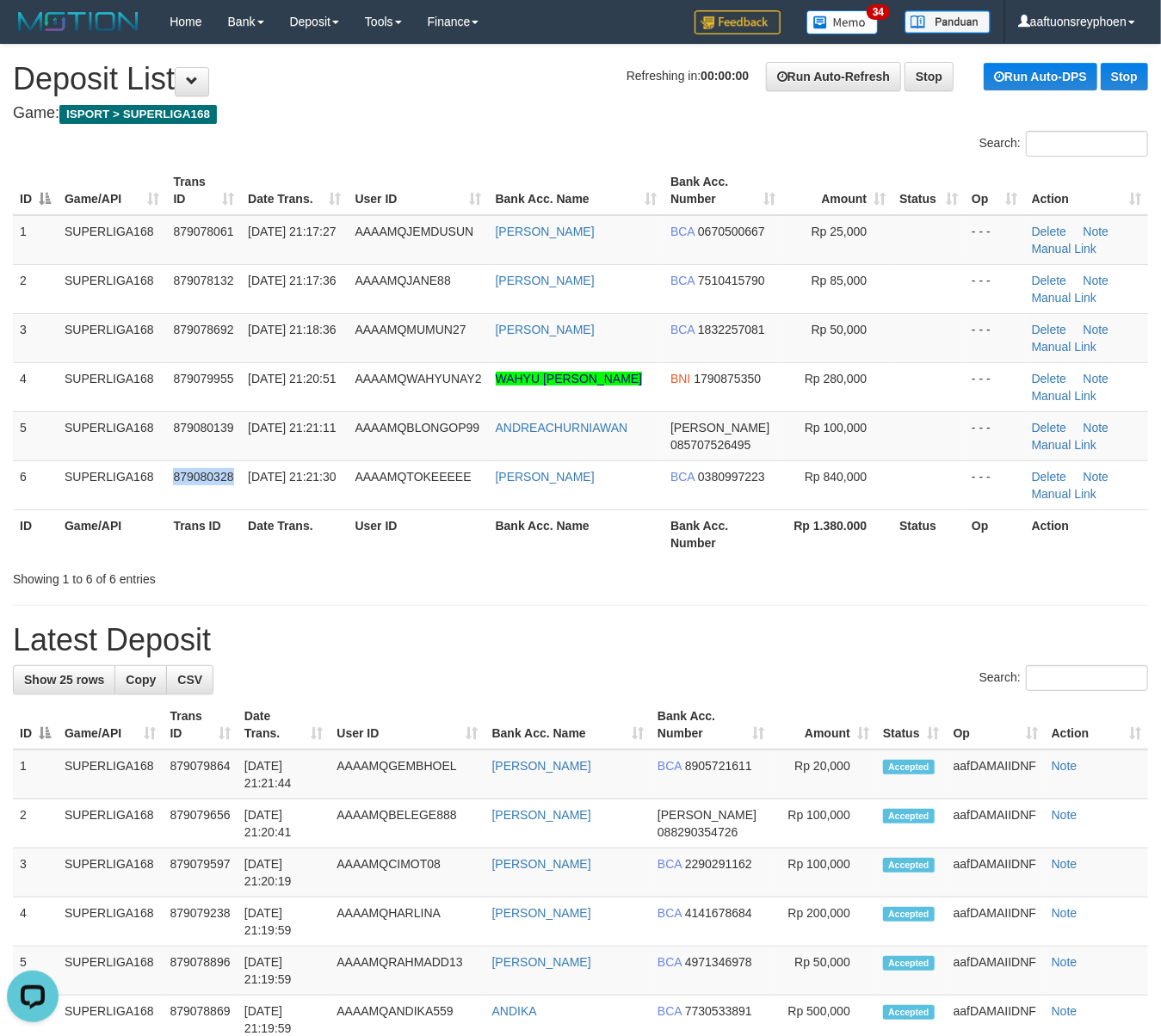
drag, startPoint x: 179, startPoint y: 469, endPoint x: 5, endPoint y: 490, distance: 175.3
click at [142, 470] on tr "6 SUPERLIGA168 879080328 [DATE] 21:21:30 AAAAMQTOKEEEEE [PERSON_NAME] BCA 03809…" at bounding box center [581, 485] width 1135 height 49
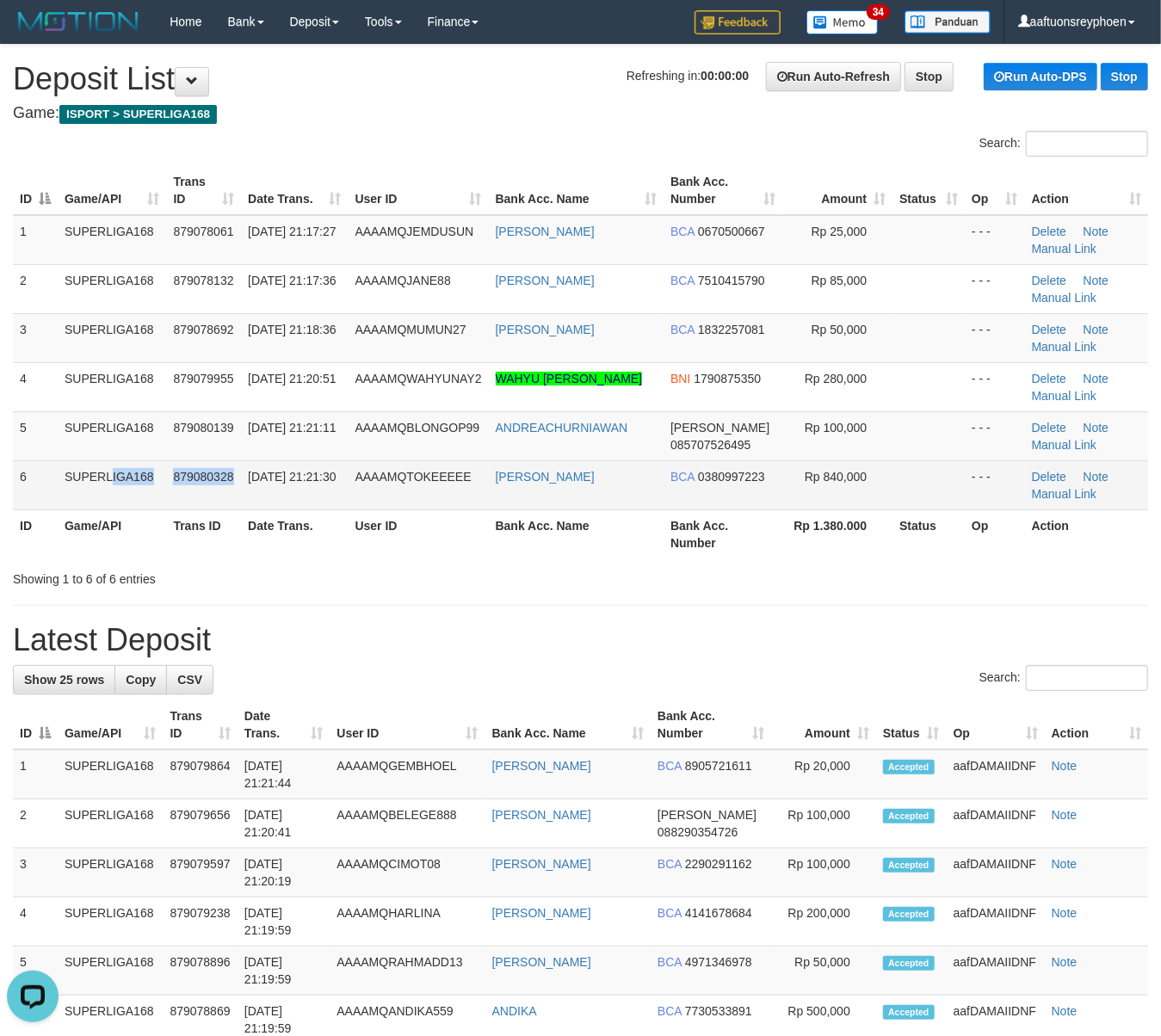
click at [142, 489] on td "SUPERLIGA168" at bounding box center [111, 485] width 108 height 49
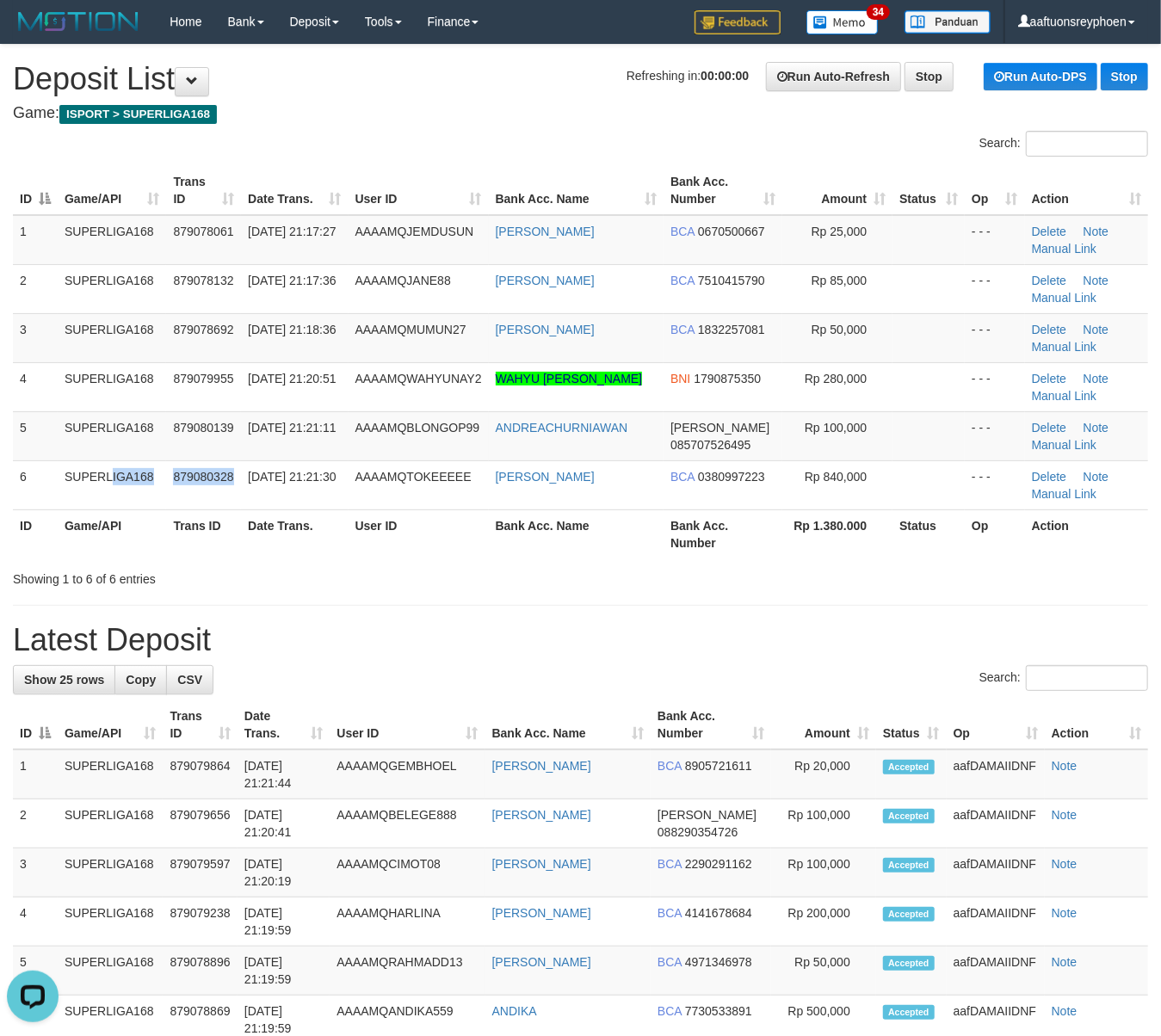
drag, startPoint x: 142, startPoint y: 489, endPoint x: 0, endPoint y: 509, distance: 143.4
click at [133, 488] on td "SUPERLIGA168" at bounding box center [111, 485] width 108 height 49
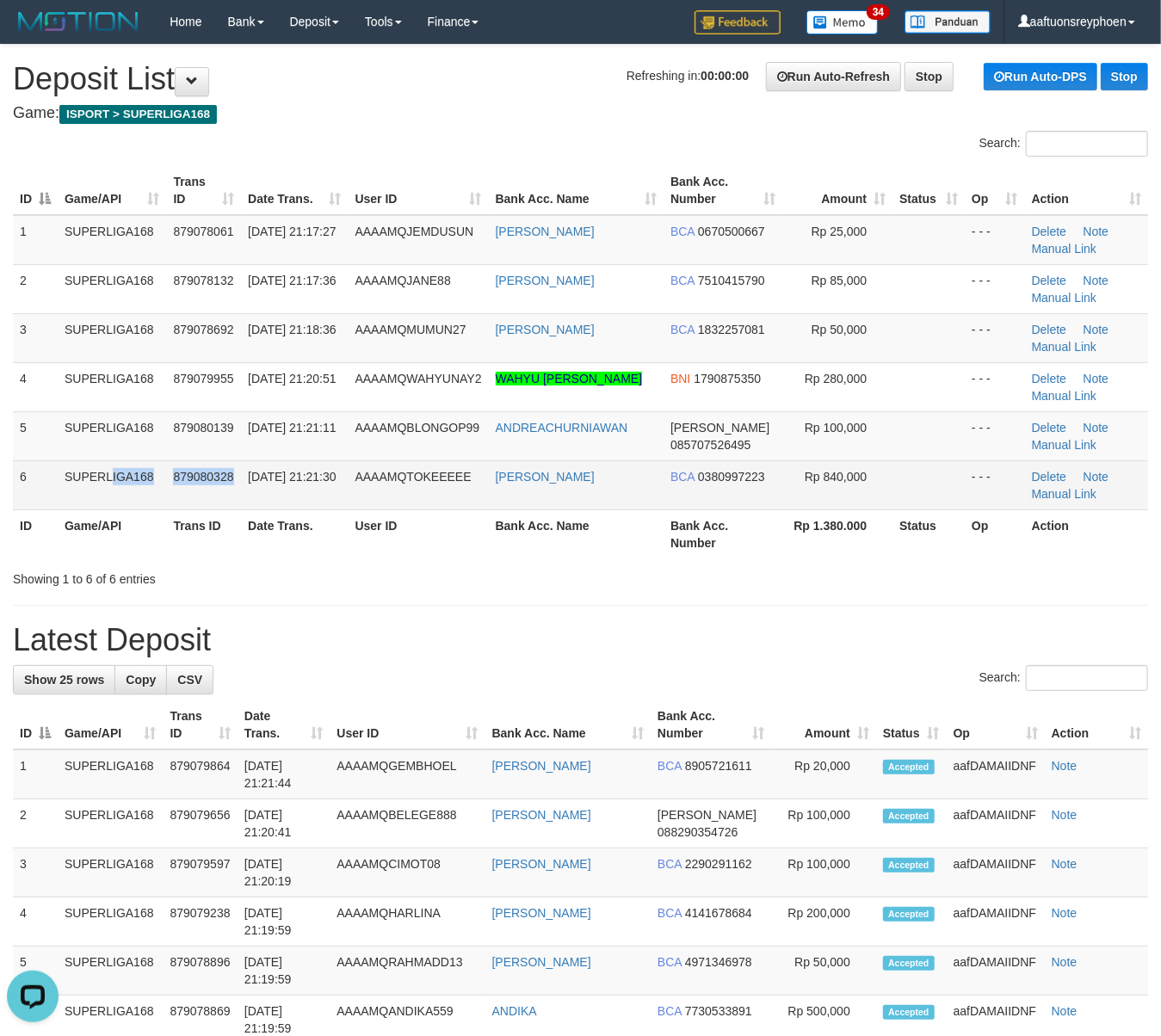
click at [121, 471] on td "SUPERLIGA168" at bounding box center [111, 485] width 108 height 49
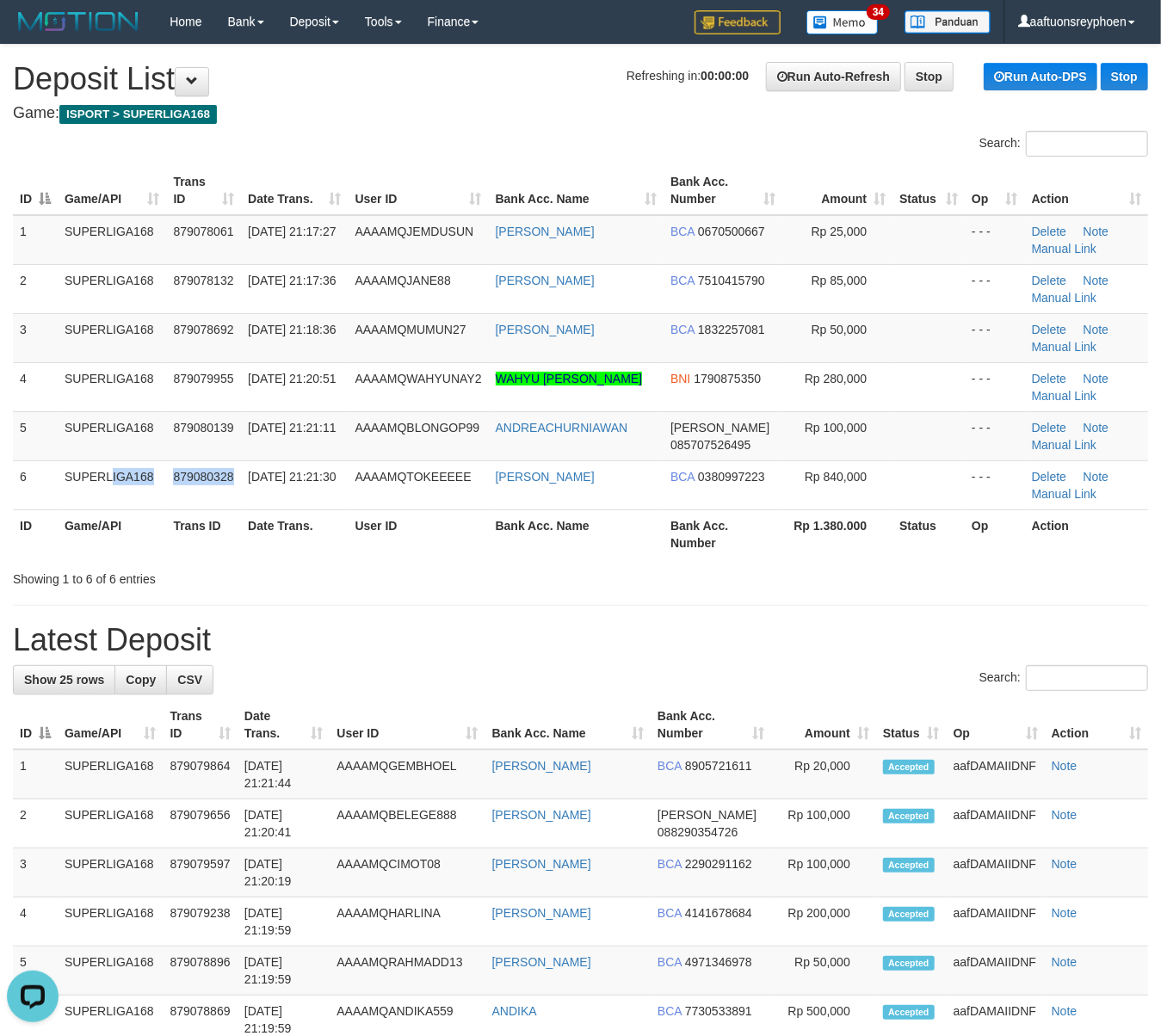
drag, startPoint x: 121, startPoint y: 471, endPoint x: 4, endPoint y: 487, distance: 118.1
click at [120, 471] on td "SUPERLIGA168" at bounding box center [111, 485] width 108 height 49
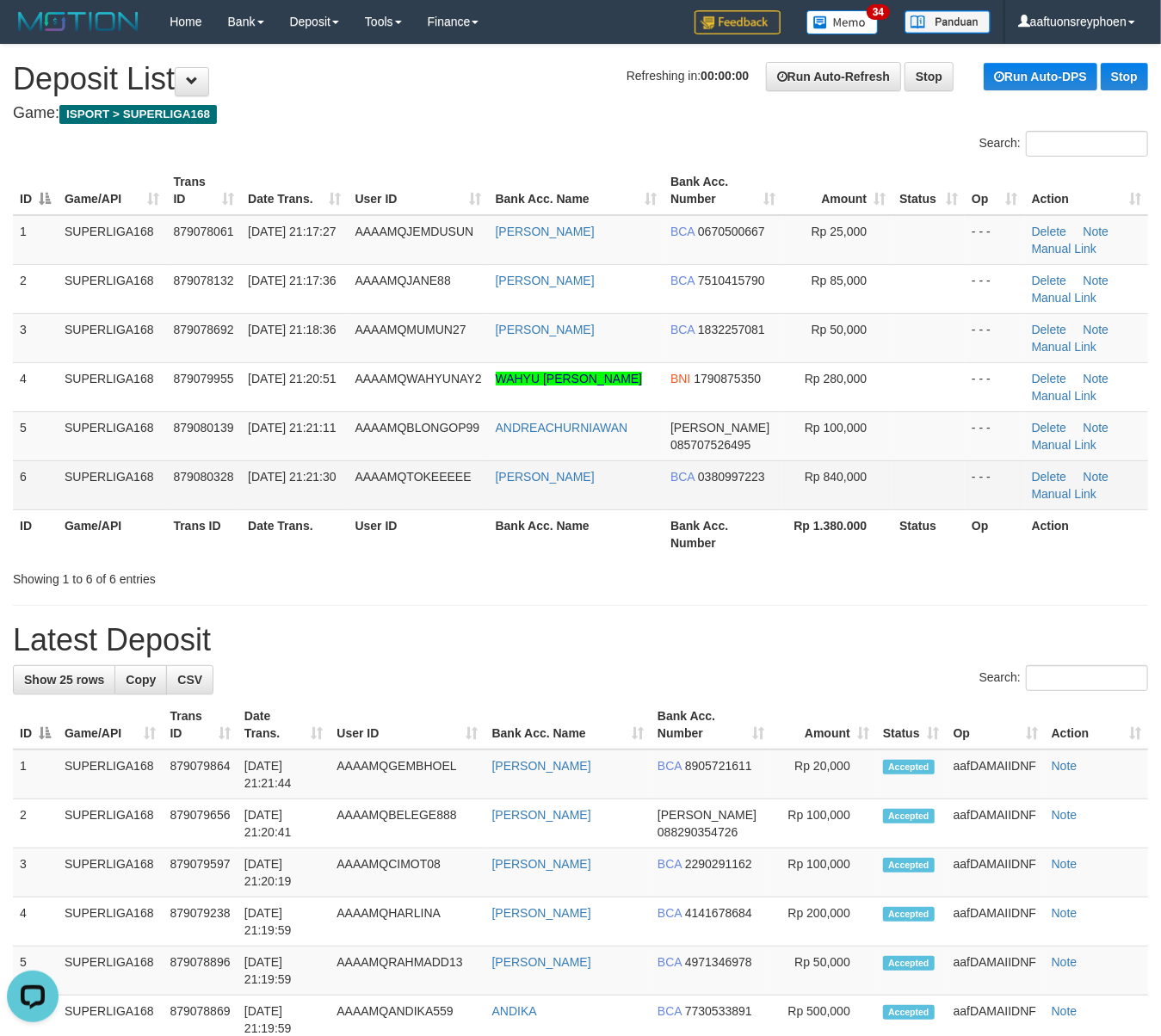
click at [39, 480] on td "6" at bounding box center [35, 485] width 45 height 49
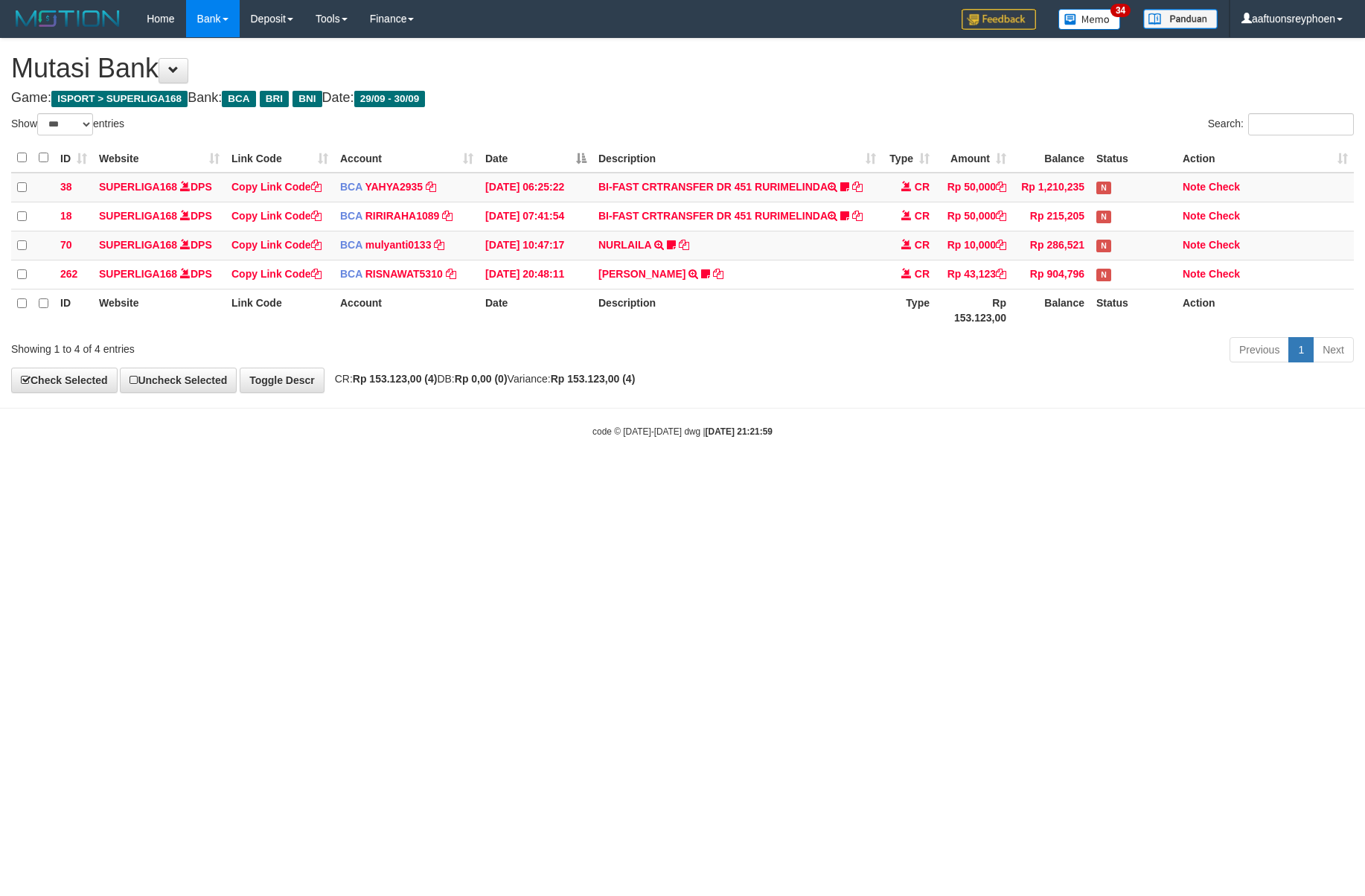
select select "***"
drag, startPoint x: 971, startPoint y: 510, endPoint x: 1358, endPoint y: 472, distance: 388.9
click at [1090, 475] on html "Toggle navigation Home Bank Account List Load By Website Group [ISPORT] SUPERLI…" at bounding box center [682, 237] width 1365 height 475
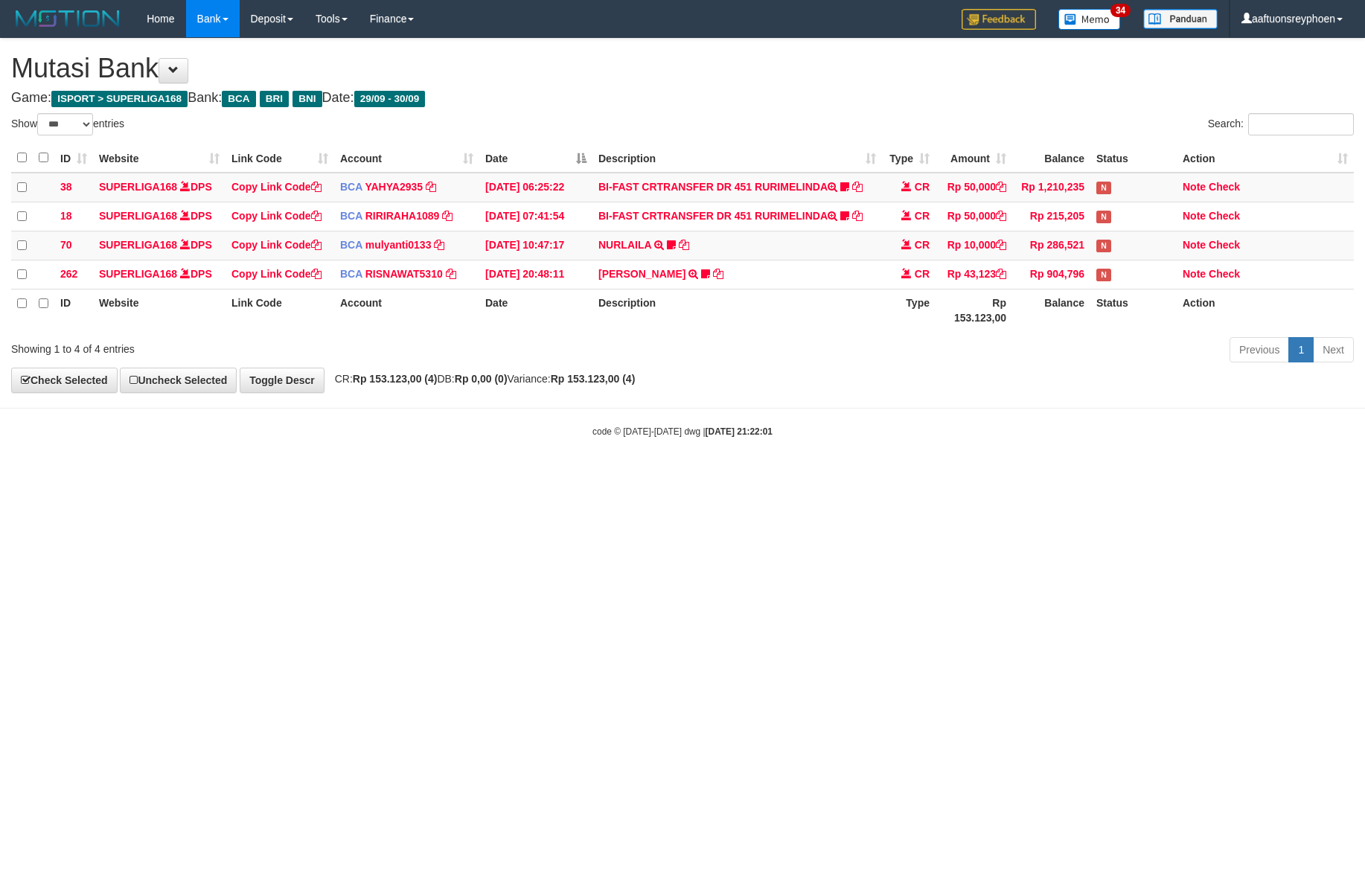
select select "***"
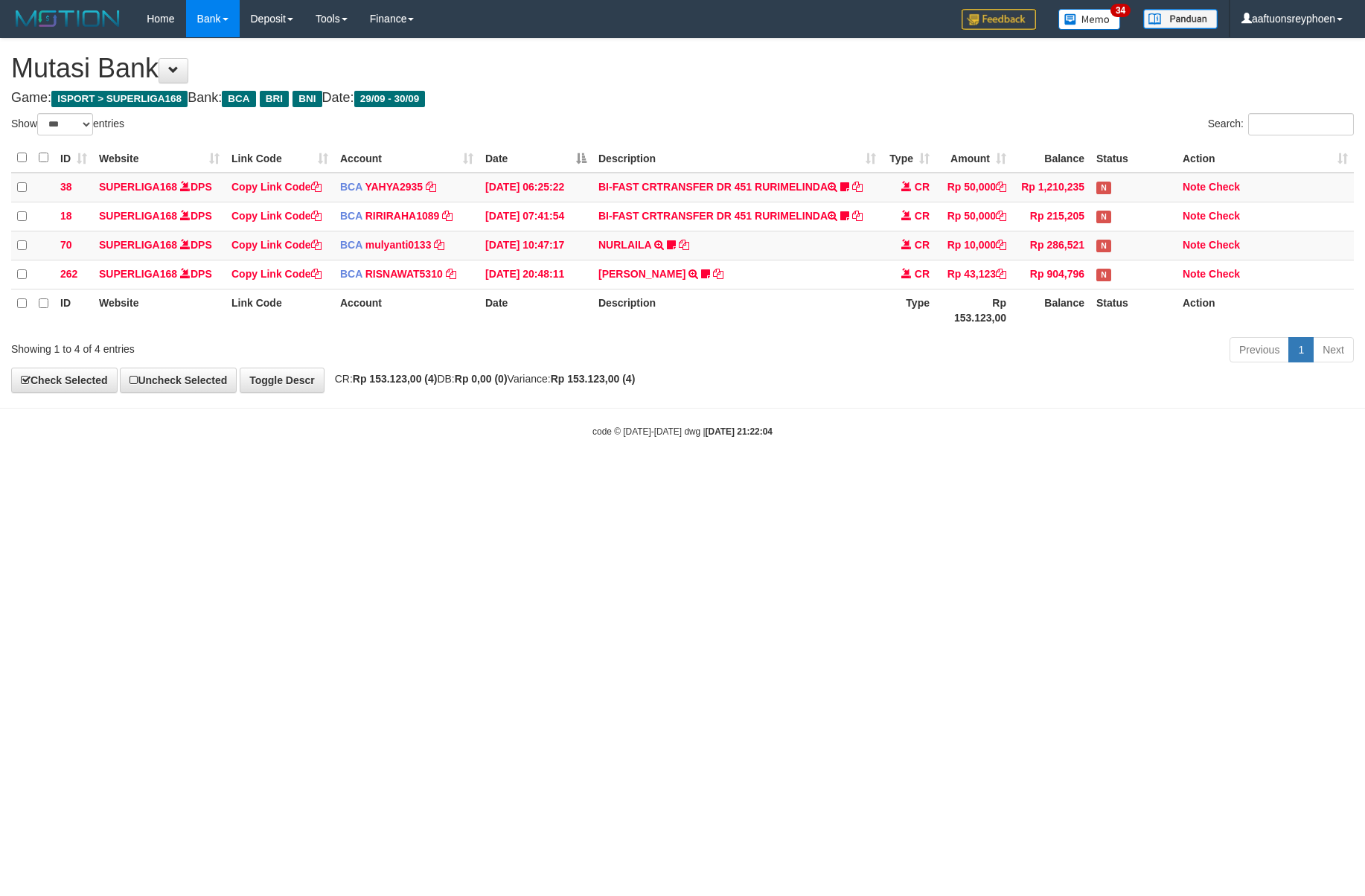
select select "***"
click at [915, 475] on html "Toggle navigation Home Bank Account List Load By Website Group [ISPORT] SUPERLI…" at bounding box center [682, 237] width 1365 height 475
click at [871, 475] on html "Toggle navigation Home Bank Account List Load By Website Group [ISPORT] SUPERLI…" at bounding box center [682, 237] width 1365 height 475
drag, startPoint x: 890, startPoint y: 510, endPoint x: 1357, endPoint y: 472, distance: 468.5
click at [920, 475] on html "Toggle navigation Home Bank Account List Load By Website Group [ISPORT] SUPERLI…" at bounding box center [682, 237] width 1365 height 475
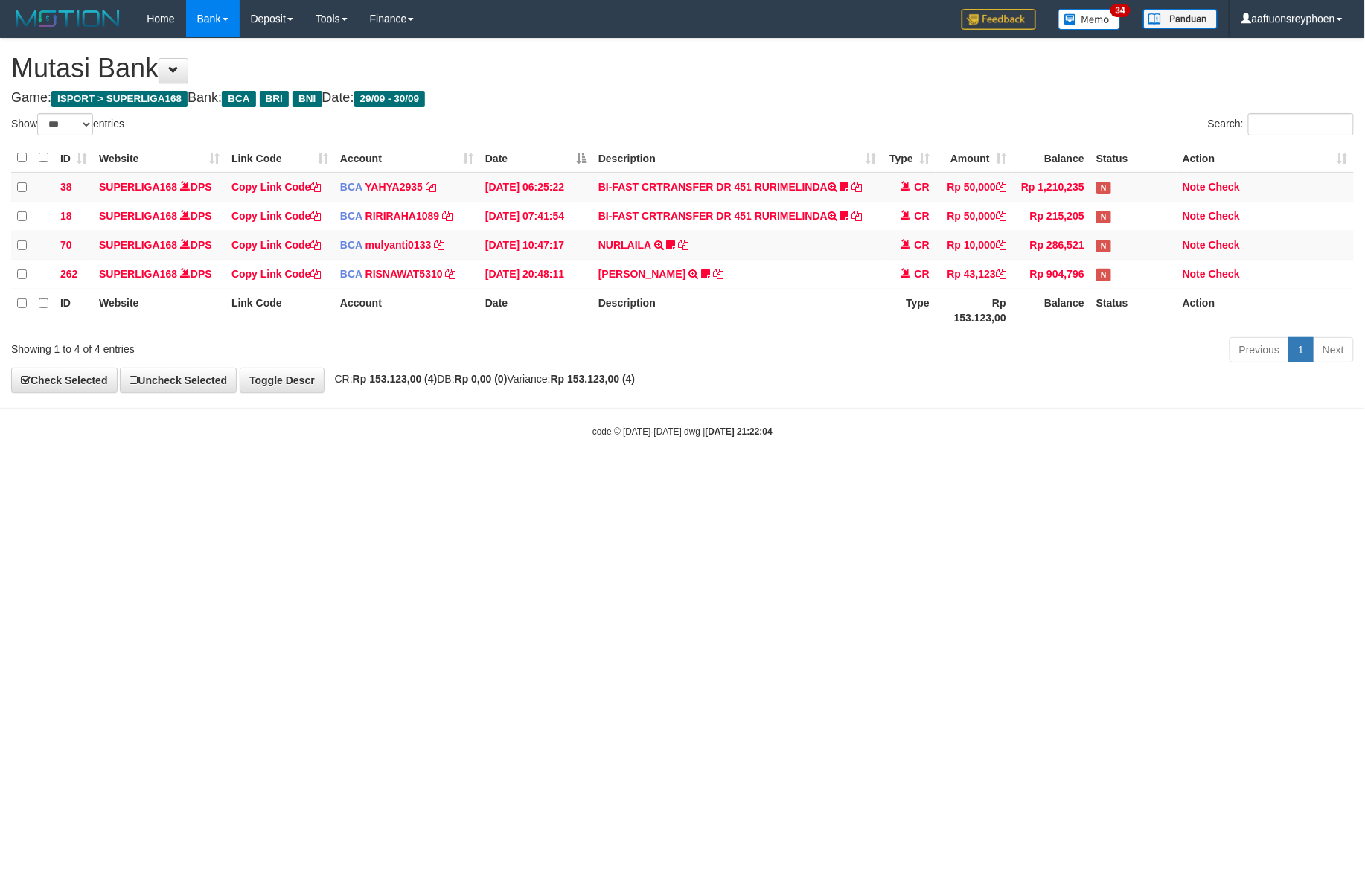
click at [1016, 475] on html "Toggle navigation Home Bank Account List Load By Website Group [ISPORT] SUPERLI…" at bounding box center [682, 237] width 1365 height 475
drag, startPoint x: 986, startPoint y: 560, endPoint x: 1363, endPoint y: 527, distance: 378.4
click at [1058, 475] on html "Toggle navigation Home Bank Account List Load By Website Group [ISPORT] SUPERLI…" at bounding box center [682, 237] width 1365 height 475
drag, startPoint x: 873, startPoint y: 566, endPoint x: 1353, endPoint y: 522, distance: 482.0
click at [889, 475] on html "Toggle navigation Home Bank Account List Load By Website Group [ISPORT] SUPERLI…" at bounding box center [682, 237] width 1365 height 475
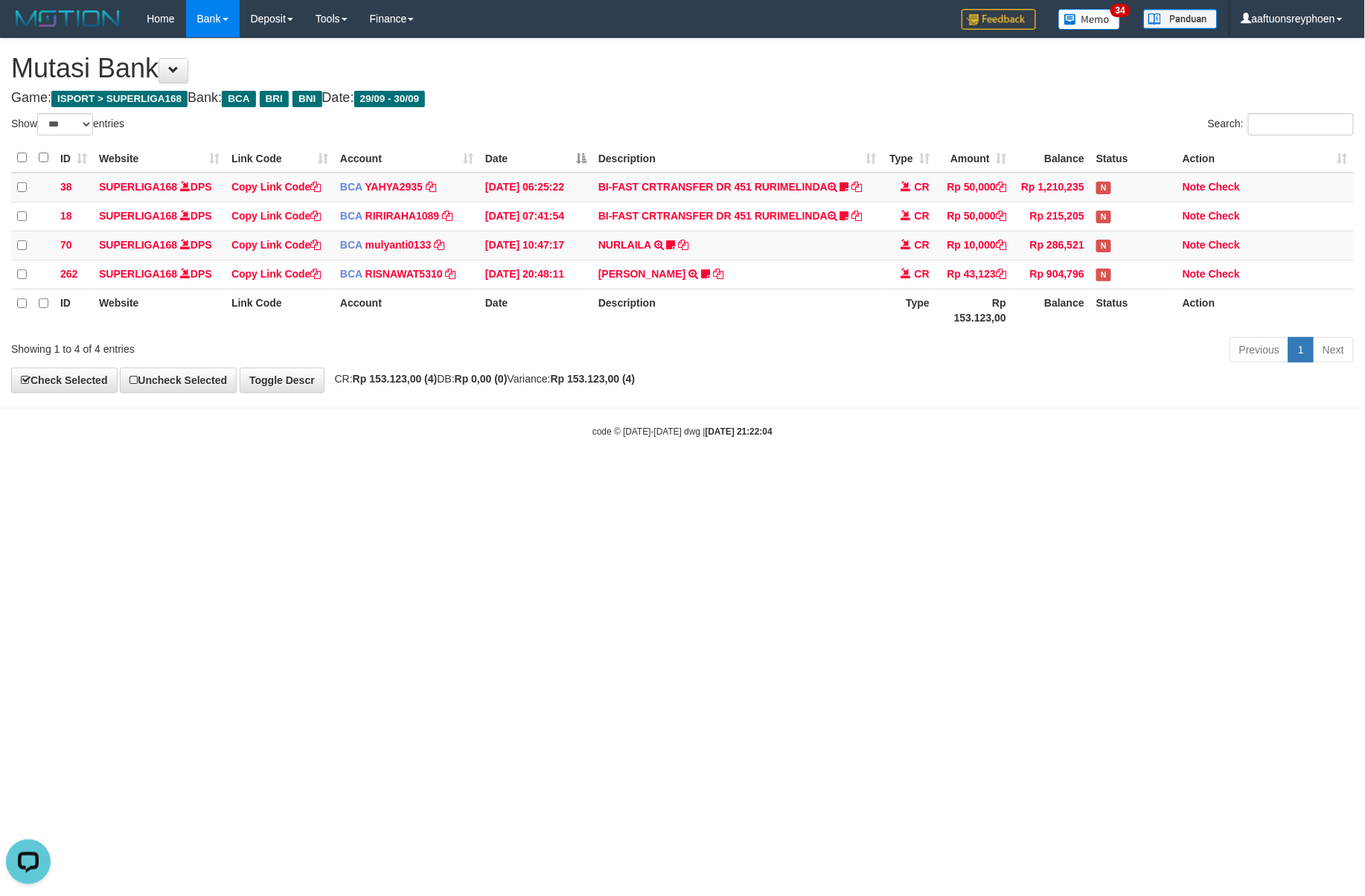
drag, startPoint x: 1001, startPoint y: 540, endPoint x: 1357, endPoint y: 503, distance: 357.9
click at [1130, 475] on html "Toggle navigation Home Bank Account List Load By Website Group [ISPORT] SUPERLI…" at bounding box center [682, 237] width 1365 height 475
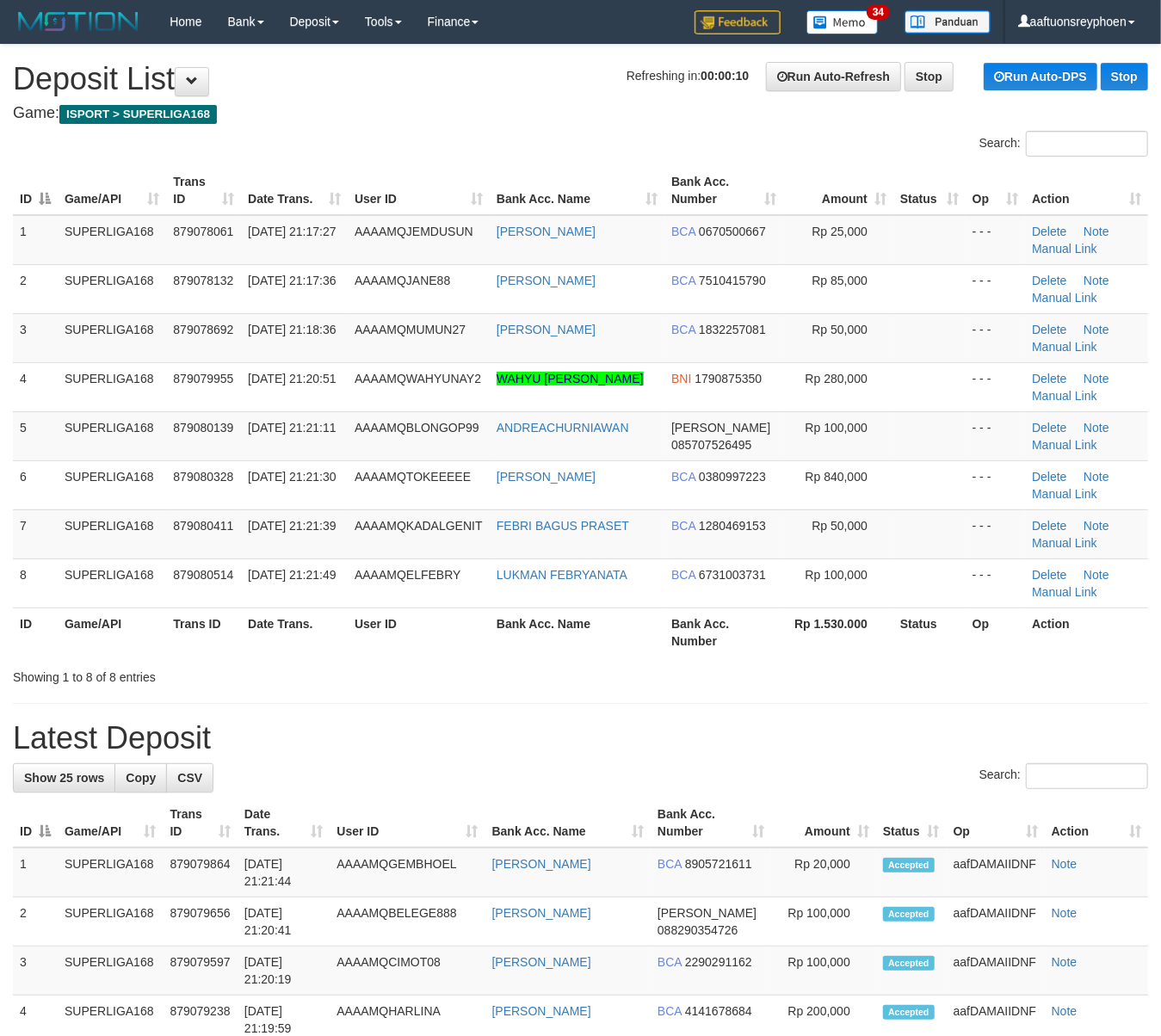
click at [15, 505] on td "6" at bounding box center [35, 485] width 45 height 49
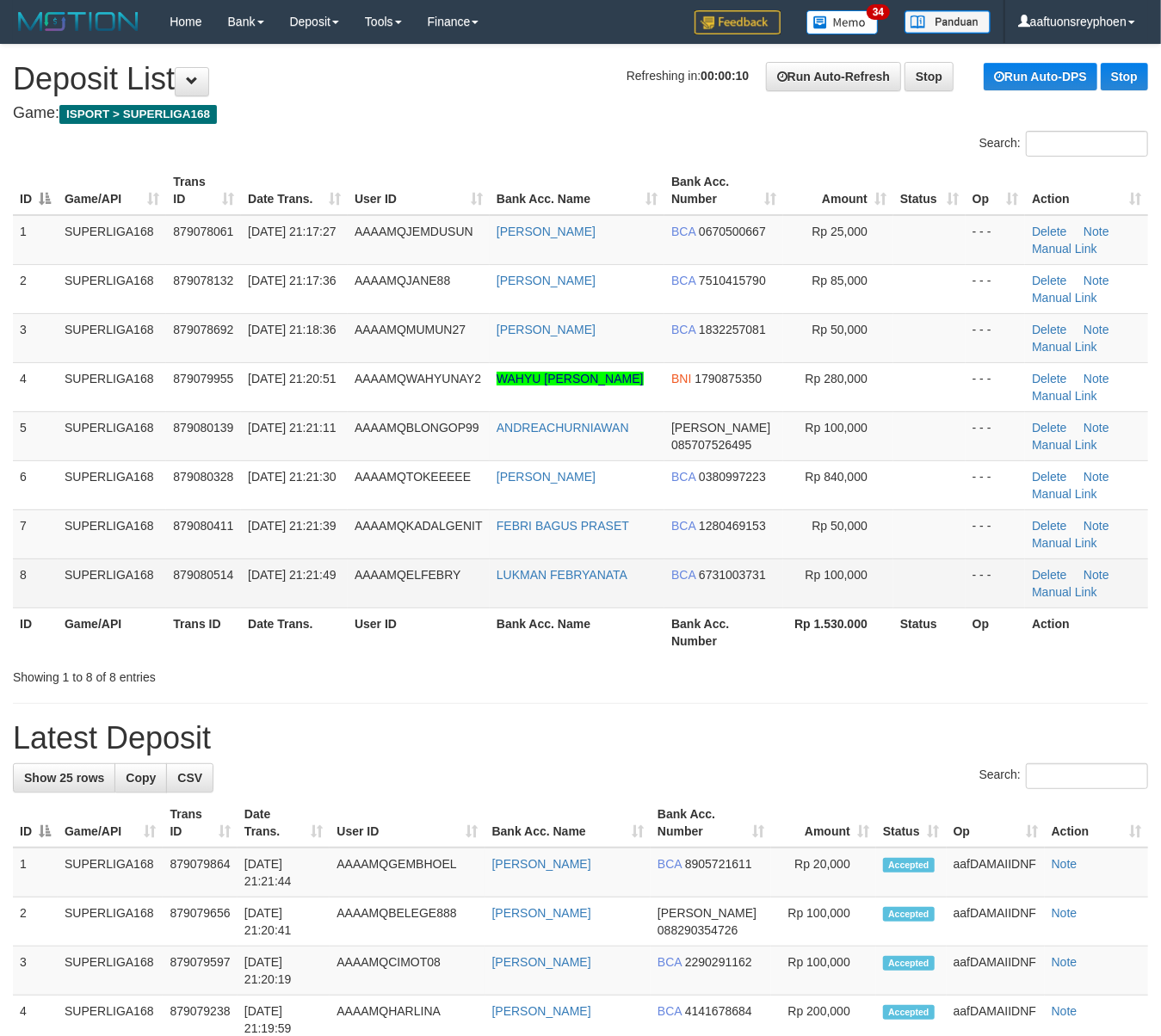
click at [156, 566] on td "SUPERLIGA168" at bounding box center [111, 582] width 108 height 49
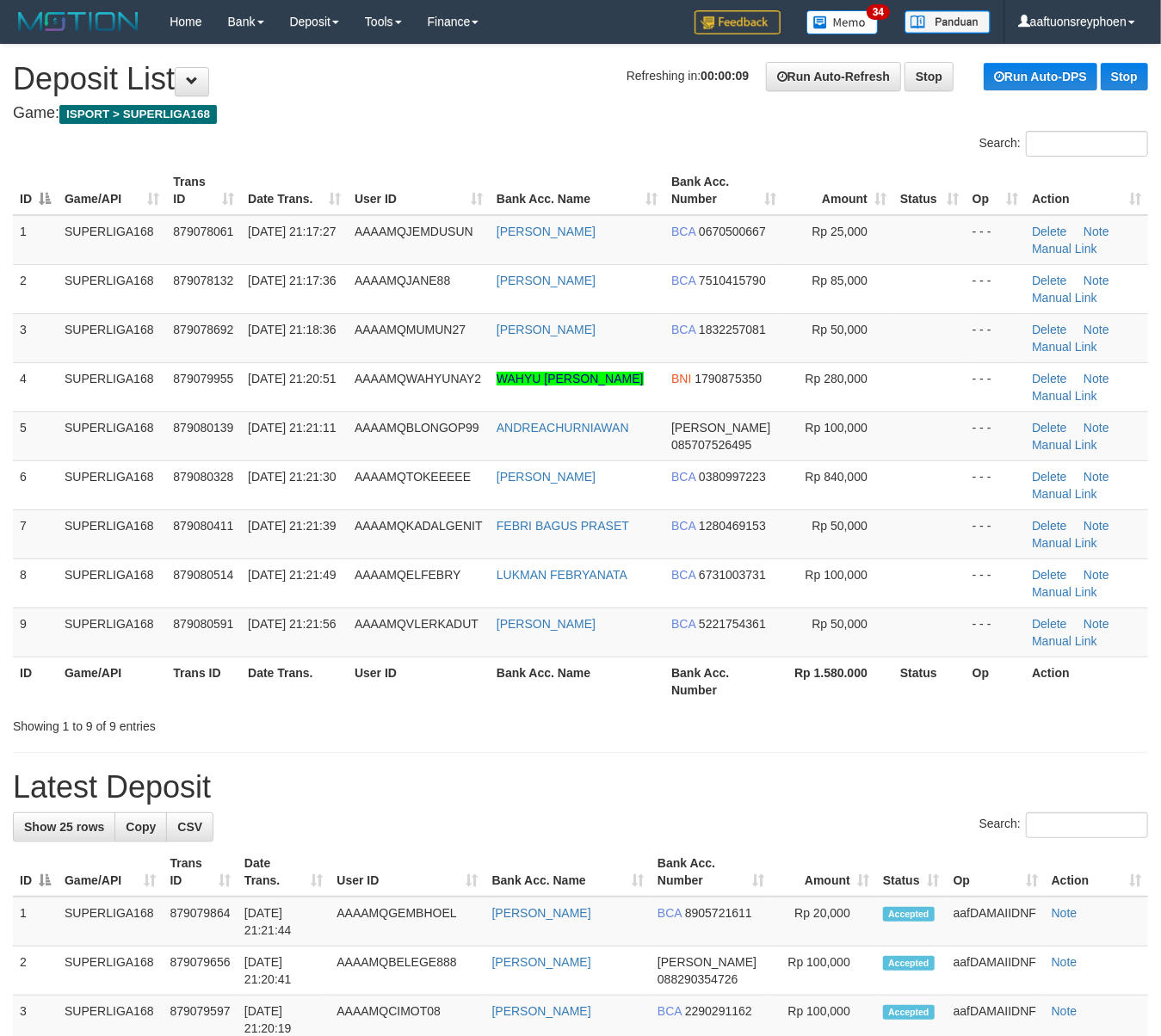
drag, startPoint x: 28, startPoint y: 545, endPoint x: 1, endPoint y: 546, distance: 27.0
click at [13, 545] on td "7" at bounding box center [35, 533] width 45 height 49
click at [2, 556] on div "ID Game/API Trans ID Date Trans. User ID Bank Acc. Name Bank Acc. Number Amount…" at bounding box center [580, 435] width 1161 height 550
click at [103, 551] on td "SUPERLIGA168" at bounding box center [111, 533] width 108 height 49
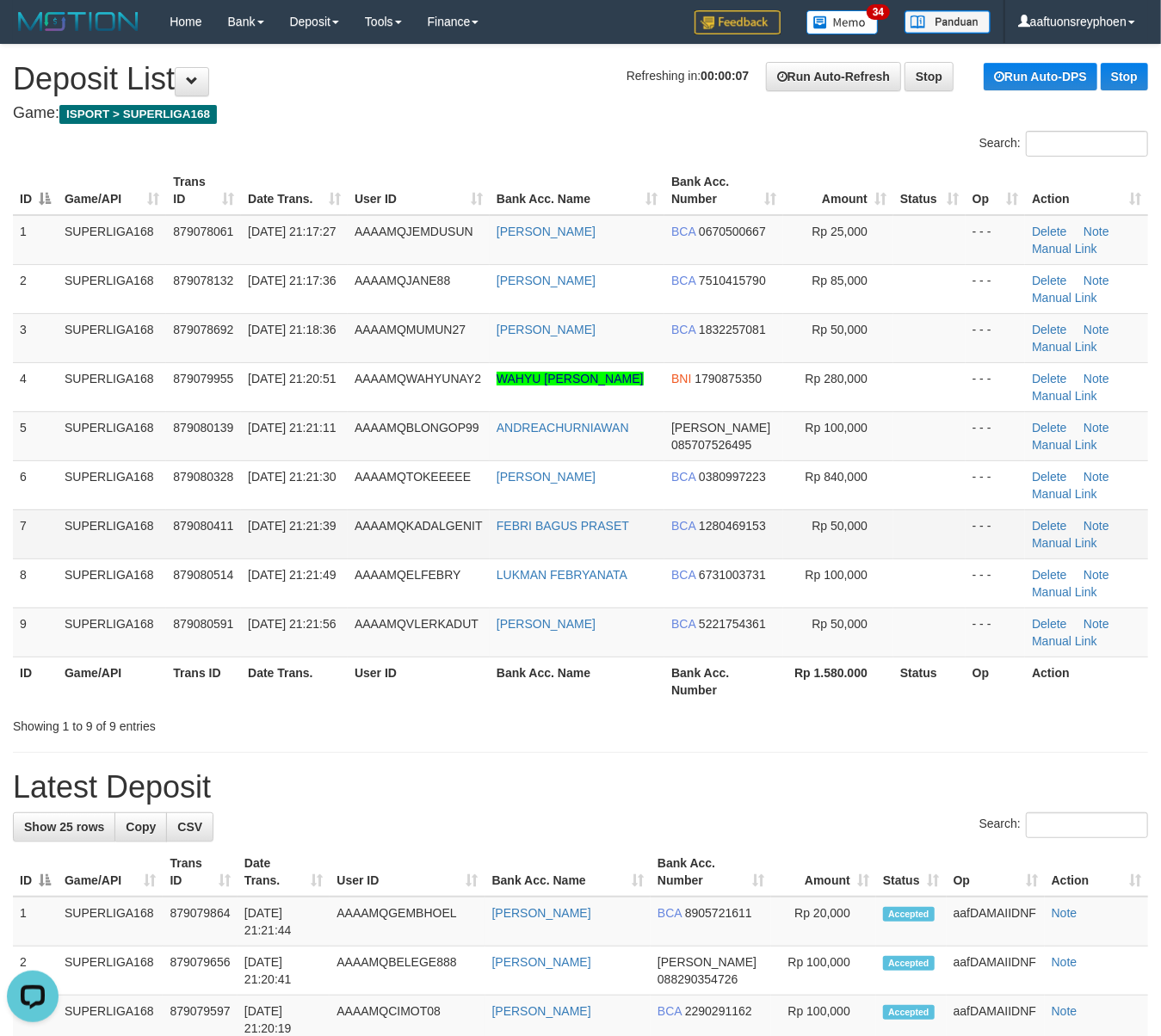
drag, startPoint x: 103, startPoint y: 551, endPoint x: 0, endPoint y: 576, distance: 106.0
click at [101, 551] on td "SUPERLIGA168" at bounding box center [111, 533] width 108 height 49
click at [135, 523] on td "SUPERLIGA168" at bounding box center [111, 533] width 108 height 49
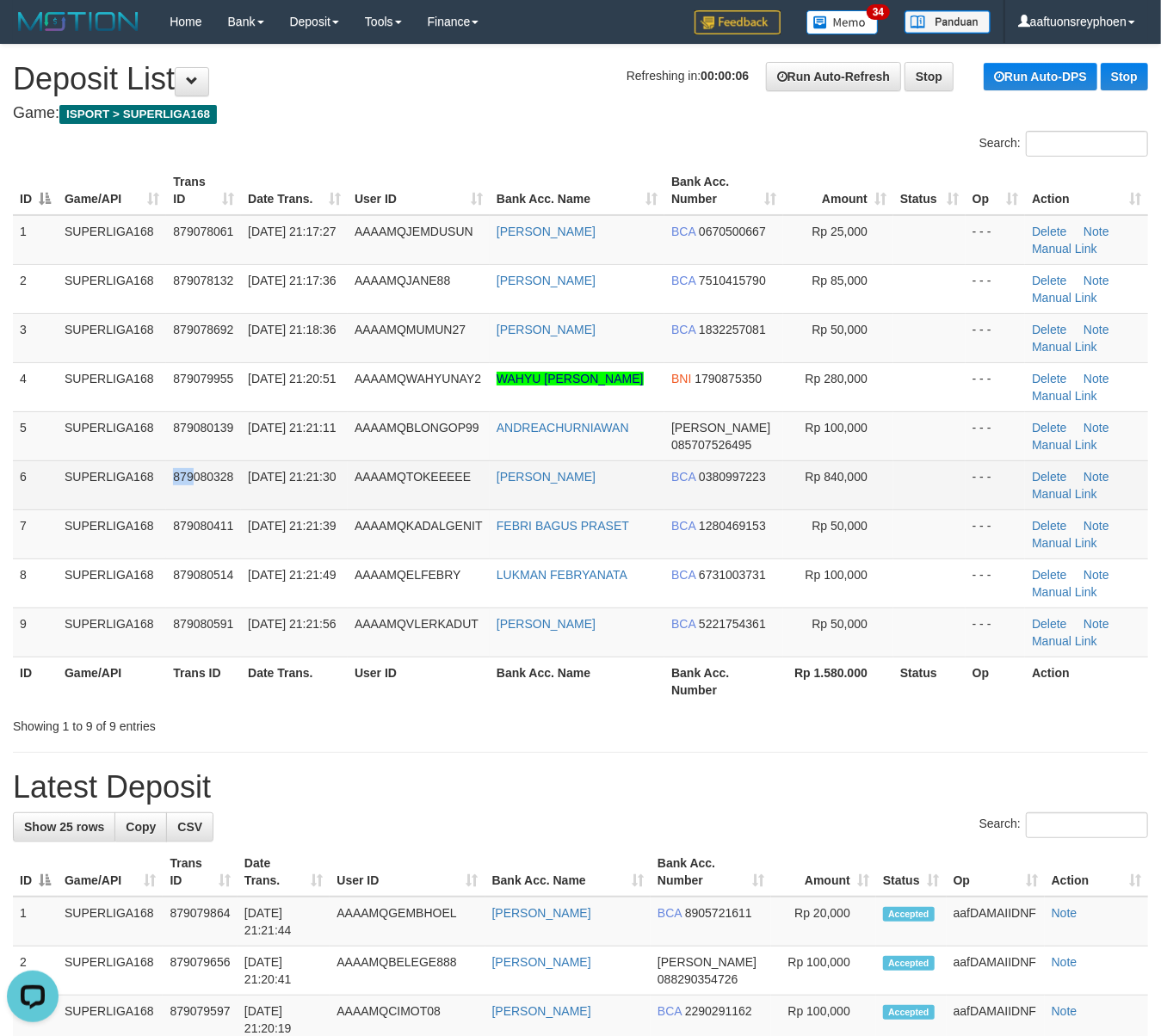
click at [174, 505] on td "879080328" at bounding box center [204, 485] width 75 height 49
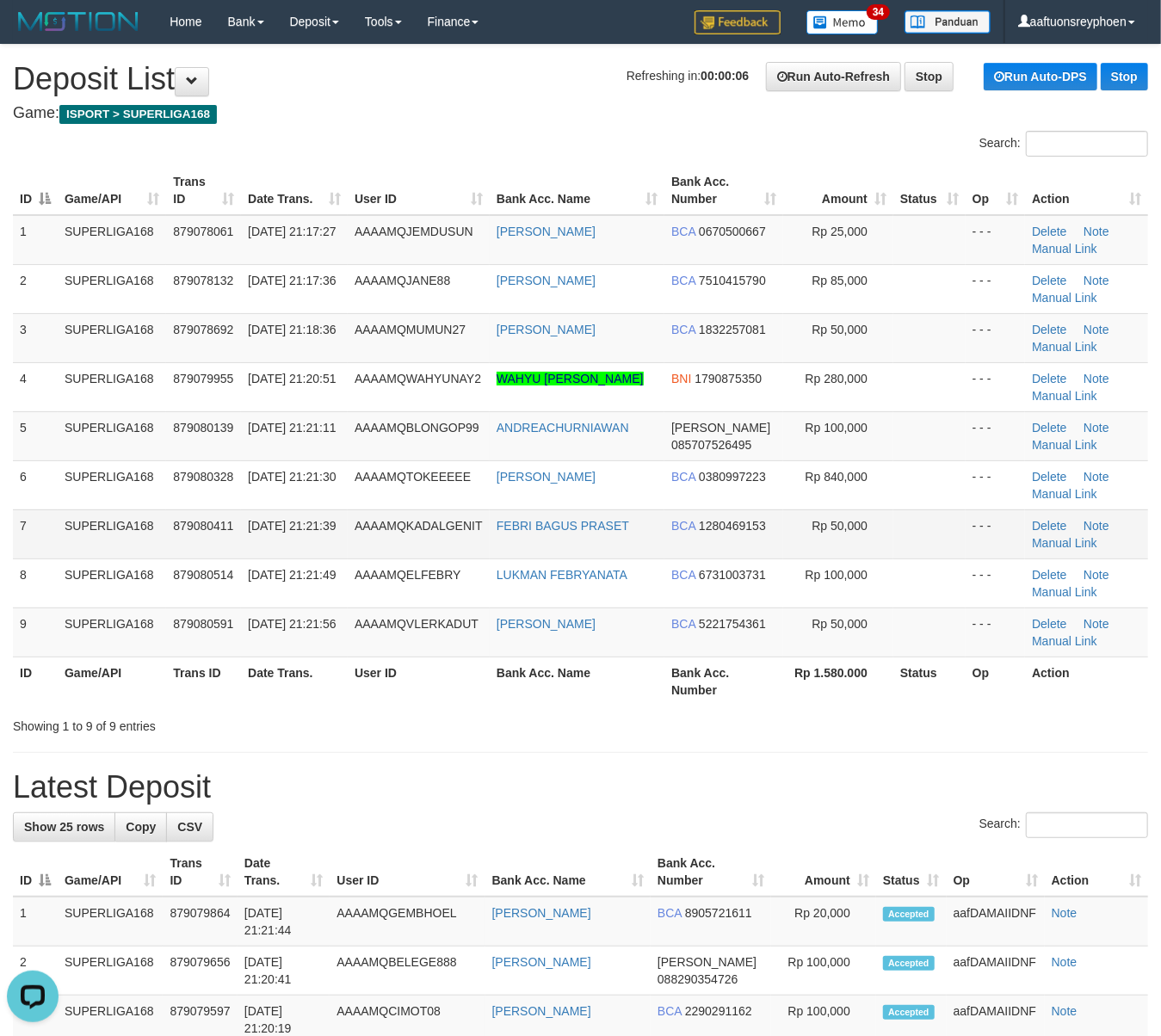
click at [73, 522] on td "SUPERLIGA168" at bounding box center [111, 533] width 108 height 49
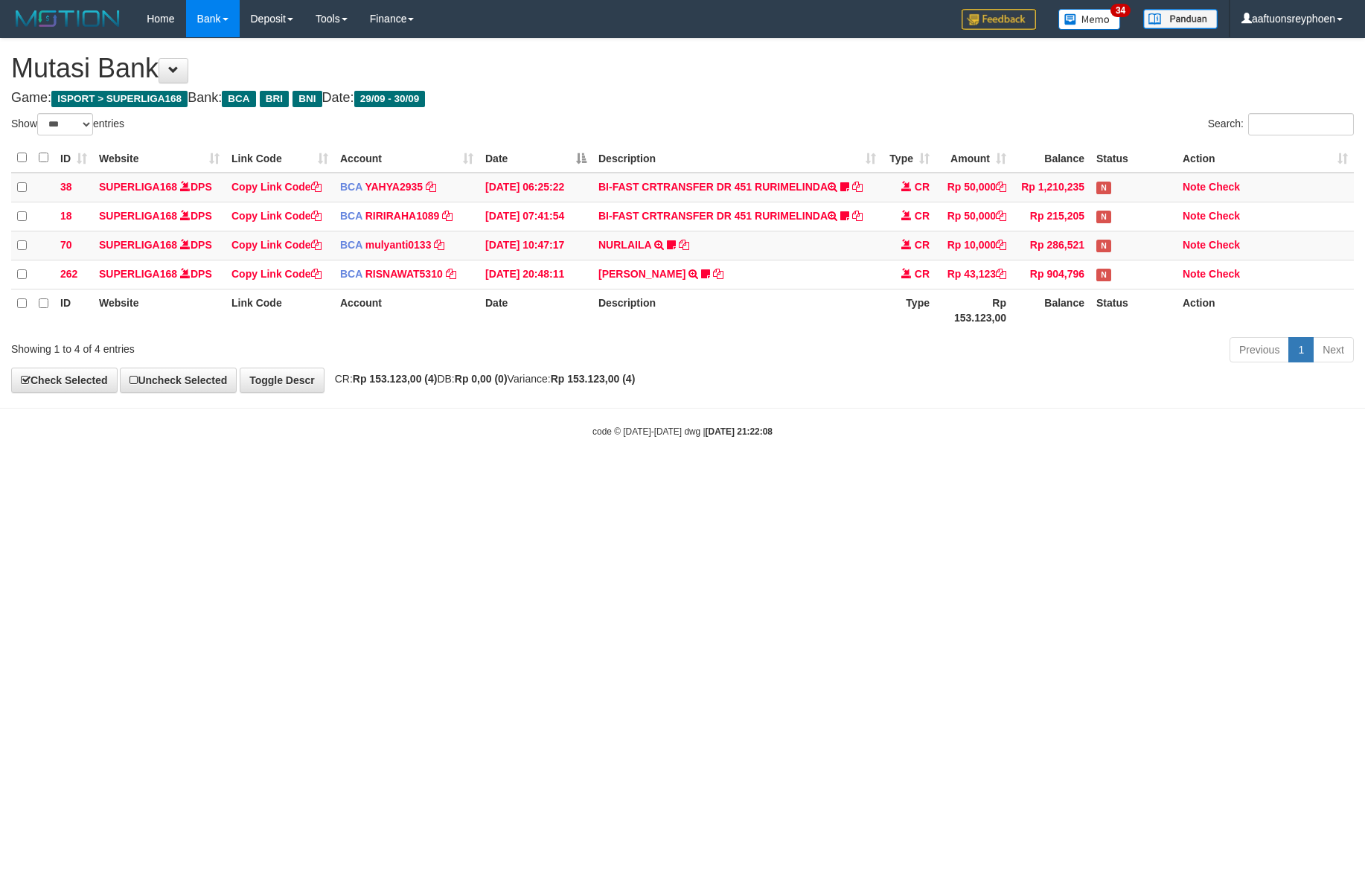
select select "***"
drag, startPoint x: 1064, startPoint y: 572, endPoint x: 1243, endPoint y: 548, distance: 180.6
click at [1148, 475] on html "Toggle navigation Home Bank Account List Load By Website Group [ISPORT] SUPERLI…" at bounding box center [682, 237] width 1365 height 475
select select "***"
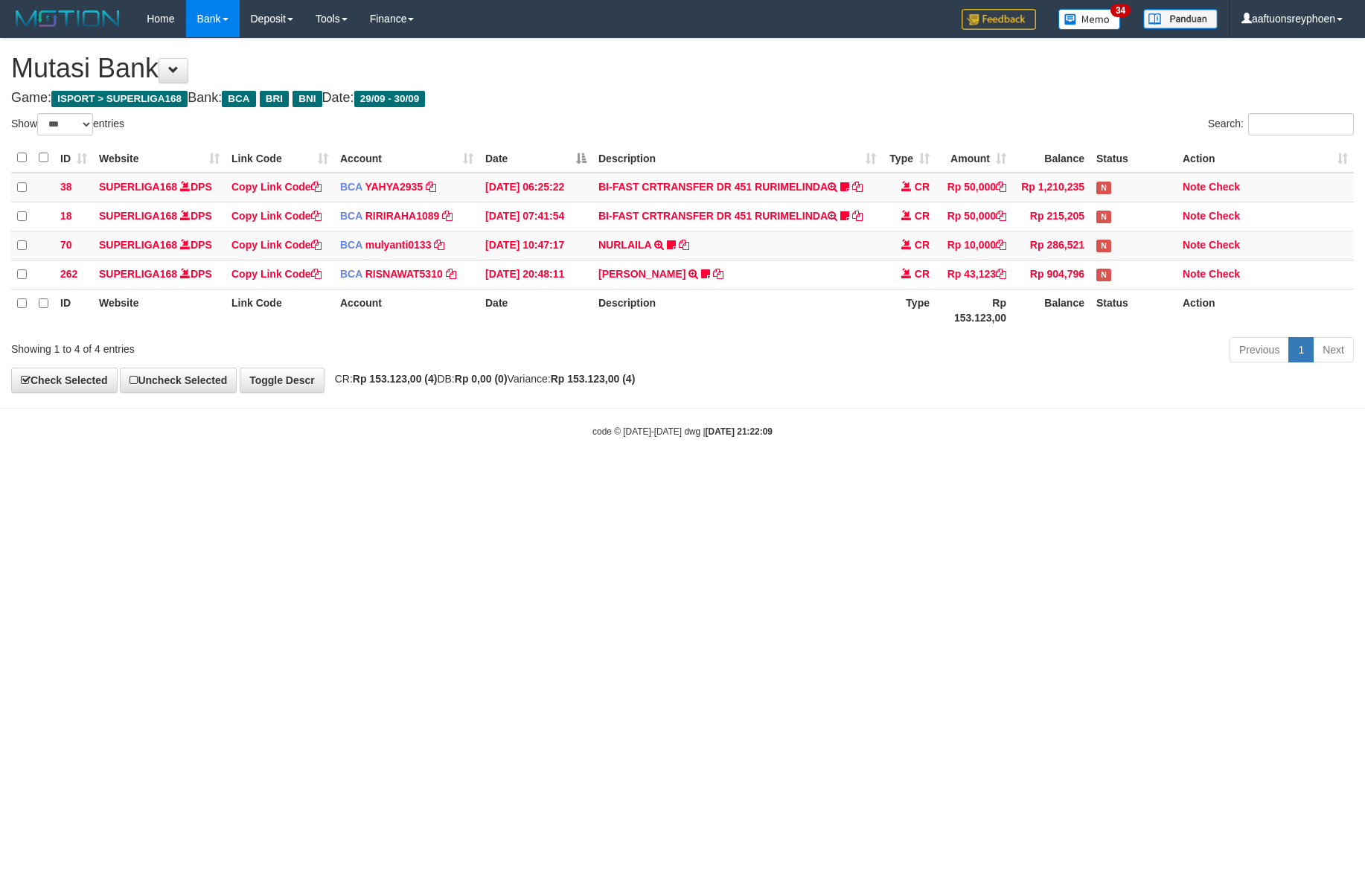
click at [1037, 475] on html "Toggle navigation Home Bank Account List Load By Website Group [ISPORT] SUPERLI…" at bounding box center [682, 237] width 1365 height 475
drag, startPoint x: 947, startPoint y: 518, endPoint x: 1091, endPoint y: 511, distance: 144.2
click at [983, 475] on html "Toggle navigation Home Bank Account List Load By Website Group [ISPORT] SUPERLI…" at bounding box center [682, 237] width 1365 height 475
select select "***"
click at [843, 475] on html "Toggle navigation Home Bank Account List Load By Website Group [ISPORT] SUPERLI…" at bounding box center [682, 237] width 1365 height 475
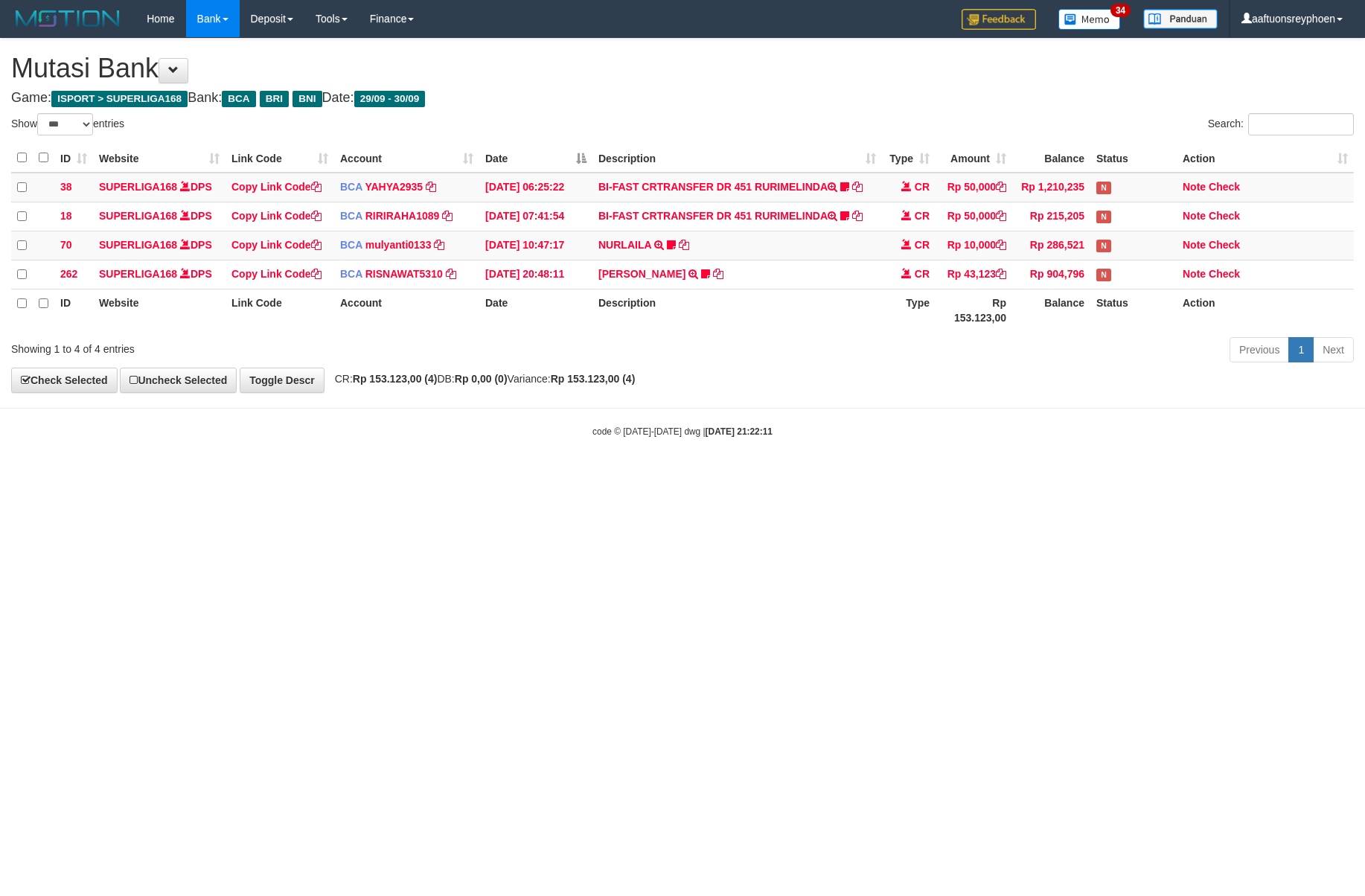
select select "***"
click at [905, 475] on html "Toggle navigation Home Bank Account List Load By Website Group [ISPORT] SUPERLI…" at bounding box center [682, 237] width 1365 height 475
drag, startPoint x: 1214, startPoint y: 494, endPoint x: 1305, endPoint y: 484, distance: 91.5
click at [1272, 475] on html "Toggle navigation Home Bank Account List Load By Website Group [ISPORT] SUPERLI…" at bounding box center [682, 237] width 1365 height 475
click at [1197, 475] on html "Toggle navigation Home Bank Account List Load By Website Group [ISPORT] SUPERLI…" at bounding box center [682, 237] width 1365 height 475
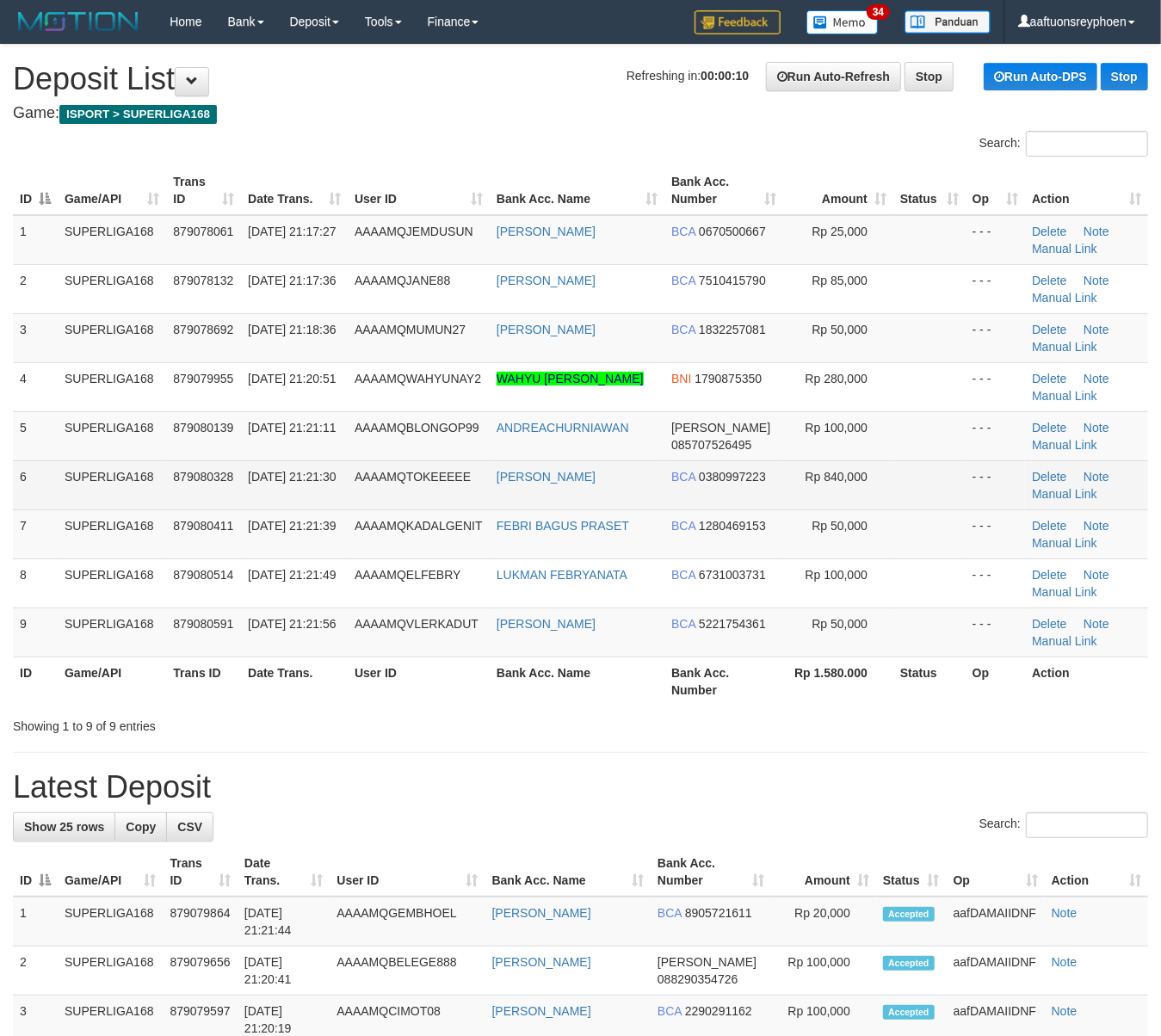
click at [333, 486] on td "[DATE] 21:21:30" at bounding box center [294, 485] width 107 height 49
click at [533, 488] on td "[PERSON_NAME]" at bounding box center [576, 485] width 175 height 49
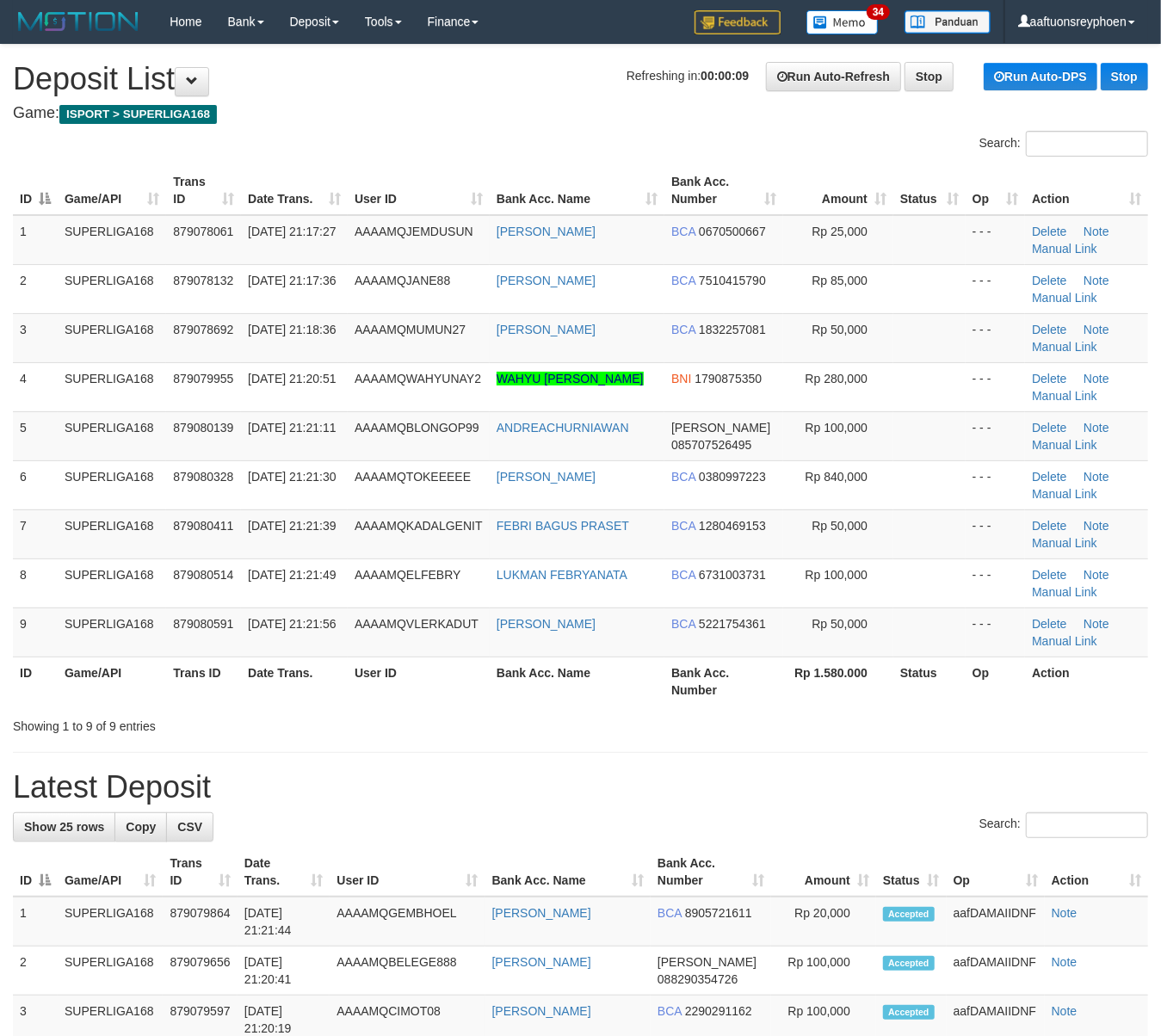
click at [507, 487] on td "[PERSON_NAME]" at bounding box center [576, 485] width 175 height 49
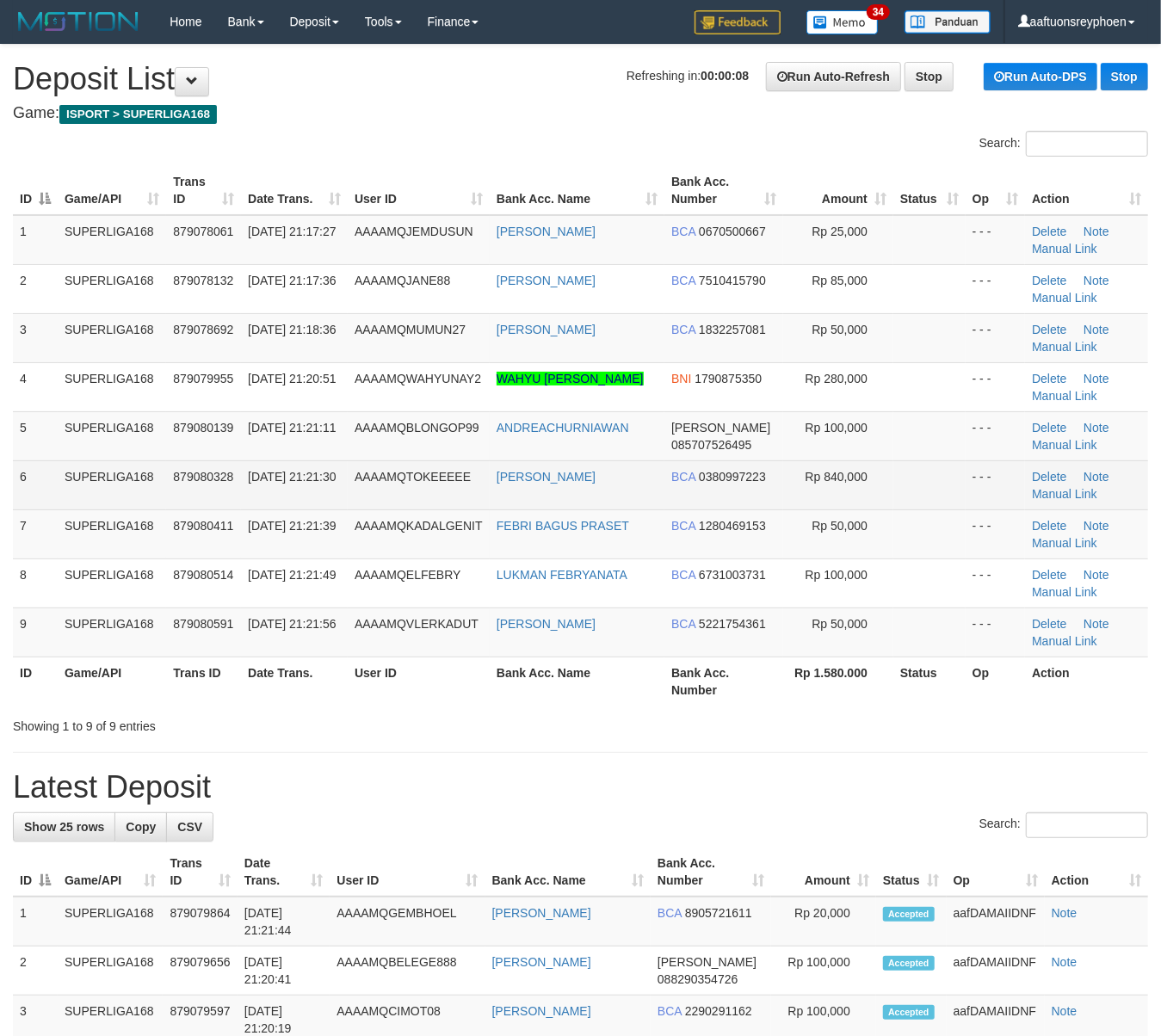
drag, startPoint x: 383, startPoint y: 454, endPoint x: 160, endPoint y: 482, distance: 224.8
click at [383, 454] on td "AAAAMQBLONGOP99" at bounding box center [419, 435] width 142 height 49
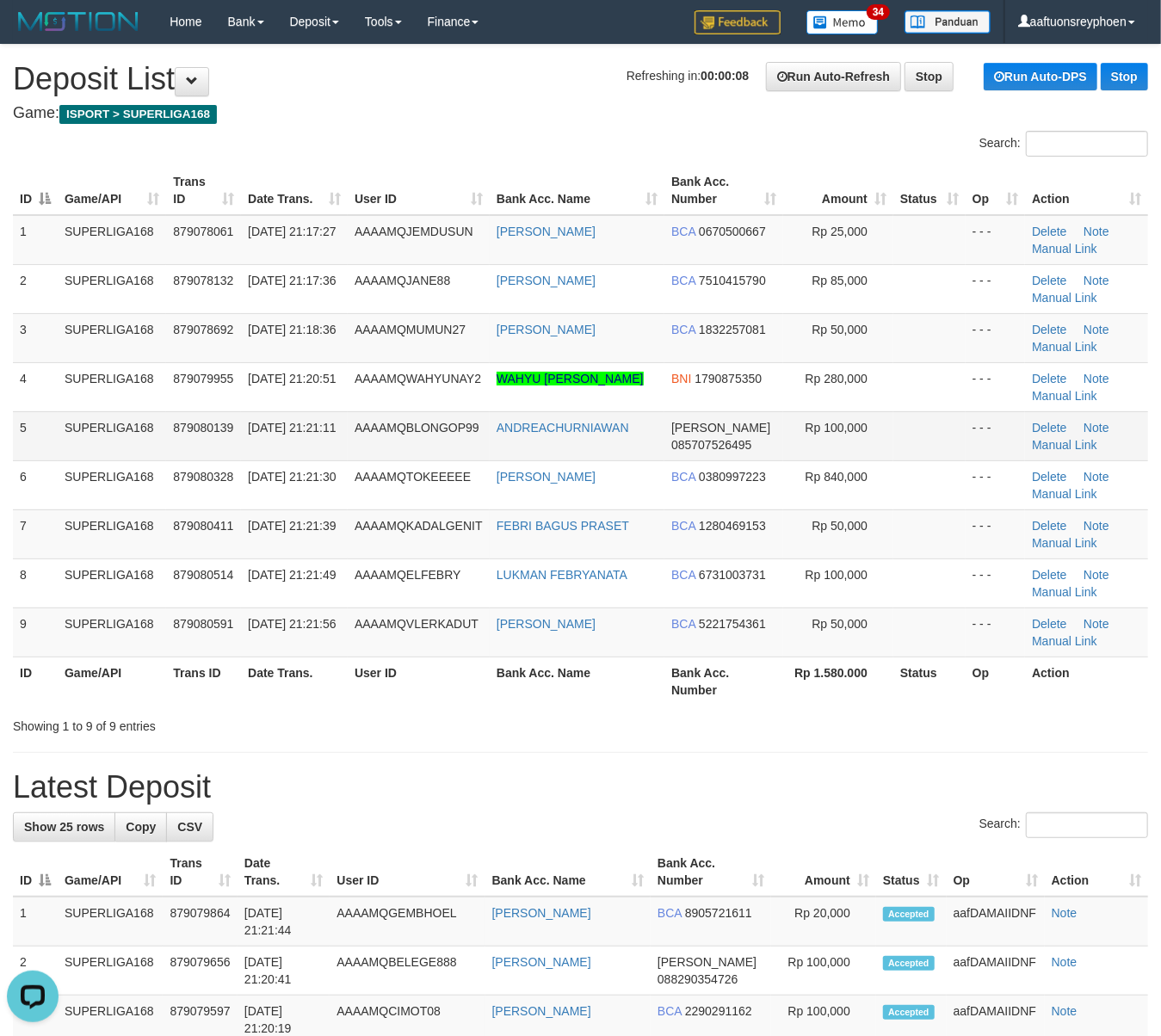
click at [204, 445] on td "879080139" at bounding box center [204, 435] width 75 height 49
drag, startPoint x: 204, startPoint y: 445, endPoint x: 0, endPoint y: 469, distance: 205.4
click at [202, 445] on td "879080139" at bounding box center [204, 435] width 75 height 49
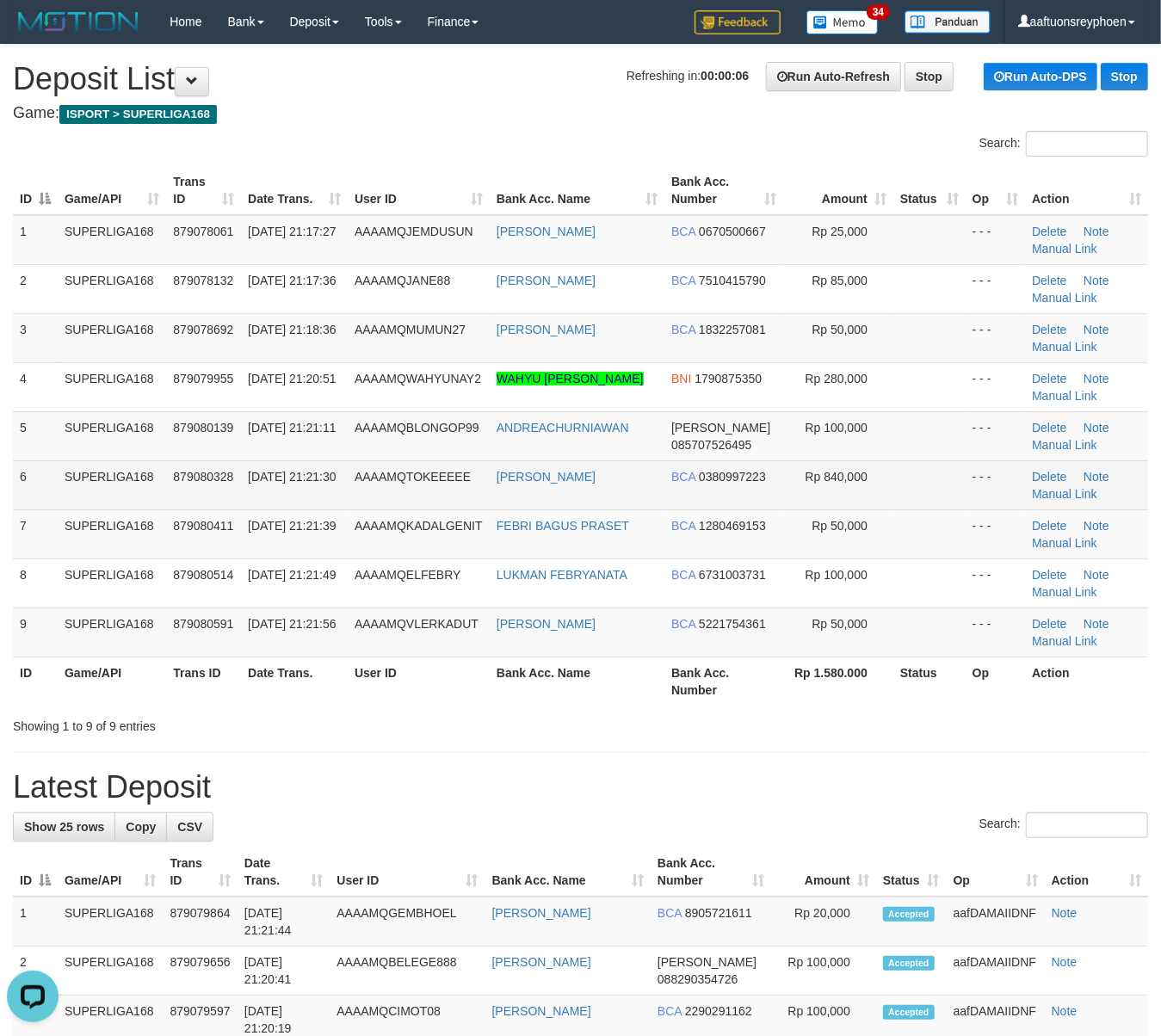
click at [105, 473] on td "SUPERLIGA168" at bounding box center [111, 485] width 108 height 49
click at [107, 472] on td "SUPERLIGA168" at bounding box center [111, 485] width 108 height 49
drag, startPoint x: 238, startPoint y: 463, endPoint x: 9, endPoint y: 492, distance: 230.8
click at [235, 463] on td "879080328" at bounding box center [204, 485] width 75 height 49
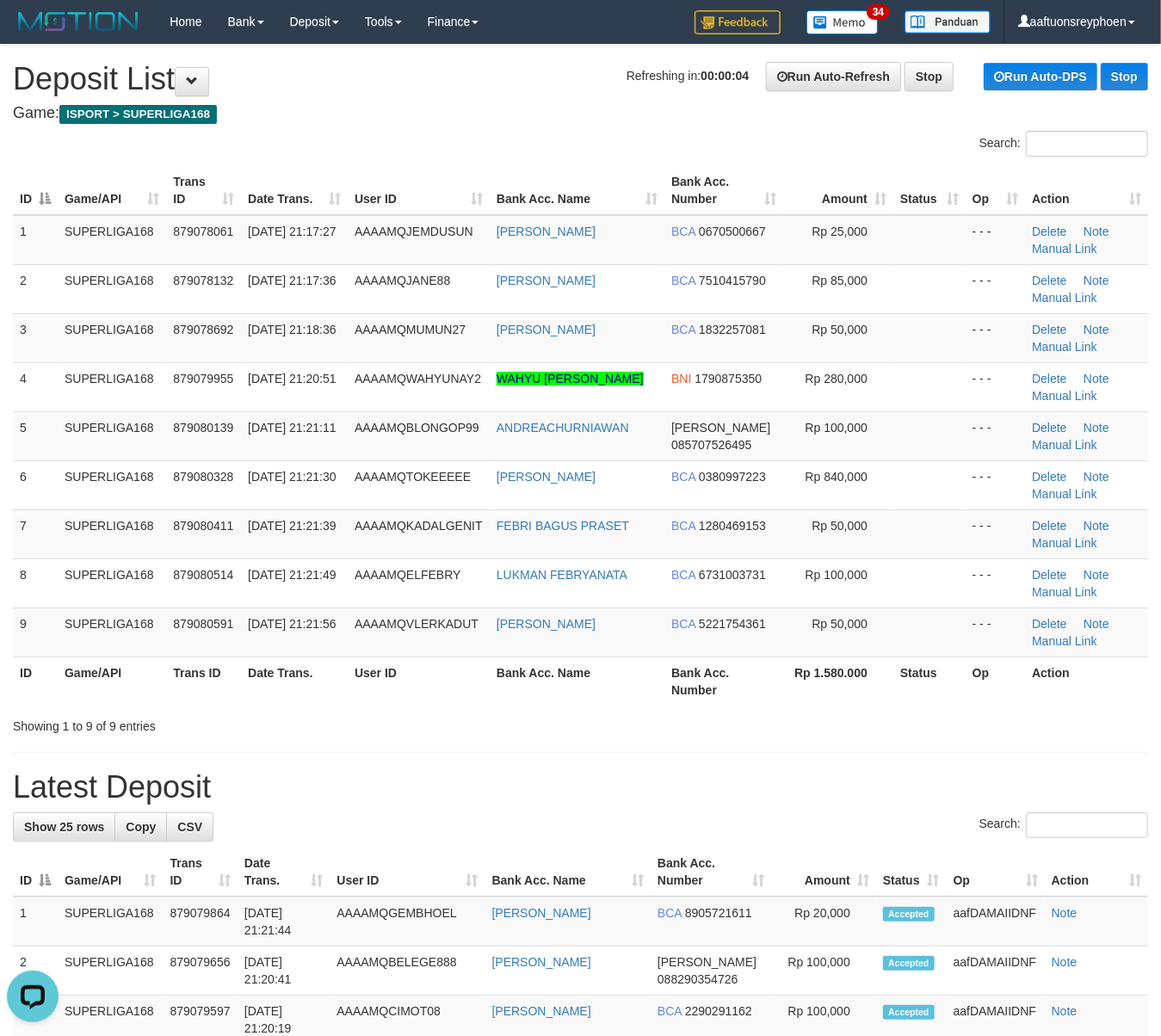
drag, startPoint x: 256, startPoint y: 477, endPoint x: 2, endPoint y: 514, distance: 256.7
click at [217, 482] on tr "6 SUPERLIGA168 879080328 30/09/2025 21:21:30 AAAAMQTOKEEEEE MUHAMMAD FADLI SAN …" at bounding box center [581, 485] width 1135 height 49
click at [108, 445] on td "SUPERLIGA168" at bounding box center [111, 435] width 108 height 49
click at [108, 444] on td "SUPERLIGA168" at bounding box center [111, 435] width 108 height 49
click at [299, 432] on span "30/09/2025 21:21:11" at bounding box center [291, 427] width 88 height 13
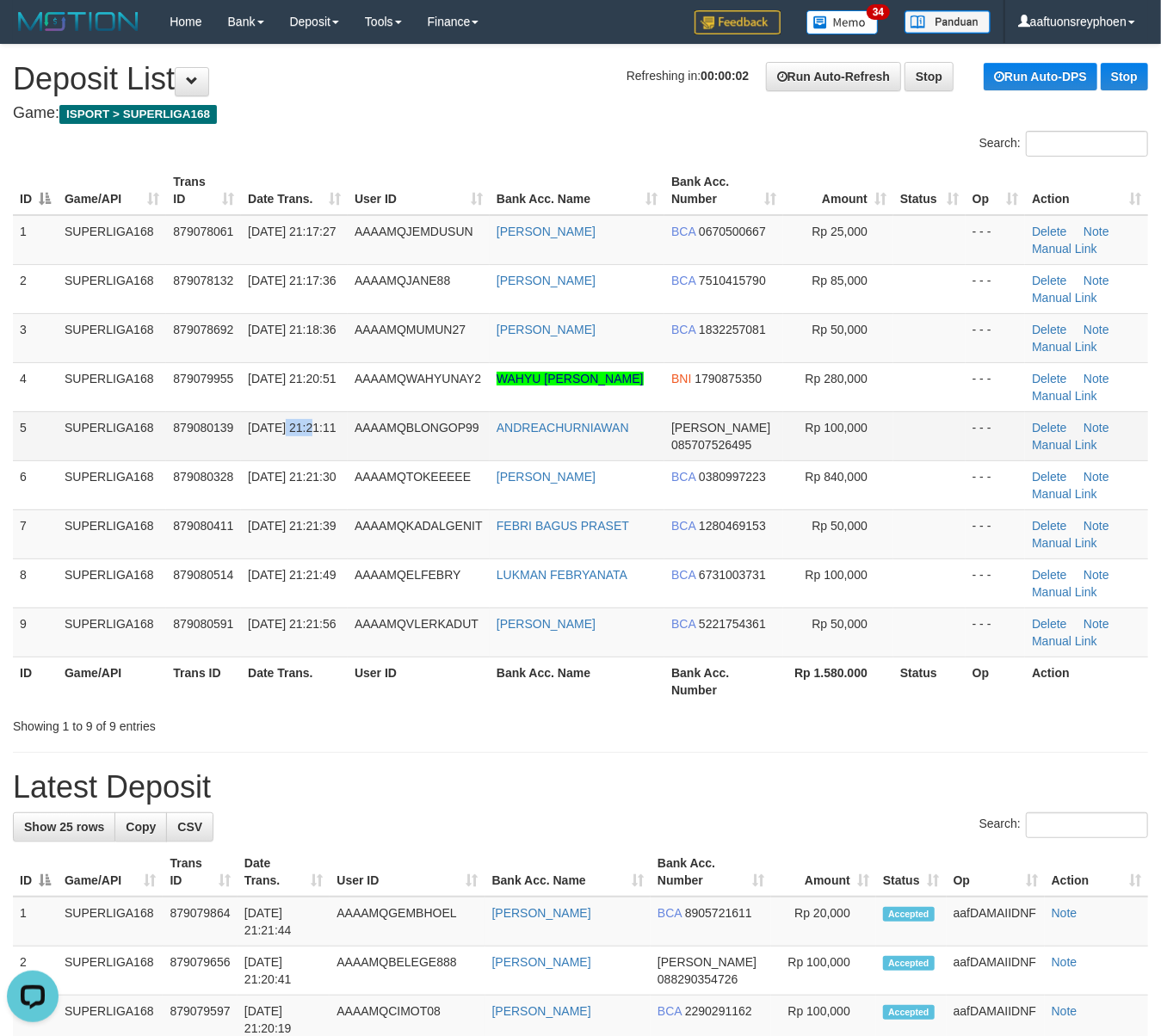
click at [300, 431] on span "30/09/2025 21:21:11" at bounding box center [291, 427] width 88 height 13
click at [350, 441] on td "AAAAMQBLONGOP99" at bounding box center [419, 435] width 142 height 49
drag, startPoint x: 350, startPoint y: 441, endPoint x: 2, endPoint y: 494, distance: 352.0
click at [333, 442] on tr "5 SUPERLIGA168 879080139 30/09/2025 21:21:11 AAAAMQBLONGOP99 ANDREACHURNIAWAN D…" at bounding box center [581, 435] width 1135 height 49
drag, startPoint x: 163, startPoint y: 408, endPoint x: 1, endPoint y: 438, distance: 164.8
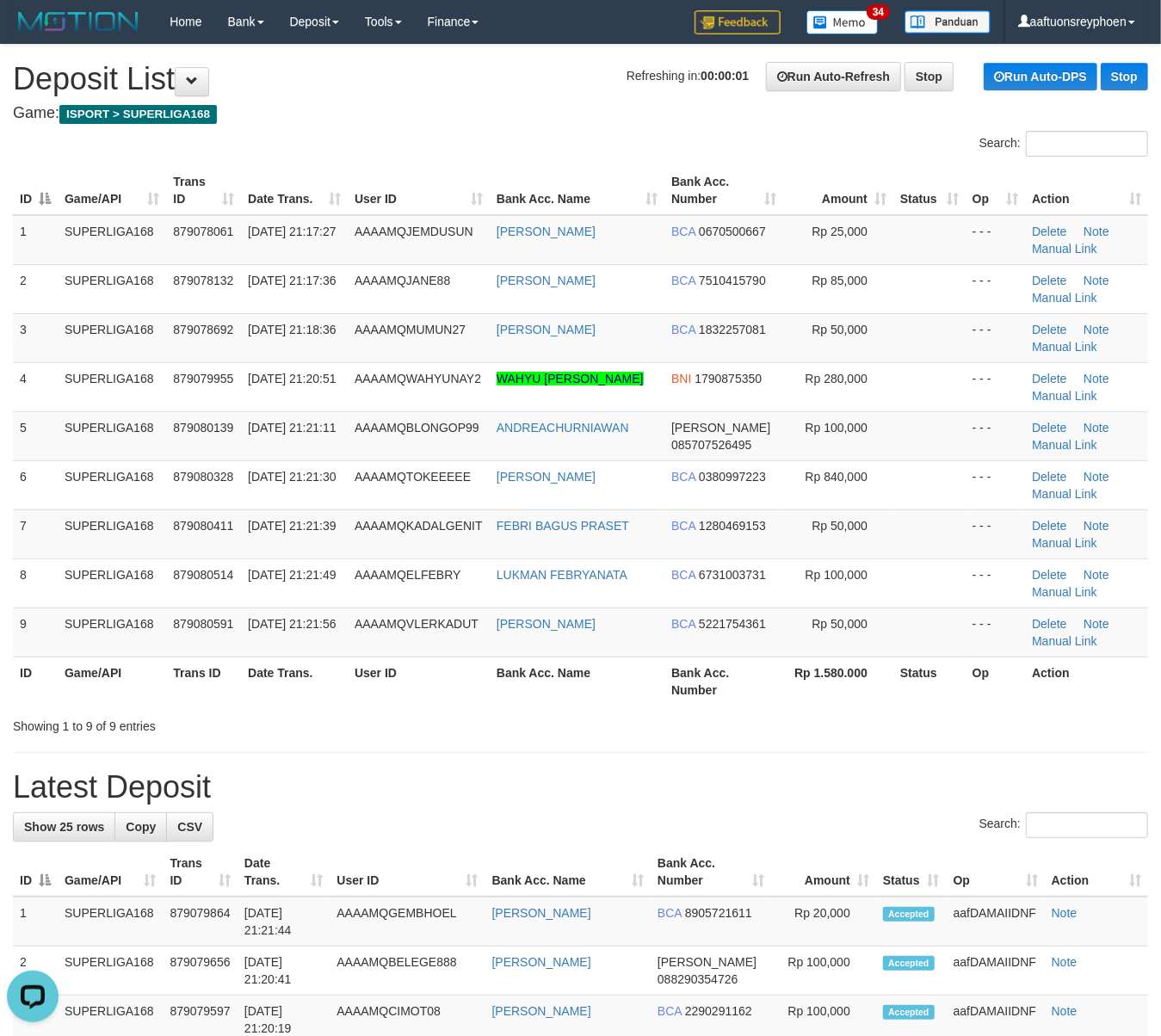
click at [159, 407] on td "SUPERLIGA168" at bounding box center [111, 386] width 108 height 49
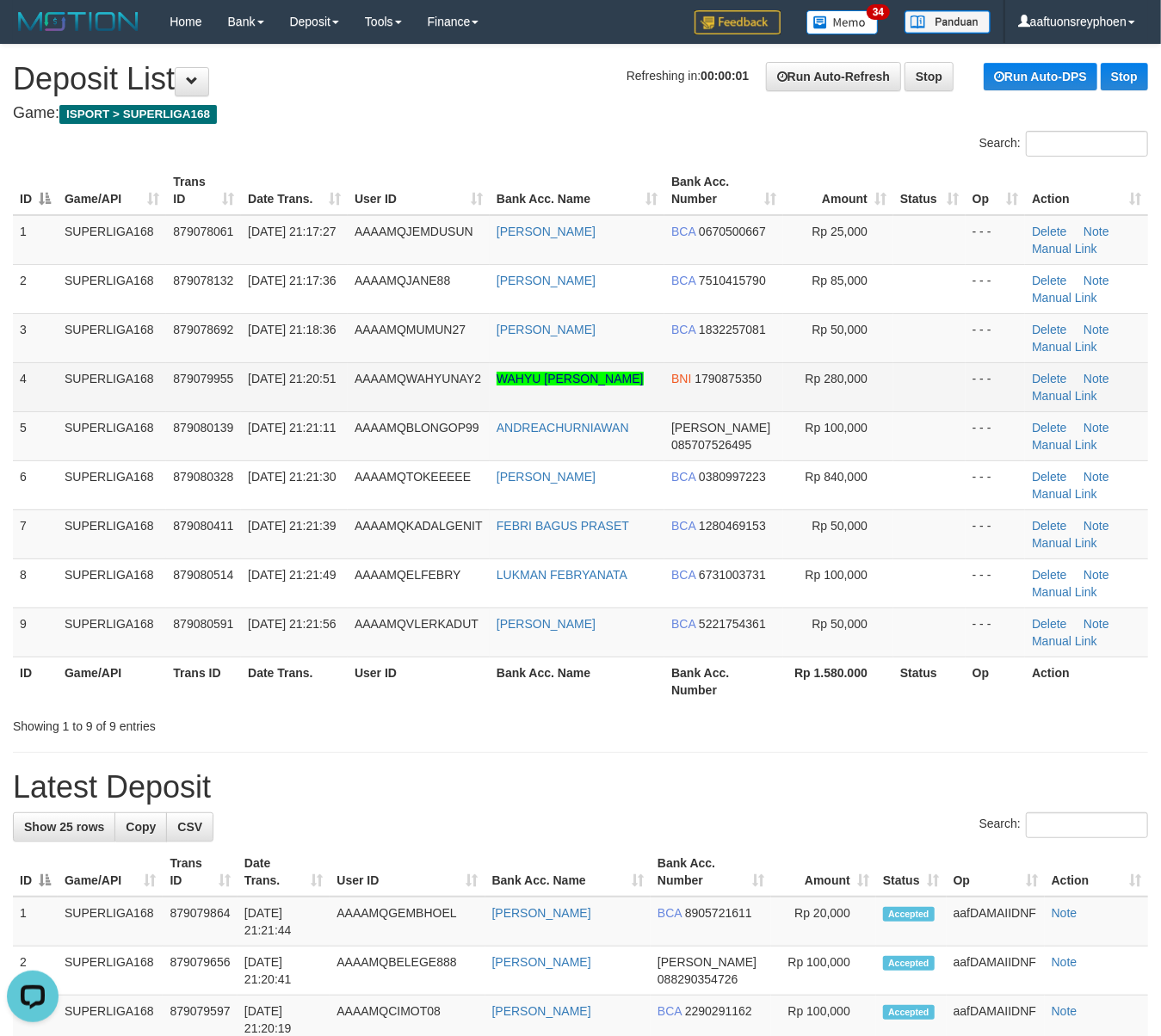
click at [75, 386] on td "SUPERLIGA168" at bounding box center [111, 386] width 108 height 49
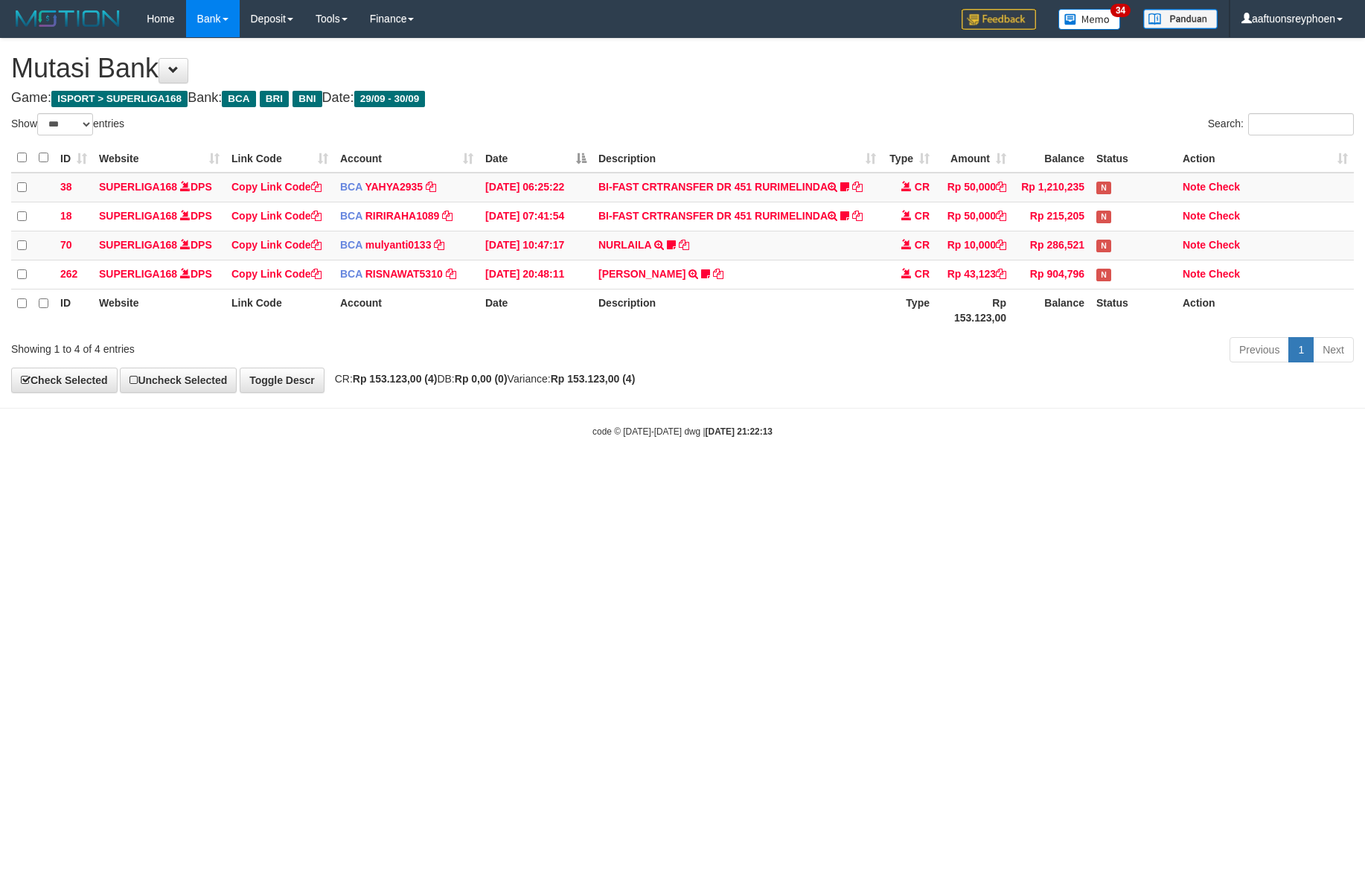
select select "***"
click at [825, 468] on body "Toggle navigation Home Bank Account List Load By Website Group [ISPORT] SUPERLI…" at bounding box center [682, 237] width 1365 height 475
drag, startPoint x: 880, startPoint y: 476, endPoint x: 1253, endPoint y: 460, distance: 373.3
click at [933, 471] on body "Toggle navigation Home Bank Account List Load By Website Group [ISPORT] SUPERLI…" at bounding box center [682, 237] width 1365 height 475
drag, startPoint x: 960, startPoint y: 474, endPoint x: 1363, endPoint y: 445, distance: 404.0
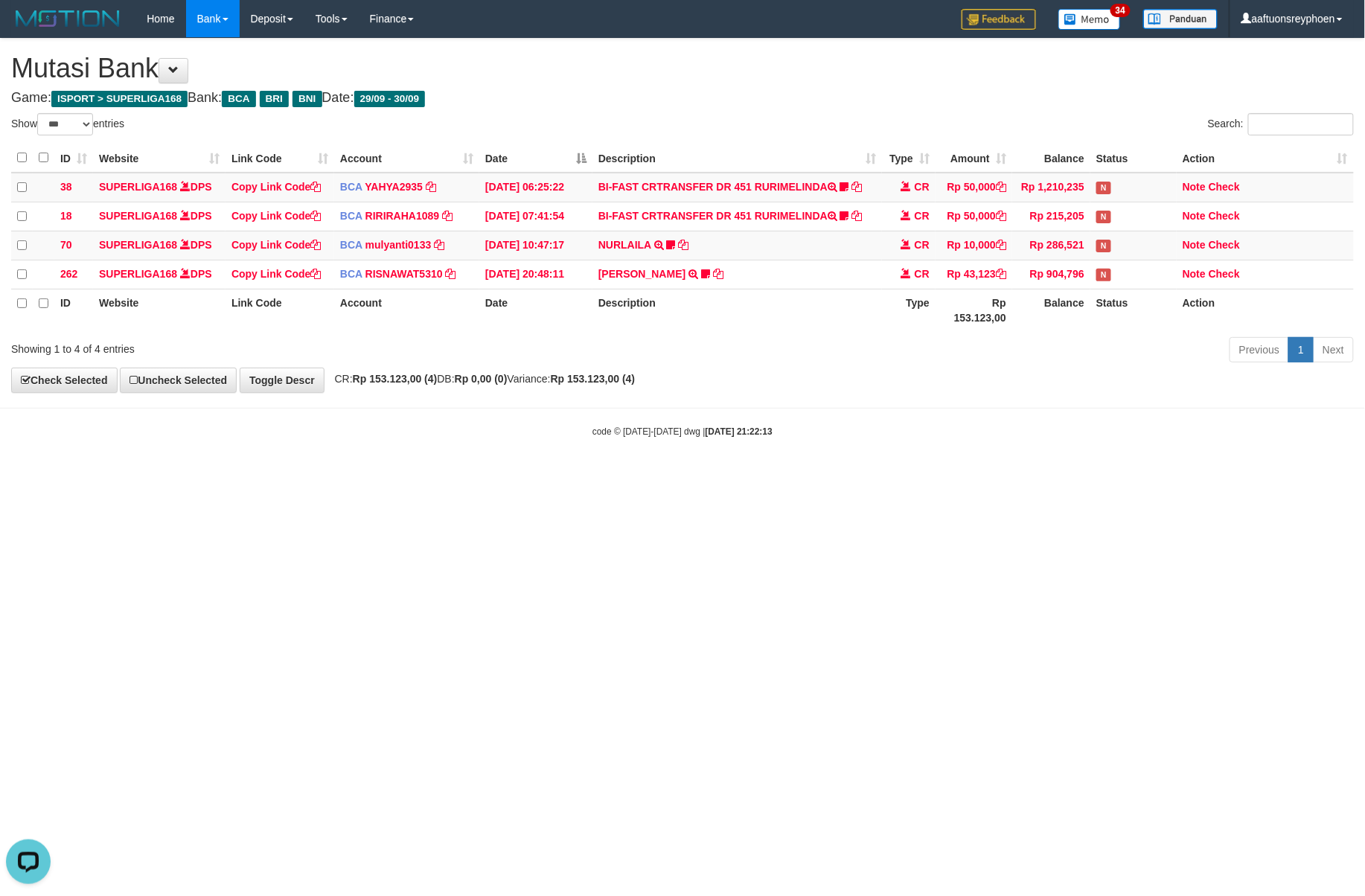
click at [962, 474] on body "Toggle navigation Home Bank Account List Load By Website Group [ISPORT] SUPERLI…" at bounding box center [682, 237] width 1365 height 475
drag, startPoint x: 952, startPoint y: 474, endPoint x: 1361, endPoint y: 459, distance: 409.3
click at [1132, 465] on body "Toggle navigation Home Bank Account List Load By Website Group [ISPORT] SUPERLI…" at bounding box center [682, 237] width 1365 height 475
drag, startPoint x: 953, startPoint y: 484, endPoint x: 1064, endPoint y: 495, distance: 111.5
click at [971, 475] on html "Toggle navigation Home Bank Account List Load By Website Group [ISPORT] SUPERLI…" at bounding box center [682, 237] width 1365 height 475
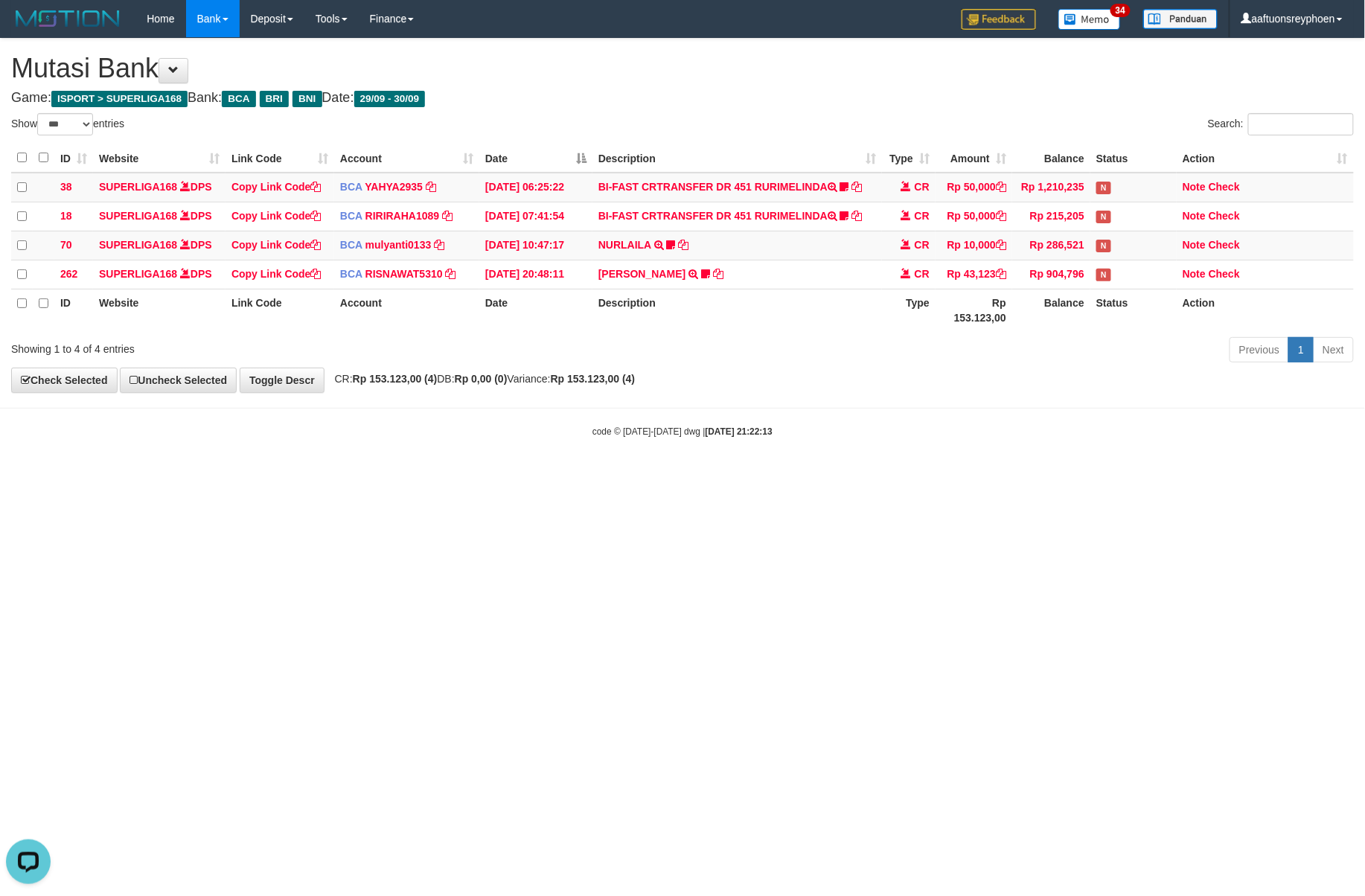
drag, startPoint x: 1067, startPoint y: 492, endPoint x: 1358, endPoint y: 446, distance: 294.6
click at [1076, 475] on html "Toggle navigation Home Bank Account List Load By Website Group [ISPORT] SUPERLI…" at bounding box center [682, 237] width 1365 height 475
click at [1227, 444] on body "Toggle navigation Home Bank Account List Load By Website Group [ISPORT] SUPERLI…" at bounding box center [682, 237] width 1365 height 475
drag, startPoint x: 1013, startPoint y: 427, endPoint x: 1358, endPoint y: 398, distance: 346.2
click at [1133, 415] on body "Toggle navigation Home Bank Account List Load By Website Group [ISPORT] SUPERLI…" at bounding box center [682, 237] width 1365 height 475
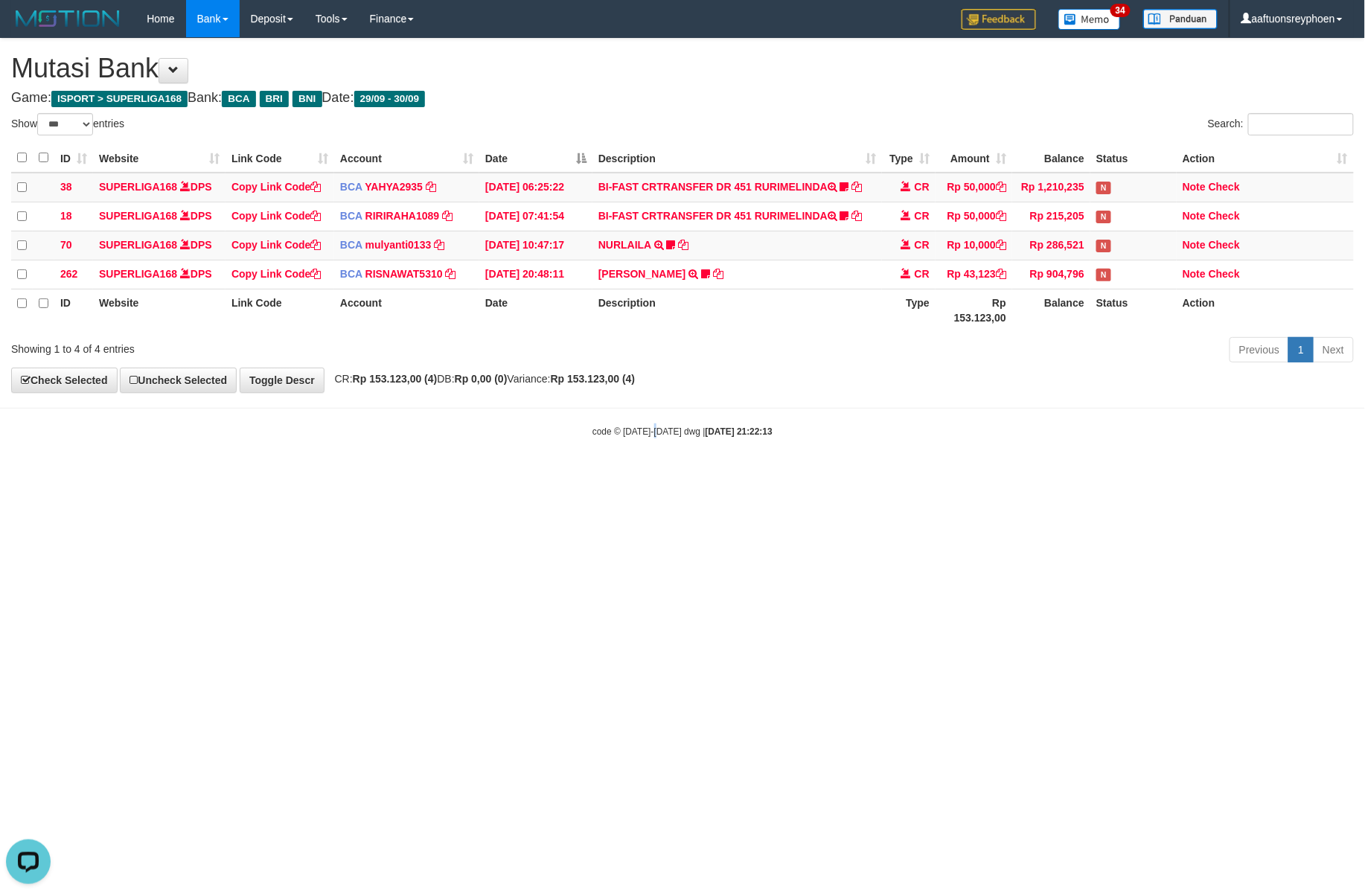
drag, startPoint x: 656, startPoint y: 452, endPoint x: 895, endPoint y: 446, distance: 239.1
click at [704, 451] on body "Toggle navigation Home Bank Account List Load By Website Group [ISPORT] SUPERLI…" at bounding box center [682, 237] width 1365 height 475
drag, startPoint x: 861, startPoint y: 474, endPoint x: 1191, endPoint y: 447, distance: 331.1
click at [956, 463] on body "Toggle navigation Home Bank Account List Load By Website Group [ISPORT] SUPERLI…" at bounding box center [682, 237] width 1365 height 475
drag, startPoint x: 730, startPoint y: 474, endPoint x: 748, endPoint y: 474, distance: 18.0
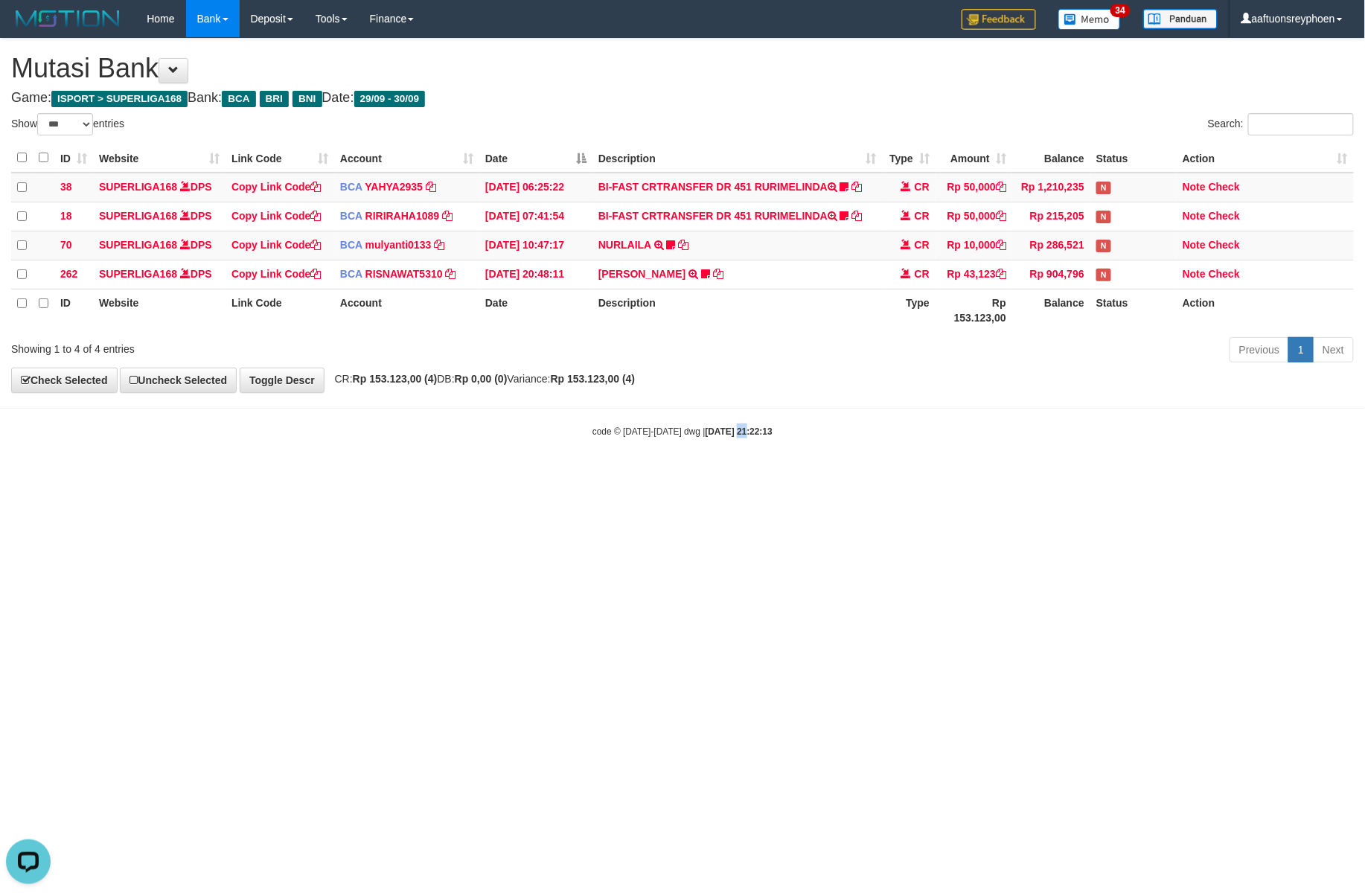
click at [742, 474] on body "Toggle navigation Home Bank Account List Load By Website Group [ISPORT] SUPERLI…" at bounding box center [682, 237] width 1365 height 475
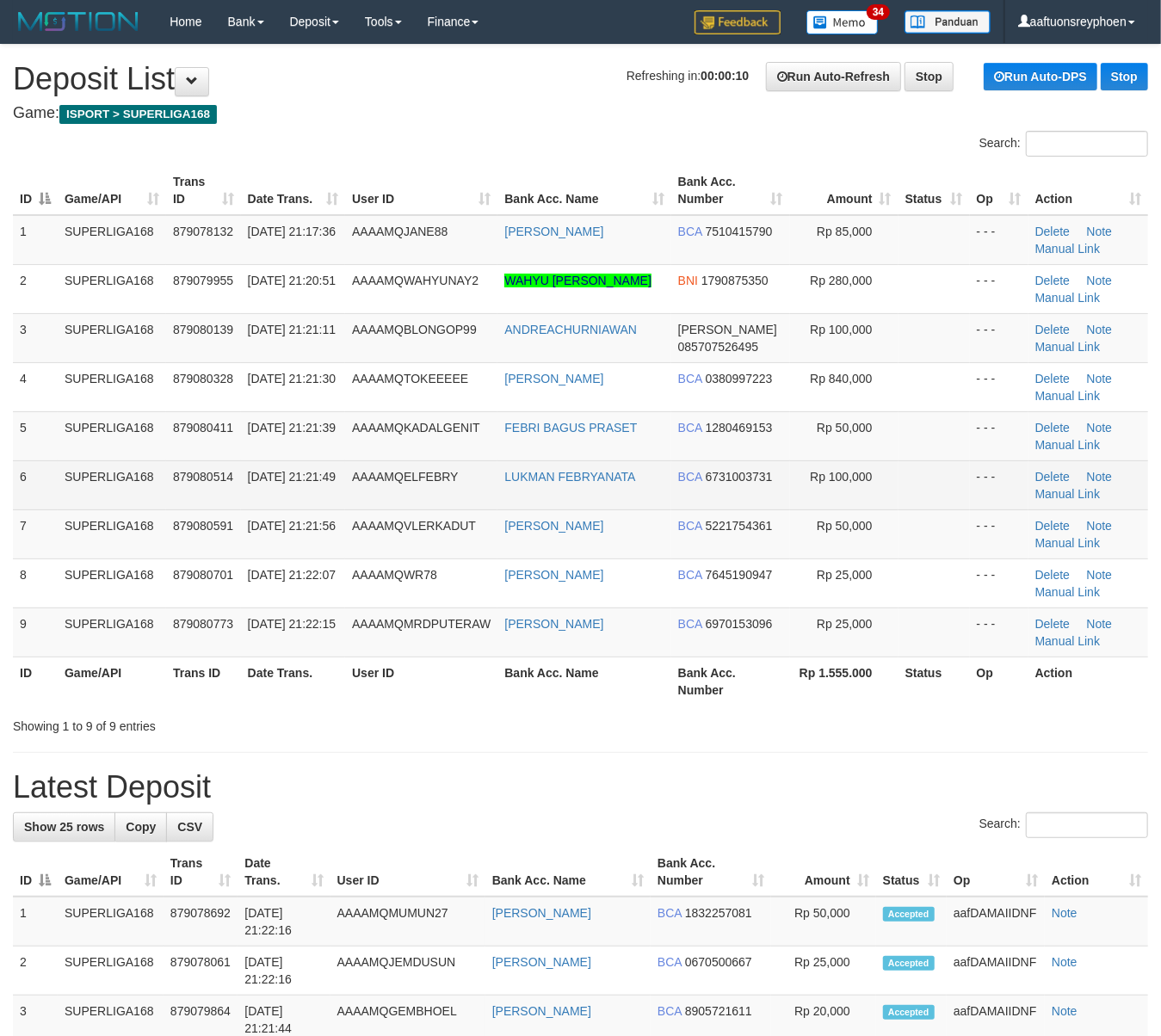
click at [116, 470] on td "SUPERLIGA168" at bounding box center [111, 485] width 108 height 49
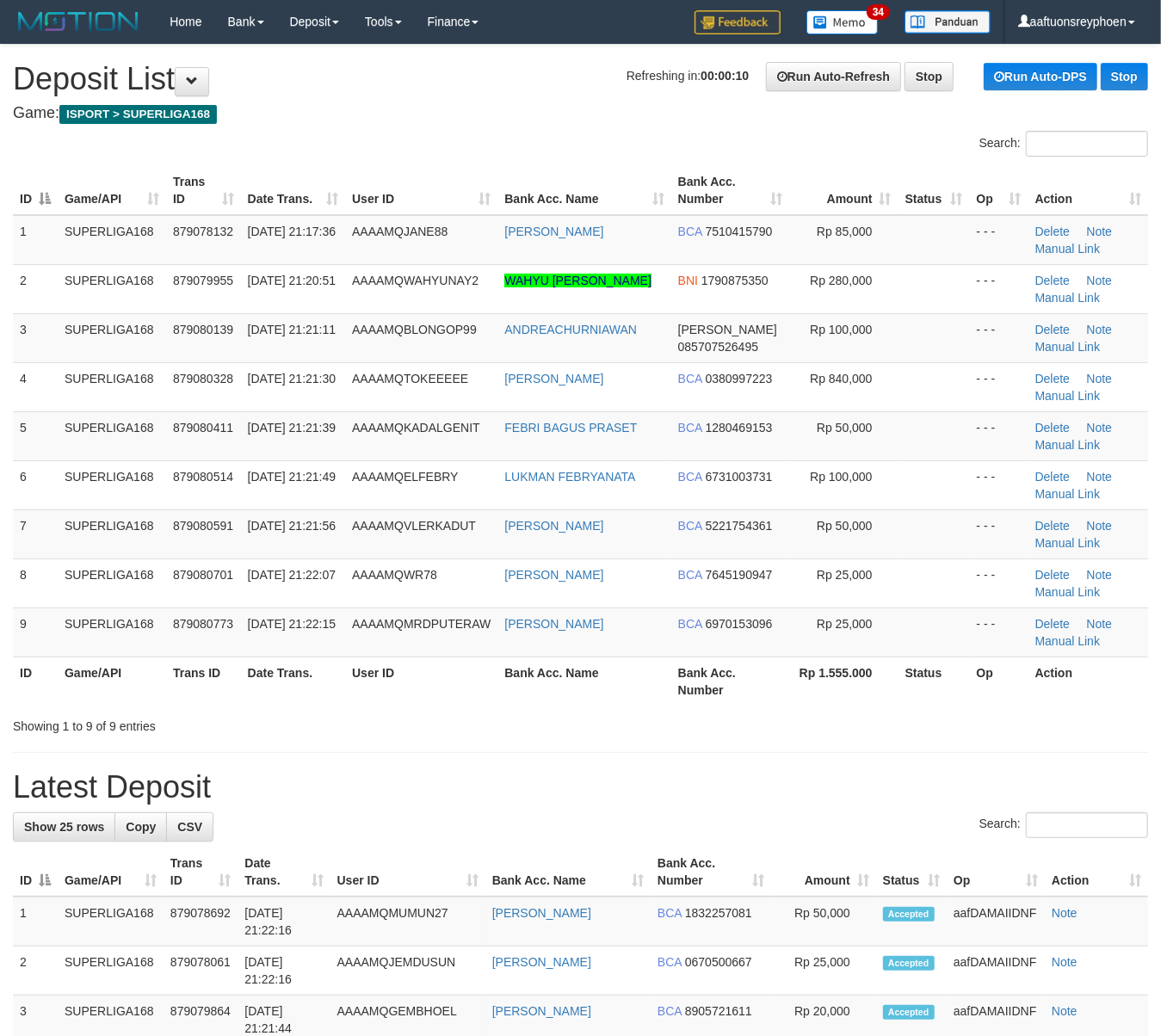
drag, startPoint x: 116, startPoint y: 470, endPoint x: 4, endPoint y: 475, distance: 112.1
click at [104, 469] on td "SUPERLIGA168" at bounding box center [111, 485] width 108 height 49
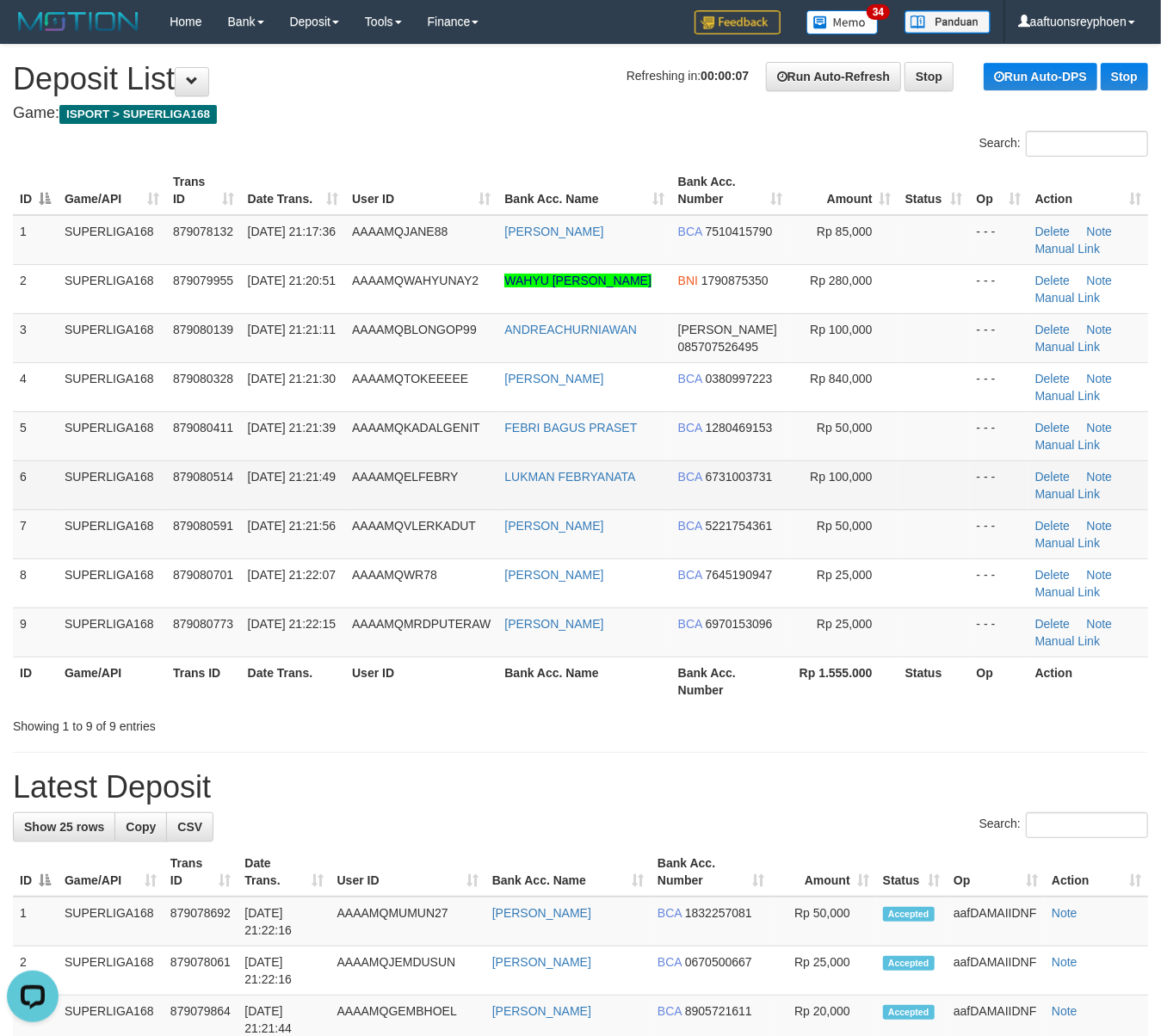
click at [238, 470] on td "879080514" at bounding box center [204, 485] width 75 height 49
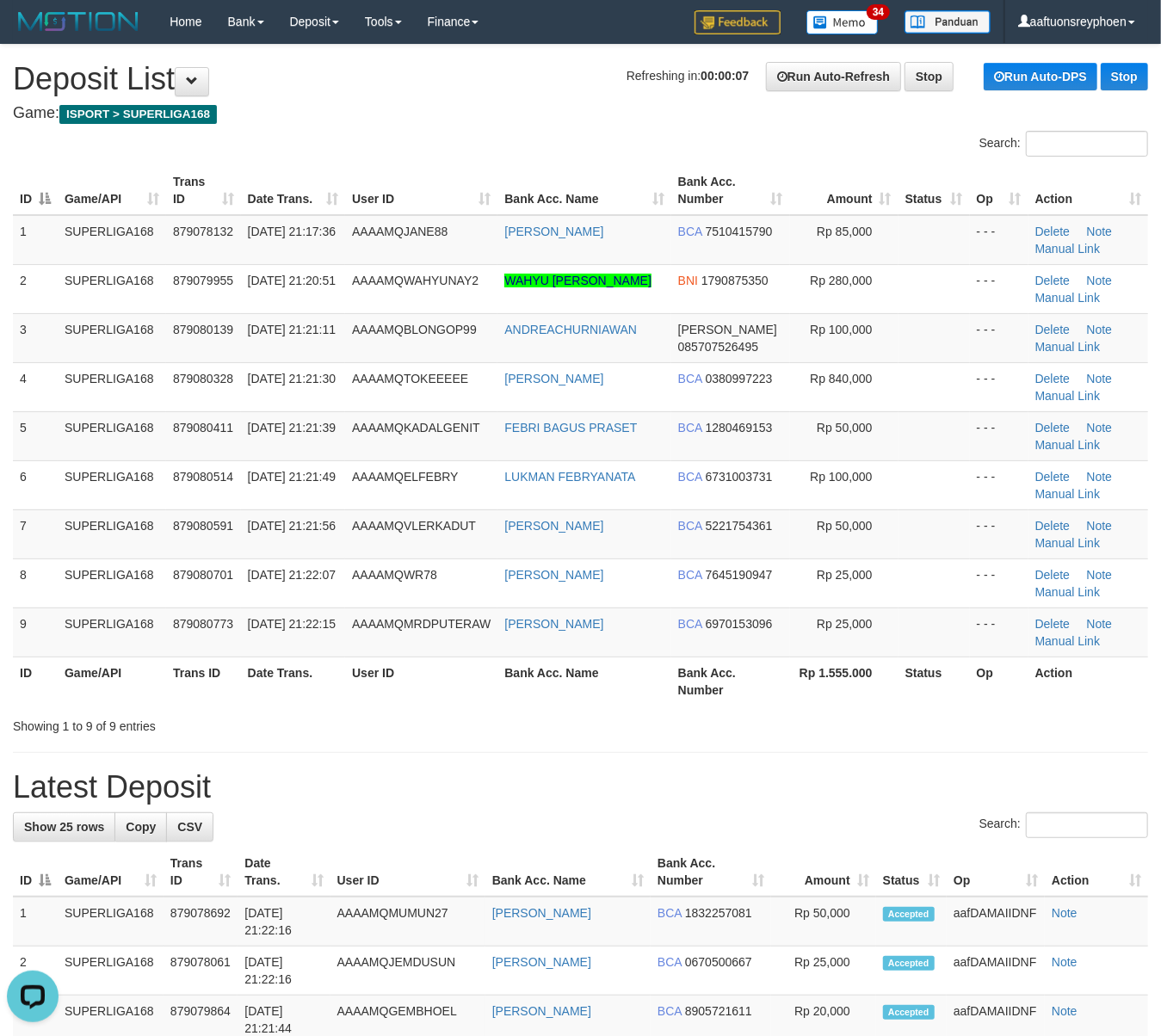
drag, startPoint x: 247, startPoint y: 469, endPoint x: 5, endPoint y: 500, distance: 244.0
click at [232, 469] on tr "6 SUPERLIGA168 879080514 30/09/2025 21:21:49 AAAAMQELFEBRY LUKMAN FEBRYANATA BC…" at bounding box center [581, 485] width 1135 height 49
drag, startPoint x: 111, startPoint y: 459, endPoint x: 4, endPoint y: 471, distance: 107.7
click at [112, 458] on td "SUPERLIGA168" at bounding box center [111, 435] width 108 height 49
drag, startPoint x: 75, startPoint y: 463, endPoint x: 1, endPoint y: 473, distance: 74.7
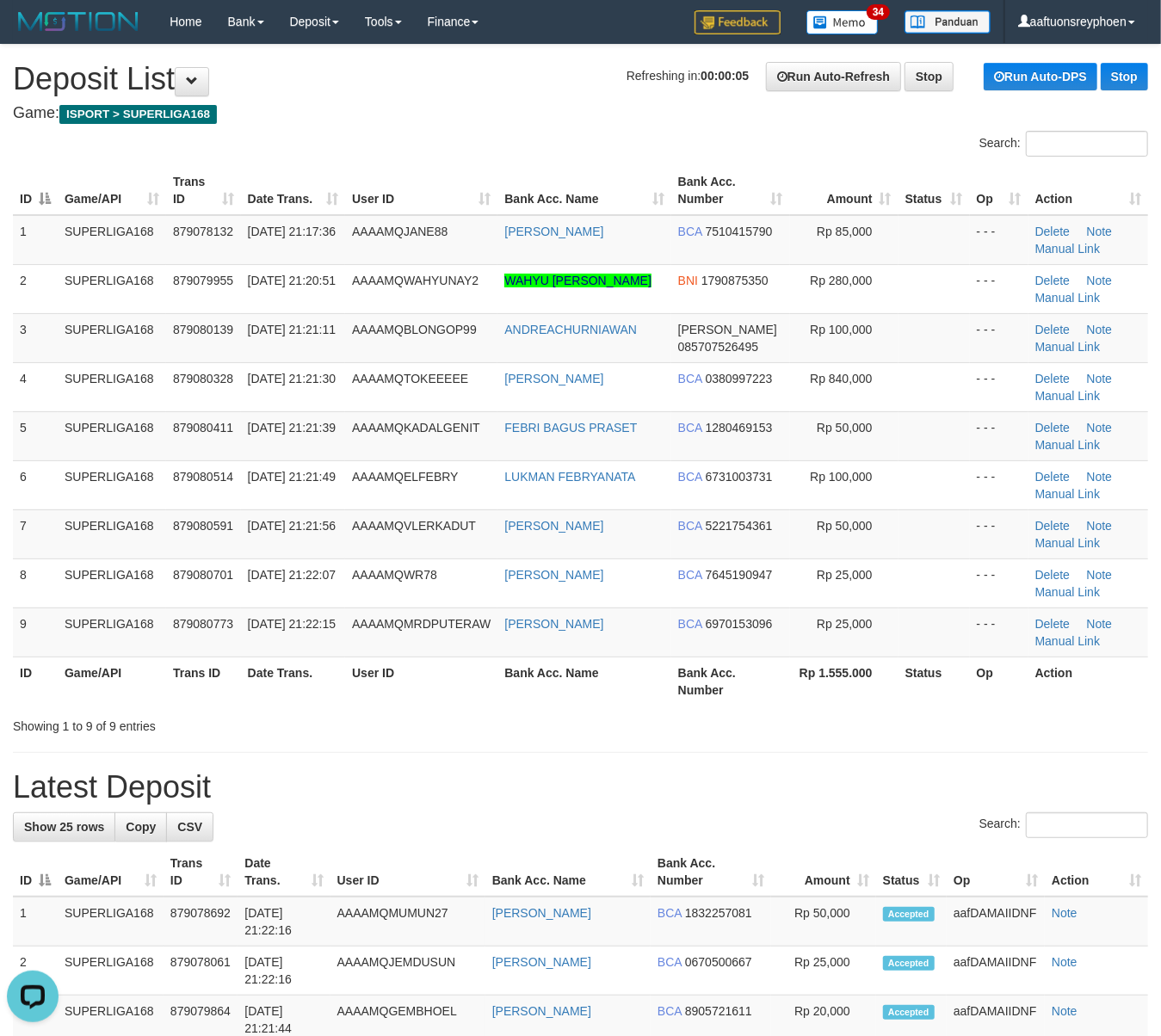
click at [8, 472] on div "ID Game/API Trans ID Date Trans. User ID Bank Acc. Name Bank Acc. Number Amount…" at bounding box center [580, 435] width 1161 height 550
click at [204, 456] on td "879080411" at bounding box center [204, 435] width 75 height 49
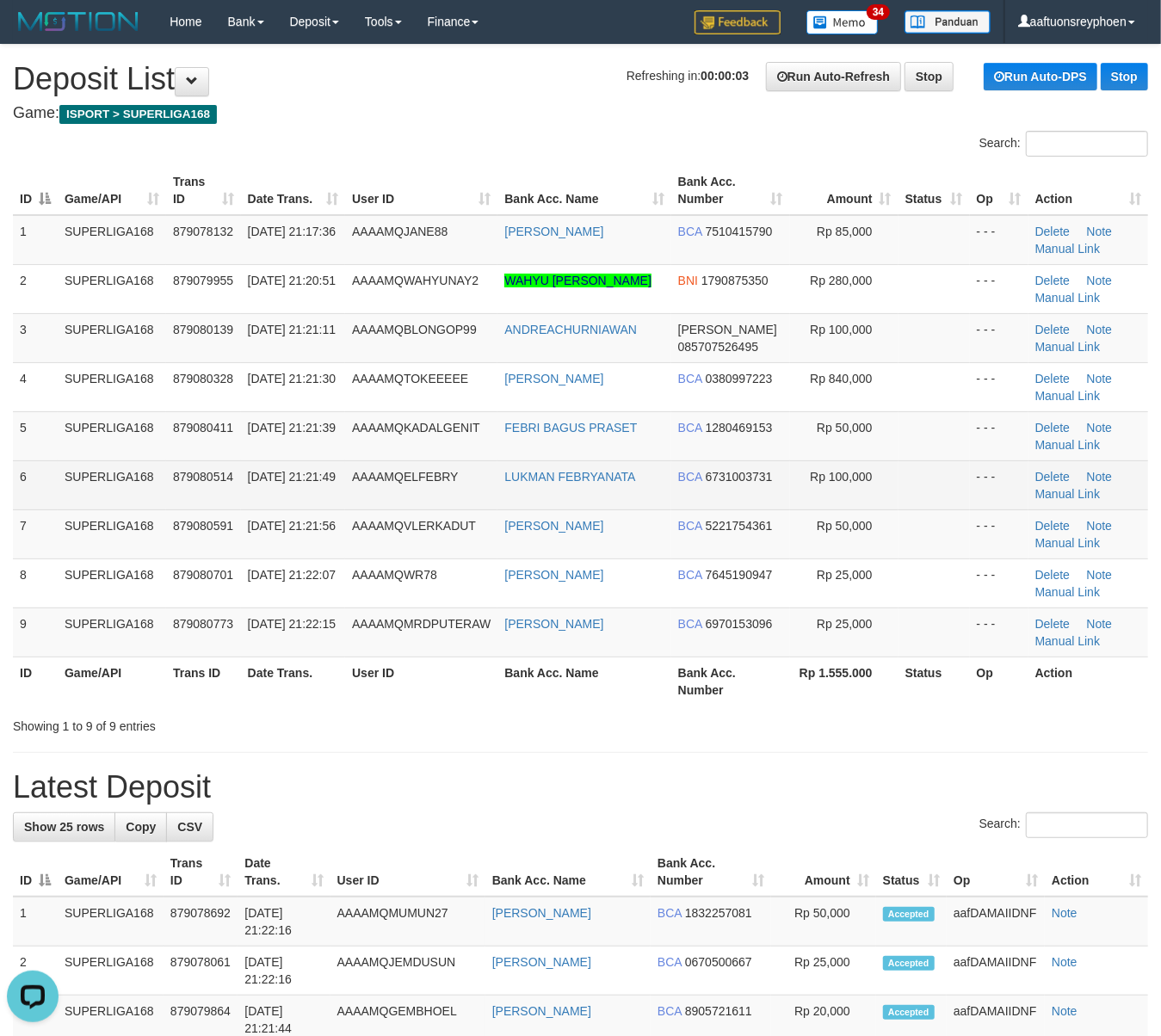
click at [317, 475] on td "30/09/2025 21:21:49" at bounding box center [292, 485] width 104 height 49
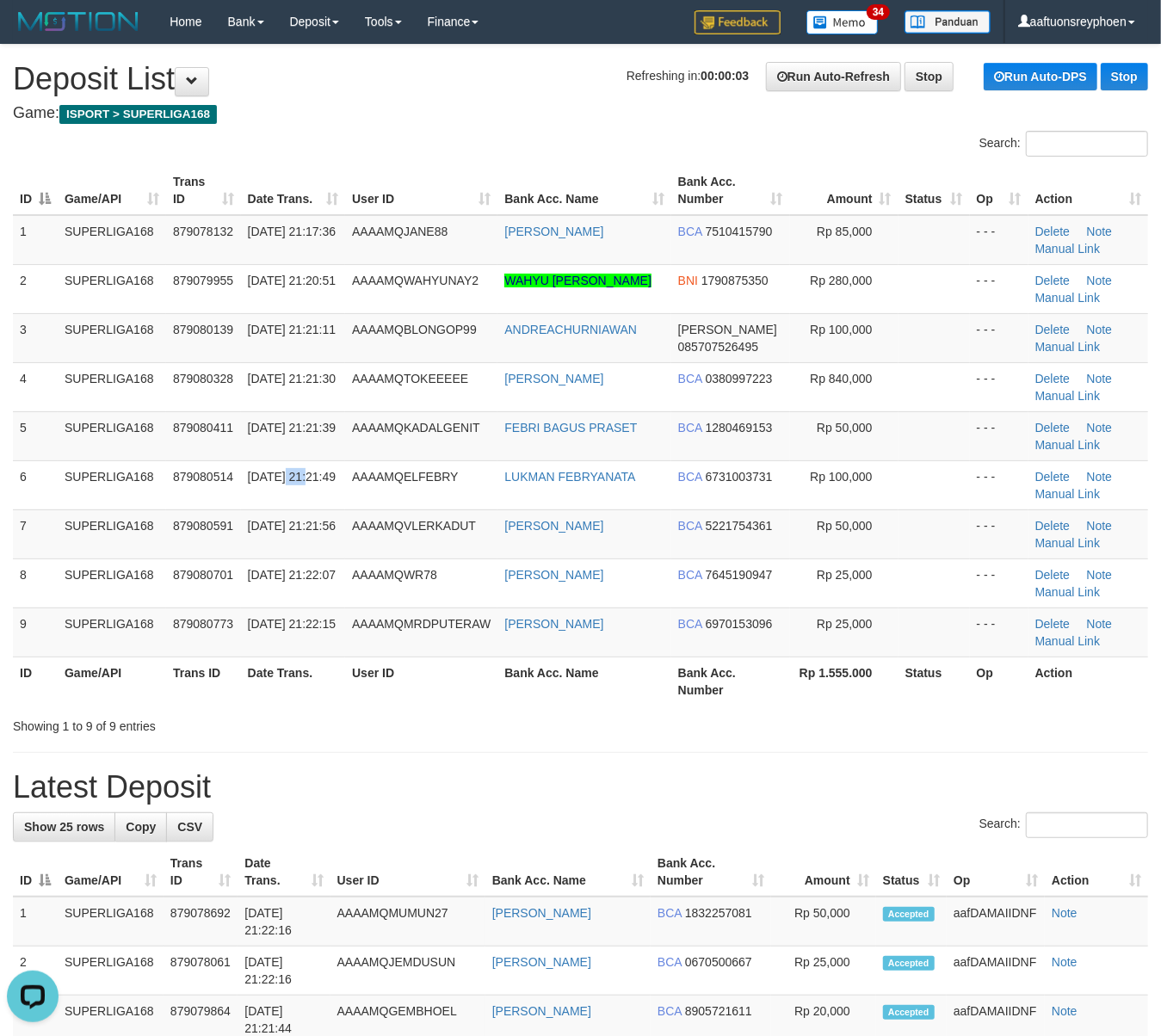
drag, startPoint x: 317, startPoint y: 475, endPoint x: 1, endPoint y: 520, distance: 319.2
click at [292, 477] on td "30/09/2025 21:21:49" at bounding box center [292, 485] width 104 height 49
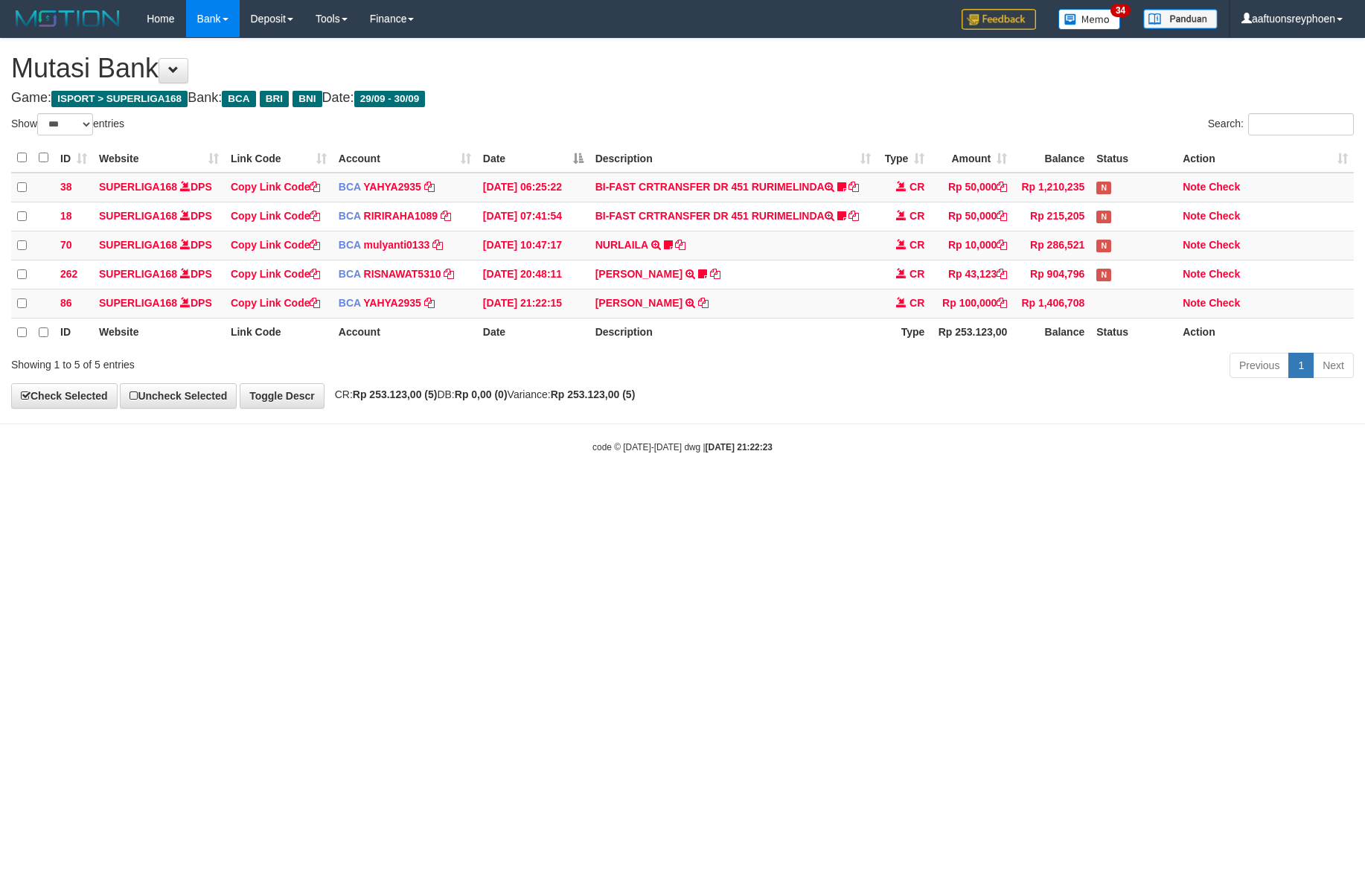
select select "***"
drag, startPoint x: 858, startPoint y: 472, endPoint x: 1362, endPoint y: 435, distance: 505.4
click at [882, 471] on body "Toggle navigation Home Bank Account List Load By Website Group [ISPORT] SUPERLI…" at bounding box center [682, 245] width 1365 height 491
click at [885, 454] on div "code © [DATE]-[DATE] dwg | [DATE] 21:22:23" at bounding box center [682, 446] width 1365 height 15
drag, startPoint x: 819, startPoint y: 471, endPoint x: 1358, endPoint y: 437, distance: 540.1
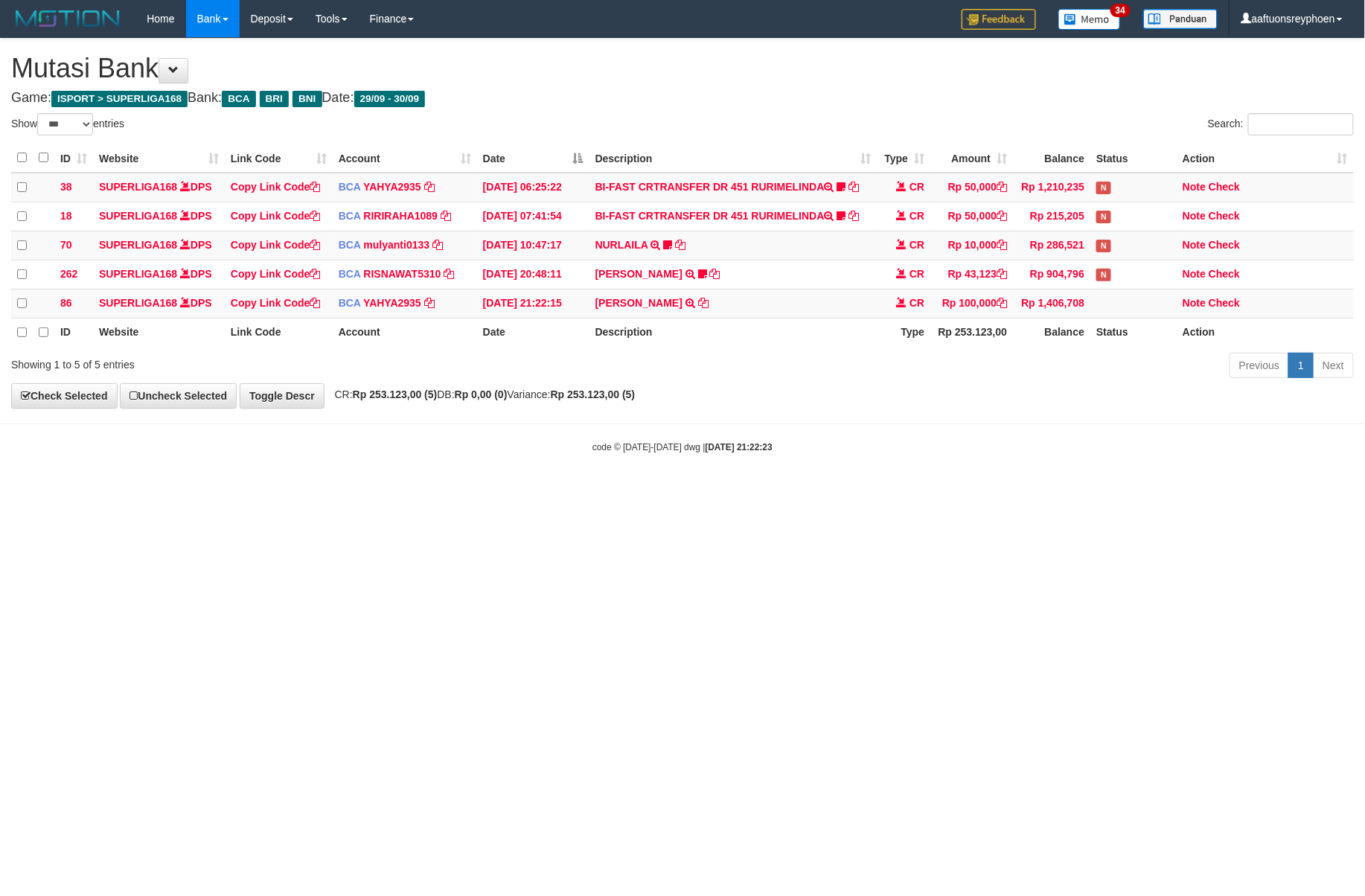
click at [832, 470] on body "Toggle navigation Home Bank Account List Load By Website Group [ISPORT] SUPERLI…" at bounding box center [682, 245] width 1365 height 491
drag, startPoint x: 787, startPoint y: 472, endPoint x: 941, endPoint y: 468, distance: 154.1
click at [789, 472] on body "Toggle navigation Home Bank Account List Load By Website Group [ISPORT] SUPERLI…" at bounding box center [682, 245] width 1365 height 491
drag, startPoint x: 966, startPoint y: 460, endPoint x: 1357, endPoint y: 448, distance: 391.2
click at [1067, 451] on body "Toggle navigation Home Bank Account List Load By Website Group [ISPORT] SUPERLI…" at bounding box center [682, 245] width 1365 height 491
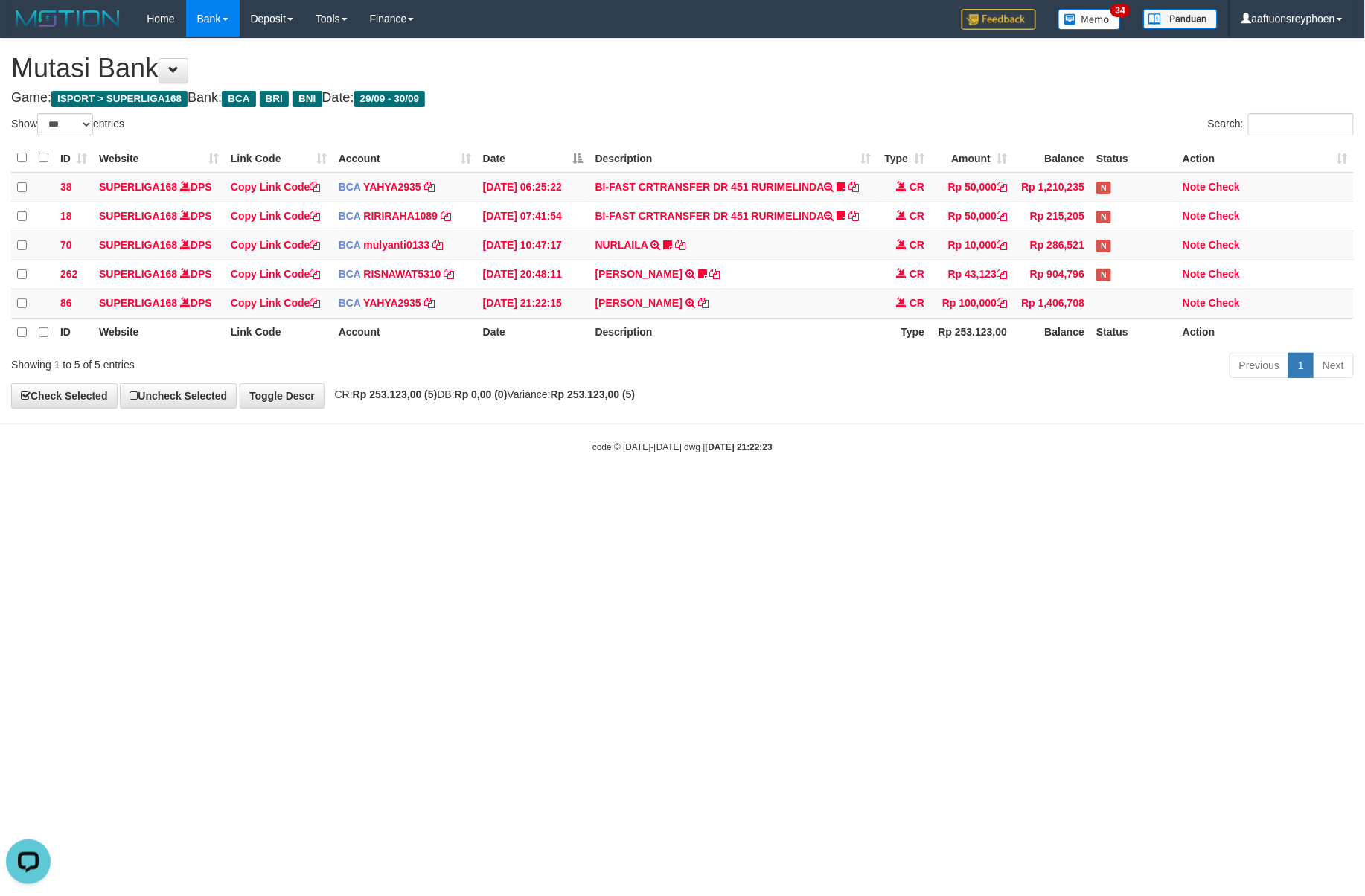
drag, startPoint x: 1005, startPoint y: 477, endPoint x: 1365, endPoint y: 441, distance: 361.8
click at [1094, 466] on body "Toggle navigation Home Bank Account List Load By Website Group [ISPORT] SUPERLI…" at bounding box center [682, 245] width 1365 height 491
drag, startPoint x: 877, startPoint y: 451, endPoint x: 907, endPoint y: 446, distance: 30.4
click at [881, 451] on div "code © 2012-2018 dwg | 2025/09/30 21:22:23" at bounding box center [682, 446] width 1365 height 15
drag, startPoint x: 888, startPoint y: 446, endPoint x: 1353, endPoint y: 421, distance: 465.7
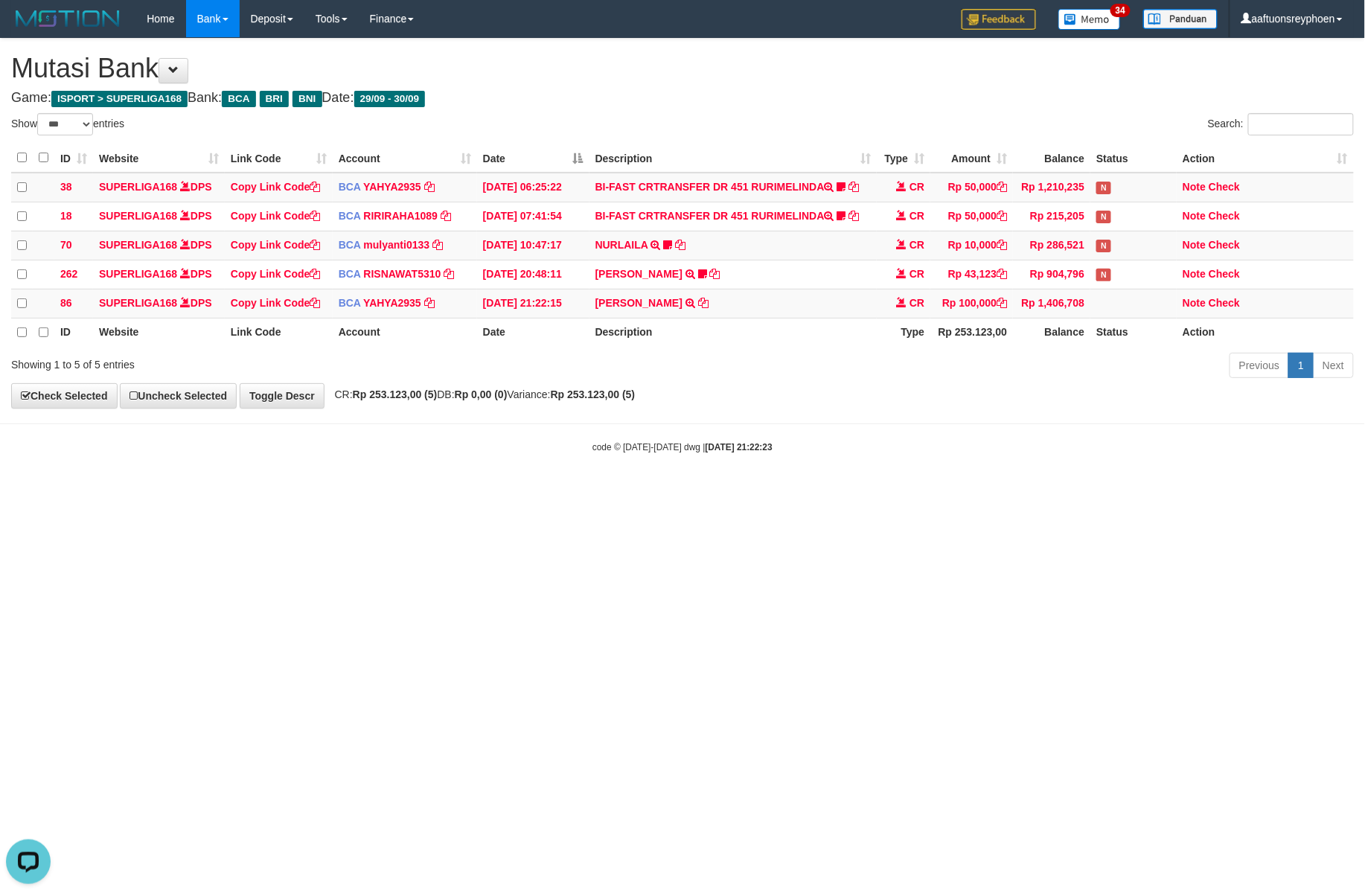
click at [986, 437] on body "Toggle navigation Home Bank Account List Load By Website Group [ISPORT] SUPERLI…" at bounding box center [682, 245] width 1365 height 491
drag, startPoint x: 1139, startPoint y: 487, endPoint x: 1248, endPoint y: 497, distance: 109.5
click at [1177, 482] on body "Toggle navigation Home Bank Account List Load By Website Group [ISPORT] SUPERLI…" at bounding box center [682, 245] width 1365 height 491
select select "***"
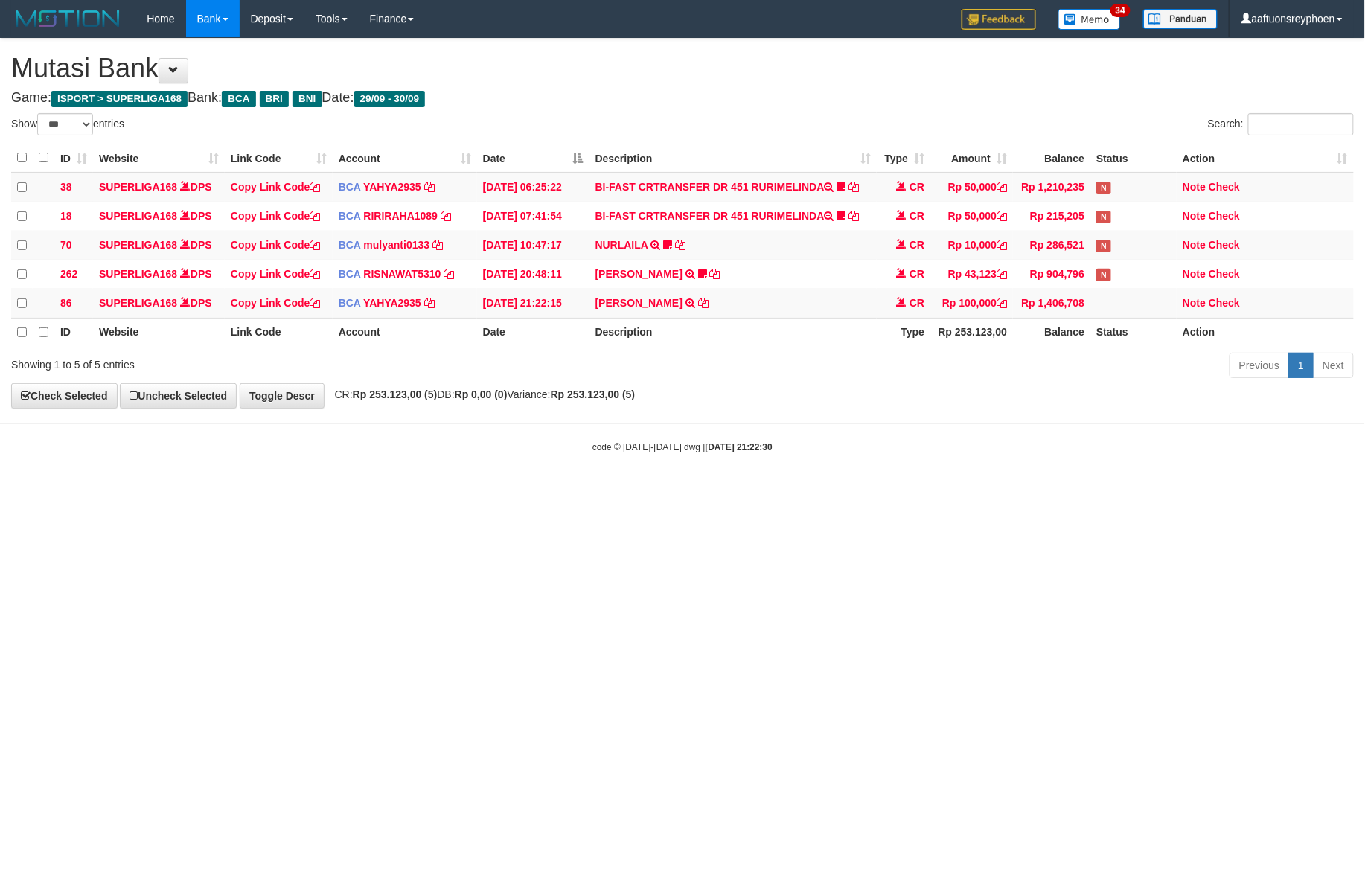
drag, startPoint x: 898, startPoint y: 492, endPoint x: 924, endPoint y: 487, distance: 26.5
click at [900, 491] on body "Toggle navigation Home Bank Account List Load By Website Group [ISPORT] SUPERLI…" at bounding box center [682, 245] width 1365 height 491
drag, startPoint x: 895, startPoint y: 454, endPoint x: 1364, endPoint y: 405, distance: 471.6
click at [947, 450] on div "code © 2012-2018 dwg | 2025/09/30 21:22:30" at bounding box center [682, 446] width 1365 height 15
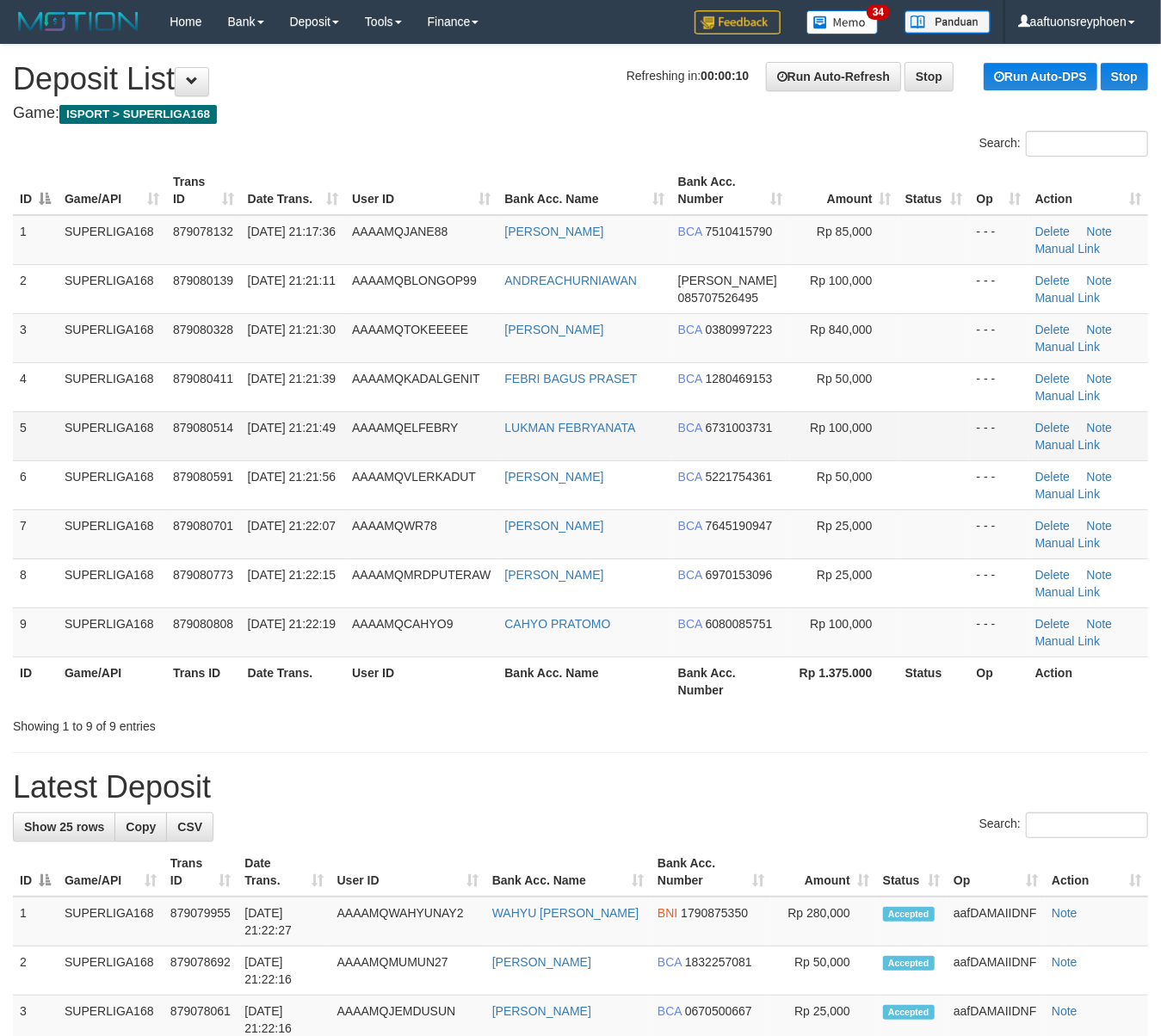
click at [207, 411] on td "879080514" at bounding box center [204, 435] width 75 height 49
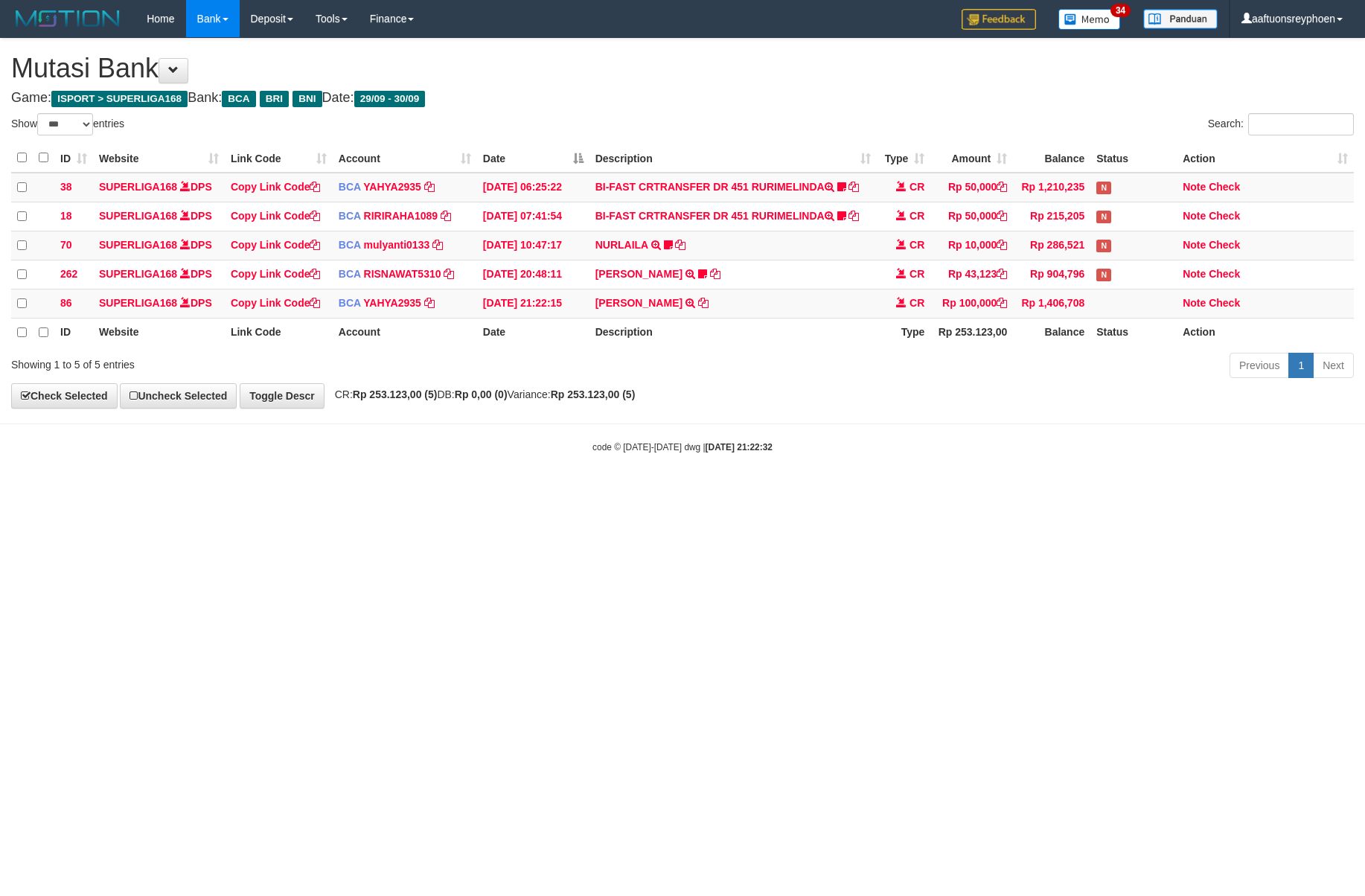
select select "***"
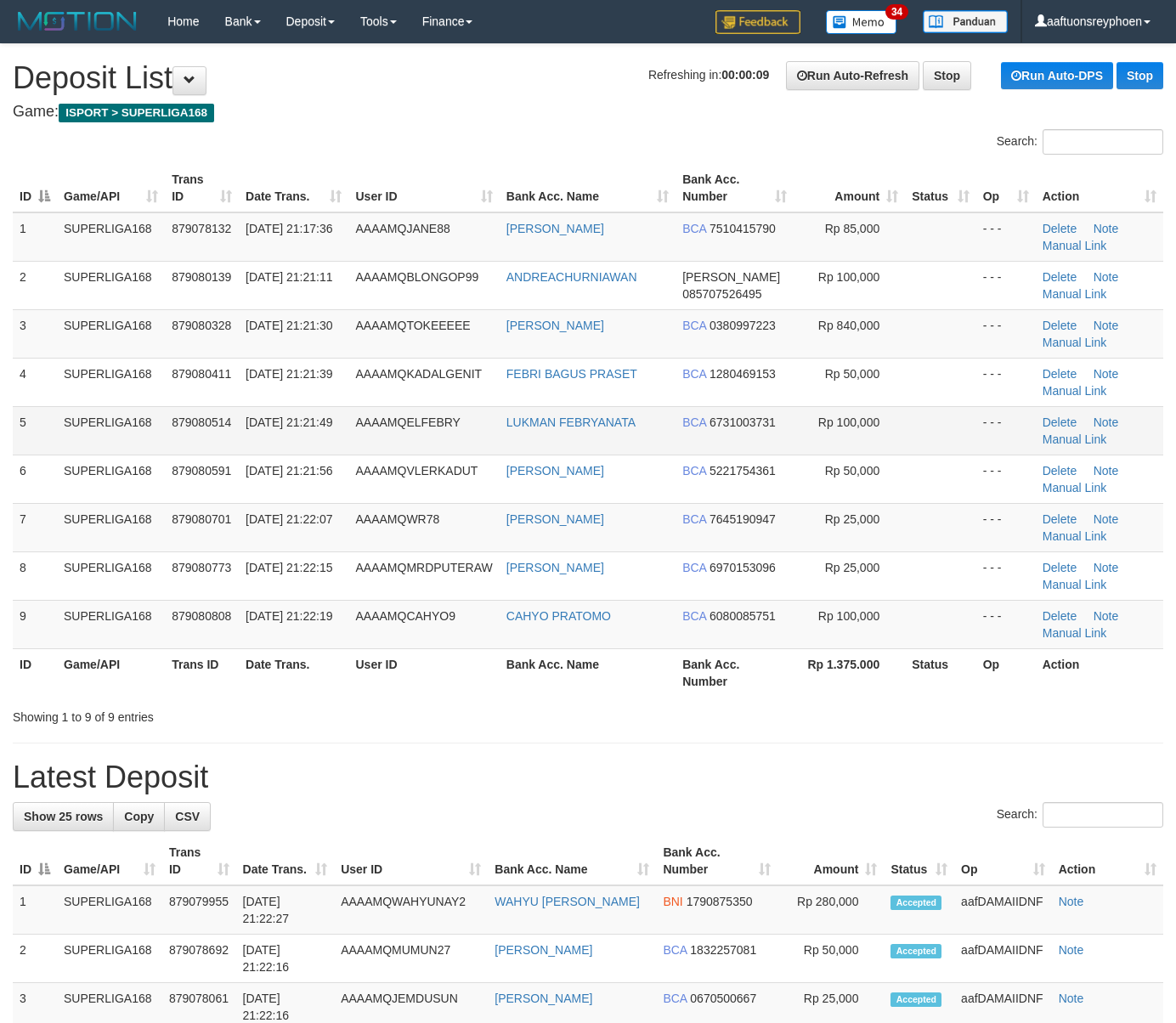
click at [130, 436] on td "SUPERLIGA168" at bounding box center [110, 429] width 108 height 48
drag, startPoint x: 117, startPoint y: 425, endPoint x: 76, endPoint y: 432, distance: 41.6
click at [113, 425] on td "SUPERLIGA168" at bounding box center [110, 429] width 108 height 48
click at [76, 432] on td "SUPERLIGA168" at bounding box center [110, 429] width 108 height 48
drag, startPoint x: 113, startPoint y: 432, endPoint x: 5, endPoint y: 465, distance: 112.9
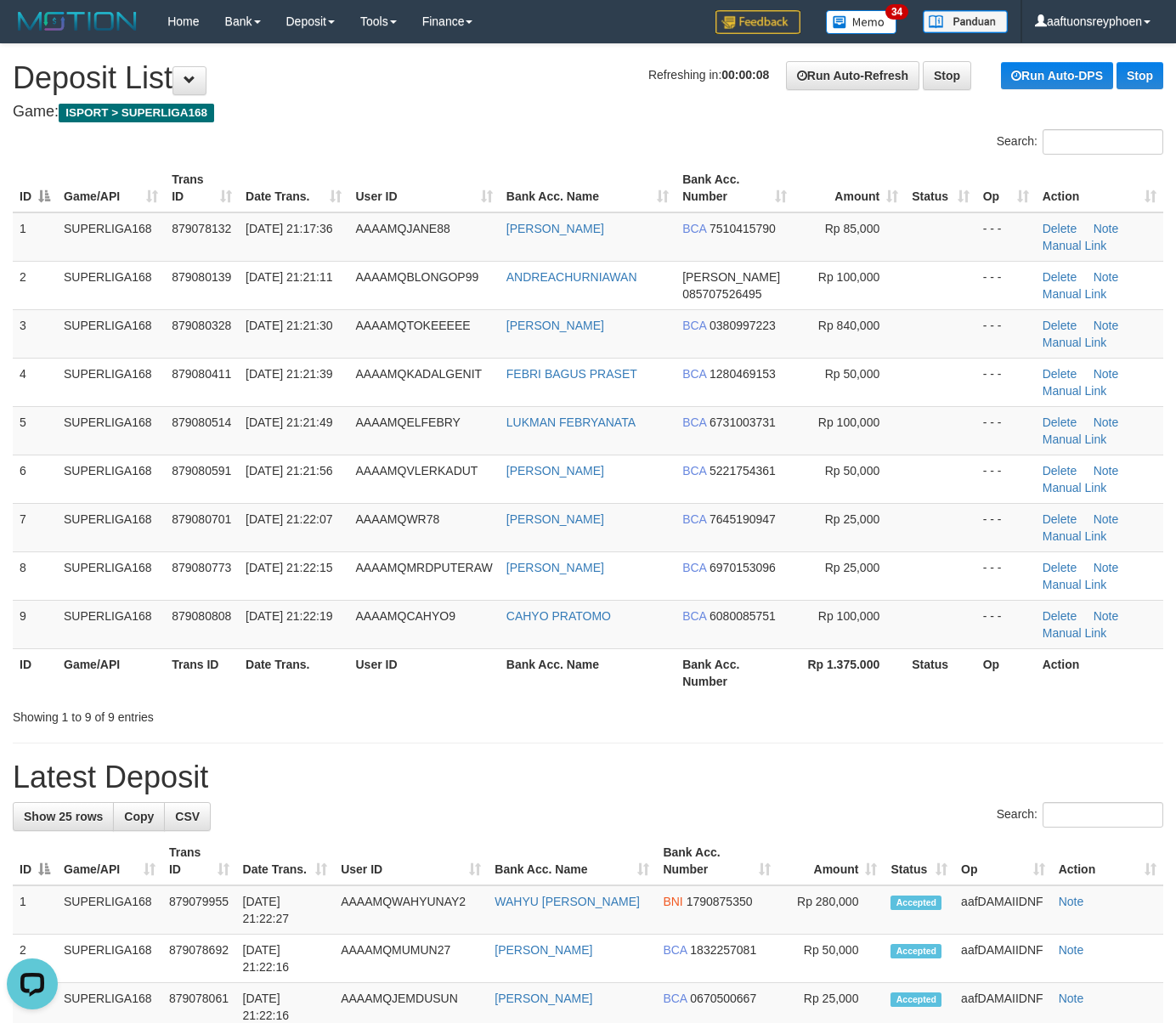
click at [100, 437] on td "SUPERLIGA168" at bounding box center [110, 429] width 108 height 48
drag, startPoint x: 25, startPoint y: 410, endPoint x: -40, endPoint y: 415, distance: 65.2
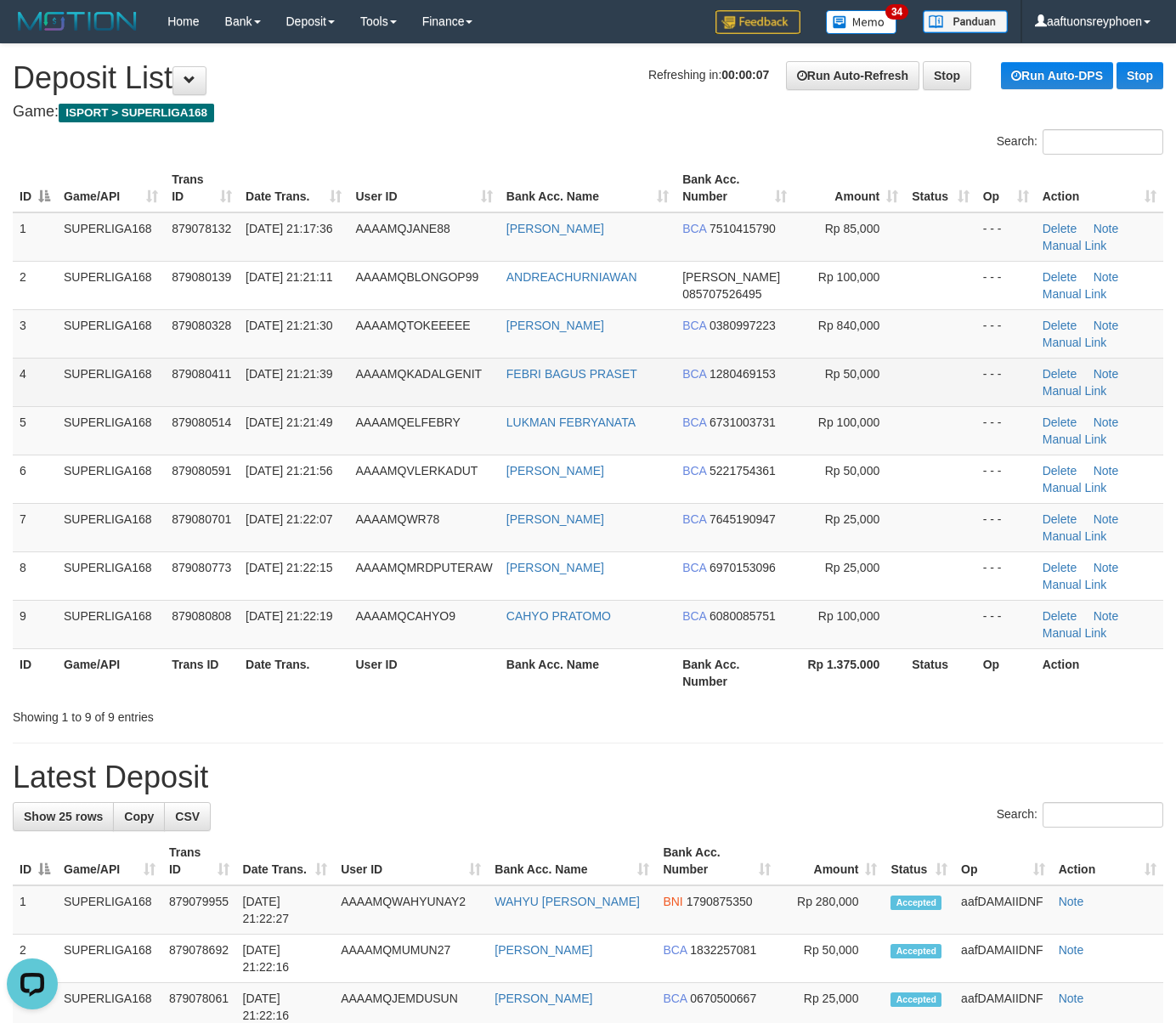
click at [120, 389] on td "SUPERLIGA168" at bounding box center [110, 381] width 108 height 48
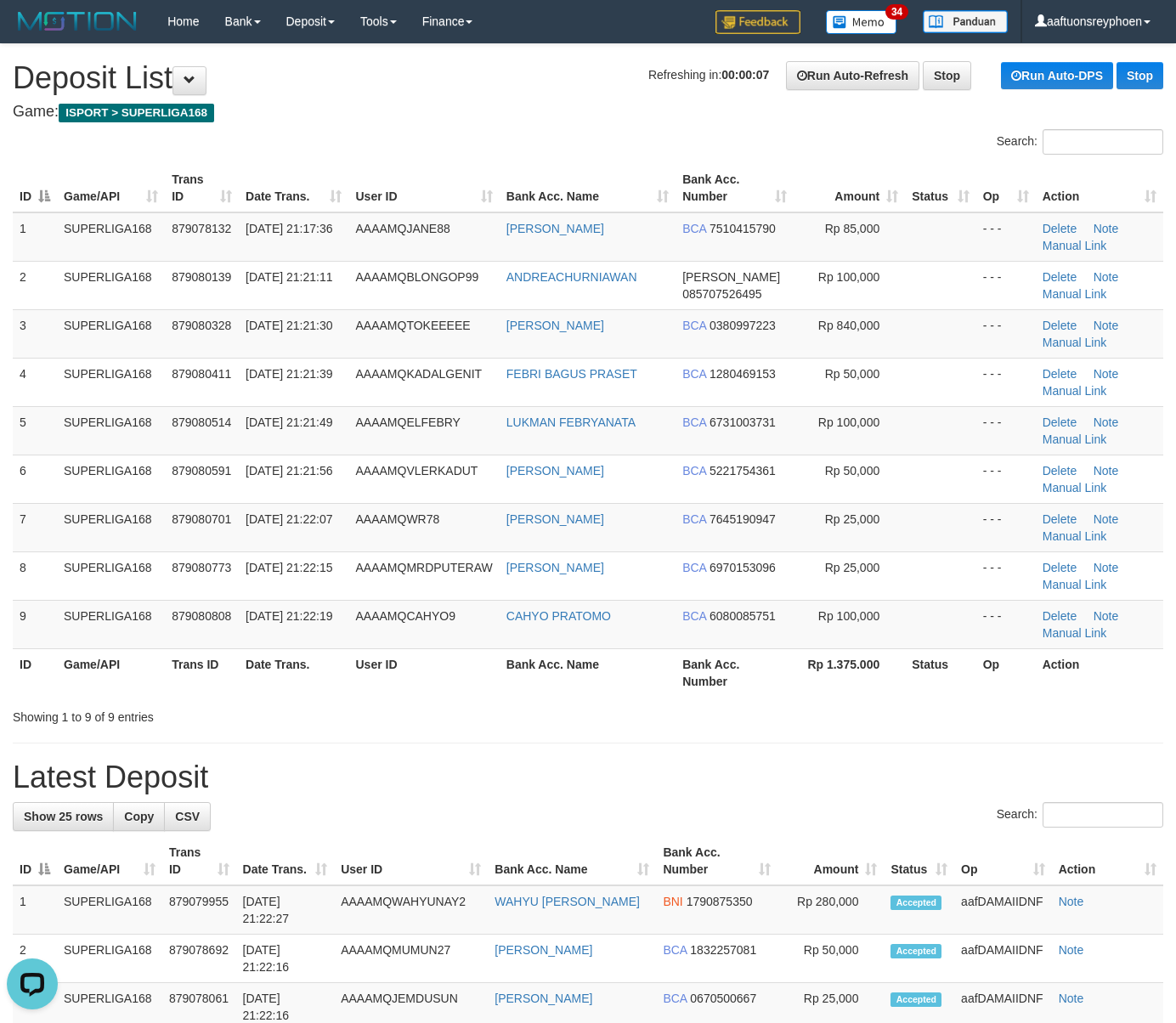
drag, startPoint x: 120, startPoint y: 389, endPoint x: 7, endPoint y: 412, distance: 115.3
click at [114, 389] on td "SUPERLIGA168" at bounding box center [110, 381] width 108 height 48
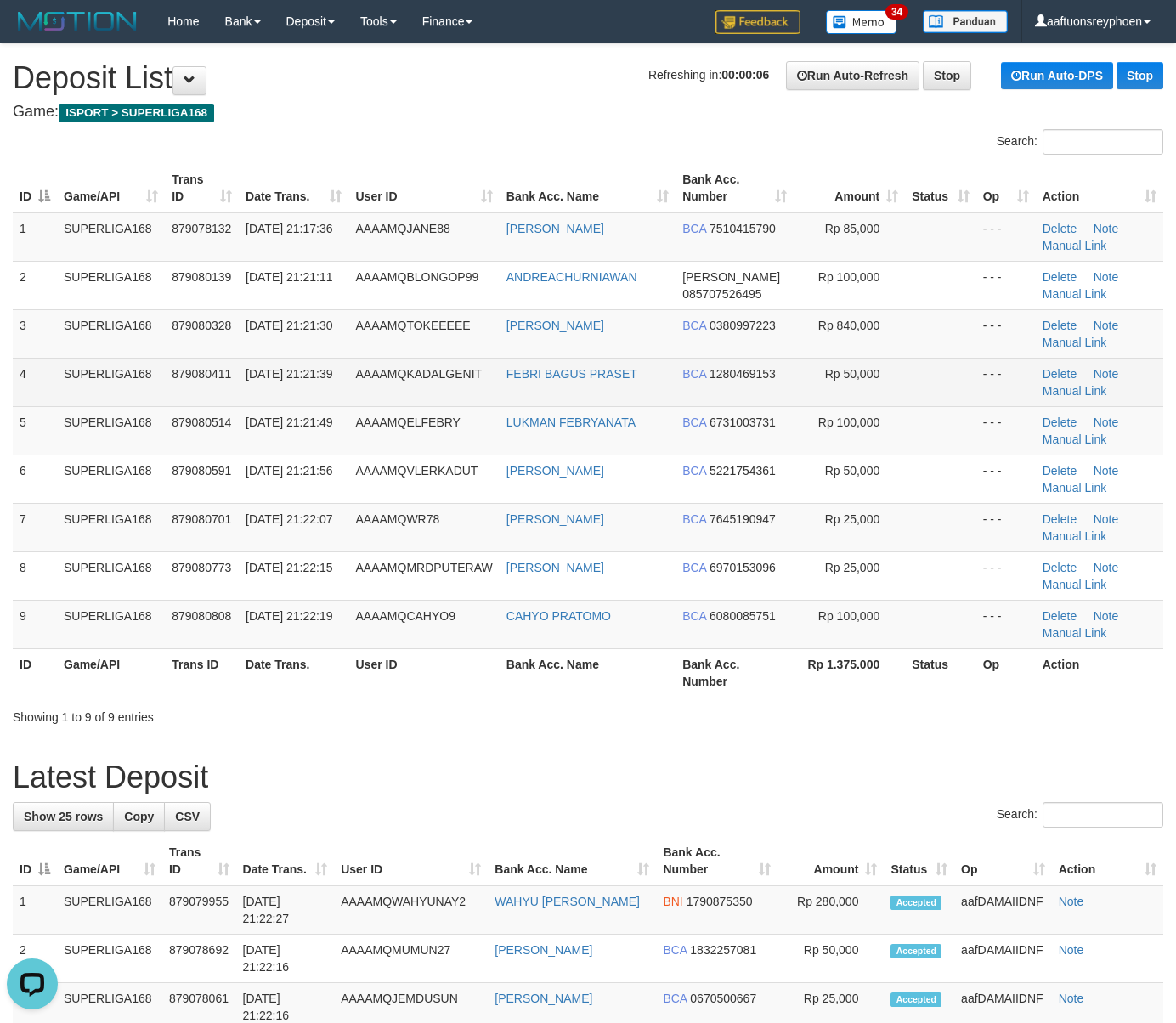
click at [78, 388] on td "SUPERLIGA168" at bounding box center [110, 381] width 108 height 48
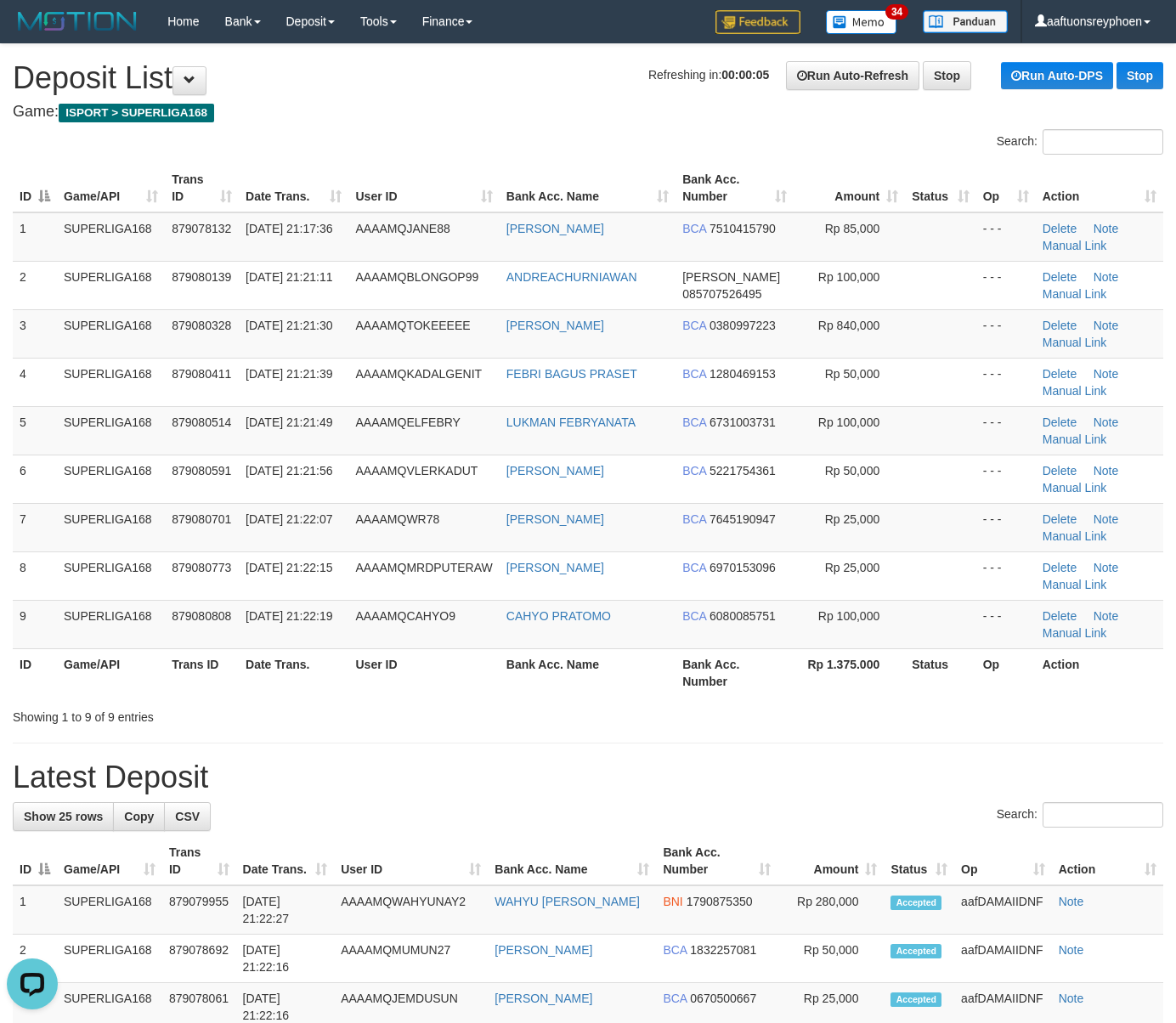
drag, startPoint x: 127, startPoint y: 377, endPoint x: 0, endPoint y: 388, distance: 127.5
click at [130, 376] on td "SUPERLIGA168" at bounding box center [110, 381] width 108 height 48
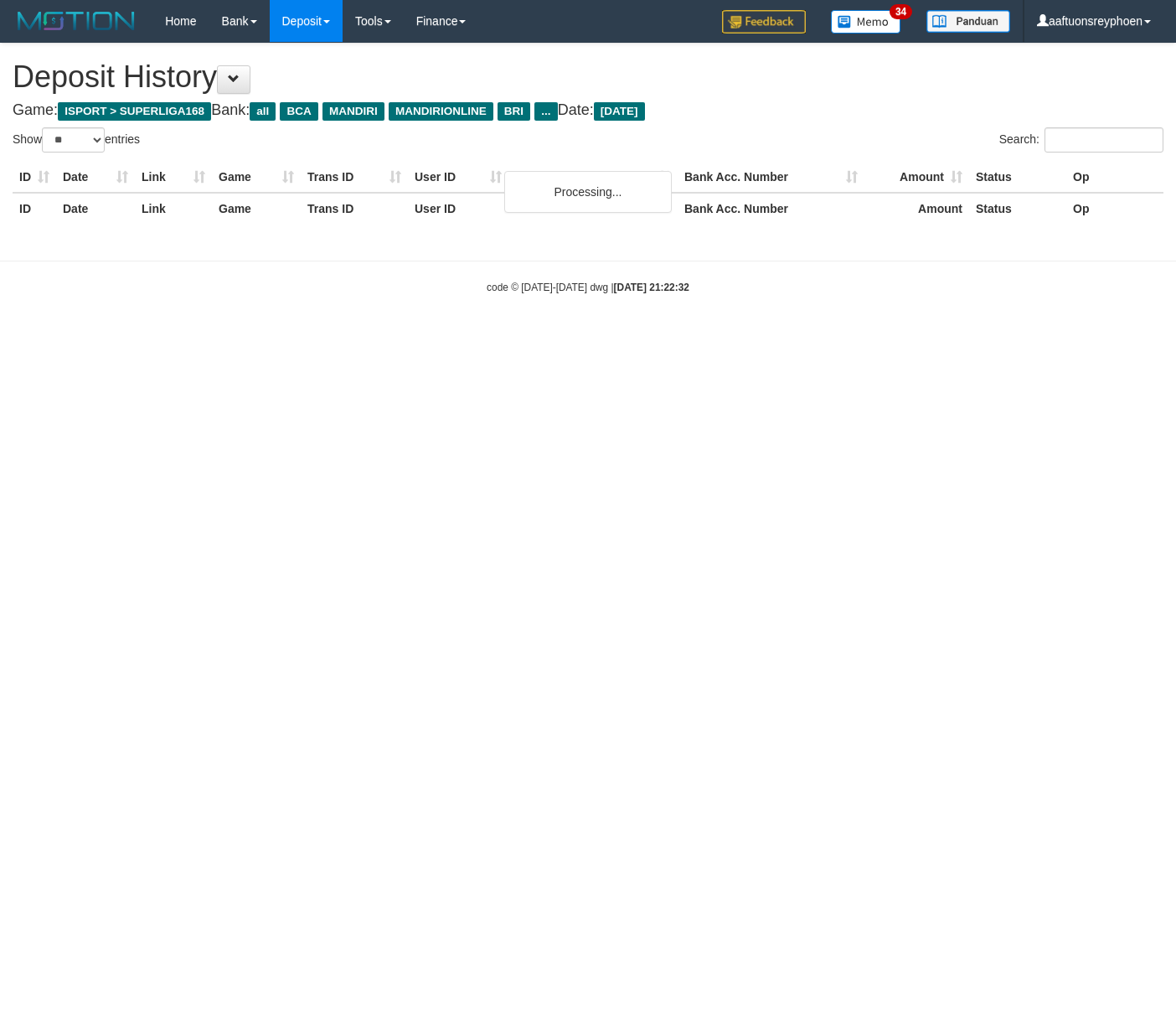
select select "**"
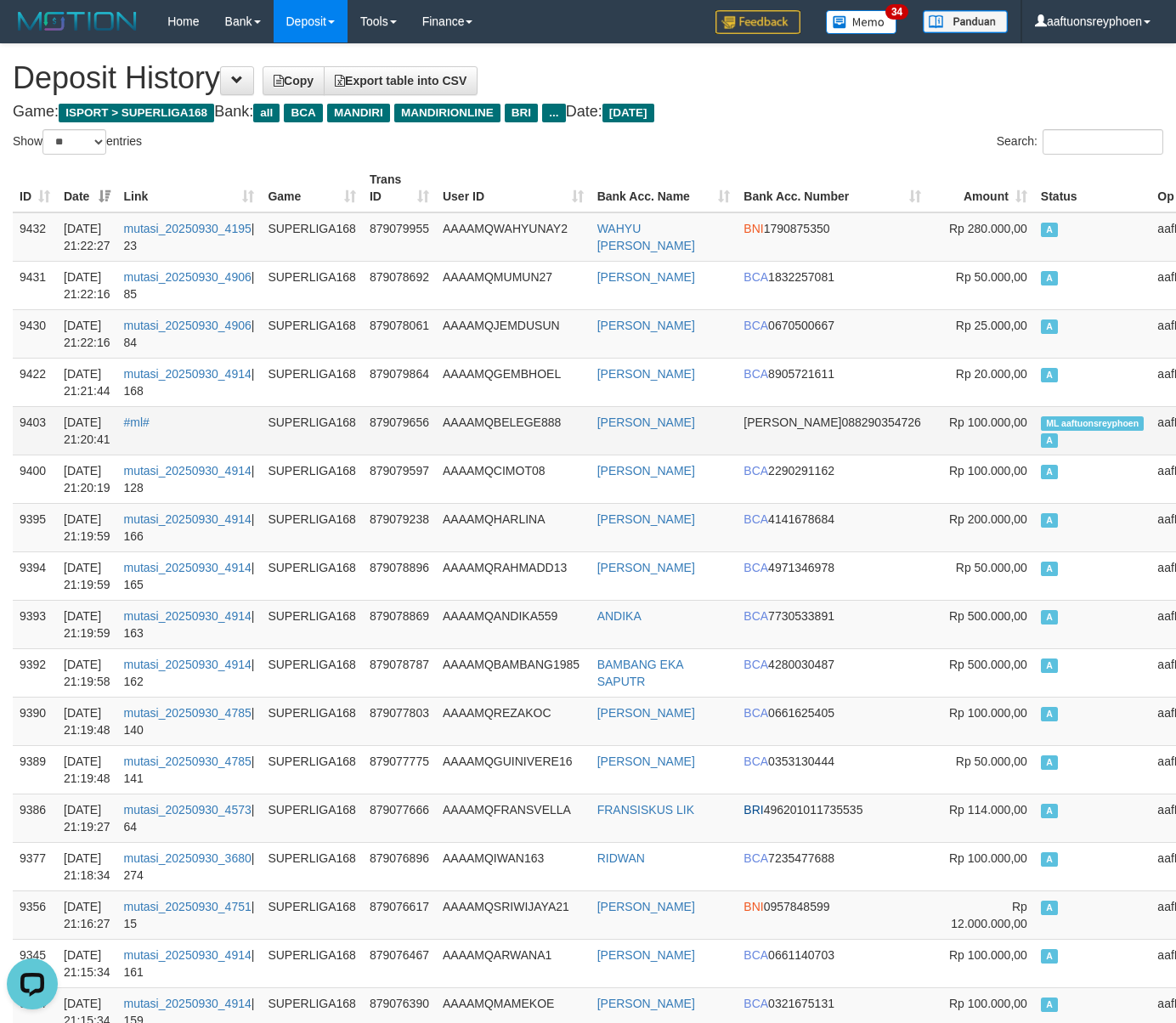
click at [1034, 454] on td "ML aaftuonsreyphoen A" at bounding box center [1093, 429] width 117 height 48
drag, startPoint x: 1016, startPoint y: 454, endPoint x: 1001, endPoint y: 456, distance: 15.1
click at [1034, 454] on td "ML aaftuonsreyphoen A" at bounding box center [1093, 429] width 117 height 48
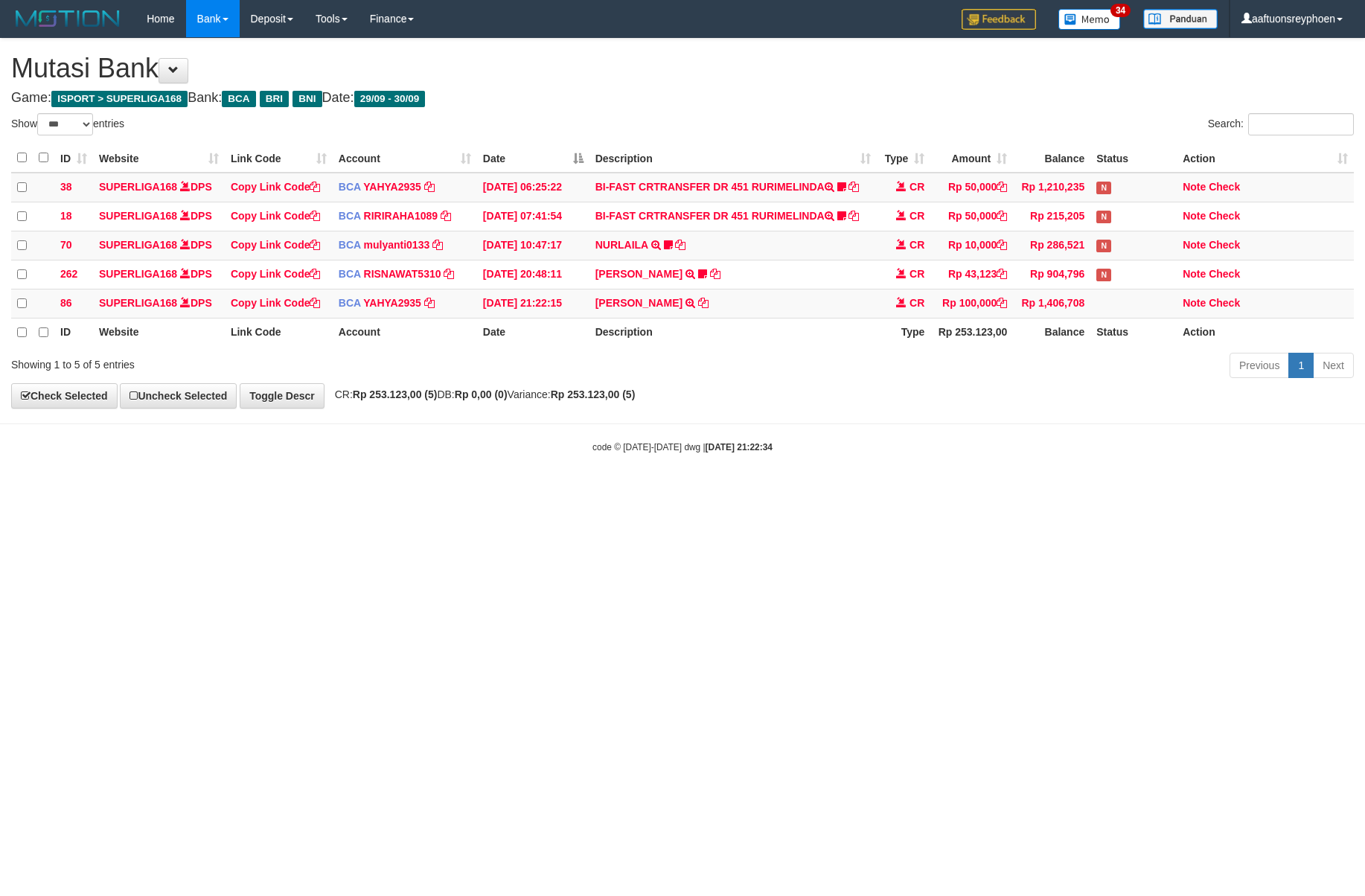
select select "***"
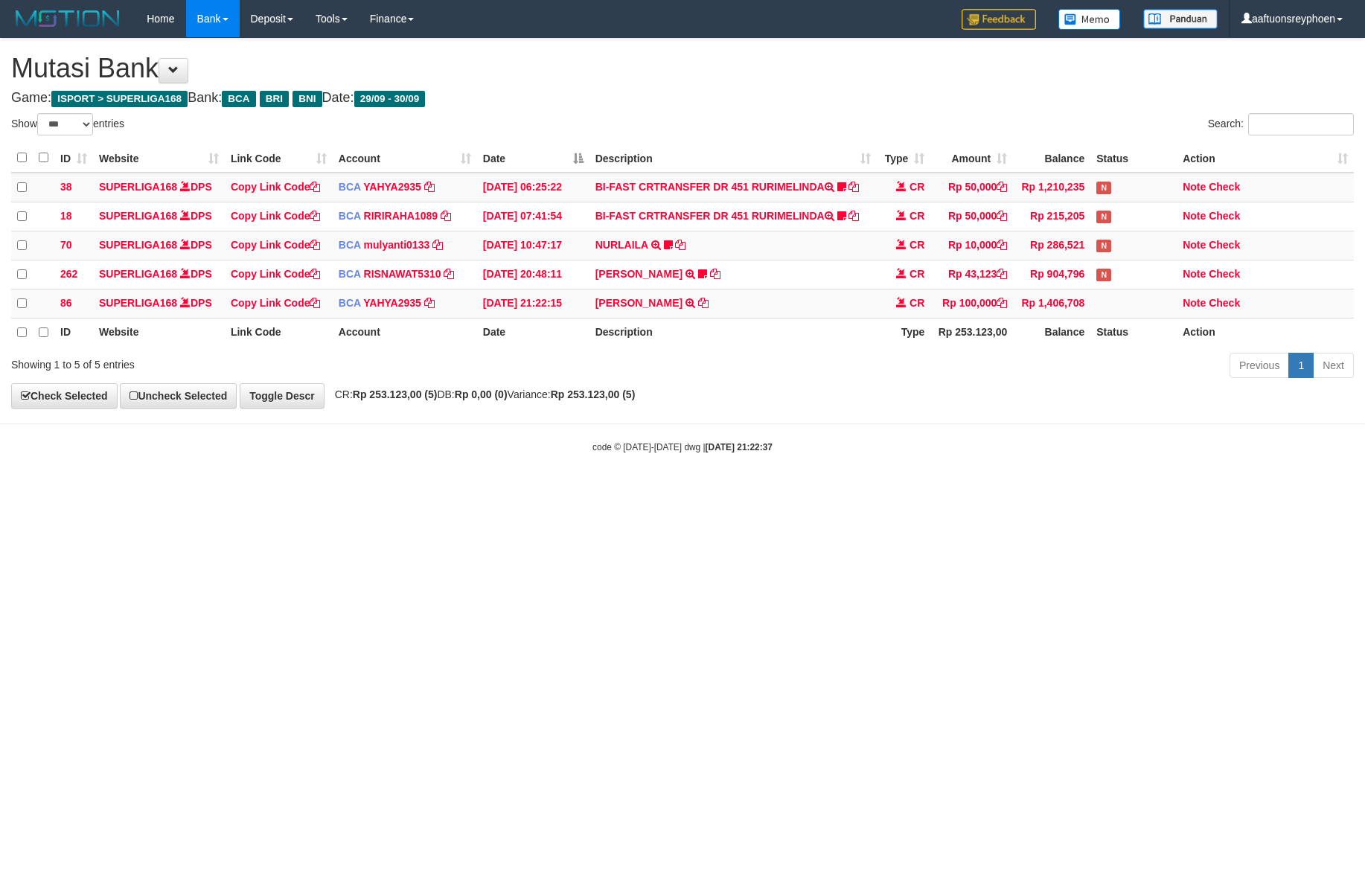
select select "***"
drag, startPoint x: 829, startPoint y: 448, endPoint x: 1353, endPoint y: 437, distance: 524.1
click at [920, 448] on div "code © 2012-2018 dwg | 2025/09/30 21:22:37" at bounding box center [682, 446] width 1365 height 15
drag, startPoint x: 758, startPoint y: 520, endPoint x: 1359, endPoint y: 445, distance: 605.7
click at [774, 491] on html "Toggle navigation Home Bank Account List Load By Website Group [ISPORT] SUPERLI…" at bounding box center [682, 245] width 1365 height 491
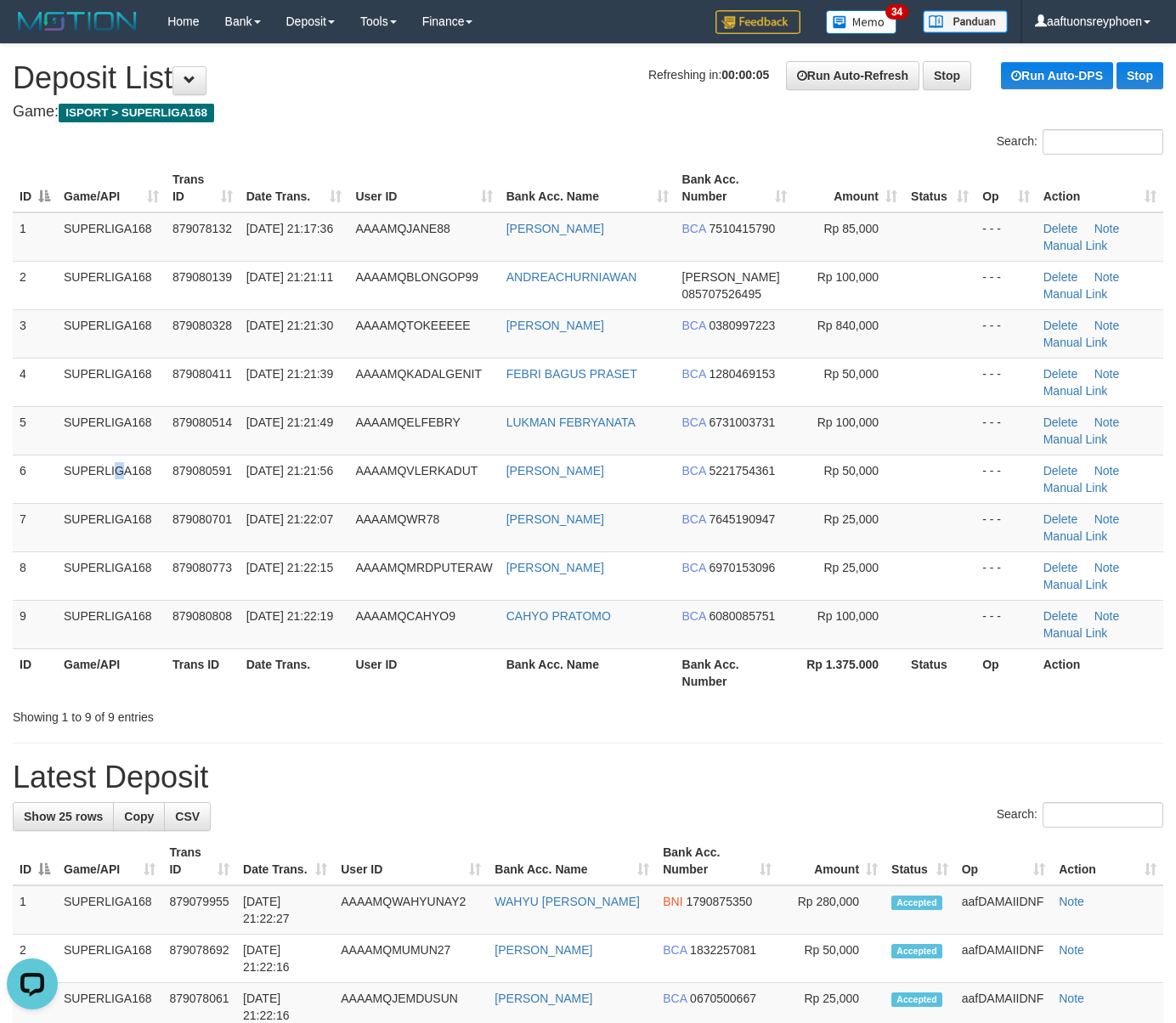
click at [24, 471] on tr "6 SUPERLIGA168 879080591 30/09/2025 21:21:56 AAAAMQVLERKADUT TITO RAHMADANI BCA…" at bounding box center [588, 478] width 1151 height 48
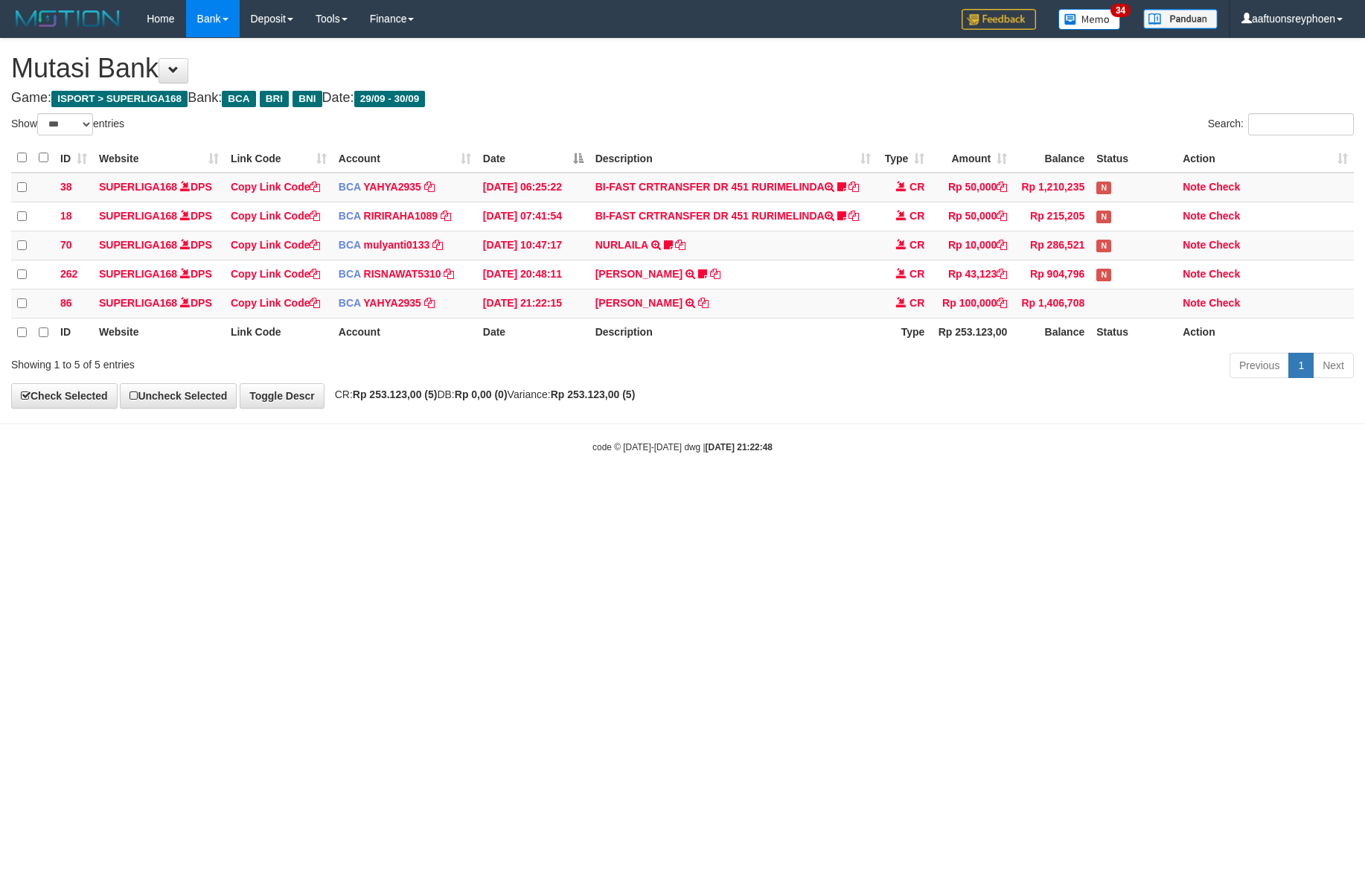
select select "***"
click at [802, 491] on html "Toggle navigation Home Bank Account List Load By Website Group [ISPORT] SUPERLI…" at bounding box center [682, 245] width 1365 height 491
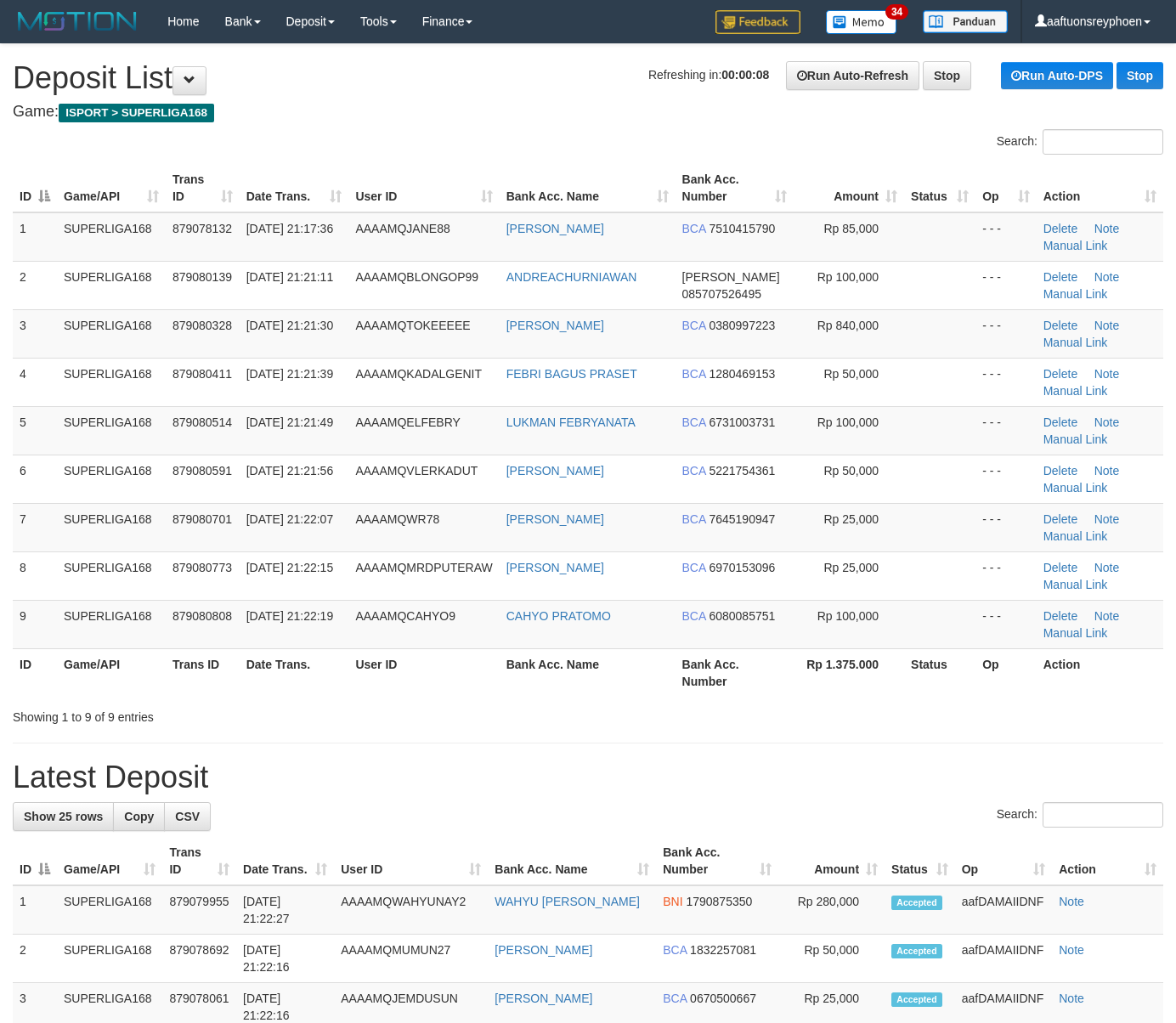
drag, startPoint x: 266, startPoint y: 503, endPoint x: 2, endPoint y: 537, distance: 266.2
click at [227, 511] on tbody "1 SUPERLIGA168 879078132 30/09/2025 21:17:36 AAAAMQJANE88 RAYMOND LEONARD BCA 7…" at bounding box center [588, 430] width 1151 height 437
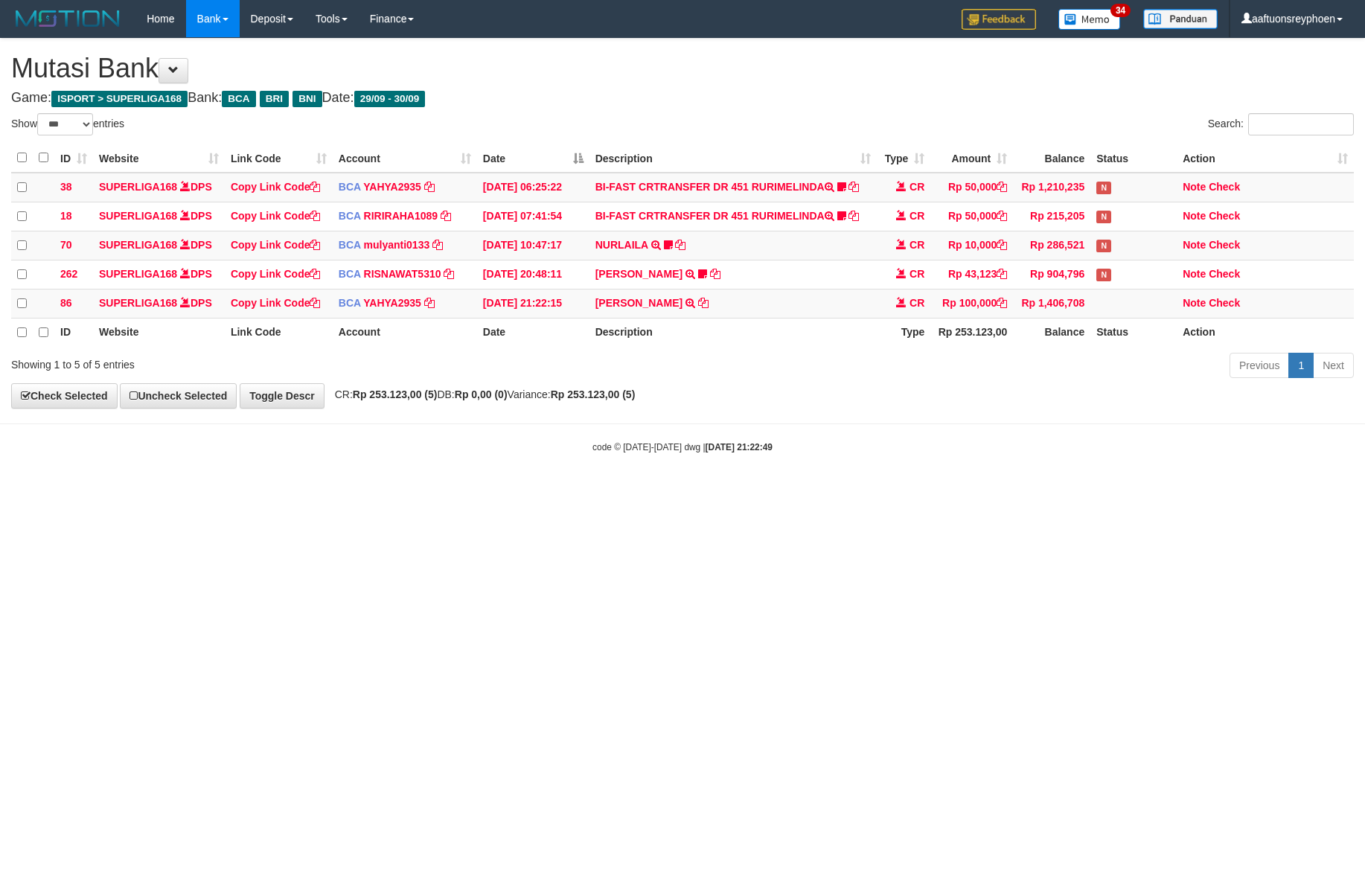
select select "***"
click at [796, 491] on html "Toggle navigation Home Bank Account List Load By Website Group [ISPORT] SUPERLI…" at bounding box center [682, 245] width 1365 height 491
drag, startPoint x: 814, startPoint y: 542, endPoint x: 905, endPoint y: 528, distance: 92.1
click at [831, 491] on html "Toggle navigation Home Bank Account List Load By Website Group [ISPORT] SUPERLI…" at bounding box center [682, 245] width 1365 height 491
drag, startPoint x: 737, startPoint y: 501, endPoint x: 1357, endPoint y: 439, distance: 623.1
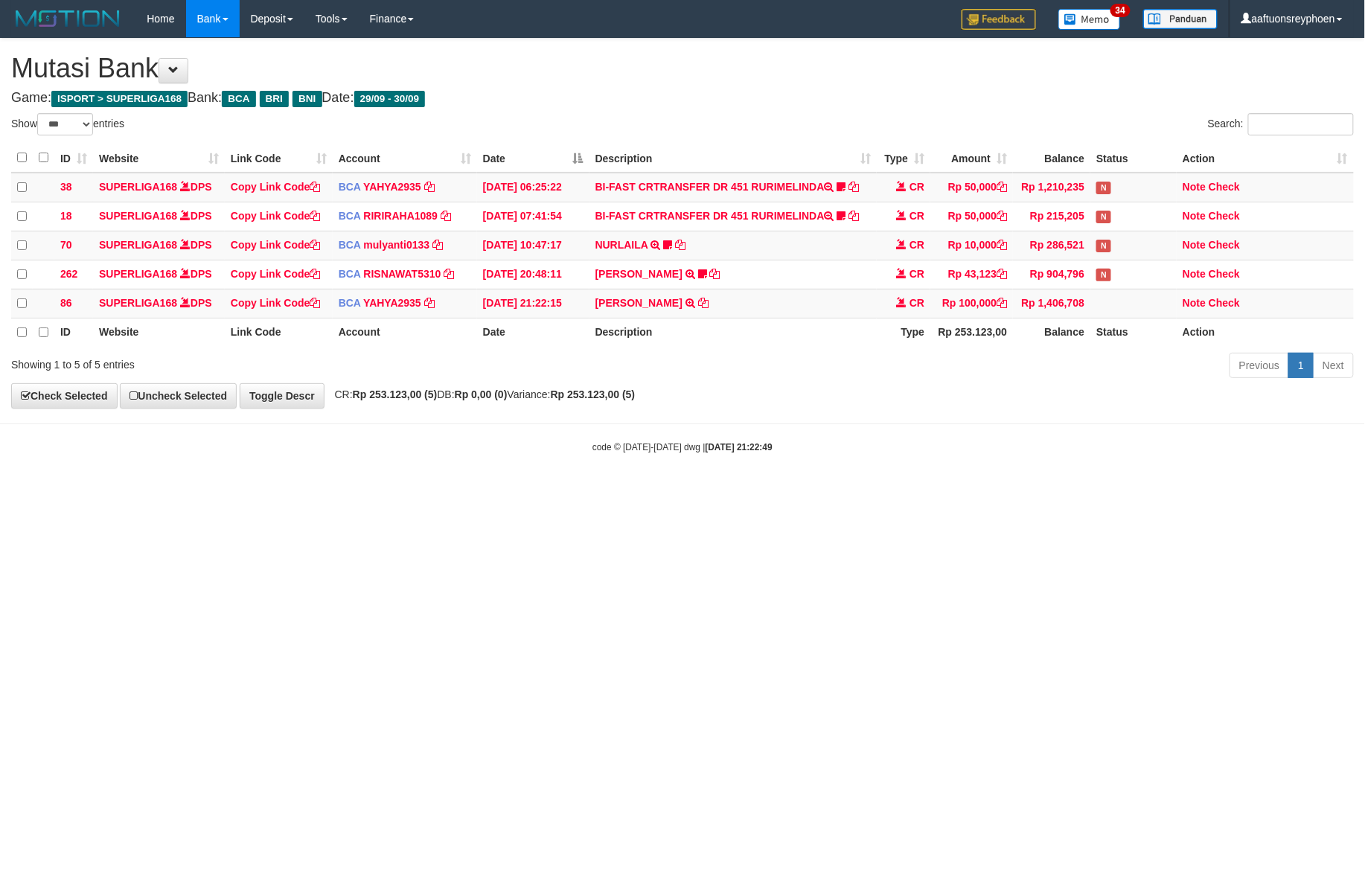
click at [846, 491] on html "Toggle navigation Home Bank Account List Load By Website Group [ISPORT] SUPERLI…" at bounding box center [682, 245] width 1365 height 491
select select "***"
drag, startPoint x: 1344, startPoint y: 506, endPoint x: 1461, endPoint y: 496, distance: 117.4
click at [1365, 491] on html "Toggle navigation Home Bank Account List Load By Website Group [ISPORT] SUPERLI…" at bounding box center [682, 245] width 1365 height 491
drag, startPoint x: 779, startPoint y: 526, endPoint x: 1060, endPoint y: 506, distance: 281.7
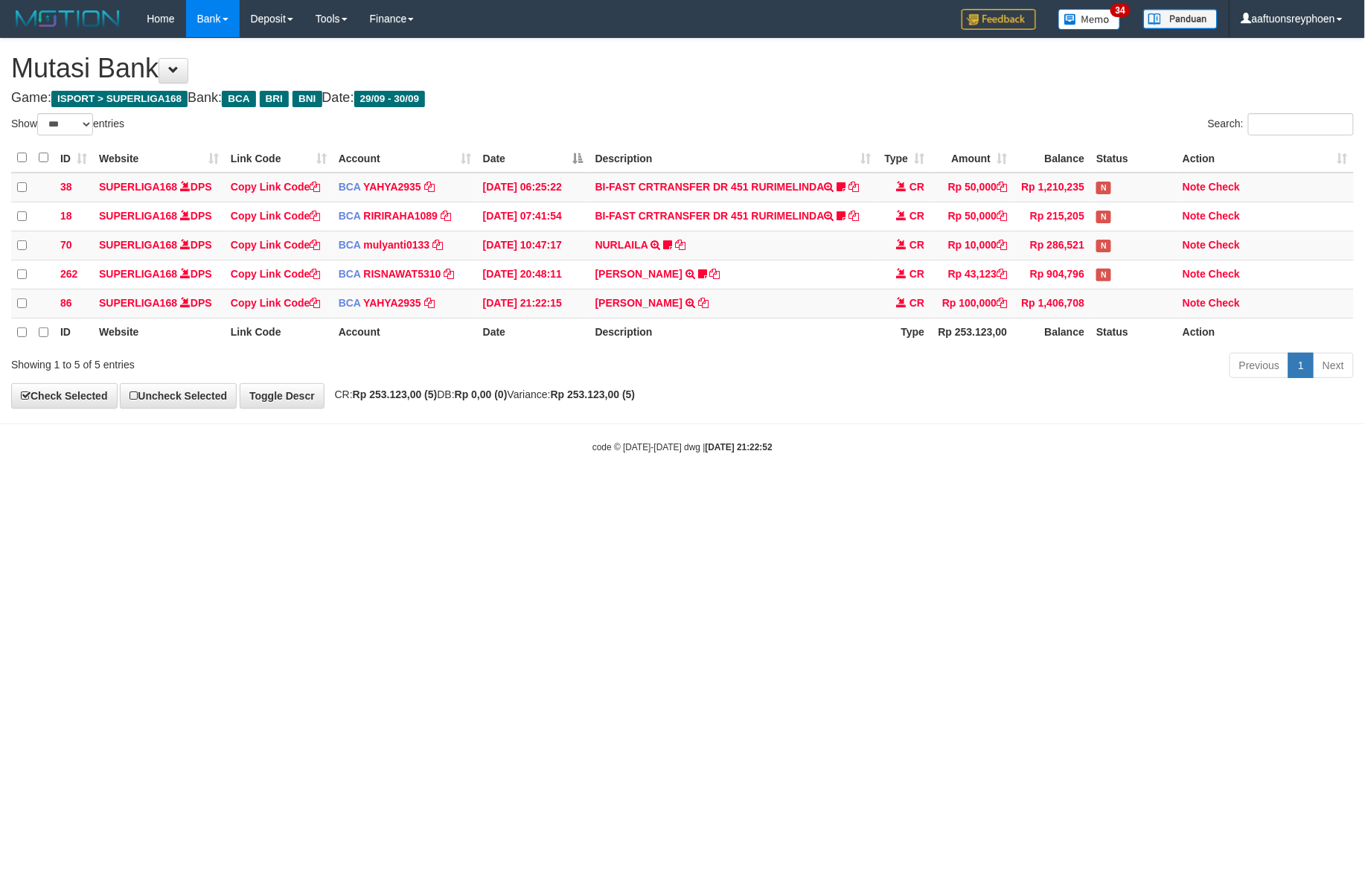
click at [789, 491] on html "Toggle navigation Home Bank Account List Load By Website Group [ISPORT] SUPERLI…" at bounding box center [682, 245] width 1365 height 491
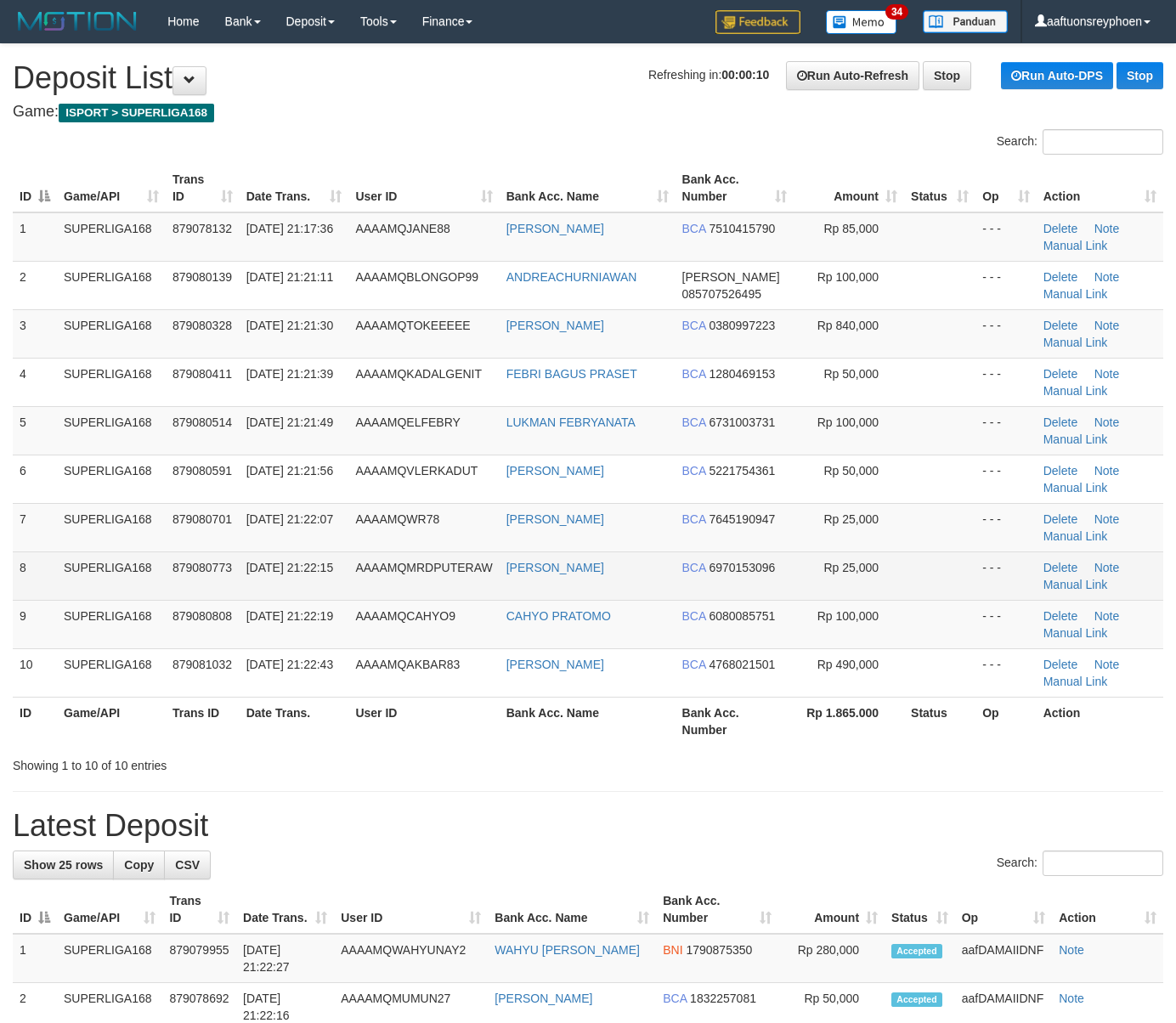
click at [116, 562] on td "SUPERLIGA168" at bounding box center [110, 575] width 109 height 48
click at [151, 556] on td "SUPERLIGA168" at bounding box center [110, 575] width 109 height 48
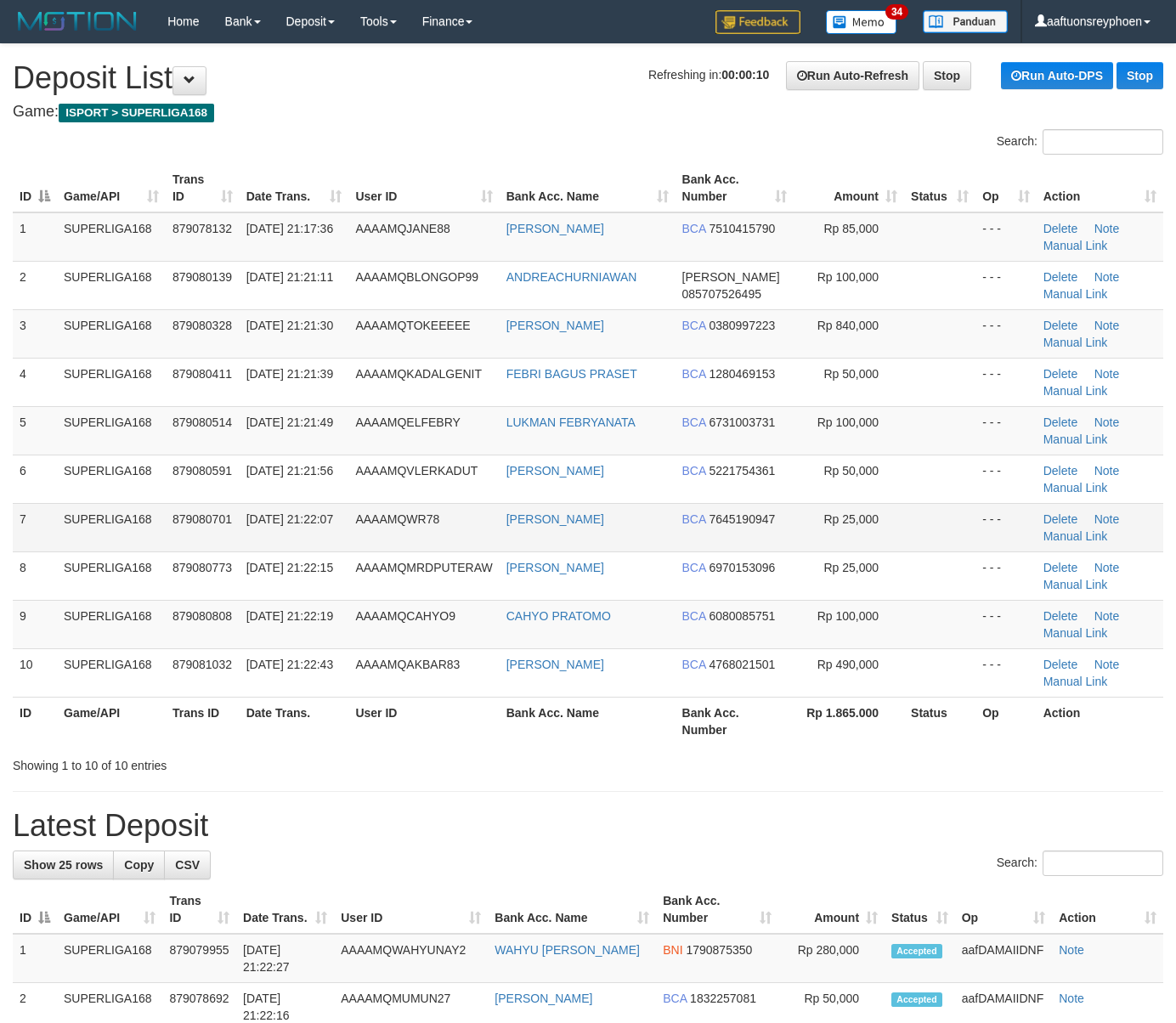
drag, startPoint x: 327, startPoint y: 505, endPoint x: 160, endPoint y: 520, distance: 167.7
click at [265, 510] on td "[DATE] 21:22:07" at bounding box center [294, 527] width 109 height 48
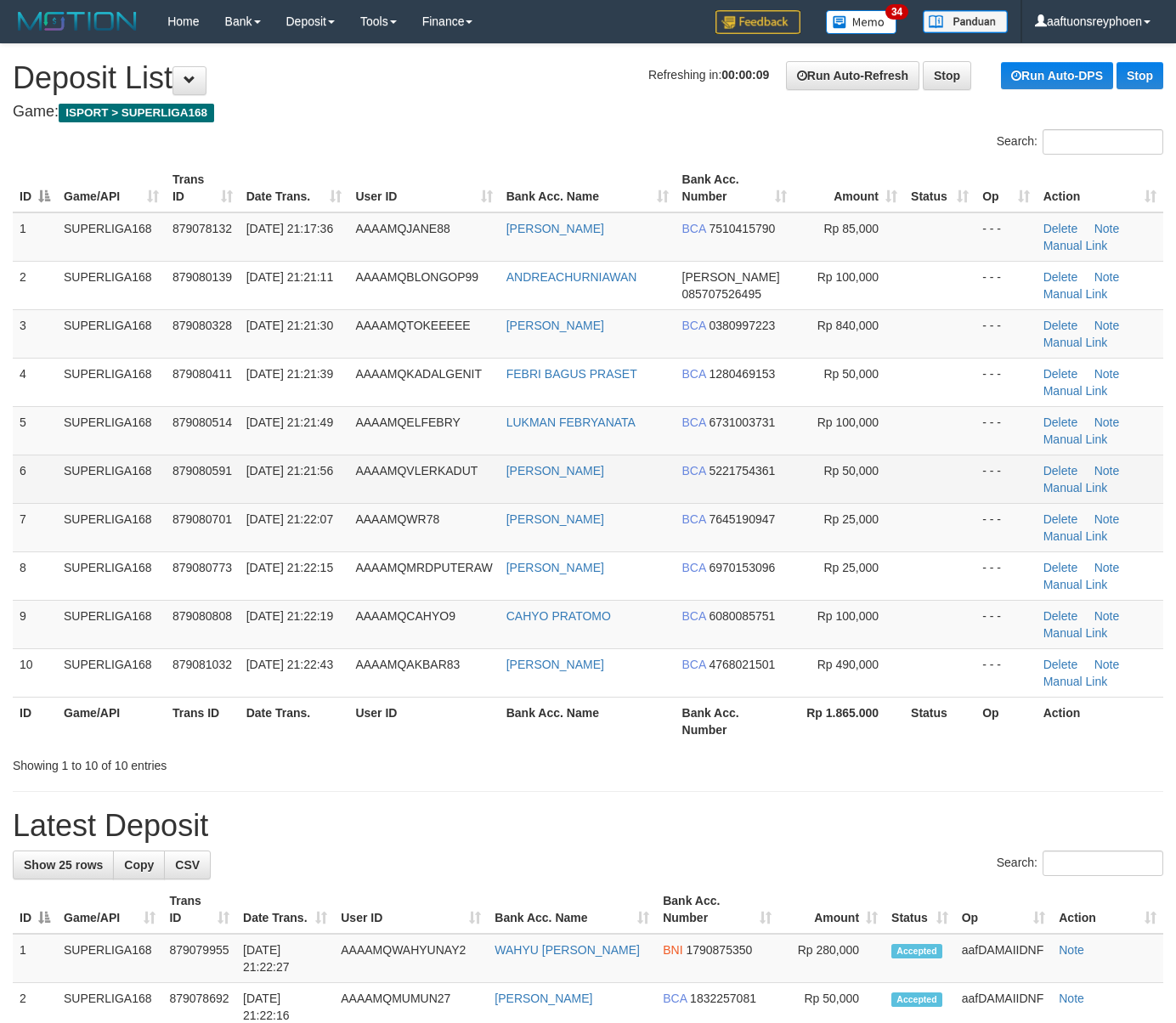
click at [226, 490] on td "879080591" at bounding box center [203, 478] width 74 height 48
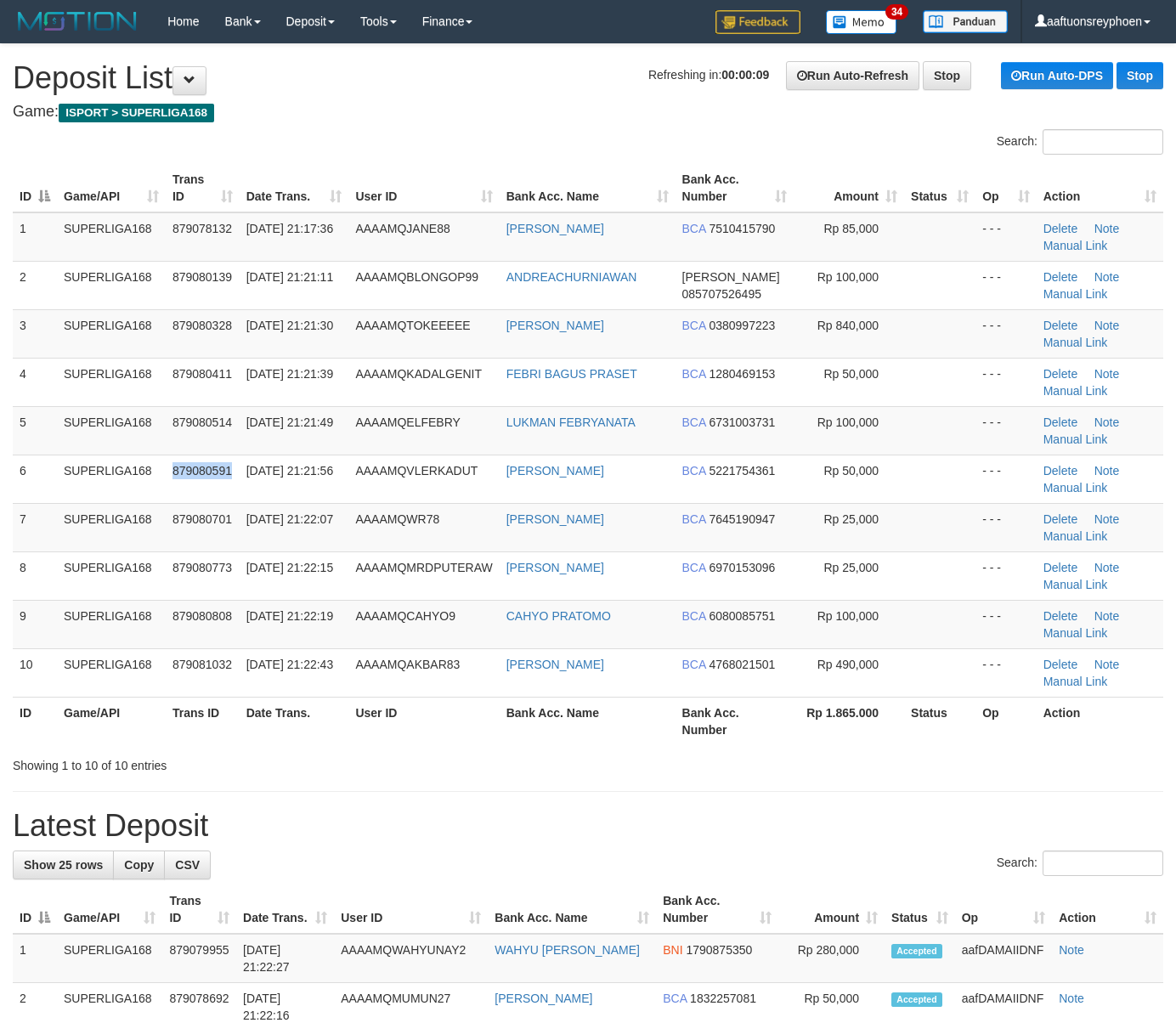
drag, startPoint x: 226, startPoint y: 490, endPoint x: 1, endPoint y: 512, distance: 226.1
click at [206, 491] on td "879080591" at bounding box center [203, 478] width 74 height 48
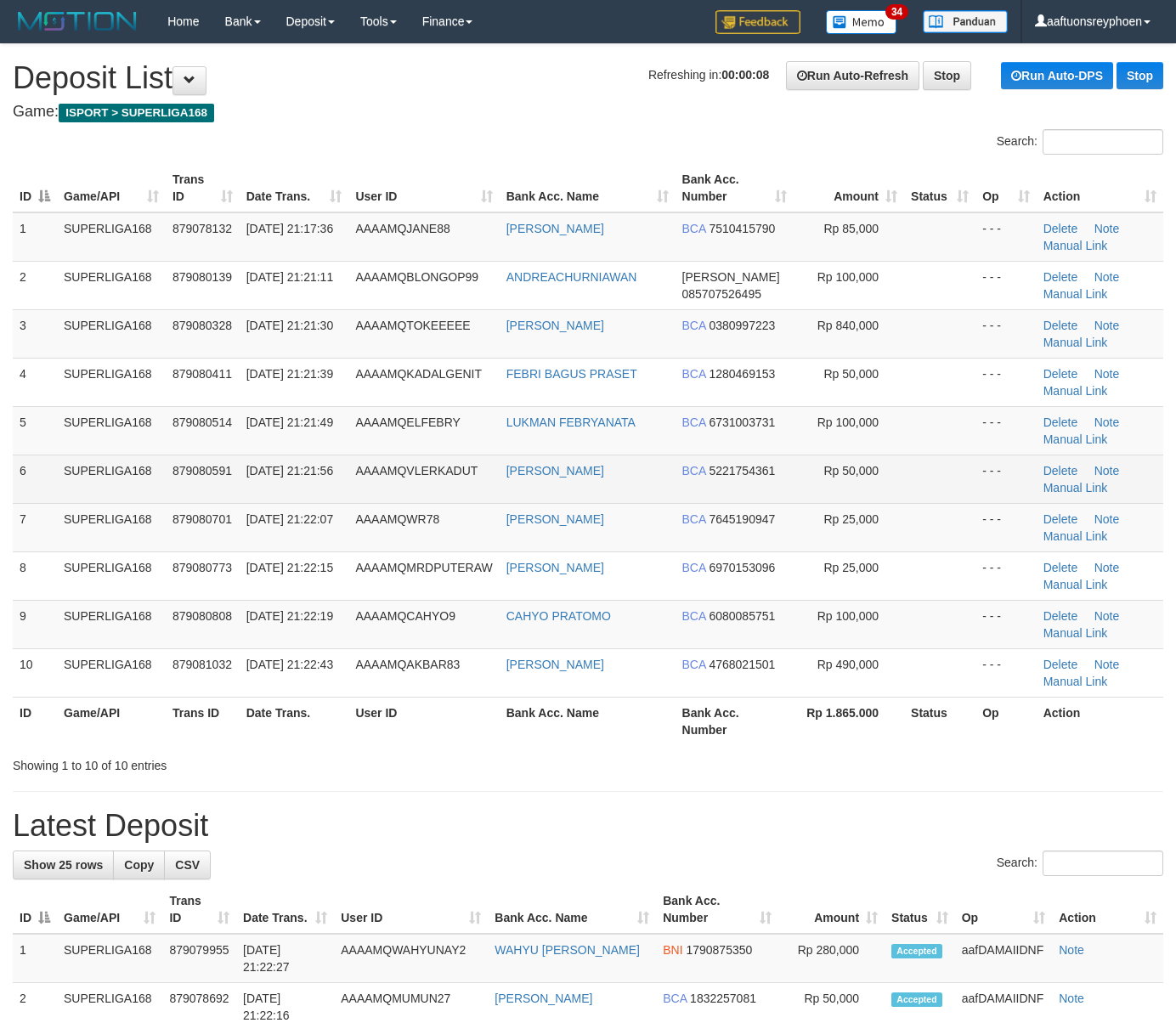
click at [246, 473] on span "[DATE] 21:21:56" at bounding box center [290, 471] width 87 height 13
click at [197, 466] on span "879080591" at bounding box center [202, 471] width 59 height 13
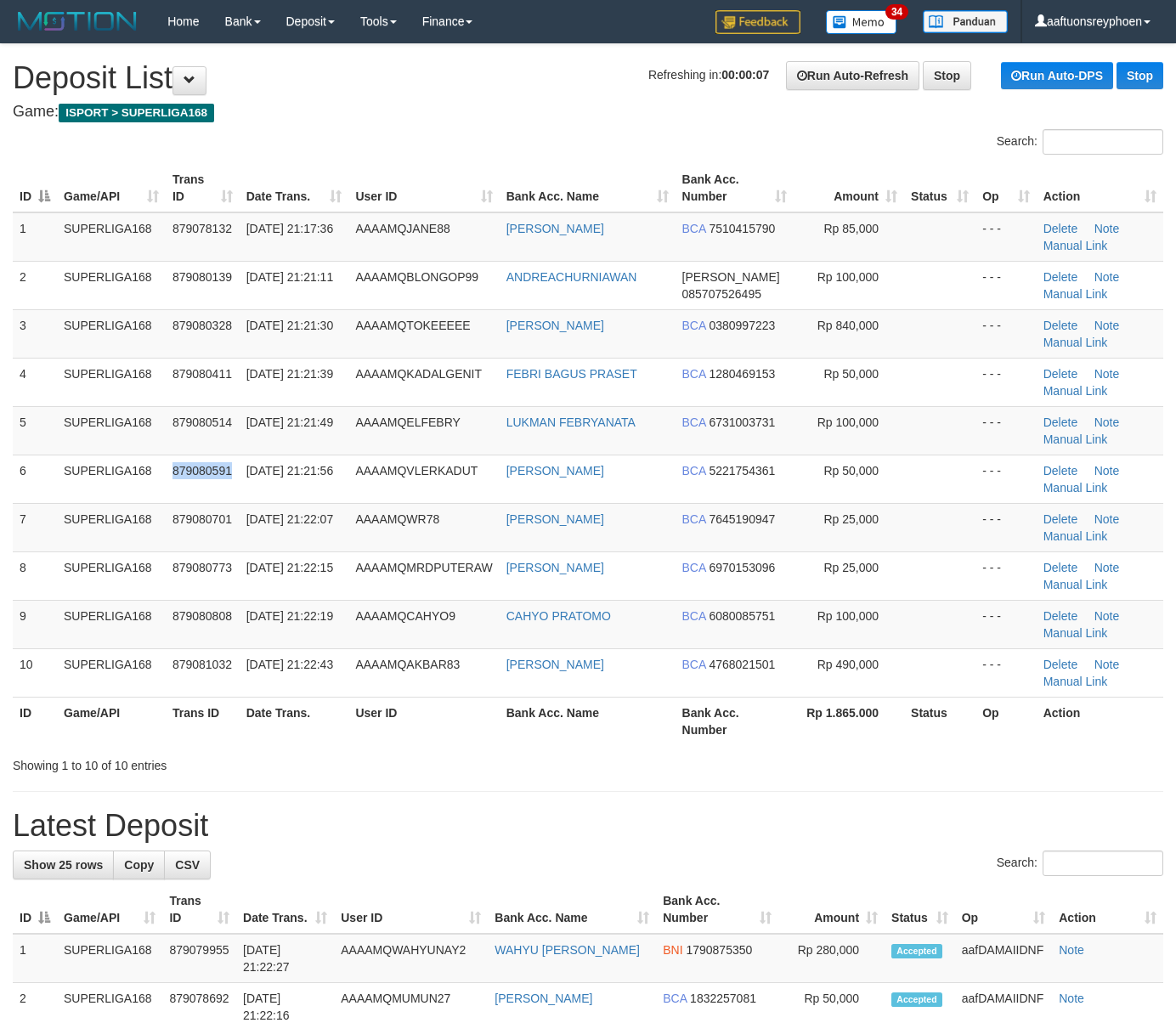
drag, startPoint x: 197, startPoint y: 466, endPoint x: 1, endPoint y: 477, distance: 196.3
click at [191, 466] on span "879080591" at bounding box center [202, 471] width 59 height 13
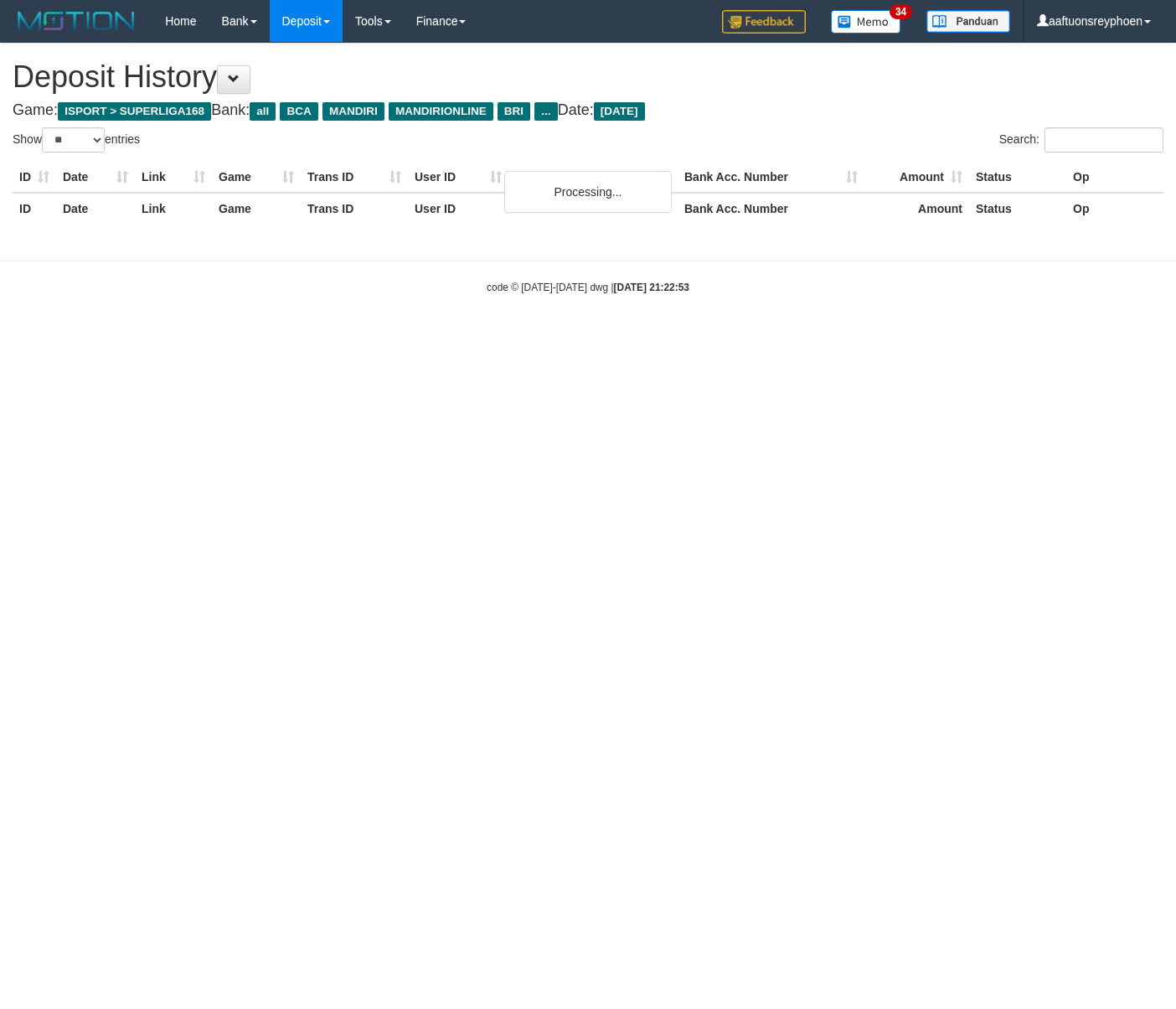
select select "**"
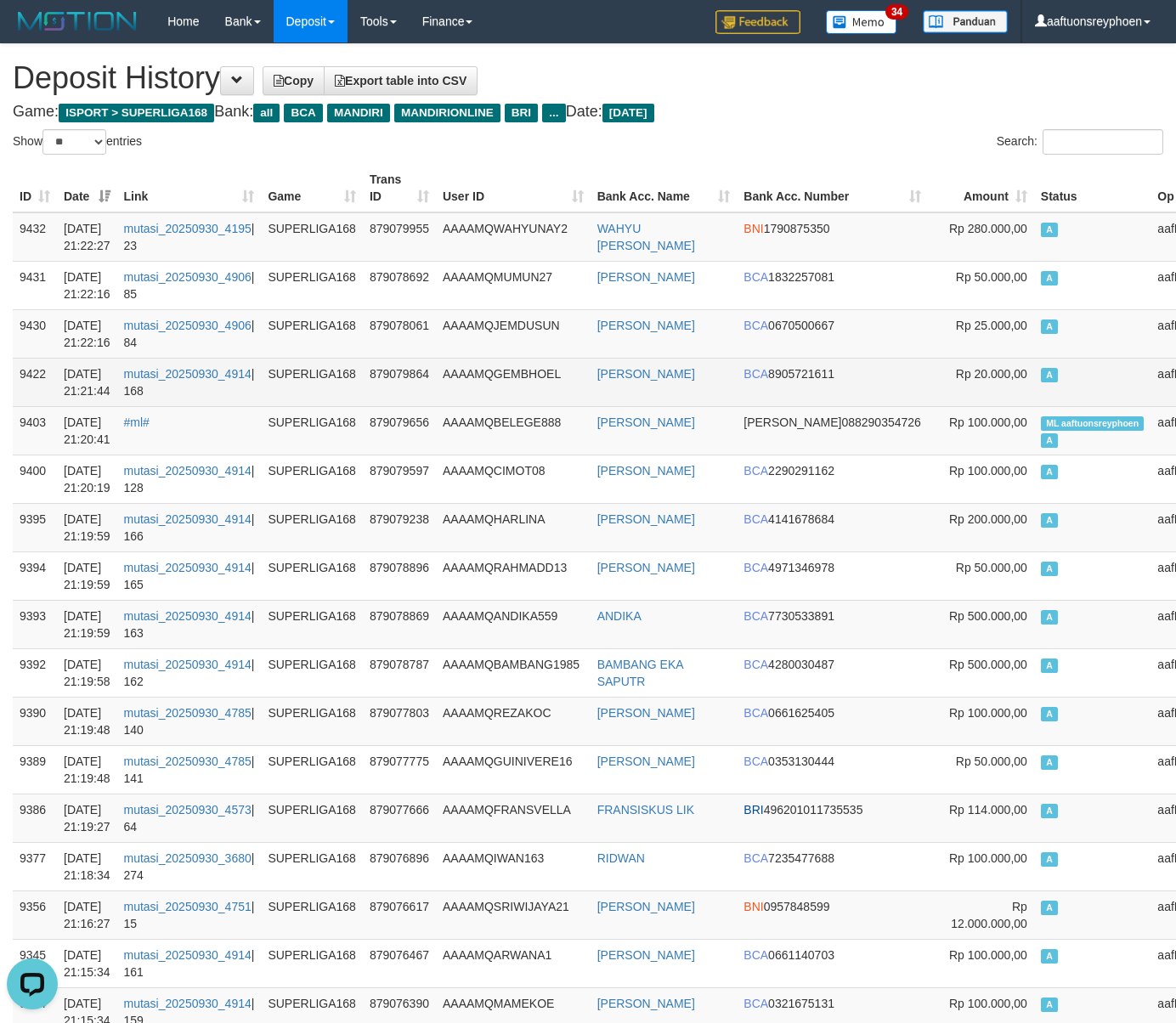
click at [1034, 384] on td "A" at bounding box center [1093, 381] width 117 height 48
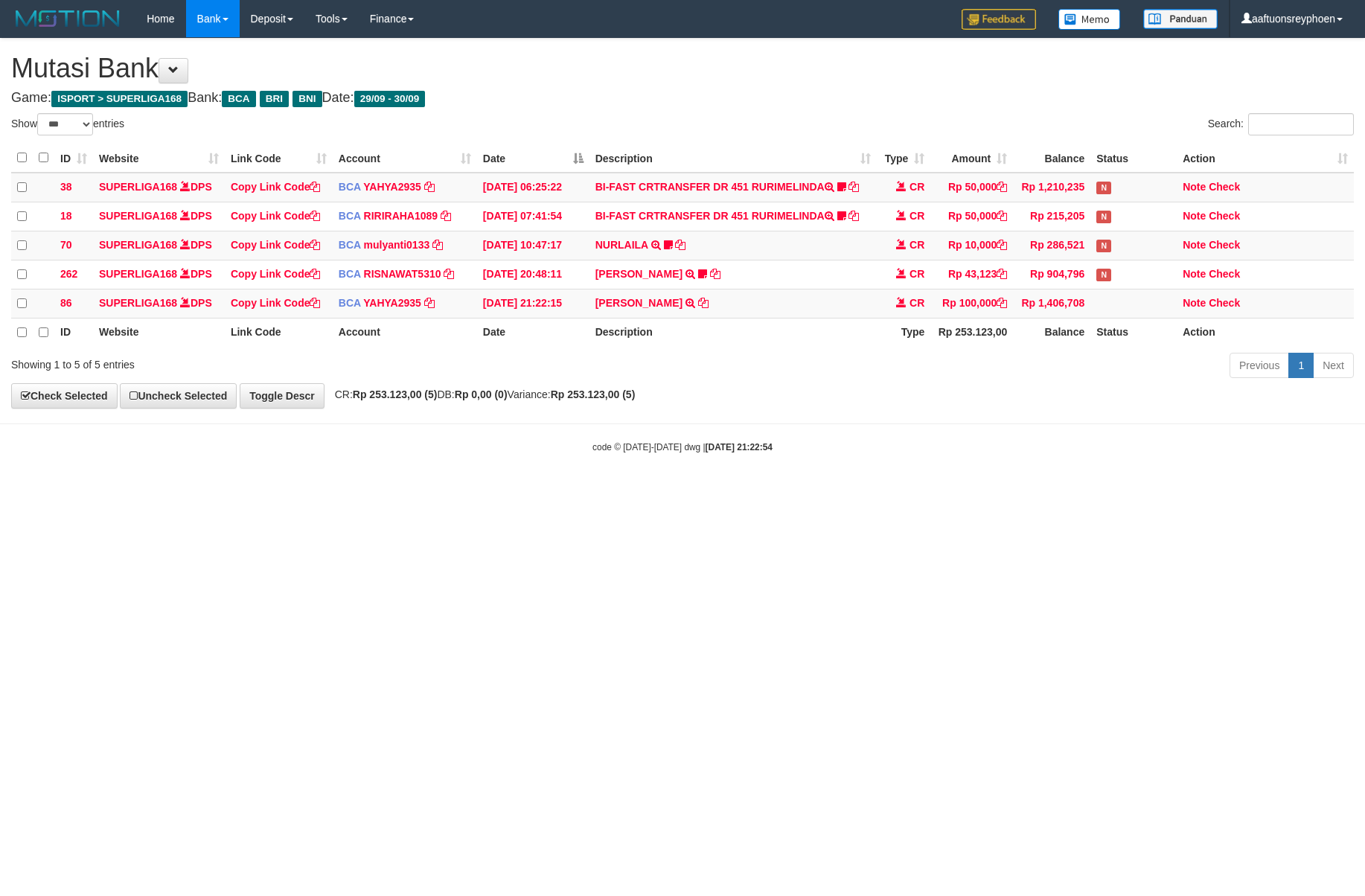
select select "***"
drag, startPoint x: 1167, startPoint y: 465, endPoint x: 1252, endPoint y: 451, distance: 86.1
click at [1197, 460] on body "Toggle navigation Home Bank Account List Load By Website Group [ISPORT] SUPERLI…" at bounding box center [682, 245] width 1365 height 491
drag, startPoint x: 1097, startPoint y: 446, endPoint x: 1362, endPoint y: 417, distance: 266.6
click at [1175, 436] on body "Toggle navigation Home Bank Account List Load By Website Group [ISPORT] SUPERLI…" at bounding box center [682, 245] width 1365 height 491
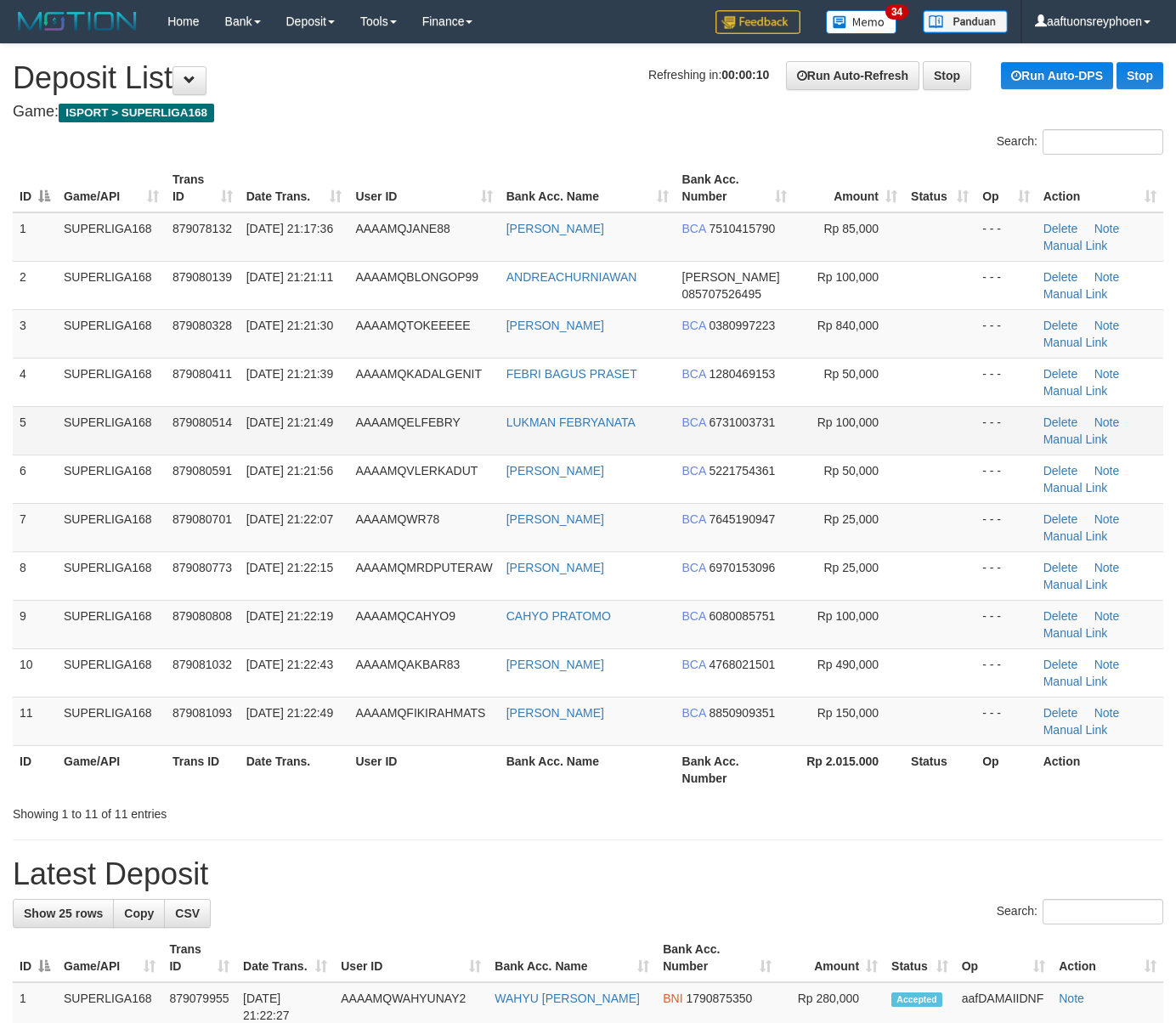
click at [132, 440] on td "SUPERLIGA168" at bounding box center [110, 429] width 109 height 48
drag, startPoint x: 117, startPoint y: 442, endPoint x: 2, endPoint y: 463, distance: 116.9
click at [120, 440] on td "SUPERLIGA168" at bounding box center [110, 429] width 109 height 48
click at [375, 325] on span "AAAAMQTOKEEEEE" at bounding box center [412, 326] width 115 height 13
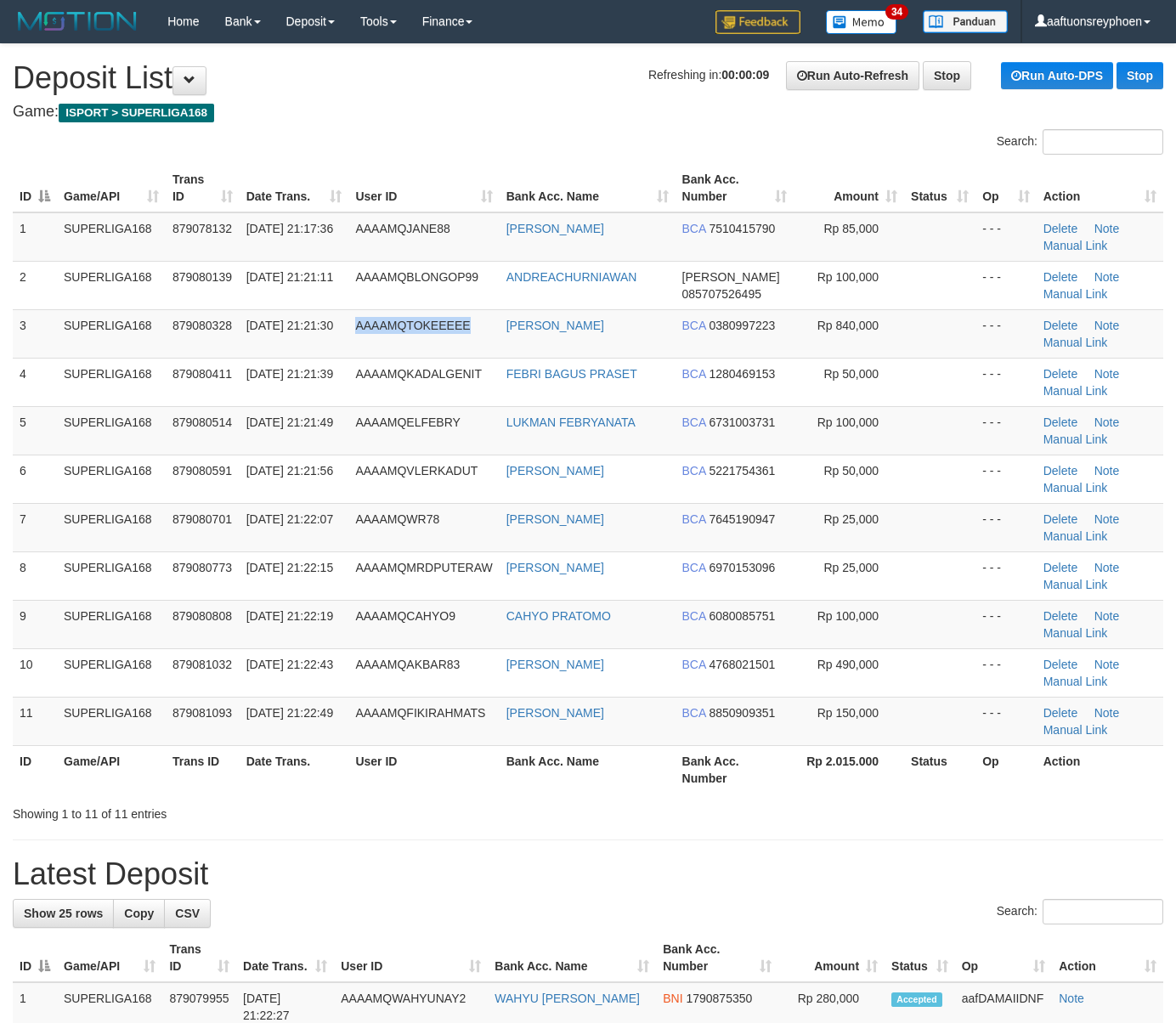
click at [410, 170] on th "User ID" at bounding box center [423, 188] width 150 height 48
drag, startPoint x: 412, startPoint y: 168, endPoint x: 8, endPoint y: 289, distance: 421.7
click at [401, 174] on th "User ID" at bounding box center [423, 188] width 150 height 48
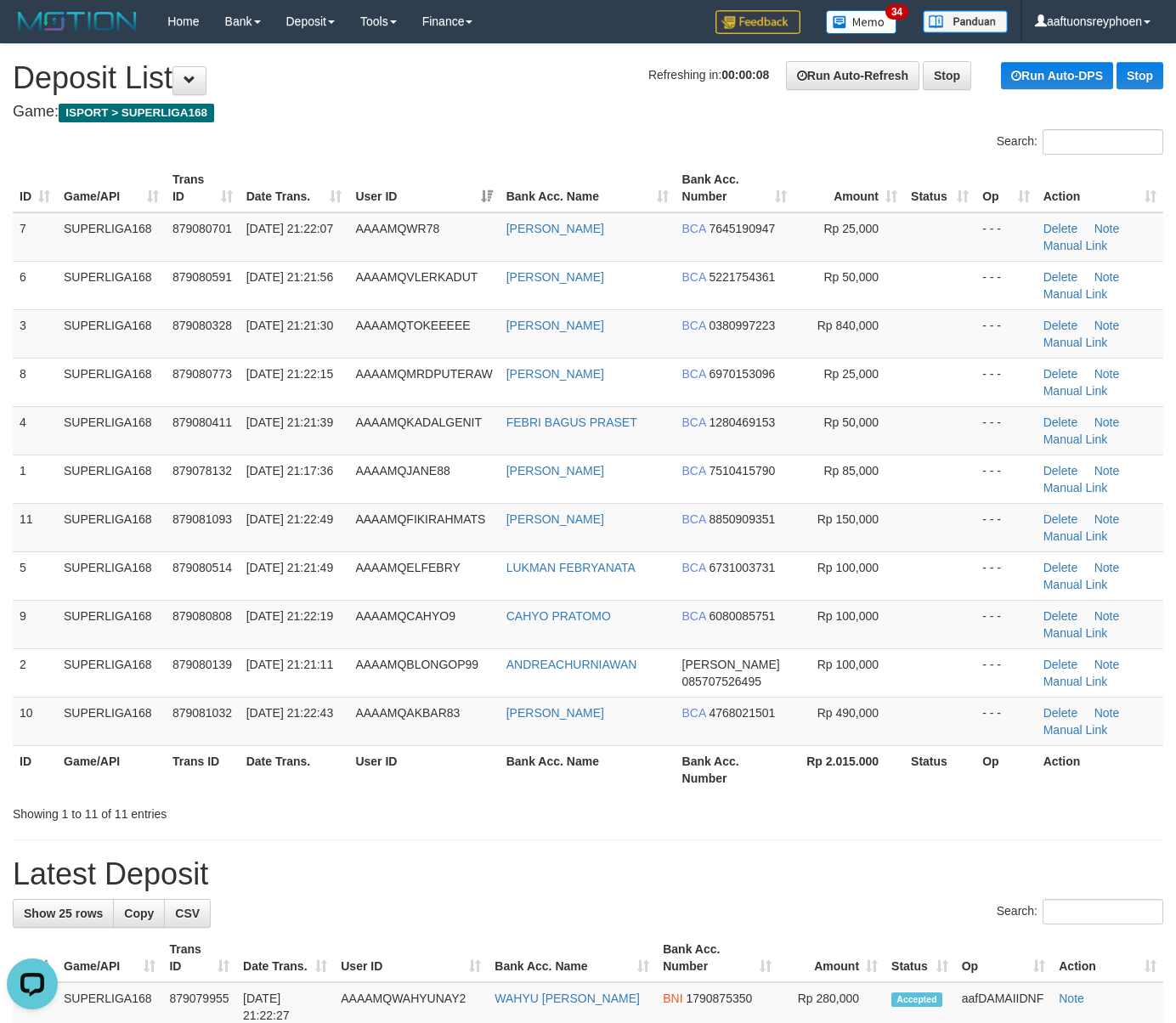
click at [311, 201] on th "Date Trans." at bounding box center [294, 188] width 109 height 48
drag, startPoint x: 311, startPoint y: 201, endPoint x: 7, endPoint y: 286, distance: 315.7
click at [270, 208] on th "Date Trans." at bounding box center [294, 188] width 109 height 48
click at [240, 226] on td "30/09/2025 21:22:49" at bounding box center [294, 237] width 109 height 49
drag, startPoint x: 239, startPoint y: 226, endPoint x: 7, endPoint y: 313, distance: 247.8
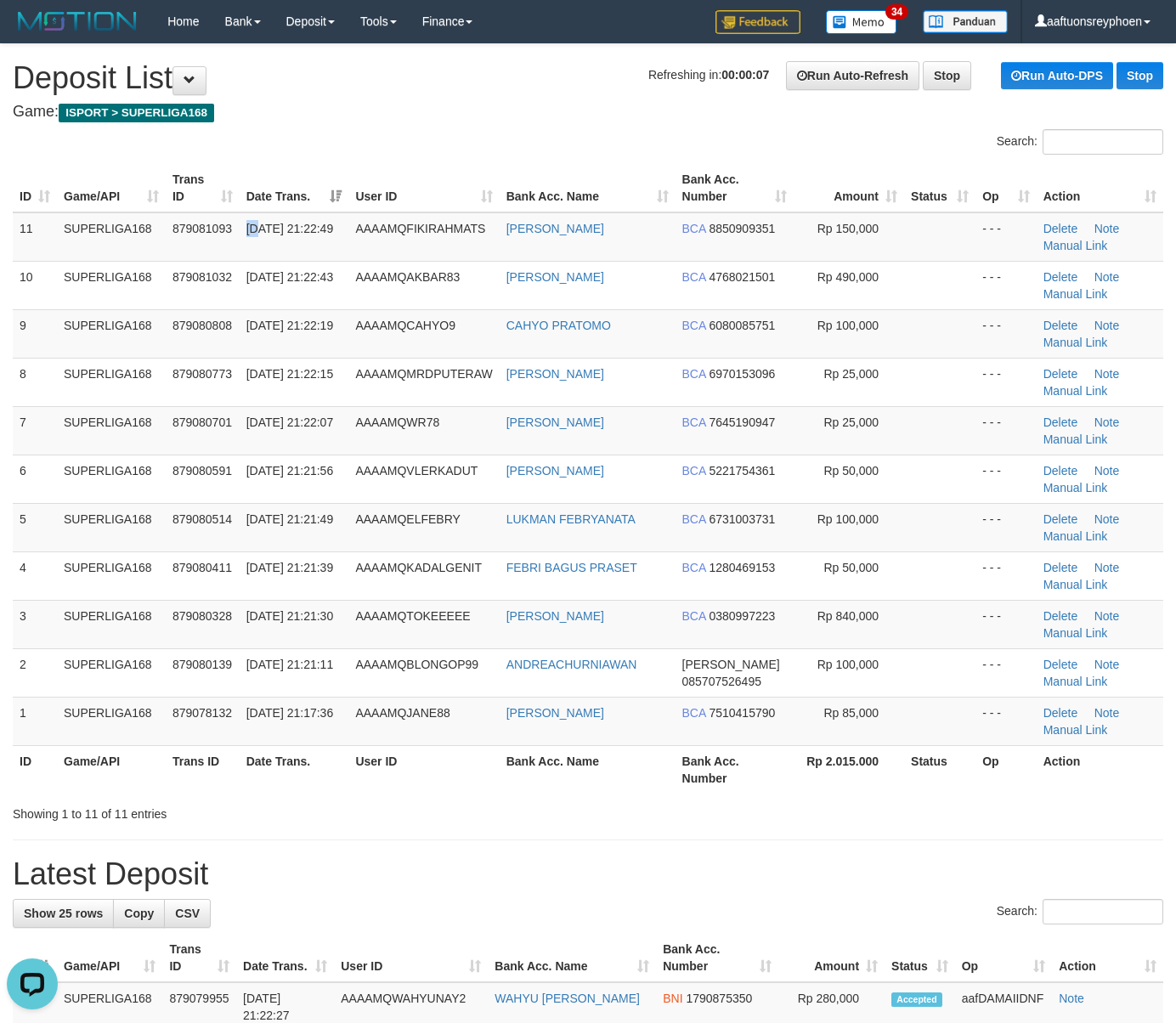
click at [235, 225] on tr "11 SUPERLIGA168 879081093 30/09/2025 21:22:49 AAAAMQFIKIRAHMATS FIKI RAHMAT SET…" at bounding box center [588, 237] width 1151 height 49
click at [18, 363] on tbody "11 SUPERLIGA168 879081093 30/09/2025 21:22:49 AAAAMQFIKIRAHMATS FIKI RAHMAT SET…" at bounding box center [588, 478] width 1151 height 533
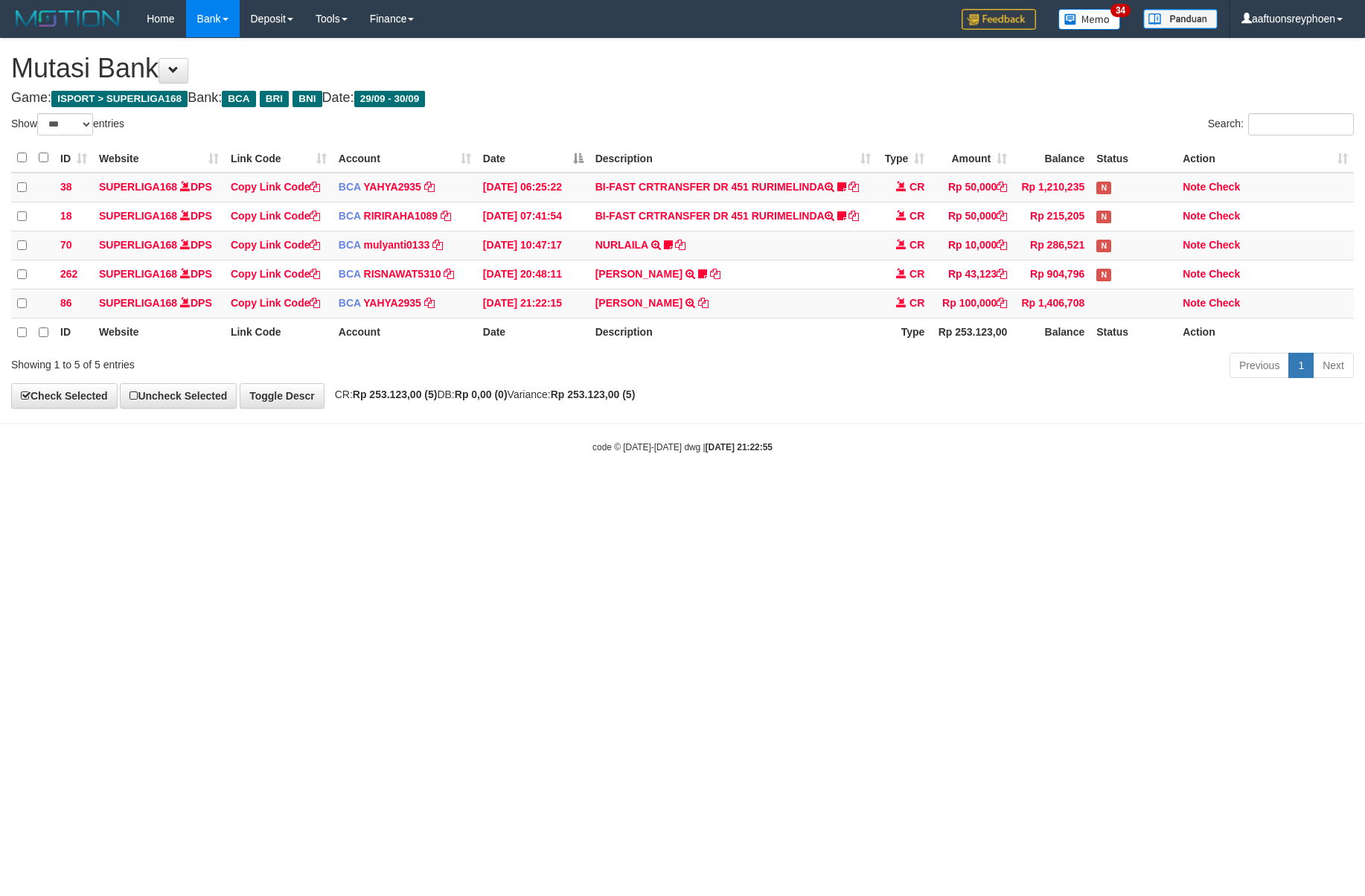
select select "***"
click at [1365, 391] on html "Toggle navigation Home Bank Account List Load By Website Group [ISPORT] SUPERLI…" at bounding box center [682, 245] width 1365 height 491
click at [1365, 325] on html "Toggle navigation Home Bank Account List Load By Website Group [ISPORT] SUPERLI…" at bounding box center [682, 245] width 1365 height 491
click at [1186, 400] on body "Toggle navigation Home Bank Account List Load By Website Group [ISPORT] SUPERLI…" at bounding box center [682, 245] width 1365 height 491
click at [1181, 397] on body "Toggle navigation Home Bank Account List Load By Website Group [ISPORT] SUPERLI…" at bounding box center [682, 245] width 1365 height 491
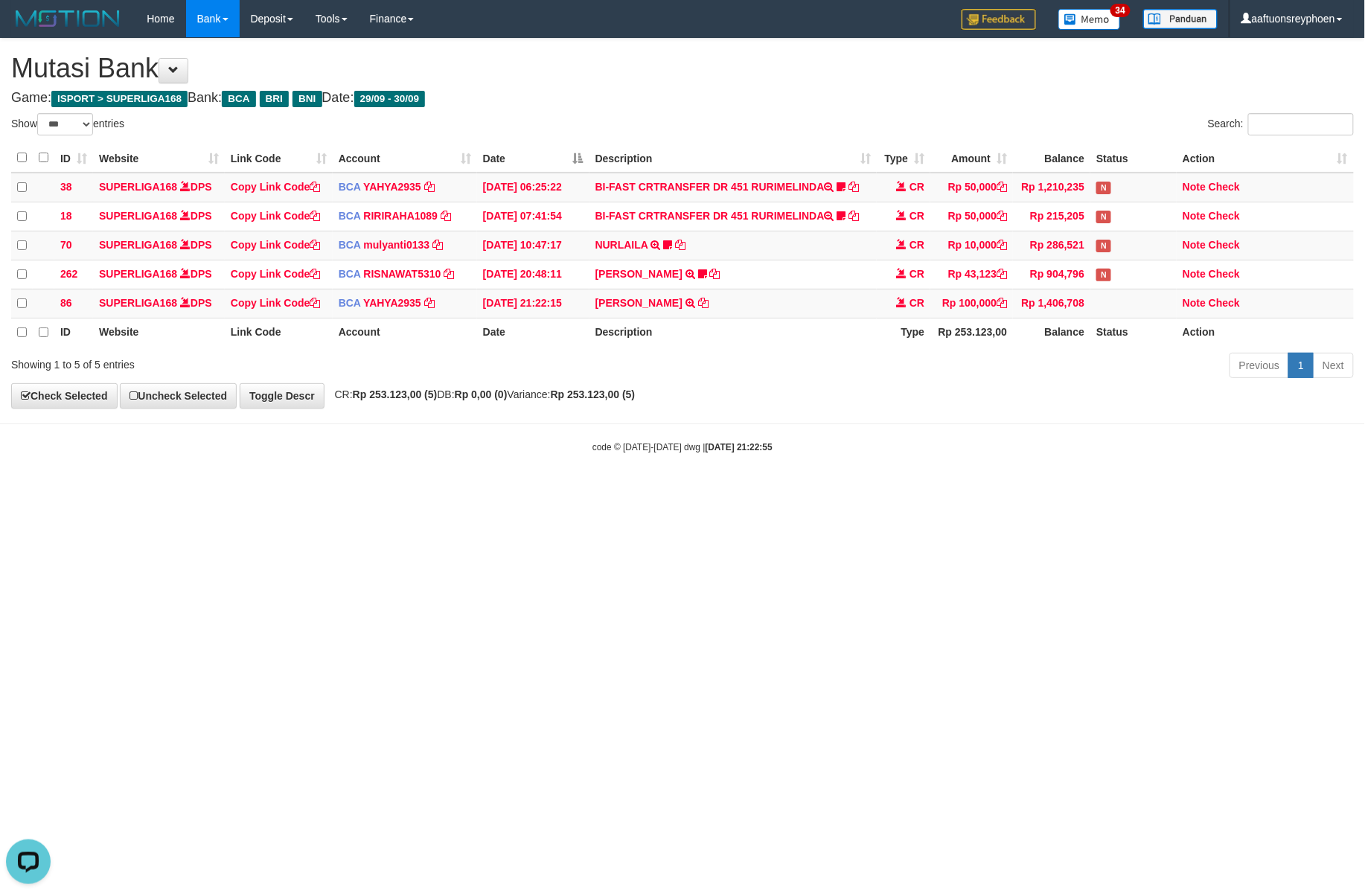
drag, startPoint x: 926, startPoint y: 438, endPoint x: 1358, endPoint y: 383, distance: 435.5
click at [1085, 418] on body "Toggle navigation Home Bank Account List Load By Website Group [ISPORT] SUPERLI…" at bounding box center [682, 245] width 1365 height 491
drag, startPoint x: 733, startPoint y: 462, endPoint x: 751, endPoint y: 462, distance: 18.0
click at [736, 462] on body "Toggle navigation Home Bank Account List Load By Website Group [ISPORT] SUPERLI…" at bounding box center [682, 245] width 1365 height 491
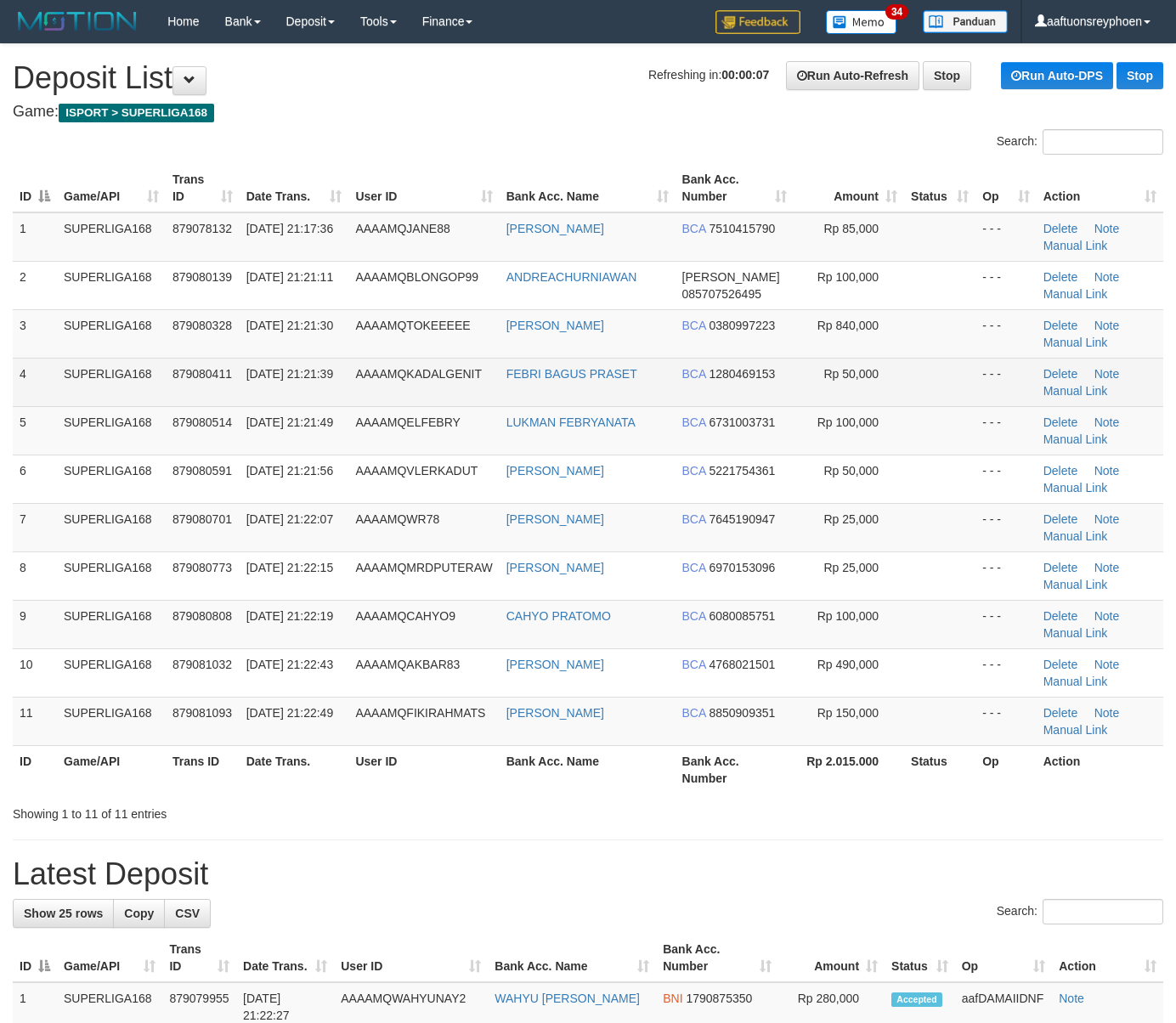
click at [155, 395] on td "SUPERLIGA168" at bounding box center [110, 381] width 109 height 48
drag, startPoint x: 154, startPoint y: 395, endPoint x: 110, endPoint y: 396, distance: 44.0
click at [133, 395] on td "SUPERLIGA168" at bounding box center [110, 381] width 109 height 48
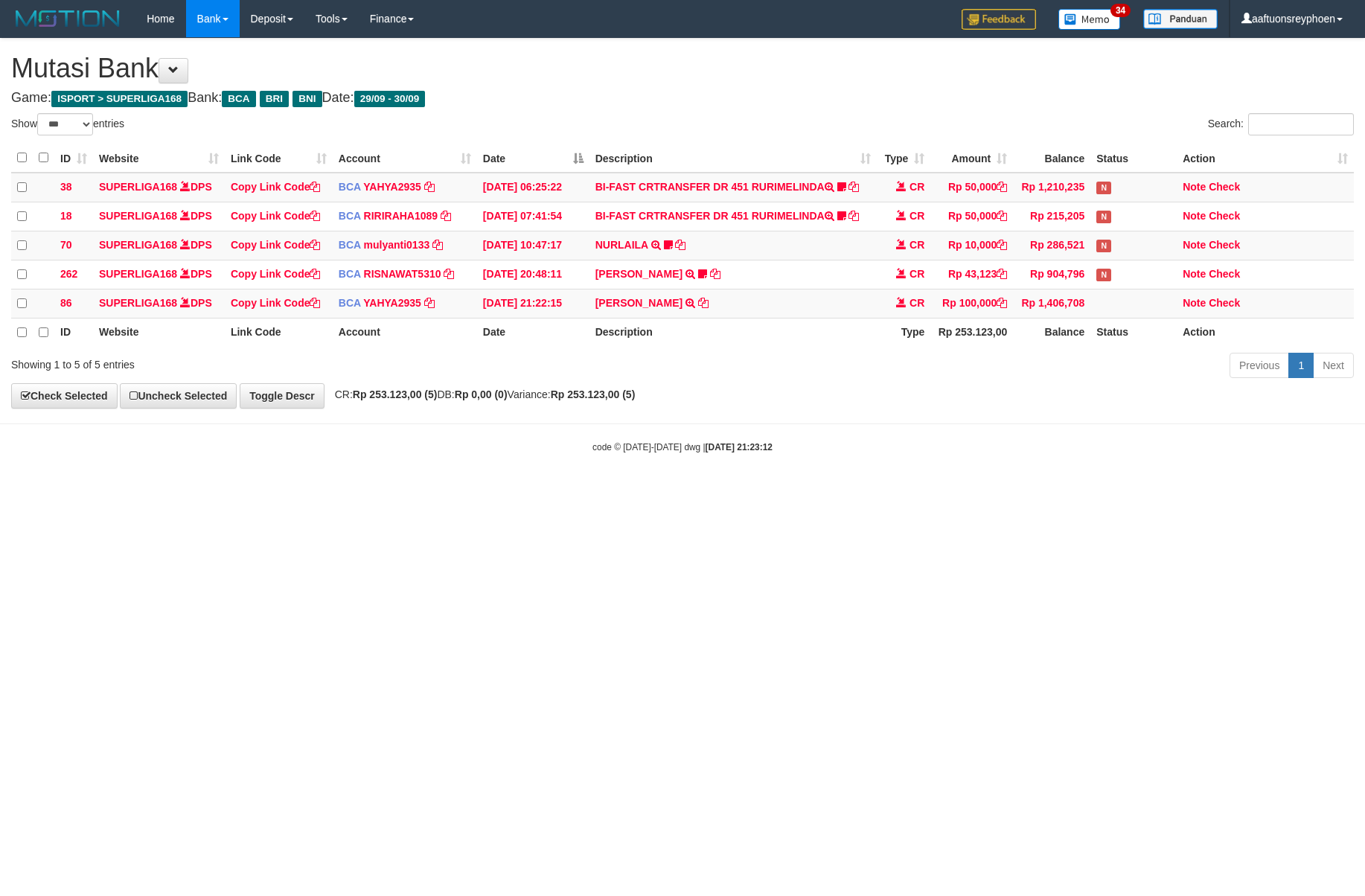
select select "***"
click at [888, 454] on div "code © [DATE]-[DATE] dwg | [DATE] 21:23:12" at bounding box center [682, 446] width 1365 height 15
drag, startPoint x: 1231, startPoint y: 436, endPoint x: 1359, endPoint y: 417, distance: 129.4
click at [1266, 430] on body "Toggle navigation Home Bank Account List Load By Website Group [ISPORT] SUPERLI…" at bounding box center [682, 245] width 1365 height 491
